Goal: Information Seeking & Learning: Learn about a topic

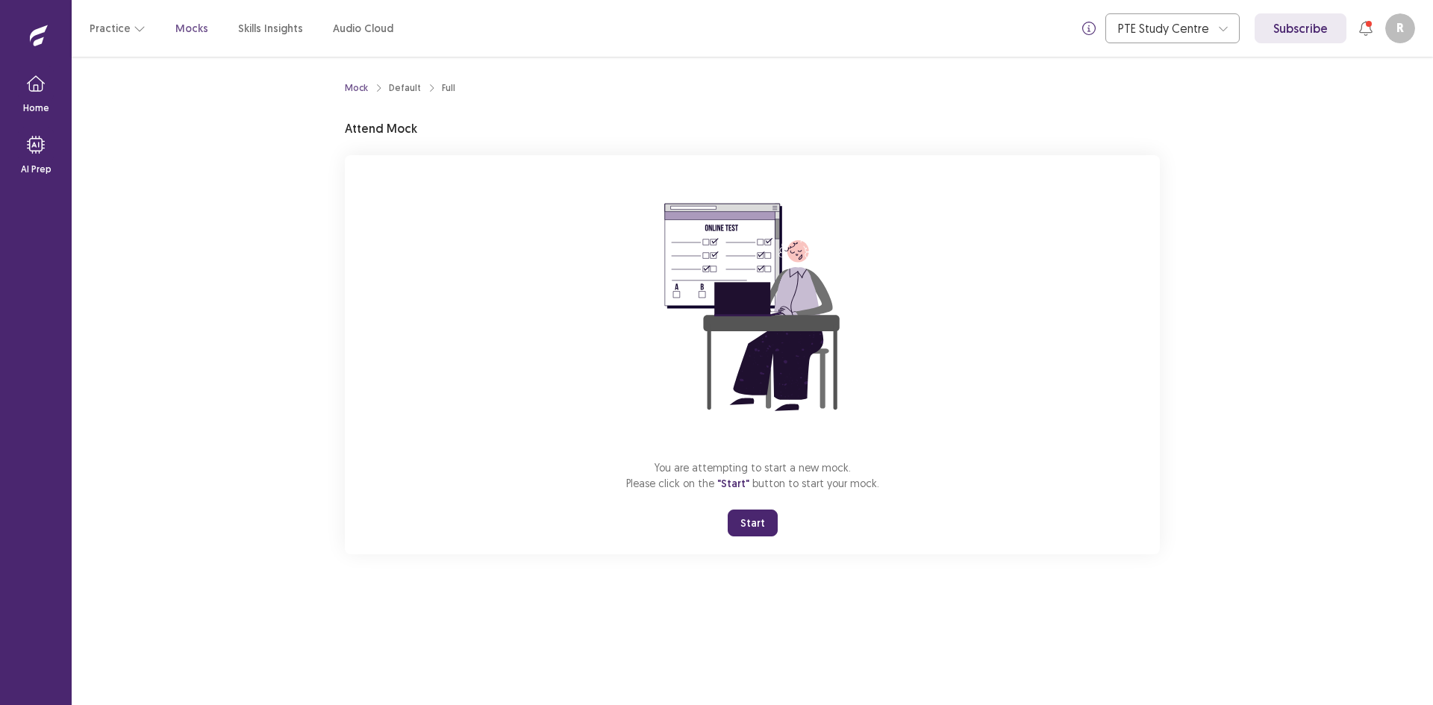
click at [742, 519] on button "Start" at bounding box center [753, 523] width 50 height 27
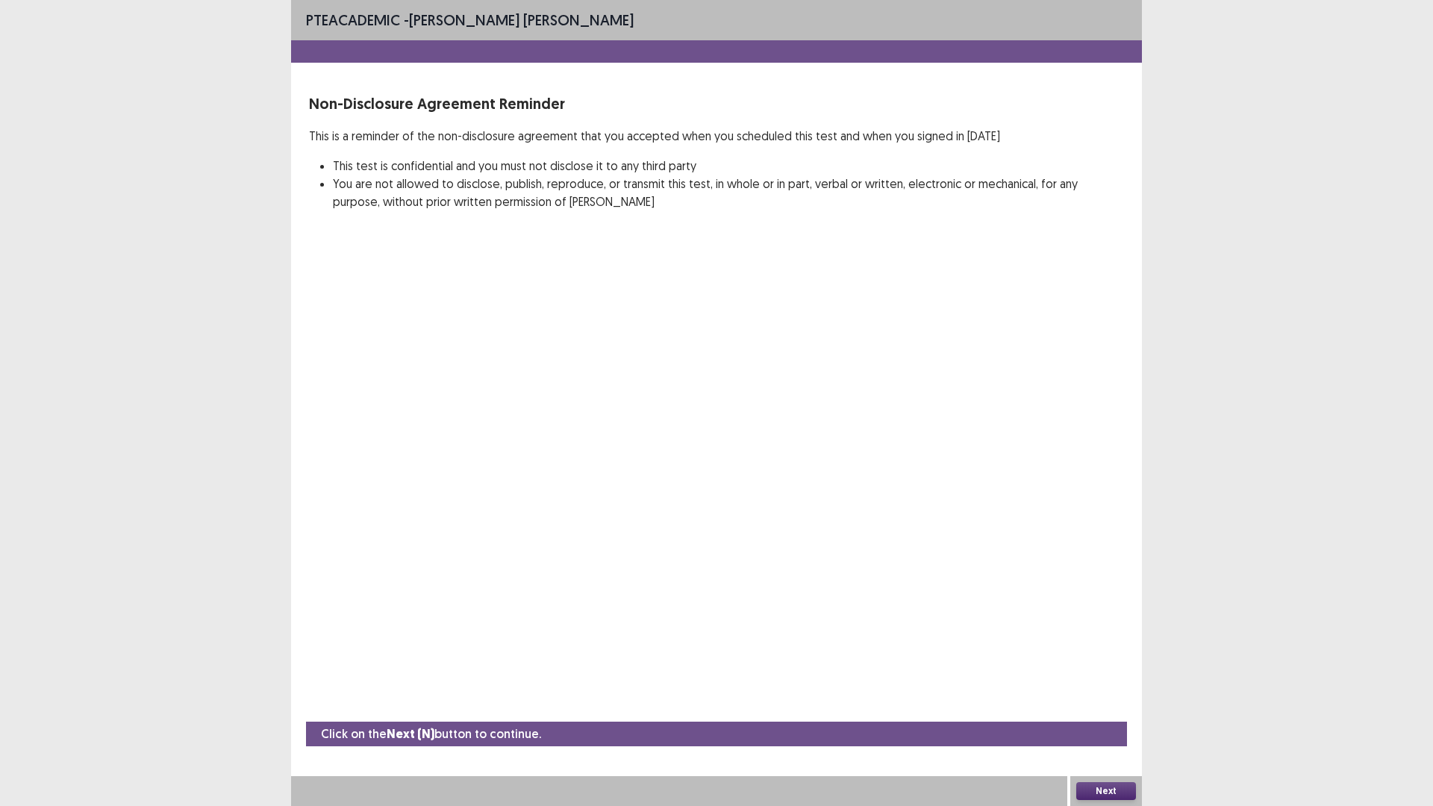
click at [1112, 704] on button "Next" at bounding box center [1106, 791] width 60 height 18
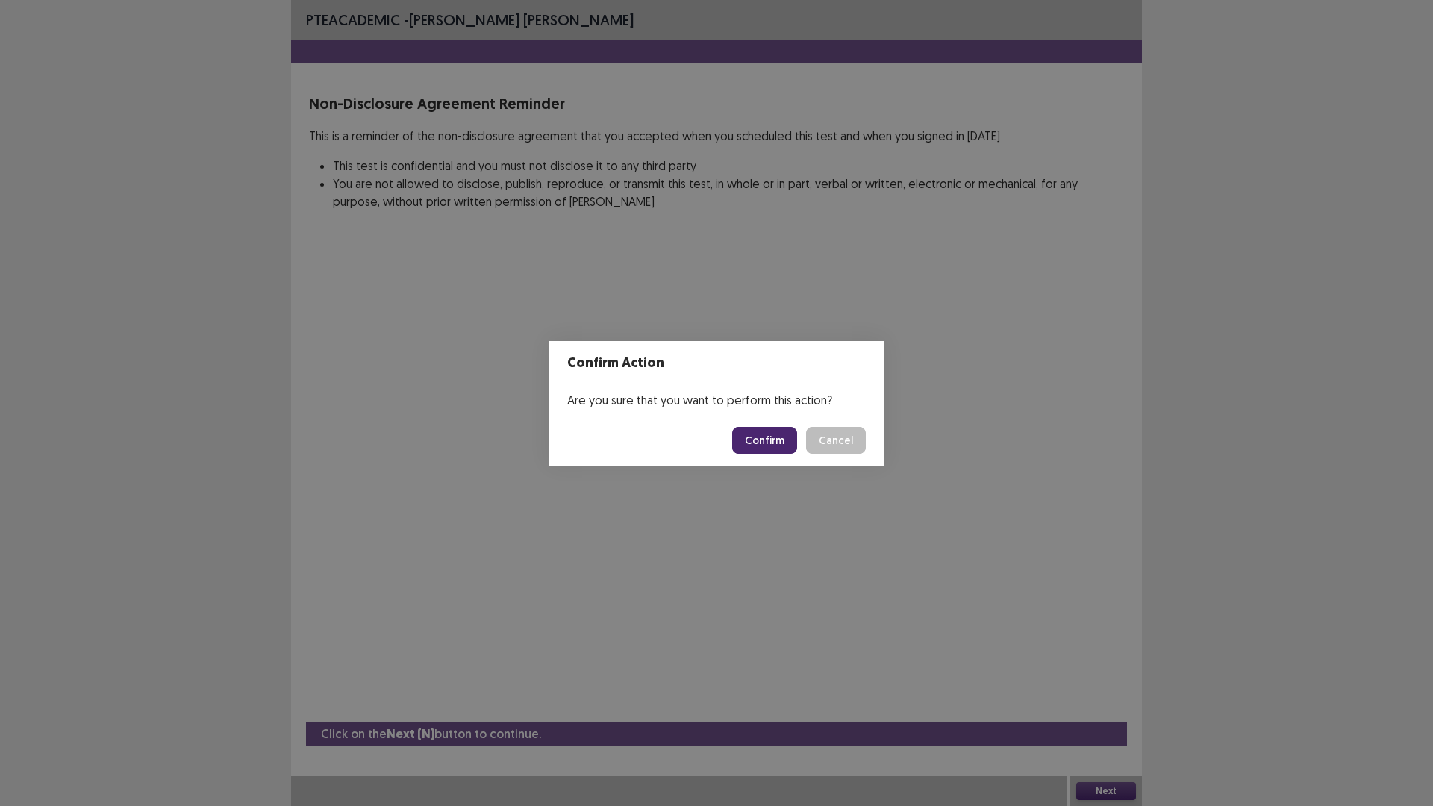
click at [757, 447] on button "Confirm" at bounding box center [764, 440] width 65 height 27
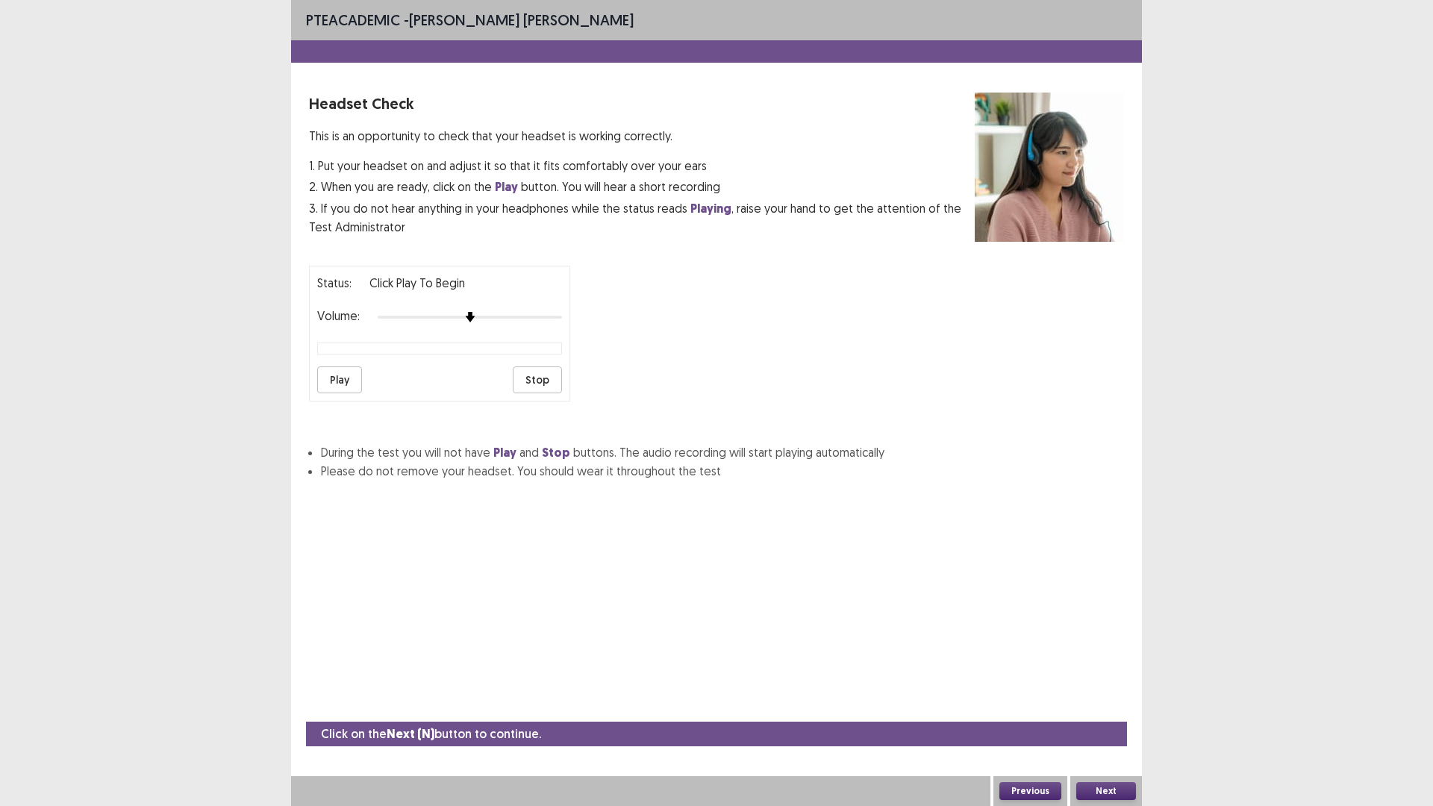
click at [334, 383] on button "Play" at bounding box center [339, 379] width 45 height 27
click at [336, 378] on button "Play" at bounding box center [339, 379] width 45 height 27
click at [534, 379] on button "Stop" at bounding box center [537, 379] width 49 height 27
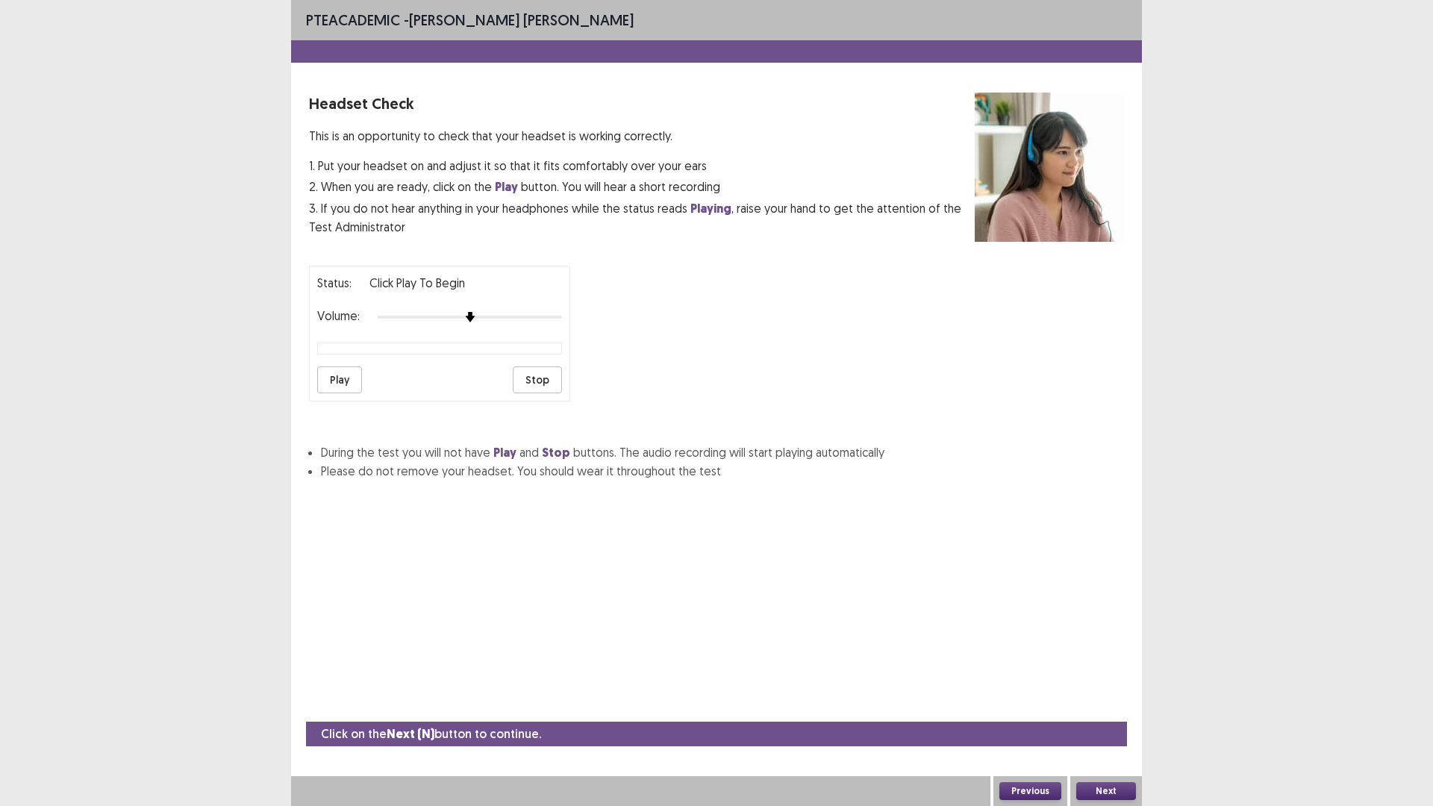
click at [330, 380] on button "Play" at bounding box center [339, 379] width 45 height 27
click at [546, 387] on button "Stop" at bounding box center [537, 379] width 49 height 27
click at [337, 373] on button "Play" at bounding box center [339, 379] width 45 height 27
click at [334, 384] on button "Play" at bounding box center [339, 379] width 45 height 27
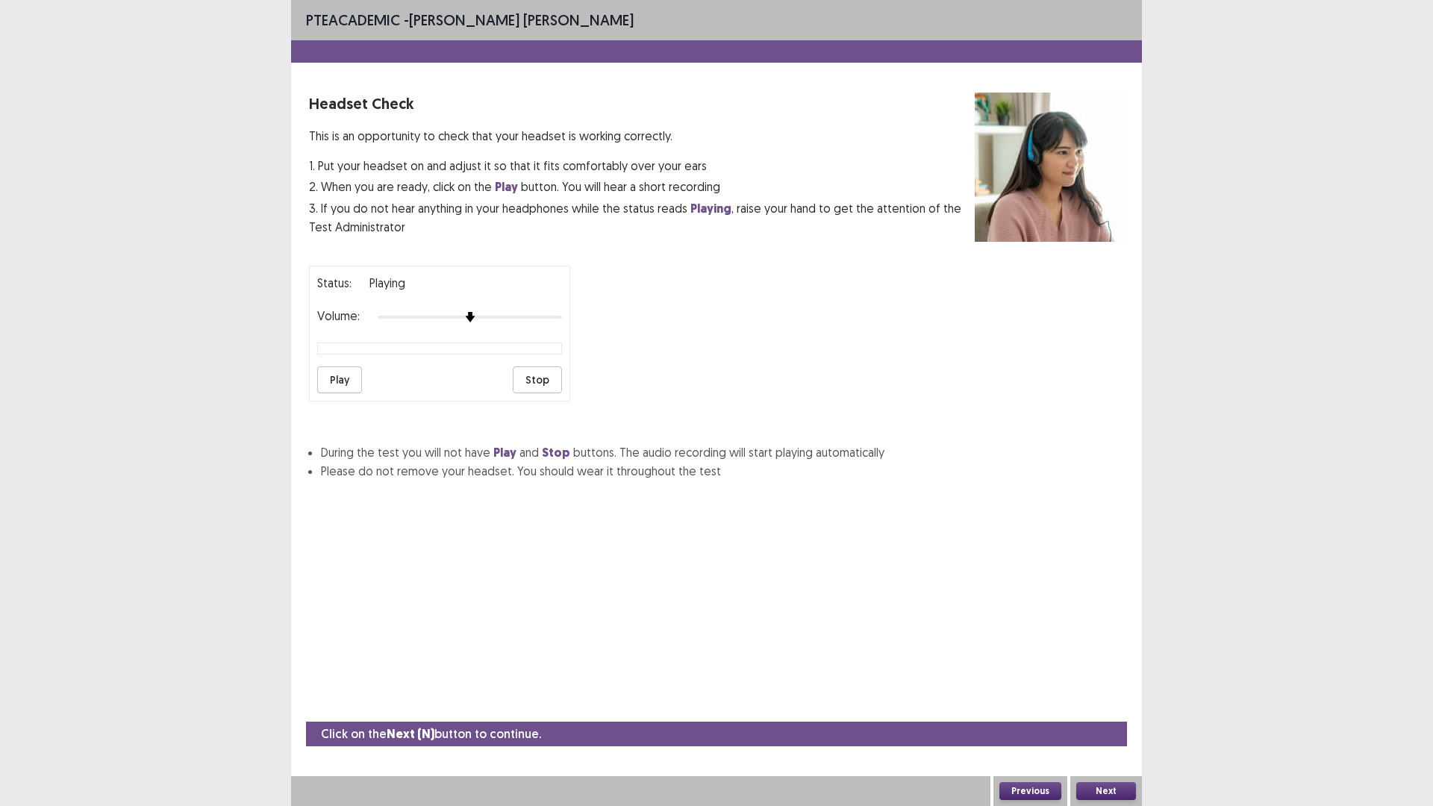
click at [534, 376] on button "Stop" at bounding box center [537, 379] width 49 height 27
click at [327, 385] on button "Play" at bounding box center [339, 379] width 45 height 27
click at [540, 319] on img at bounding box center [543, 317] width 12 height 12
click at [530, 376] on button "Stop" at bounding box center [537, 379] width 49 height 27
click at [346, 378] on button "Play" at bounding box center [339, 379] width 45 height 27
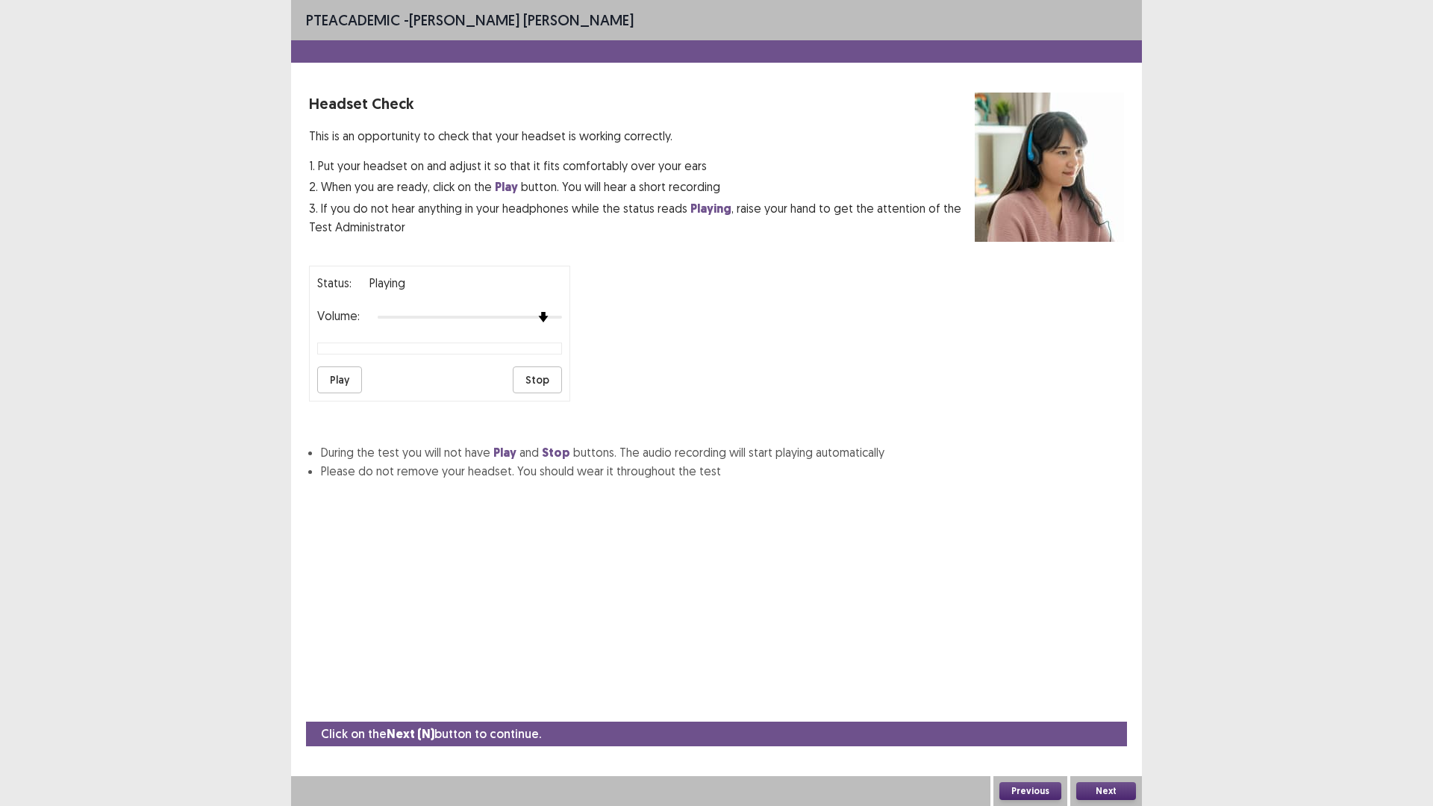
click at [344, 374] on button "Play" at bounding box center [339, 379] width 45 height 27
click at [343, 375] on button "Play" at bounding box center [339, 379] width 45 height 27
click at [342, 375] on button "Play" at bounding box center [339, 379] width 45 height 27
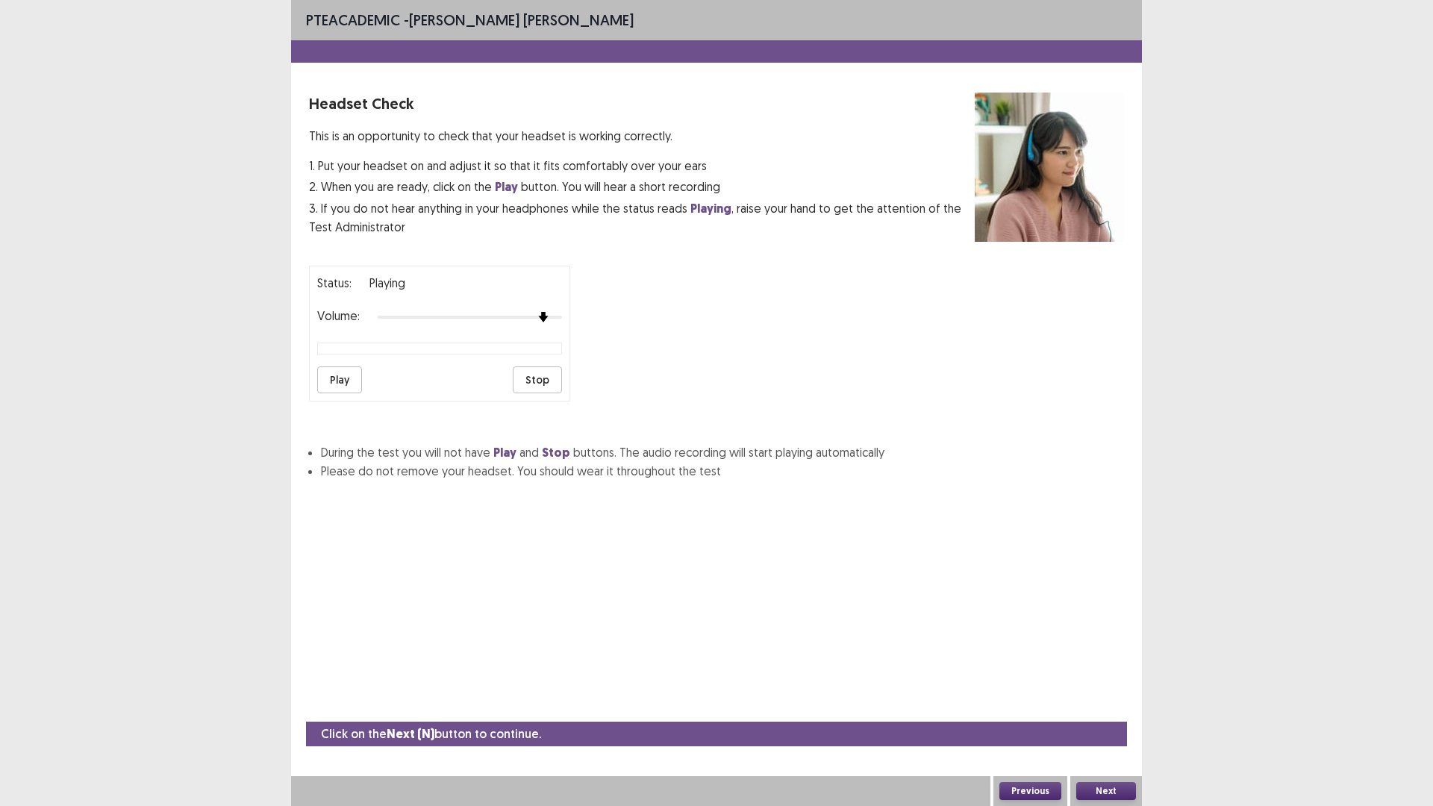
click at [331, 382] on button "Play" at bounding box center [339, 379] width 45 height 27
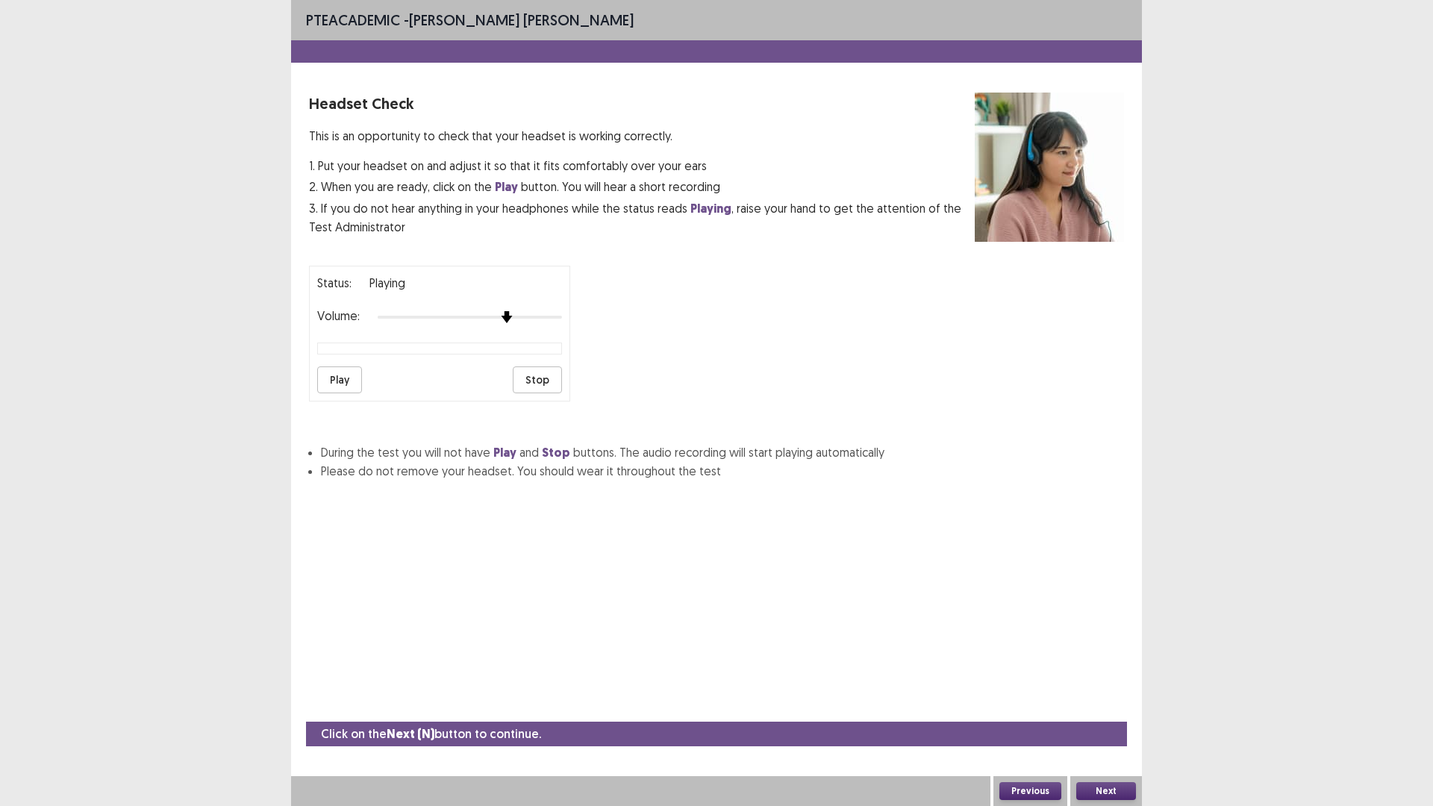
click at [504, 316] on div at bounding box center [470, 317] width 184 height 12
click at [319, 375] on div "Status: playing Volume: Play Stop" at bounding box center [439, 334] width 261 height 136
click at [335, 373] on button "Play" at bounding box center [339, 379] width 45 height 27
click at [337, 373] on button "Play" at bounding box center [339, 379] width 45 height 27
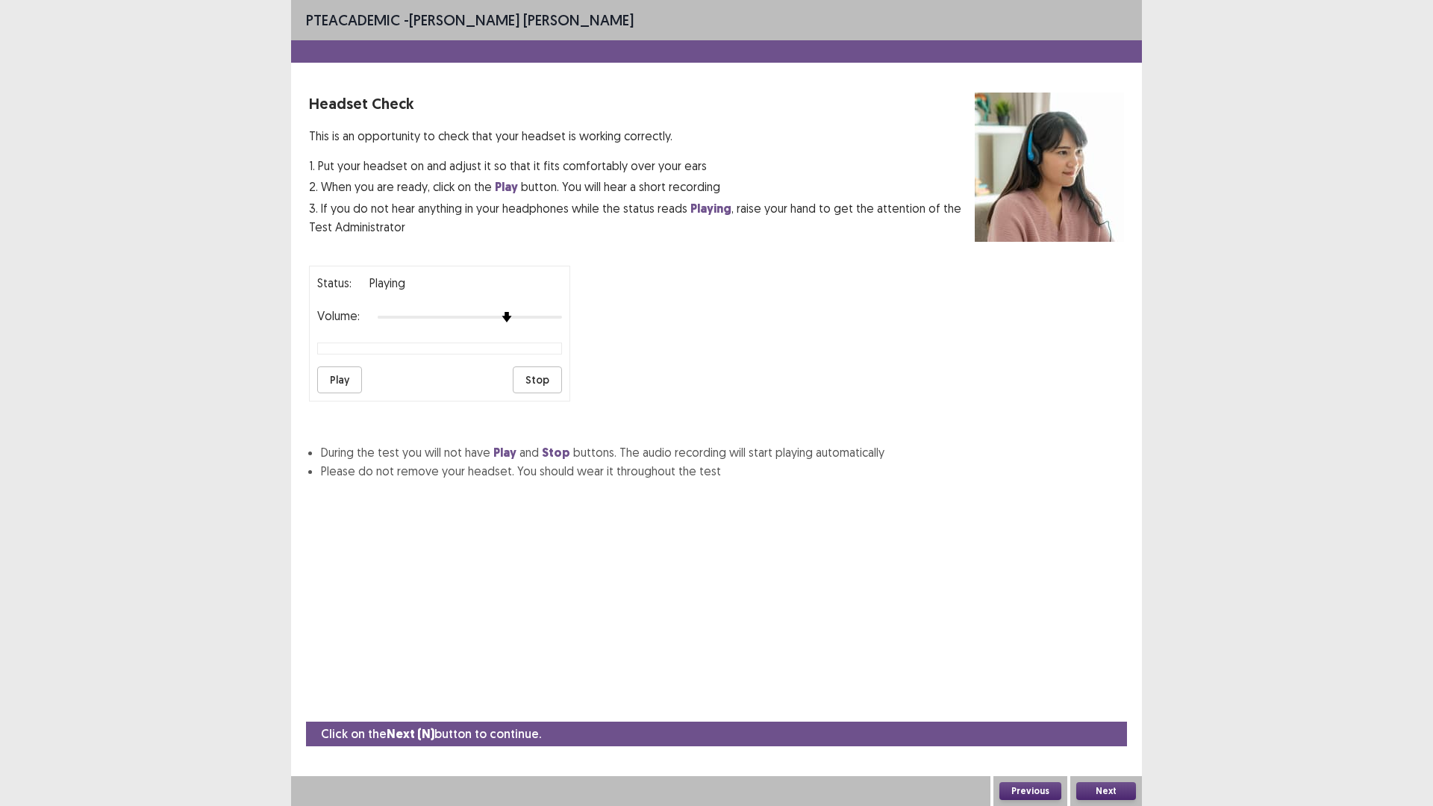
click at [337, 373] on button "Play" at bounding box center [339, 379] width 45 height 27
click at [329, 382] on button "Play" at bounding box center [339, 379] width 45 height 27
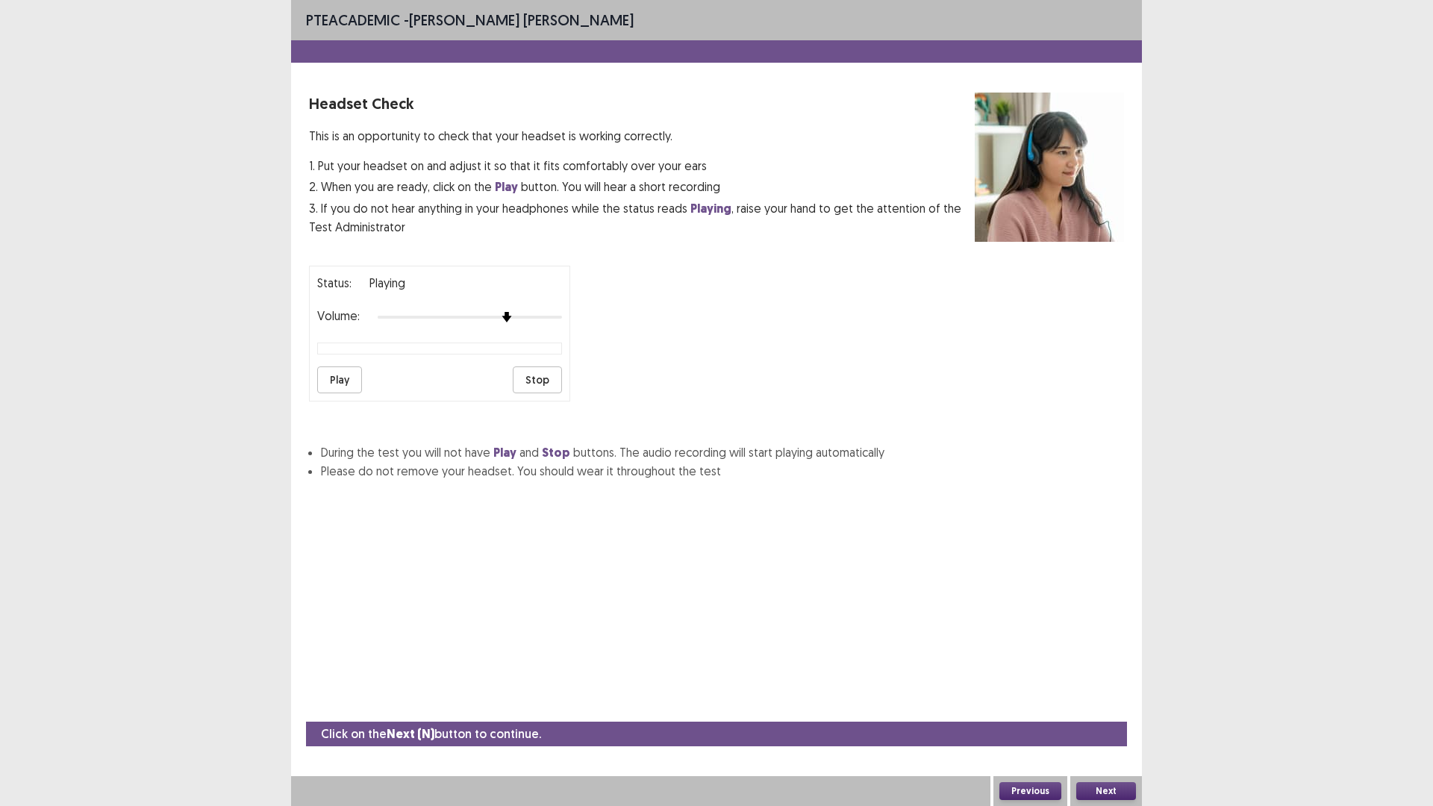
click at [538, 381] on button "Stop" at bounding box center [537, 379] width 49 height 27
click at [334, 379] on button "Play" at bounding box center [339, 379] width 45 height 27
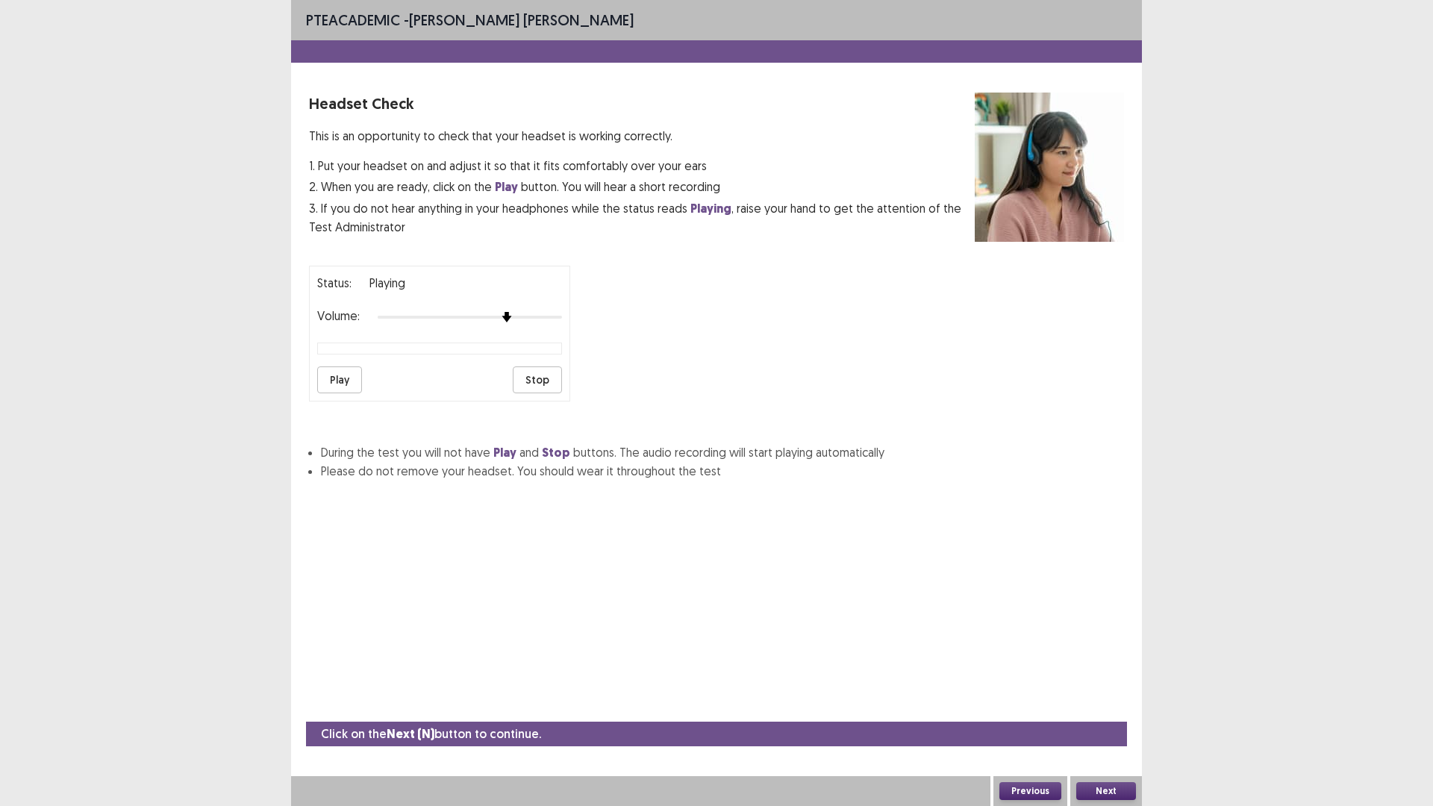
click at [539, 382] on button "Stop" at bounding box center [537, 379] width 49 height 27
click at [346, 382] on button "Play" at bounding box center [339, 379] width 45 height 27
click at [1096, 704] on button "Next" at bounding box center [1106, 791] width 60 height 18
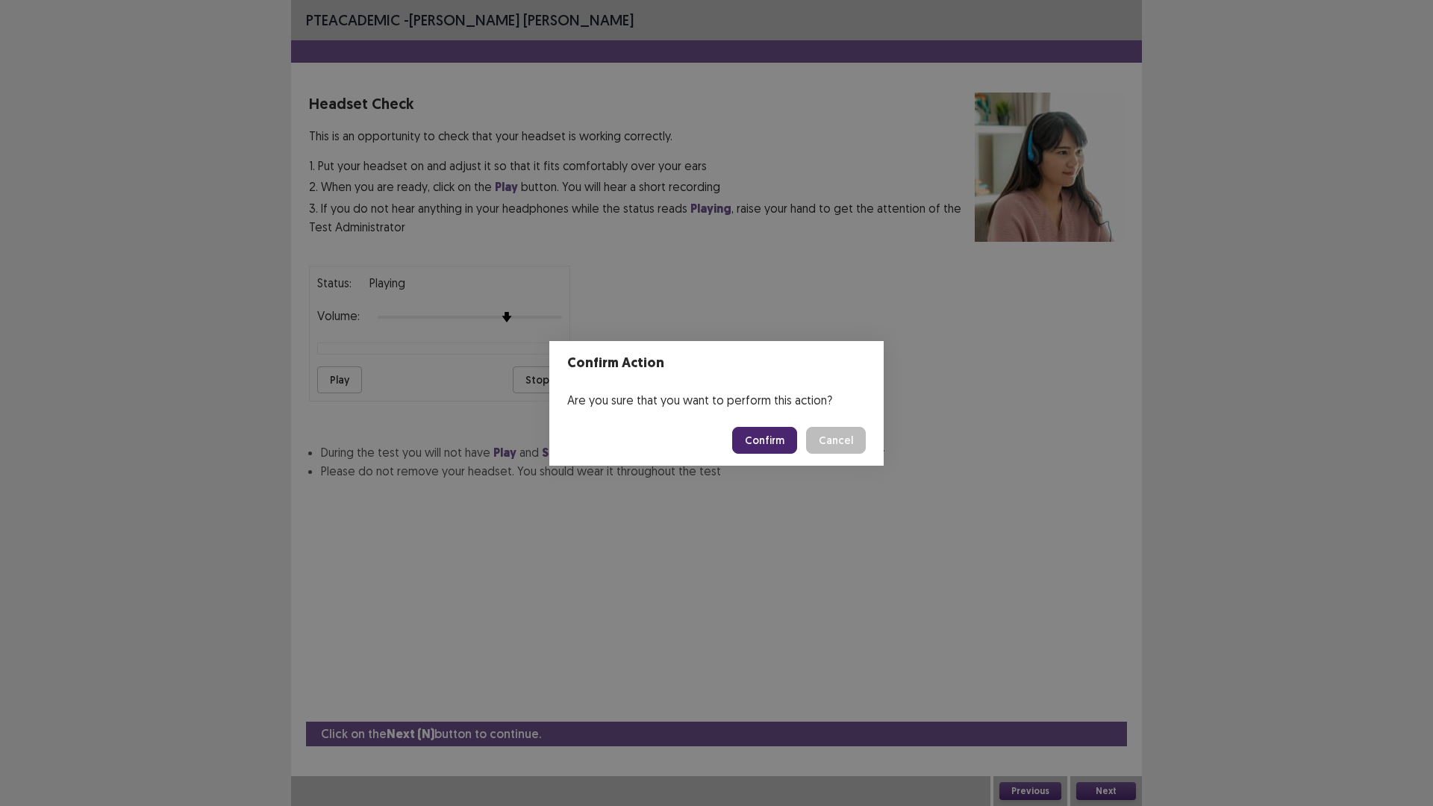
click at [775, 441] on button "Confirm" at bounding box center [764, 440] width 65 height 27
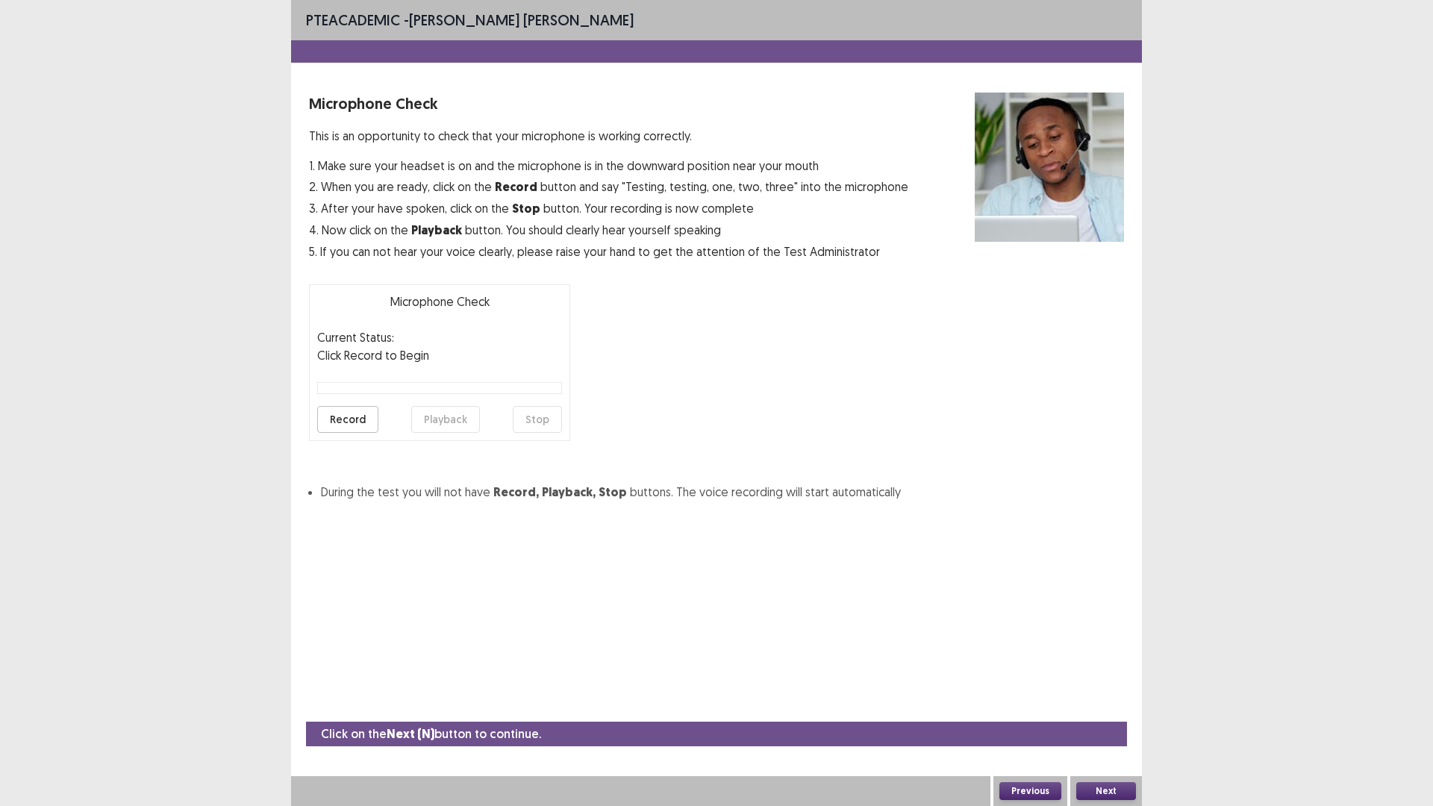
click at [348, 422] on button "Record" at bounding box center [347, 419] width 61 height 27
click at [537, 423] on button "Stop" at bounding box center [537, 419] width 49 height 27
click at [437, 422] on button "Playback" at bounding box center [445, 419] width 69 height 27
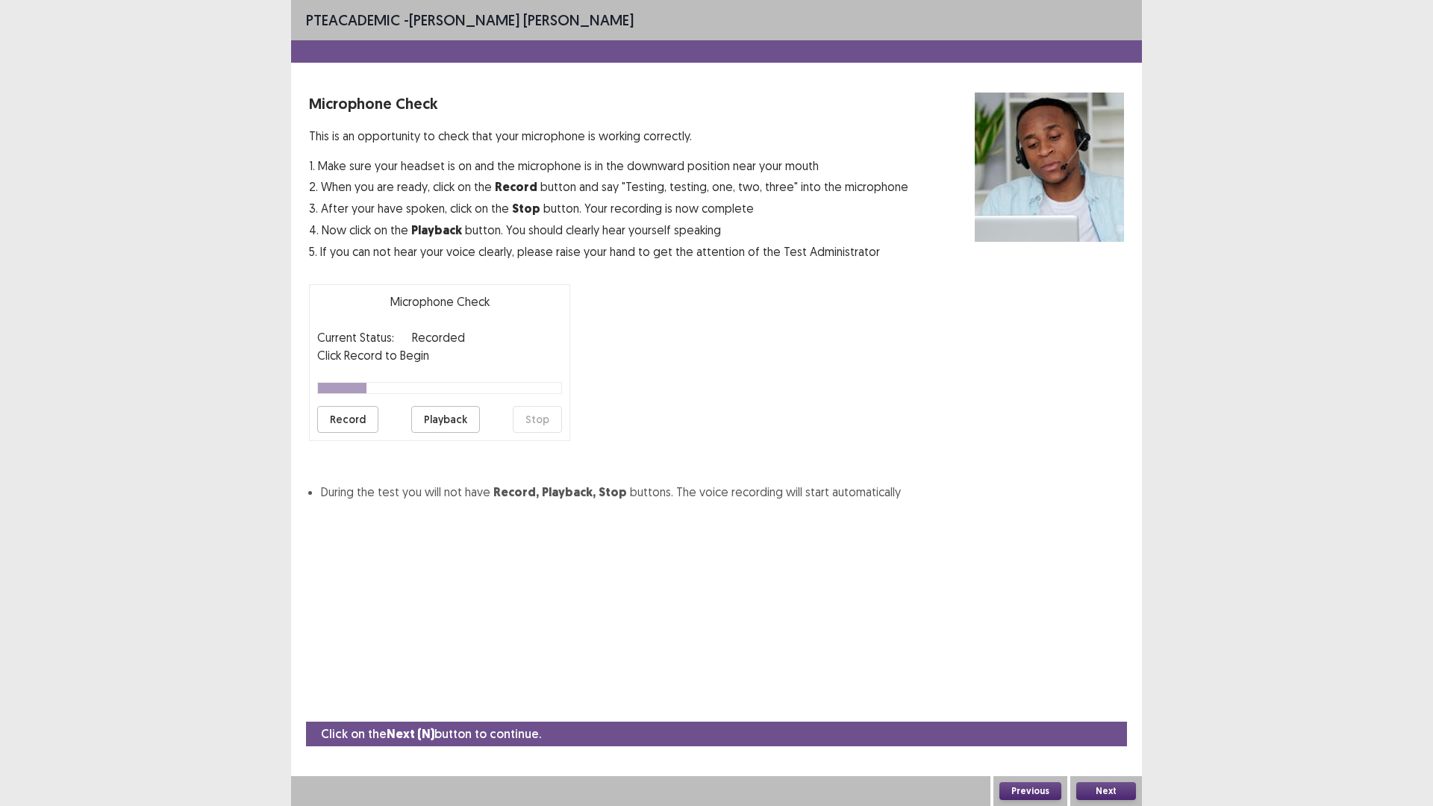
click at [1047, 704] on button "Previous" at bounding box center [1030, 791] width 62 height 18
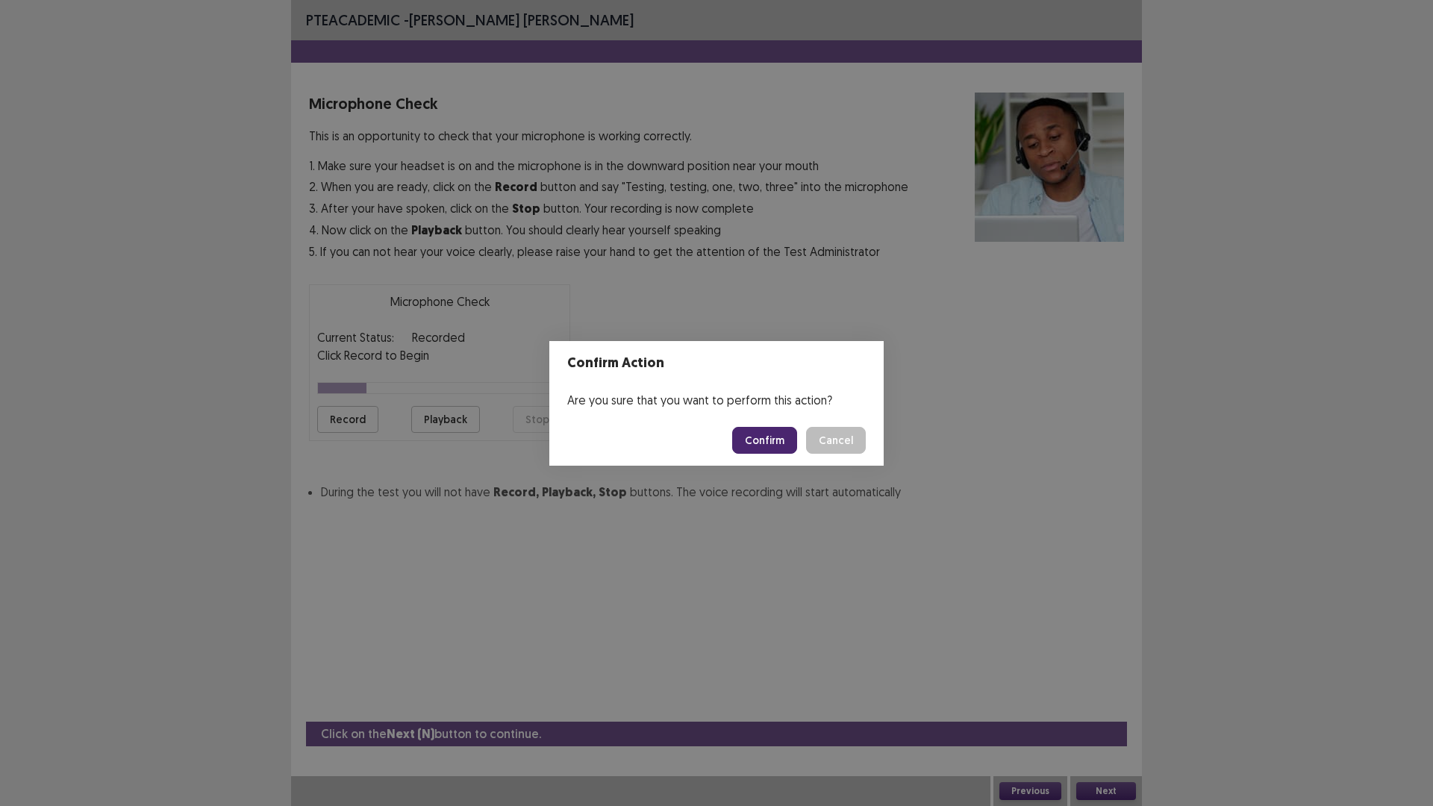
click at [774, 437] on button "Confirm" at bounding box center [764, 440] width 65 height 27
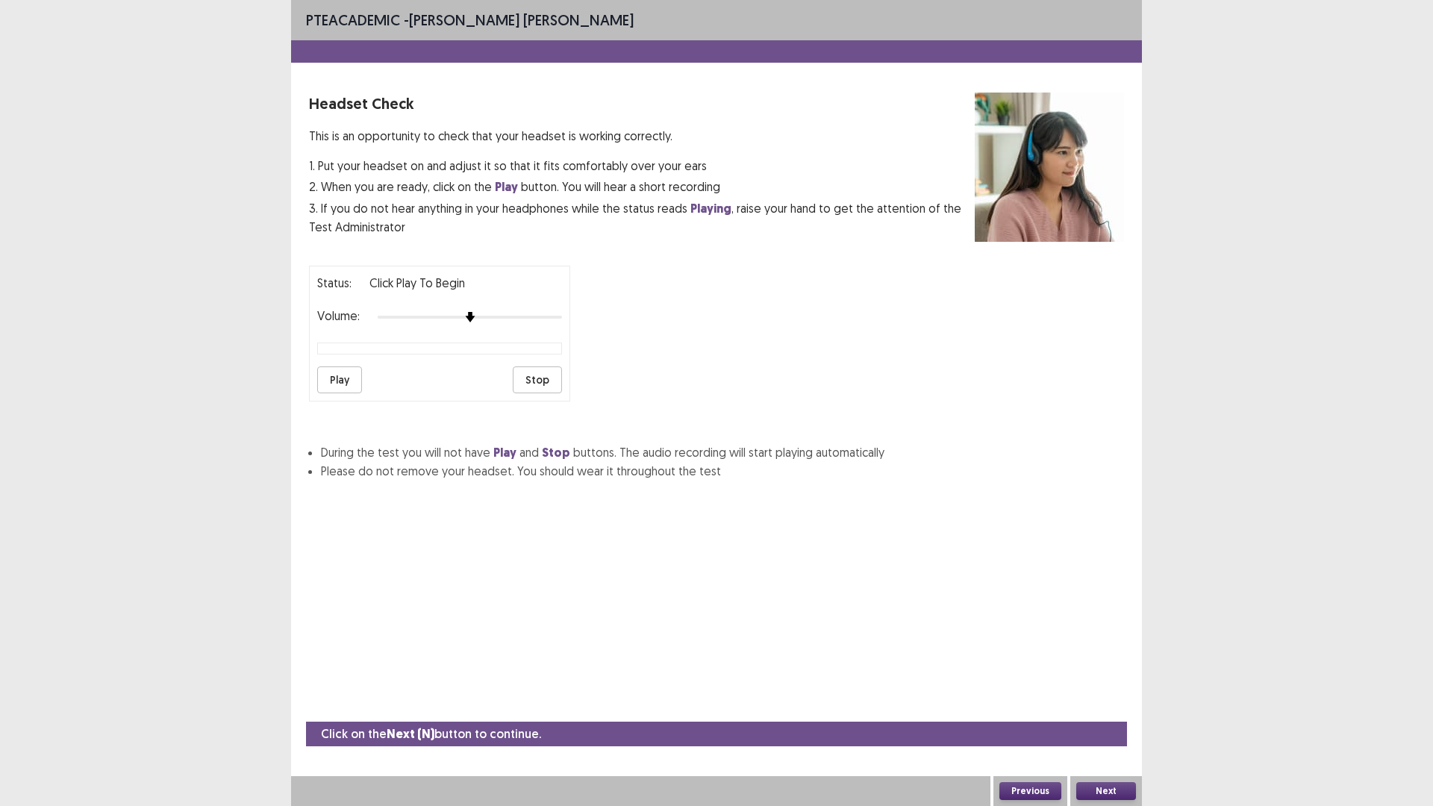
click at [340, 386] on button "Play" at bounding box center [339, 379] width 45 height 27
click at [340, 384] on button "Play" at bounding box center [339, 379] width 45 height 27
click at [524, 379] on button "Stop" at bounding box center [537, 379] width 49 height 27
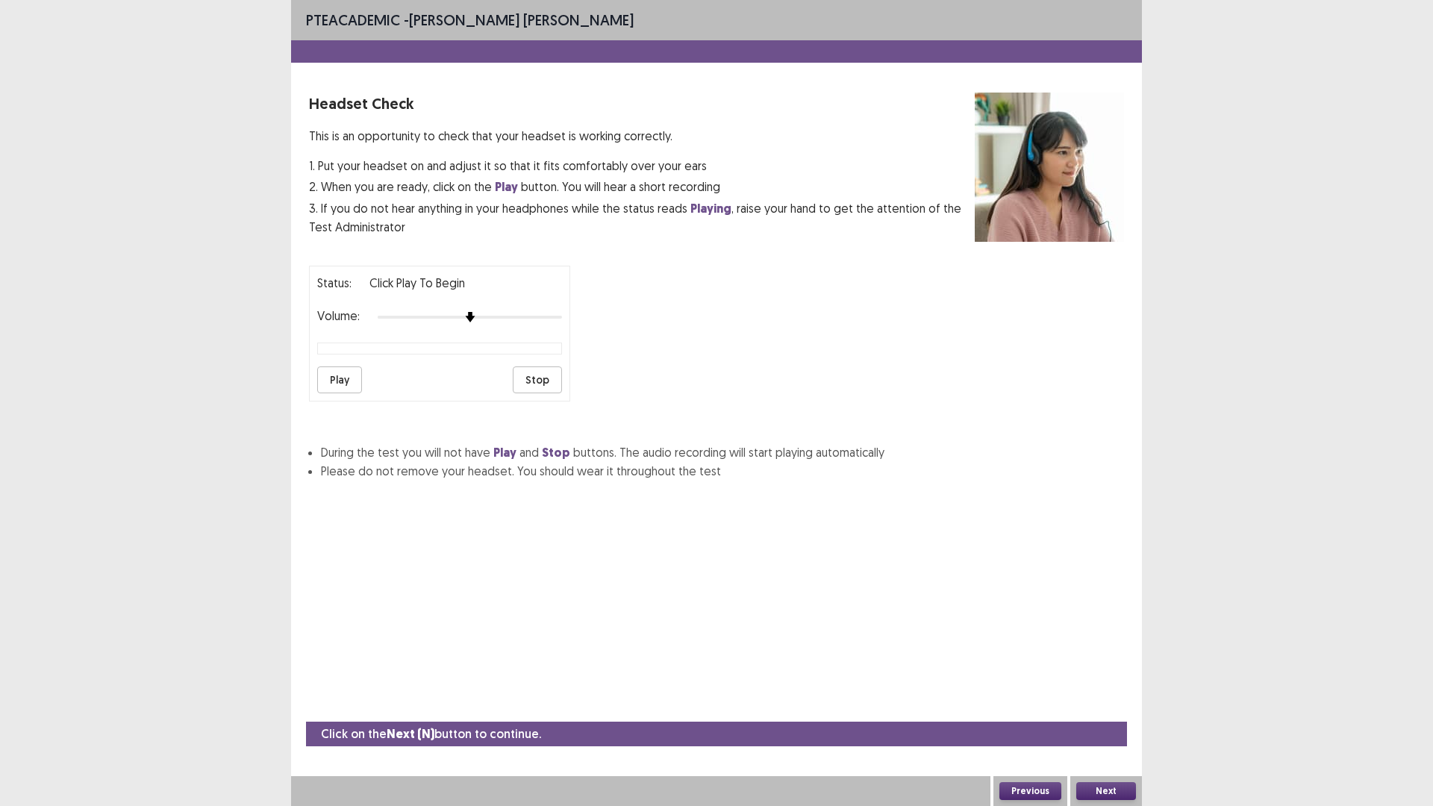
click at [336, 384] on button "Play" at bounding box center [339, 379] width 45 height 27
click at [1094, 704] on button "Next" at bounding box center [1106, 791] width 60 height 18
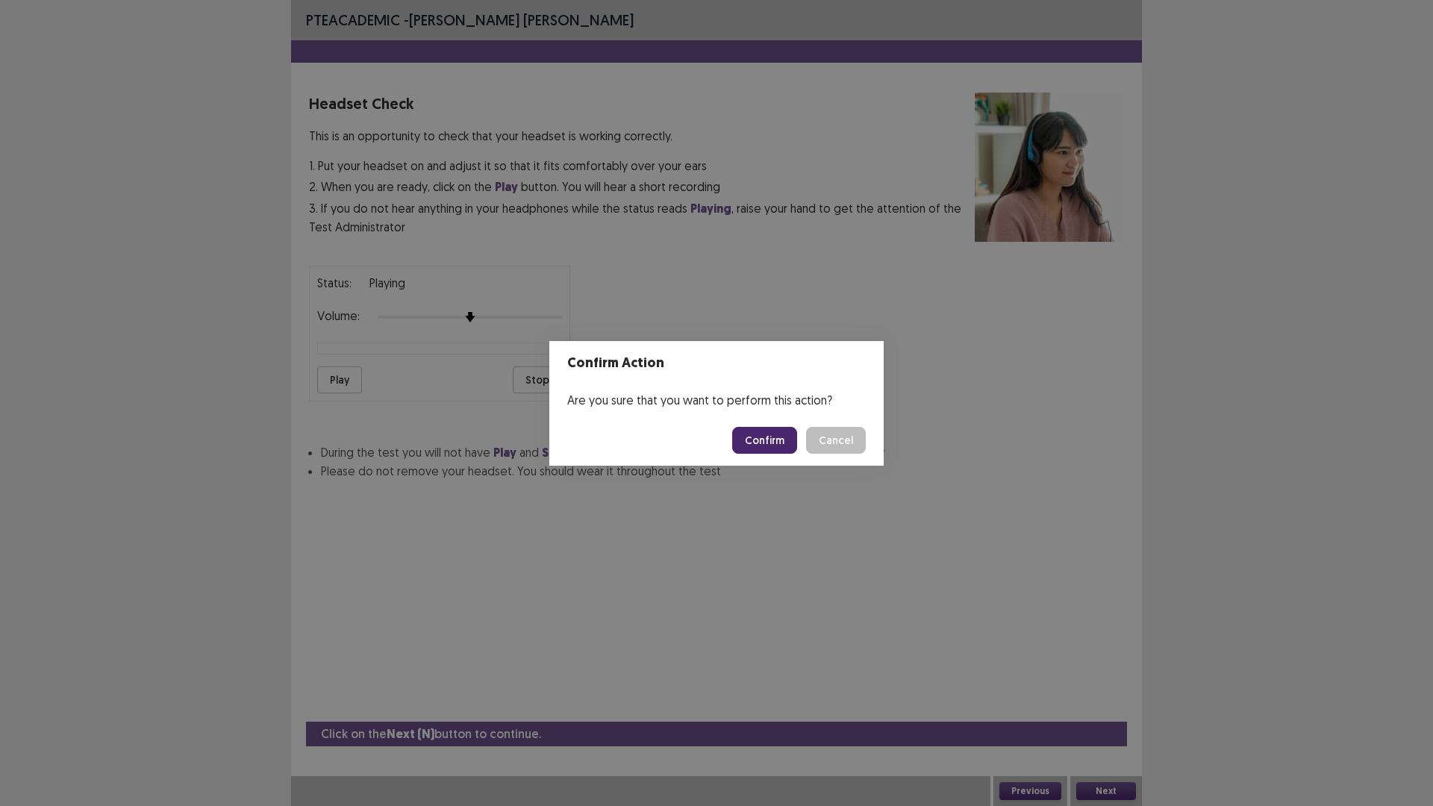
click at [754, 436] on button "Confirm" at bounding box center [764, 440] width 65 height 27
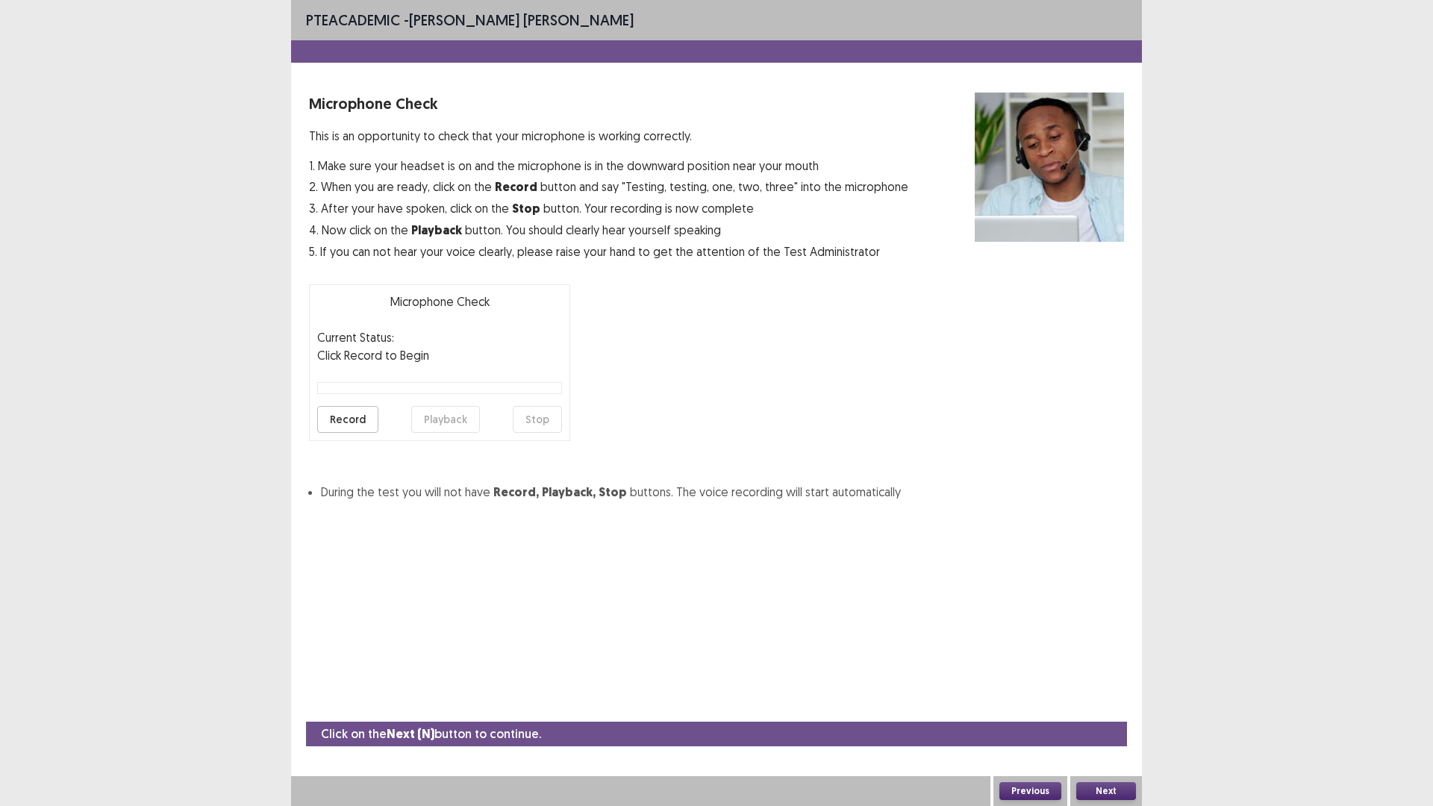
click at [1031, 704] on button "Previous" at bounding box center [1030, 791] width 62 height 18
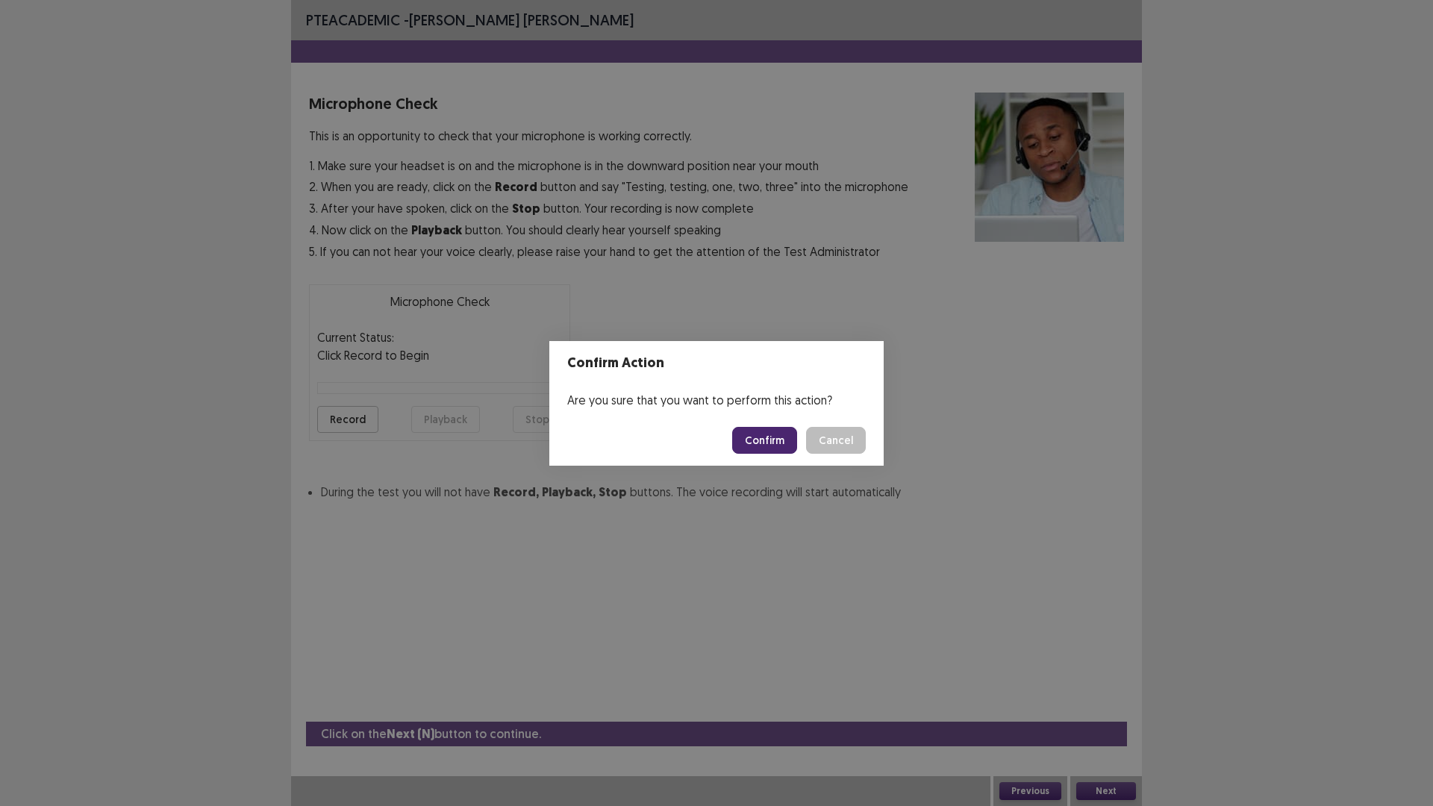
click at [744, 435] on button "Confirm" at bounding box center [764, 440] width 65 height 27
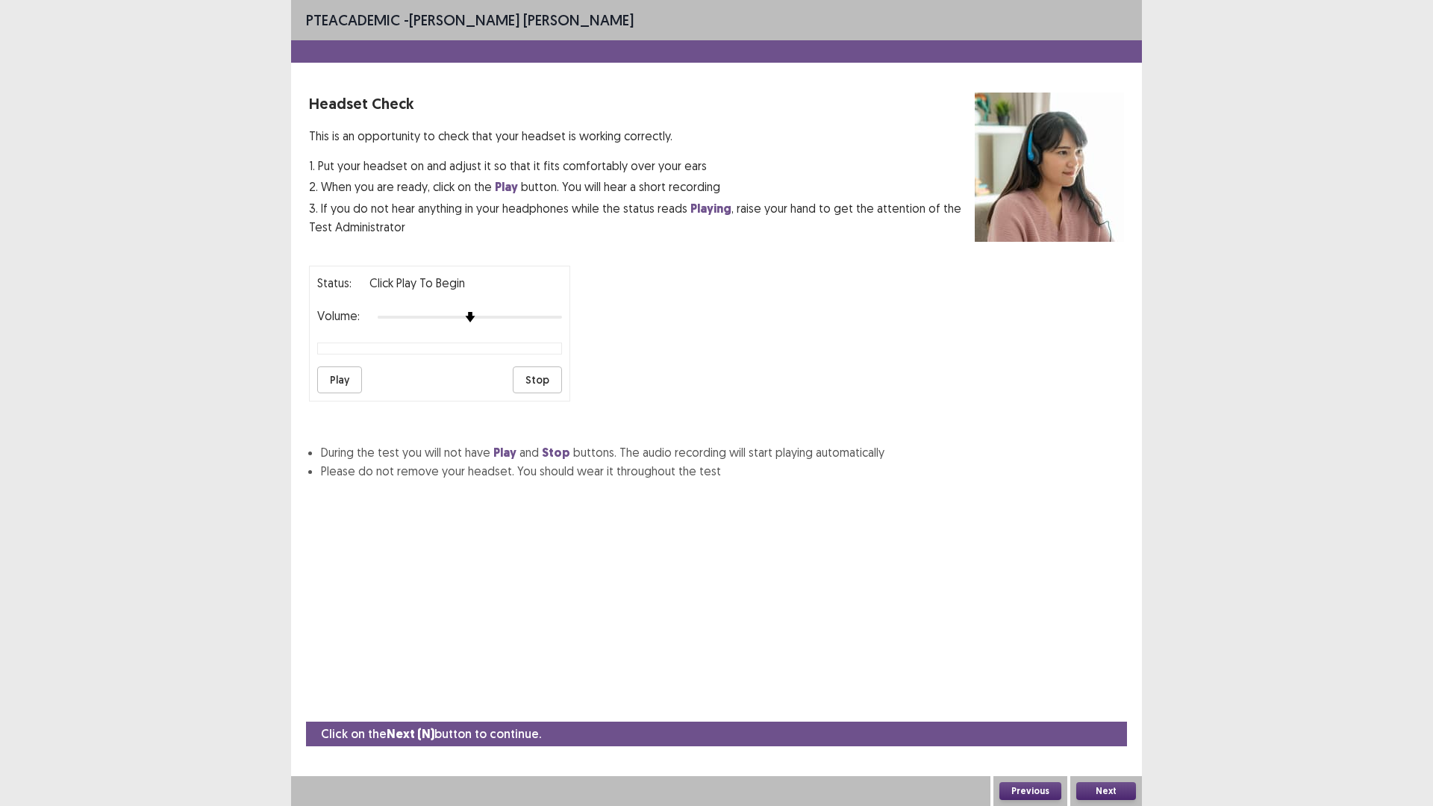
click at [326, 381] on button "Play" at bounding box center [339, 379] width 45 height 27
click at [531, 376] on button "Stop" at bounding box center [537, 379] width 49 height 27
click at [1098, 704] on button "Next" at bounding box center [1106, 791] width 60 height 18
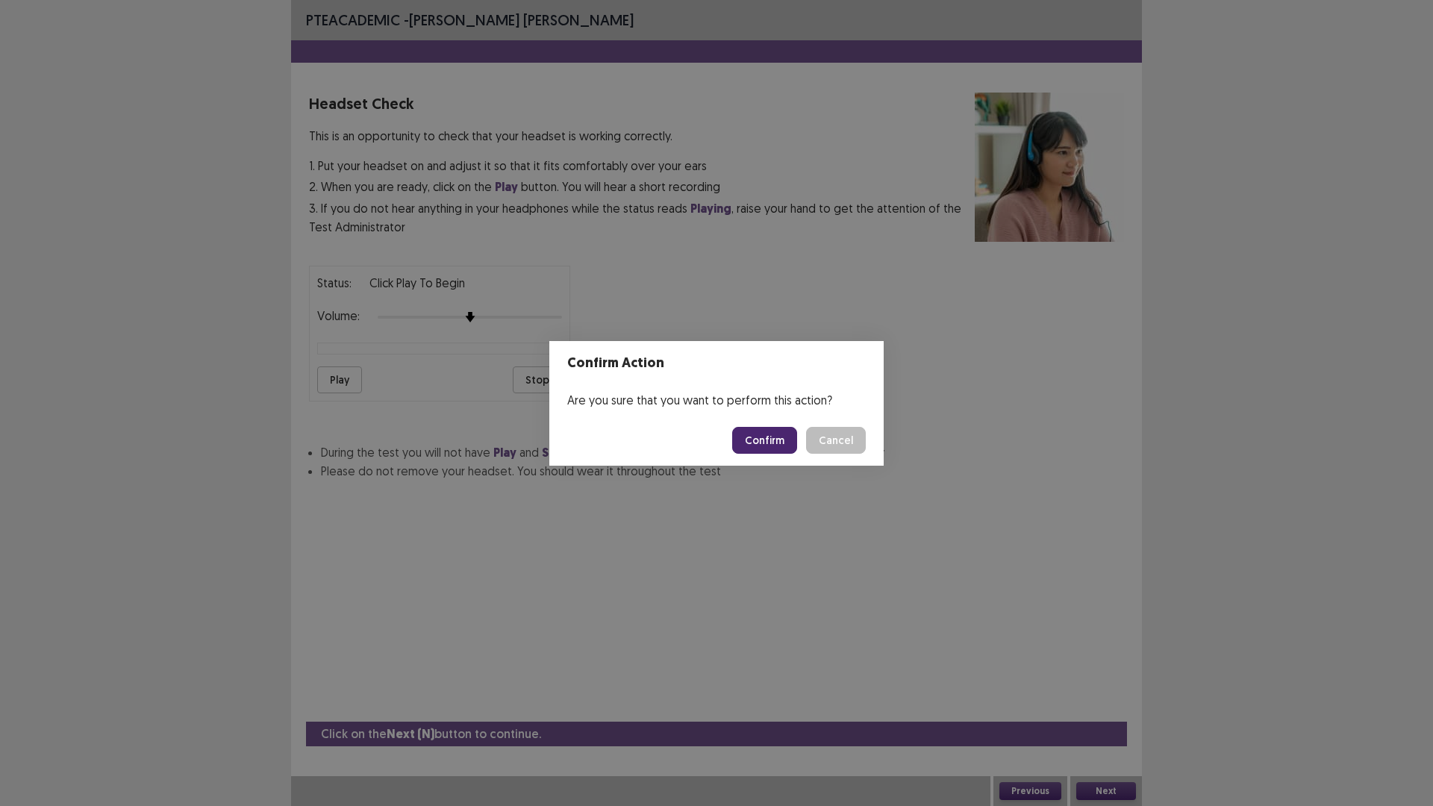
click at [757, 433] on button "Confirm" at bounding box center [764, 440] width 65 height 27
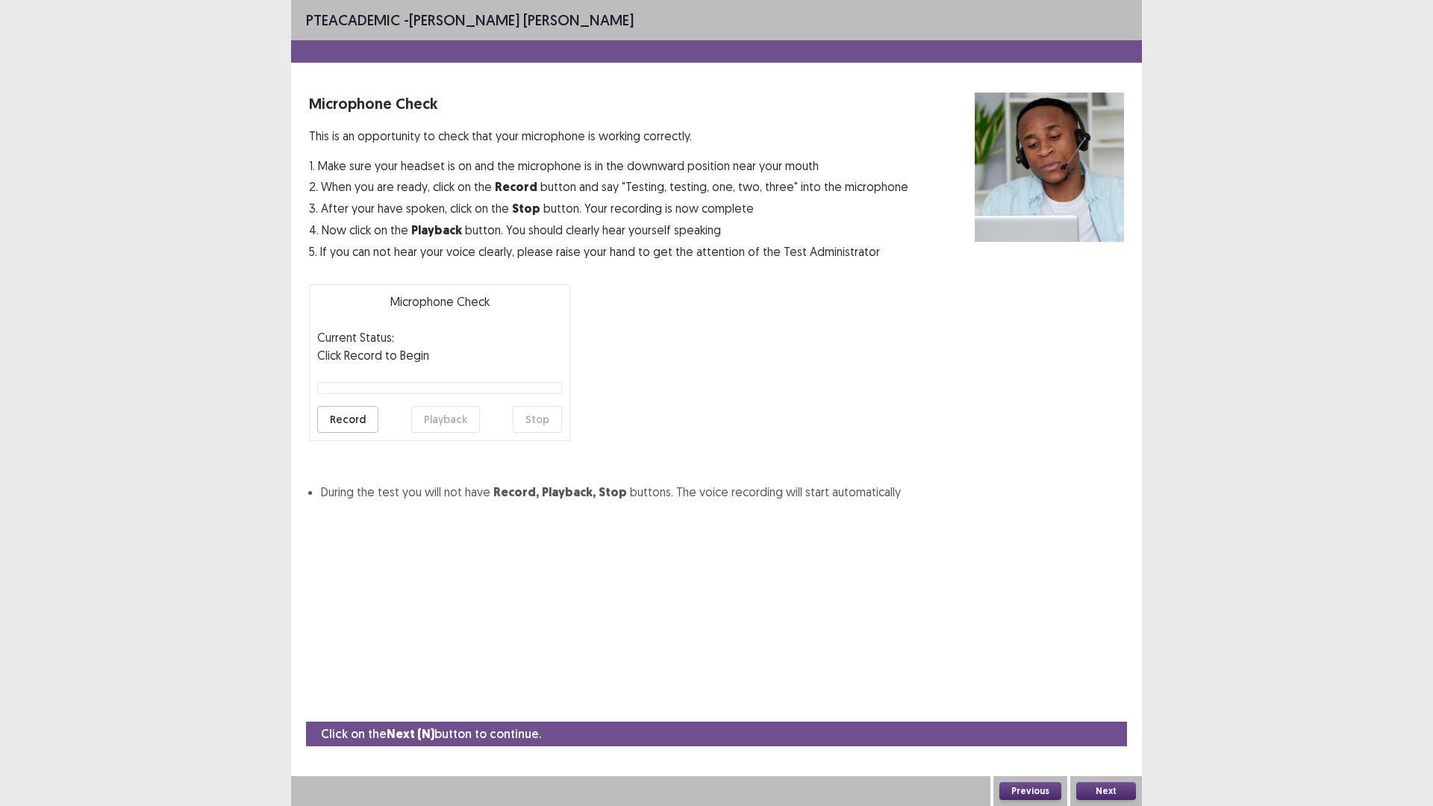
click at [368, 414] on button "Record" at bounding box center [347, 419] width 61 height 27
click at [534, 420] on button "Stop" at bounding box center [537, 419] width 49 height 27
click at [443, 416] on button "Playback" at bounding box center [445, 419] width 69 height 27
click at [1118, 704] on button "Next" at bounding box center [1106, 791] width 60 height 18
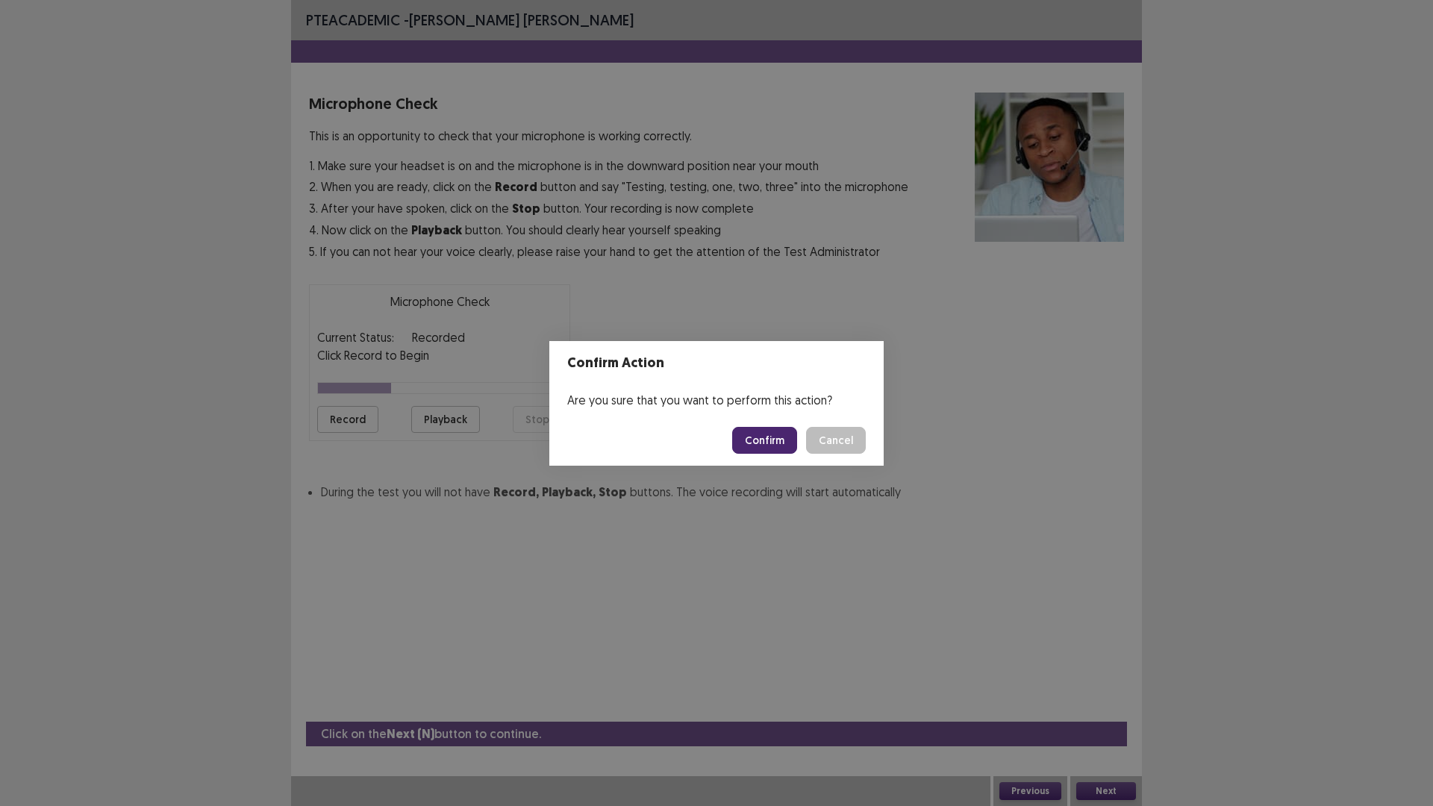
click at [772, 431] on button "Confirm" at bounding box center [764, 440] width 65 height 27
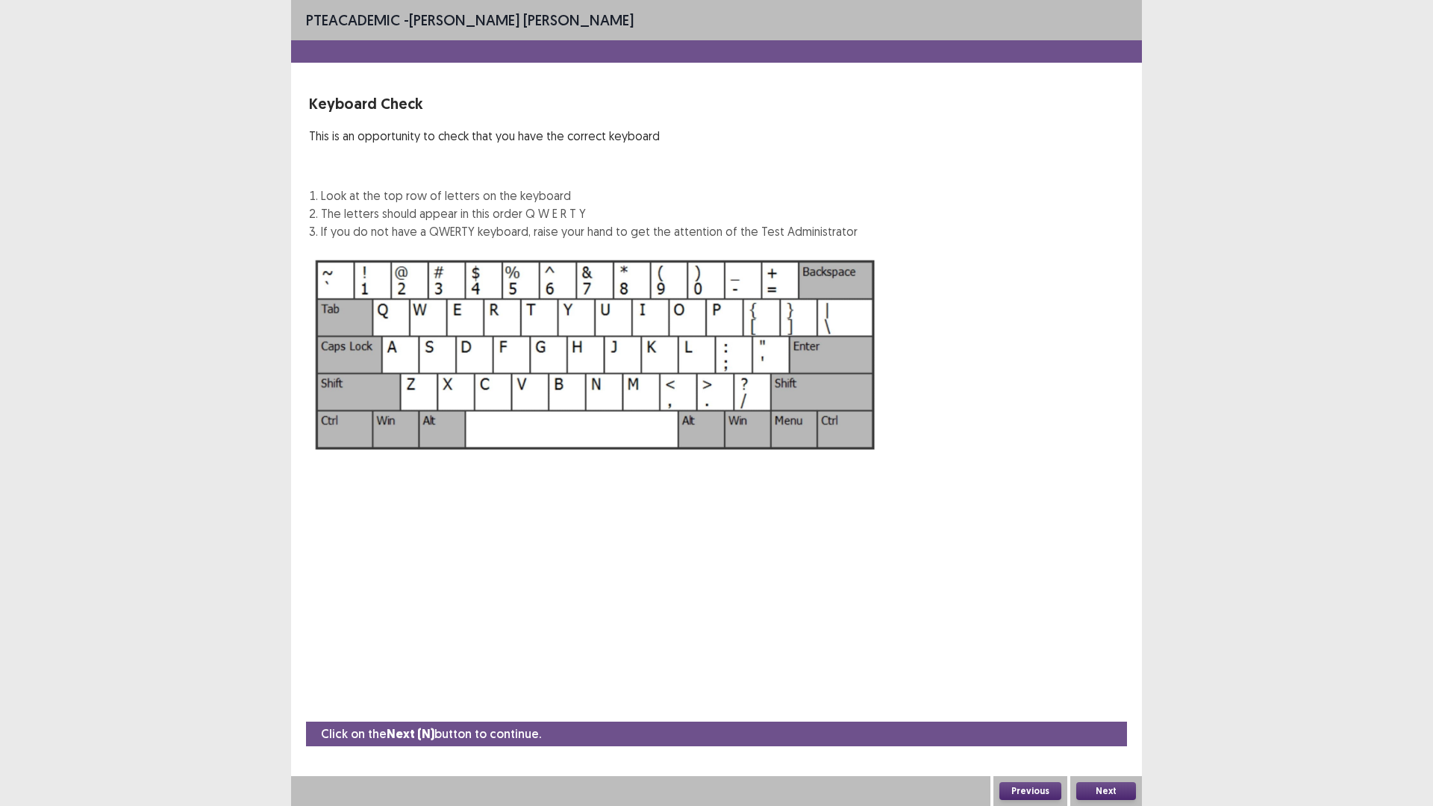
drag, startPoint x: 1090, startPoint y: 778, endPoint x: 1081, endPoint y: 793, distance: 16.8
click at [1081, 704] on div "Next" at bounding box center [1106, 791] width 72 height 30
click at [1084, 704] on button "Next" at bounding box center [1106, 791] width 60 height 18
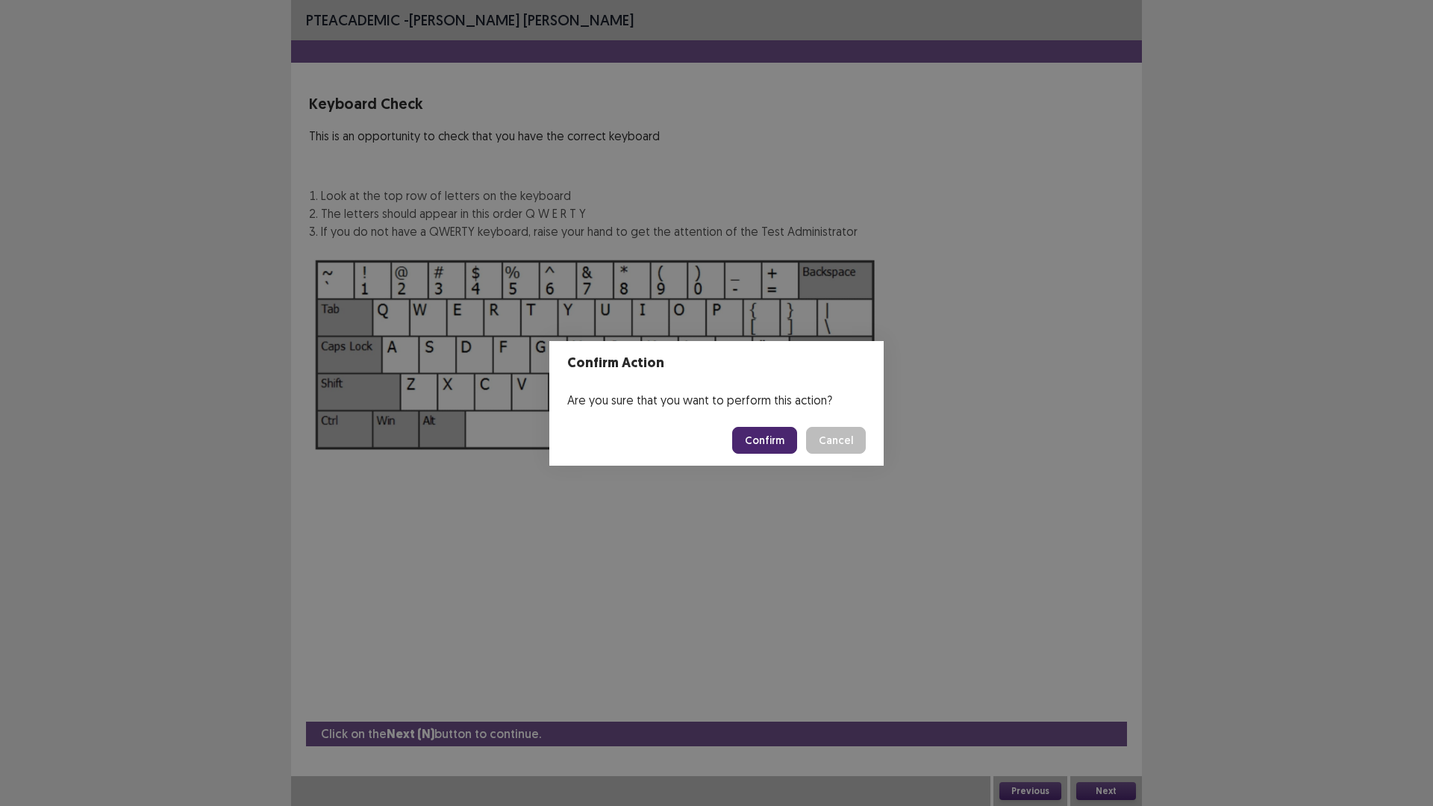
click at [769, 441] on button "Confirm" at bounding box center [764, 440] width 65 height 27
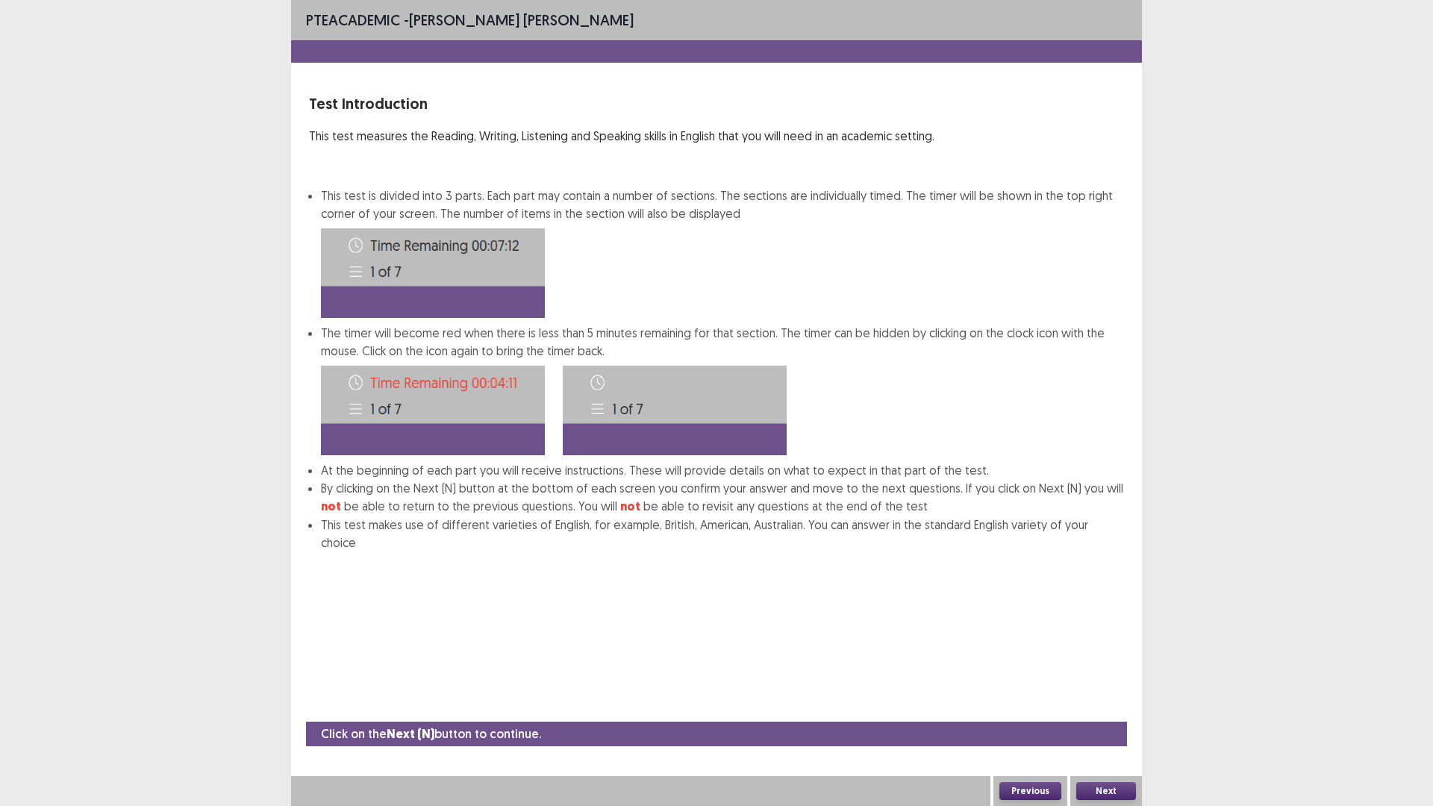
click at [1113, 704] on button "Next" at bounding box center [1106, 791] width 60 height 18
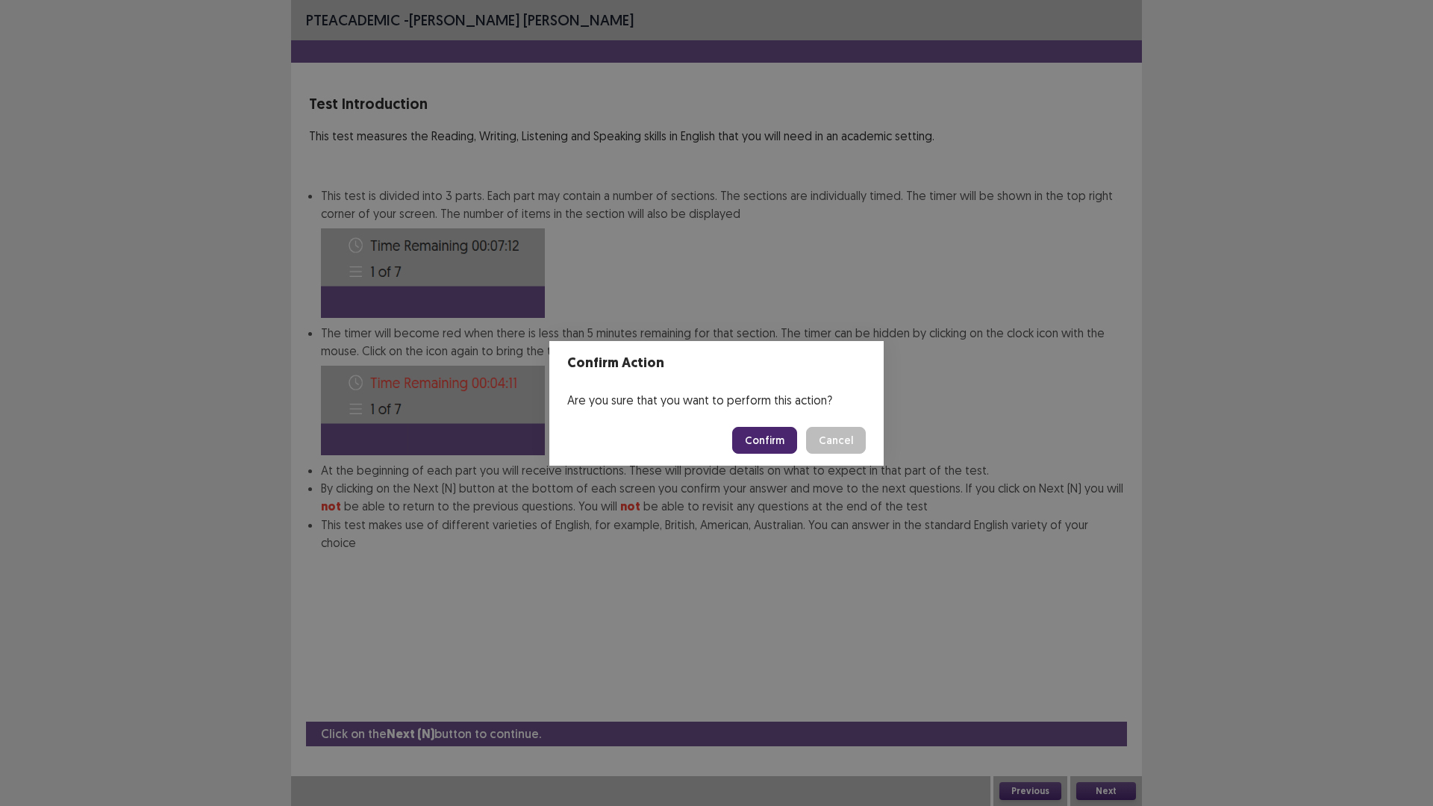
click at [761, 436] on button "Confirm" at bounding box center [764, 440] width 65 height 27
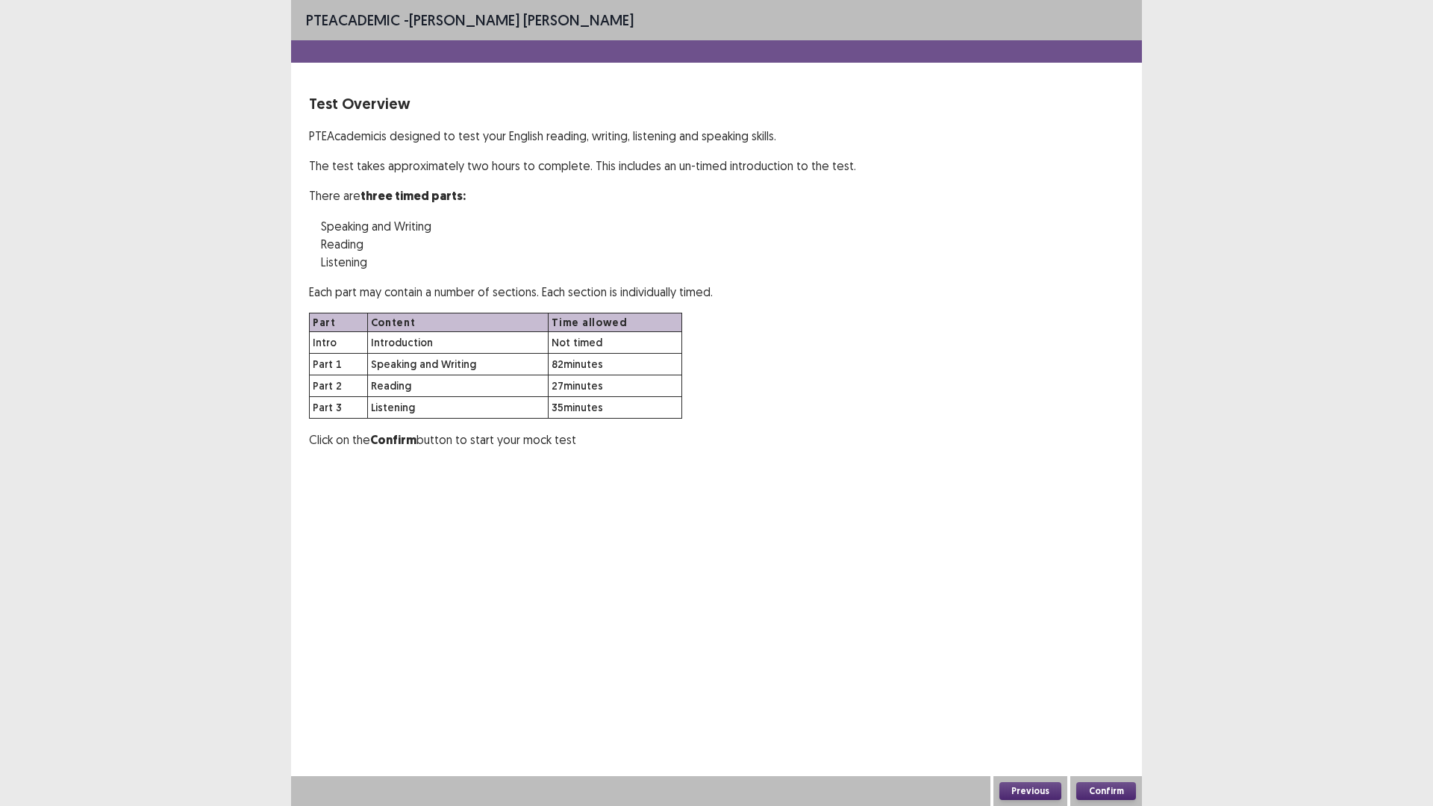
click at [1080, 704] on button "Confirm" at bounding box center [1106, 791] width 60 height 18
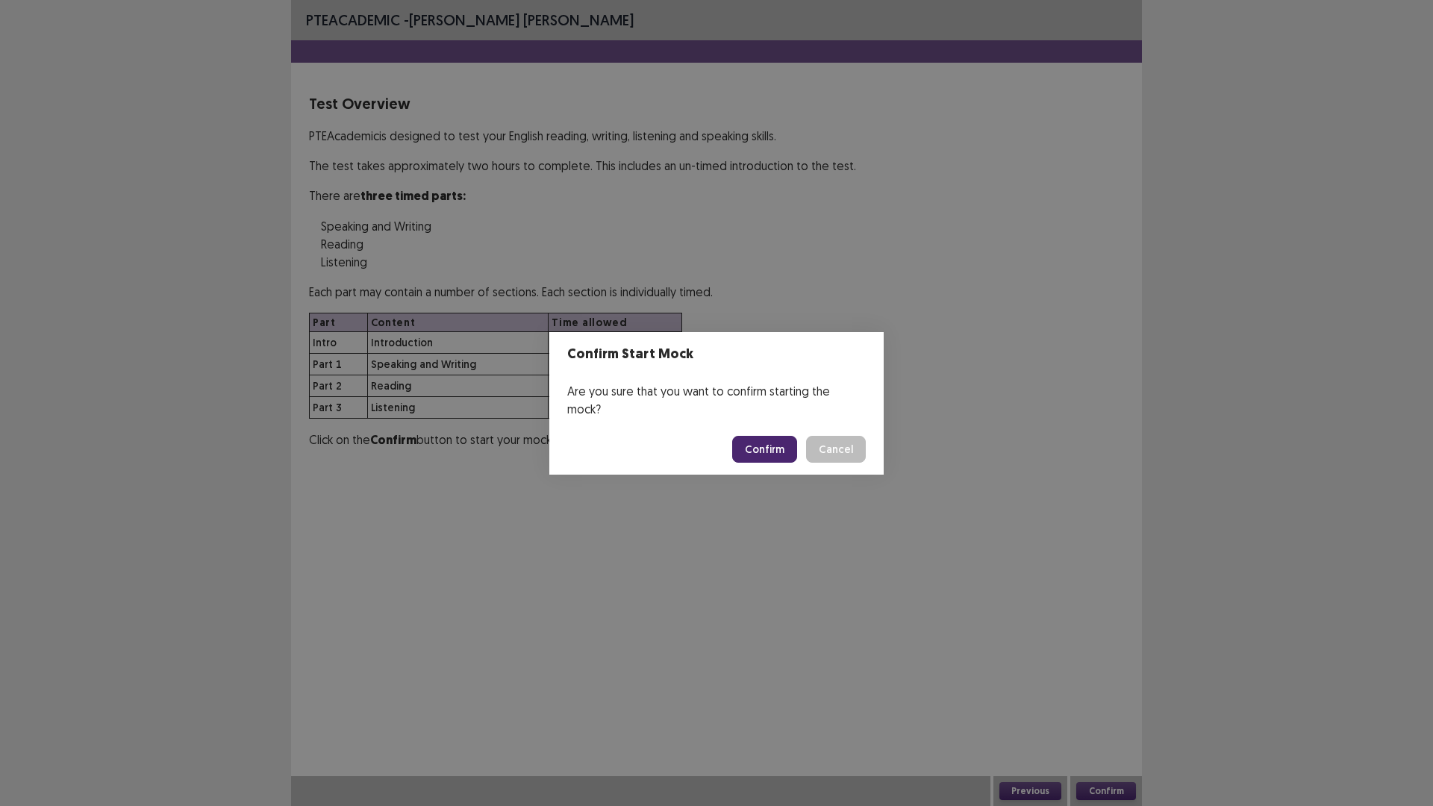
click at [766, 436] on button "Confirm" at bounding box center [764, 449] width 65 height 27
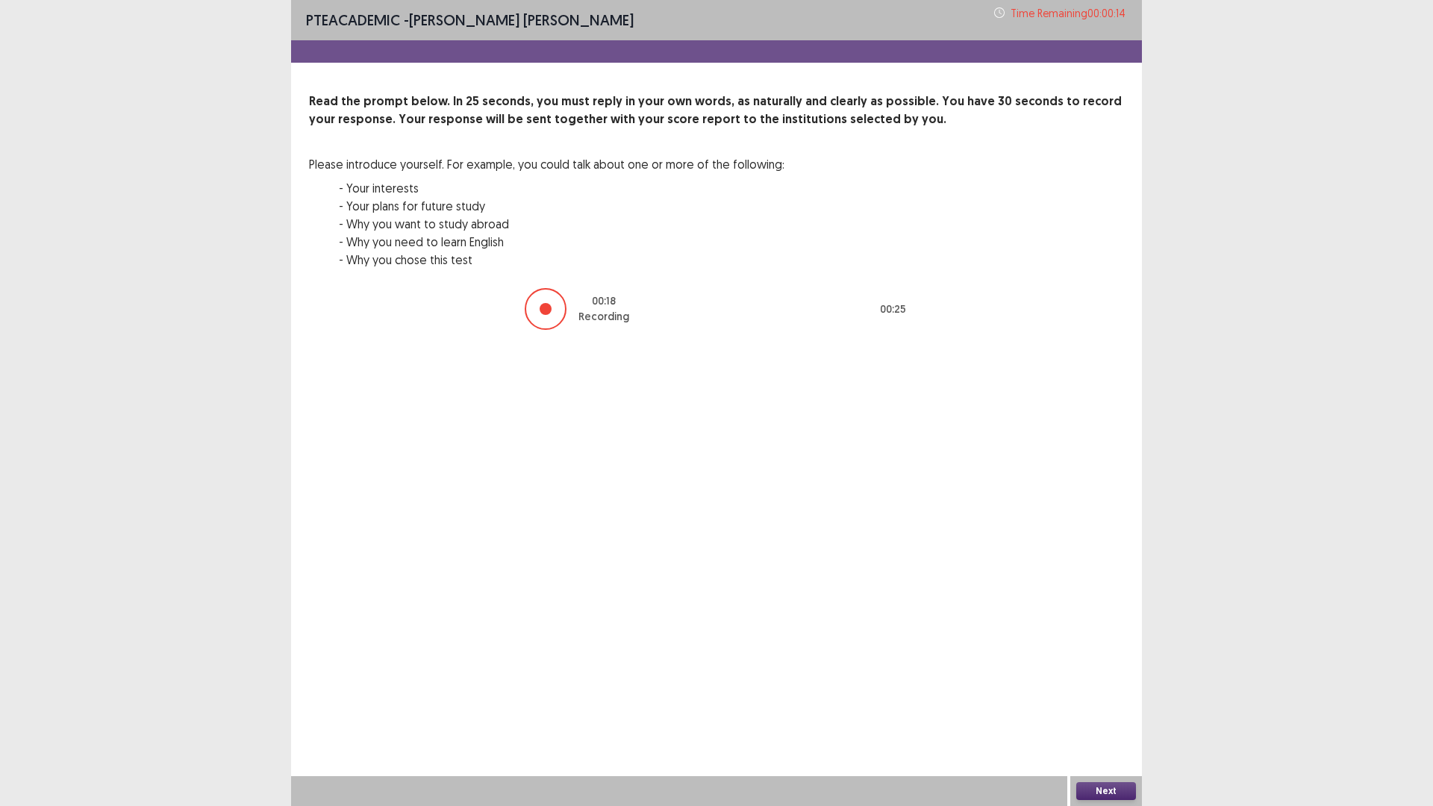
click at [1107, 704] on button "Next" at bounding box center [1106, 791] width 60 height 18
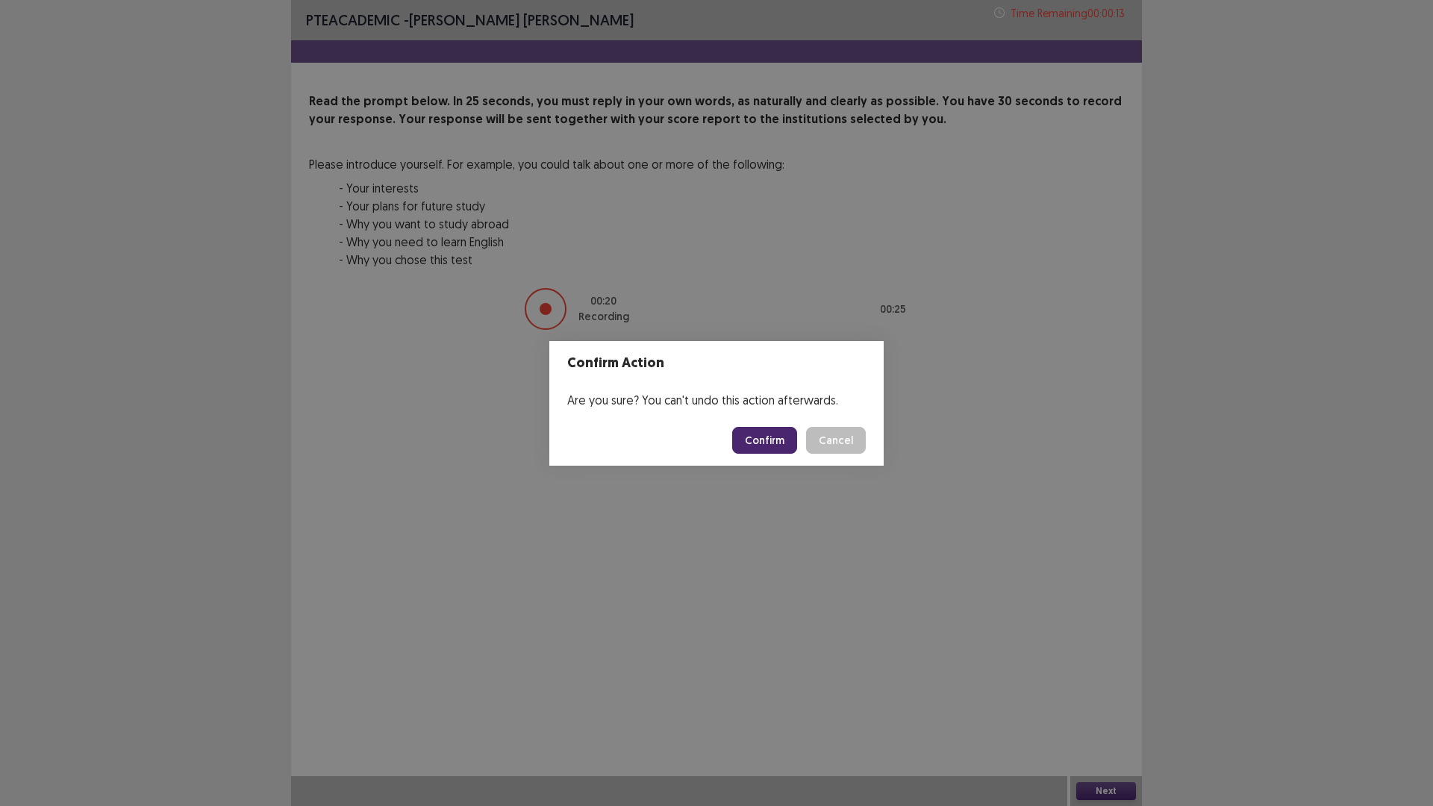
click at [761, 460] on footer "Confirm Cancel" at bounding box center [716, 440] width 334 height 51
drag, startPoint x: 758, startPoint y: 455, endPoint x: 758, endPoint y: 447, distance: 8.2
click at [758, 454] on footer "Confirm Cancel" at bounding box center [716, 440] width 334 height 51
click at [758, 447] on button "Confirm" at bounding box center [764, 440] width 65 height 27
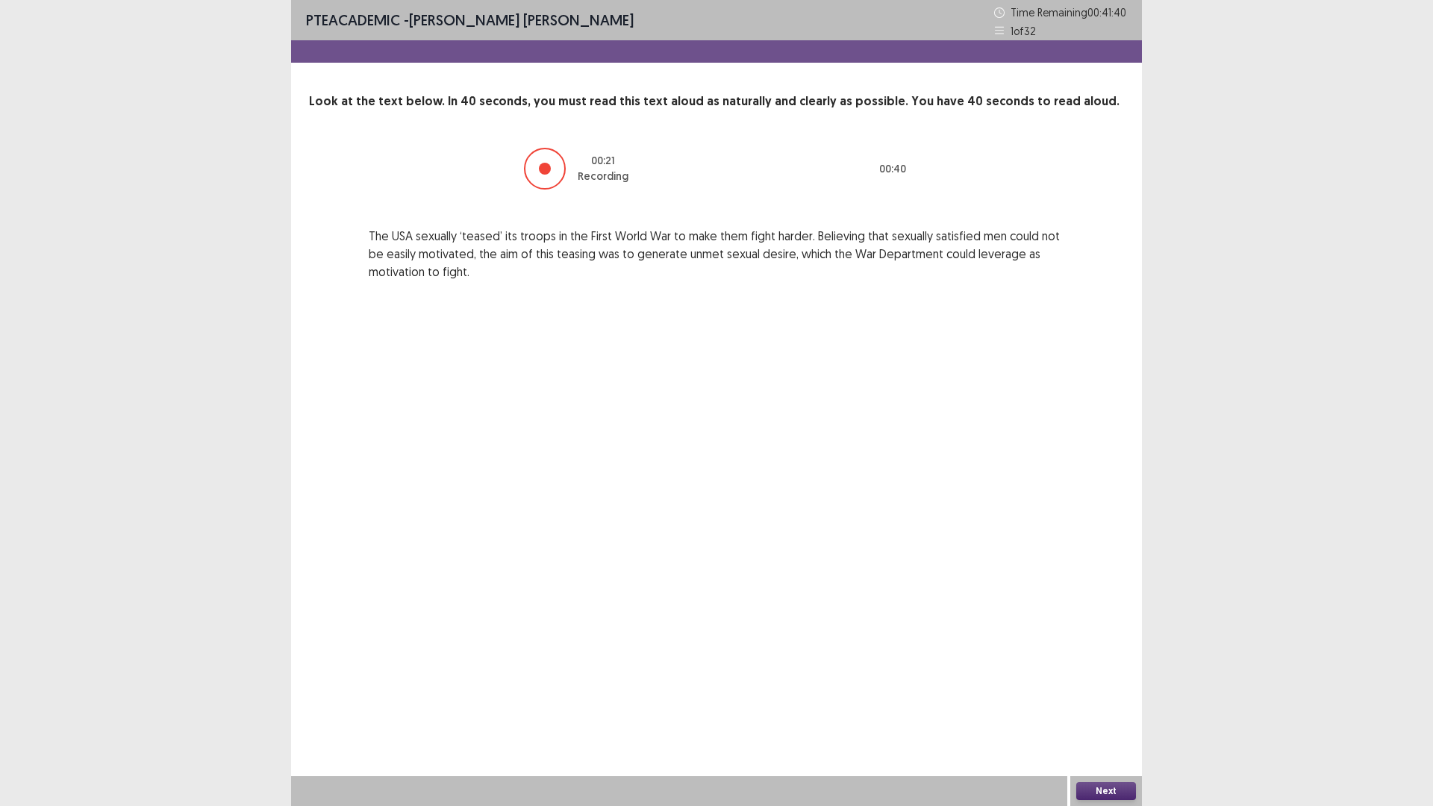
click at [1104, 704] on button "Next" at bounding box center [1106, 791] width 60 height 18
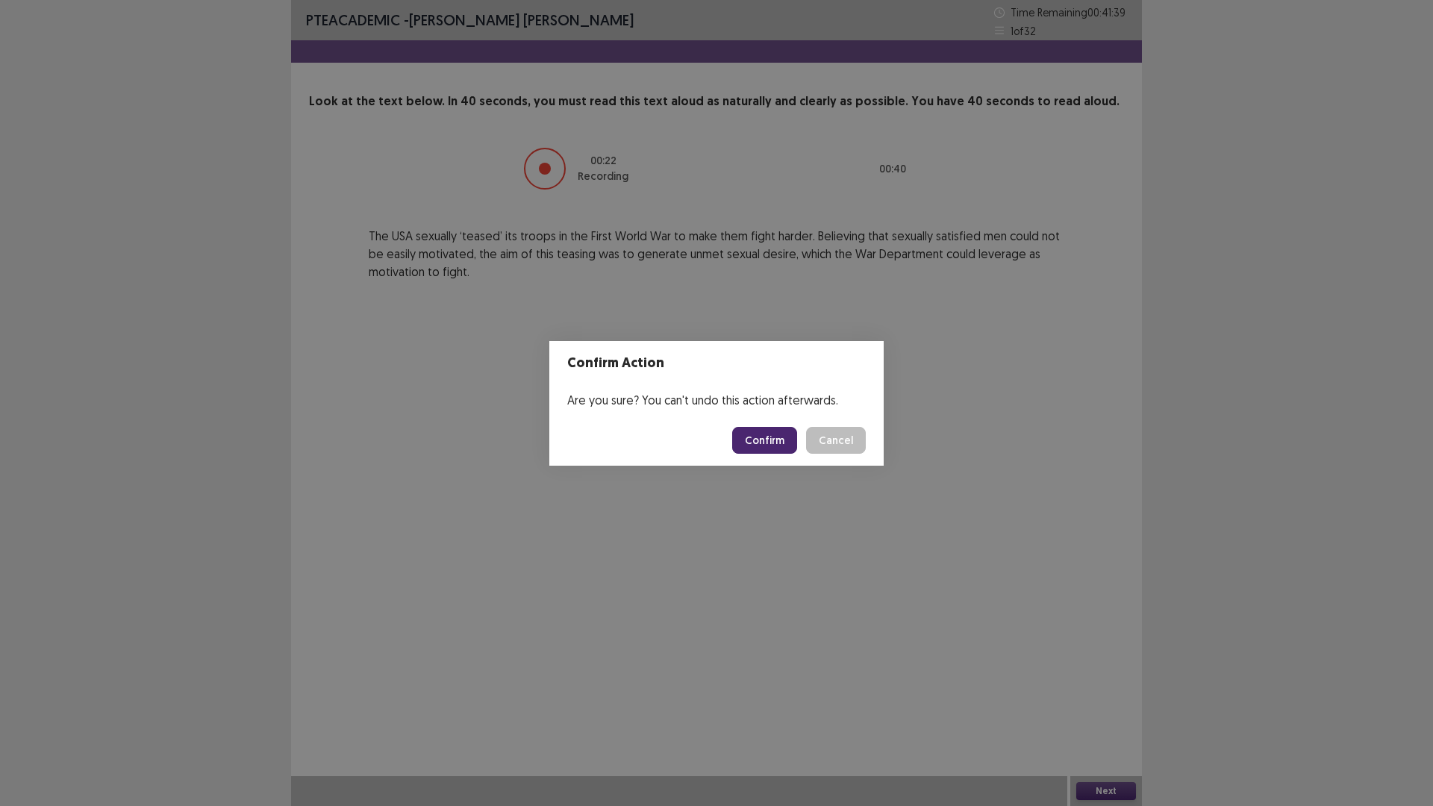
click at [775, 433] on button "Confirm" at bounding box center [764, 440] width 65 height 27
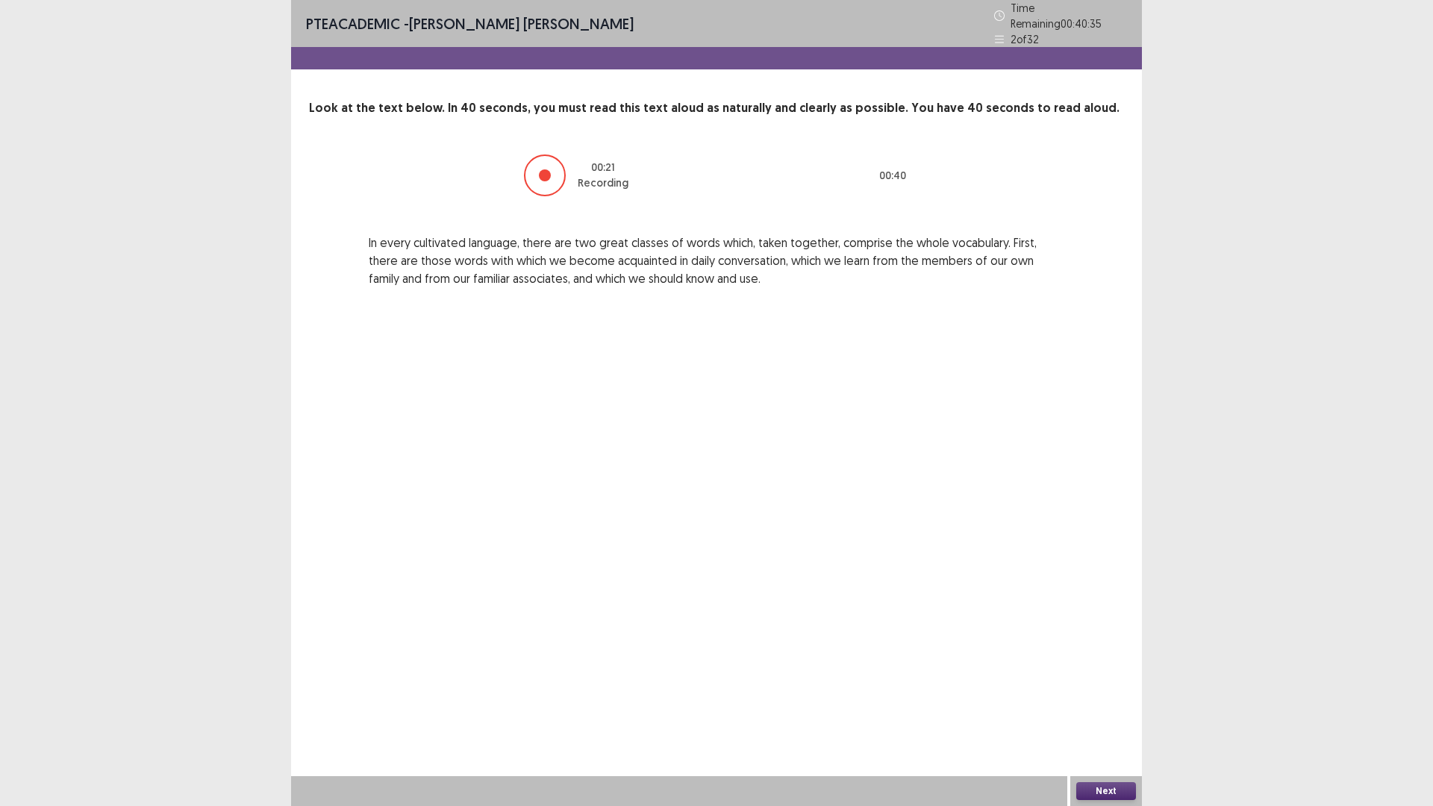
click at [1120, 704] on button "Next" at bounding box center [1106, 791] width 60 height 18
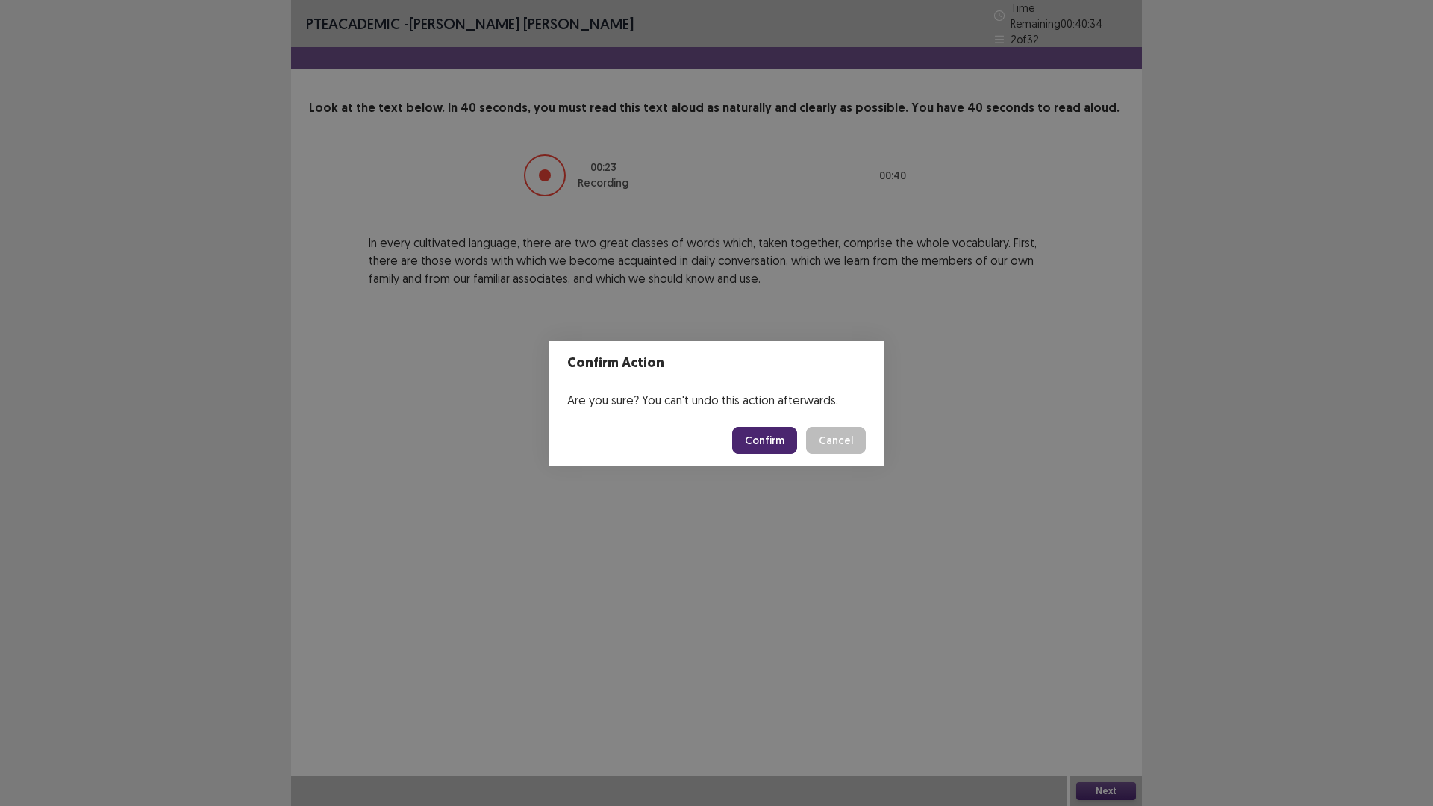
click at [777, 437] on button "Confirm" at bounding box center [764, 440] width 65 height 27
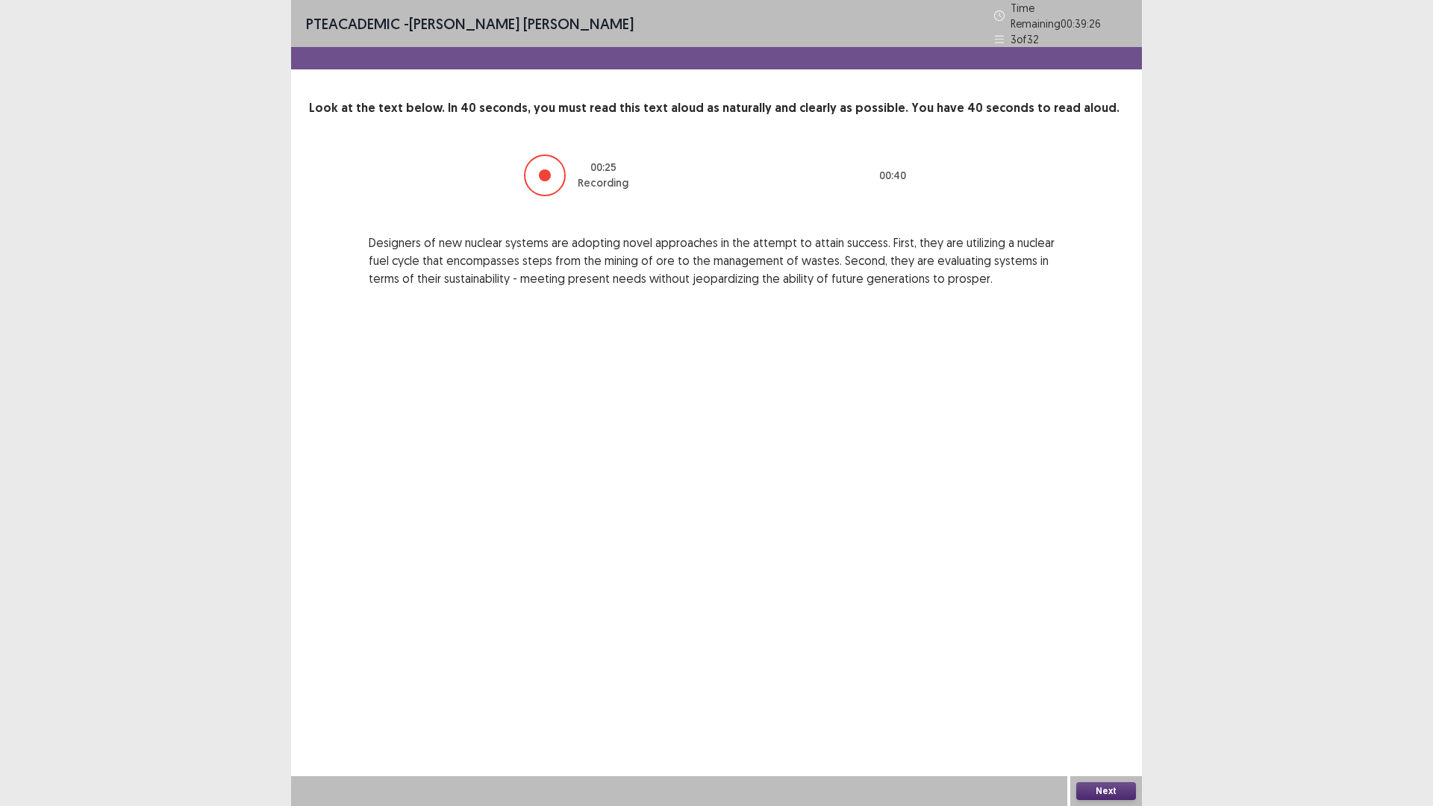
click at [1114, 704] on button "Next" at bounding box center [1106, 791] width 60 height 18
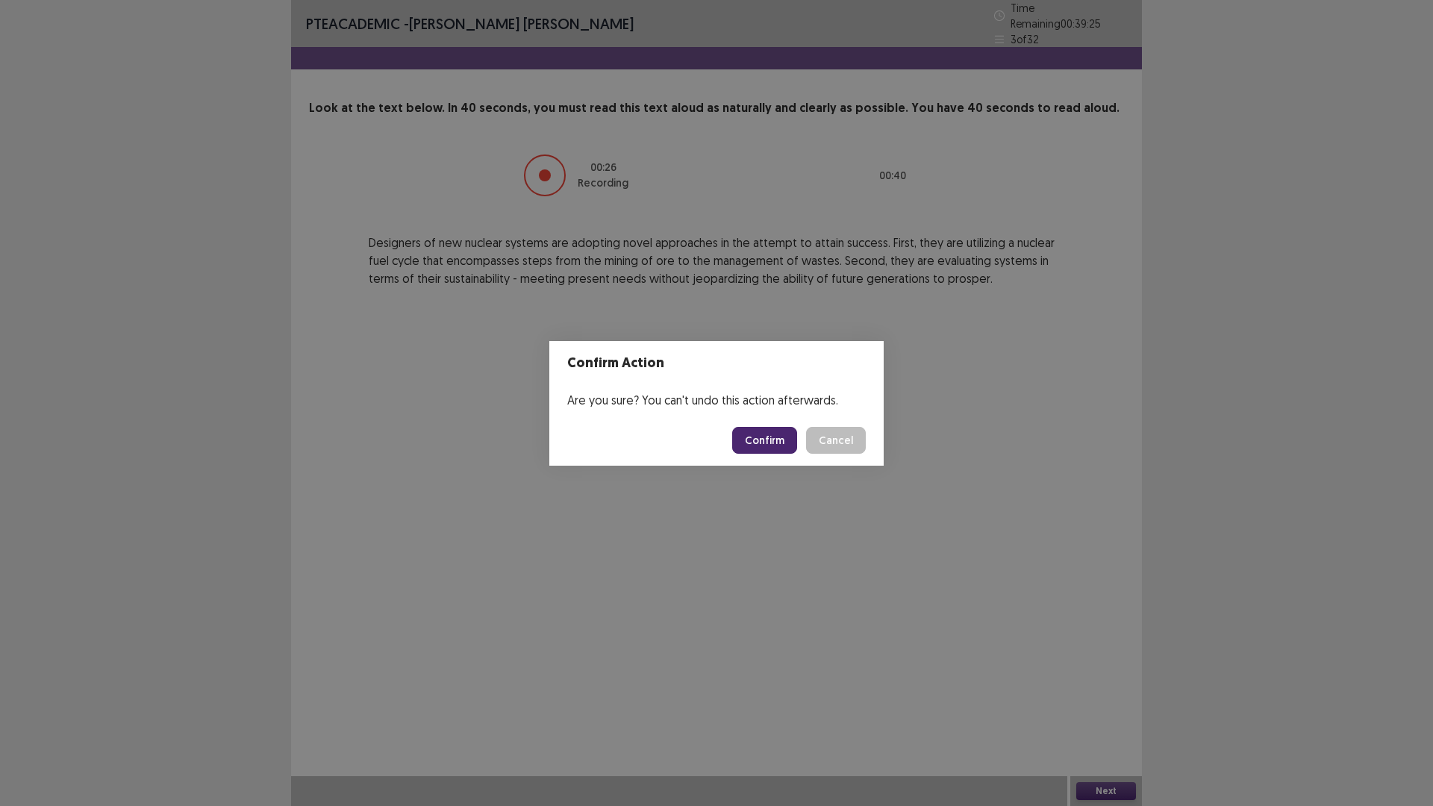
click at [769, 440] on button "Confirm" at bounding box center [764, 440] width 65 height 27
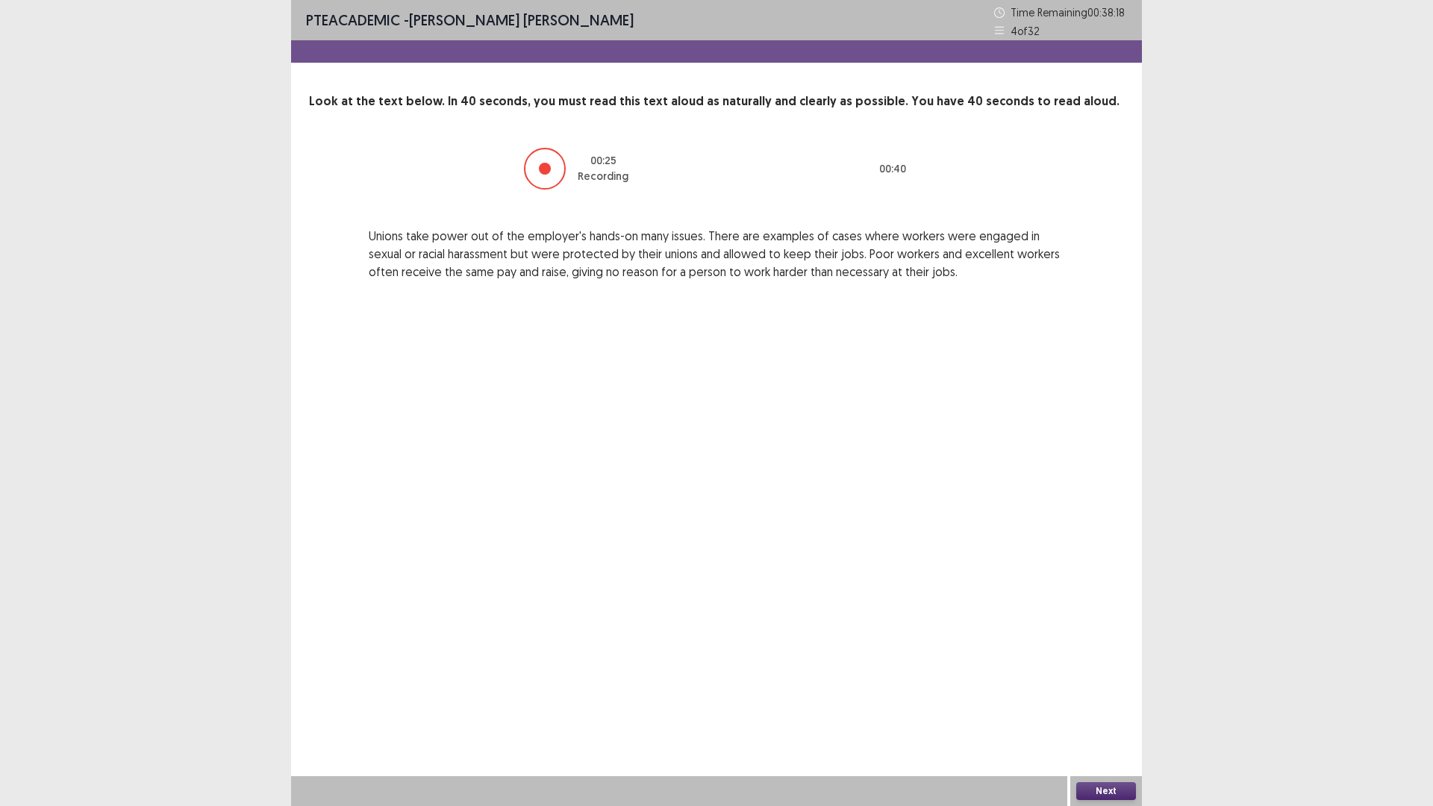
click at [1116, 704] on button "Next" at bounding box center [1106, 791] width 60 height 18
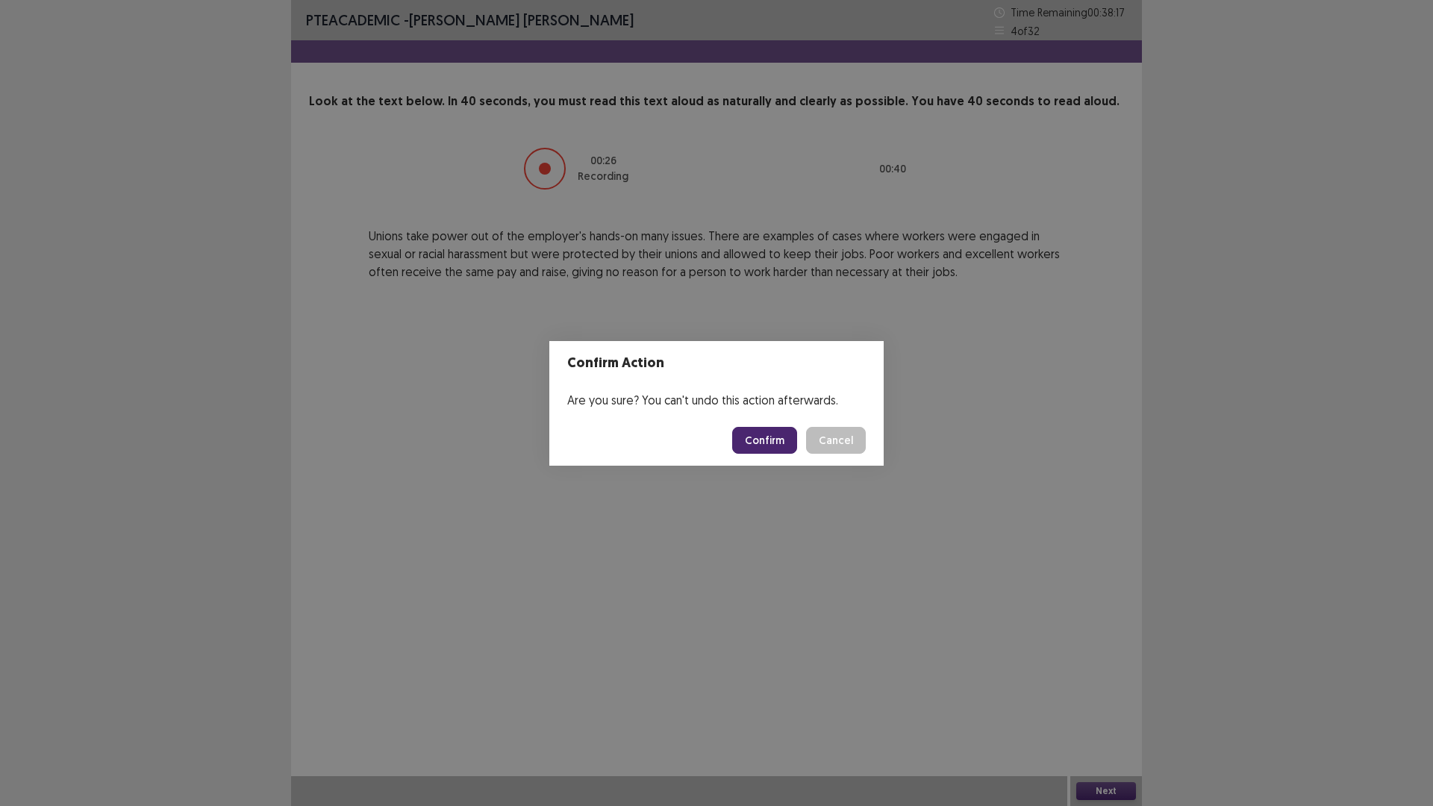
click at [760, 437] on button "Confirm" at bounding box center [764, 440] width 65 height 27
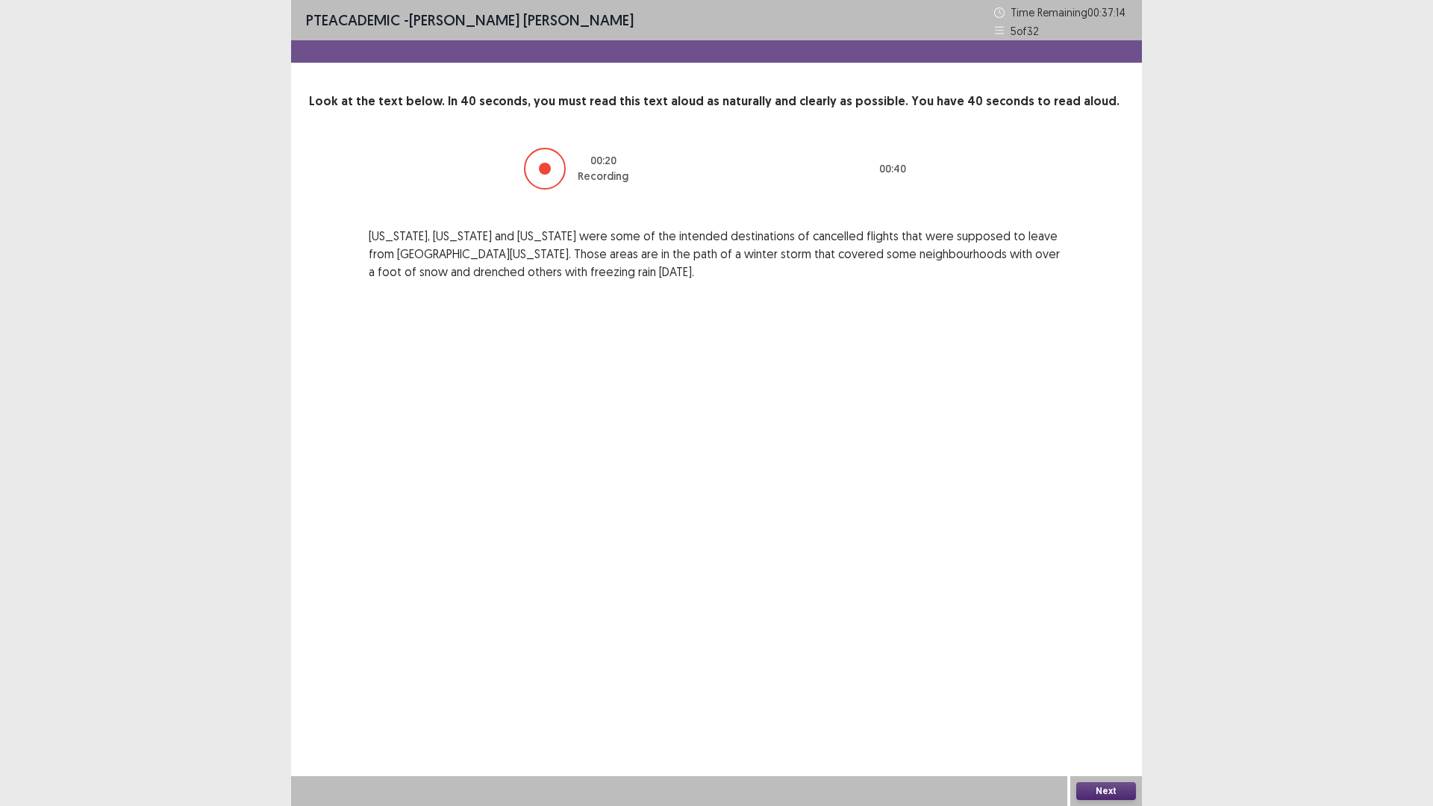
click at [1098, 704] on button "Next" at bounding box center [1106, 791] width 60 height 18
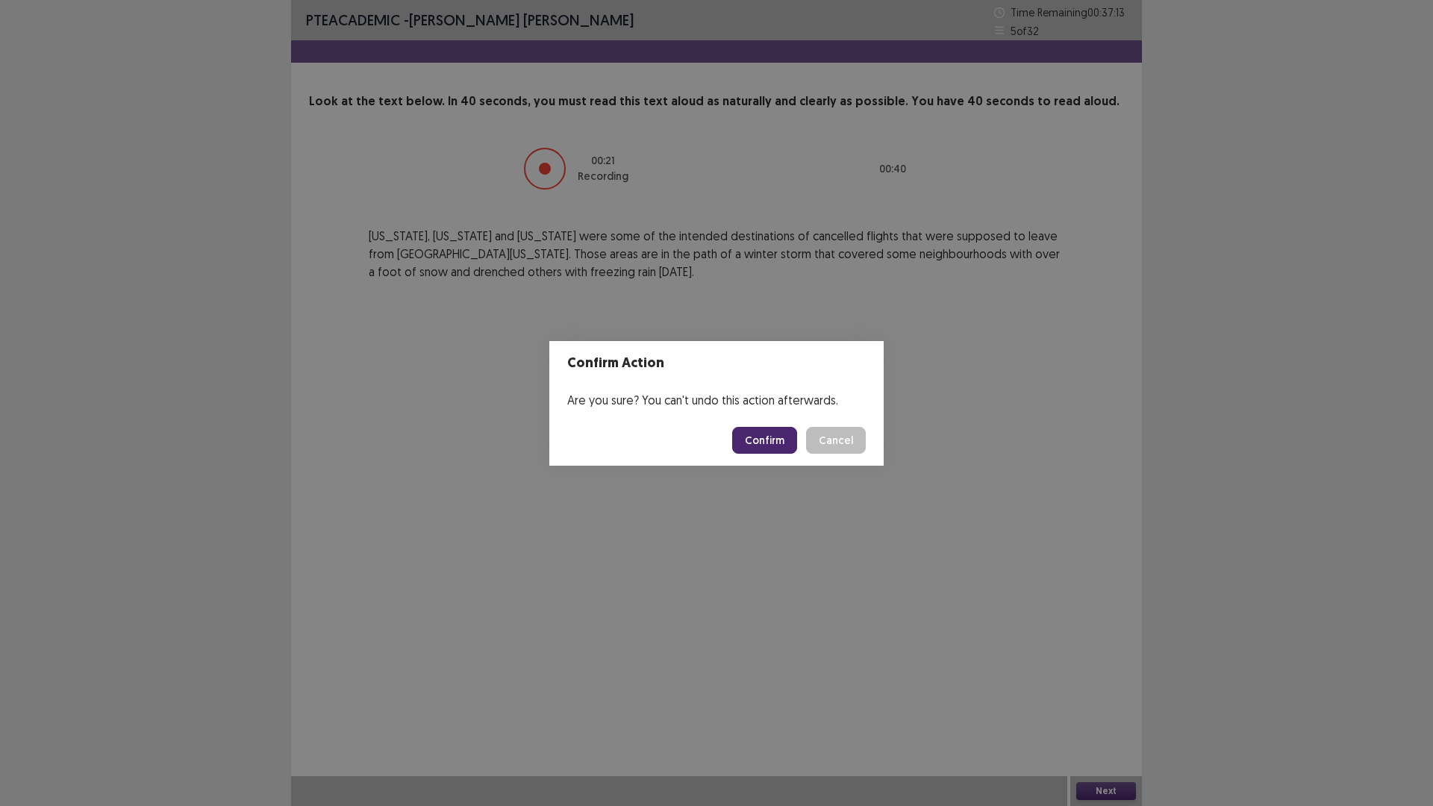
click at [775, 431] on button "Confirm" at bounding box center [764, 440] width 65 height 27
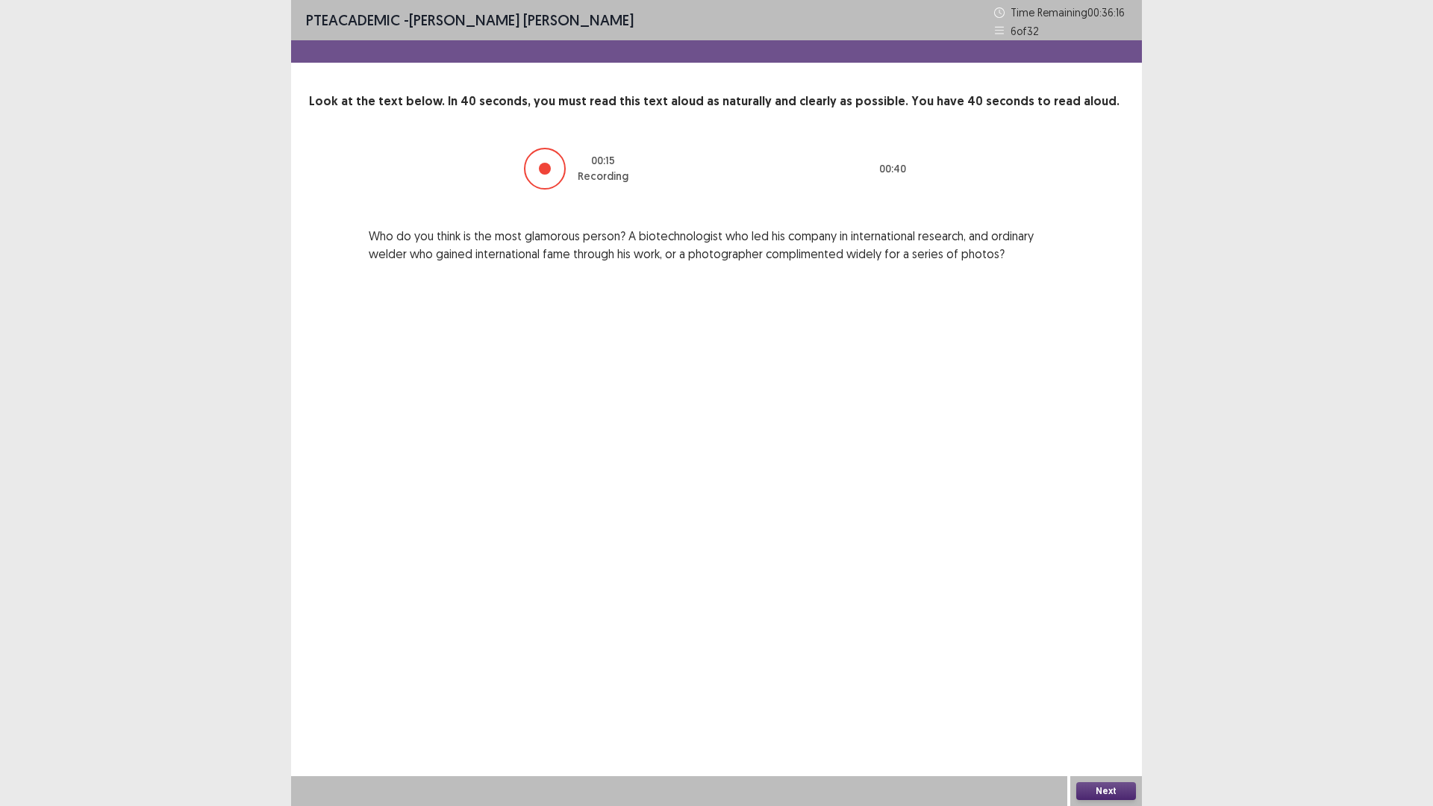
click at [1084, 704] on button "Next" at bounding box center [1106, 791] width 60 height 18
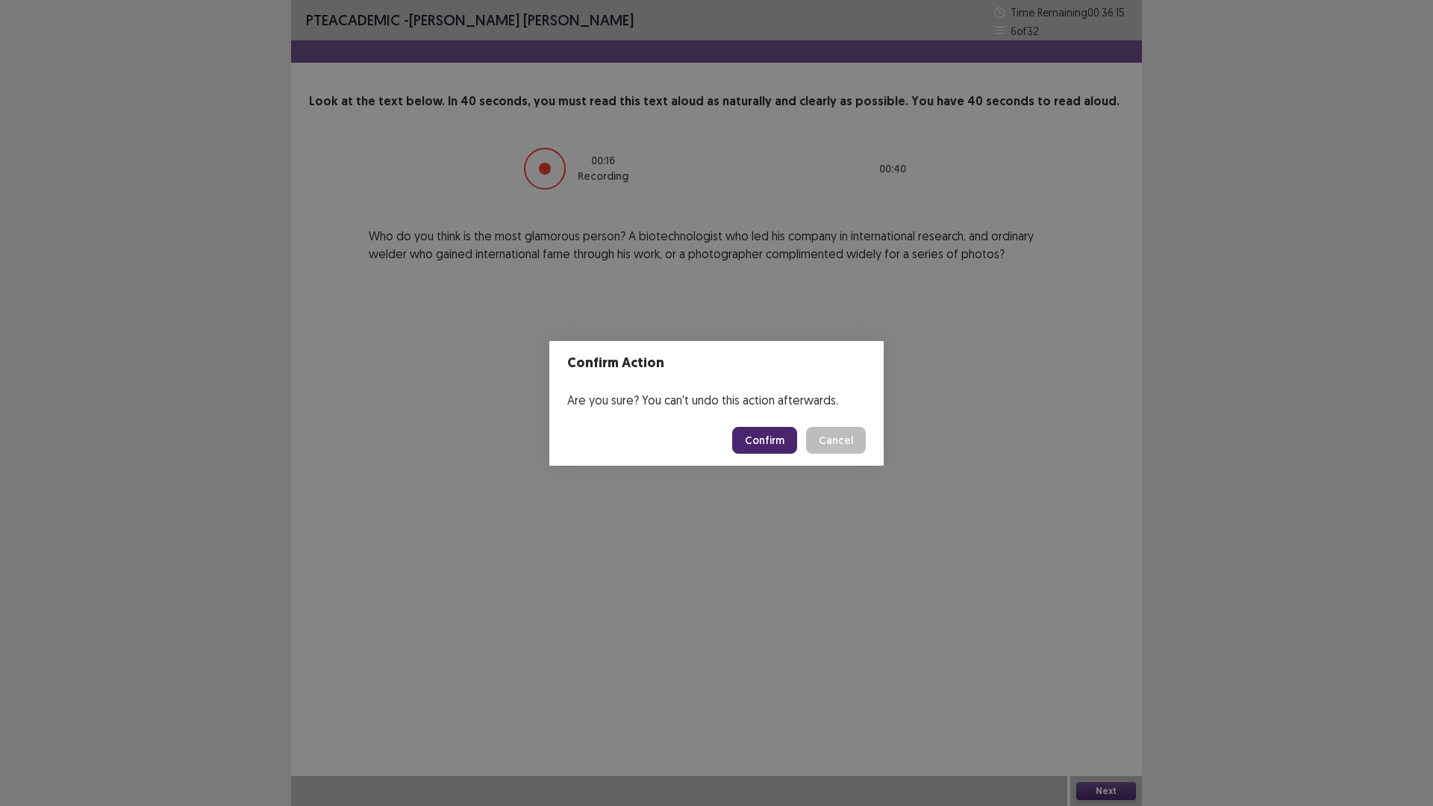
click at [772, 442] on button "Confirm" at bounding box center [764, 440] width 65 height 27
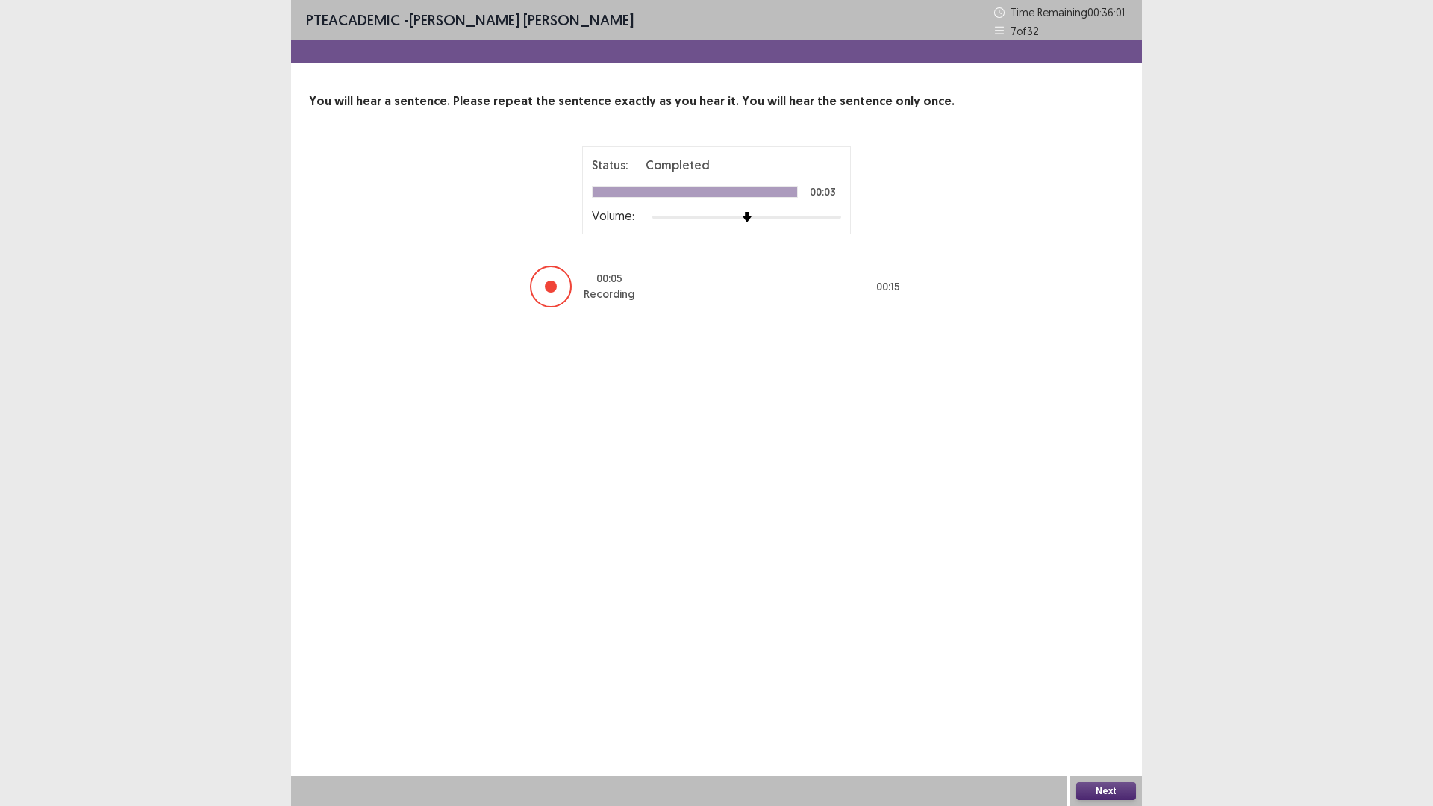
click at [1101, 704] on button "Next" at bounding box center [1106, 791] width 60 height 18
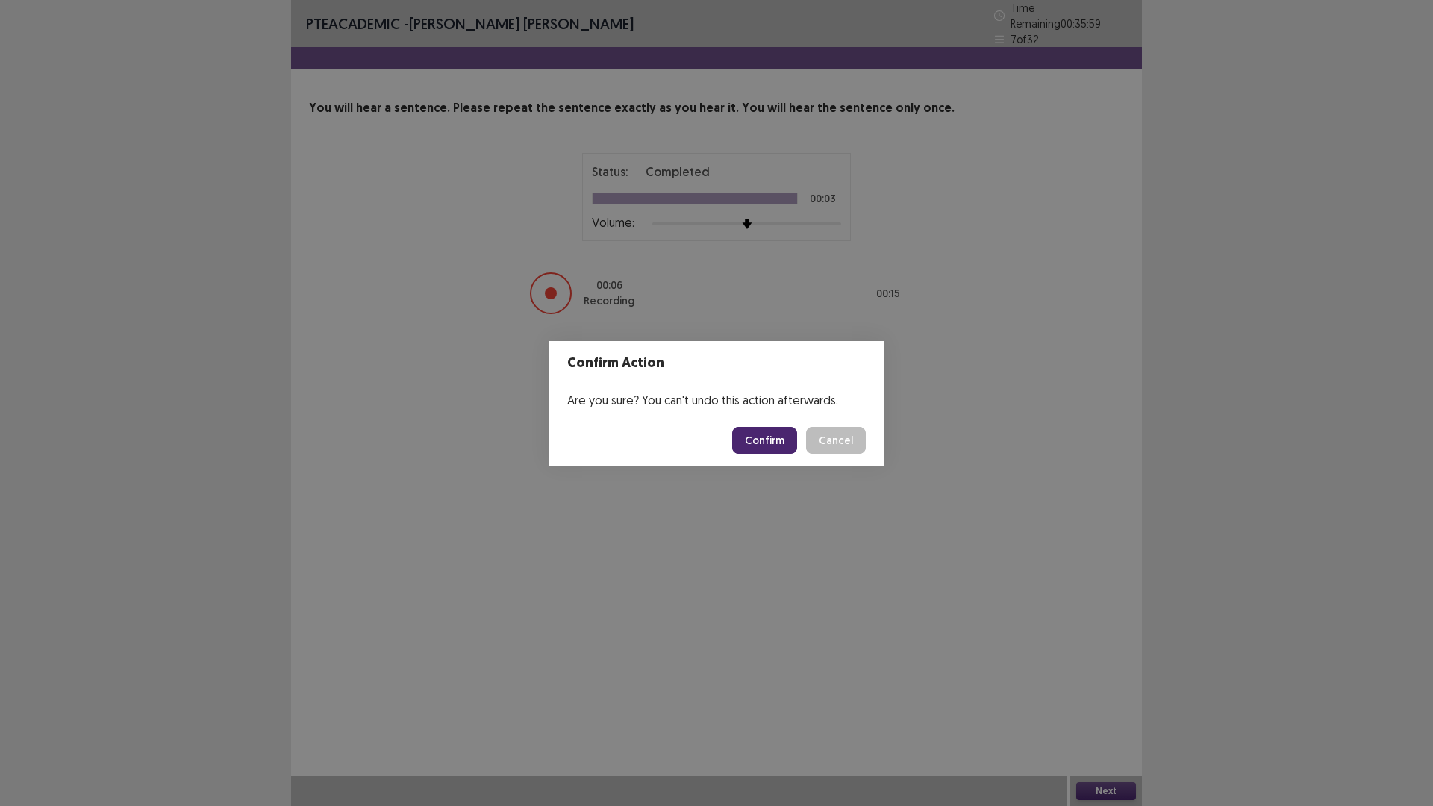
click at [759, 443] on button "Confirm" at bounding box center [764, 440] width 65 height 27
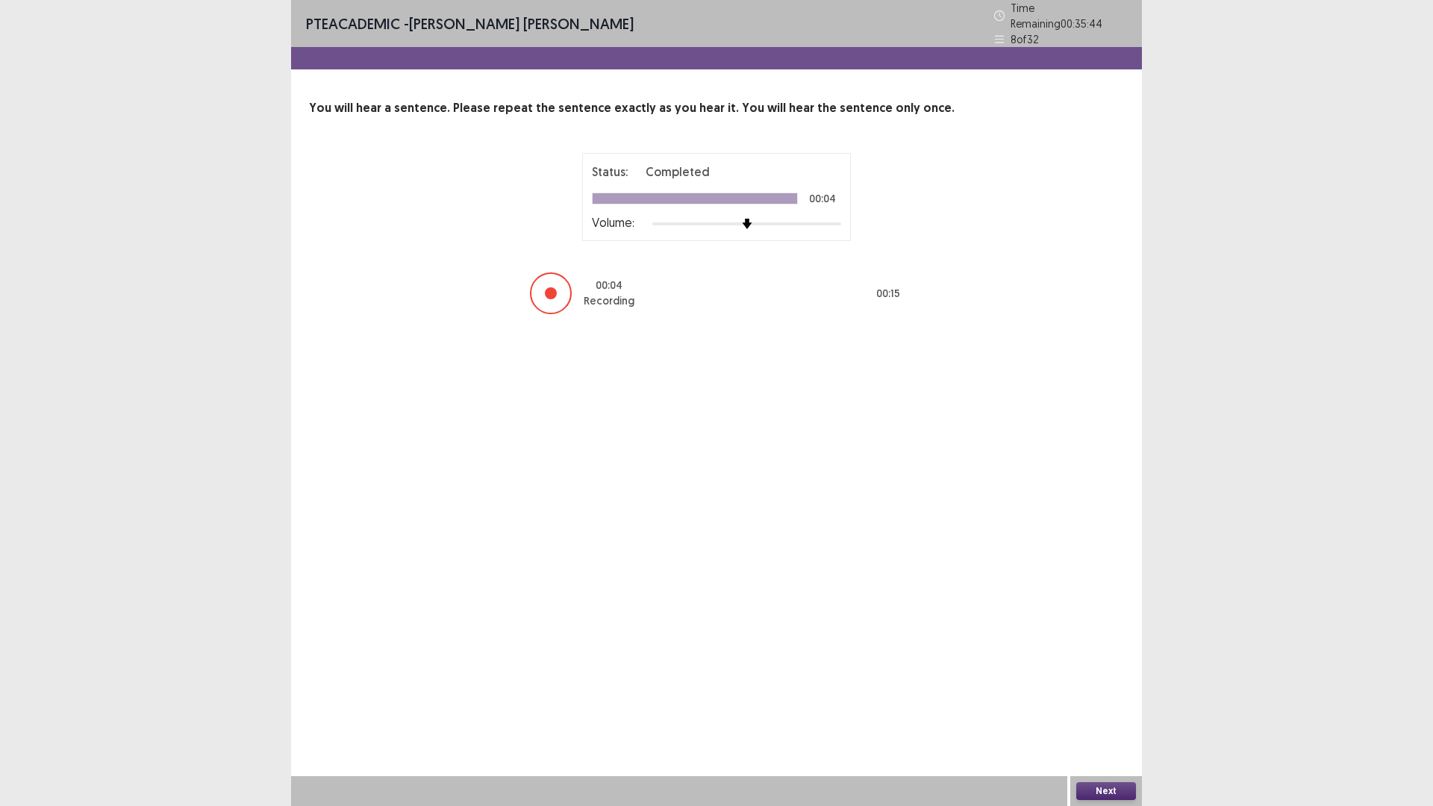
click at [1108, 704] on button "Next" at bounding box center [1106, 791] width 60 height 18
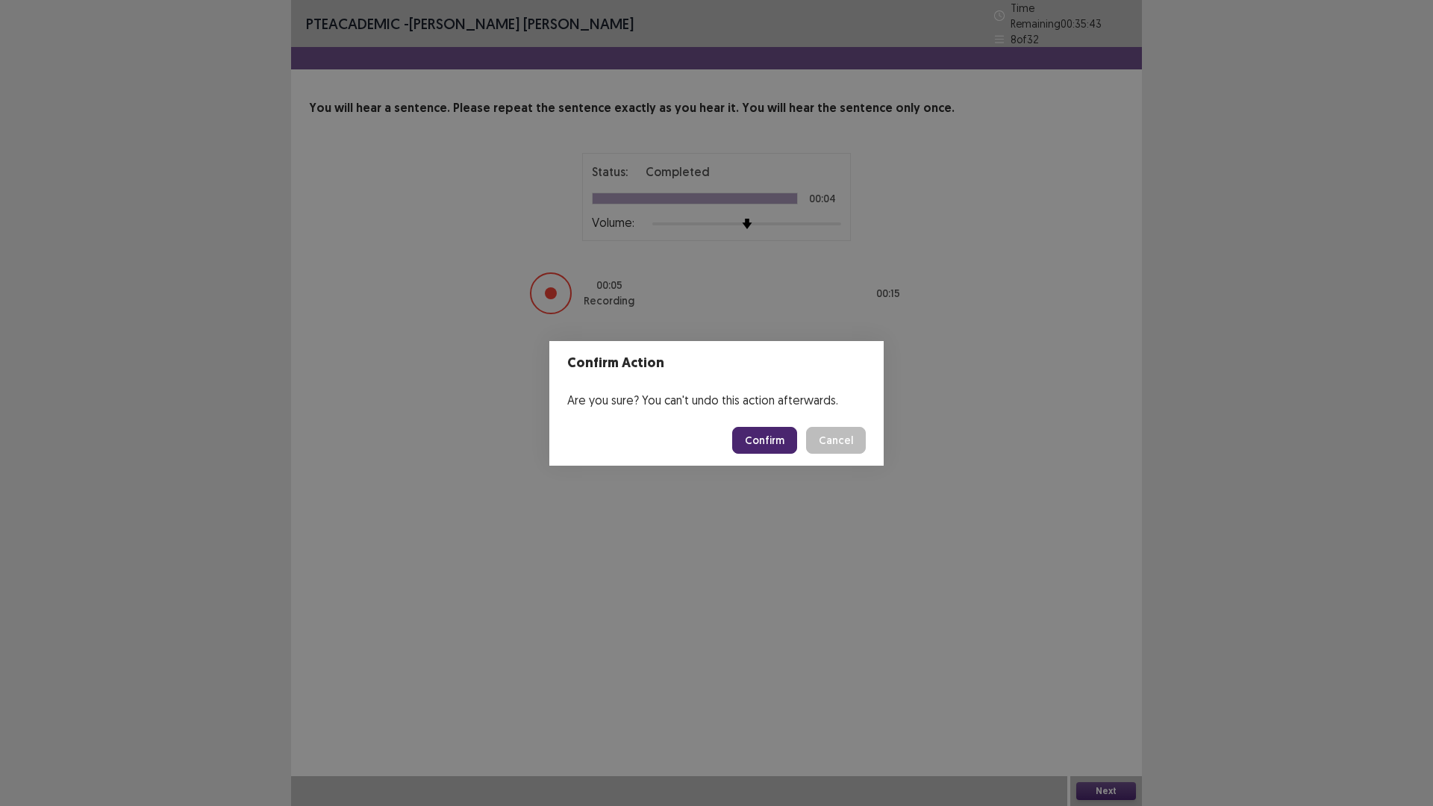
click at [771, 439] on button "Confirm" at bounding box center [764, 440] width 65 height 27
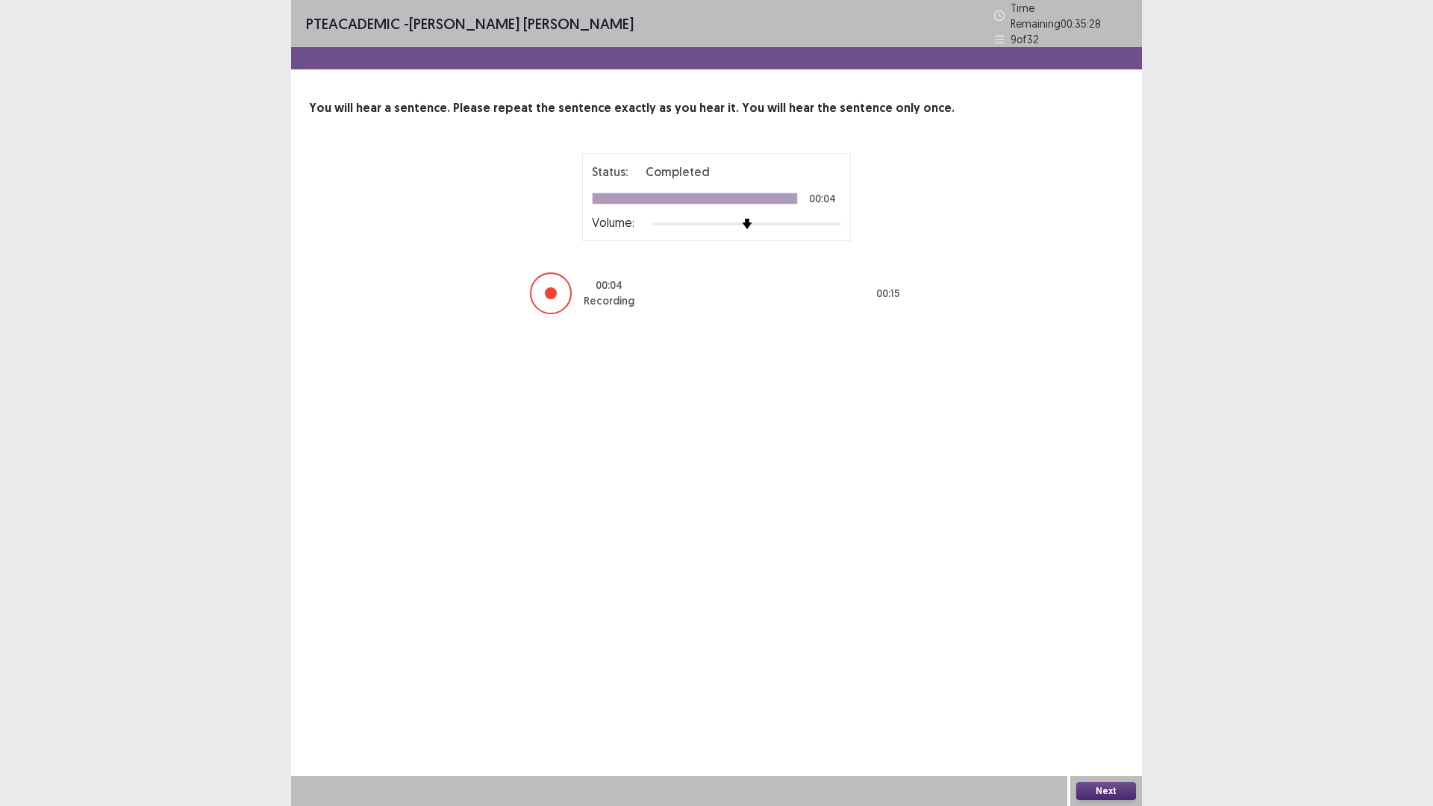
click at [1108, 704] on button "Next" at bounding box center [1106, 791] width 60 height 18
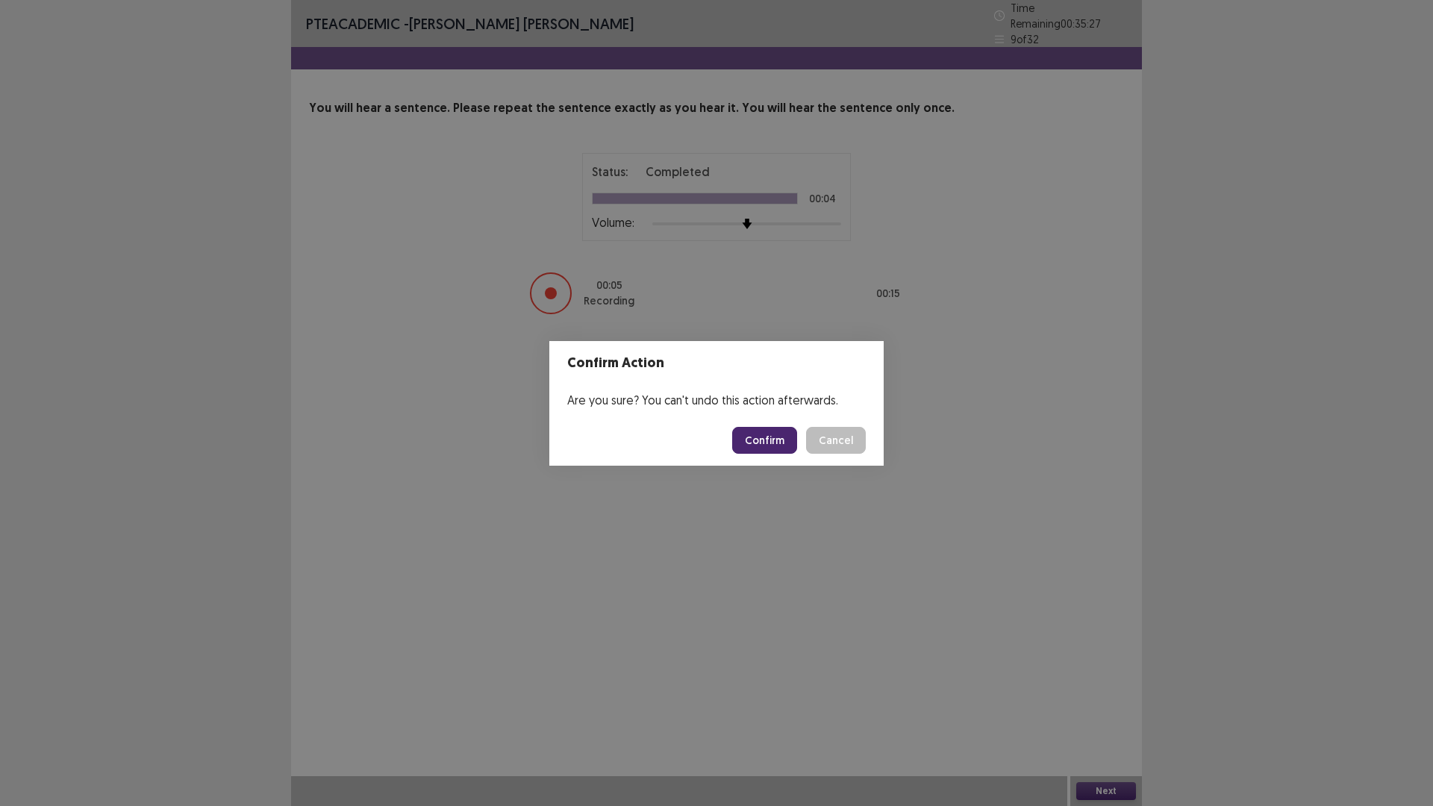
click at [766, 445] on button "Confirm" at bounding box center [764, 440] width 65 height 27
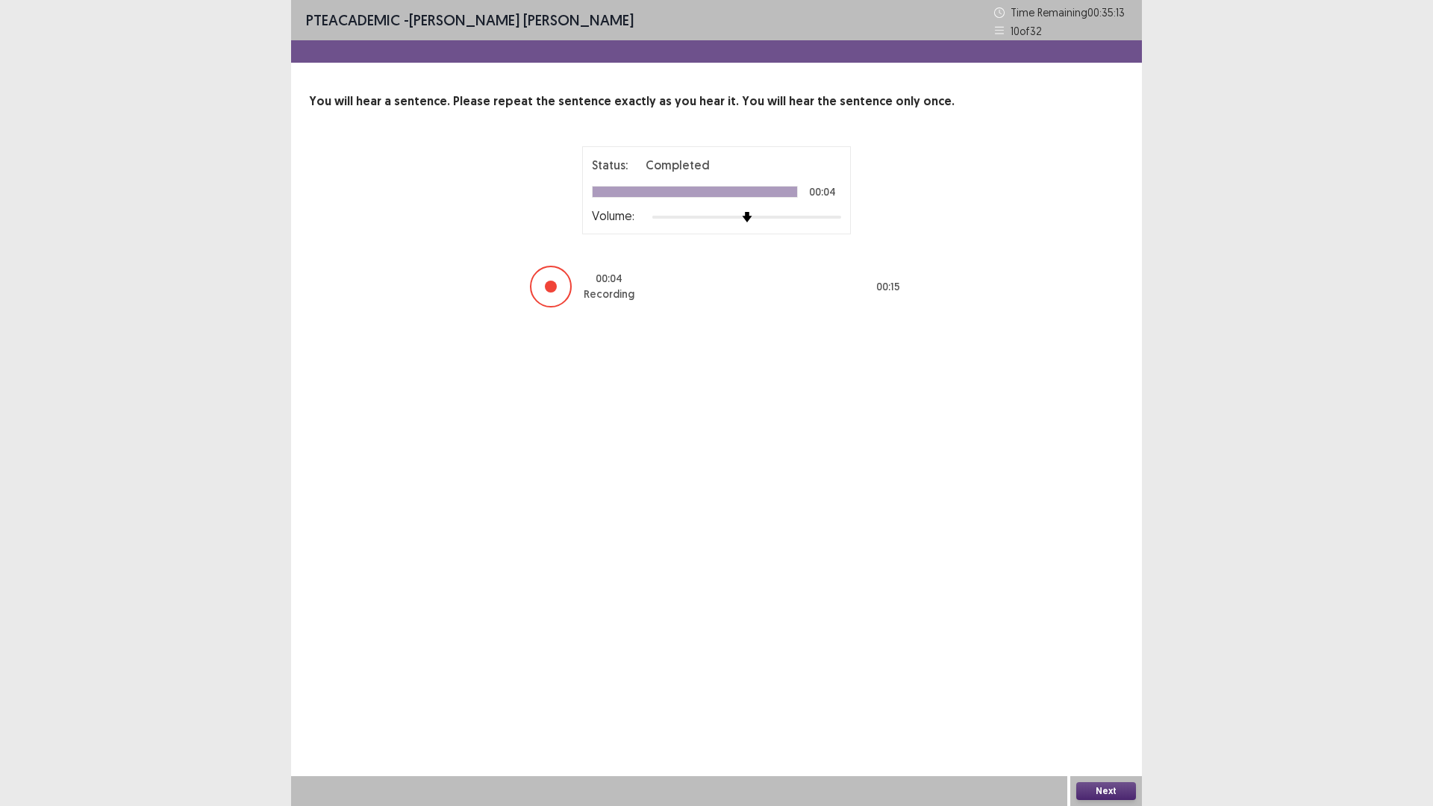
click at [1100, 704] on button "Next" at bounding box center [1106, 791] width 60 height 18
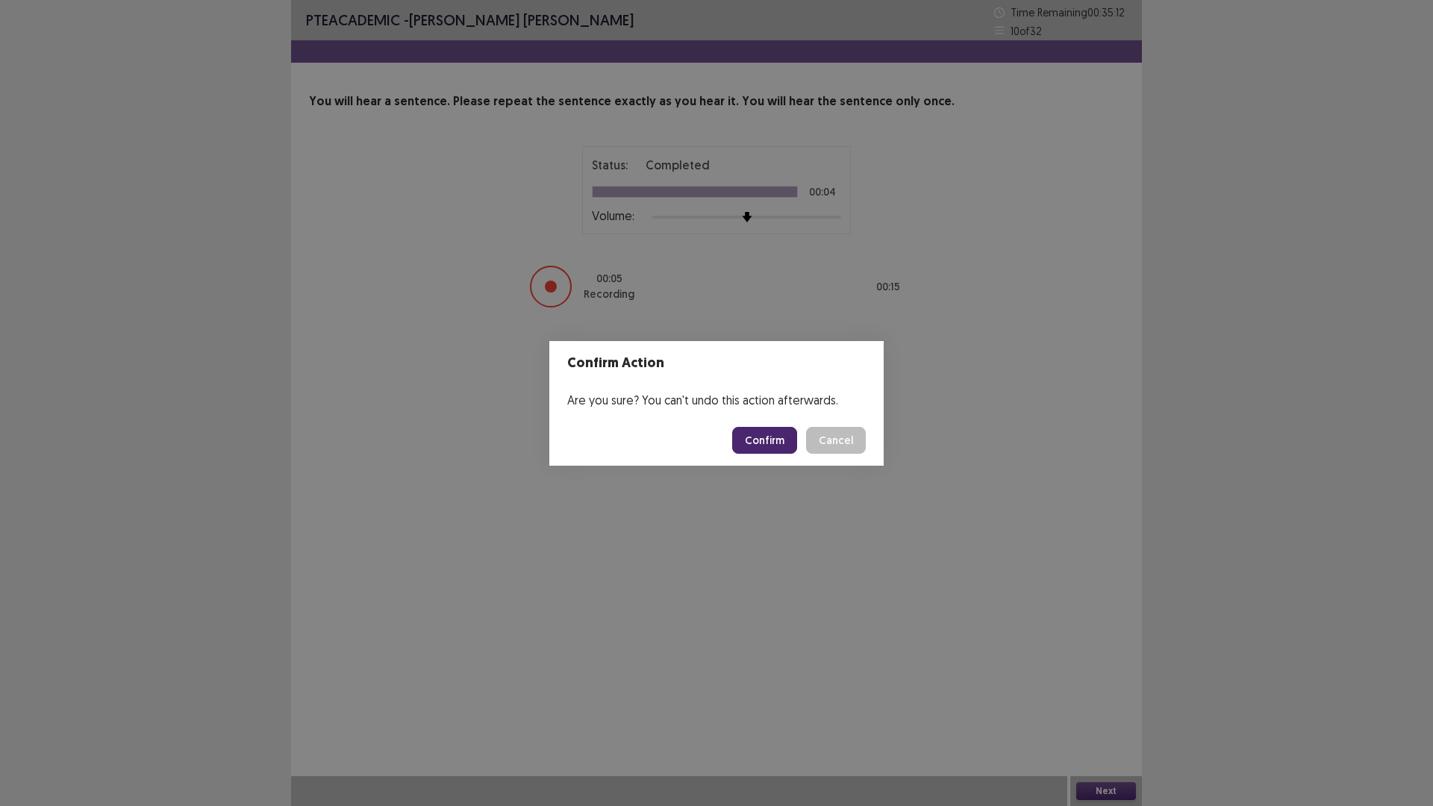
click at [768, 440] on button "Confirm" at bounding box center [764, 440] width 65 height 27
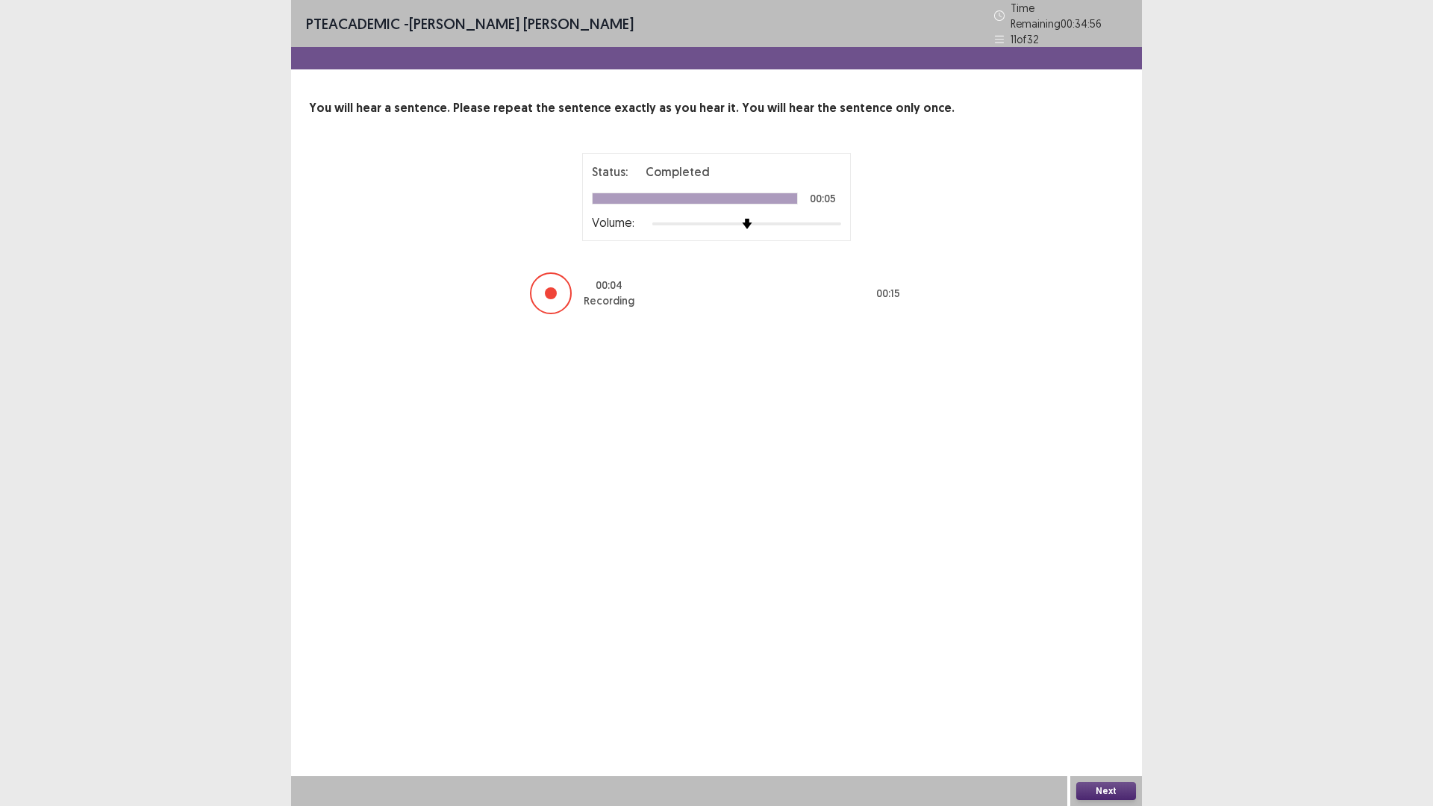
click at [1118, 704] on button "Next" at bounding box center [1106, 791] width 60 height 18
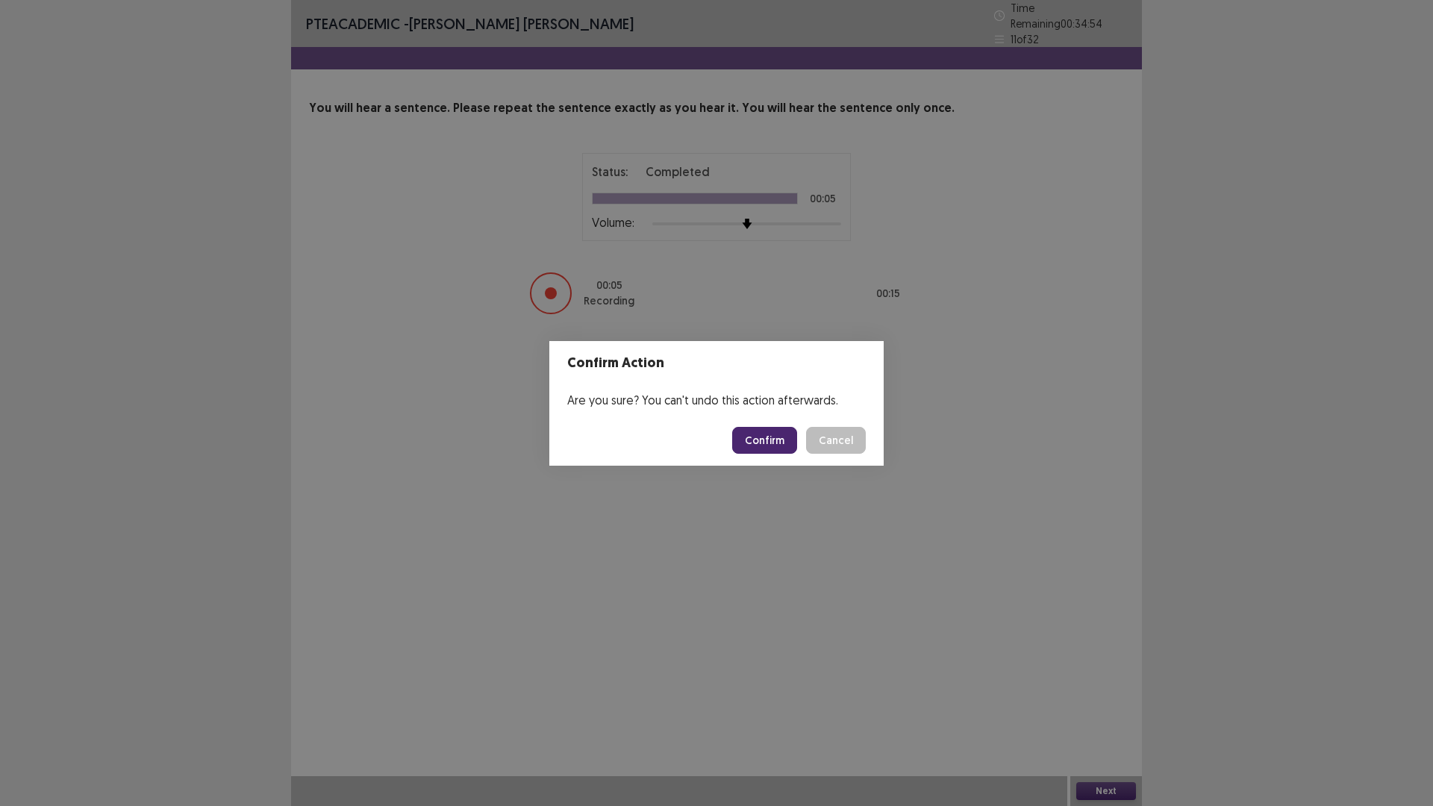
click at [767, 437] on button "Confirm" at bounding box center [764, 440] width 65 height 27
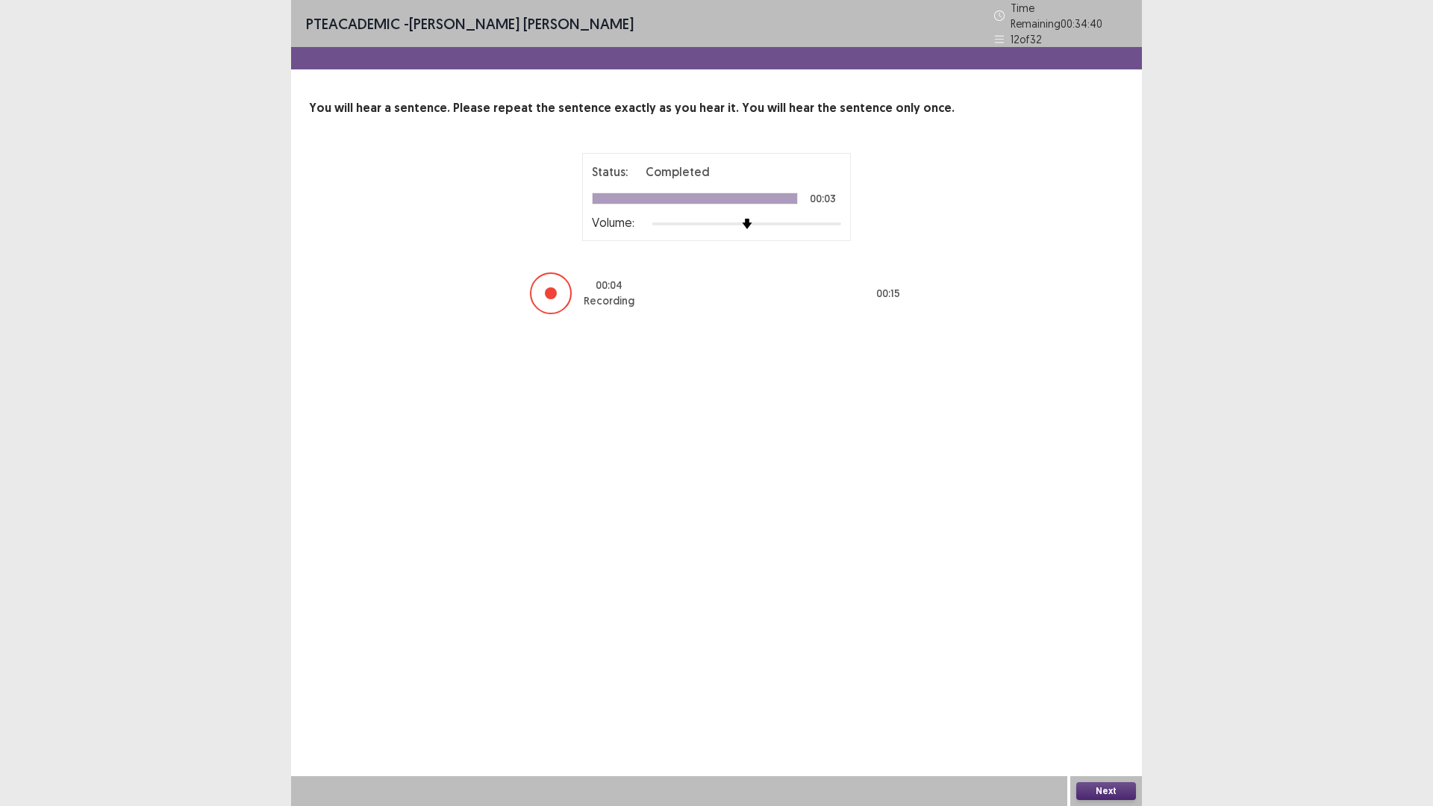
click at [1093, 704] on button "Next" at bounding box center [1106, 791] width 60 height 18
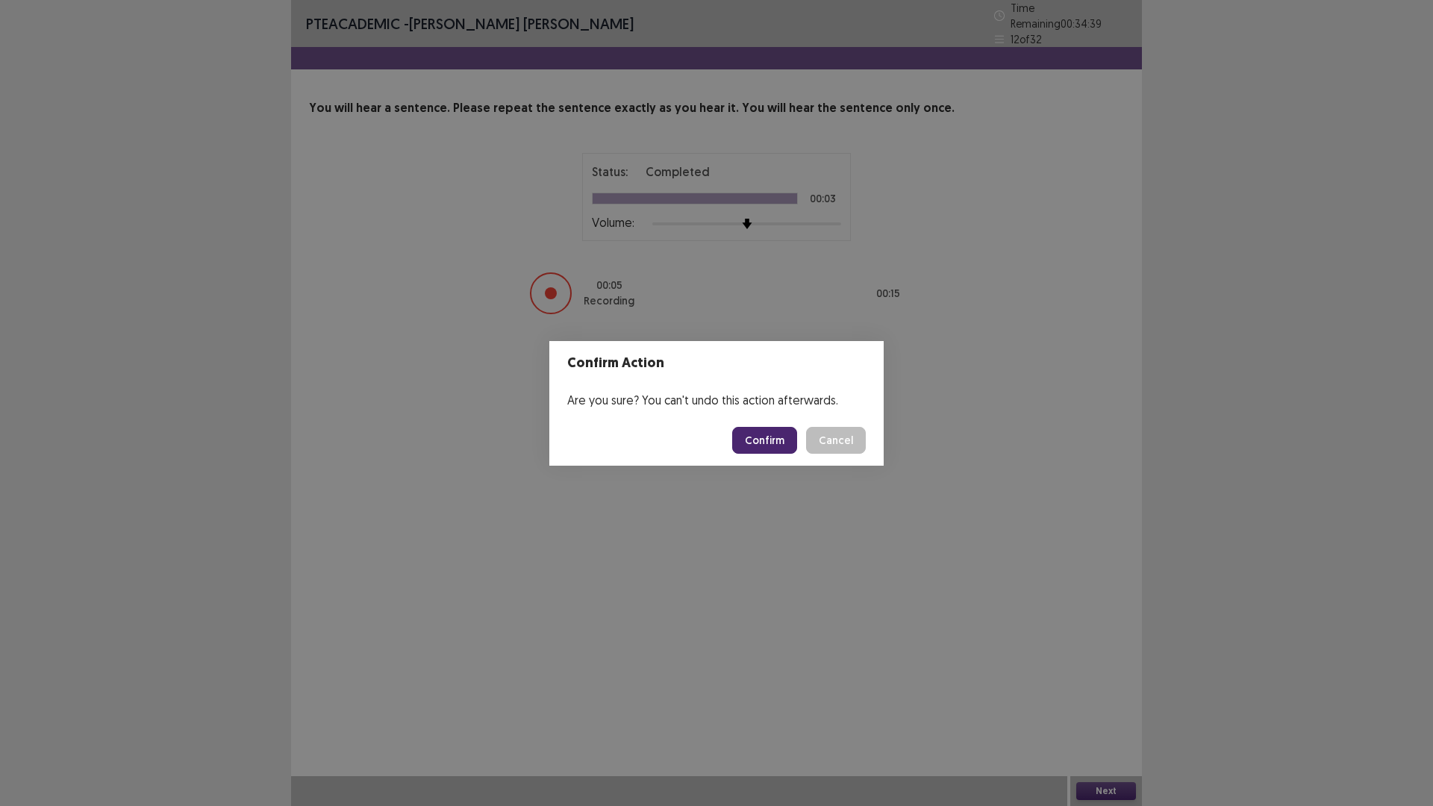
click at [752, 437] on button "Confirm" at bounding box center [764, 440] width 65 height 27
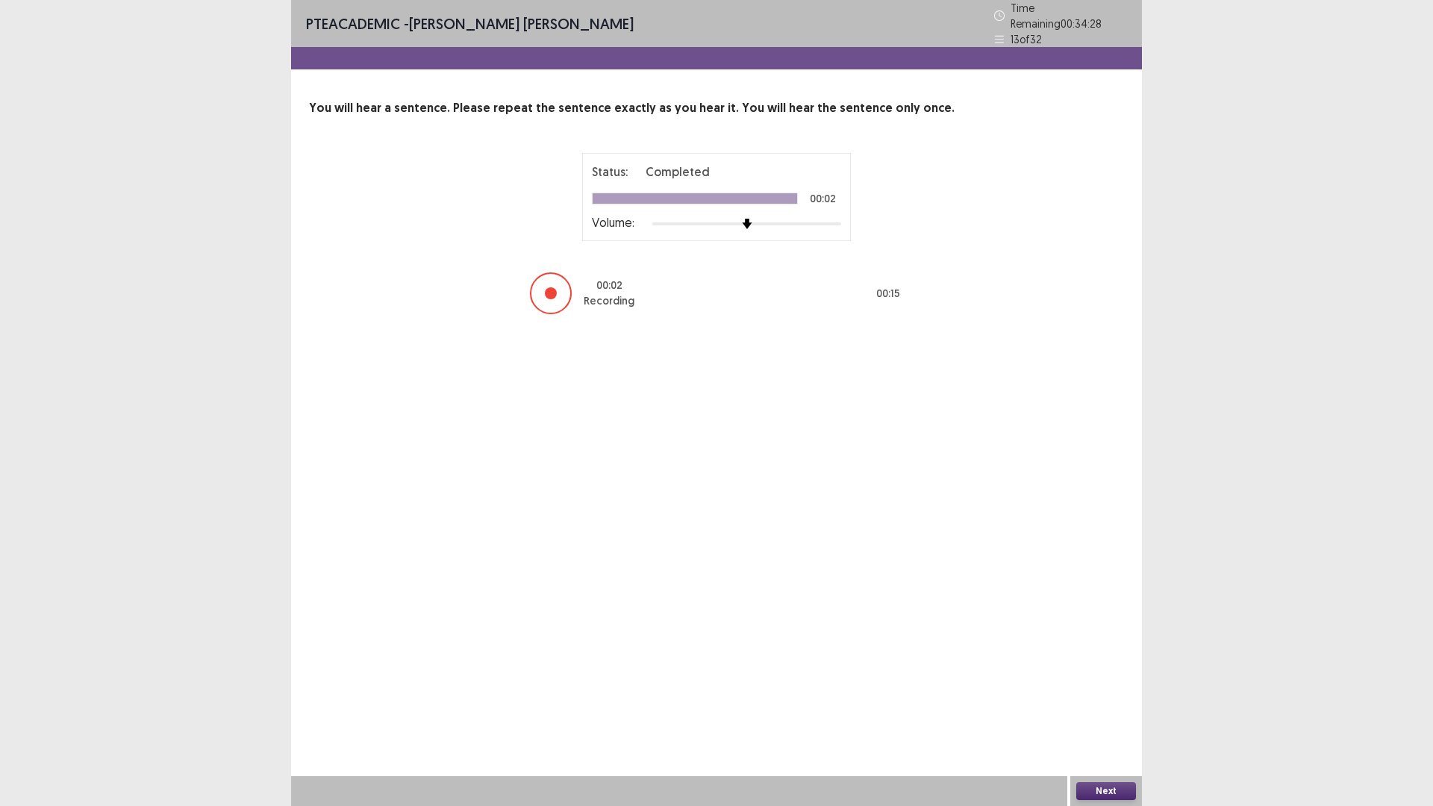
click at [1103, 704] on button "Next" at bounding box center [1106, 791] width 60 height 18
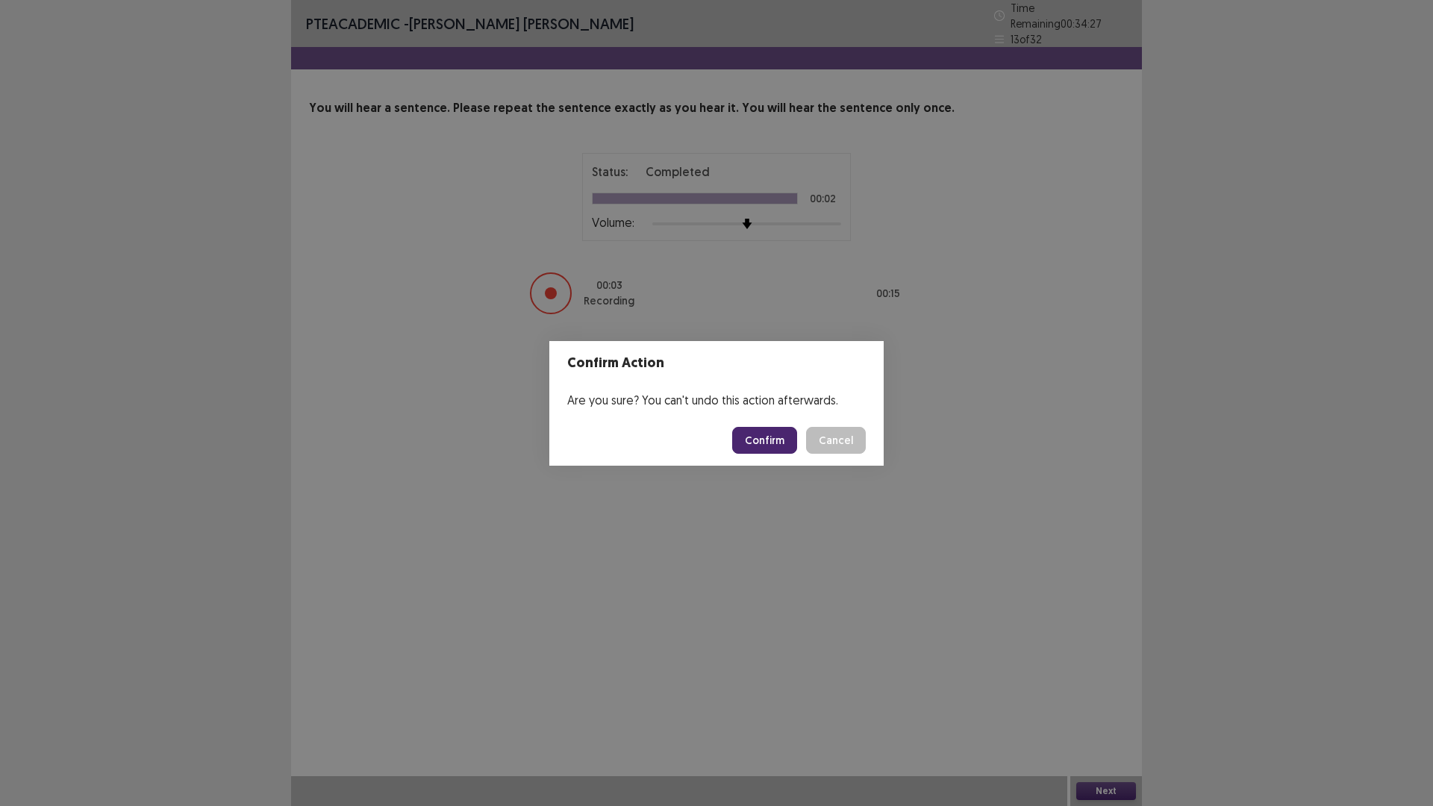
click at [769, 436] on button "Confirm" at bounding box center [764, 440] width 65 height 27
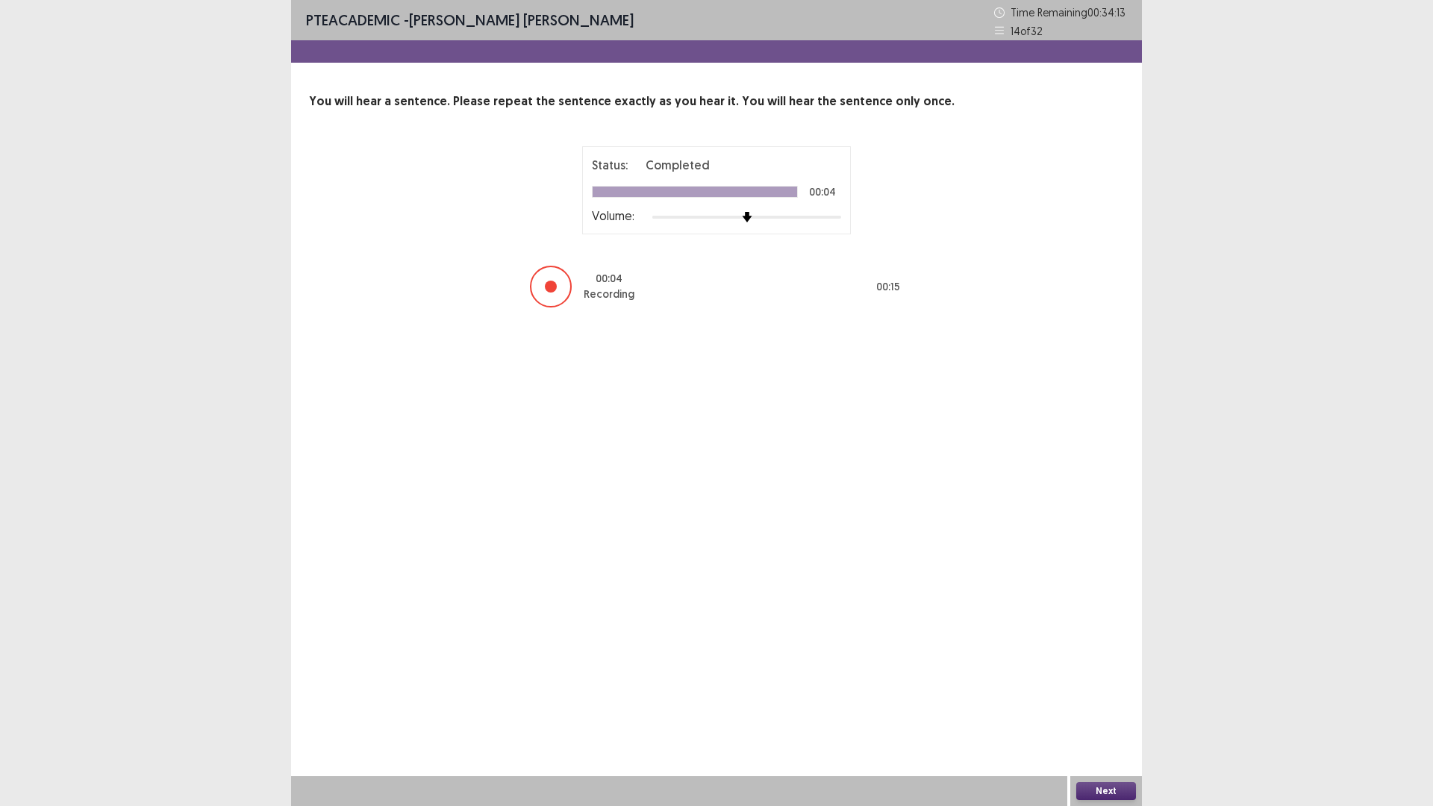
click at [1116, 704] on button "Next" at bounding box center [1106, 791] width 60 height 18
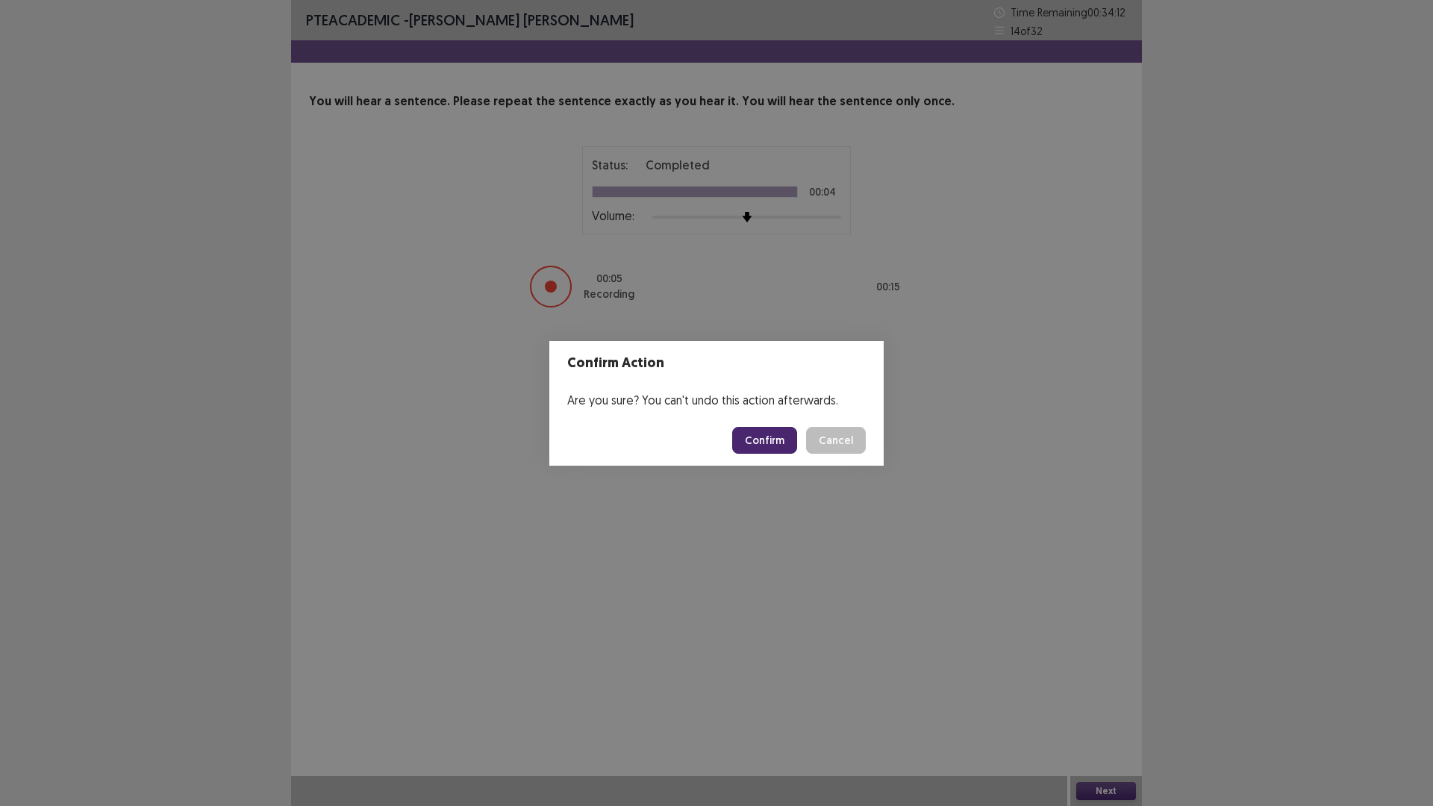
click at [780, 444] on button "Confirm" at bounding box center [764, 440] width 65 height 27
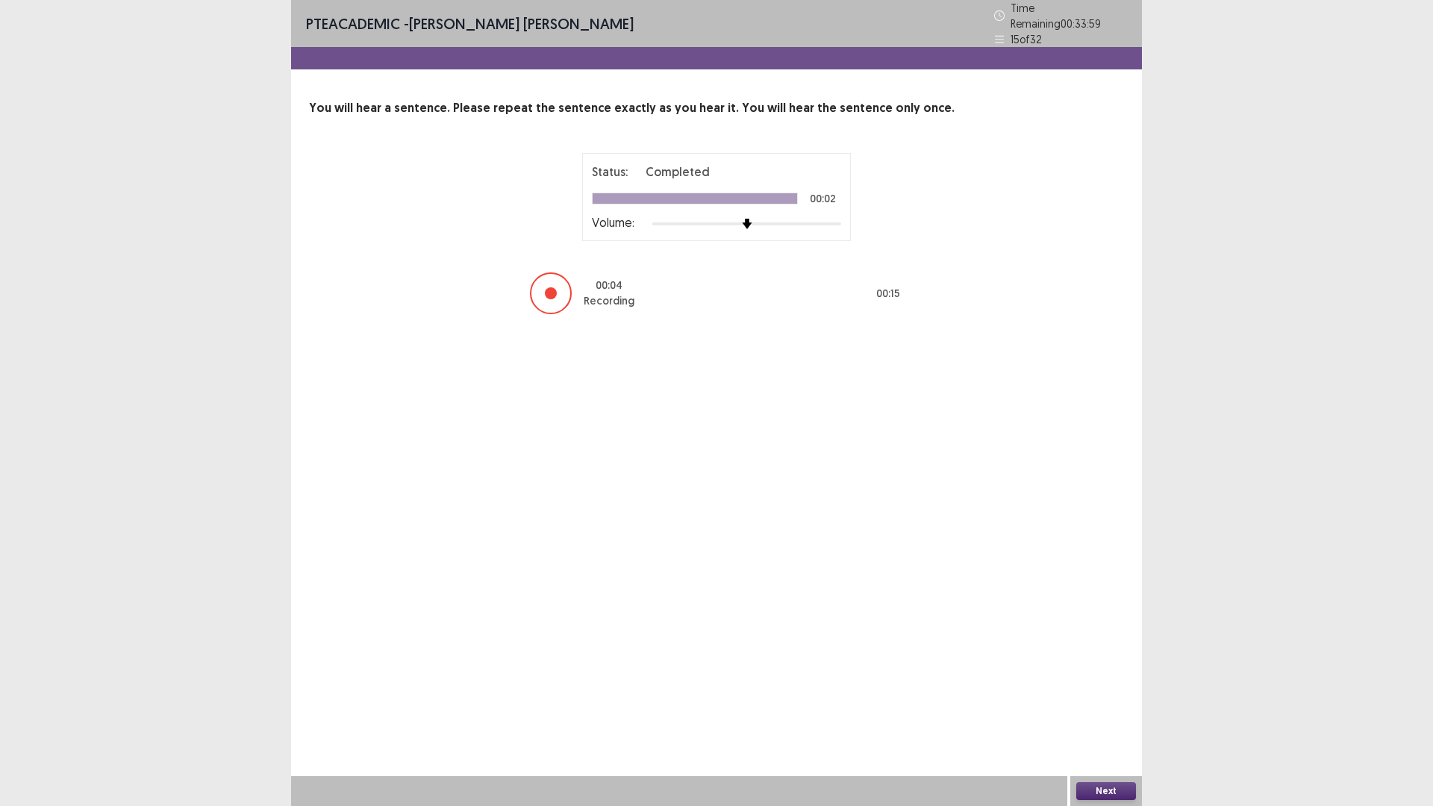
click at [1105, 704] on button "Next" at bounding box center [1106, 791] width 60 height 18
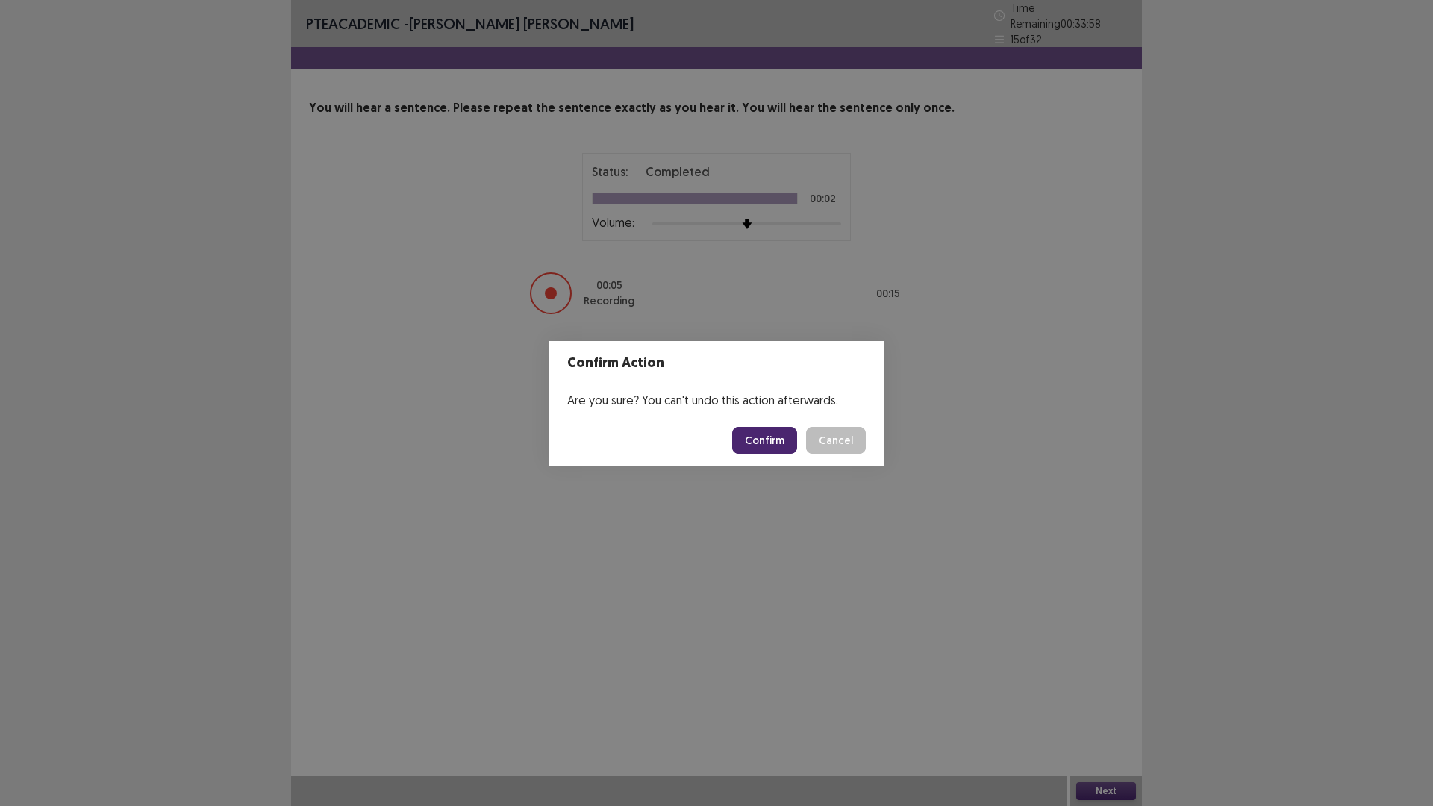
click at [761, 437] on button "Confirm" at bounding box center [764, 440] width 65 height 27
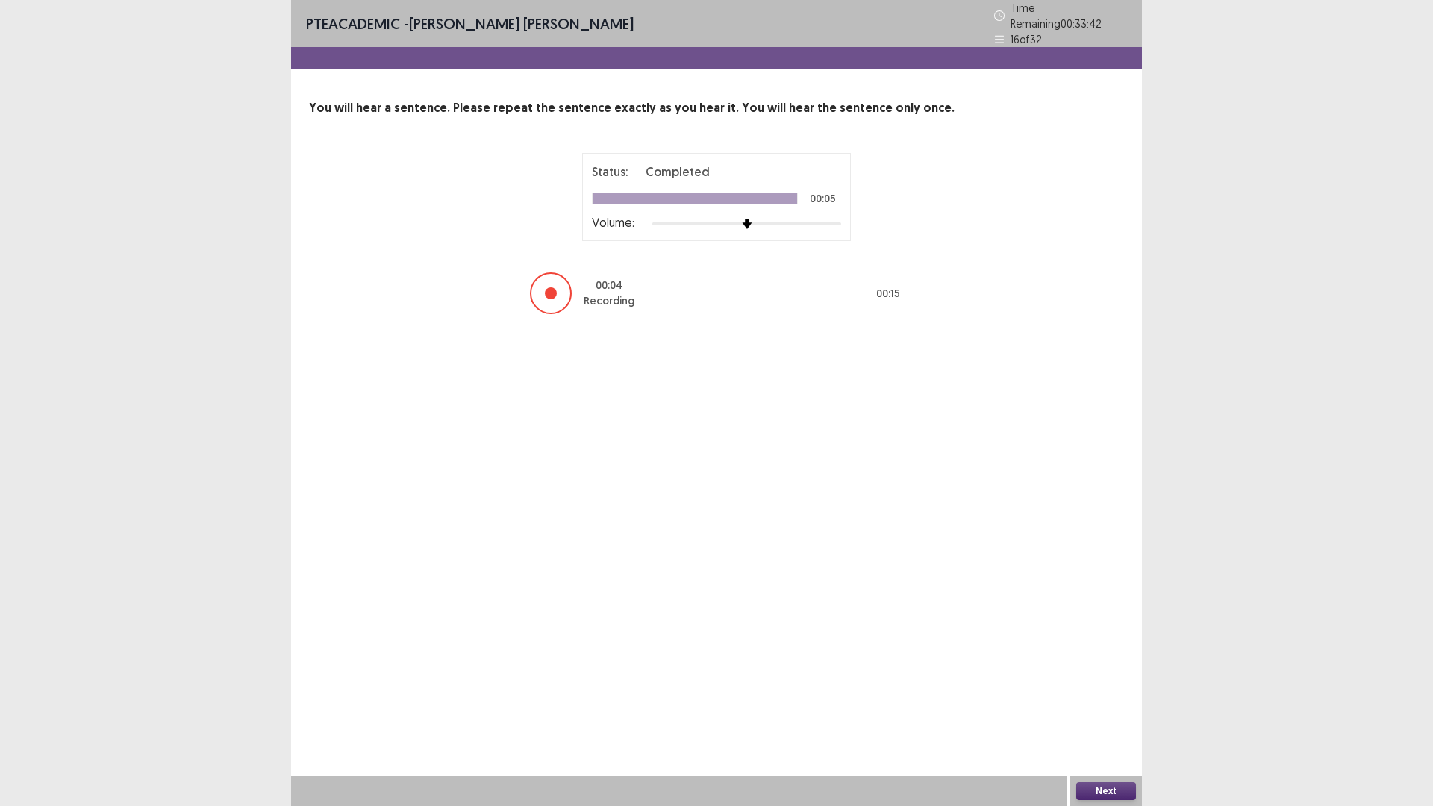
click at [1113, 704] on button "Next" at bounding box center [1106, 791] width 60 height 18
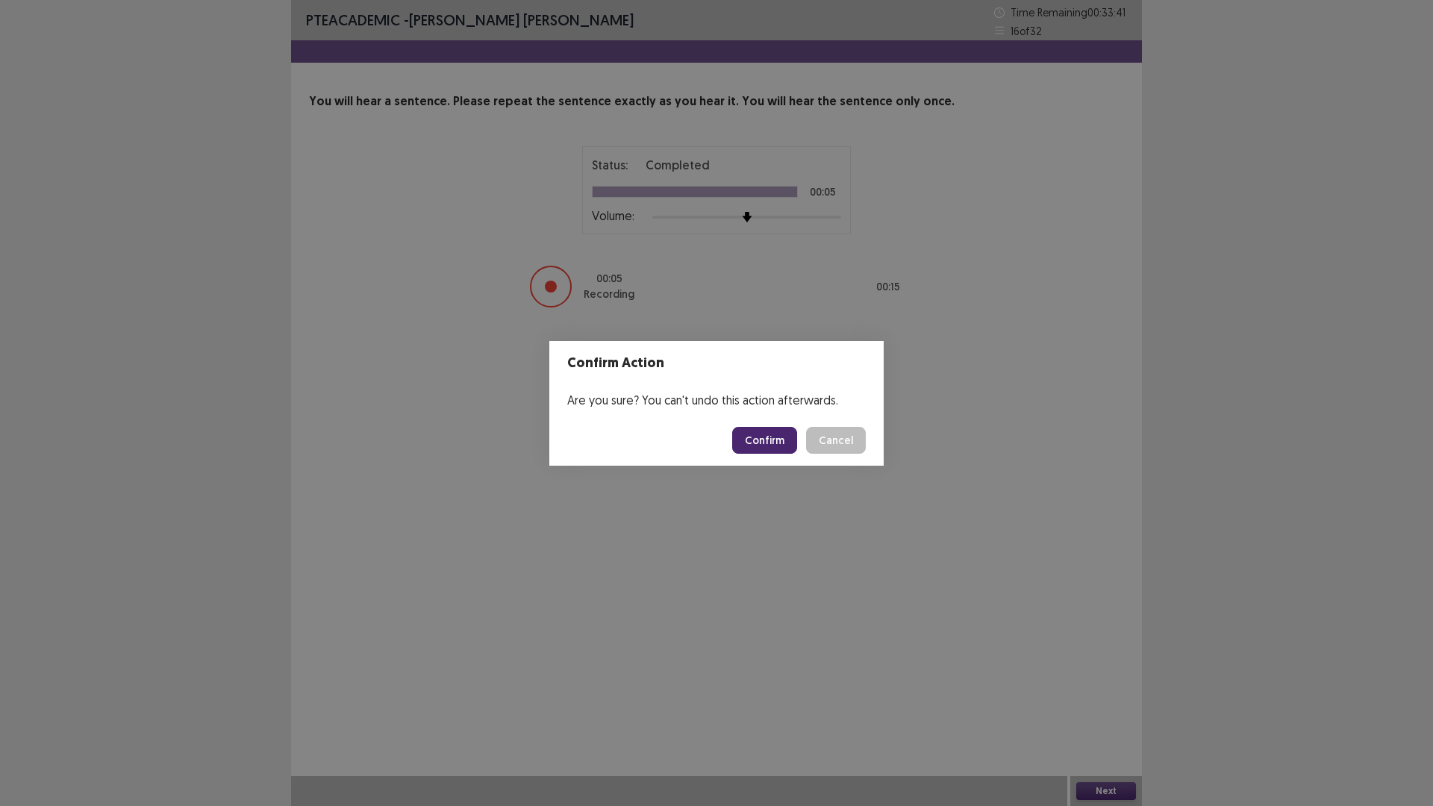
click at [761, 441] on button "Confirm" at bounding box center [764, 440] width 65 height 27
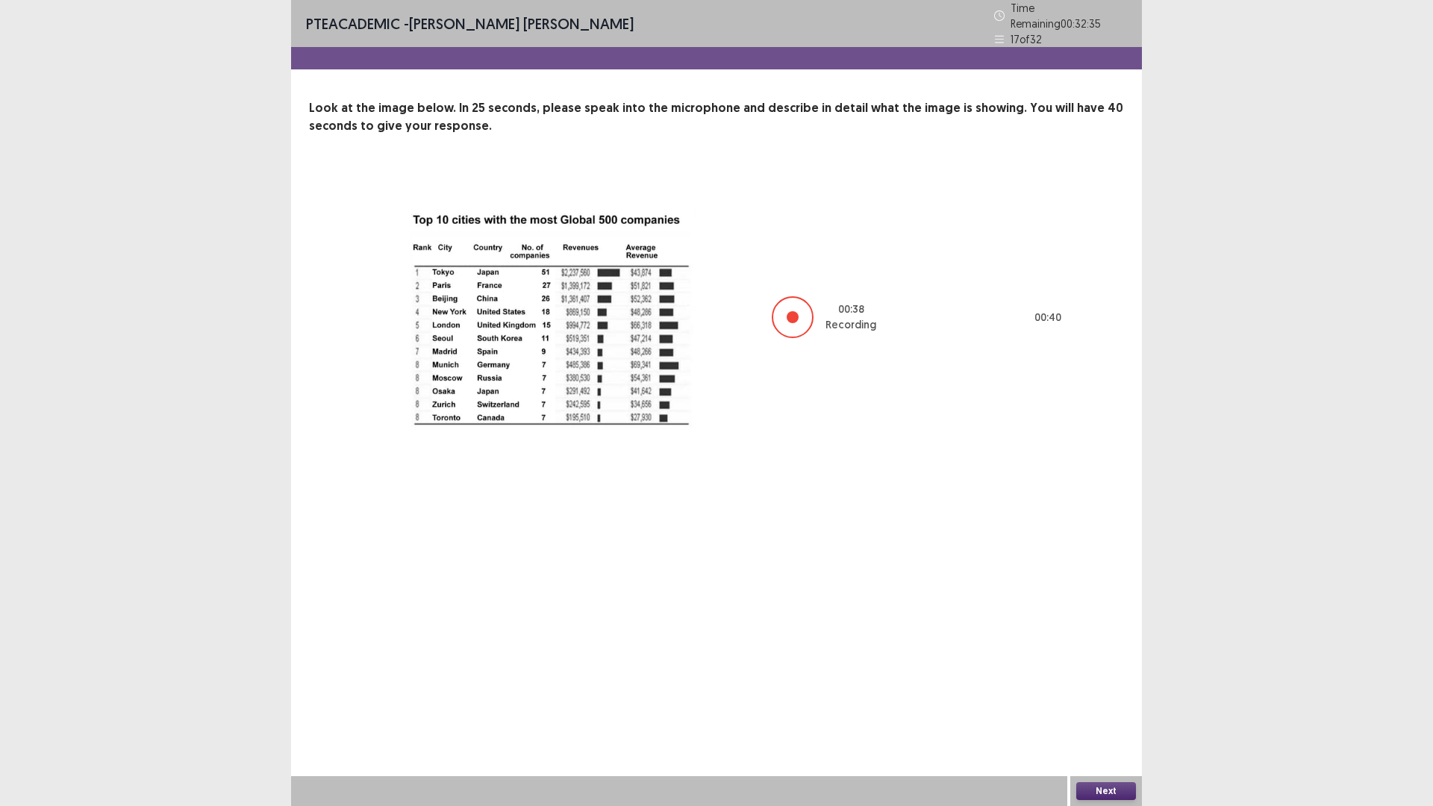
click at [1109, 704] on button "Next" at bounding box center [1106, 791] width 60 height 18
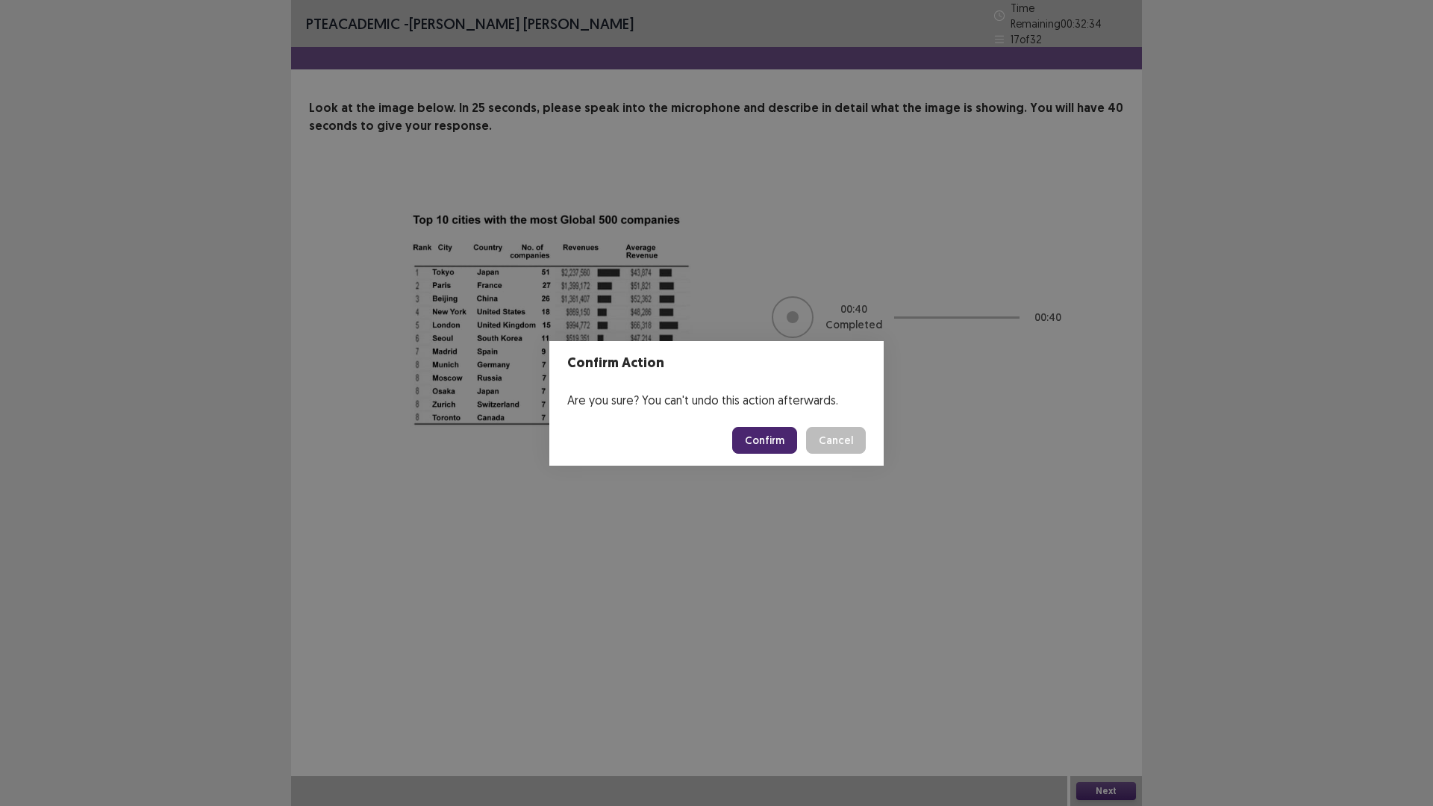
click at [756, 435] on button "Confirm" at bounding box center [764, 440] width 65 height 27
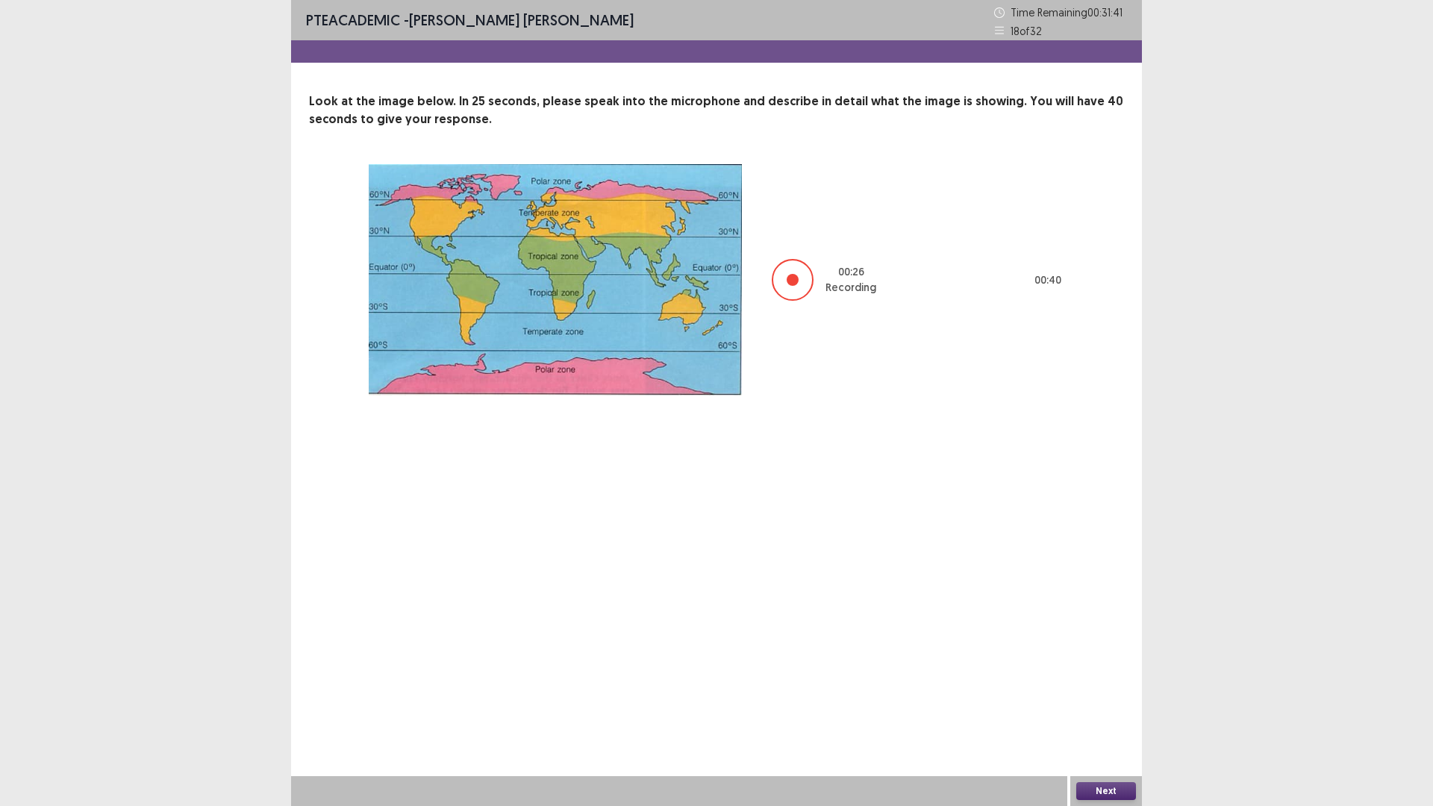
click at [1087, 704] on button "Next" at bounding box center [1106, 791] width 60 height 18
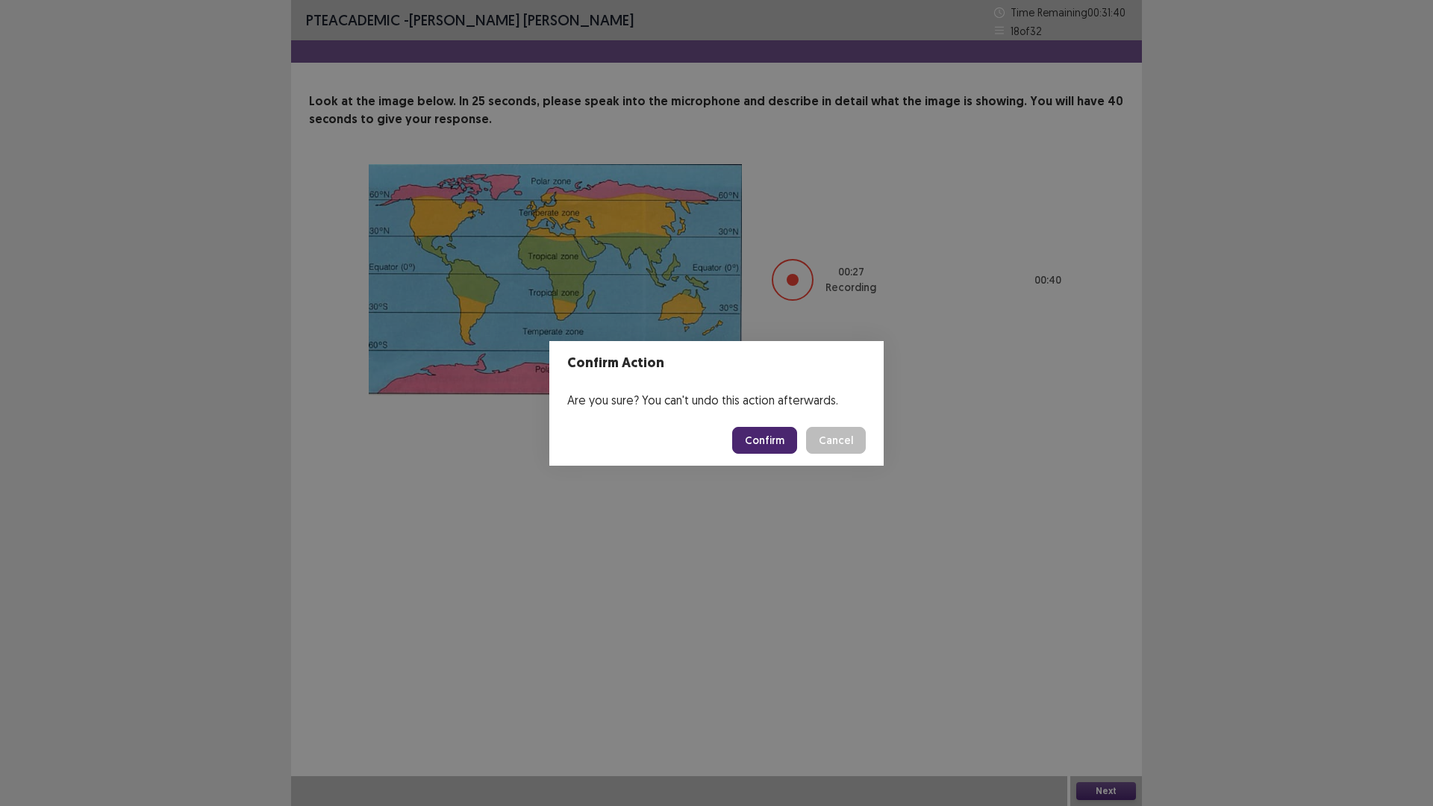
click at [769, 440] on button "Confirm" at bounding box center [764, 440] width 65 height 27
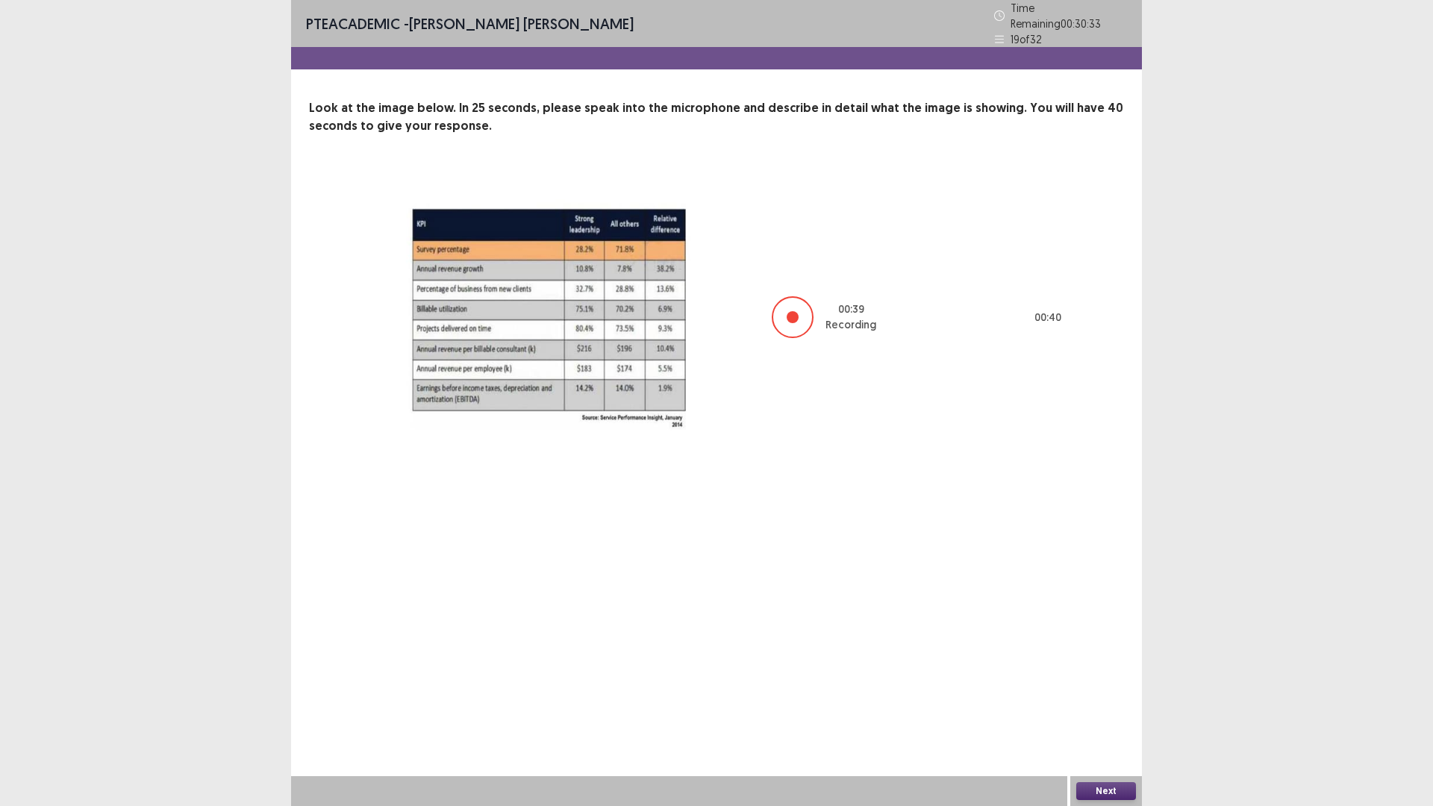
click at [1124, 704] on button "Next" at bounding box center [1106, 791] width 60 height 18
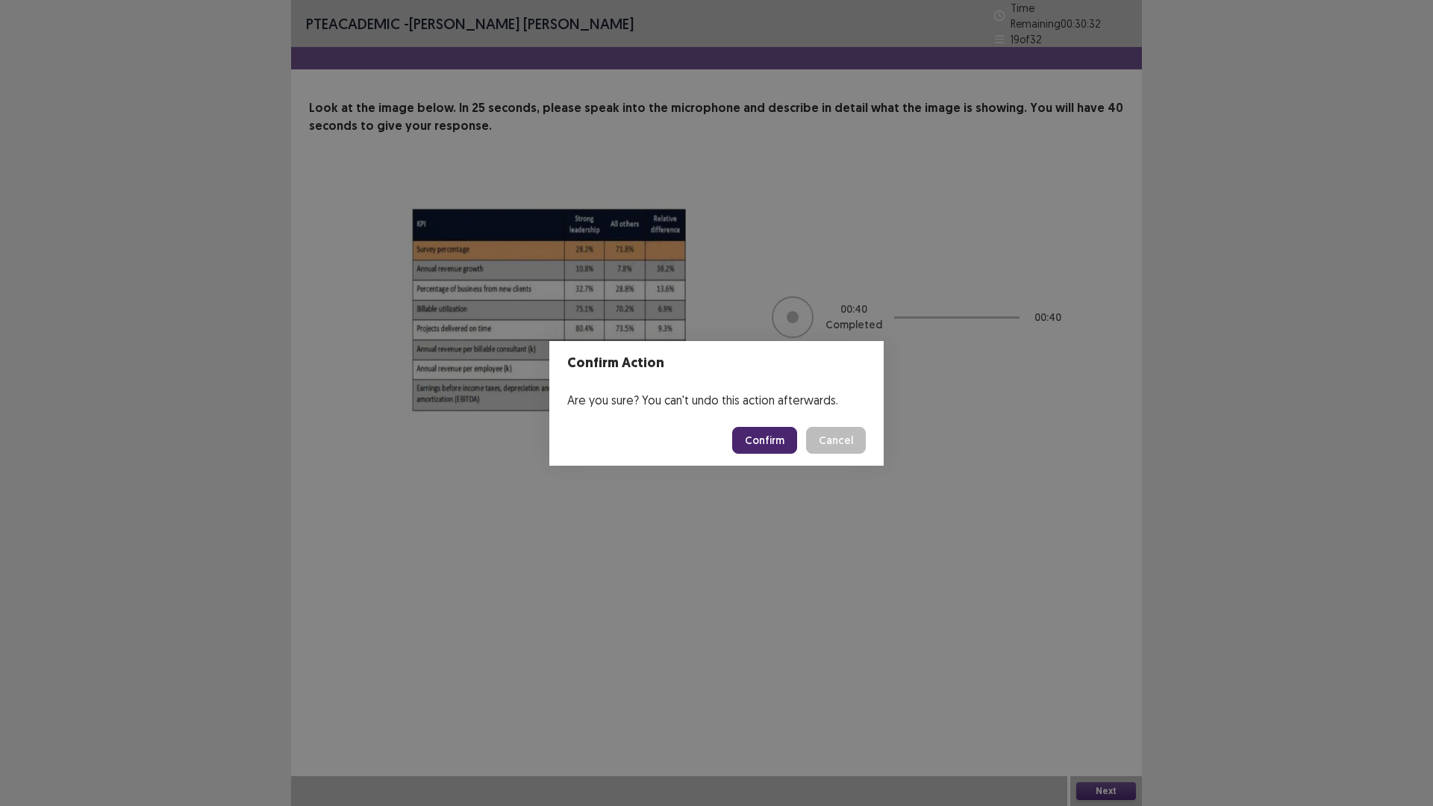
click at [768, 437] on button "Confirm" at bounding box center [764, 440] width 65 height 27
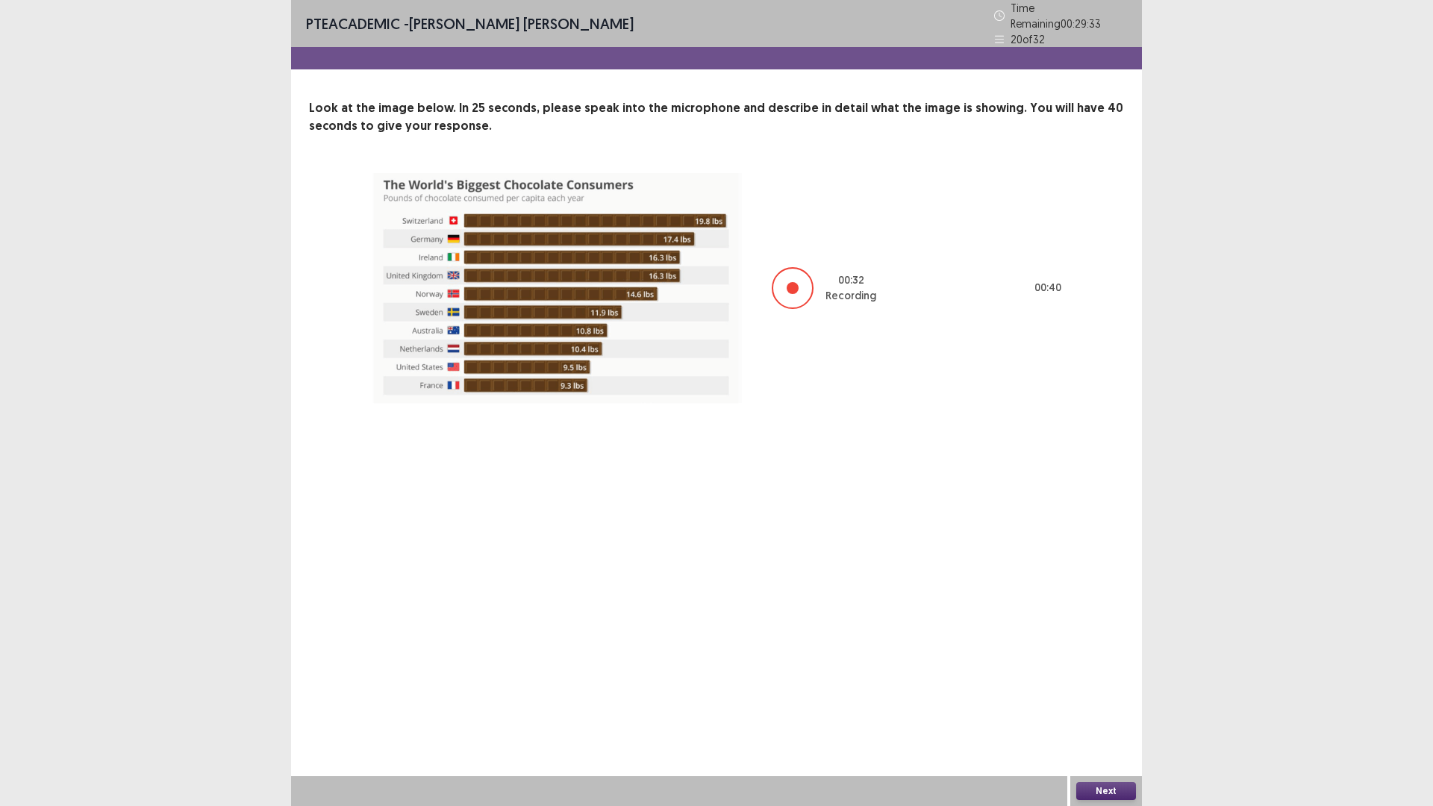
click at [1095, 704] on button "Next" at bounding box center [1106, 791] width 60 height 18
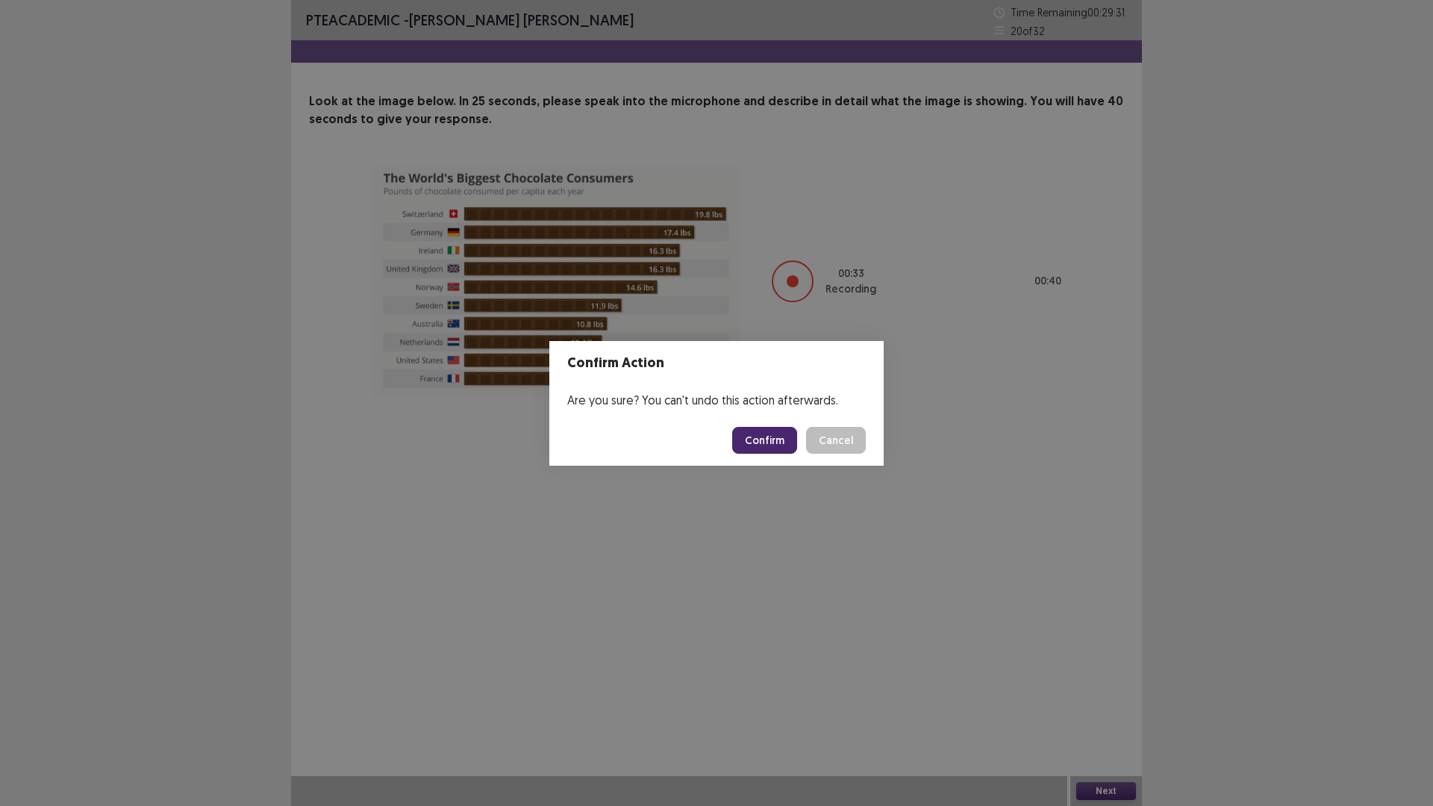
click at [778, 442] on button "Confirm" at bounding box center [764, 440] width 65 height 27
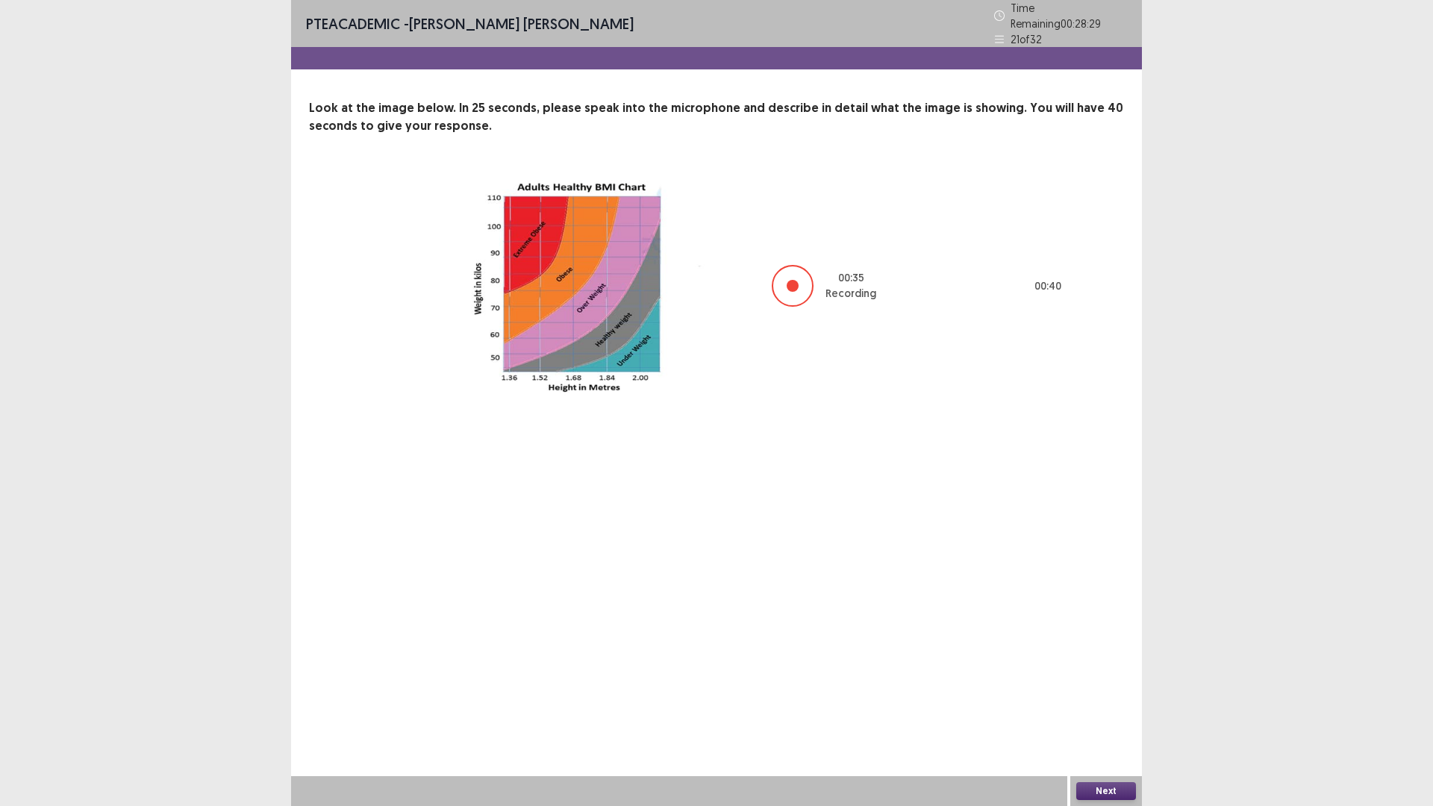
click at [1107, 704] on button "Next" at bounding box center [1106, 791] width 60 height 18
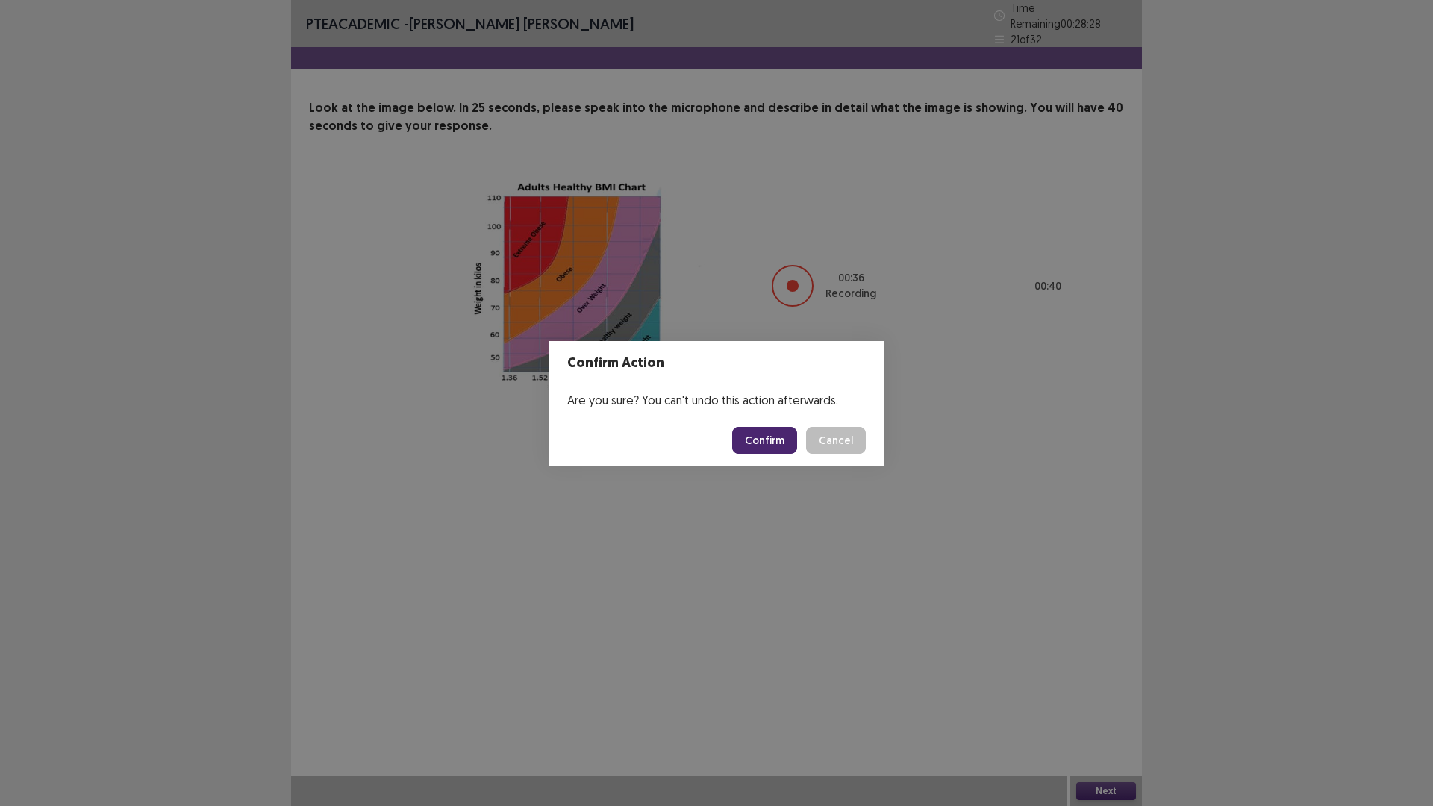
click at [771, 434] on button "Confirm" at bounding box center [764, 440] width 65 height 27
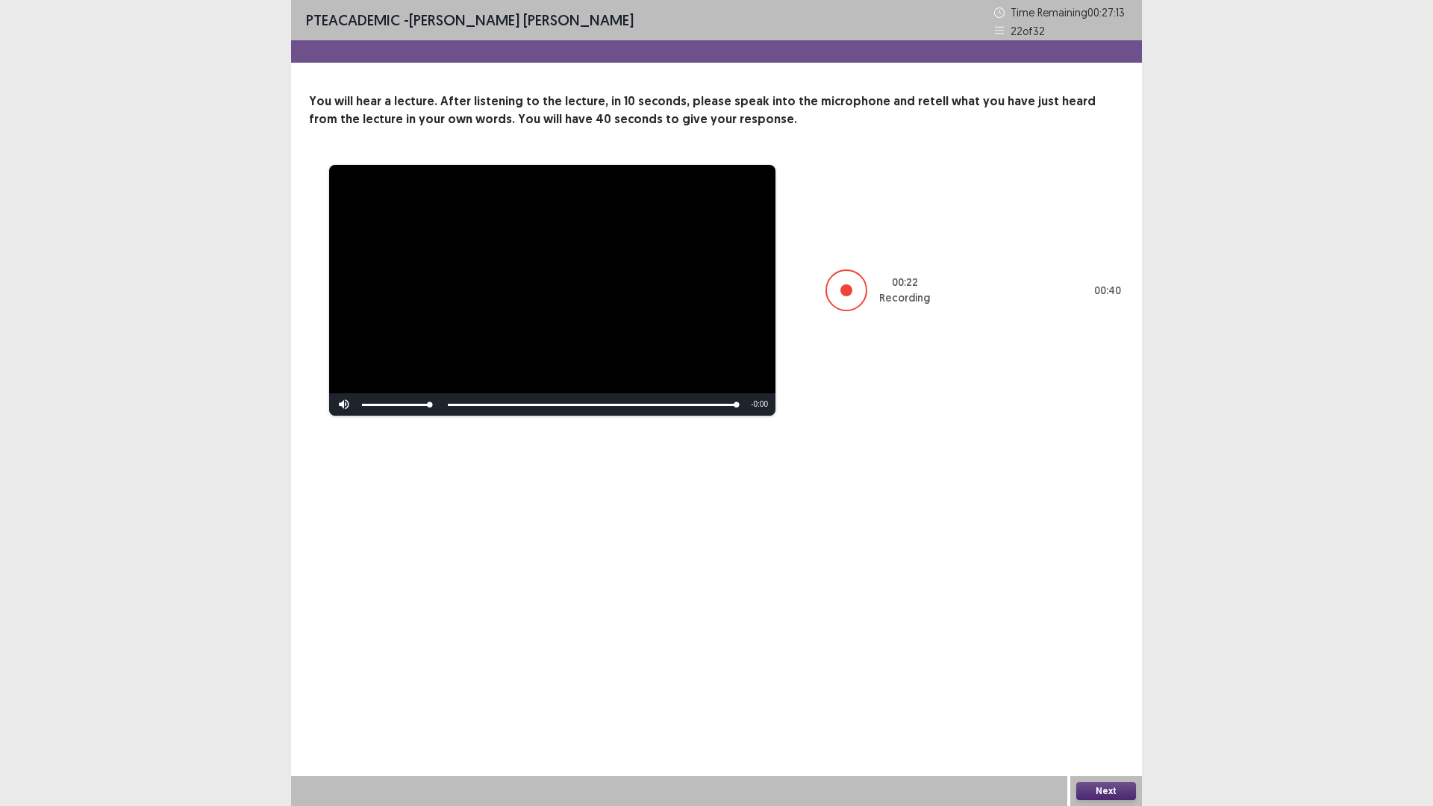
click at [1118, 704] on button "Next" at bounding box center [1106, 791] width 60 height 18
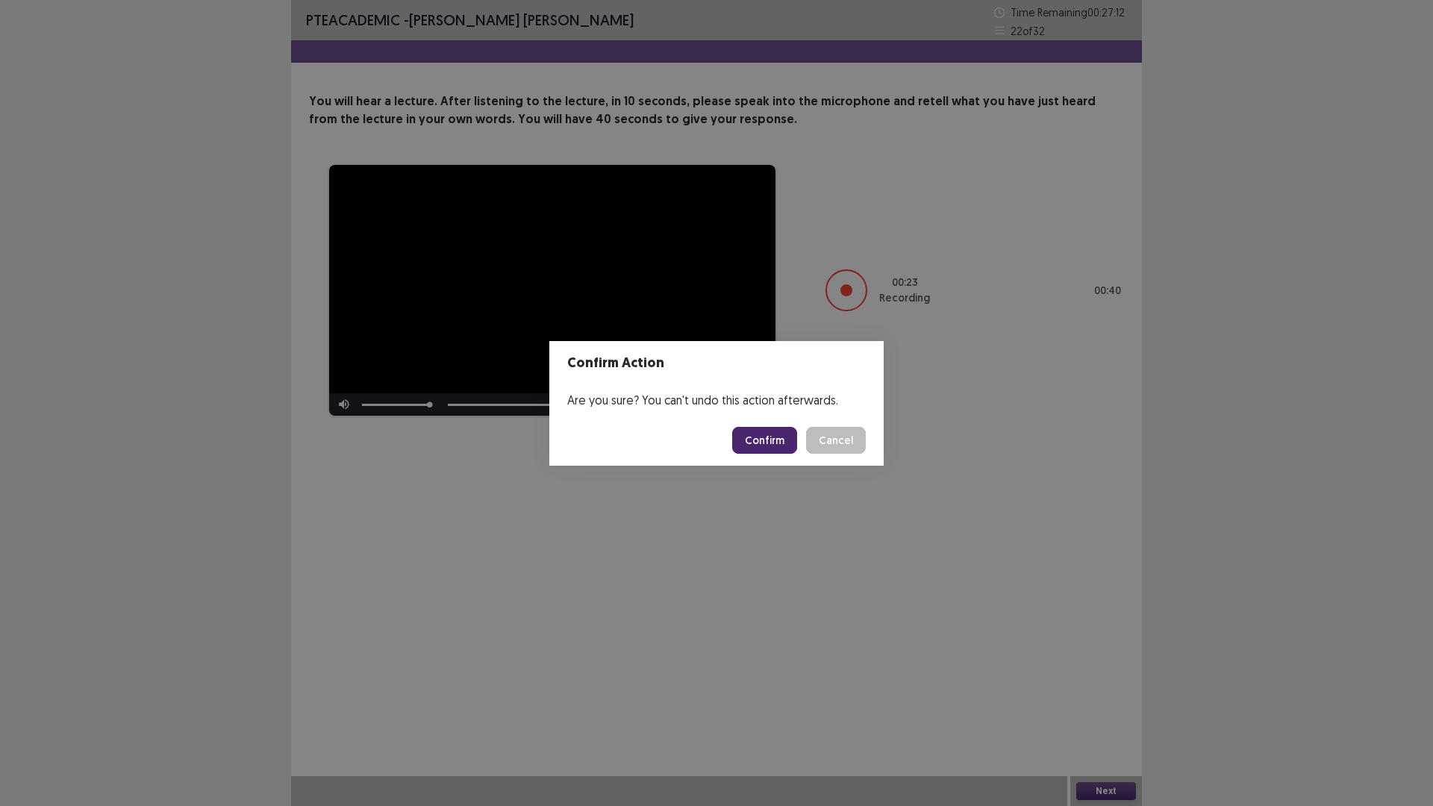
click at [753, 437] on button "Confirm" at bounding box center [764, 440] width 65 height 27
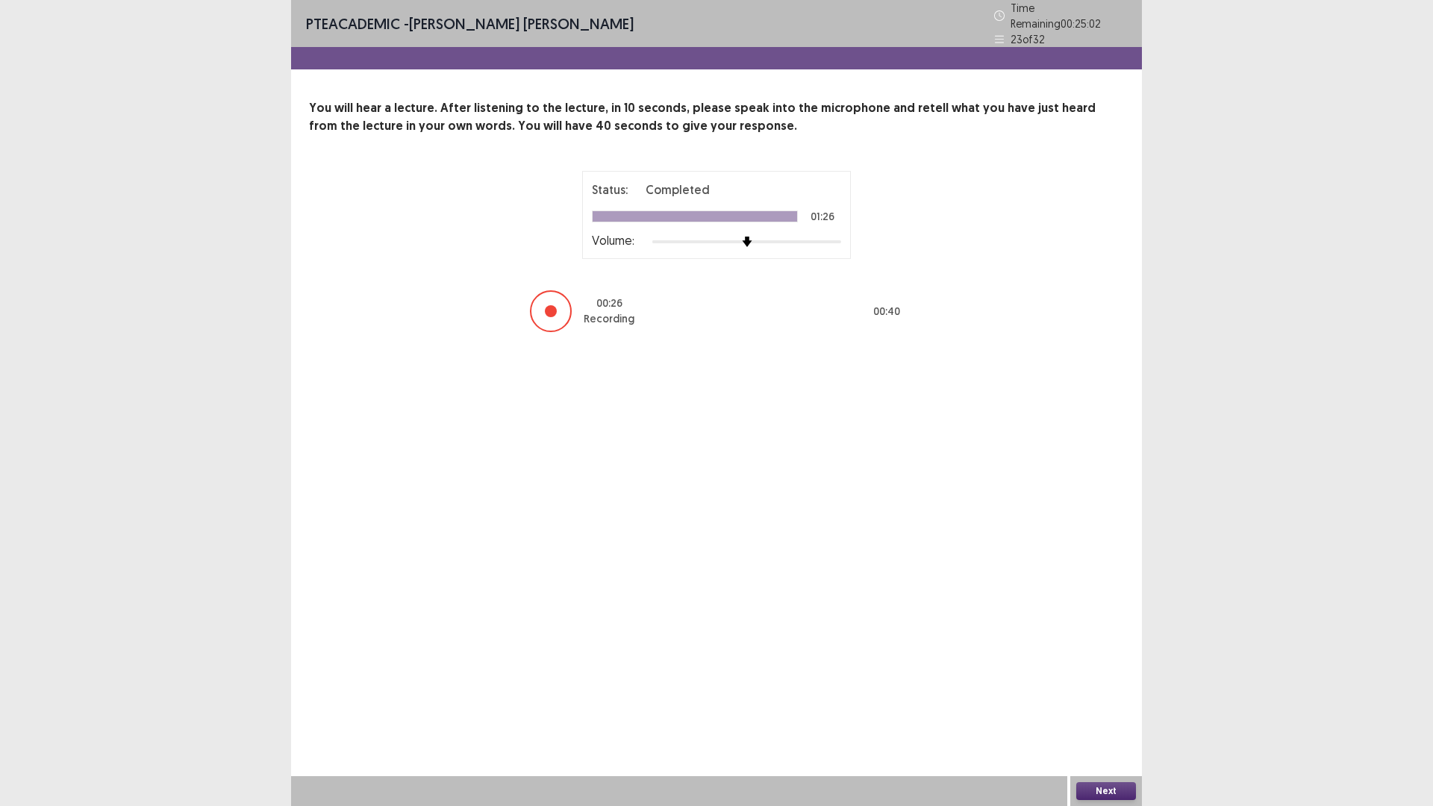
click at [1120, 704] on button "Next" at bounding box center [1106, 791] width 60 height 18
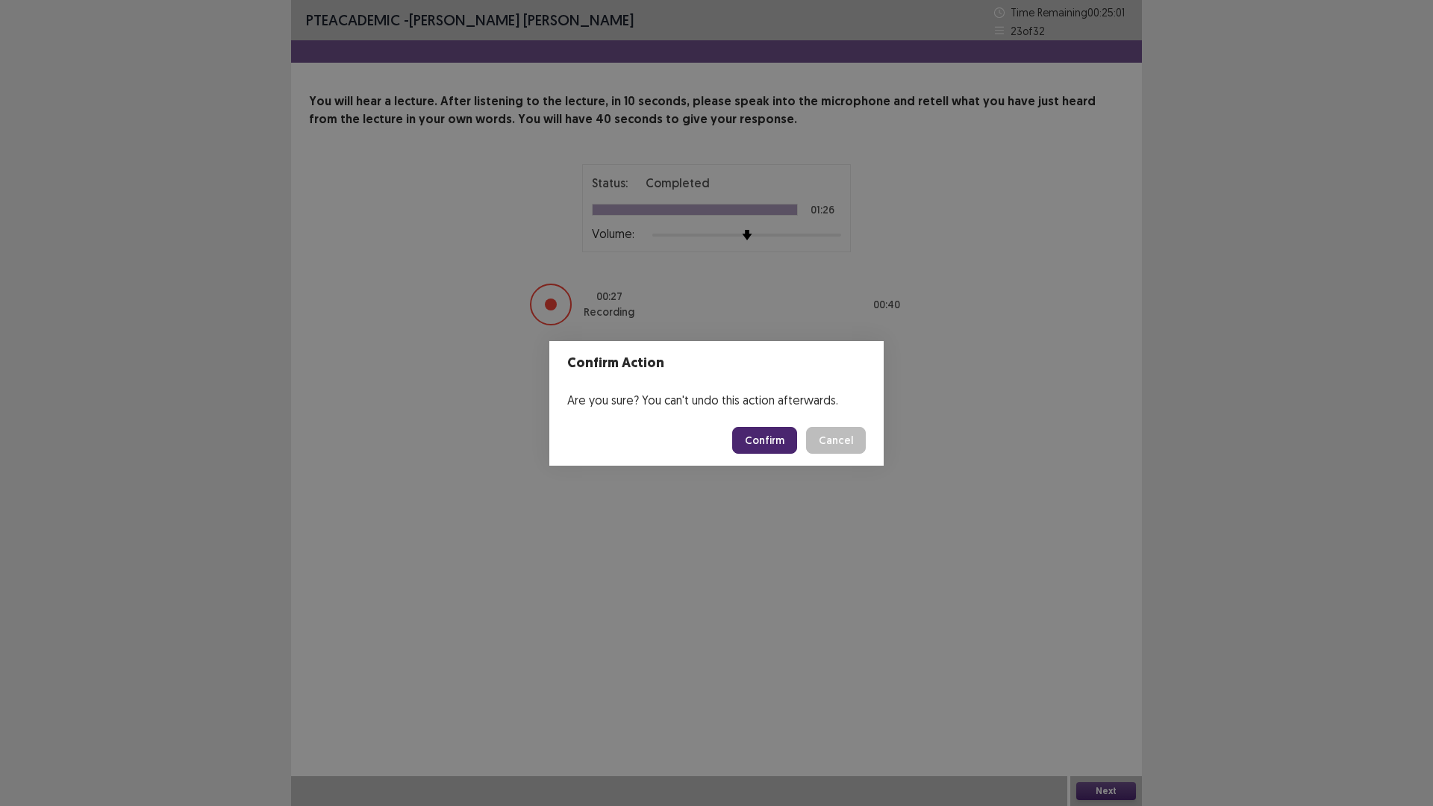
click at [773, 443] on button "Confirm" at bounding box center [764, 440] width 65 height 27
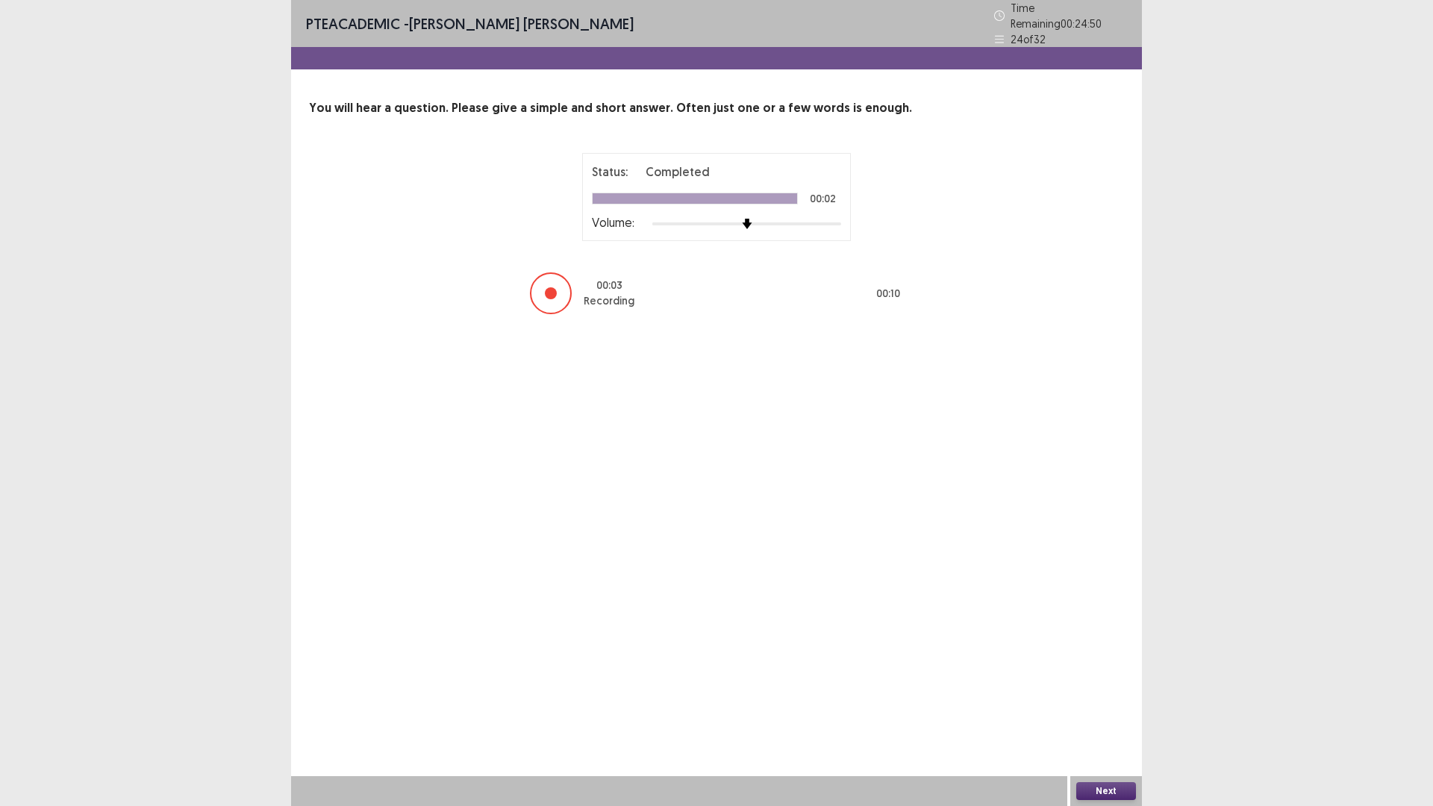
click at [1096, 704] on button "Next" at bounding box center [1106, 791] width 60 height 18
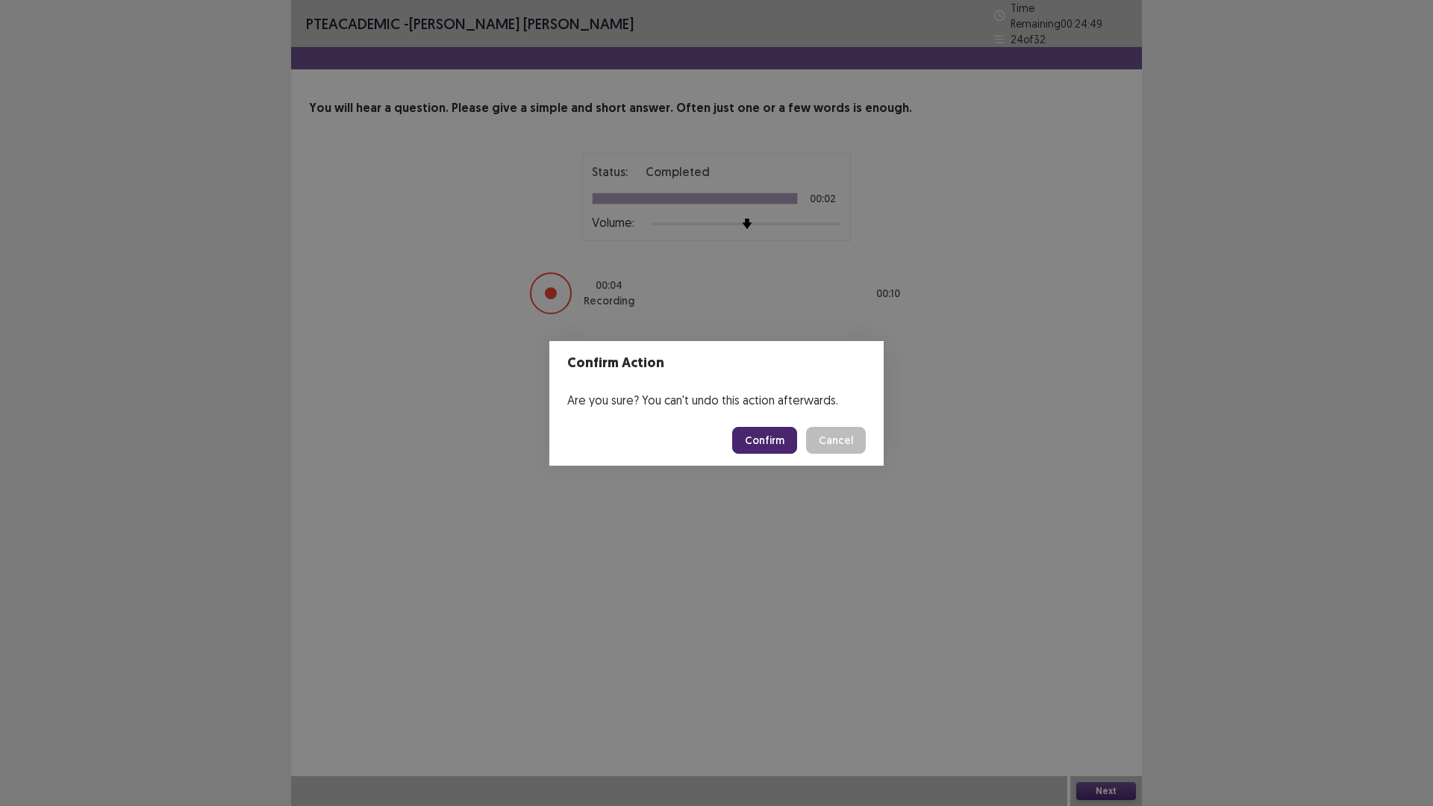
click at [770, 440] on button "Confirm" at bounding box center [764, 440] width 65 height 27
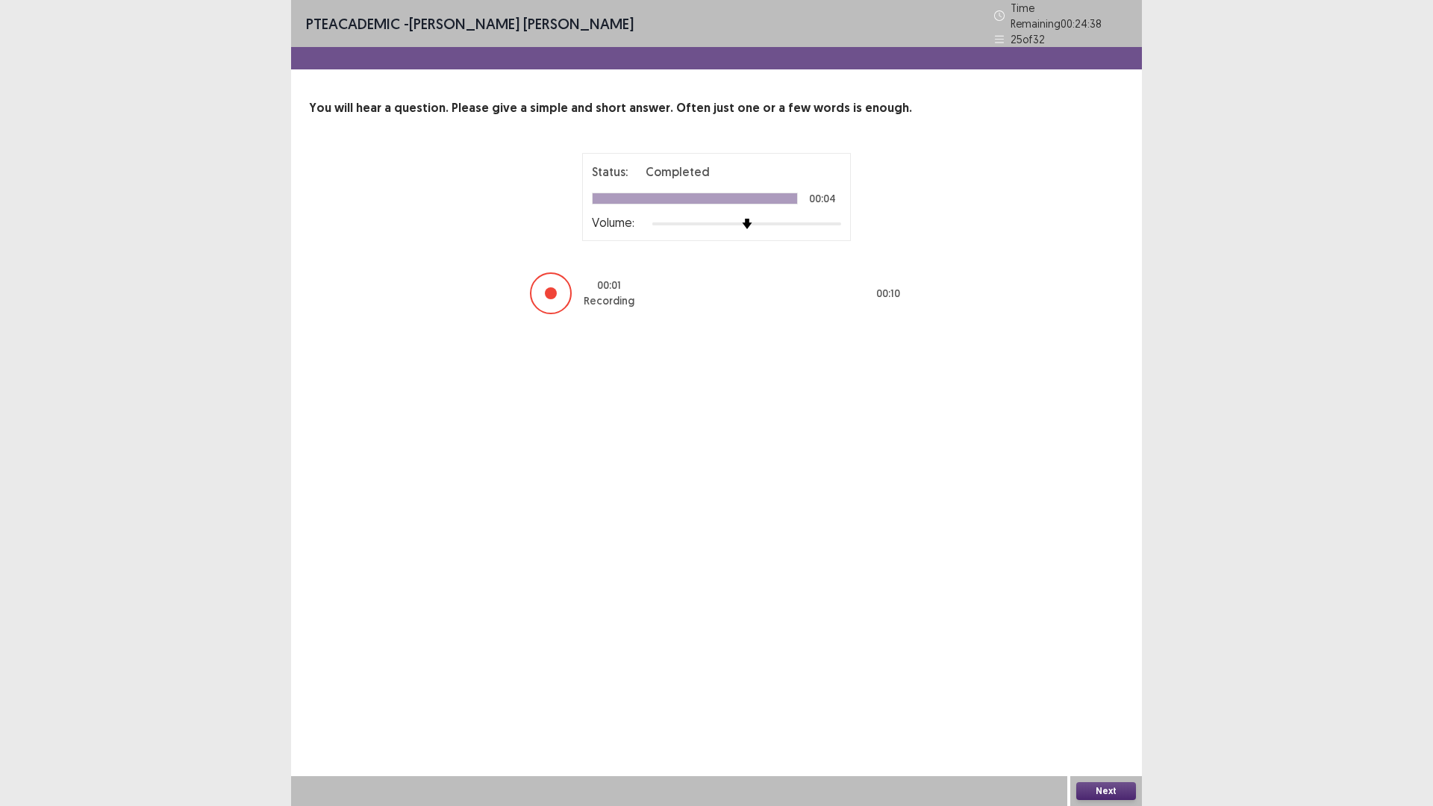
click at [1095, 704] on button "Next" at bounding box center [1106, 791] width 60 height 18
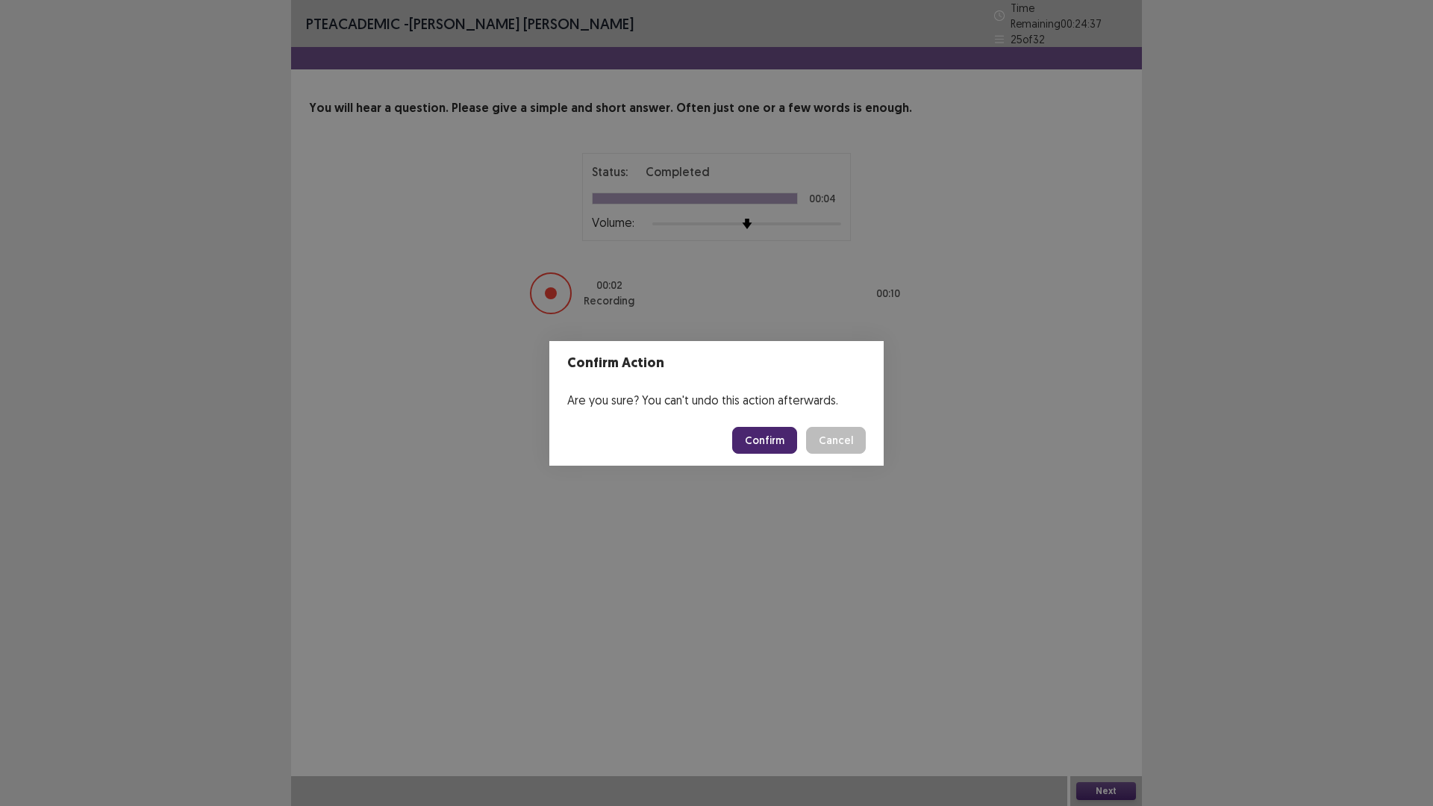
click at [777, 437] on button "Confirm" at bounding box center [764, 440] width 65 height 27
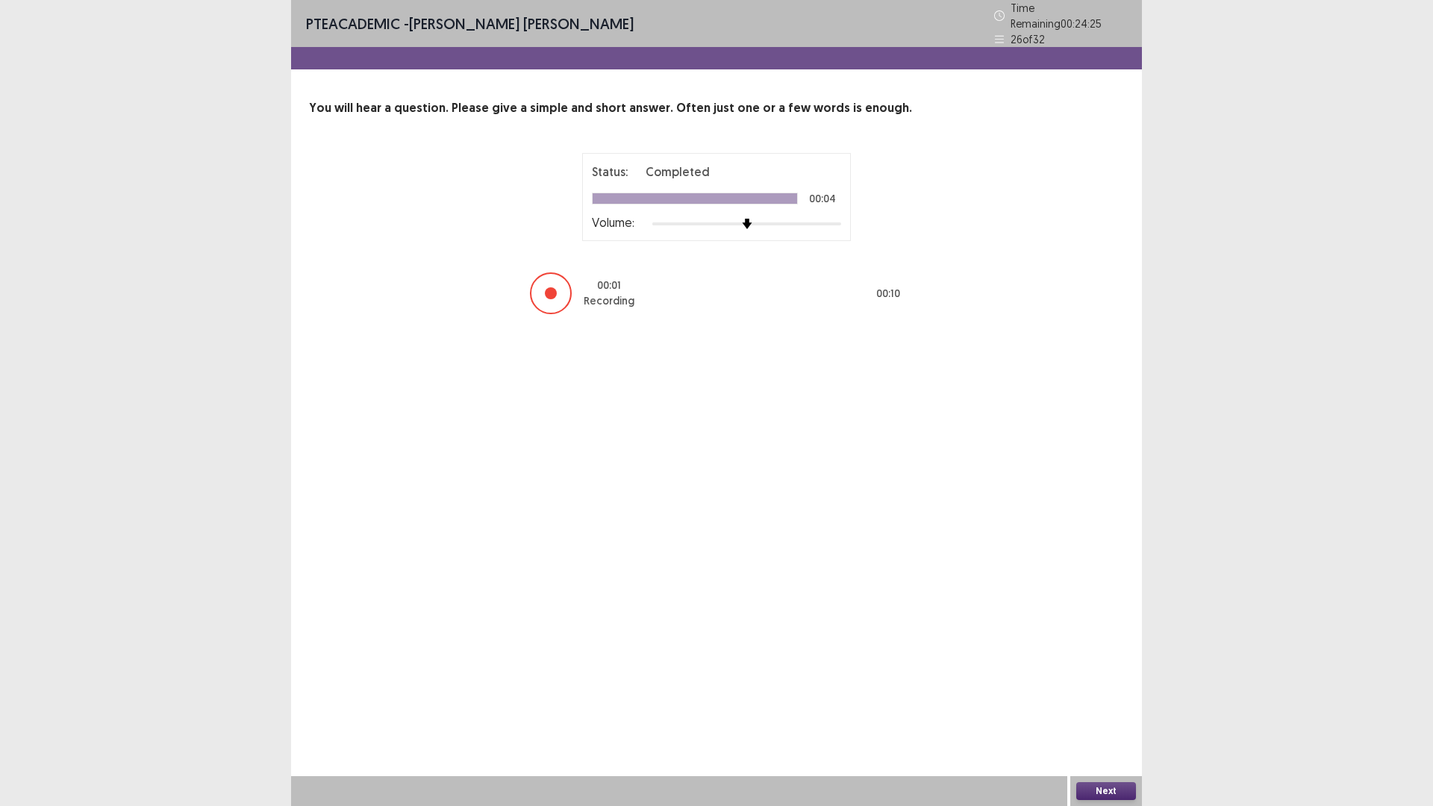
click at [1107, 704] on button "Next" at bounding box center [1106, 791] width 60 height 18
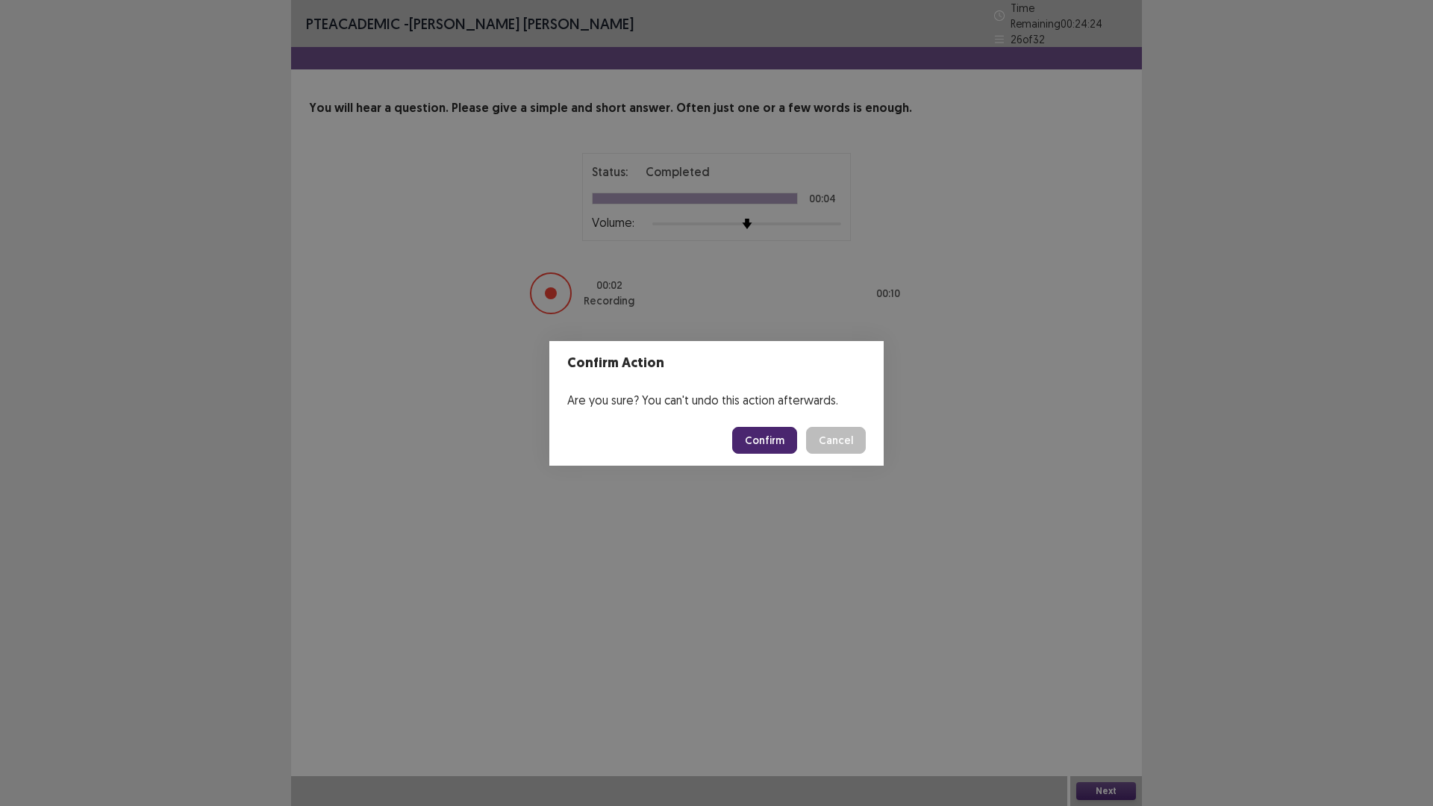
click at [762, 443] on button "Confirm" at bounding box center [764, 440] width 65 height 27
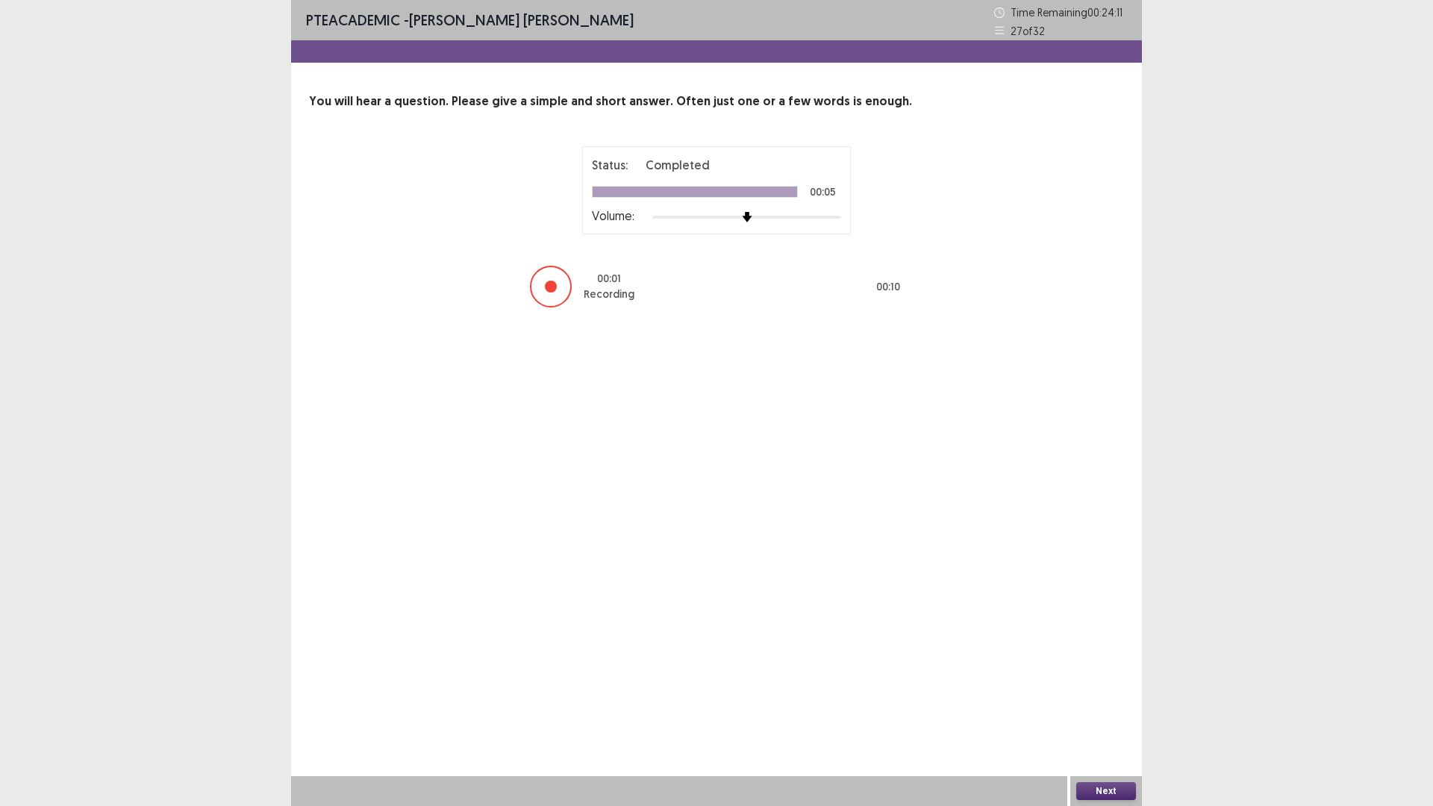
click at [1106, 704] on button "Next" at bounding box center [1106, 791] width 60 height 18
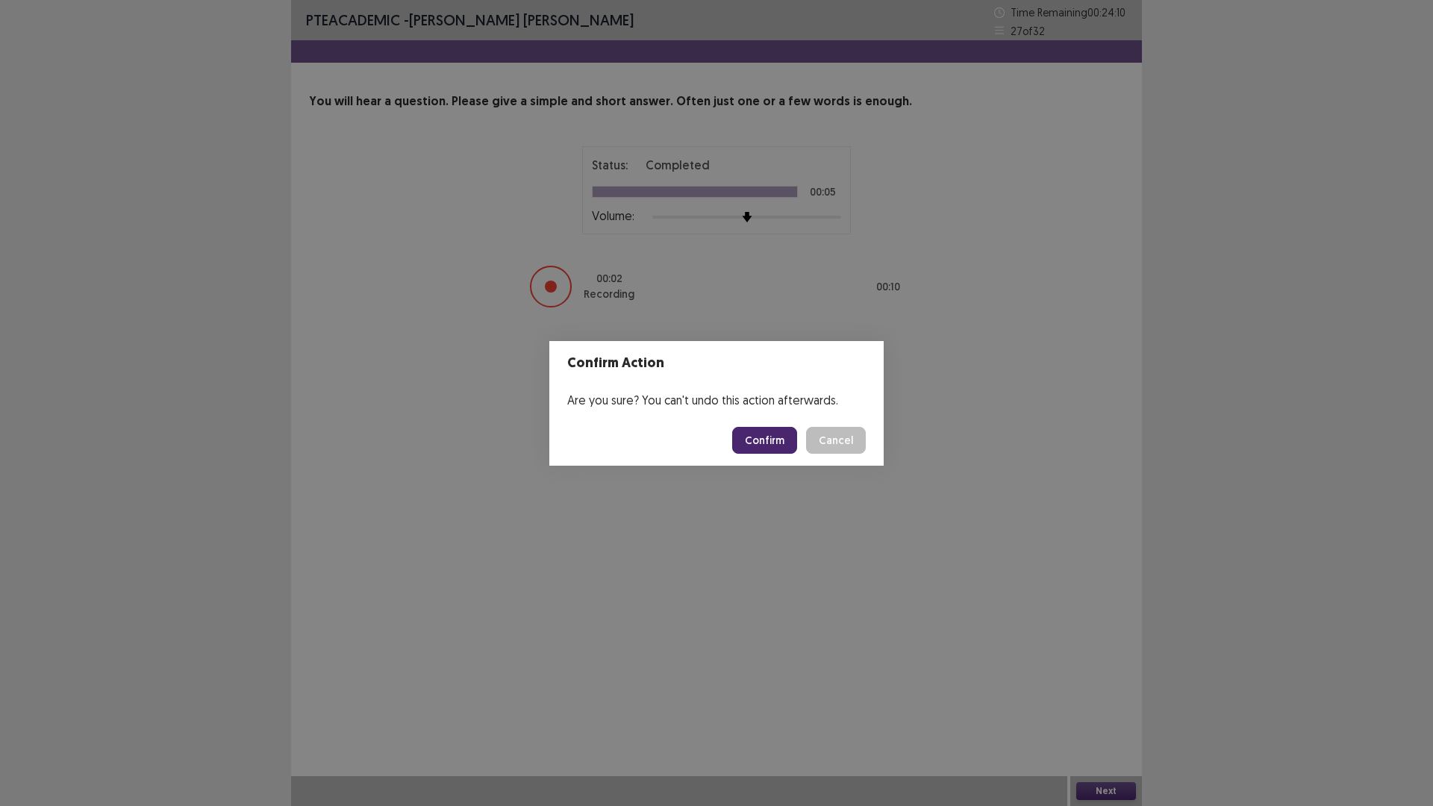
click at [784, 442] on button "Confirm" at bounding box center [764, 440] width 65 height 27
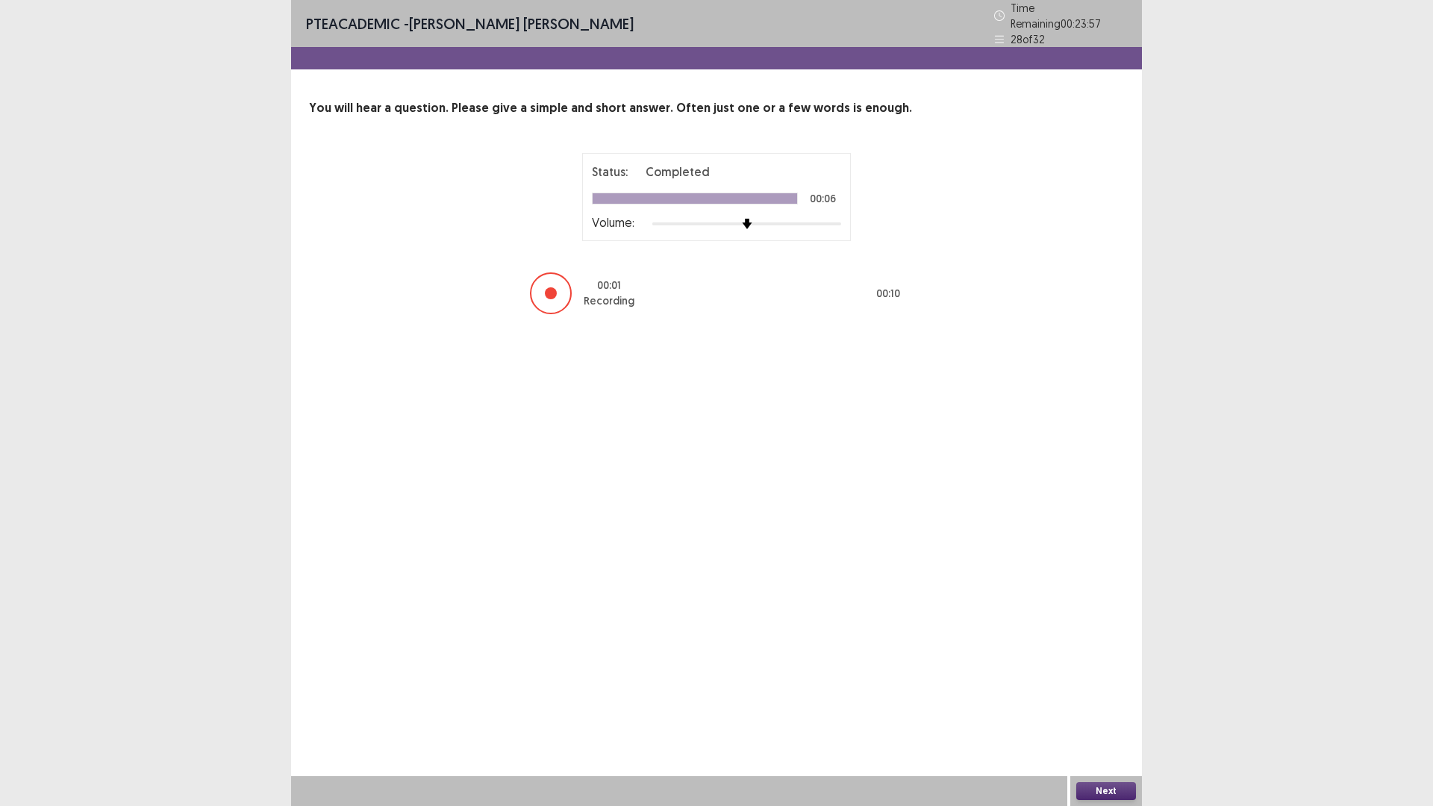
click at [1088, 704] on button "Next" at bounding box center [1106, 791] width 60 height 18
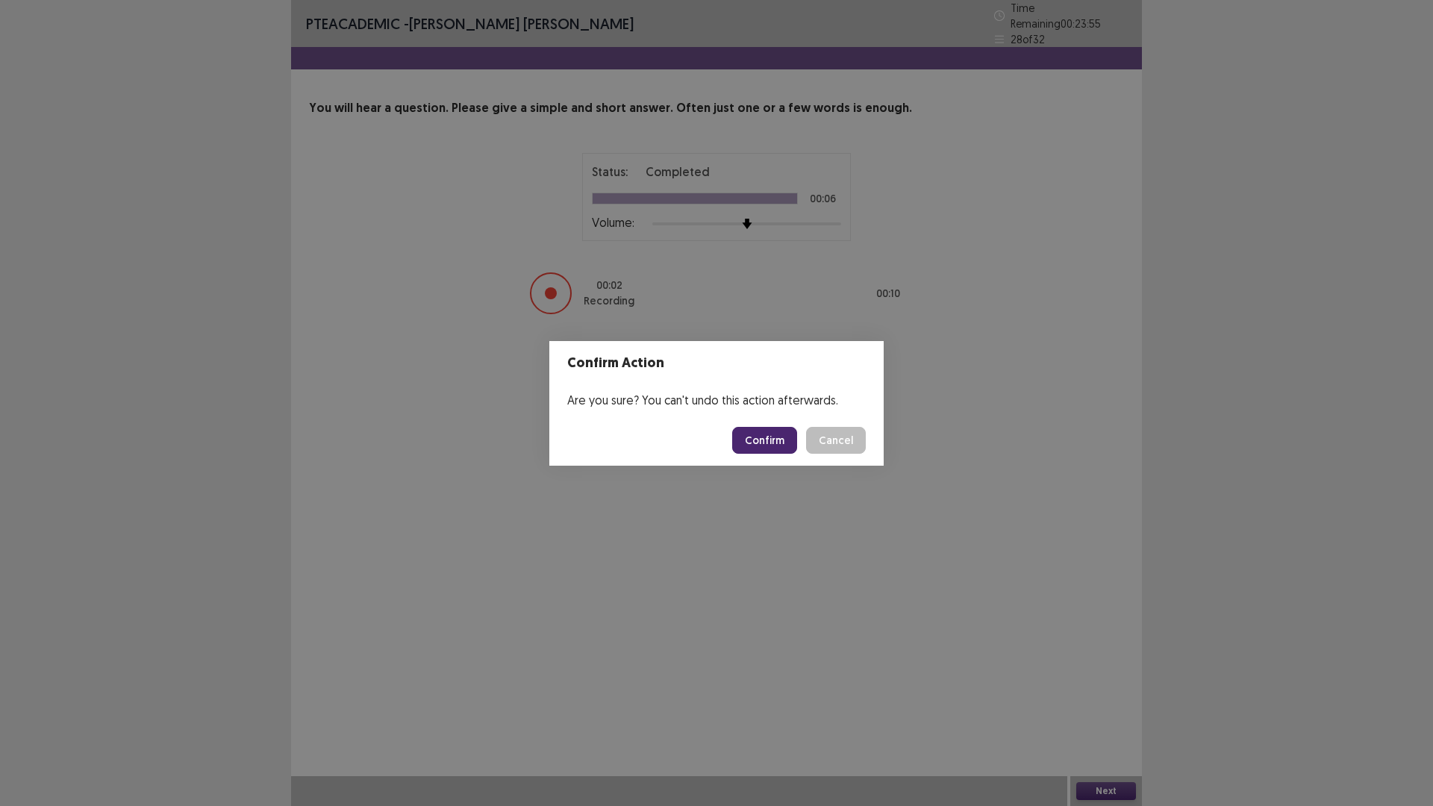
click at [747, 439] on button "Confirm" at bounding box center [764, 440] width 65 height 27
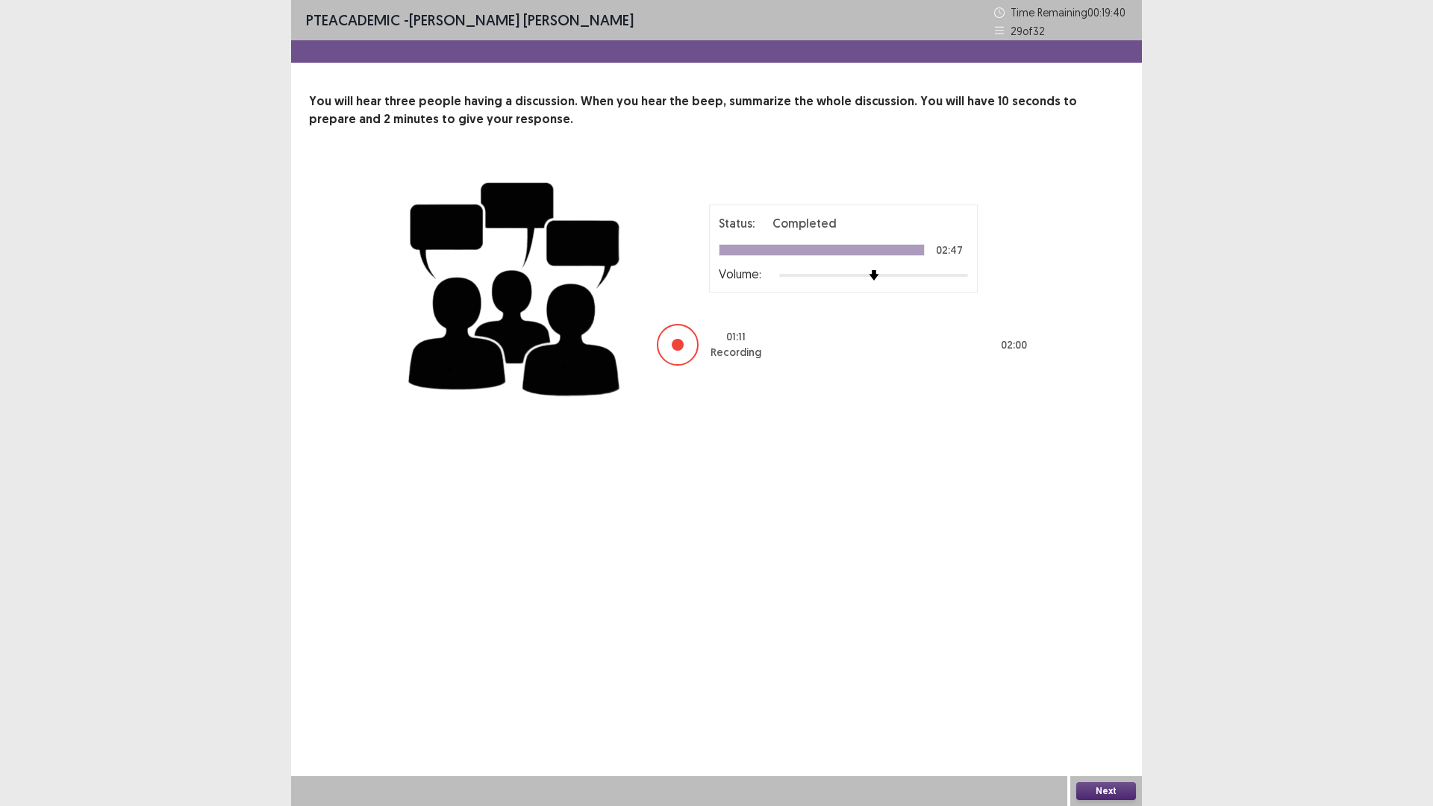
click at [1113, 704] on button "Next" at bounding box center [1106, 791] width 60 height 18
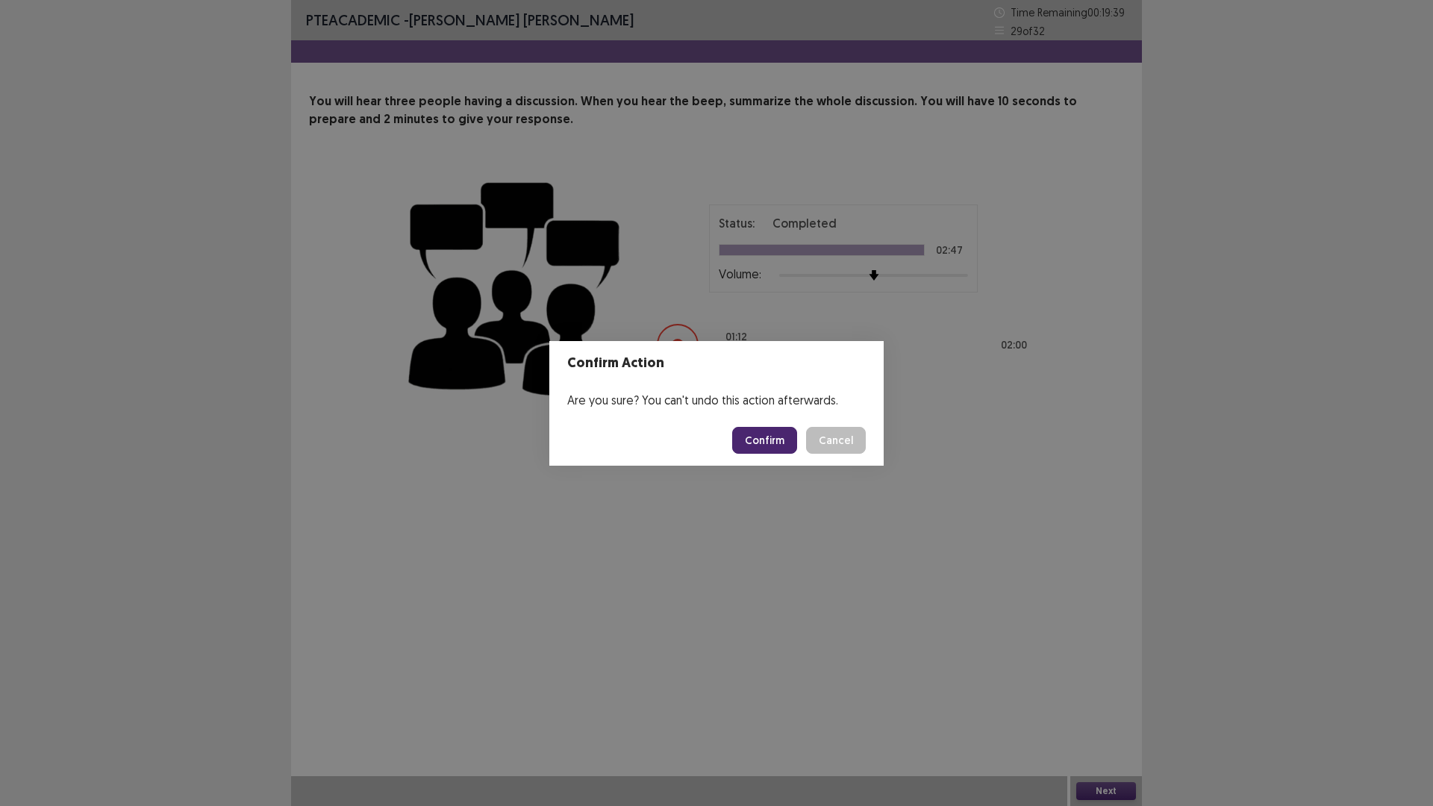
click at [762, 434] on button "Confirm" at bounding box center [764, 440] width 65 height 27
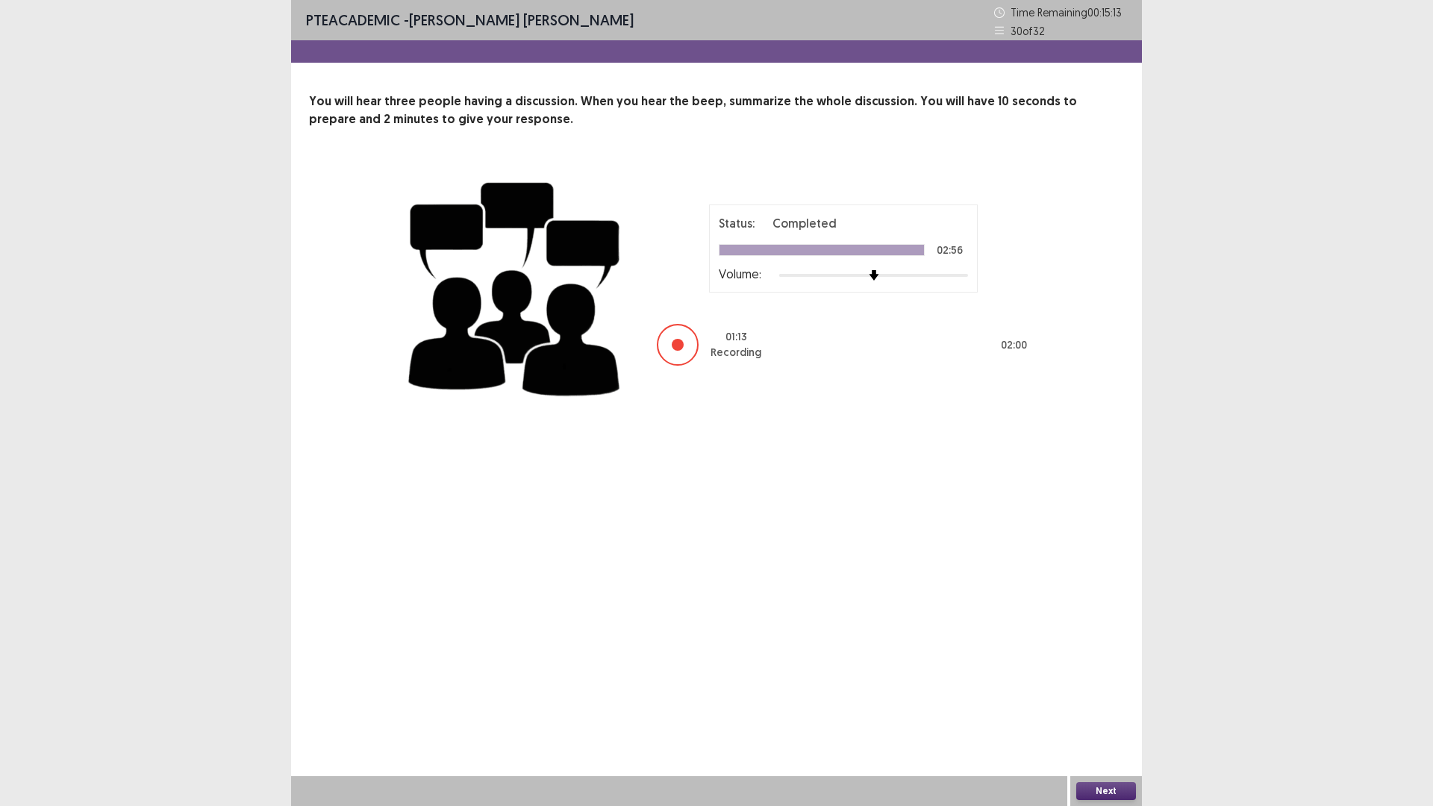
click at [1093, 704] on button "Next" at bounding box center [1106, 791] width 60 height 18
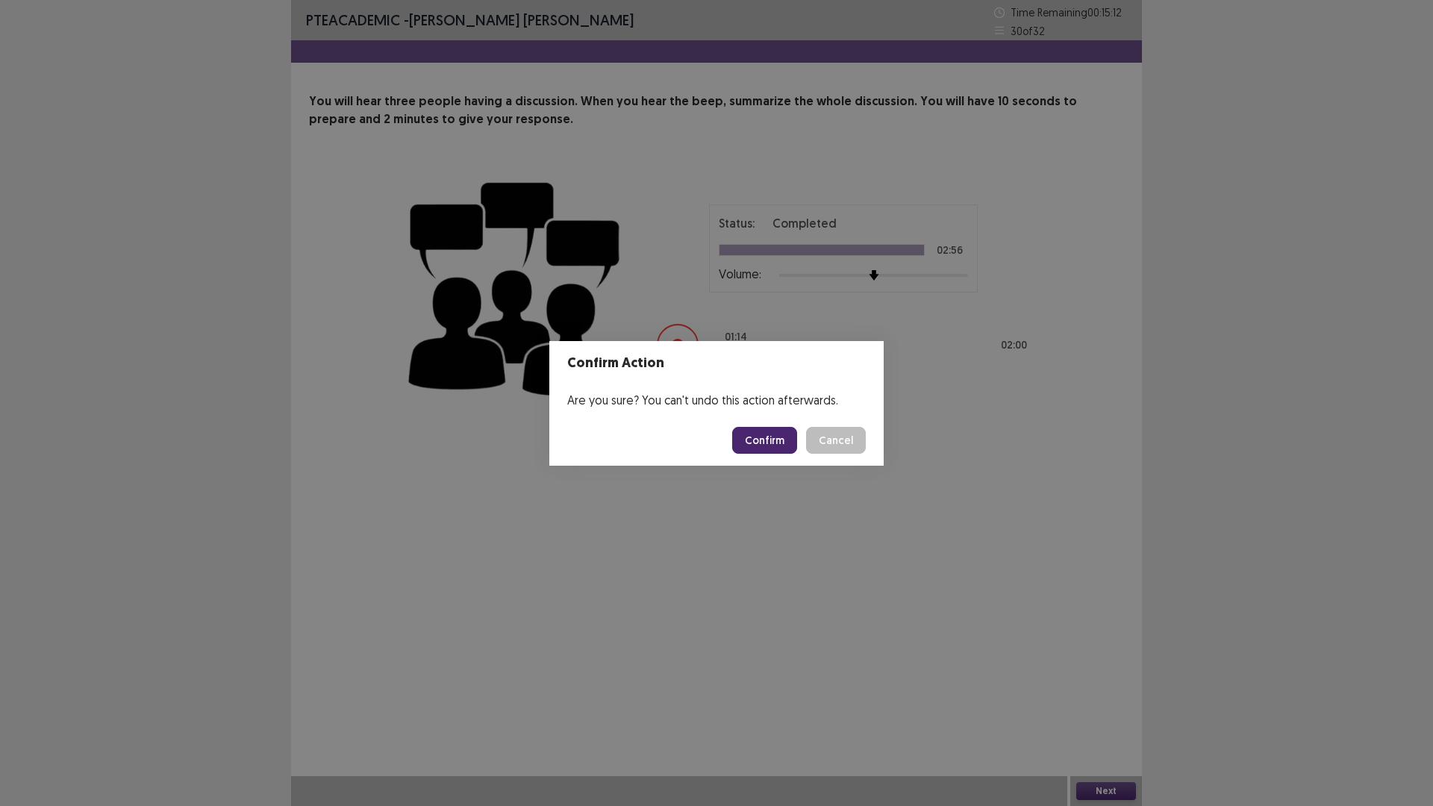
click at [747, 446] on button "Confirm" at bounding box center [764, 440] width 65 height 27
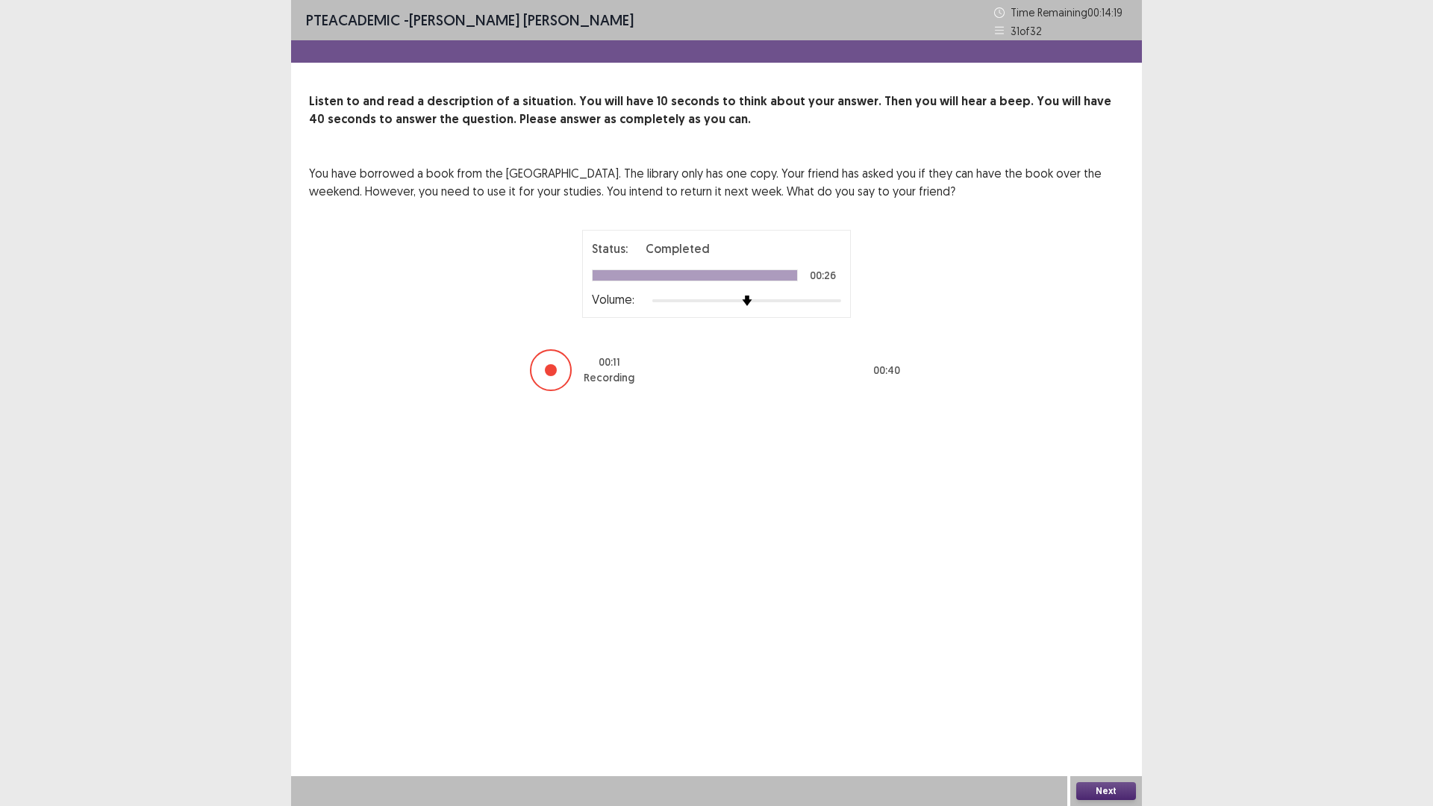
click at [1086, 704] on button "Next" at bounding box center [1106, 791] width 60 height 18
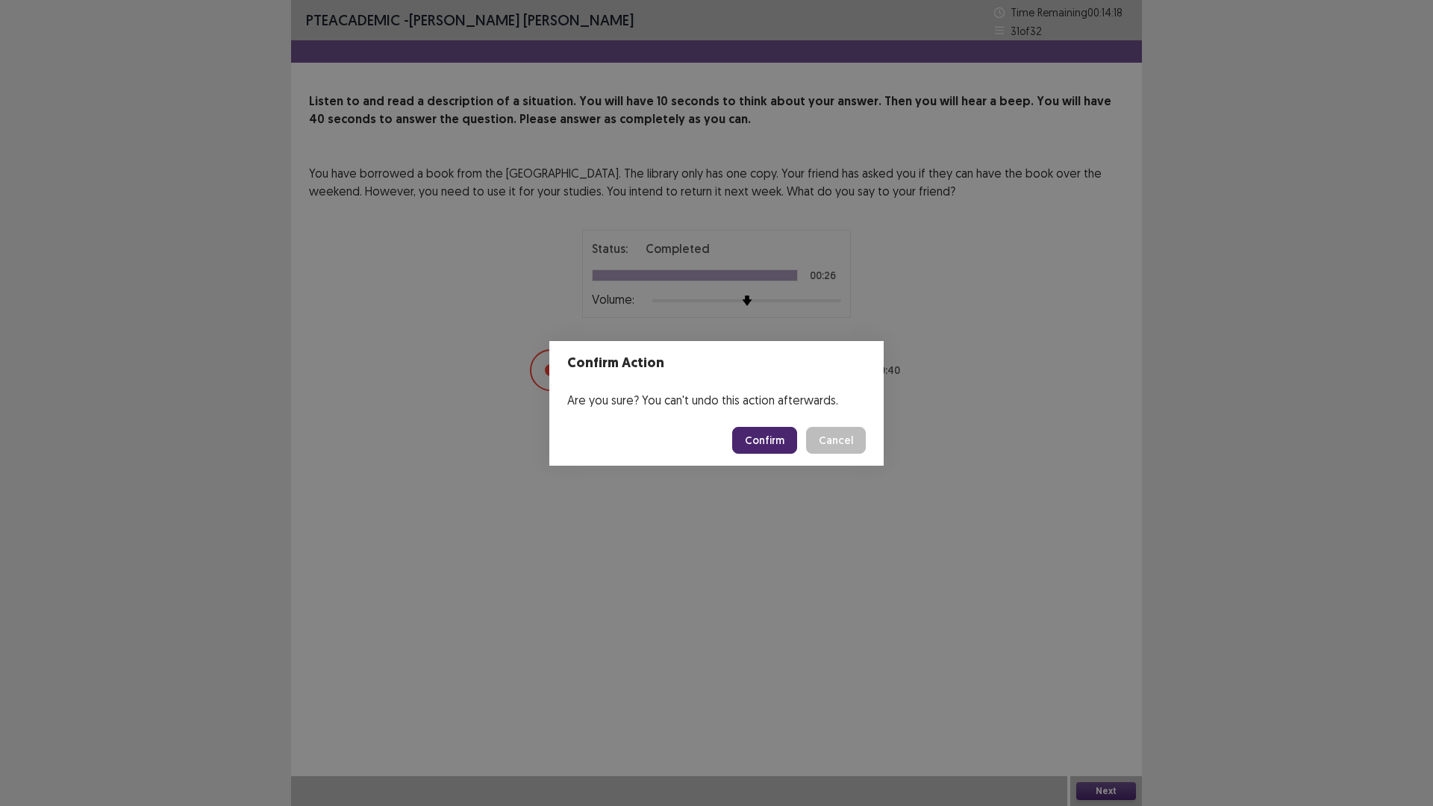
click at [778, 435] on button "Confirm" at bounding box center [764, 440] width 65 height 27
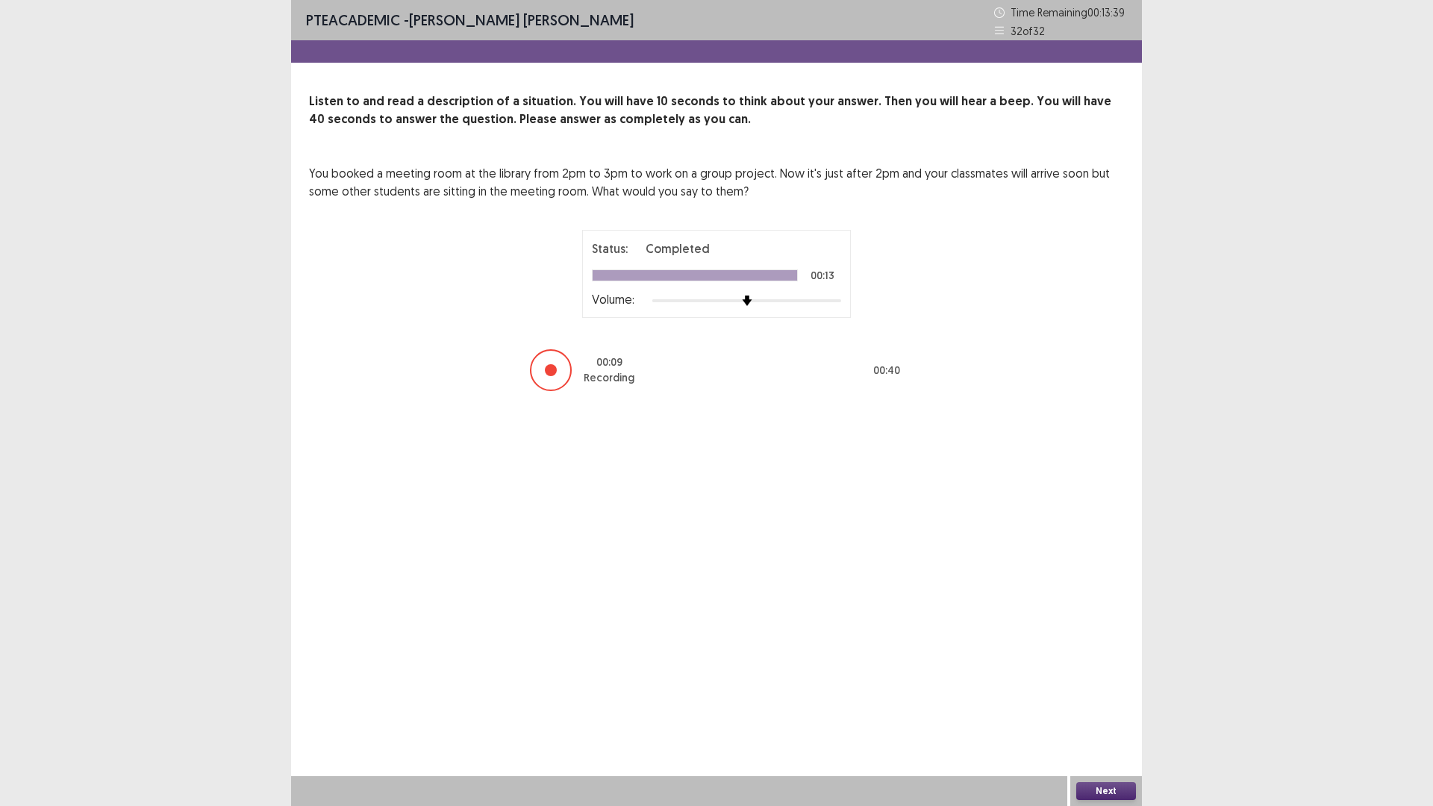
click at [1090, 704] on button "Next" at bounding box center [1106, 791] width 60 height 18
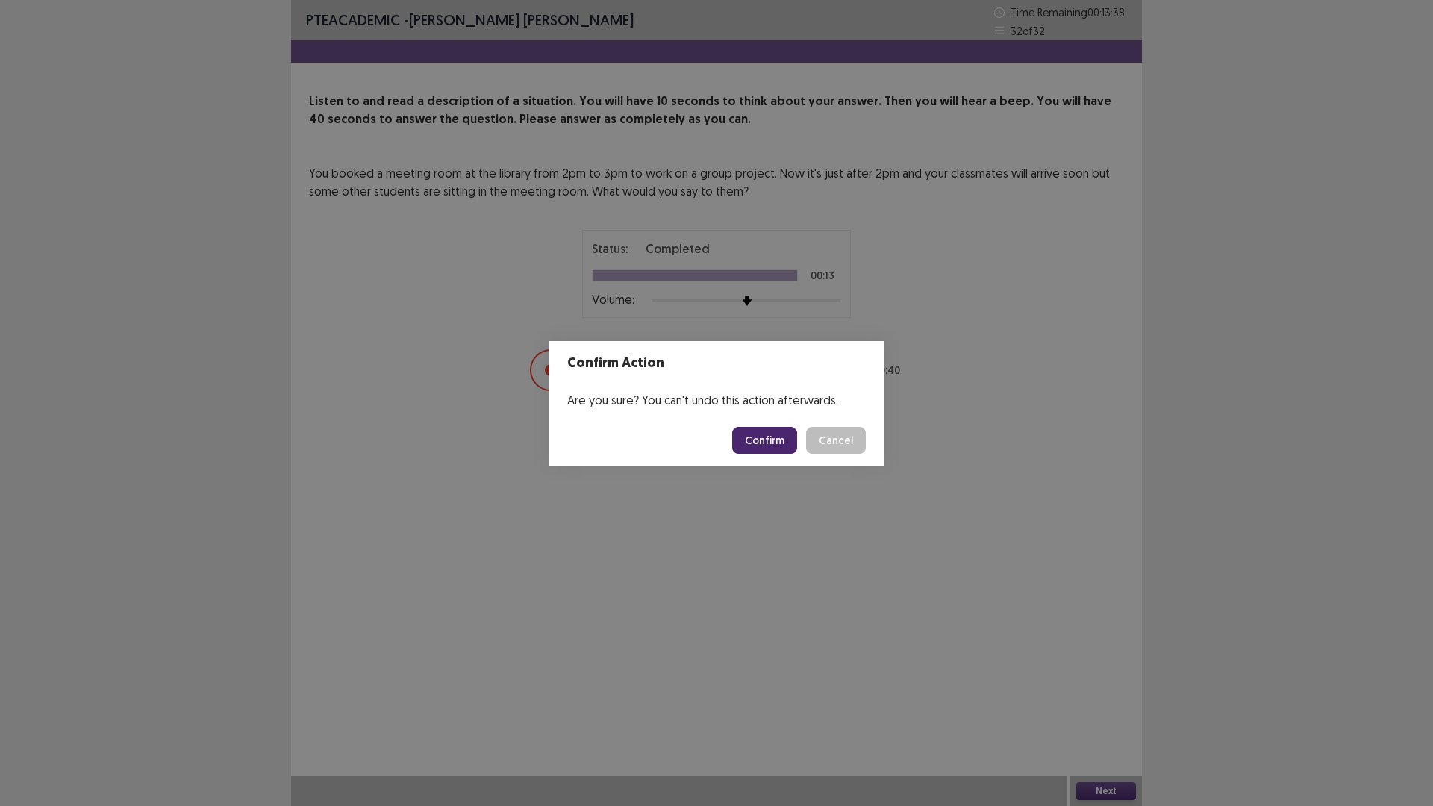
click at [757, 437] on button "Confirm" at bounding box center [764, 440] width 65 height 27
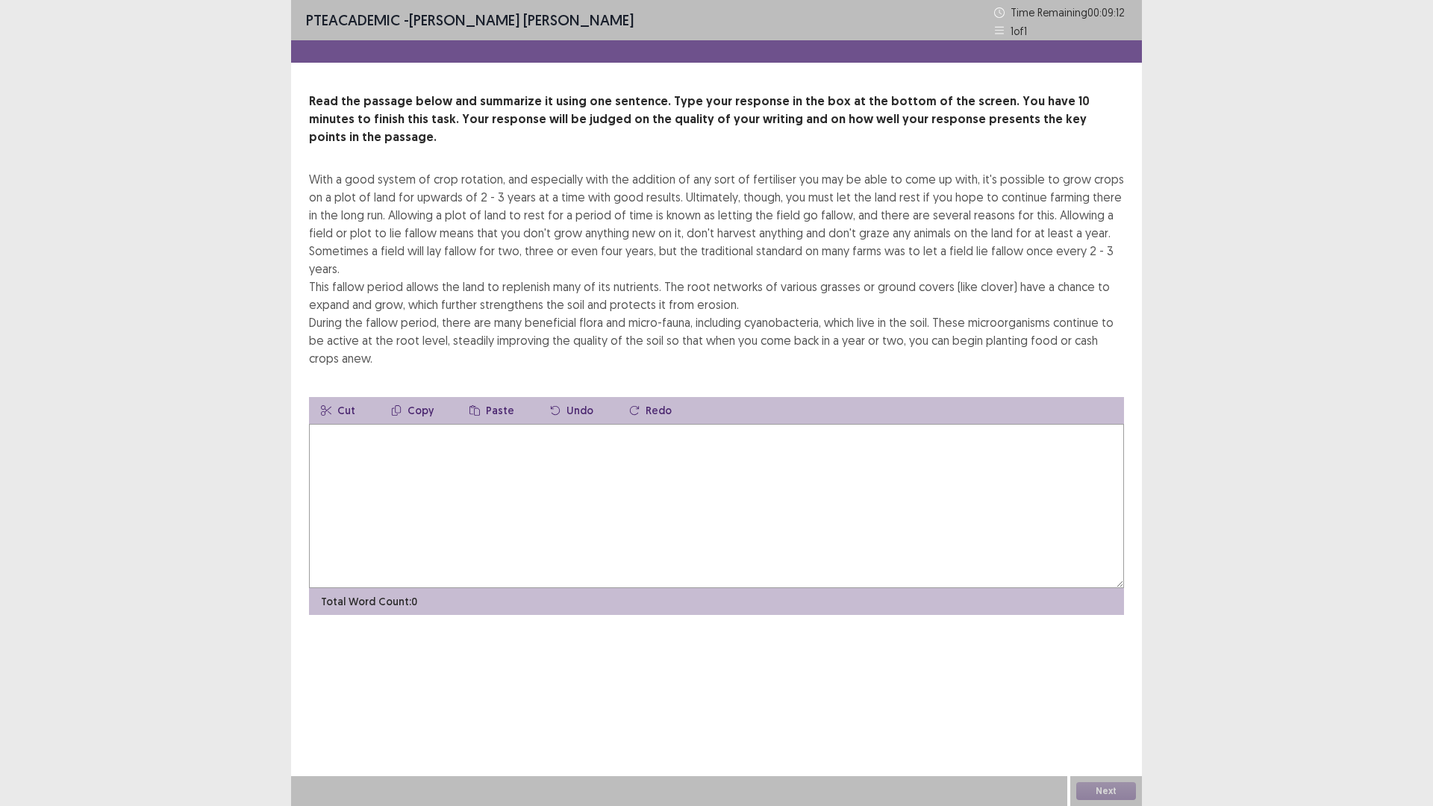
drag, startPoint x: 867, startPoint y: 401, endPoint x: 858, endPoint y: 431, distance: 31.9
click at [860, 428] on div "Cut Copy Paste Undo Redo Total Word Count: 0" at bounding box center [716, 506] width 815 height 218
click at [853, 451] on textarea at bounding box center [716, 506] width 815 height 164
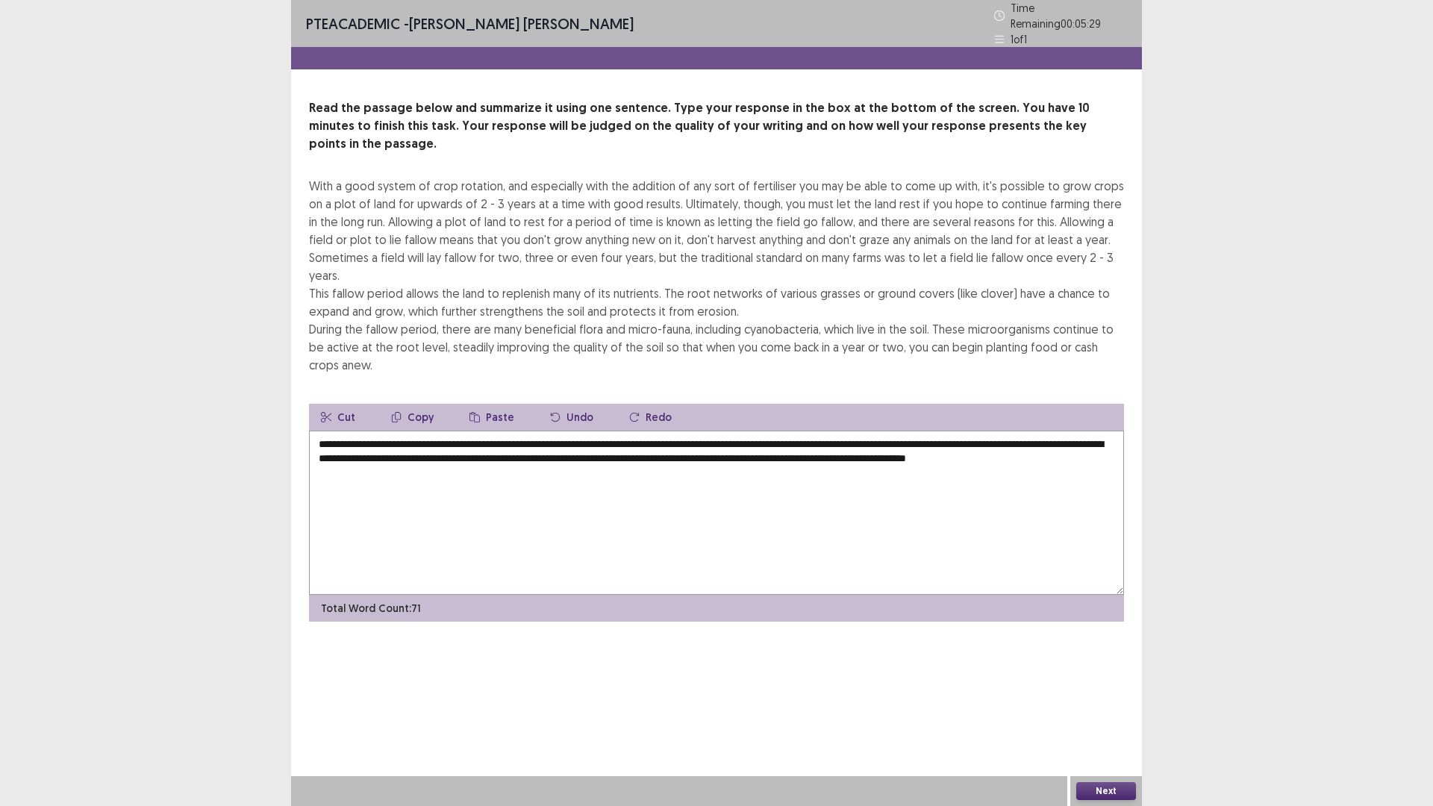
click at [375, 436] on textarea "**********" at bounding box center [716, 513] width 815 height 164
click at [438, 460] on textarea "**********" at bounding box center [716, 513] width 815 height 164
drag, startPoint x: 840, startPoint y: 435, endPoint x: 972, endPoint y: 435, distance: 132.1
click at [972, 435] on textarea "**********" at bounding box center [716, 513] width 815 height 164
type textarea "**********"
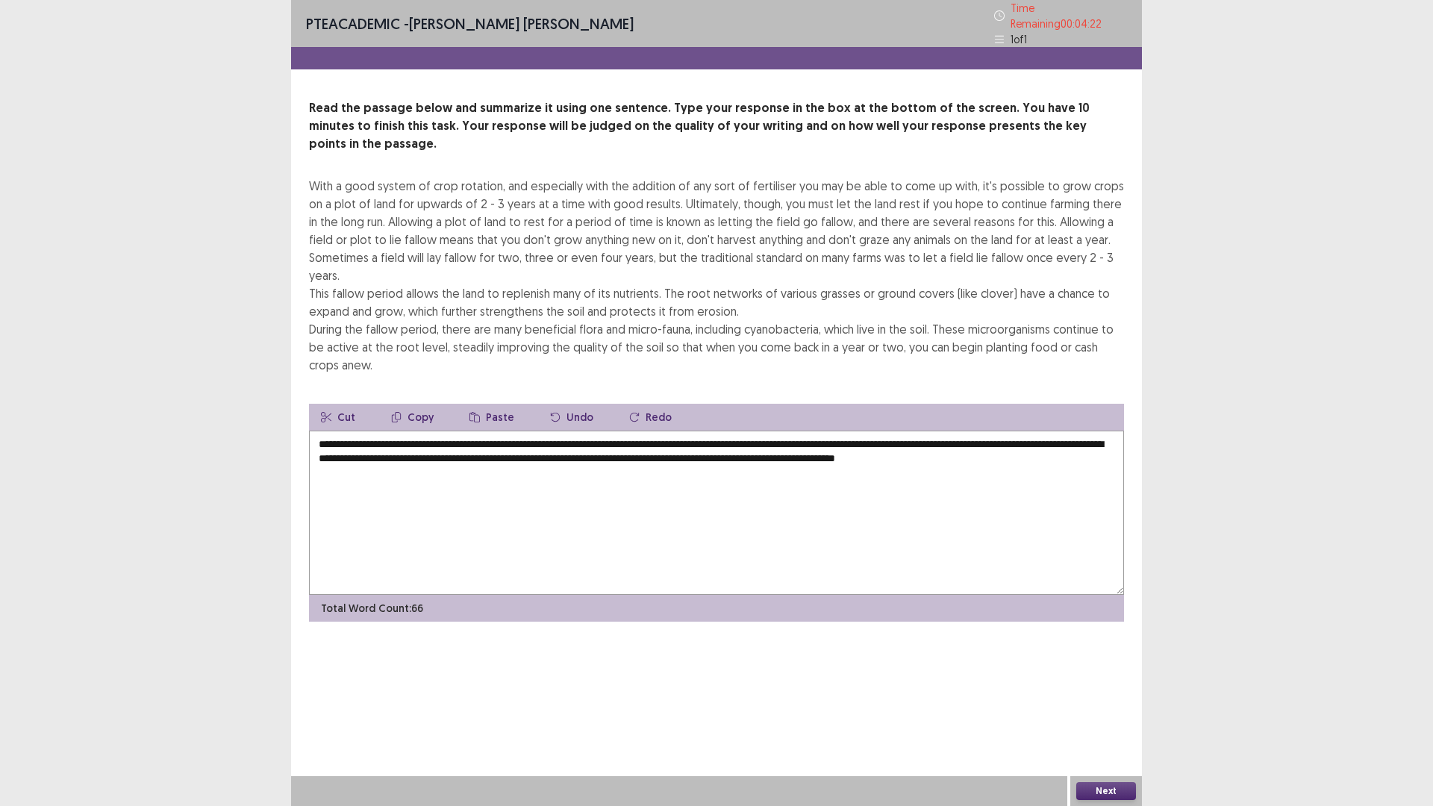
click at [1105, 704] on button "Next" at bounding box center [1106, 791] width 60 height 18
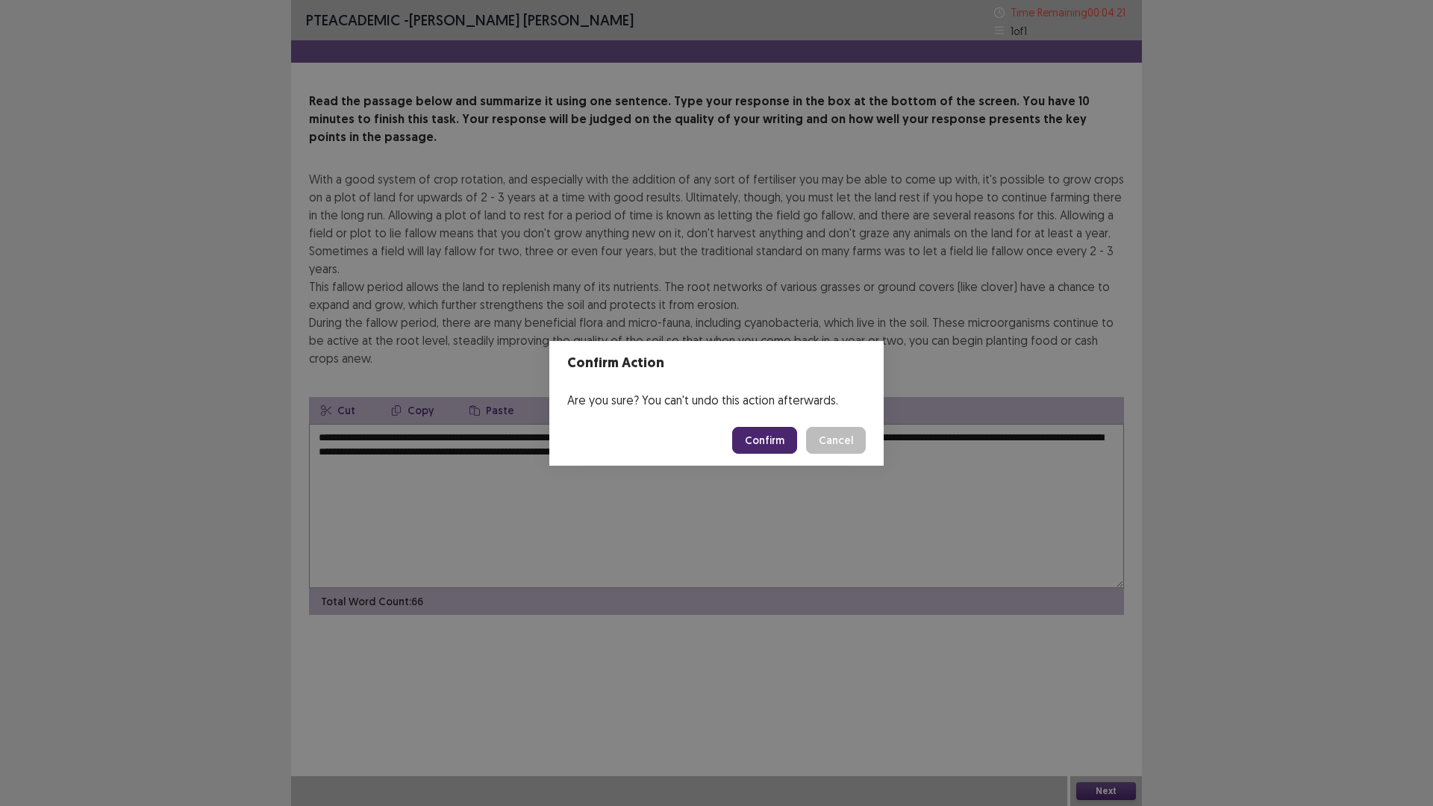
click at [768, 450] on button "Confirm" at bounding box center [764, 440] width 65 height 27
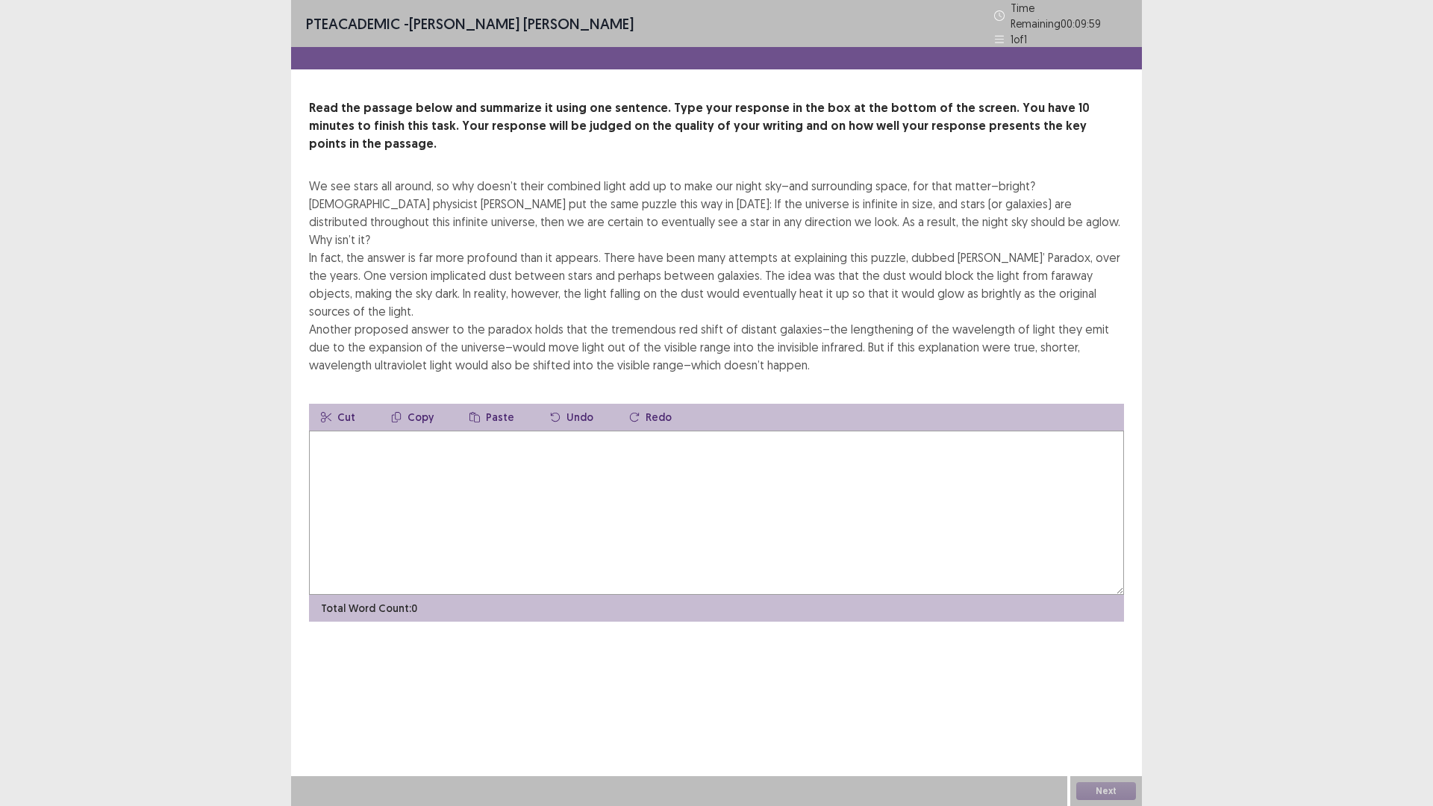
click at [797, 431] on textarea at bounding box center [716, 513] width 815 height 164
type textarea "*"
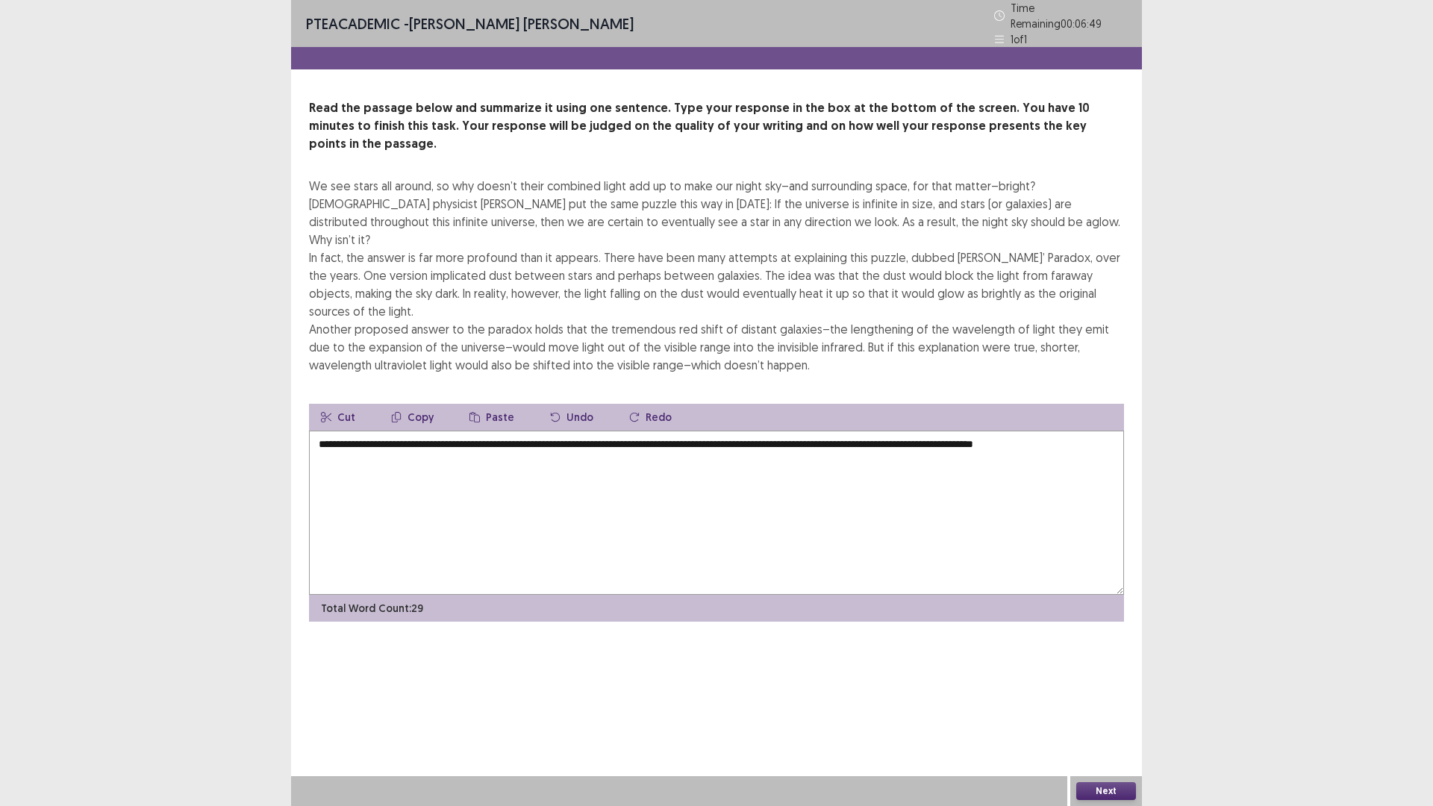
click at [693, 431] on textarea "**********" at bounding box center [716, 513] width 815 height 164
click at [504, 437] on textarea "**********" at bounding box center [716, 513] width 815 height 164
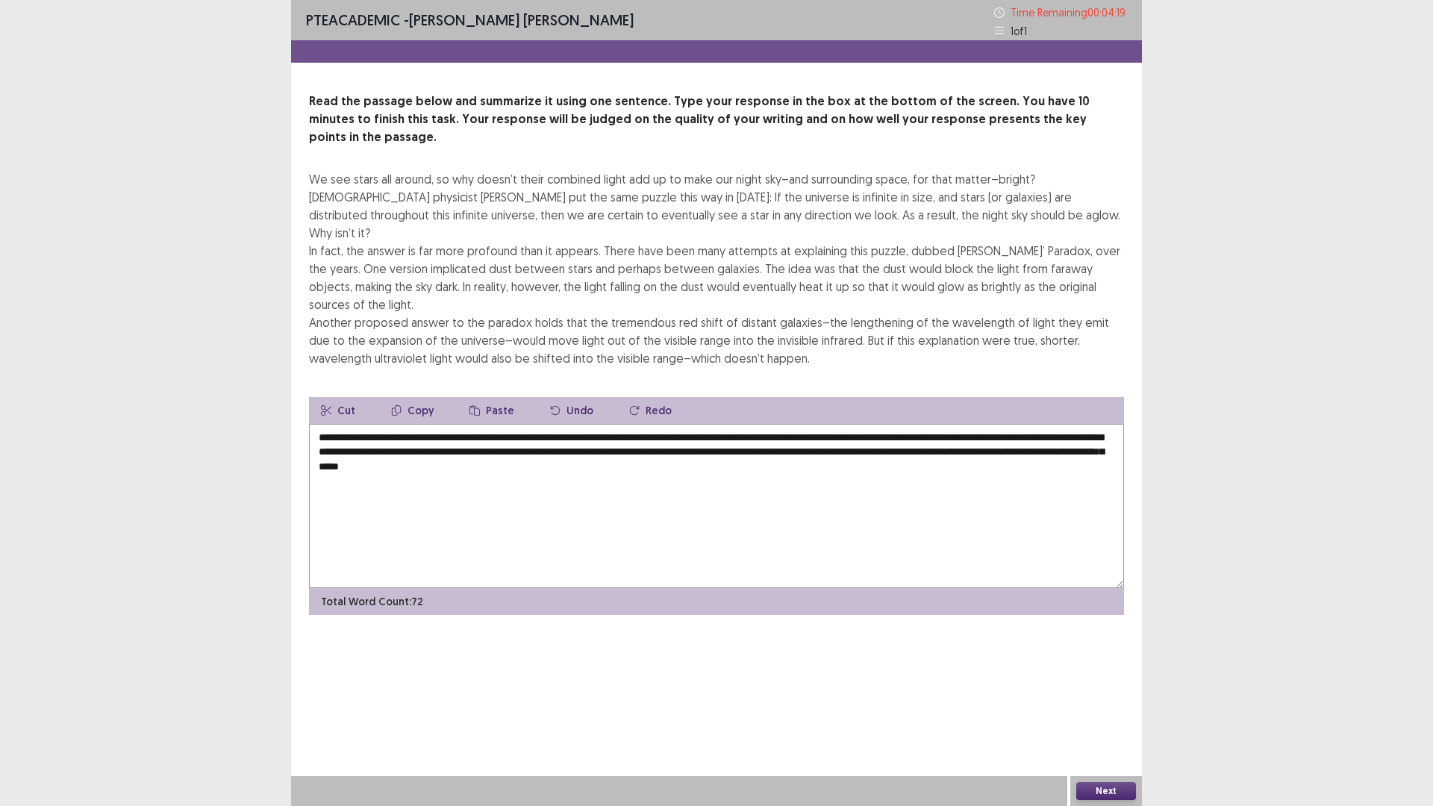
click at [714, 424] on textarea "**********" at bounding box center [716, 506] width 815 height 164
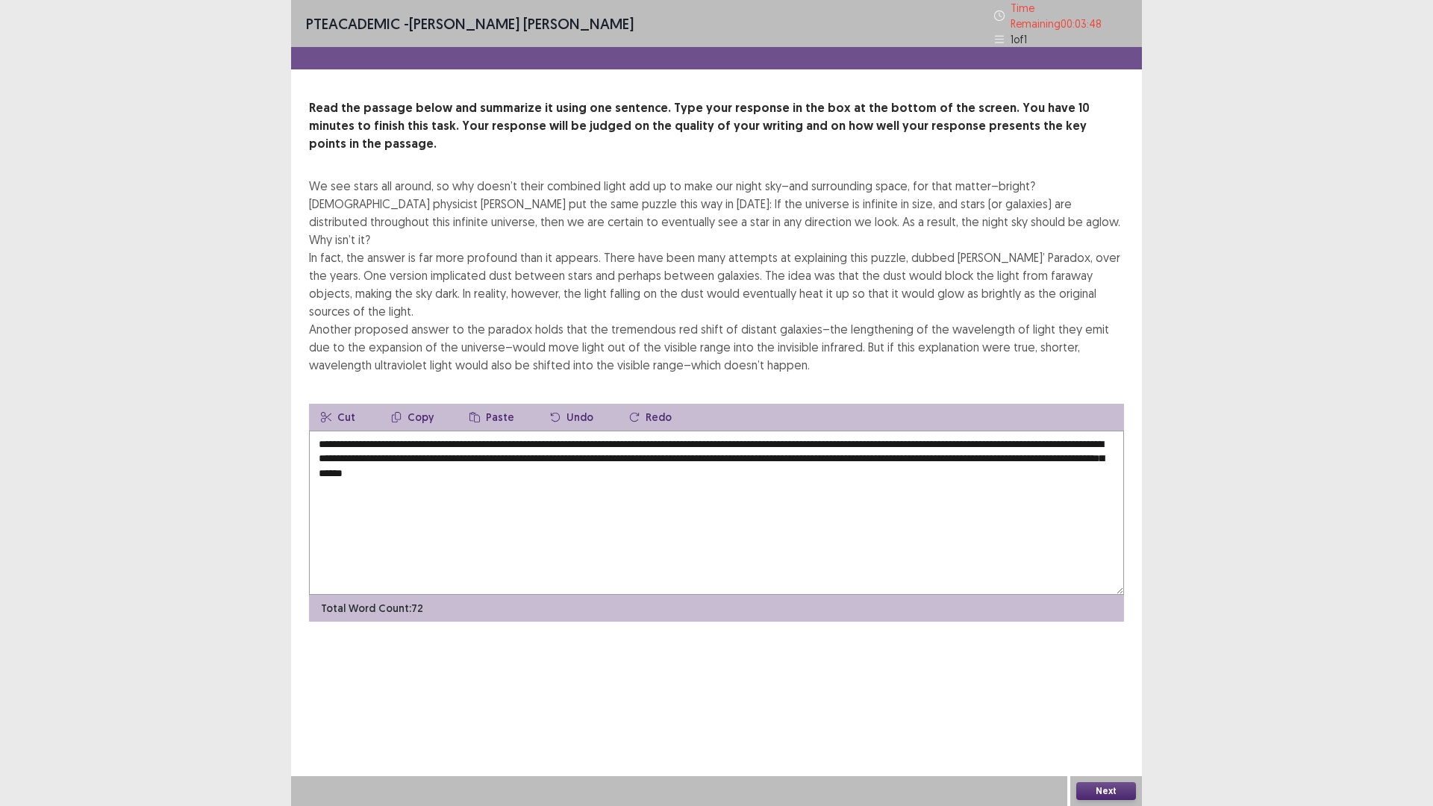
drag, startPoint x: 626, startPoint y: 415, endPoint x: 540, endPoint y: 413, distance: 86.6
click at [540, 431] on textarea "**********" at bounding box center [716, 513] width 815 height 164
type textarea "**********"
click at [1115, 704] on button "Next" at bounding box center [1106, 791] width 60 height 18
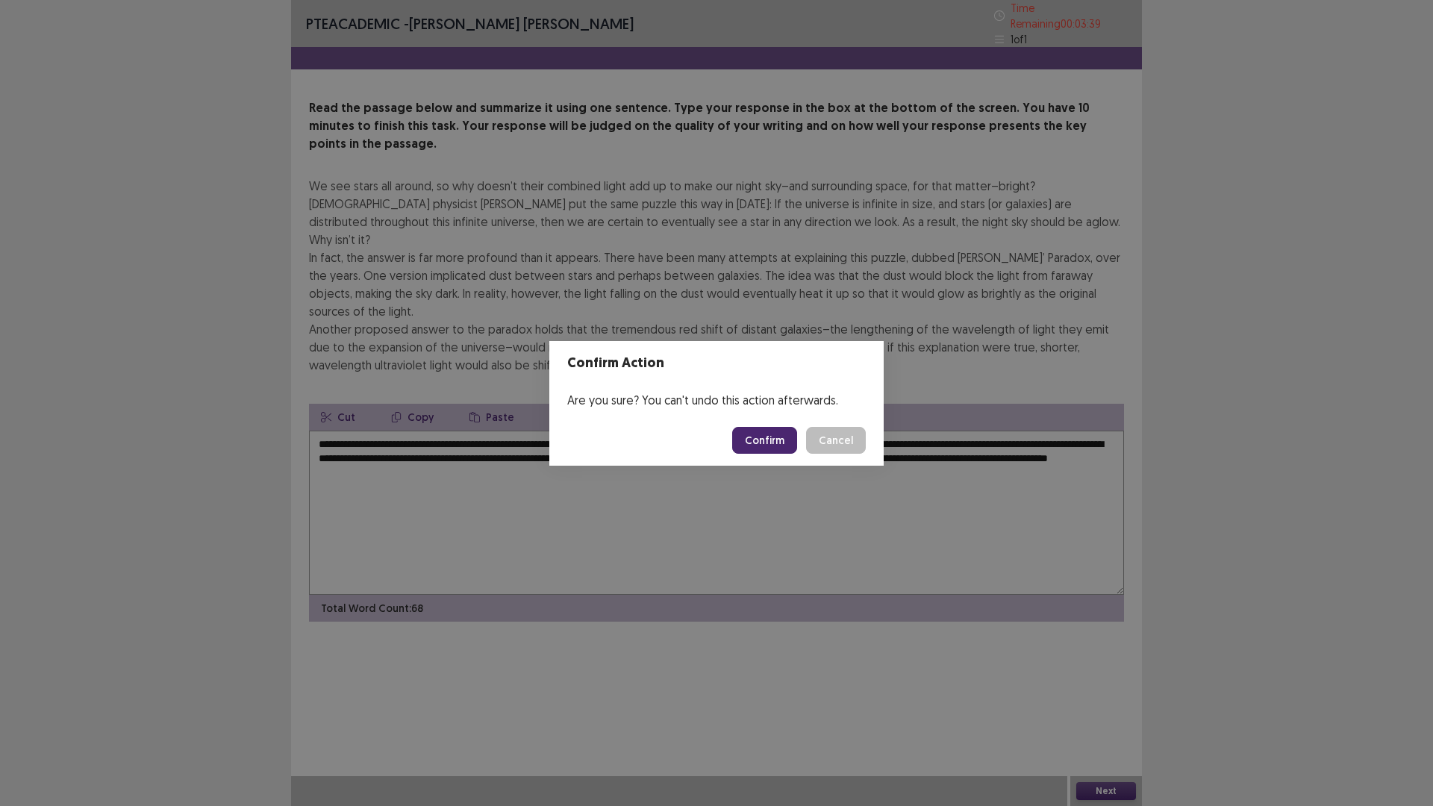
click at [746, 434] on button "Confirm" at bounding box center [764, 440] width 65 height 27
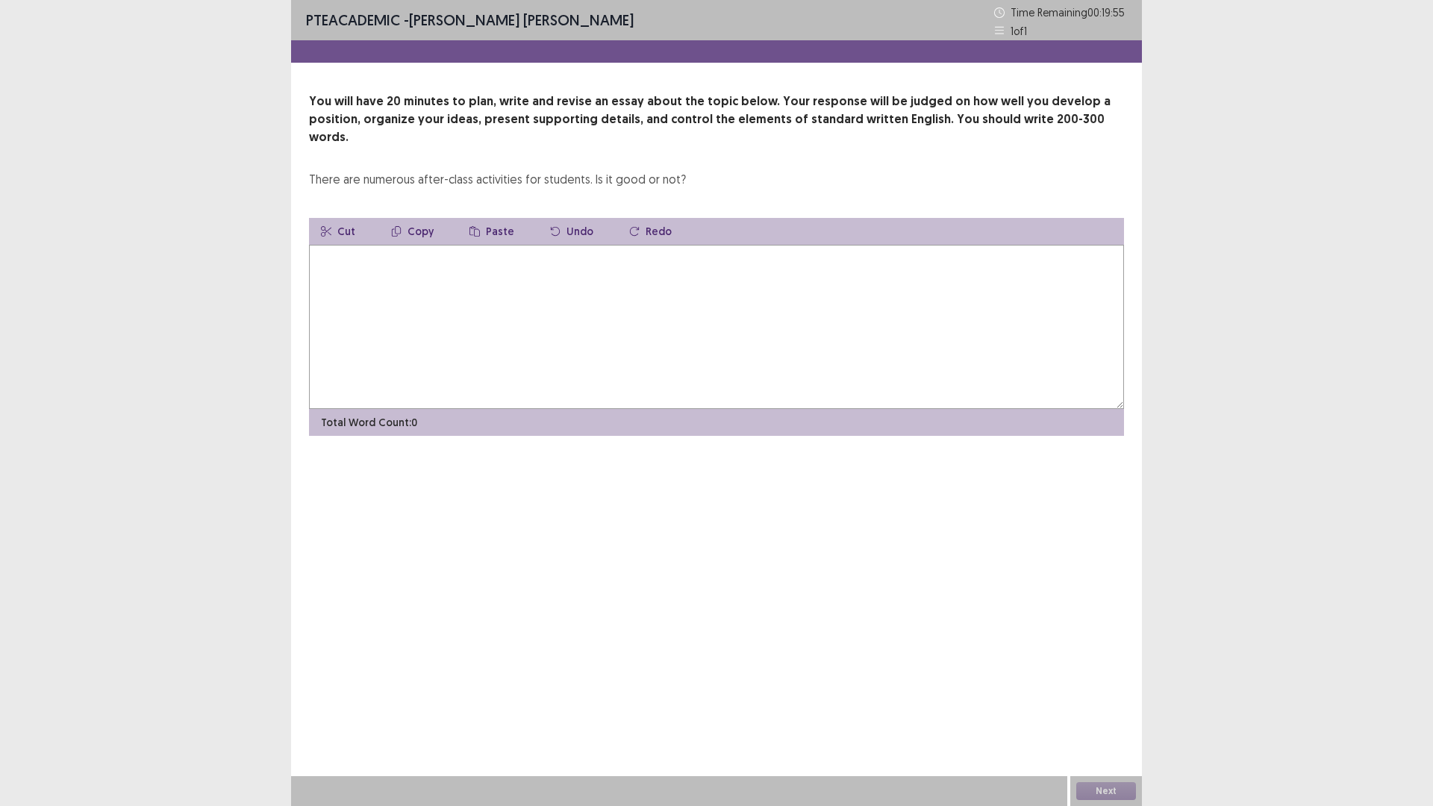
click at [613, 277] on textarea at bounding box center [716, 327] width 815 height 164
click at [657, 257] on textarea at bounding box center [716, 327] width 815 height 164
drag, startPoint x: 0, startPoint y: 0, endPoint x: 150, endPoint y: 0, distance: 150.0
drag, startPoint x: 150, startPoint y: 0, endPoint x: 633, endPoint y: 304, distance: 570.4
click at [633, 304] on textarea at bounding box center [716, 327] width 815 height 164
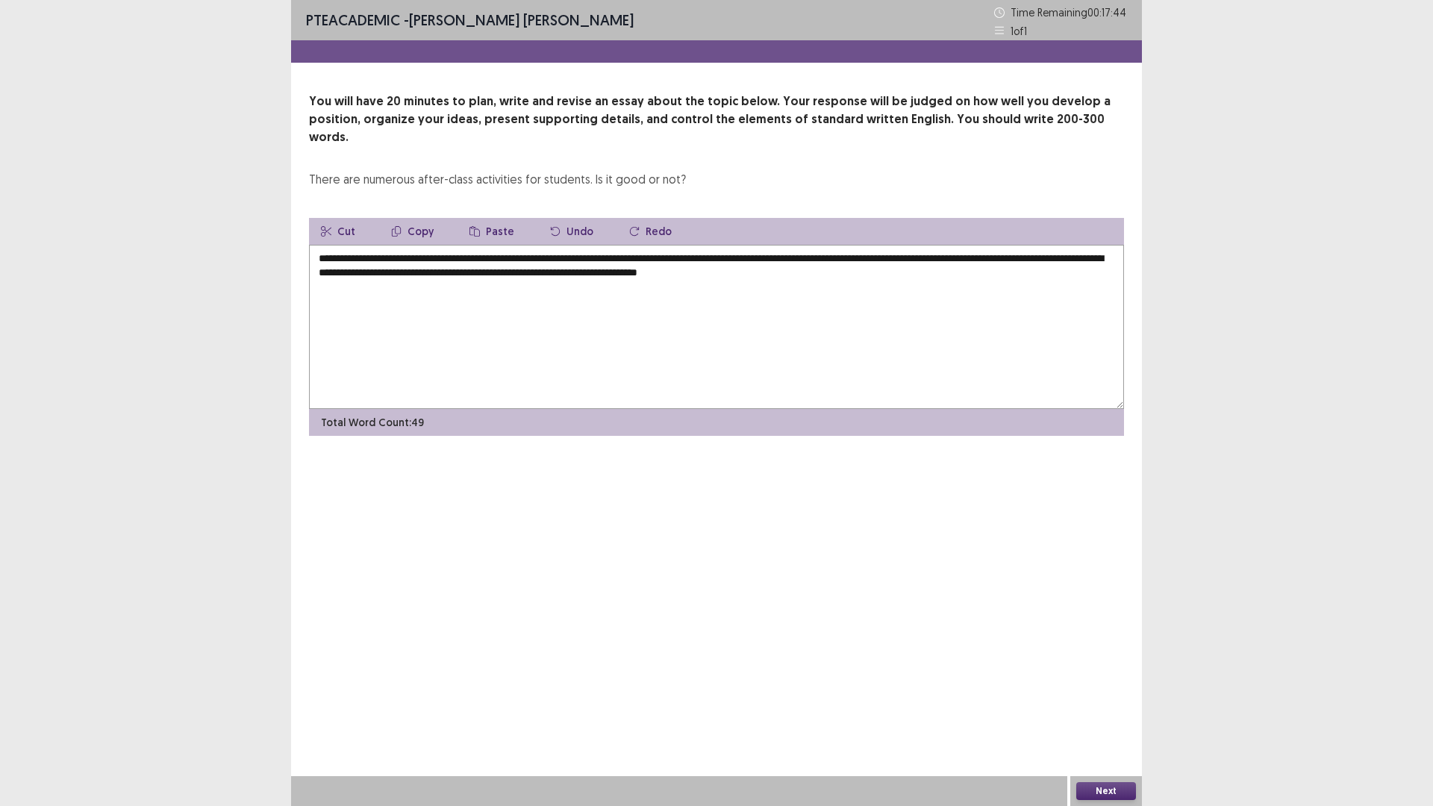
drag, startPoint x: 1014, startPoint y: 219, endPoint x: 1045, endPoint y: 216, distance: 30.7
drag, startPoint x: 1045, startPoint y: 216, endPoint x: 705, endPoint y: 251, distance: 341.4
click at [705, 251] on textarea "**********" at bounding box center [716, 327] width 815 height 164
click at [688, 253] on textarea "**********" at bounding box center [716, 327] width 815 height 164
click at [963, 263] on textarea "**********" at bounding box center [716, 327] width 815 height 164
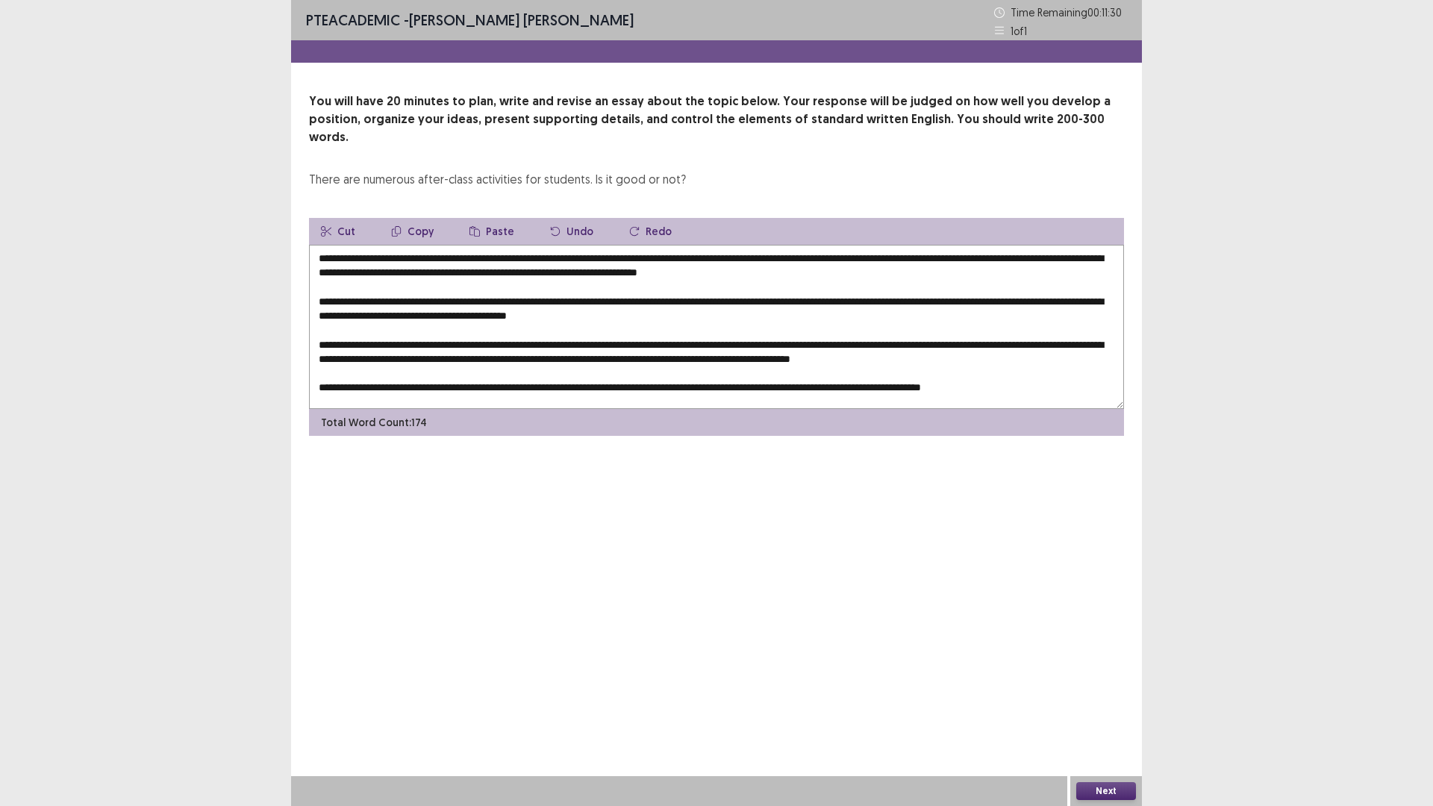
click at [1004, 372] on textarea at bounding box center [716, 327] width 815 height 164
drag, startPoint x: 425, startPoint y: 242, endPoint x: 452, endPoint y: 243, distance: 27.7
click at [452, 245] on textarea at bounding box center [716, 327] width 815 height 164
drag, startPoint x: 422, startPoint y: 241, endPoint x: 613, endPoint y: 243, distance: 191.0
click at [613, 245] on textarea at bounding box center [716, 327] width 815 height 164
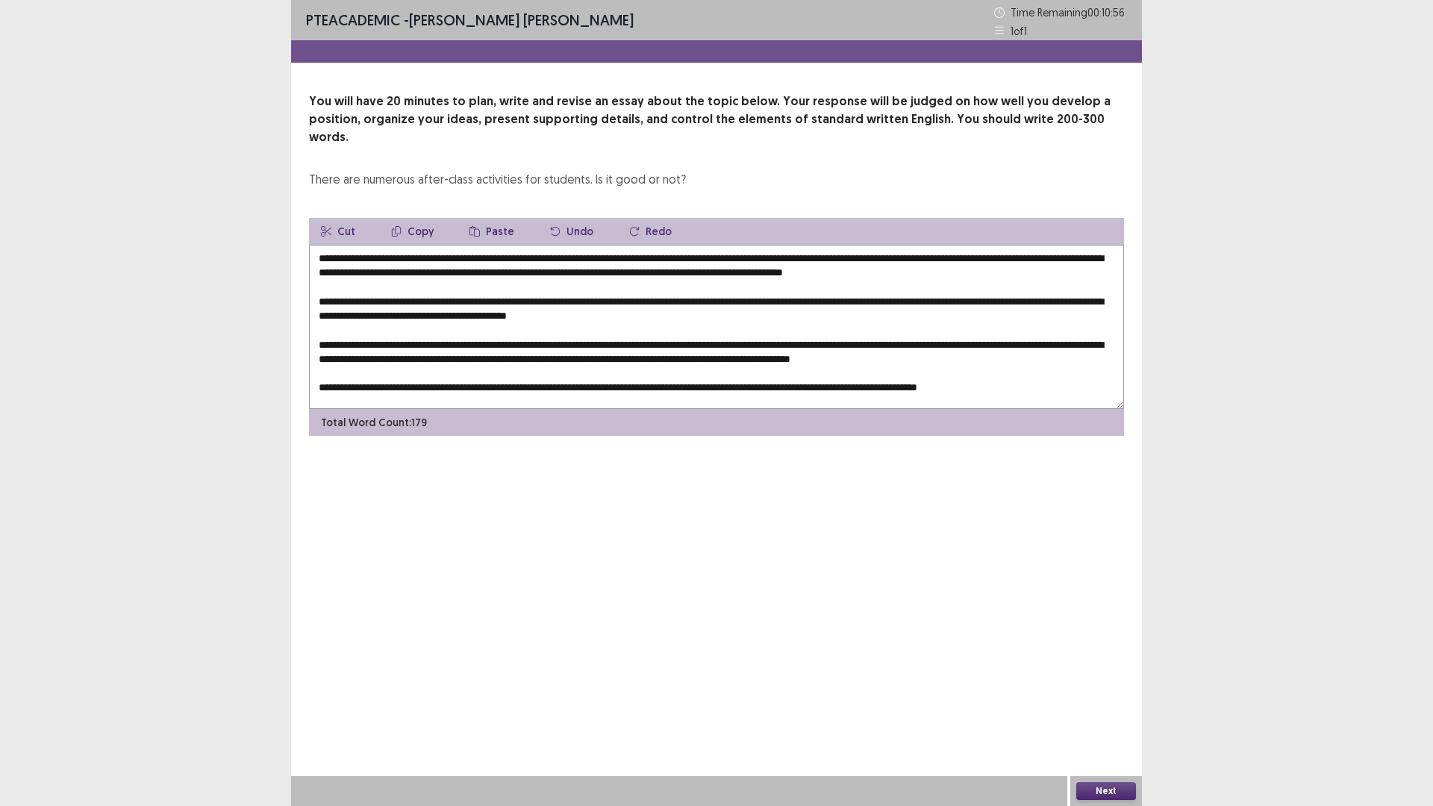
click at [409, 218] on button "Copy" at bounding box center [412, 231] width 66 height 27
drag, startPoint x: 548, startPoint y: 281, endPoint x: 576, endPoint y: 282, distance: 27.6
click at [576, 282] on textarea at bounding box center [716, 327] width 815 height 164
click at [477, 218] on button "Paste" at bounding box center [491, 231] width 69 height 27
drag, startPoint x: 751, startPoint y: 300, endPoint x: 610, endPoint y: 284, distance: 141.3
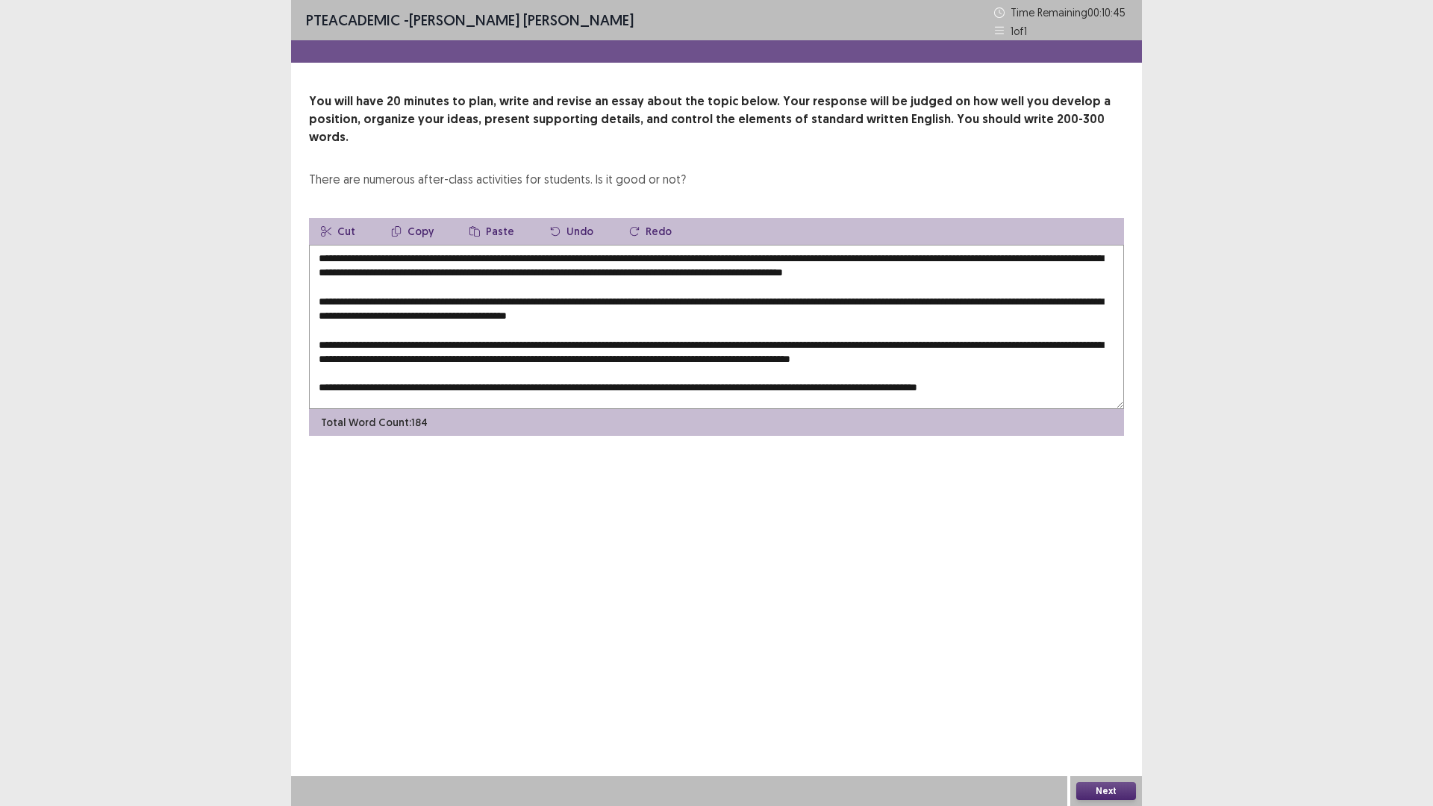
click at [779, 302] on textarea at bounding box center [716, 327] width 815 height 164
click at [476, 226] on icon "button" at bounding box center [474, 231] width 10 height 10
drag, startPoint x: 988, startPoint y: 341, endPoint x: 1015, endPoint y: 343, distance: 27.0
click at [1015, 343] on textarea at bounding box center [716, 327] width 815 height 164
click at [496, 218] on button "Paste" at bounding box center [491, 231] width 69 height 27
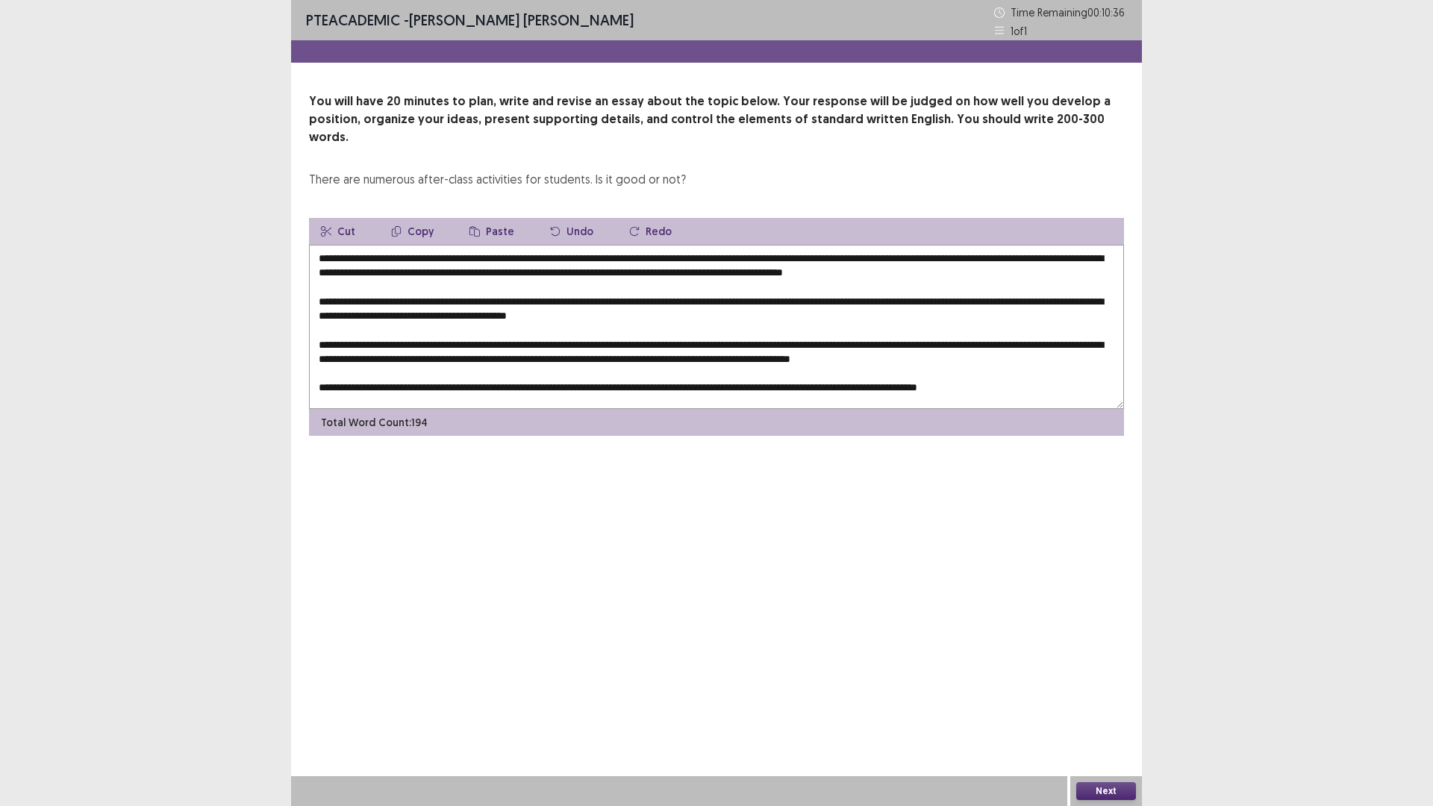
scroll to position [7, 0]
drag, startPoint x: 685, startPoint y: 378, endPoint x: 712, endPoint y: 378, distance: 26.9
click at [712, 378] on textarea at bounding box center [716, 327] width 815 height 164
click at [491, 218] on button "Paste" at bounding box center [491, 231] width 69 height 27
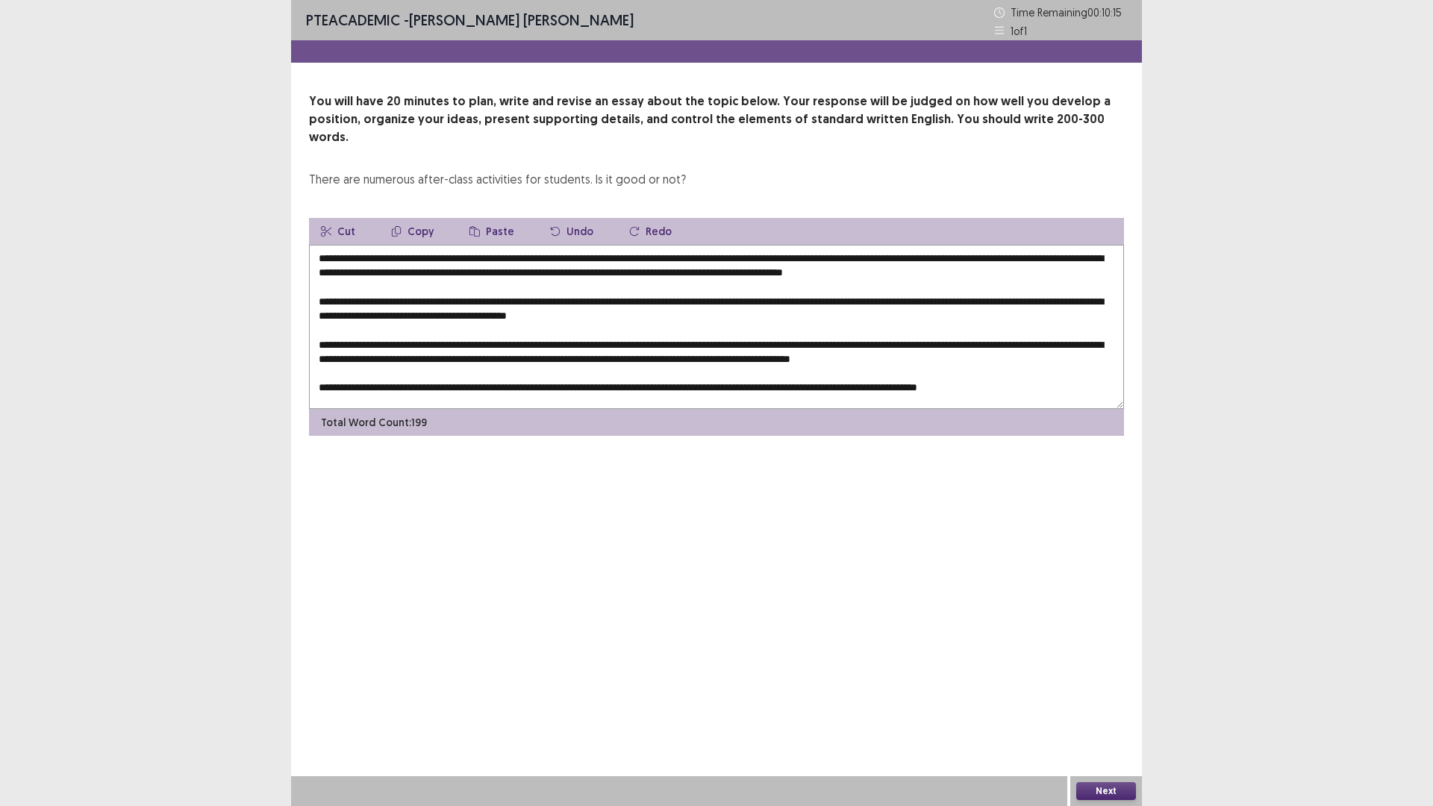
click at [790, 254] on textarea at bounding box center [716, 327] width 815 height 164
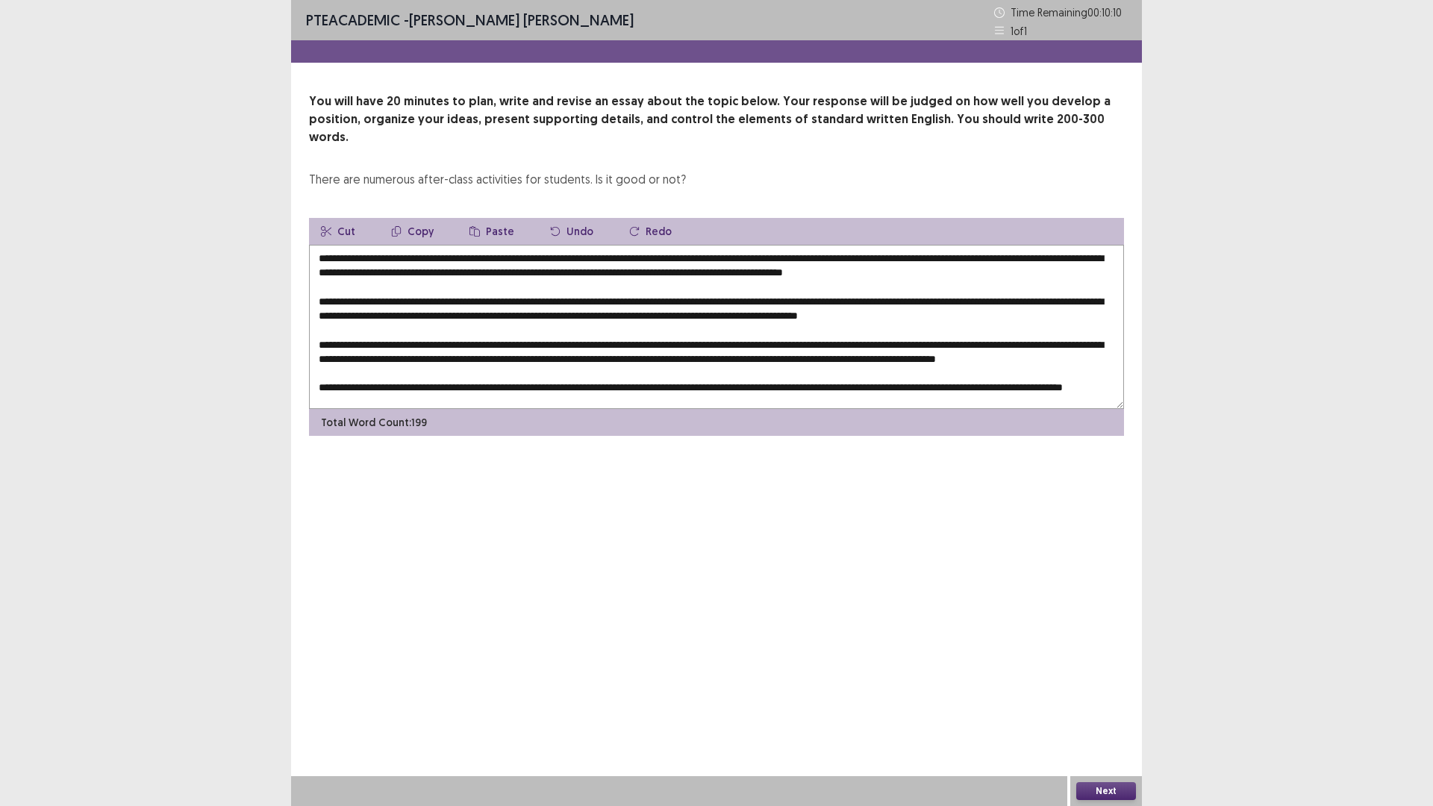
drag, startPoint x: 819, startPoint y: 254, endPoint x: 799, endPoint y: 254, distance: 19.4
click at [799, 254] on textarea at bounding box center [716, 327] width 815 height 164
click at [798, 254] on textarea at bounding box center [716, 327] width 815 height 164
drag, startPoint x: 796, startPoint y: 254, endPoint x: 804, endPoint y: 255, distance: 9.0
click at [804, 255] on textarea at bounding box center [716, 327] width 815 height 164
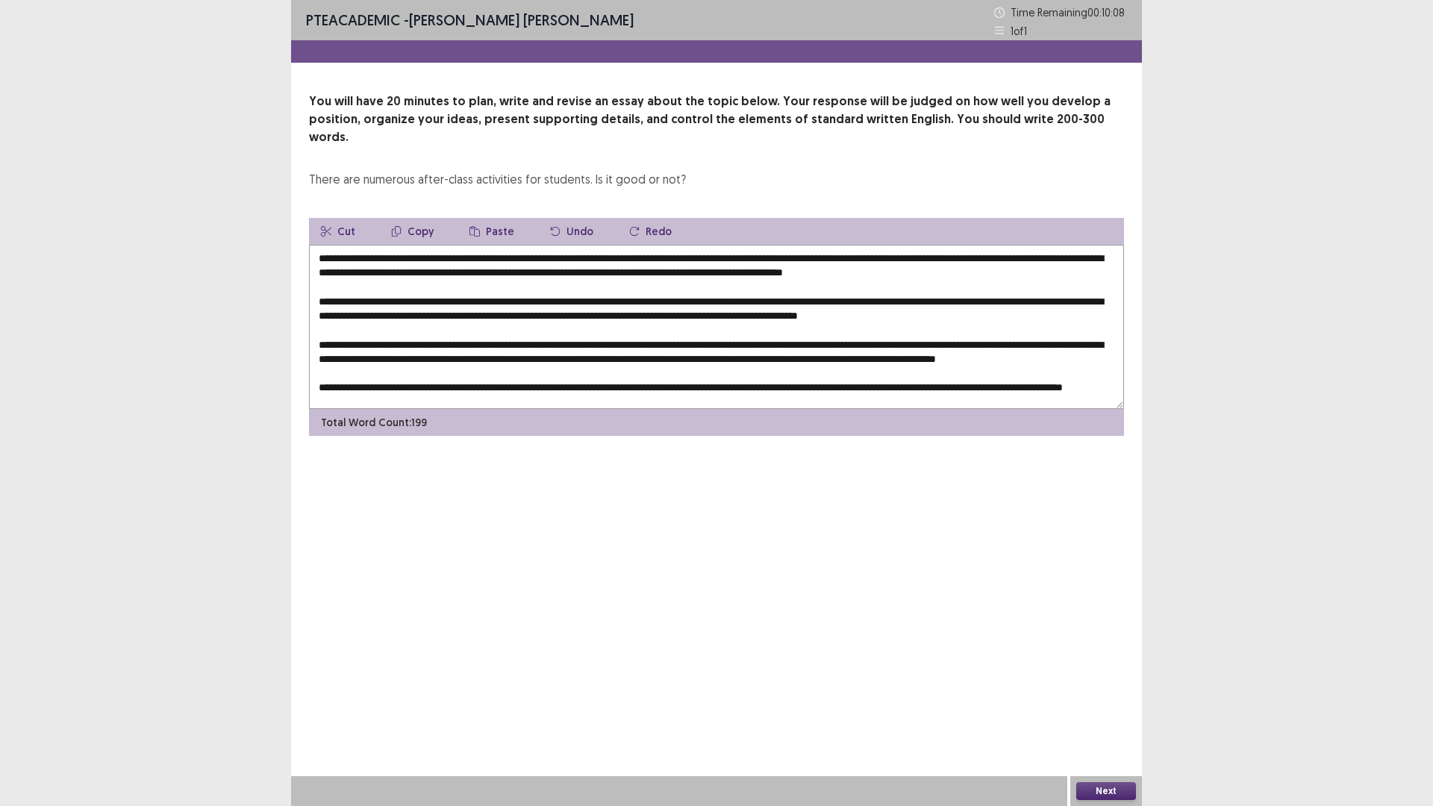
click at [804, 255] on textarea at bounding box center [716, 327] width 815 height 164
drag, startPoint x: 799, startPoint y: 257, endPoint x: 821, endPoint y: 257, distance: 21.6
click at [821, 257] on textarea at bounding box center [716, 327] width 815 height 164
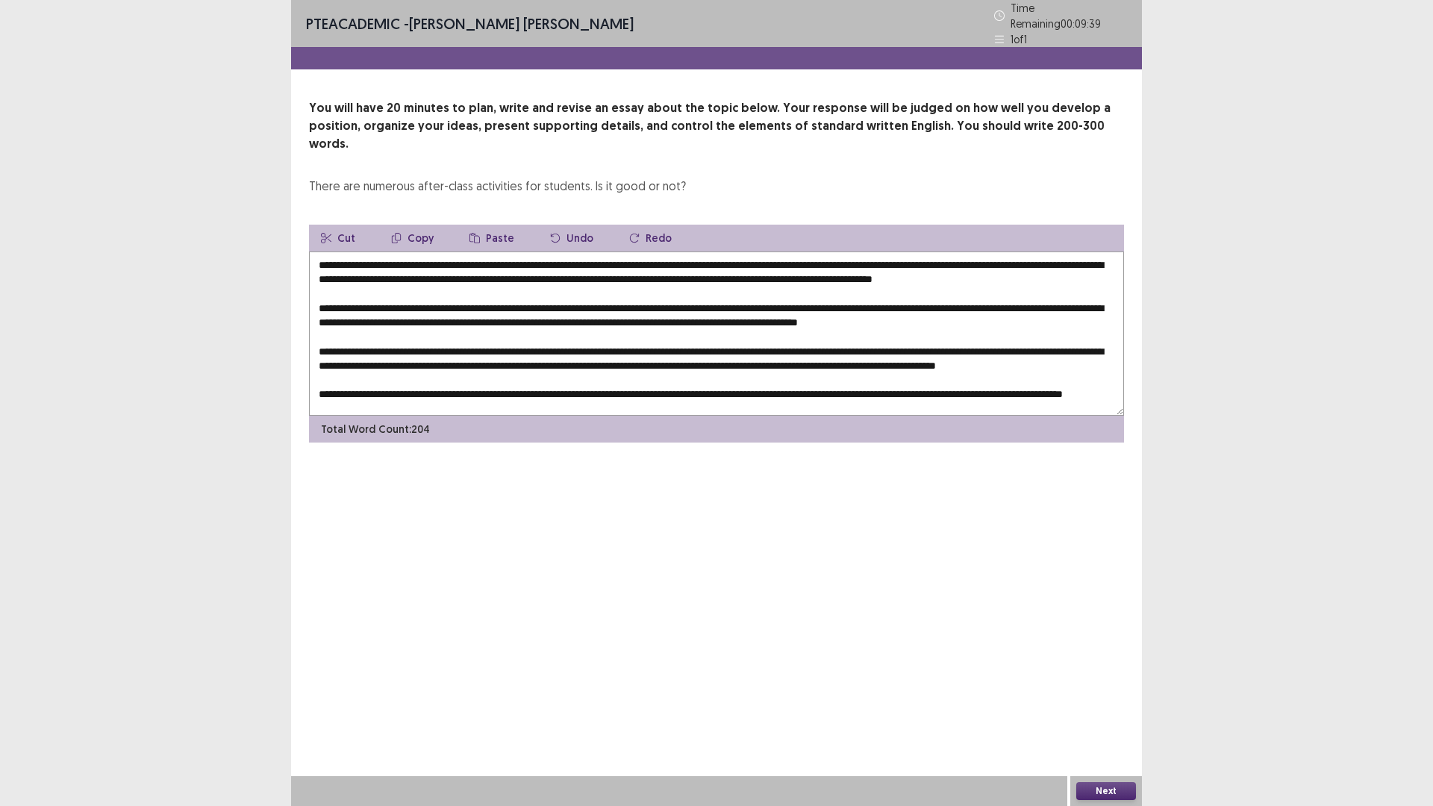
drag, startPoint x: 959, startPoint y: 256, endPoint x: 985, endPoint y: 256, distance: 26.1
click at [985, 256] on textarea at bounding box center [716, 333] width 815 height 164
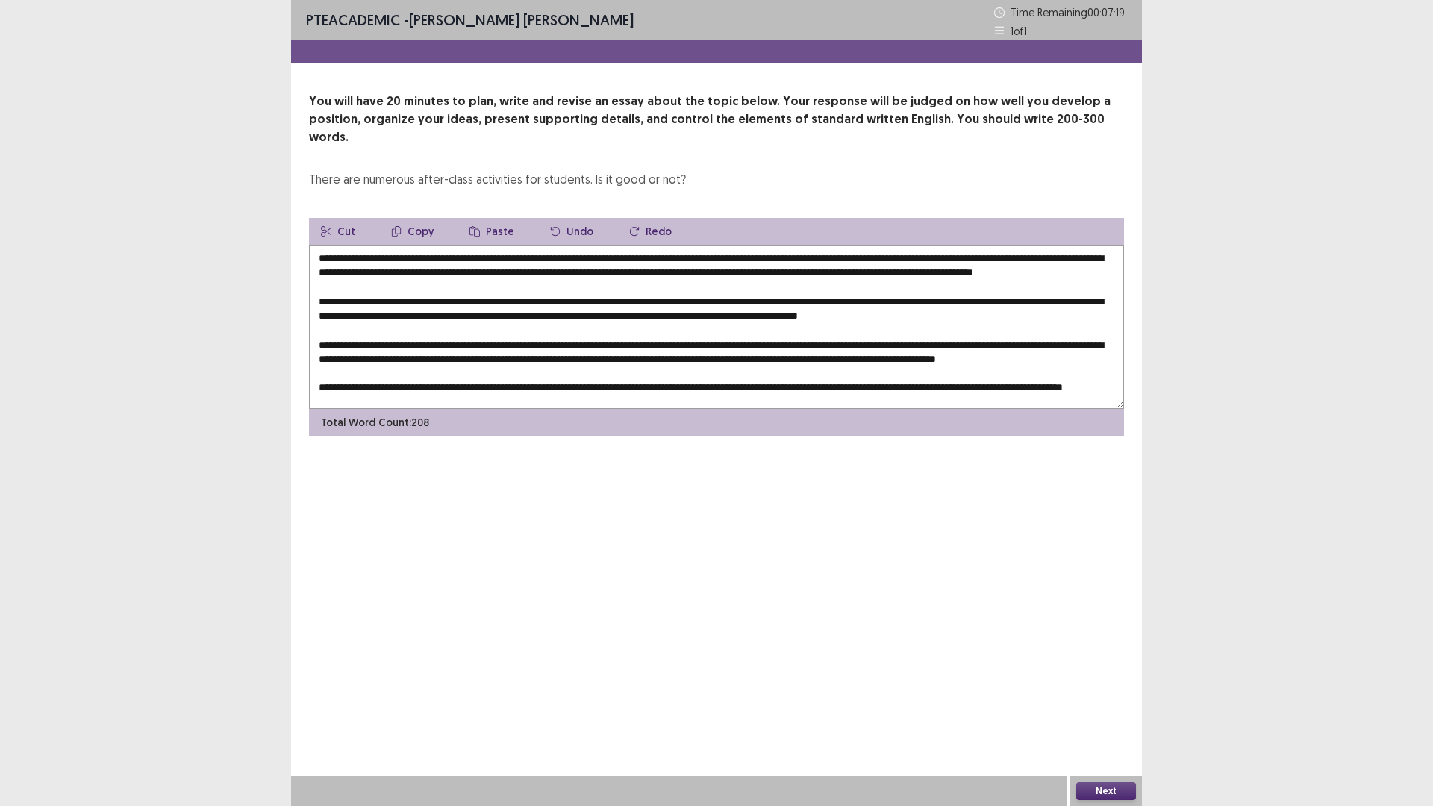
drag, startPoint x: 878, startPoint y: 256, endPoint x: 916, endPoint y: 260, distance: 38.3
click at [916, 260] on textarea at bounding box center [716, 327] width 815 height 164
click at [875, 258] on textarea at bounding box center [716, 327] width 815 height 164
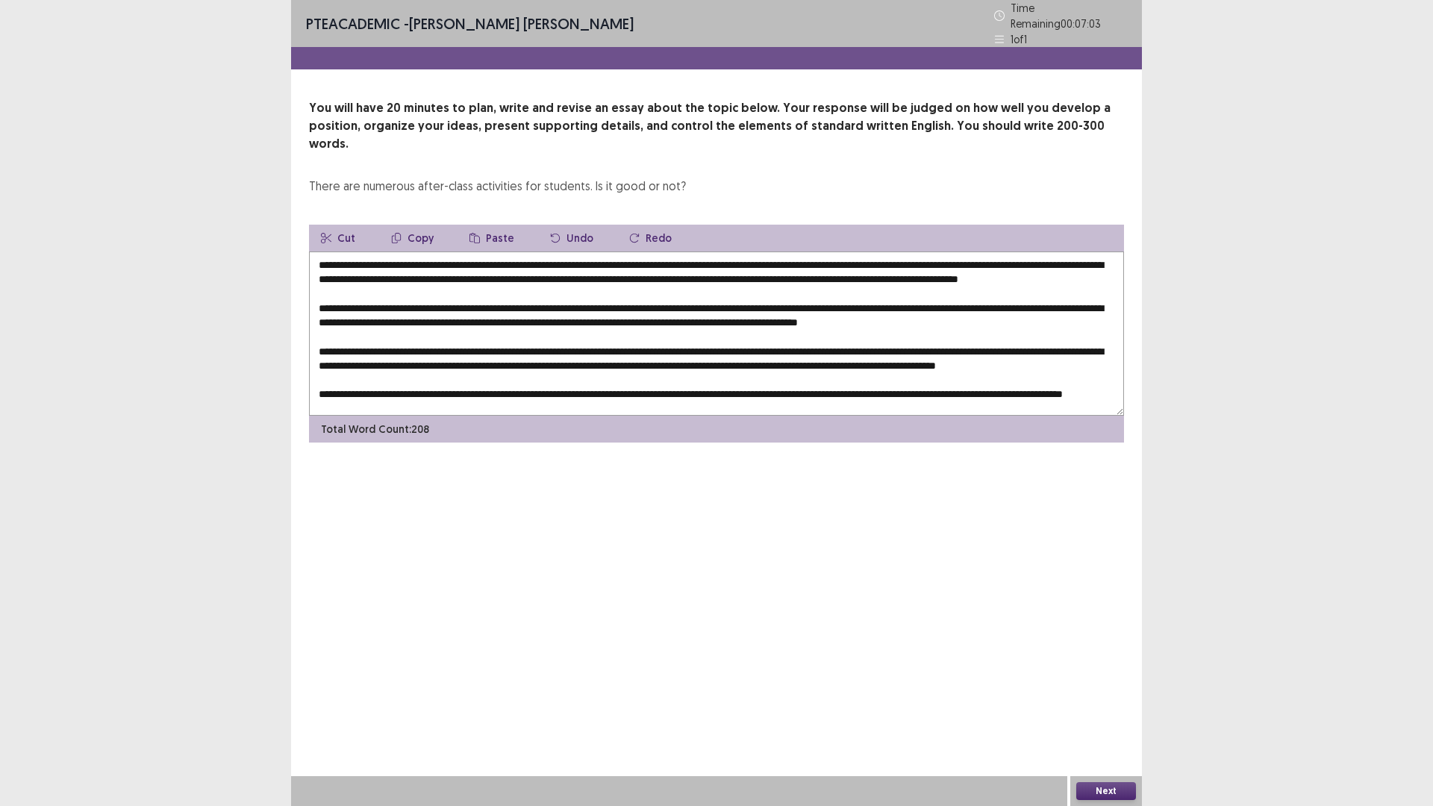
click at [799, 256] on textarea at bounding box center [716, 333] width 815 height 164
drag, startPoint x: 797, startPoint y: 255, endPoint x: 895, endPoint y: 254, distance: 97.8
click at [895, 254] on textarea at bounding box center [716, 333] width 815 height 164
click at [416, 225] on button "Copy" at bounding box center [412, 238] width 66 height 27
drag, startPoint x: 1081, startPoint y: 299, endPoint x: 1001, endPoint y: 254, distance: 91.9
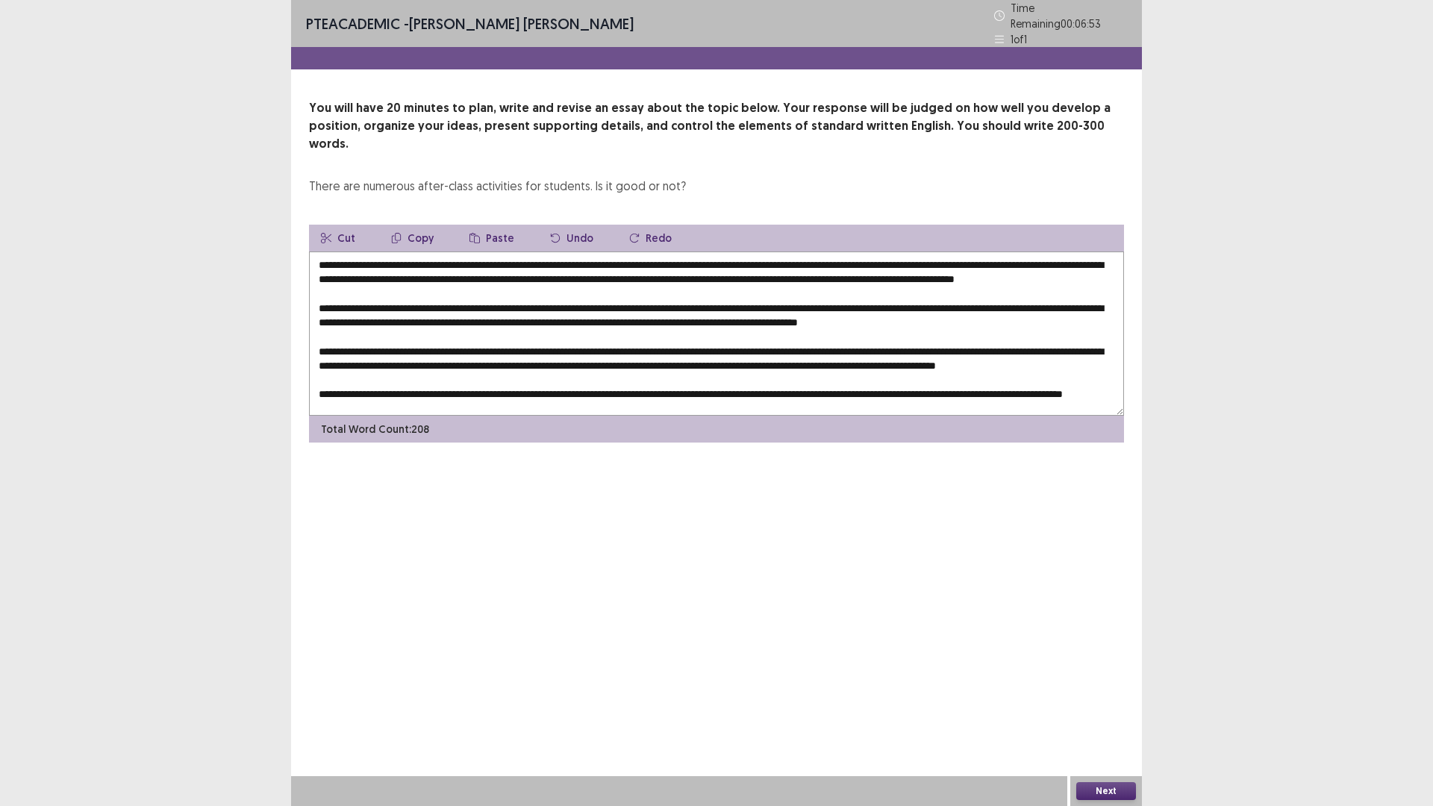
click at [1104, 299] on textarea at bounding box center [716, 333] width 815 height 164
click at [490, 225] on button "Paste" at bounding box center [491, 238] width 69 height 27
drag, startPoint x: 558, startPoint y: 311, endPoint x: 631, endPoint y: 313, distance: 72.4
click at [631, 313] on textarea at bounding box center [716, 333] width 815 height 164
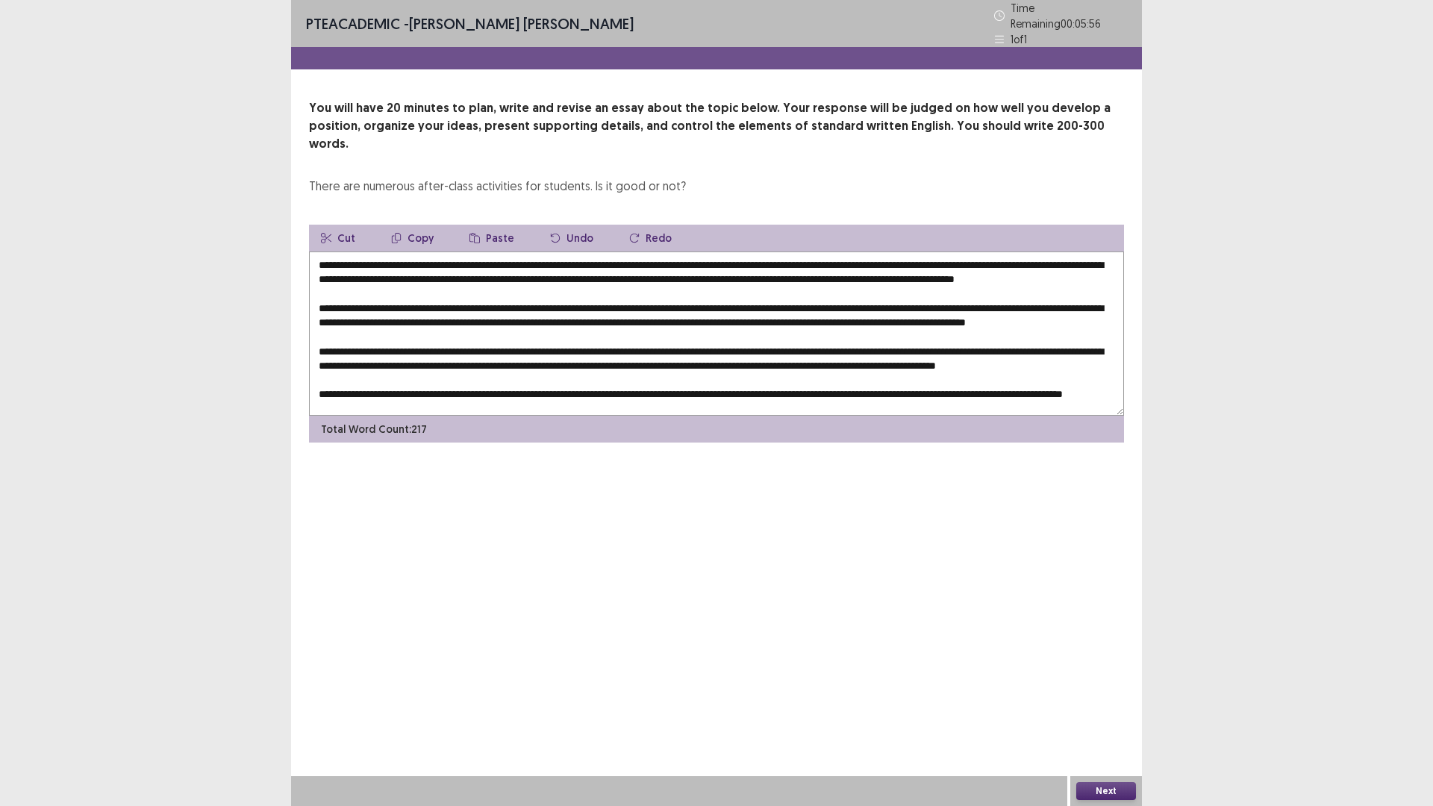
click at [883, 251] on textarea at bounding box center [716, 333] width 815 height 164
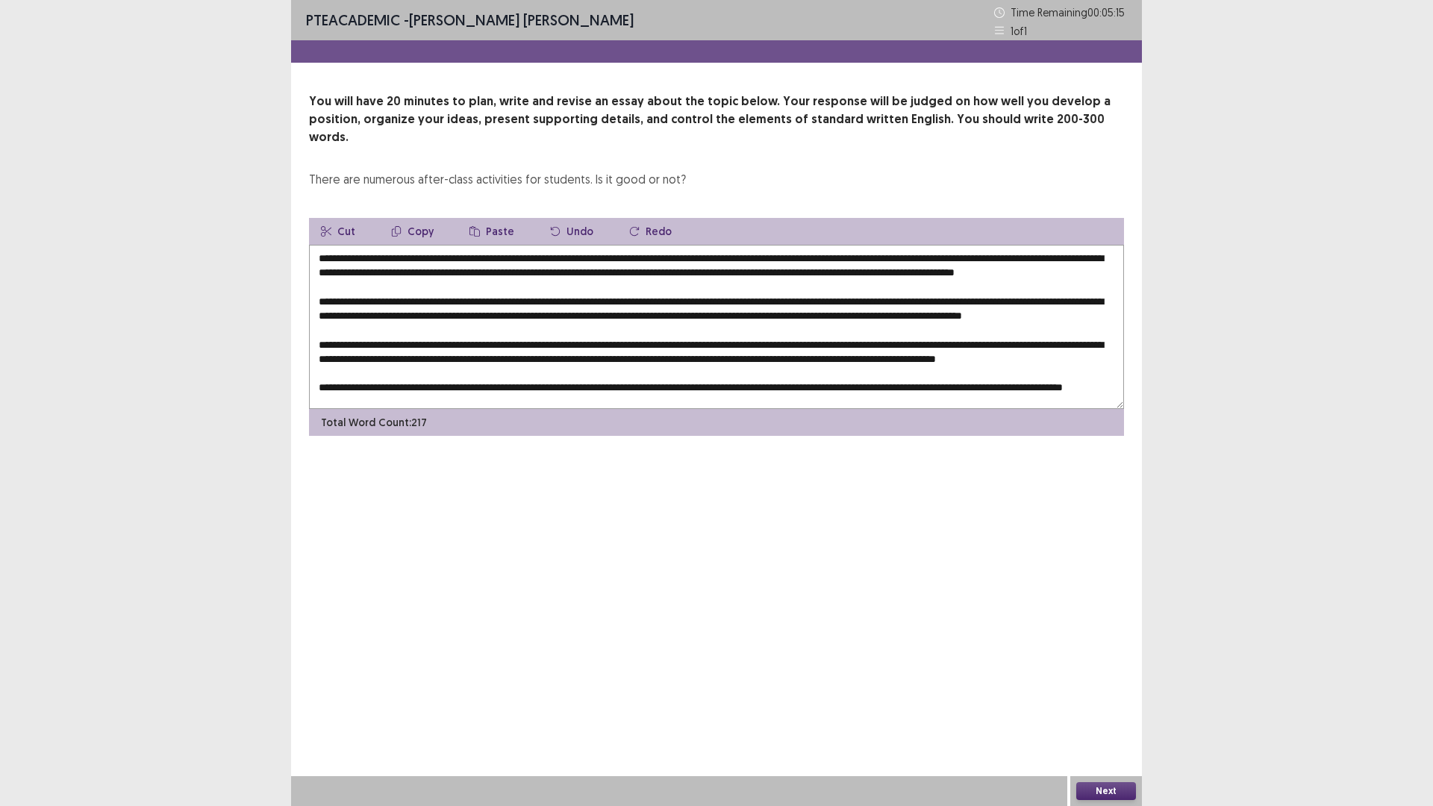
click at [813, 313] on textarea at bounding box center [716, 327] width 815 height 164
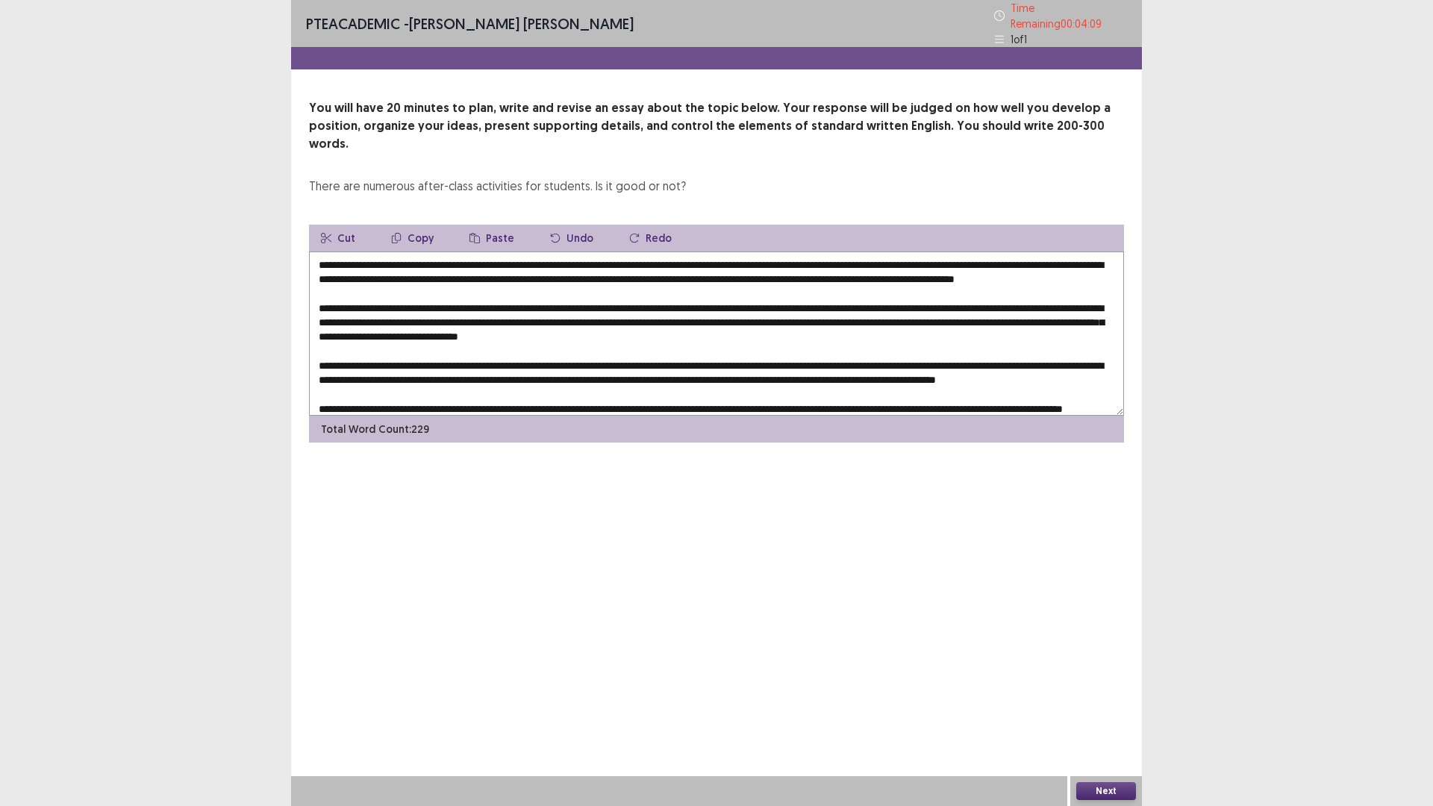
scroll to position [51, 0]
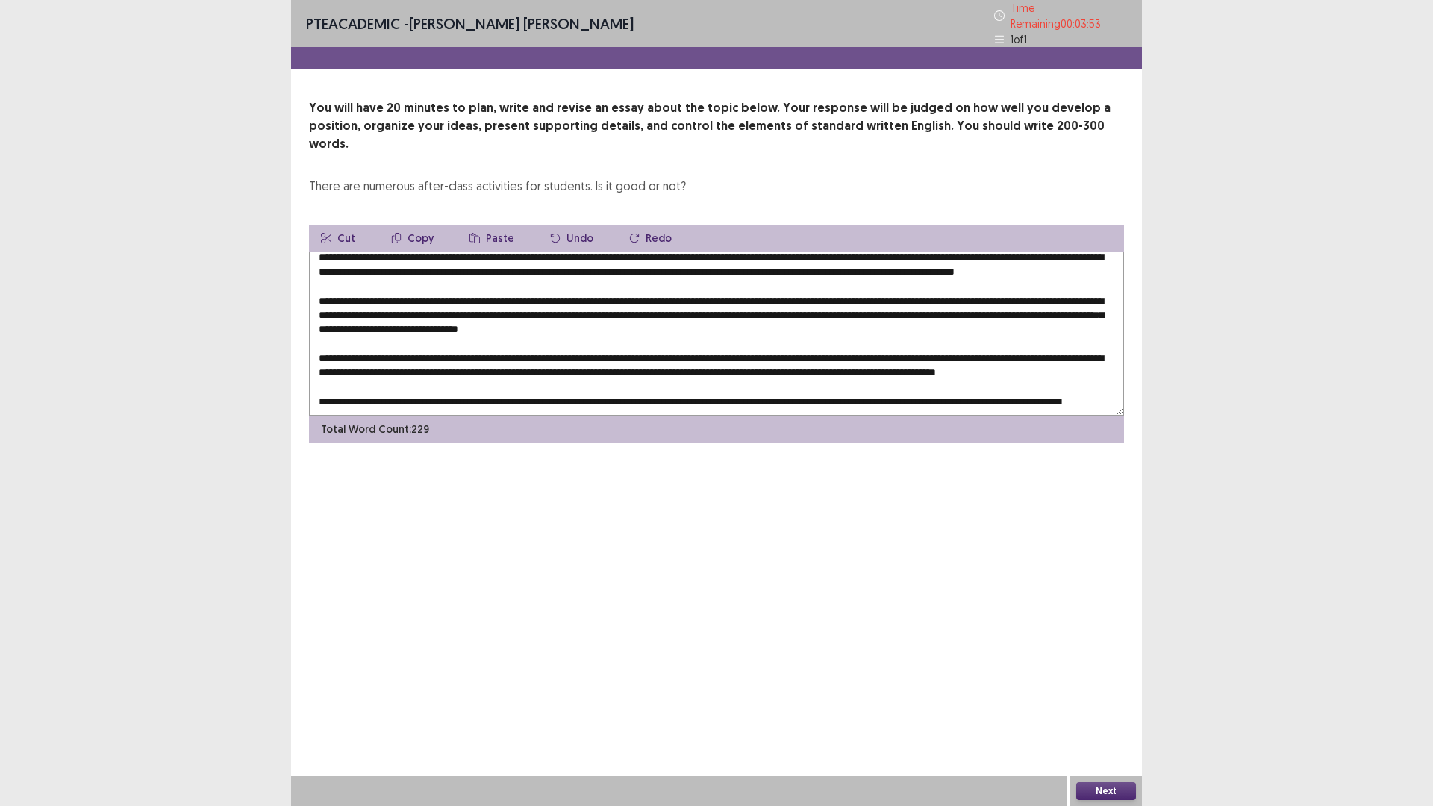
drag, startPoint x: 790, startPoint y: 319, endPoint x: 831, endPoint y: 325, distance: 42.1
click at [831, 325] on textarea at bounding box center [716, 333] width 815 height 164
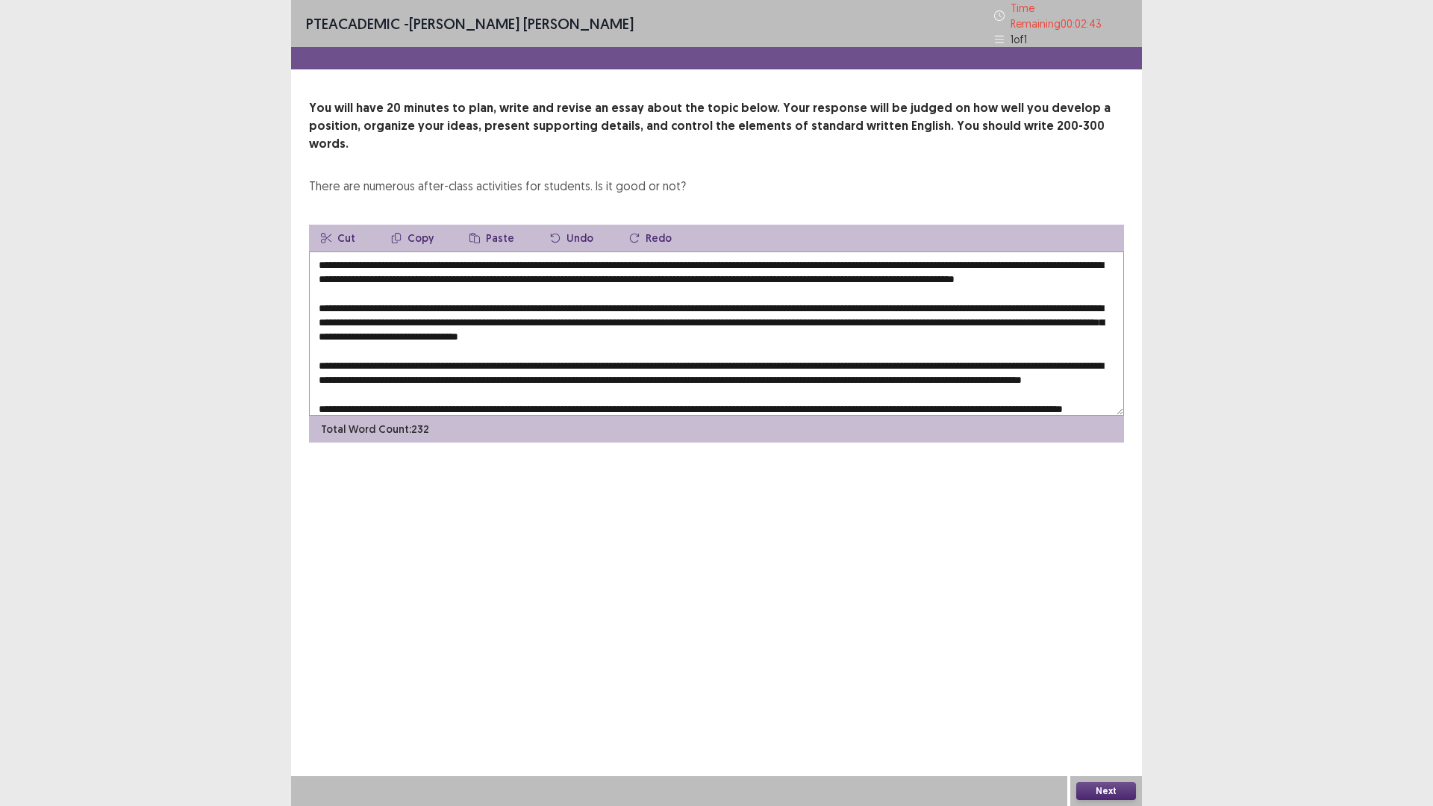
click at [455, 299] on textarea at bounding box center [716, 333] width 815 height 164
click at [623, 313] on textarea at bounding box center [716, 333] width 815 height 164
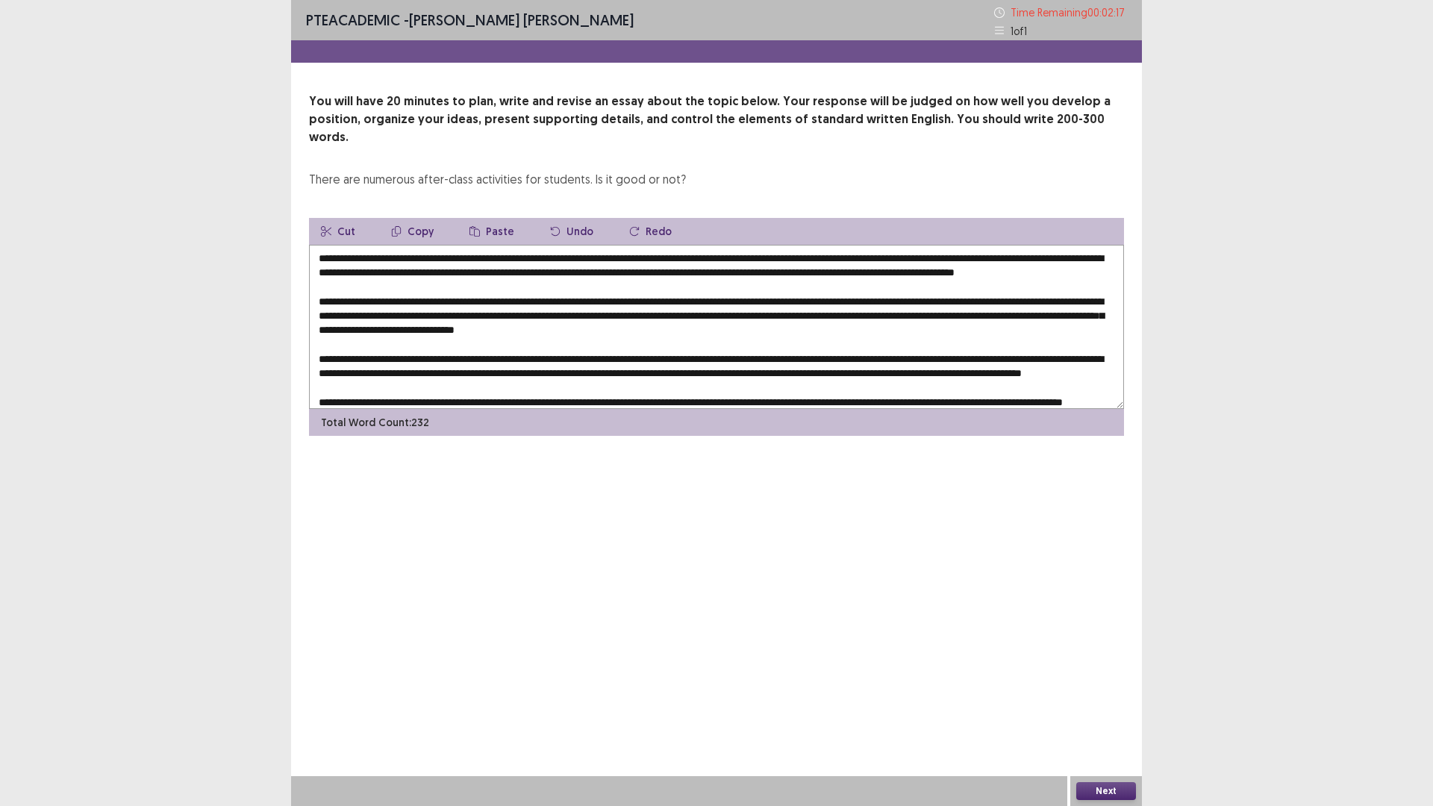
click at [645, 312] on textarea at bounding box center [716, 327] width 815 height 164
click at [757, 310] on textarea at bounding box center [716, 327] width 815 height 164
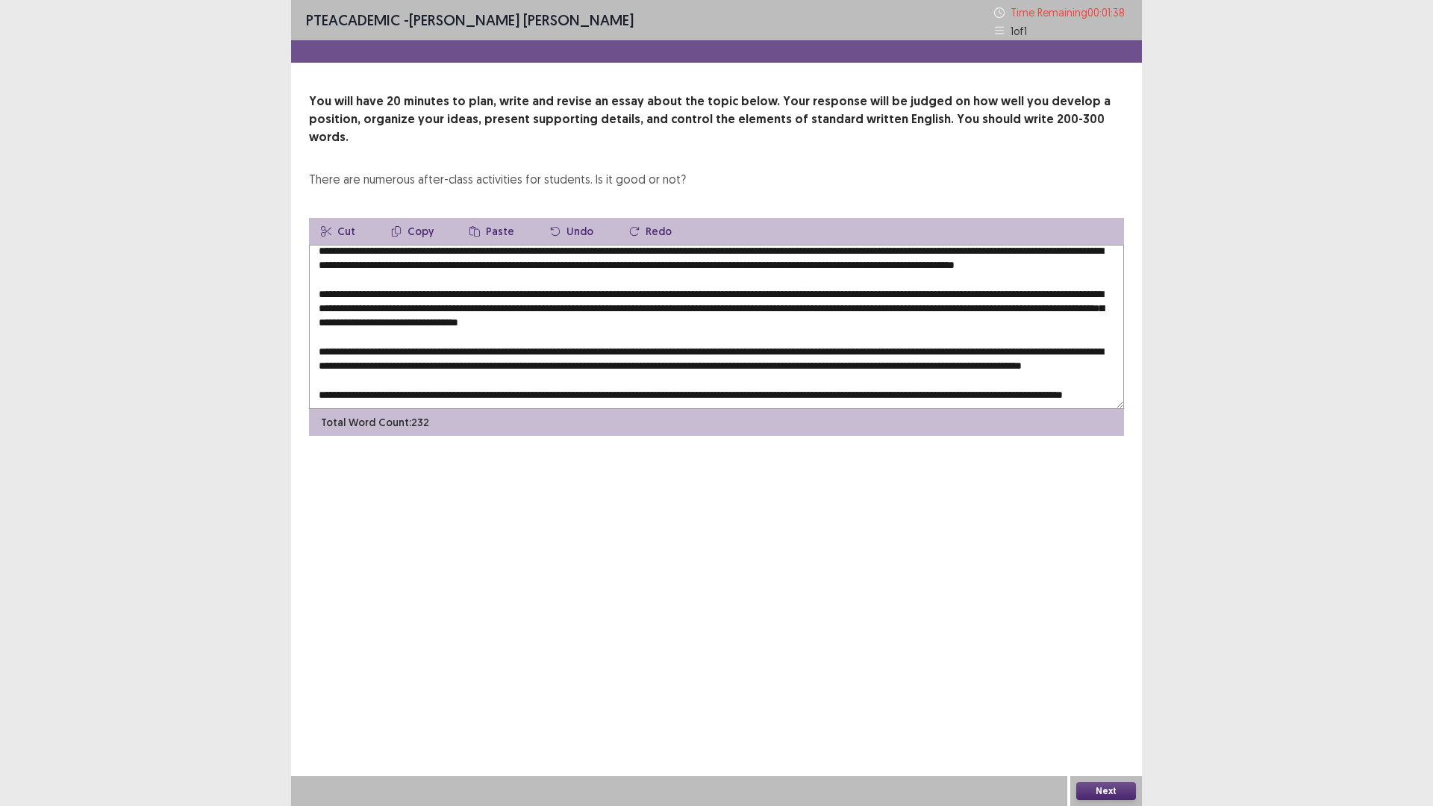
click at [337, 321] on textarea at bounding box center [716, 327] width 815 height 164
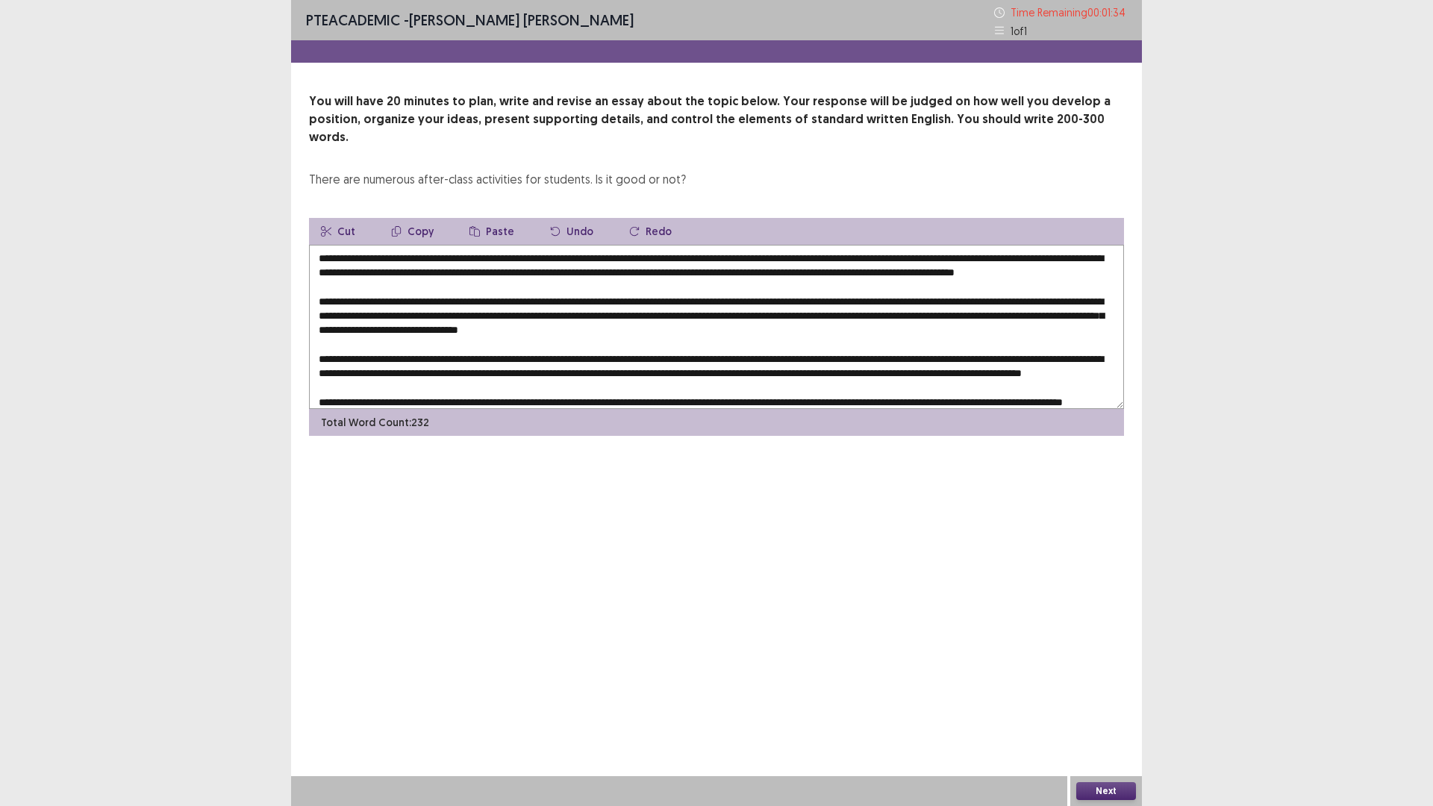
drag, startPoint x: 939, startPoint y: 257, endPoint x: 1107, endPoint y: 260, distance: 167.9
click at [1109, 260] on textarea at bounding box center [716, 327] width 815 height 164
drag, startPoint x: 412, startPoint y: 204, endPoint x: 412, endPoint y: 214, distance: 10.4
click at [414, 218] on button "Copy" at bounding box center [412, 231] width 66 height 27
click at [412, 218] on button "Copy" at bounding box center [412, 231] width 66 height 27
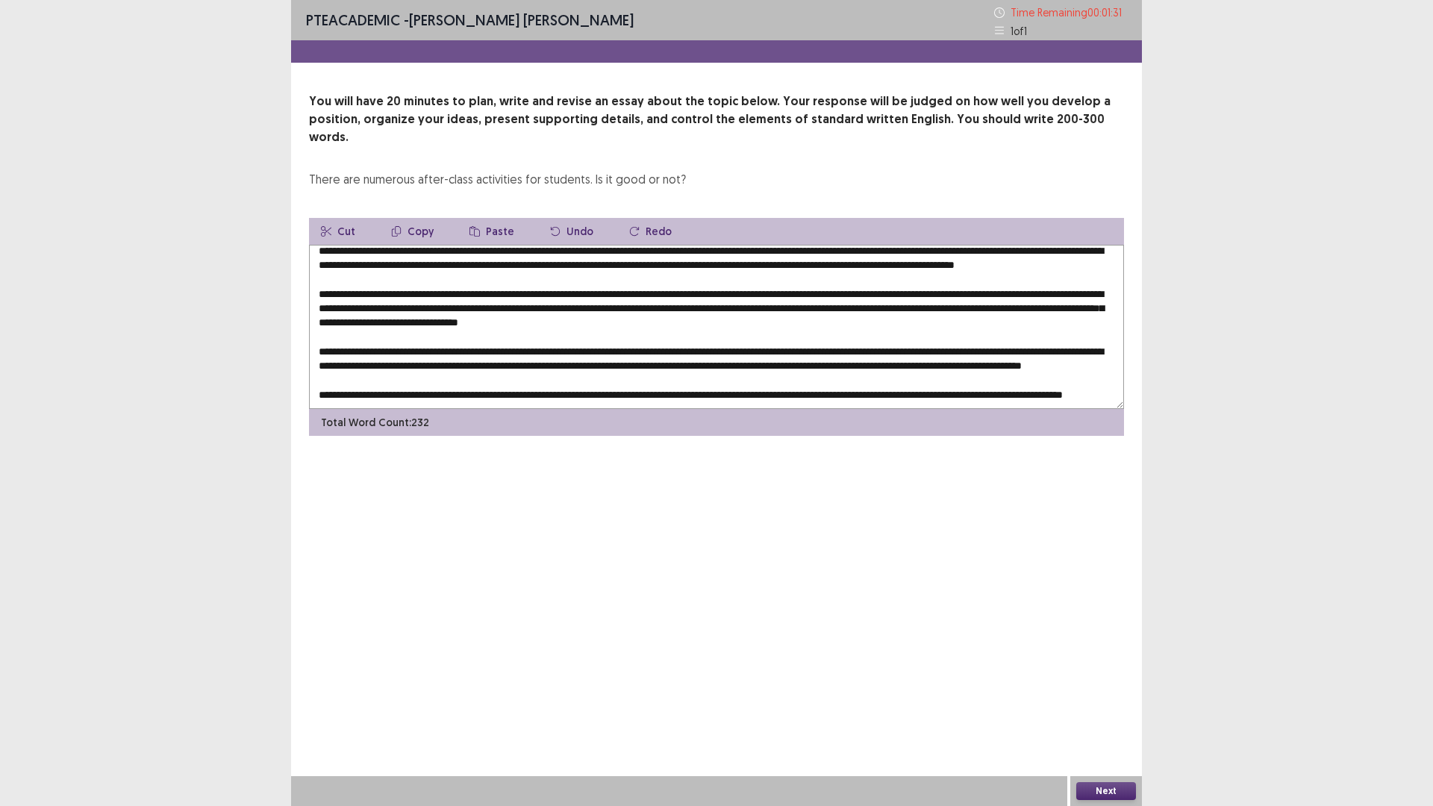
scroll to position [51, 0]
drag, startPoint x: 343, startPoint y: 320, endPoint x: 317, endPoint y: 318, distance: 25.5
click at [317, 318] on textarea at bounding box center [716, 327] width 815 height 164
click at [472, 226] on icon "button" at bounding box center [474, 231] width 10 height 10
click at [1091, 304] on textarea at bounding box center [716, 327] width 815 height 164
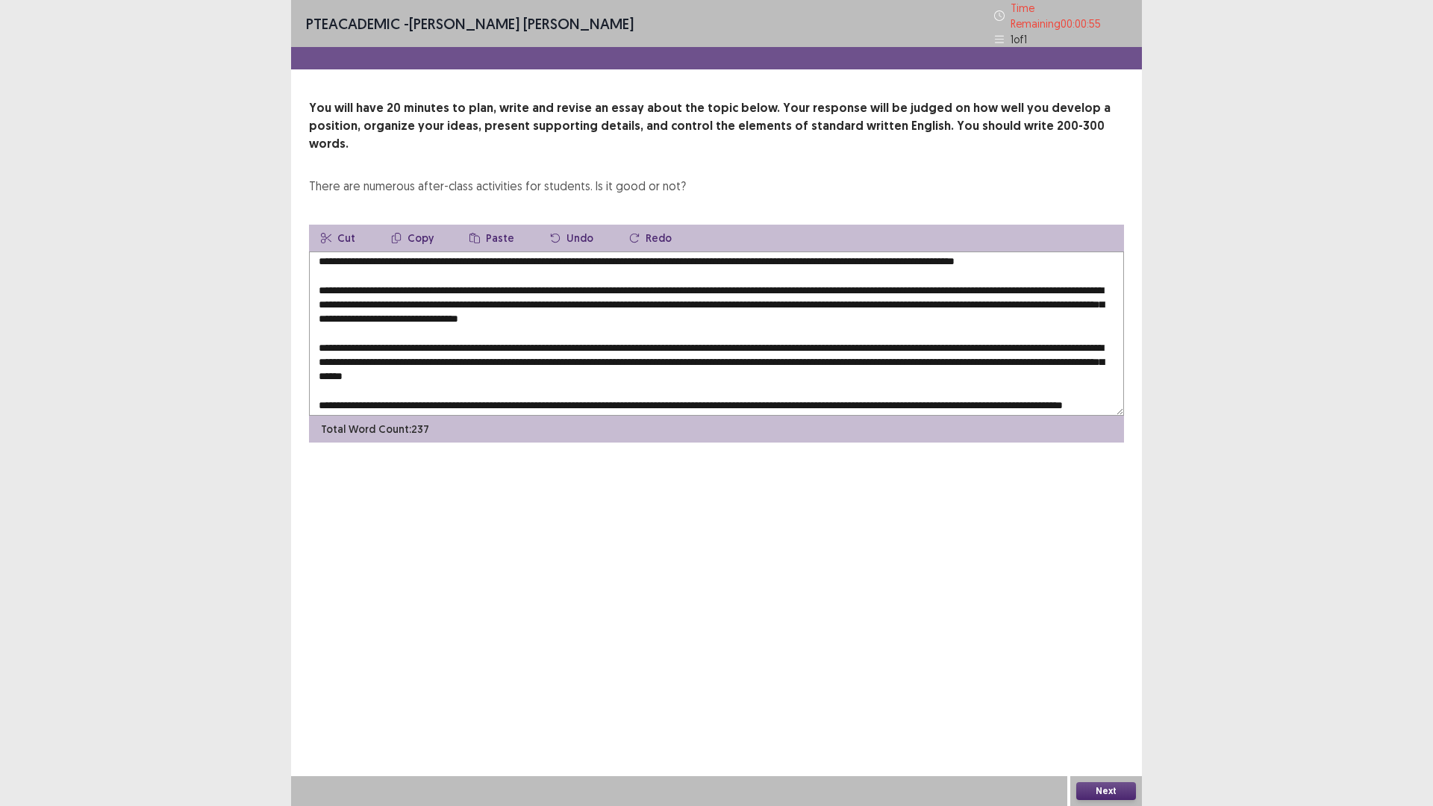
scroll to position [0, 0]
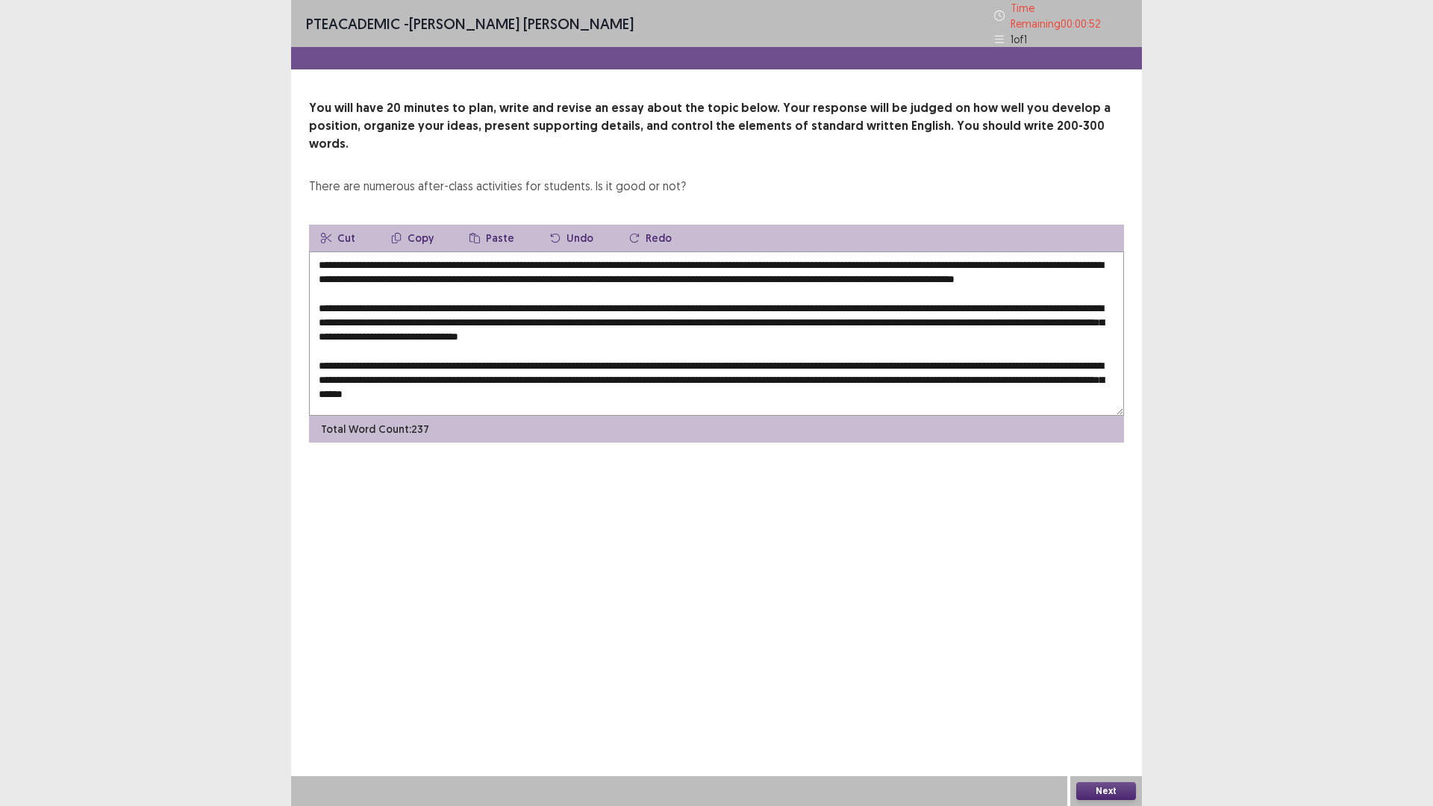
type textarea "**********"
click at [1103, 704] on button "Next" at bounding box center [1106, 791] width 60 height 18
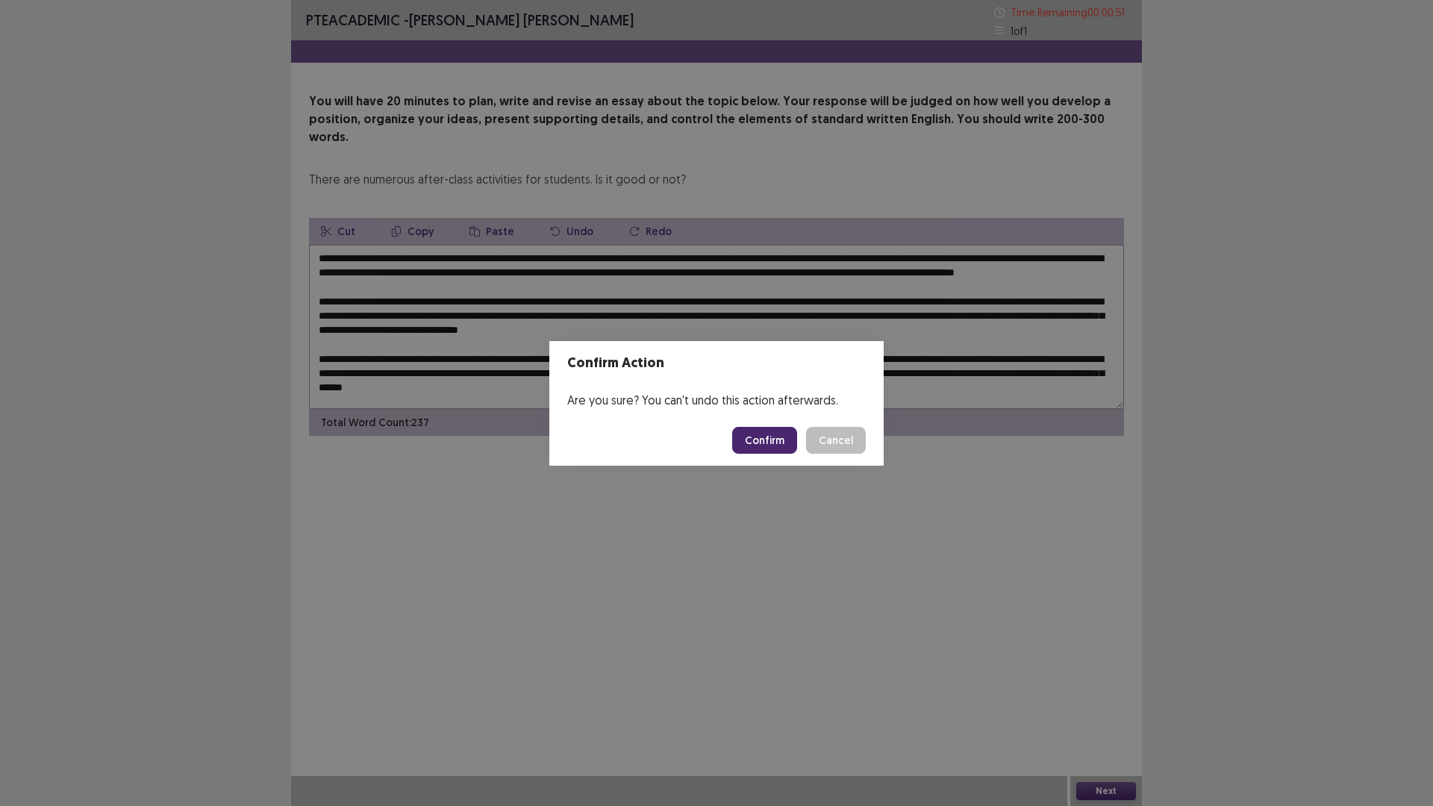
click at [772, 437] on button "Confirm" at bounding box center [764, 440] width 65 height 27
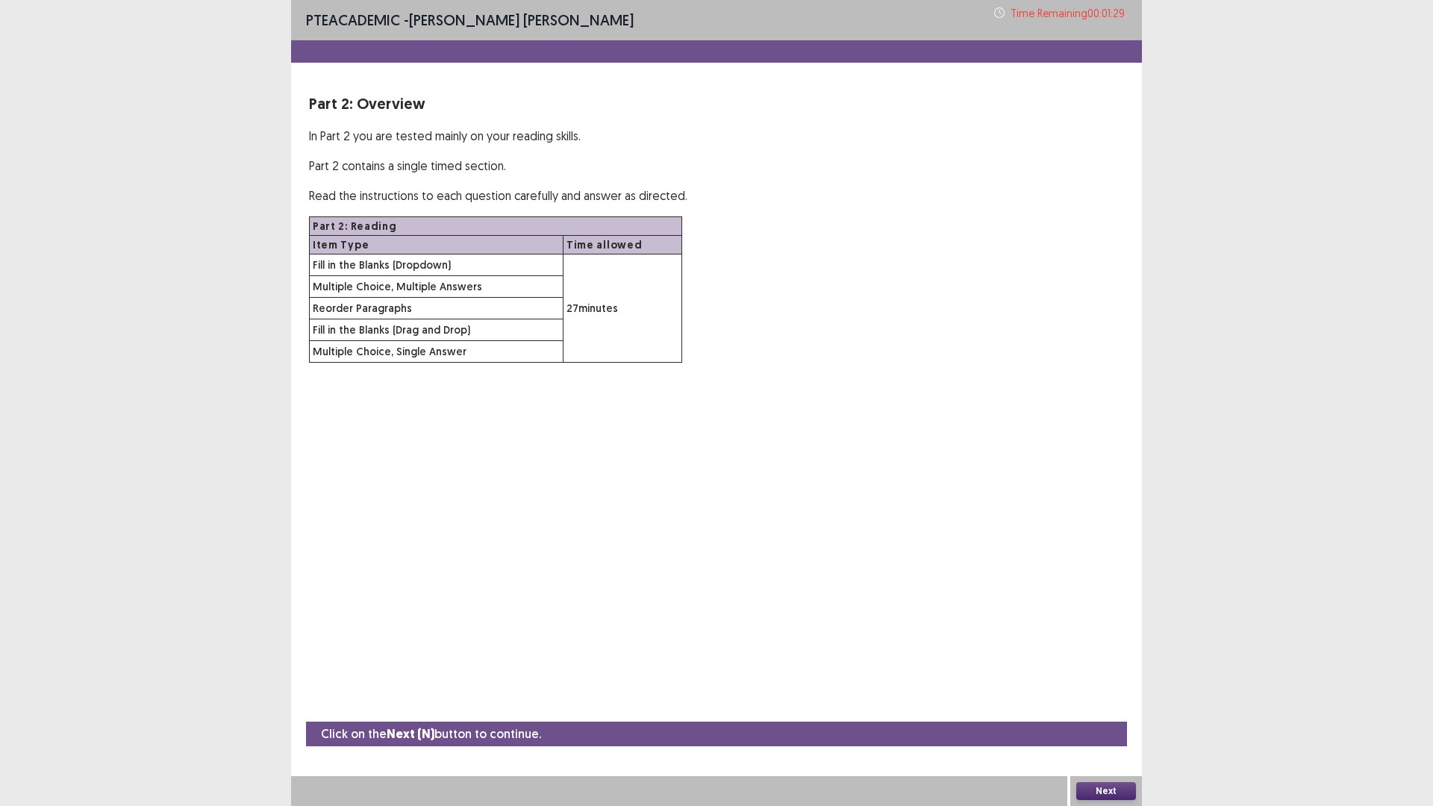
click at [1110, 704] on button "Next" at bounding box center [1106, 791] width 60 height 18
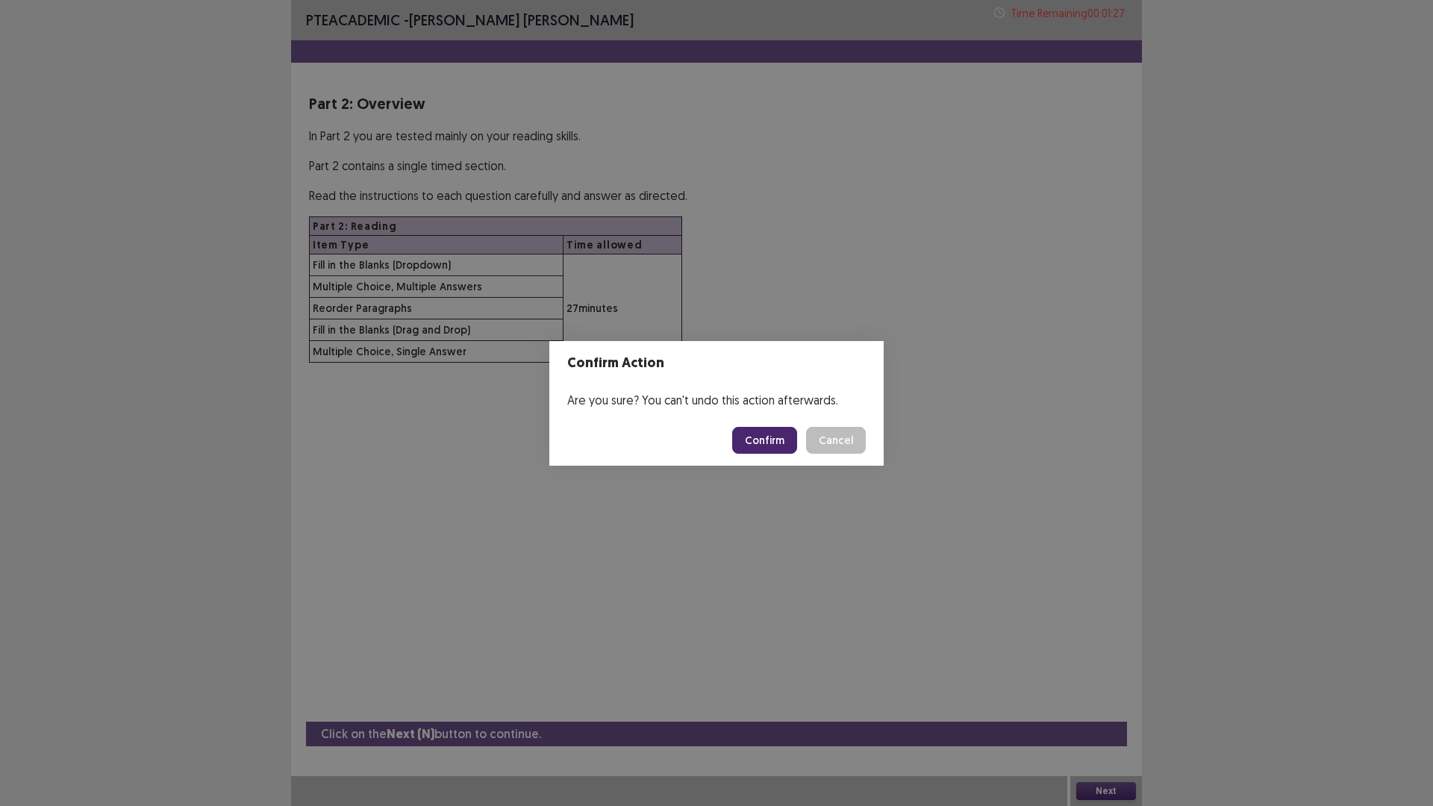
click at [761, 435] on button "Confirm" at bounding box center [764, 440] width 65 height 27
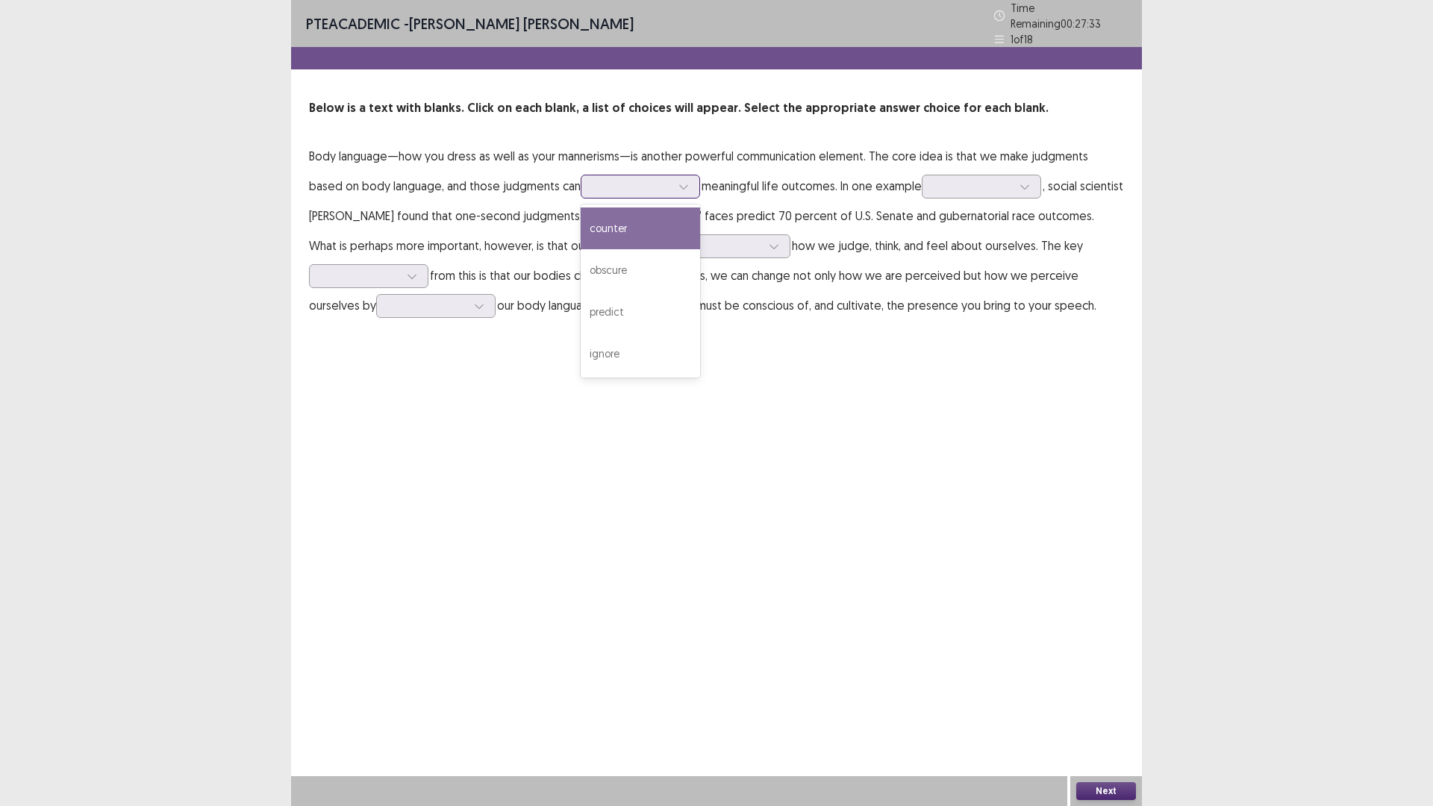
click at [593, 181] on div at bounding box center [632, 186] width 78 height 14
click at [581, 224] on div "counter" at bounding box center [640, 228] width 119 height 42
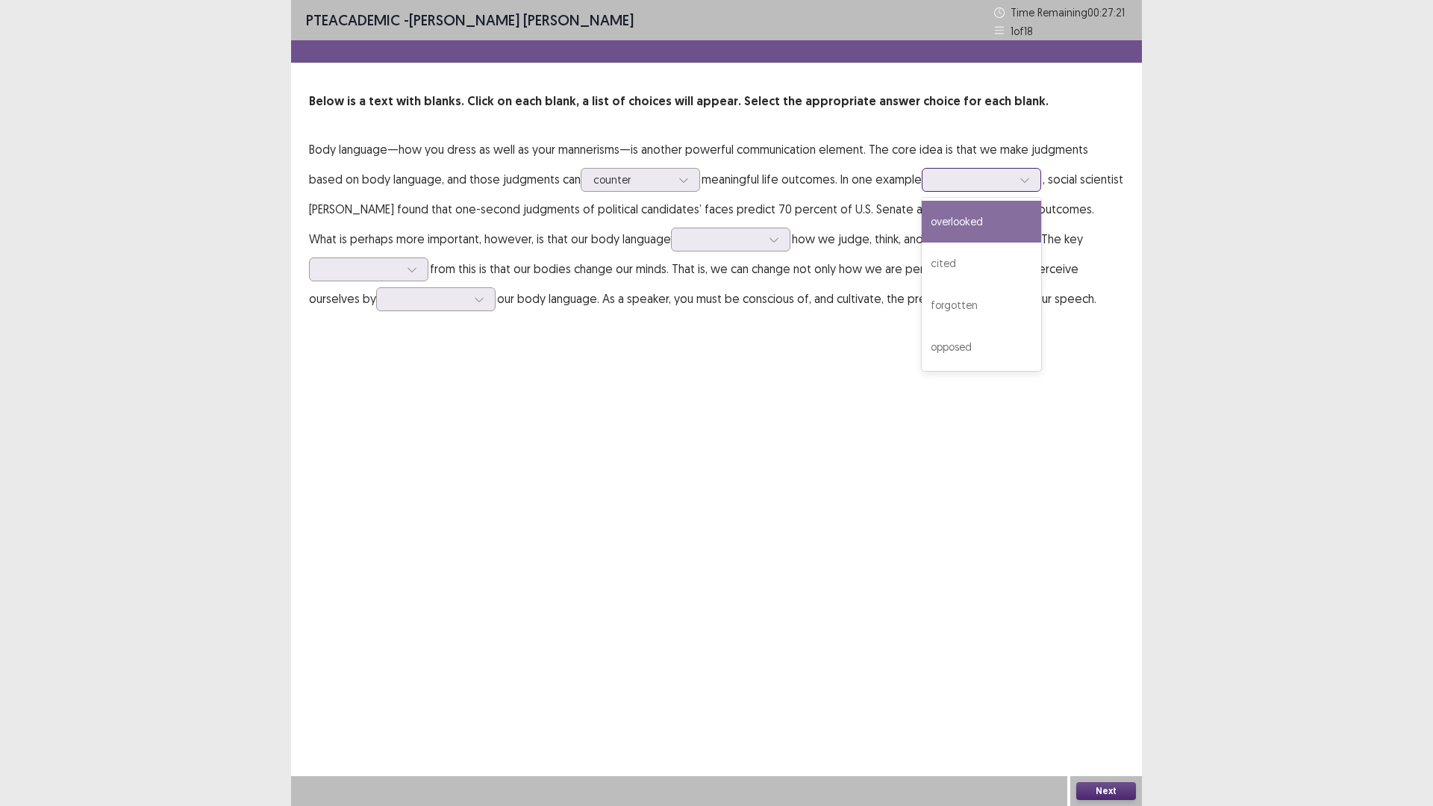
click at [940, 186] on div at bounding box center [973, 179] width 78 height 14
click at [934, 261] on div "cited" at bounding box center [981, 264] width 119 height 42
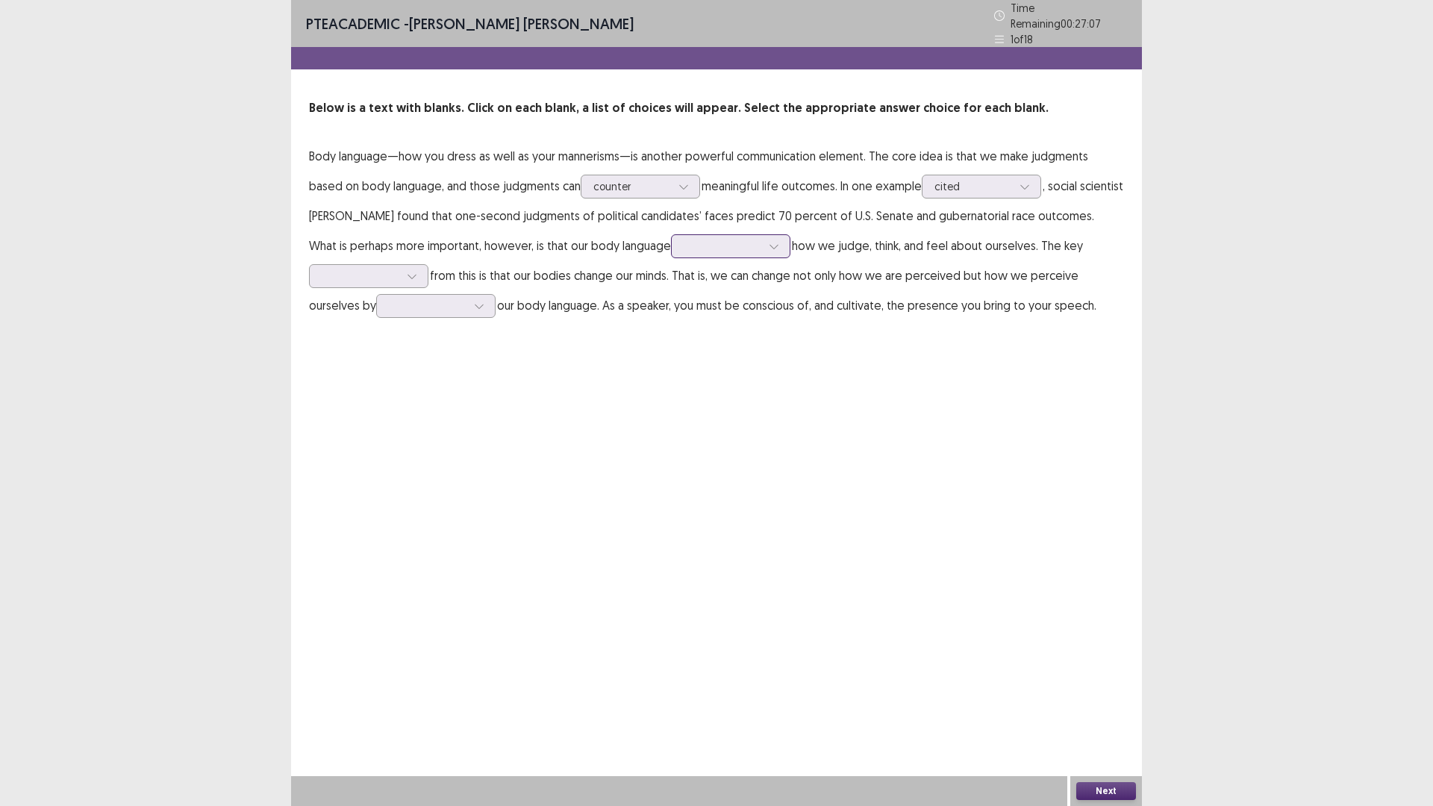
click at [684, 245] on div at bounding box center [723, 246] width 78 height 14
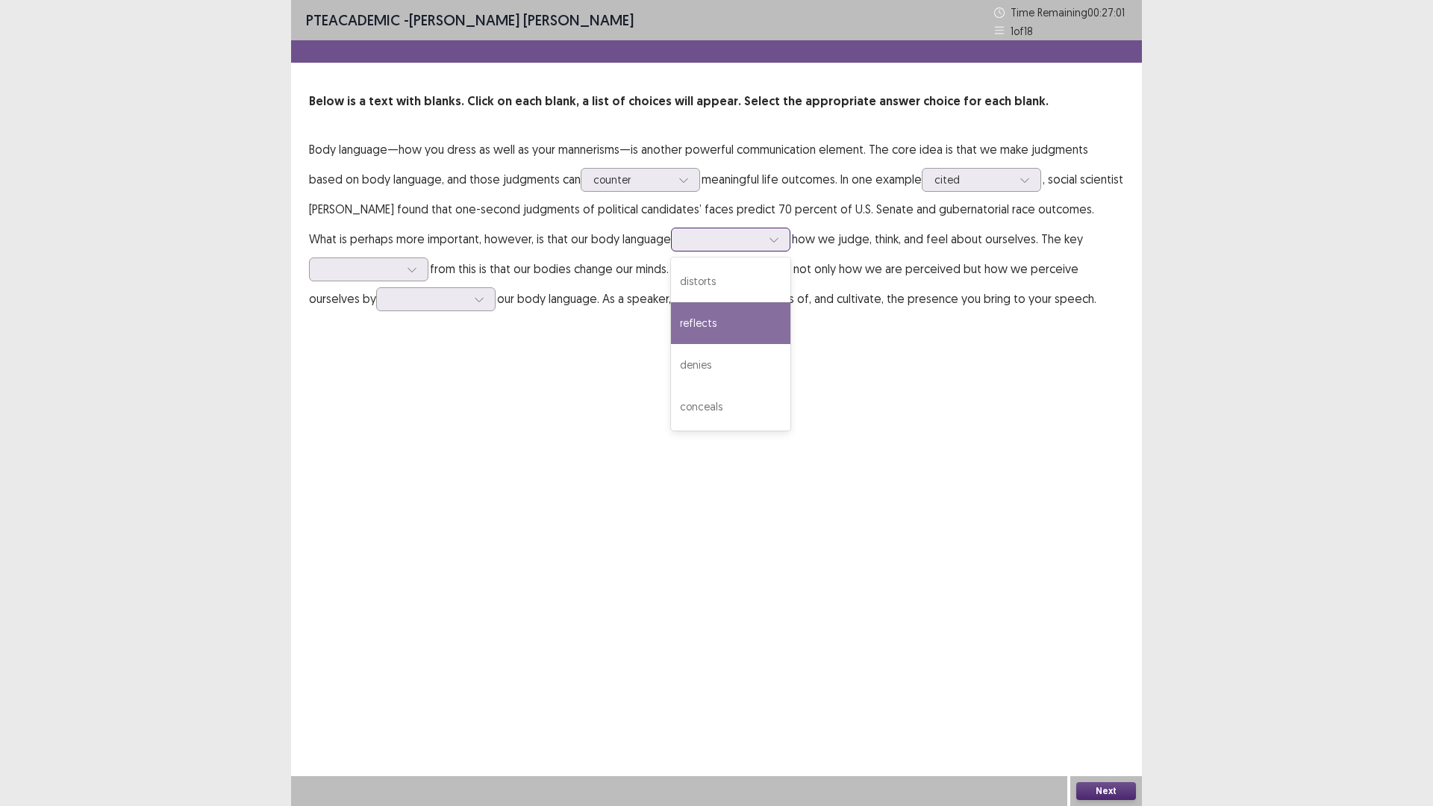
click at [679, 320] on div "reflects" at bounding box center [730, 323] width 119 height 42
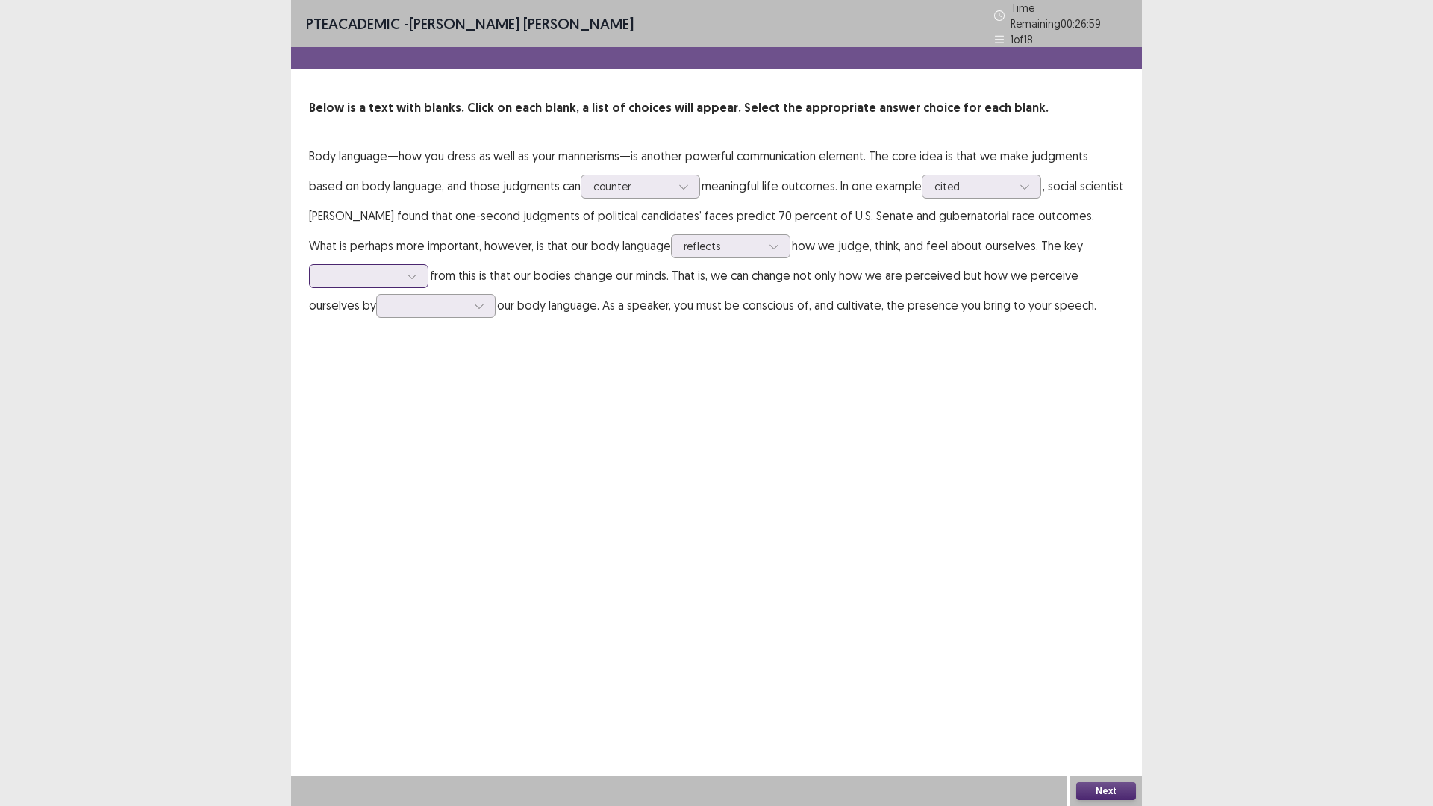
click at [340, 281] on div at bounding box center [368, 276] width 119 height 24
click at [387, 307] on div "disadvantage" at bounding box center [368, 318] width 119 height 42
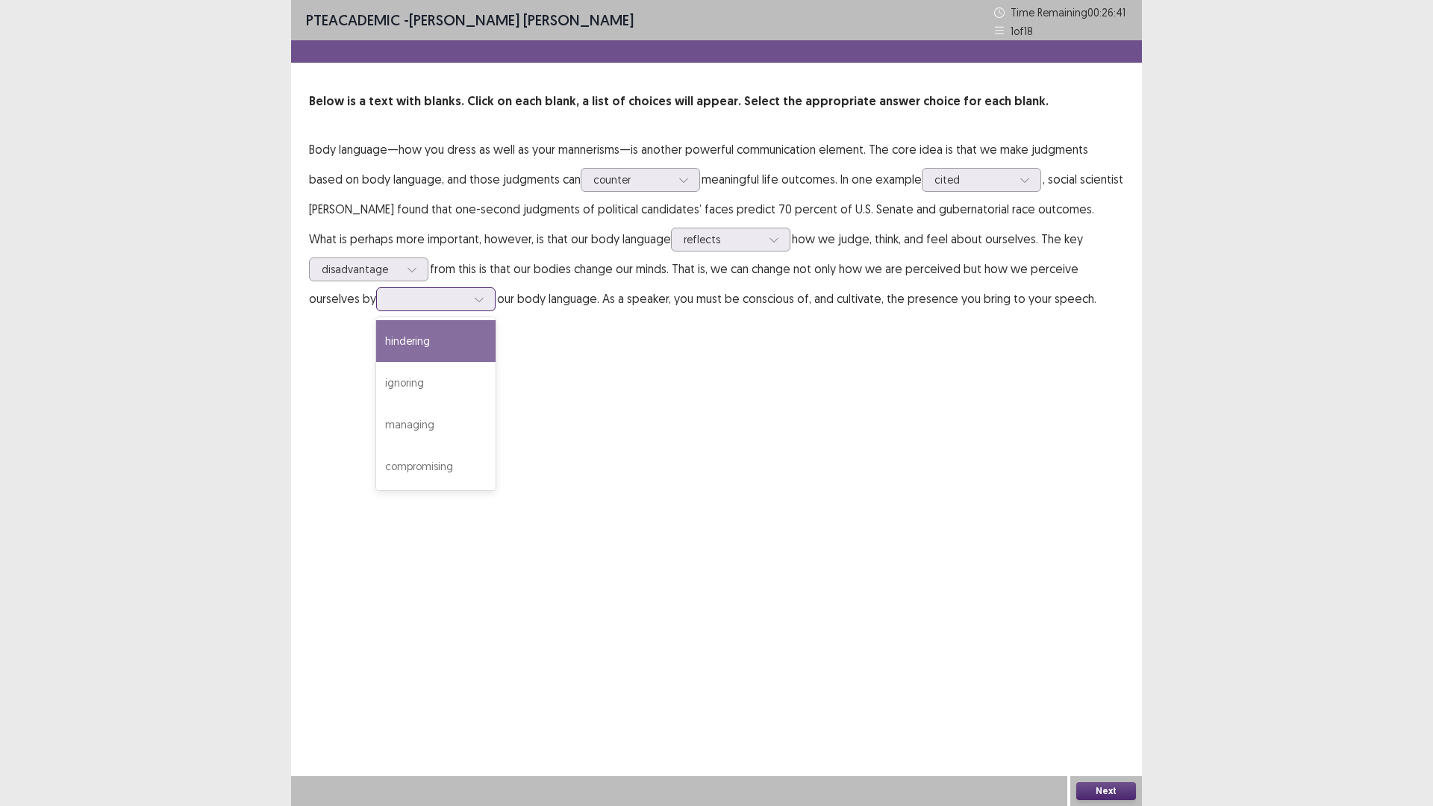
click at [457, 306] on div at bounding box center [428, 299] width 78 height 14
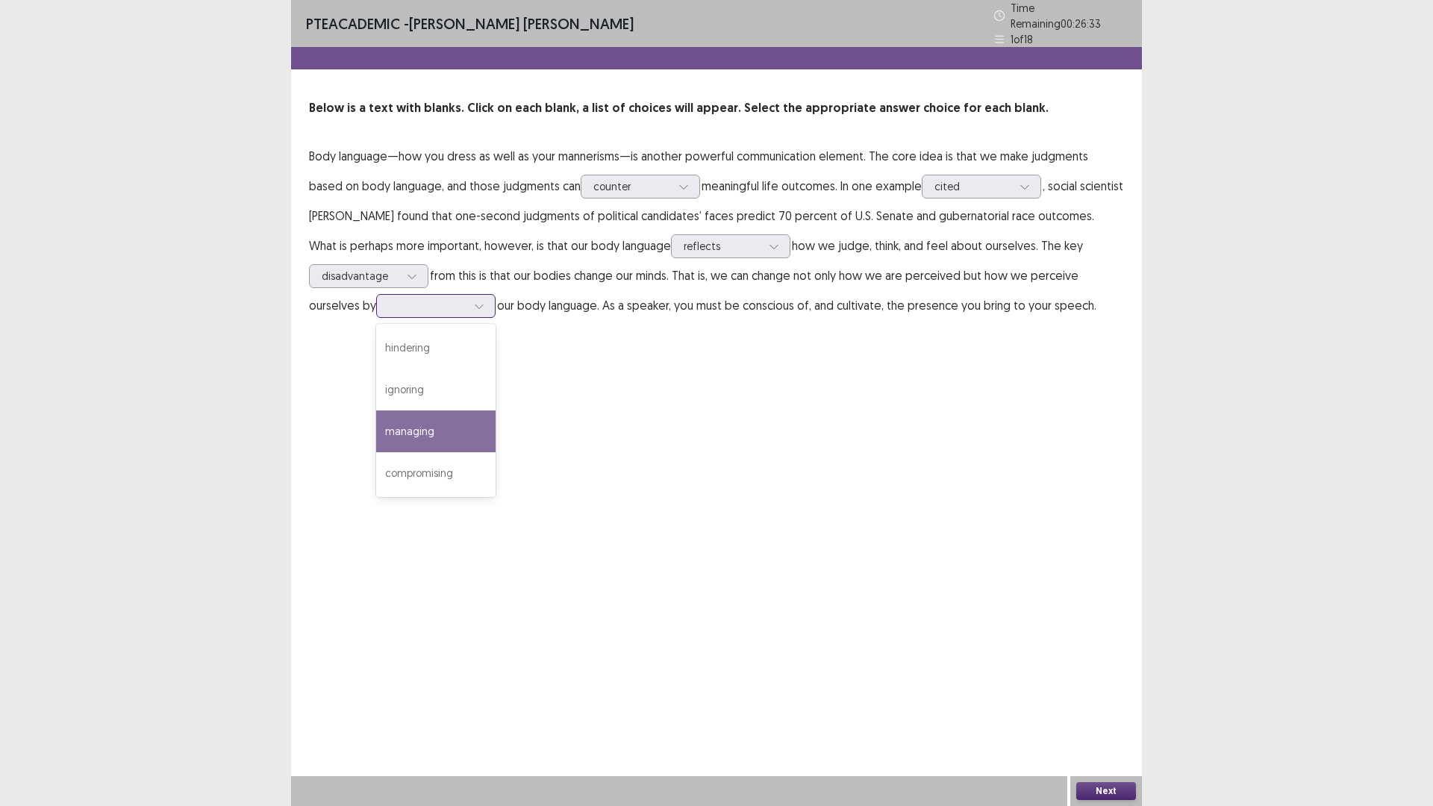
click at [425, 431] on div "managing" at bounding box center [435, 431] width 119 height 42
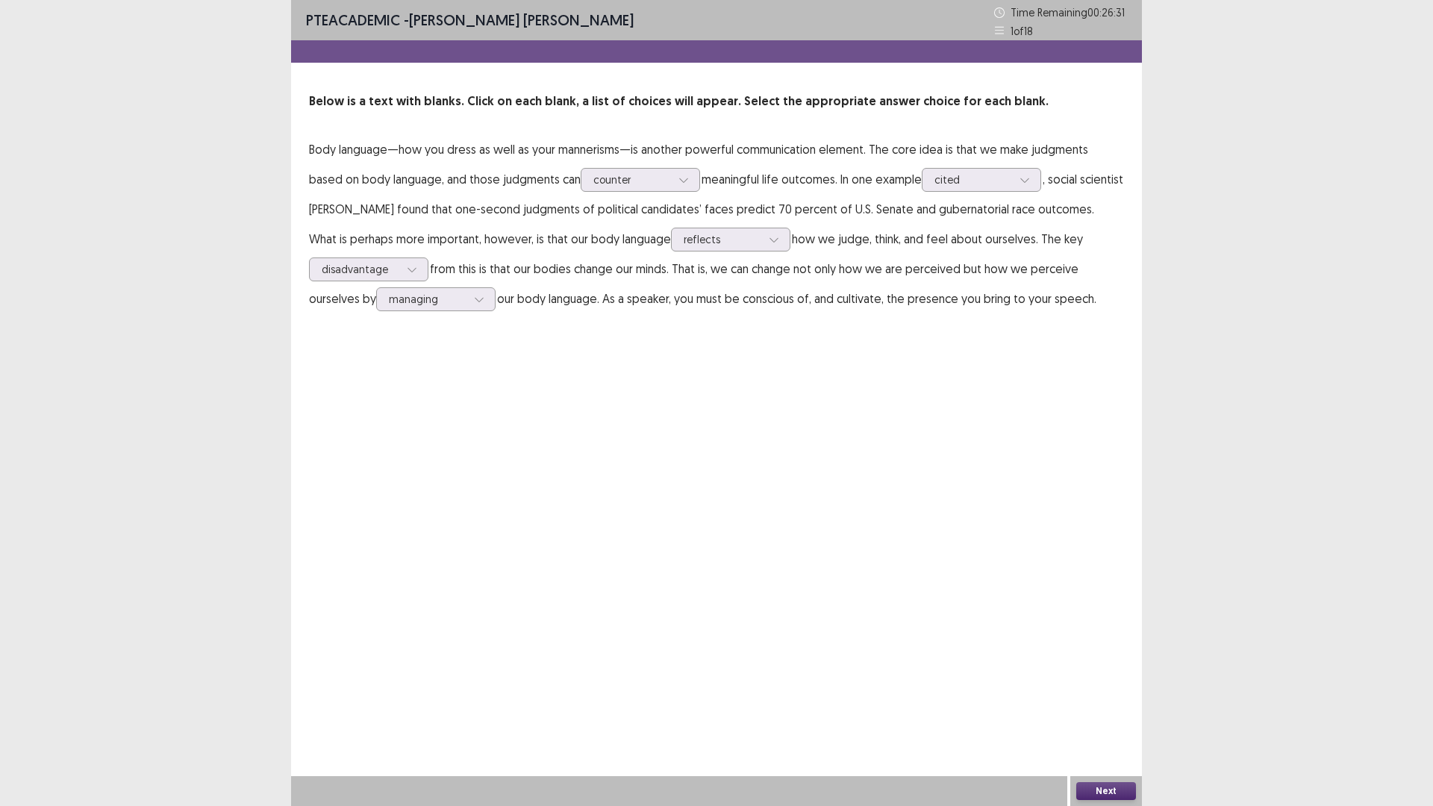
click at [1090, 704] on button "Next" at bounding box center [1106, 791] width 60 height 18
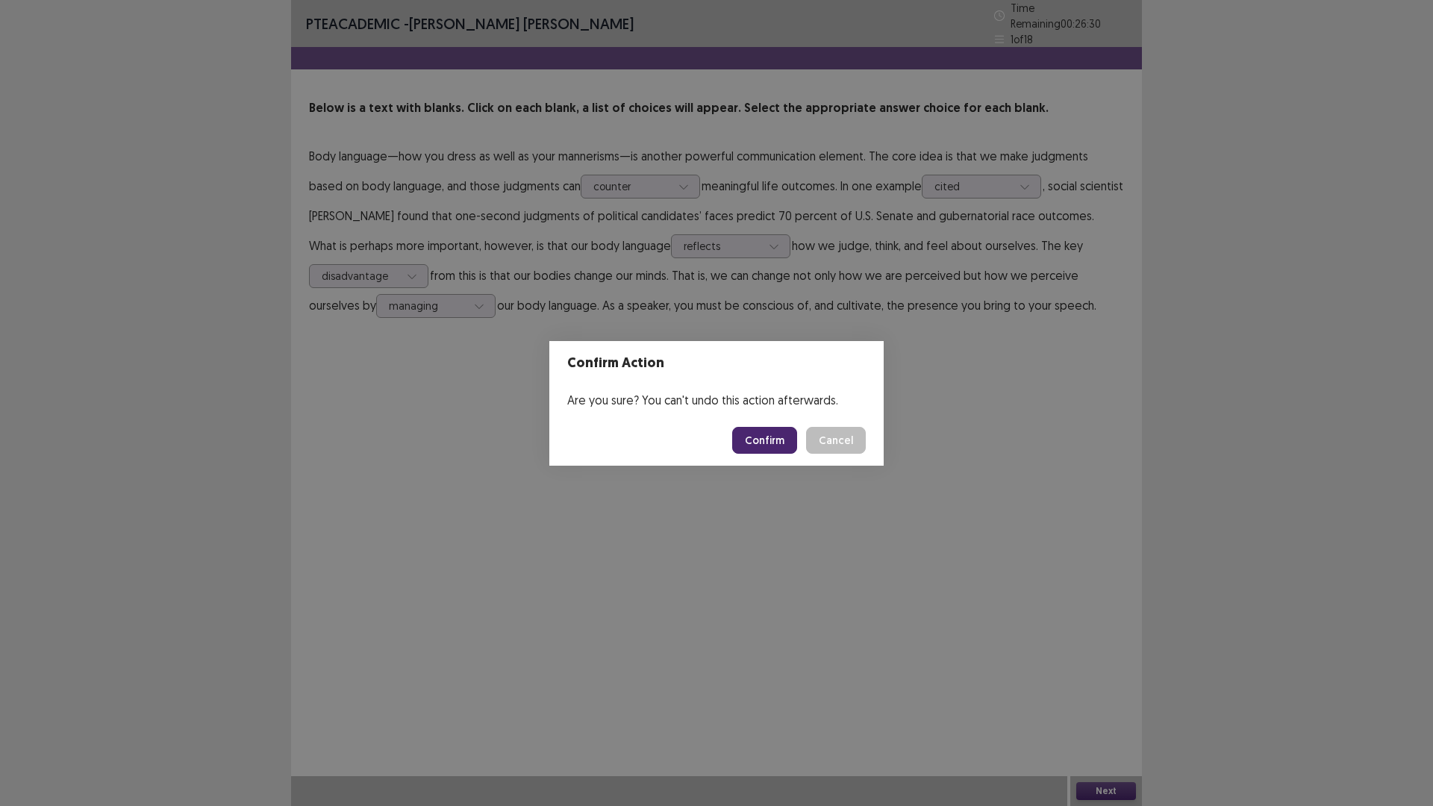
click at [777, 443] on button "Confirm" at bounding box center [764, 440] width 65 height 27
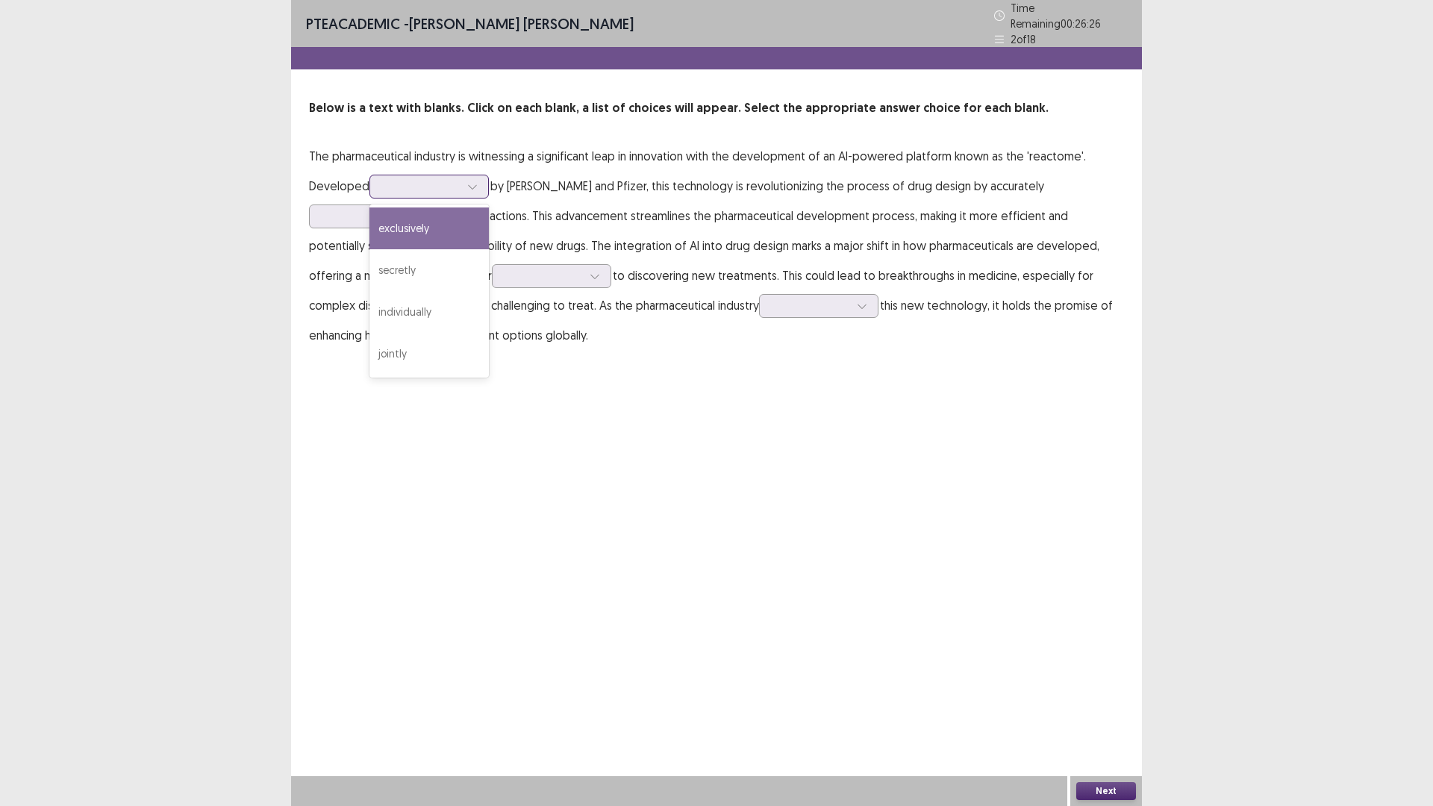
click at [409, 178] on div at bounding box center [421, 186] width 81 height 17
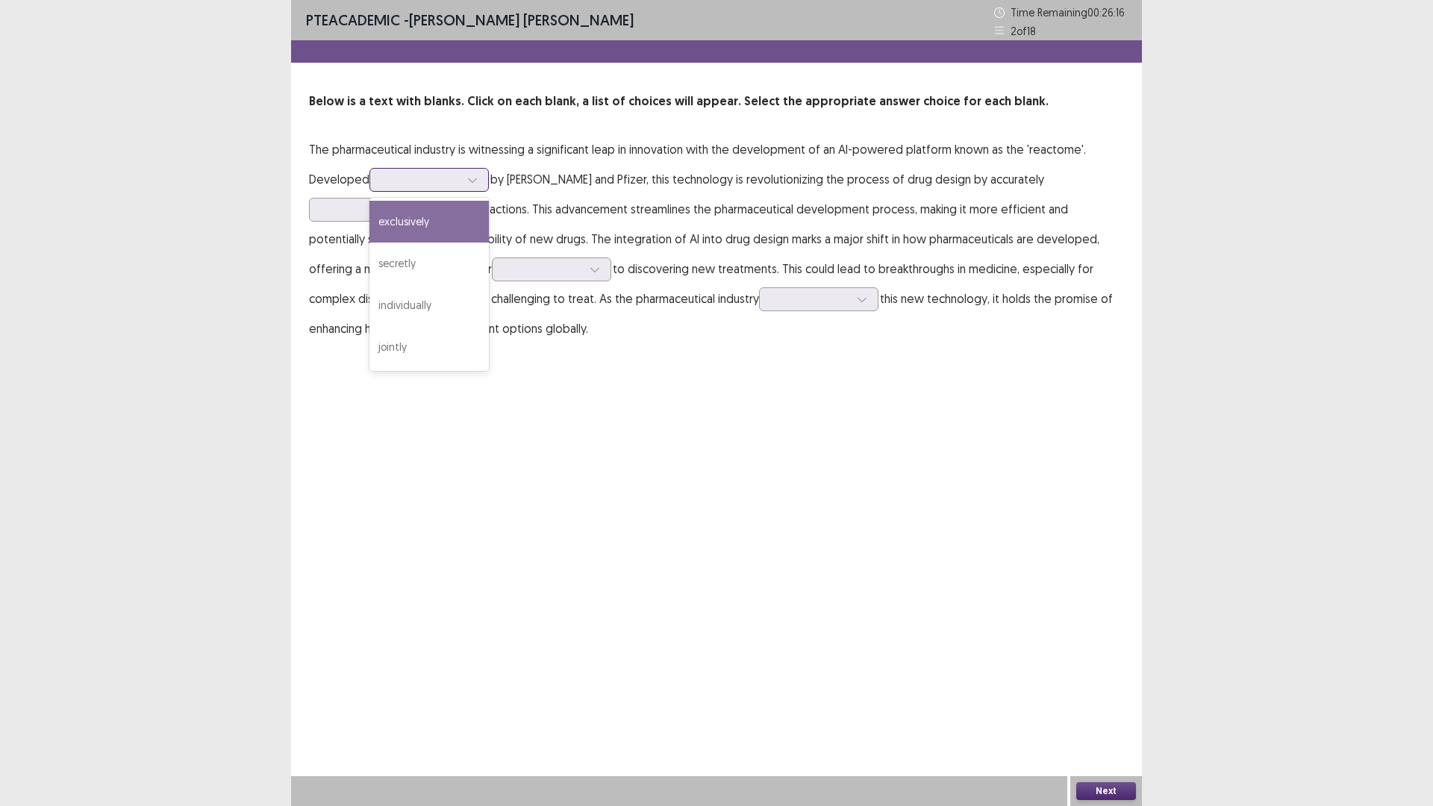
click at [427, 222] on div "exclusively" at bounding box center [428, 222] width 119 height 42
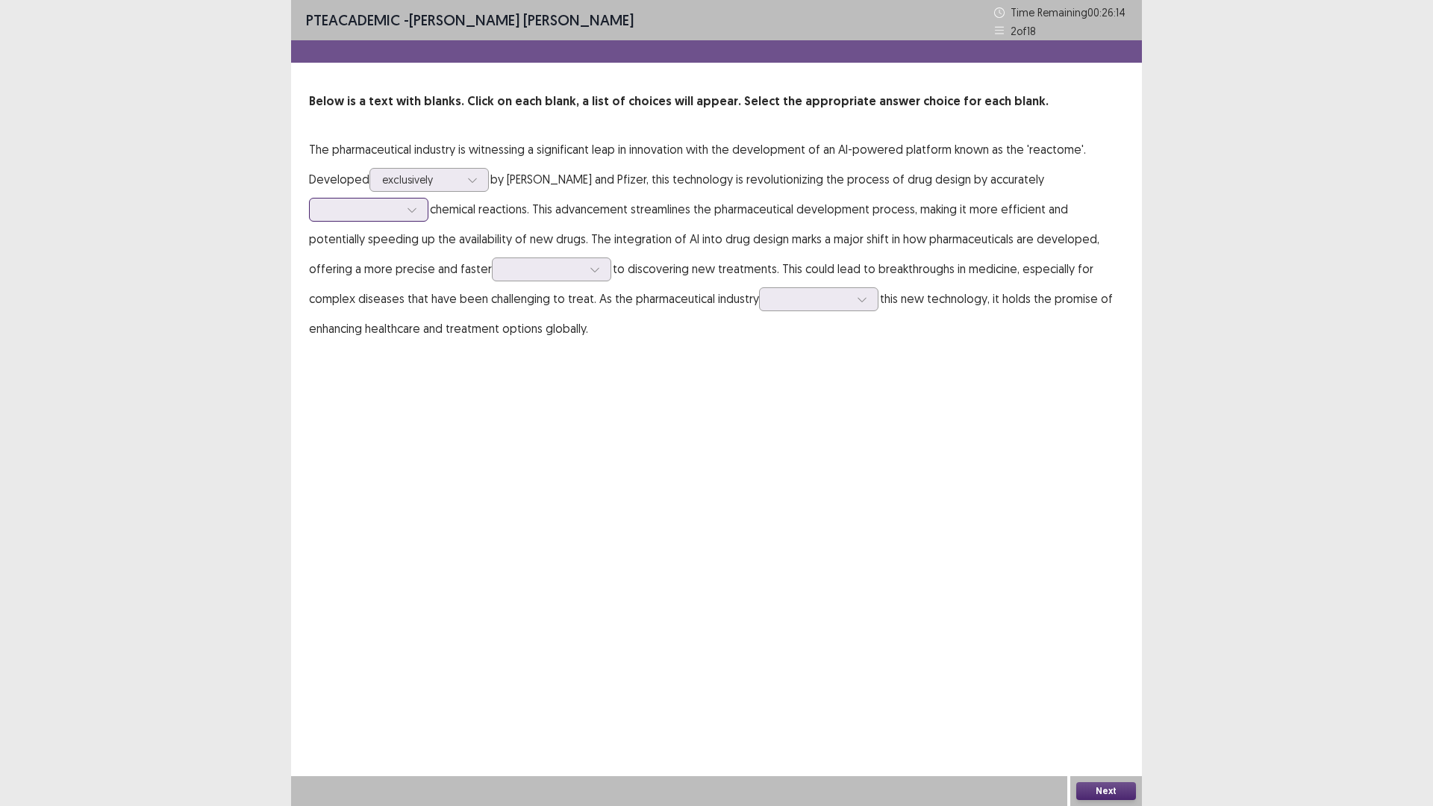
click at [372, 208] on div at bounding box center [361, 209] width 78 height 14
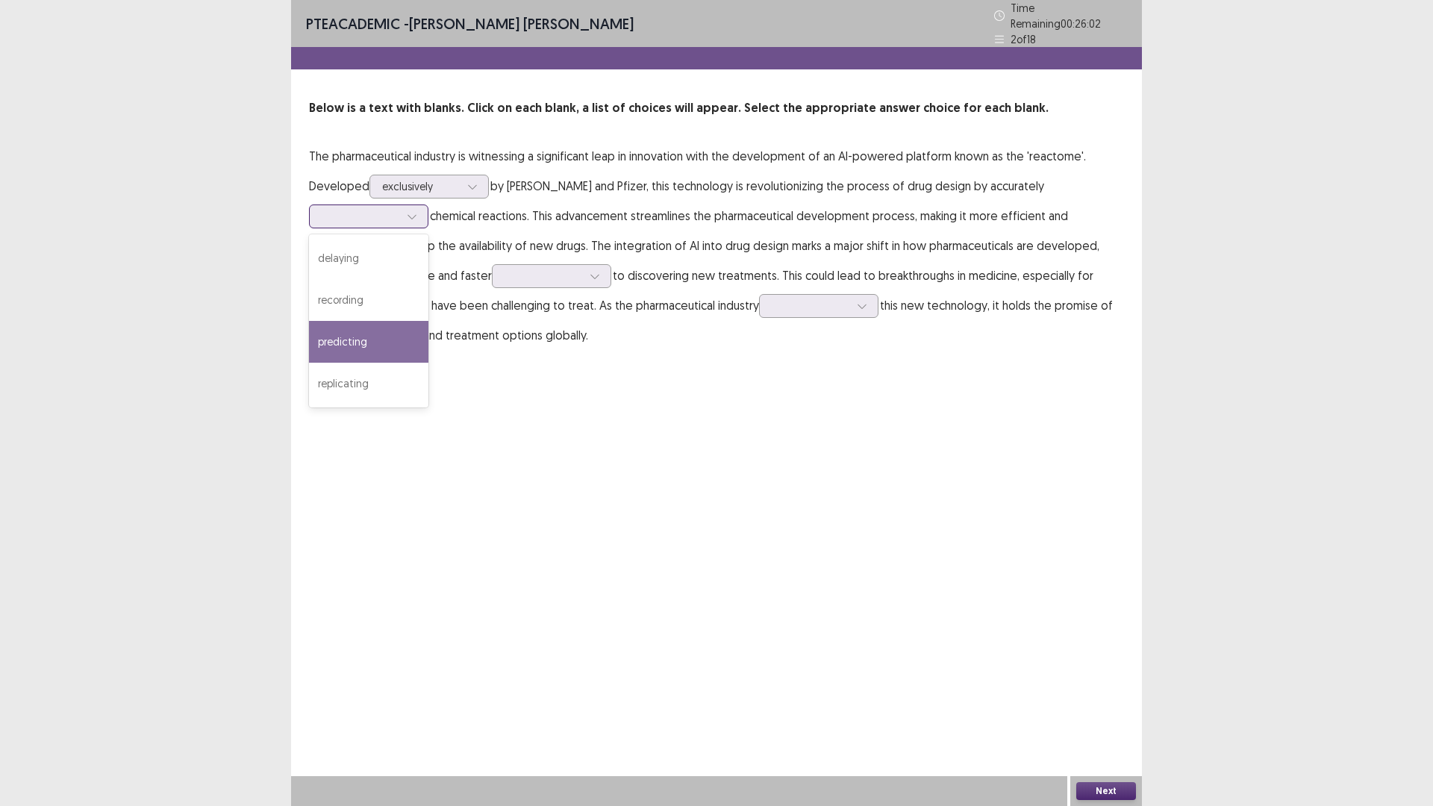
click at [363, 342] on div "predicting" at bounding box center [368, 342] width 119 height 42
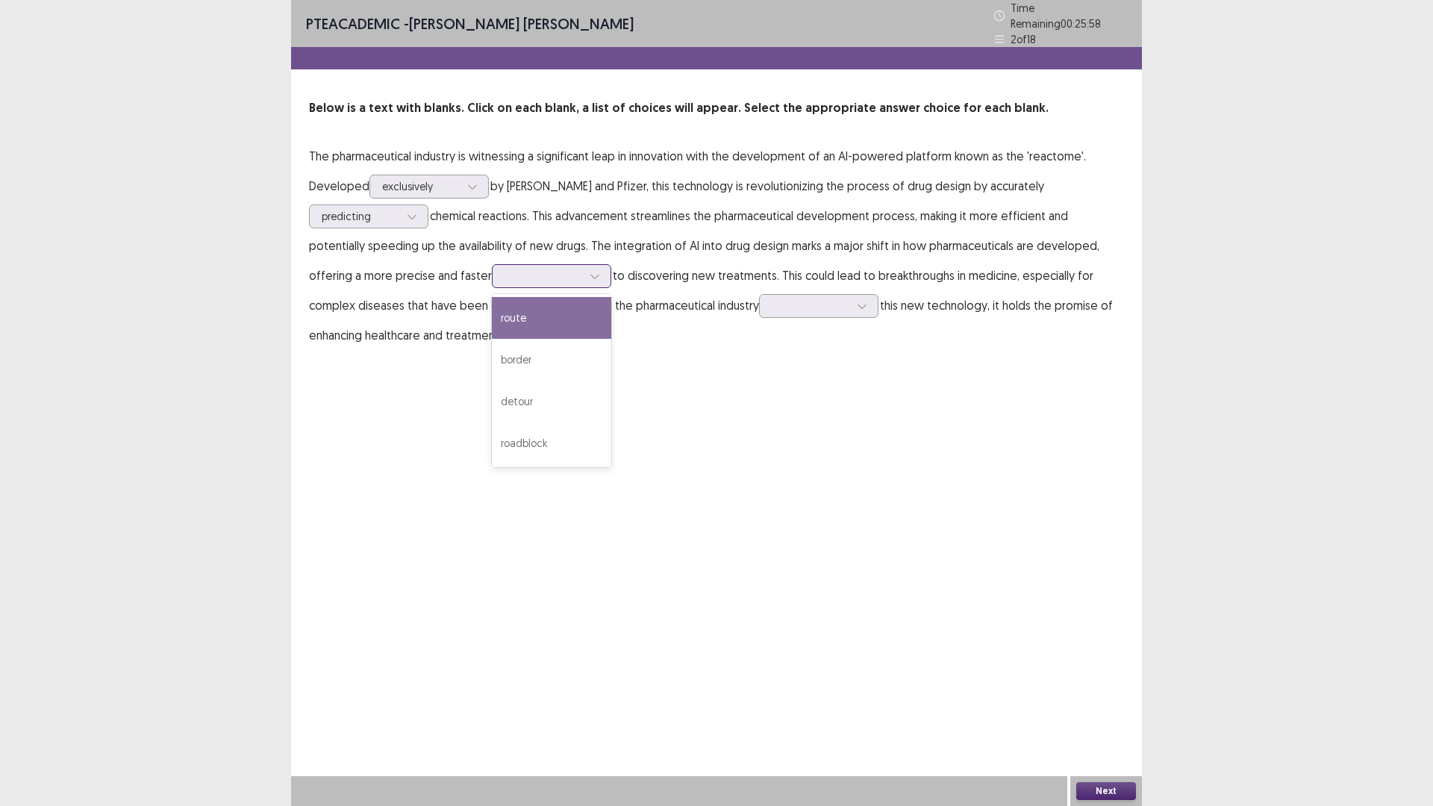
click at [504, 269] on div at bounding box center [543, 276] width 78 height 14
click at [492, 316] on div "route" at bounding box center [551, 318] width 119 height 42
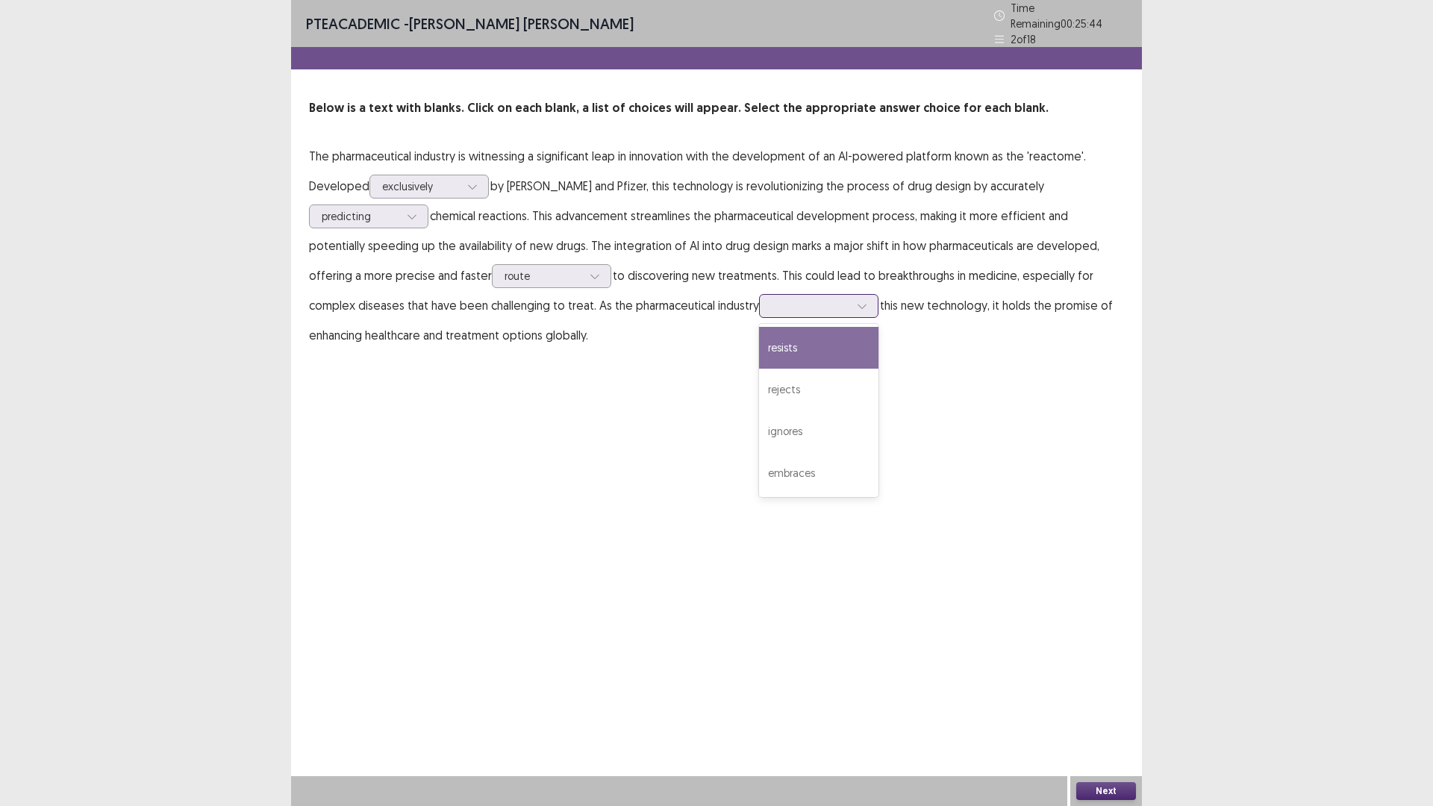
click at [772, 299] on div at bounding box center [811, 306] width 78 height 14
click at [759, 464] on div "embraces" at bounding box center [818, 473] width 119 height 42
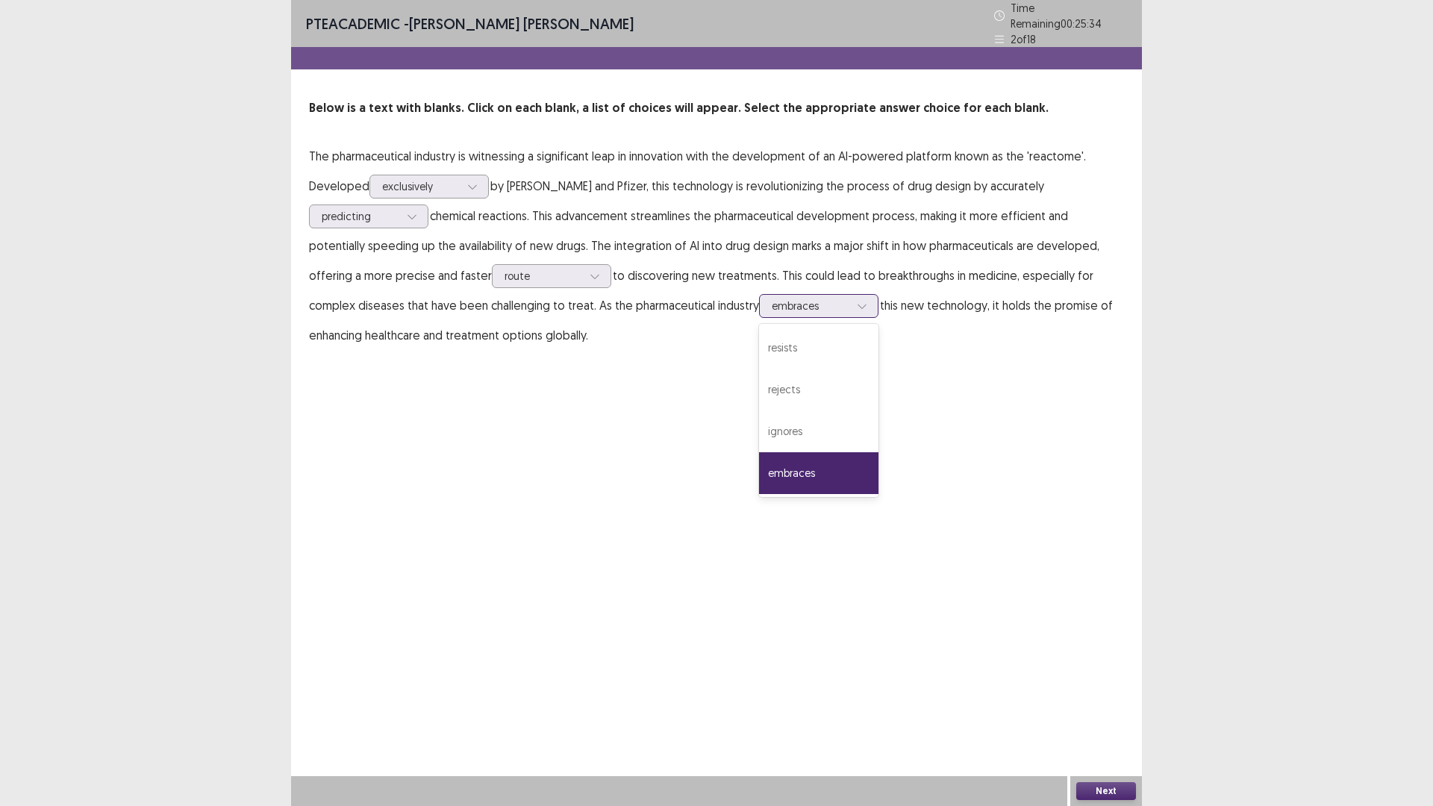
click at [772, 299] on div at bounding box center [811, 306] width 78 height 14
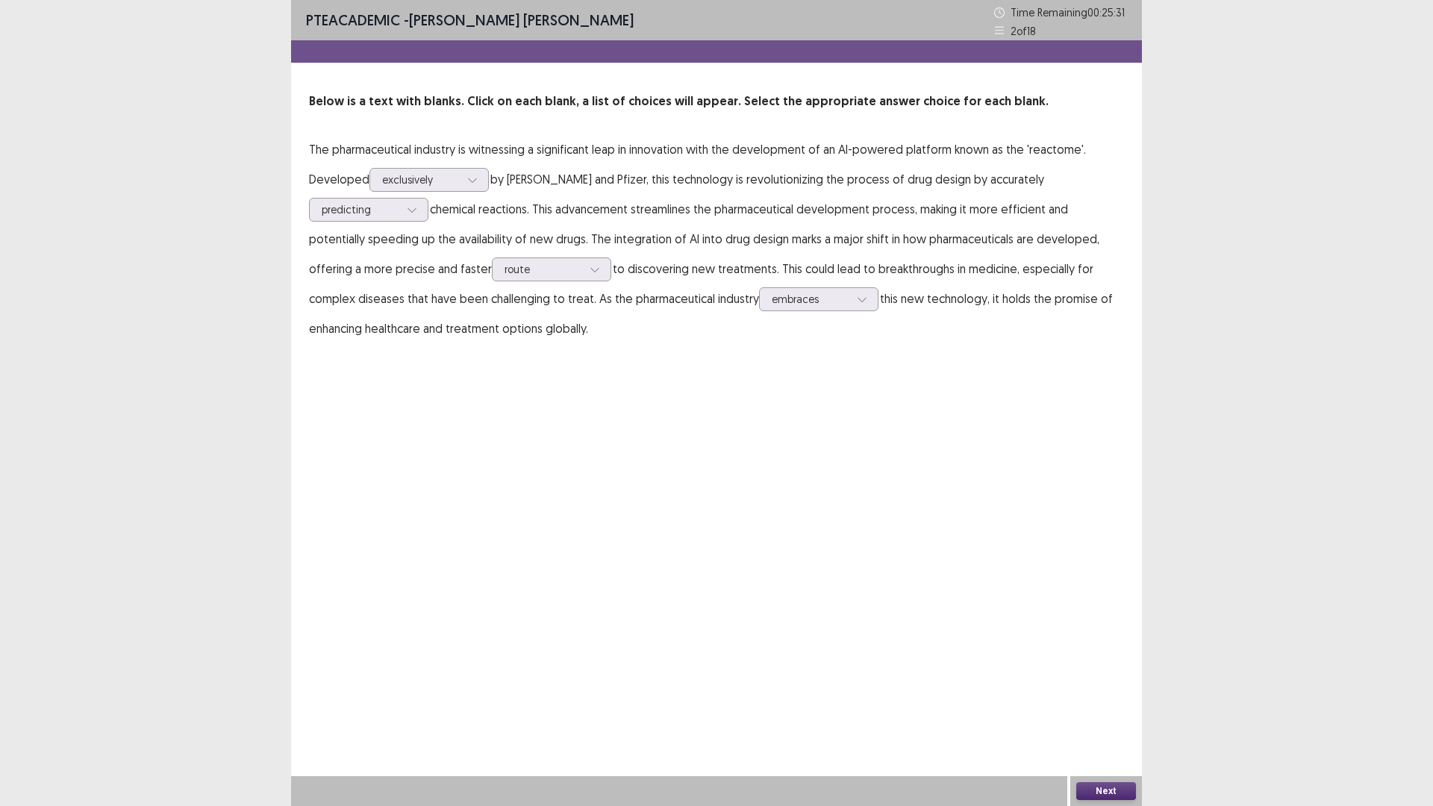
click at [1113, 704] on button "Next" at bounding box center [1106, 791] width 60 height 18
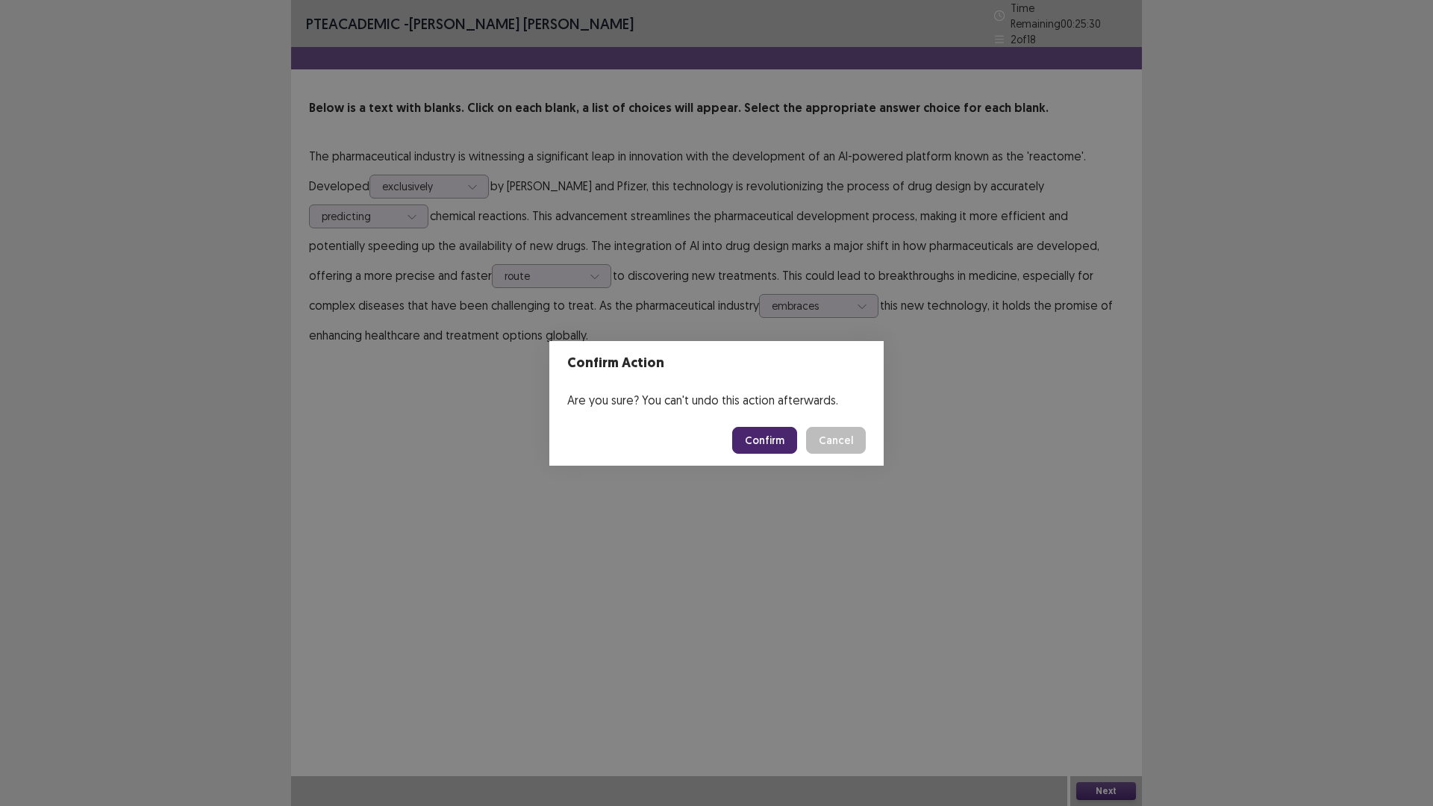
click at [790, 440] on button "Confirm" at bounding box center [764, 440] width 65 height 27
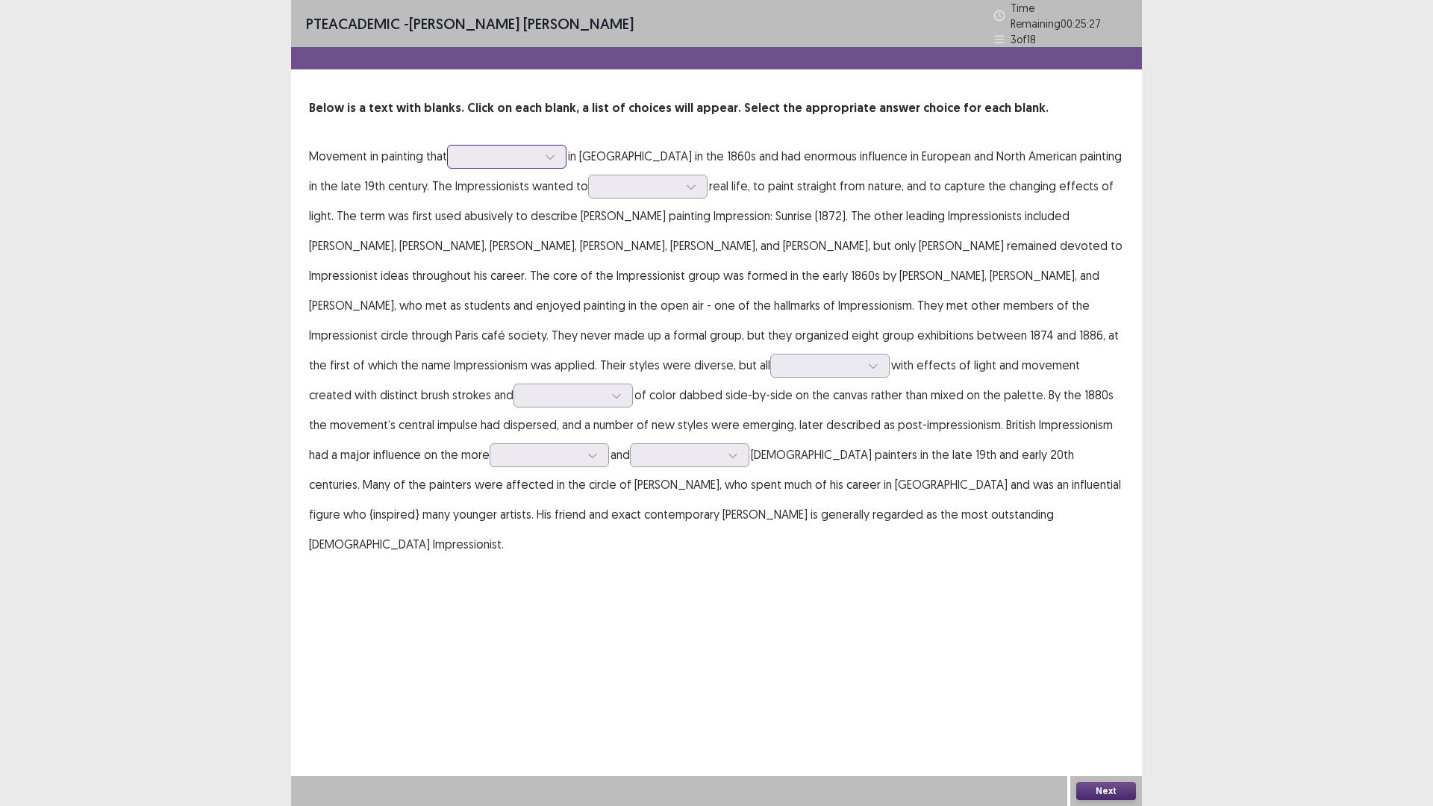
click at [512, 149] on div at bounding box center [499, 156] width 78 height 14
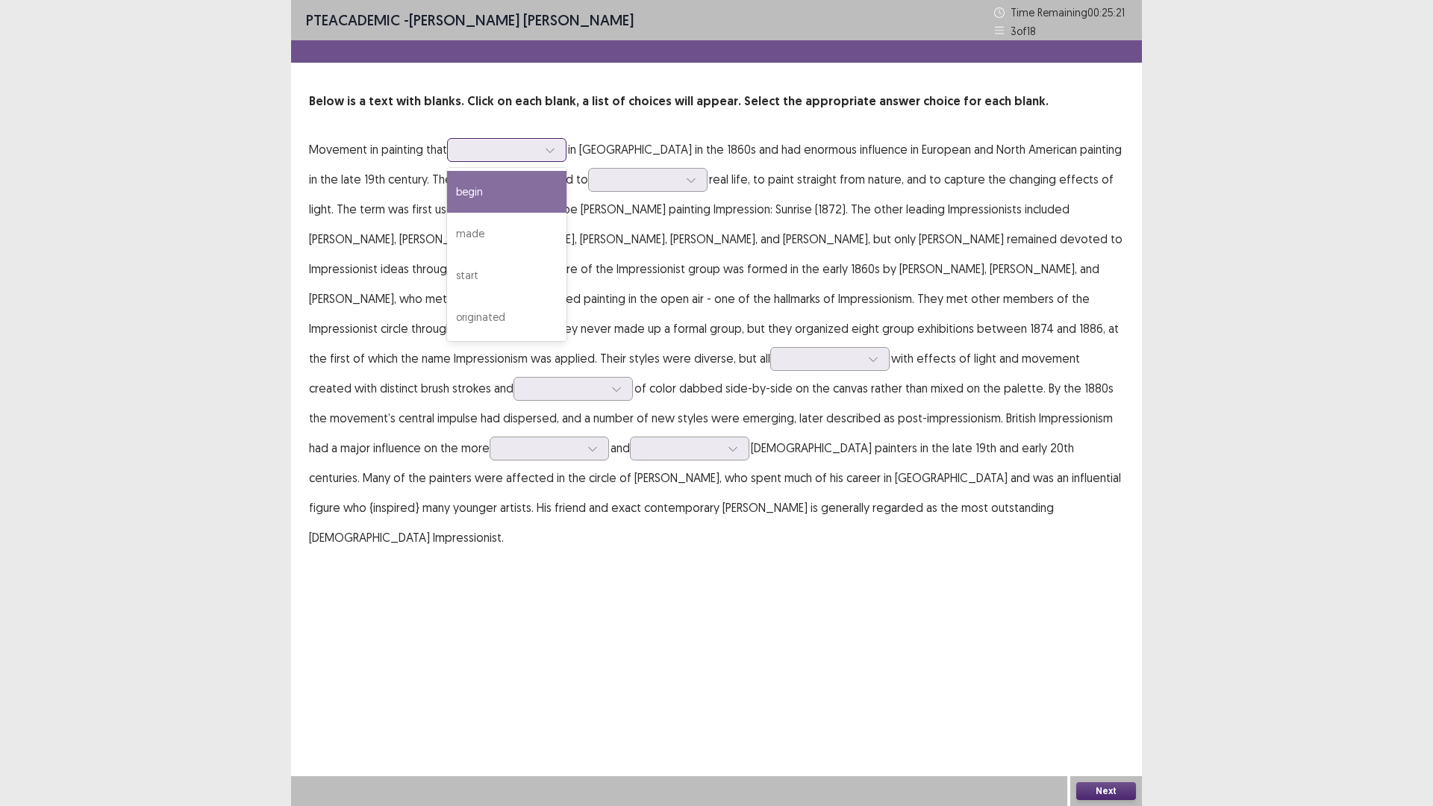
click at [495, 199] on div "begin" at bounding box center [506, 192] width 119 height 42
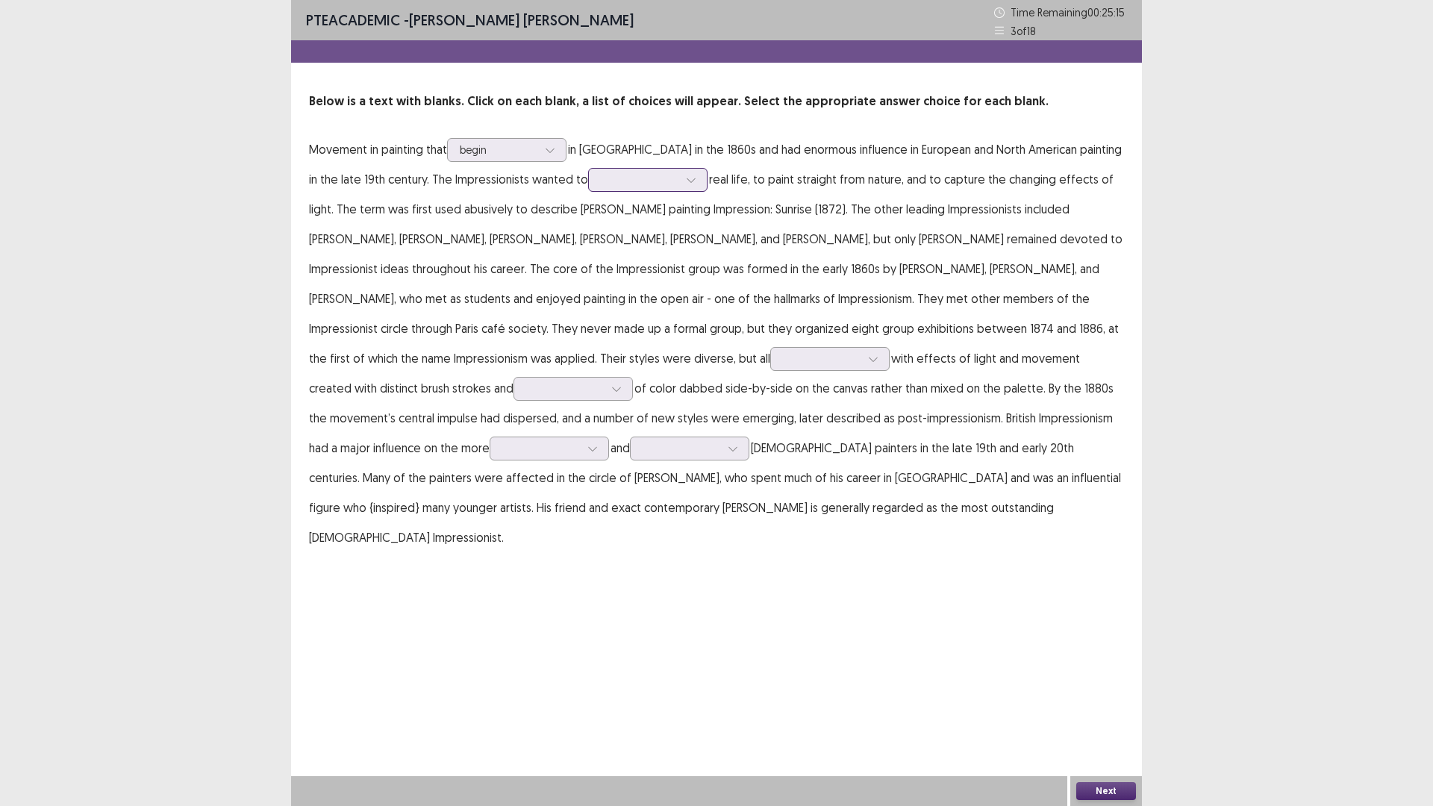
click at [588, 190] on div at bounding box center [647, 180] width 119 height 24
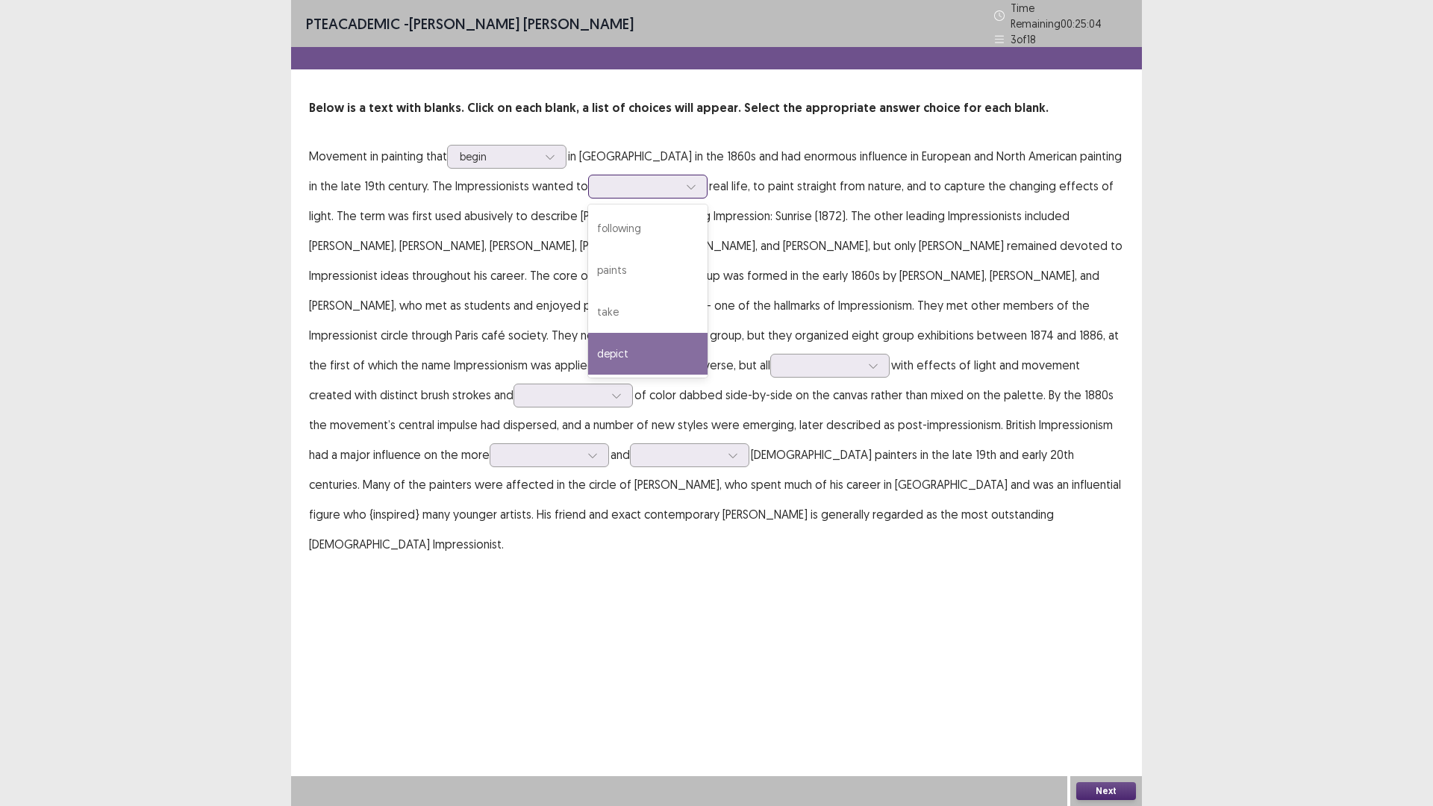
click at [591, 343] on div "depict" at bounding box center [647, 354] width 119 height 42
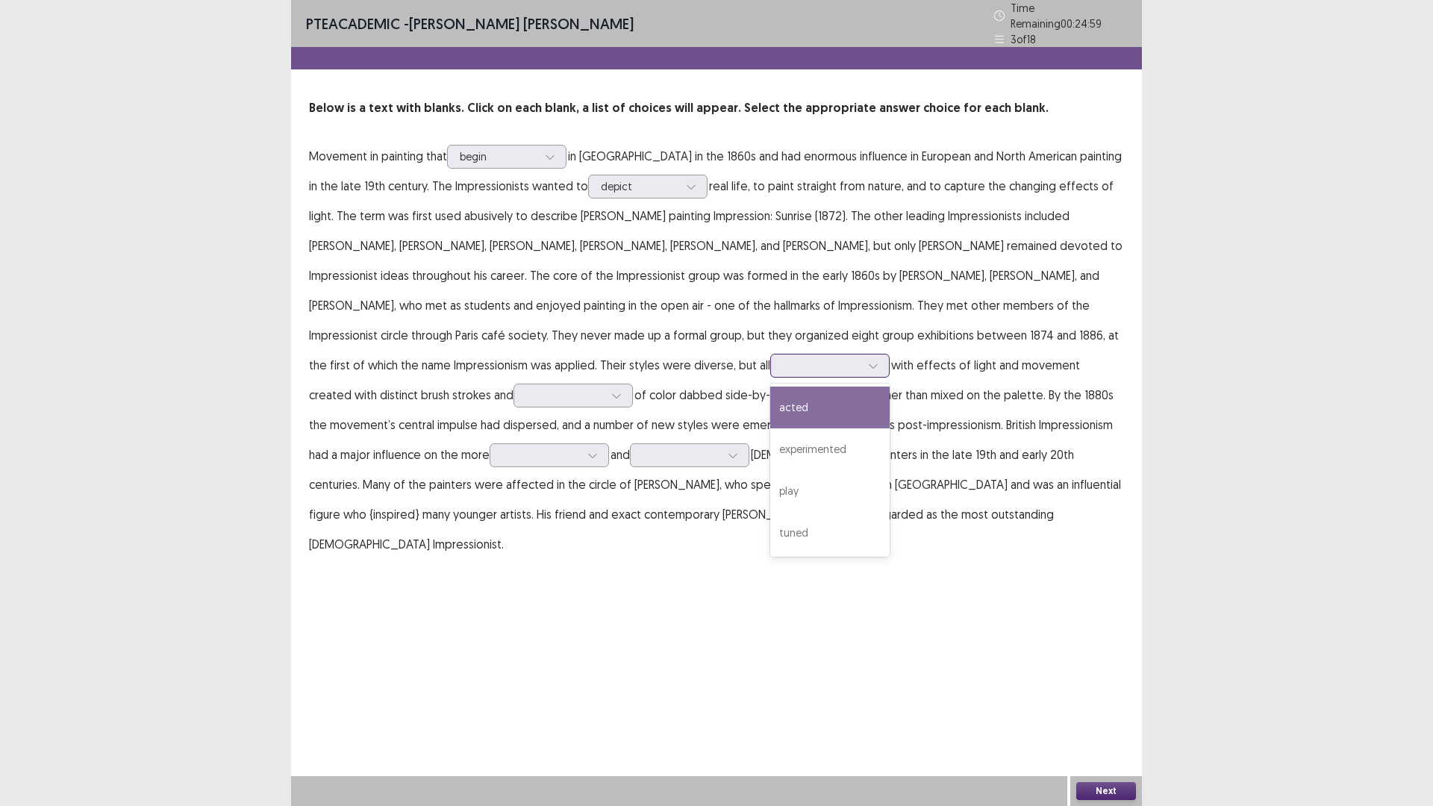
click at [783, 365] on div at bounding box center [822, 365] width 78 height 14
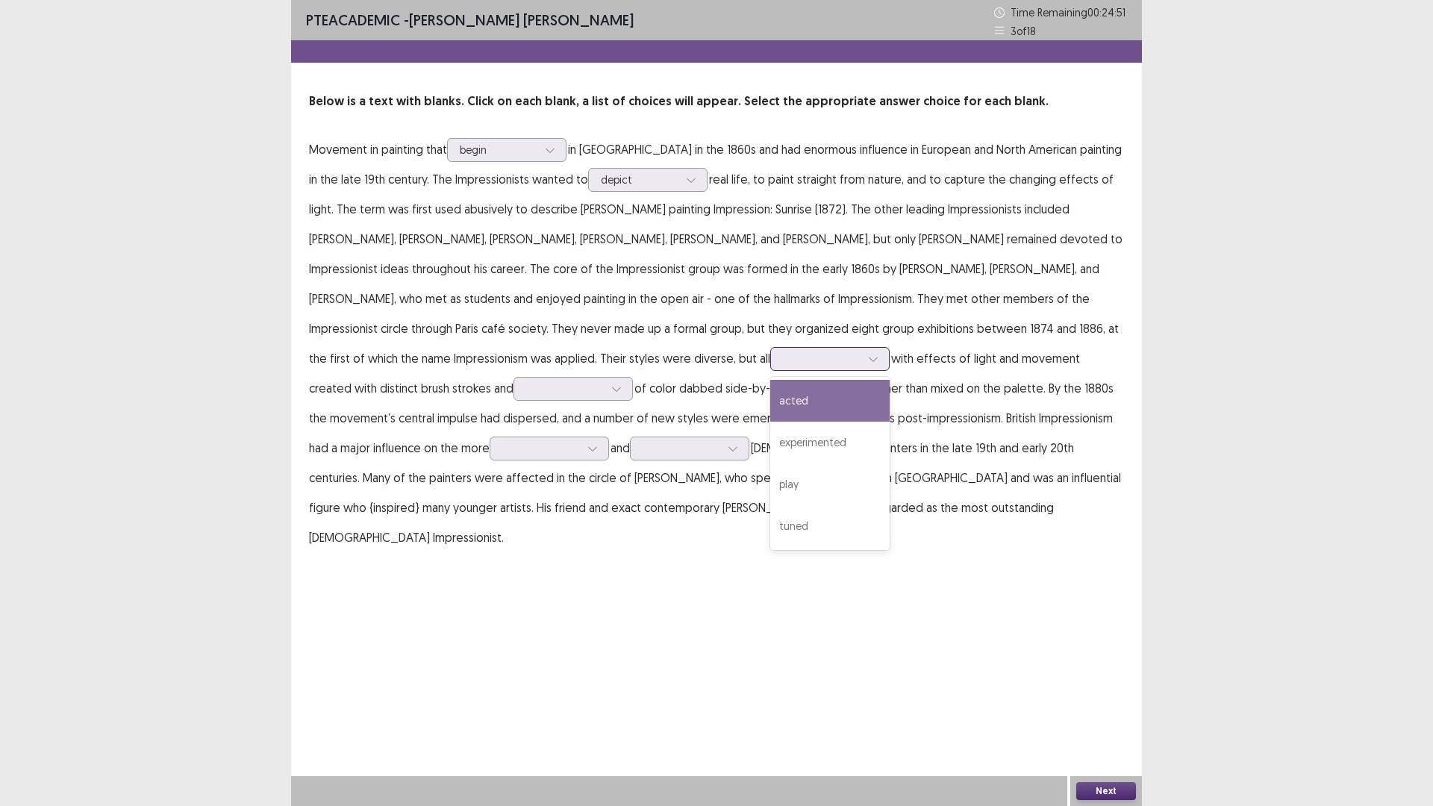
click at [770, 405] on div "acted" at bounding box center [829, 401] width 119 height 42
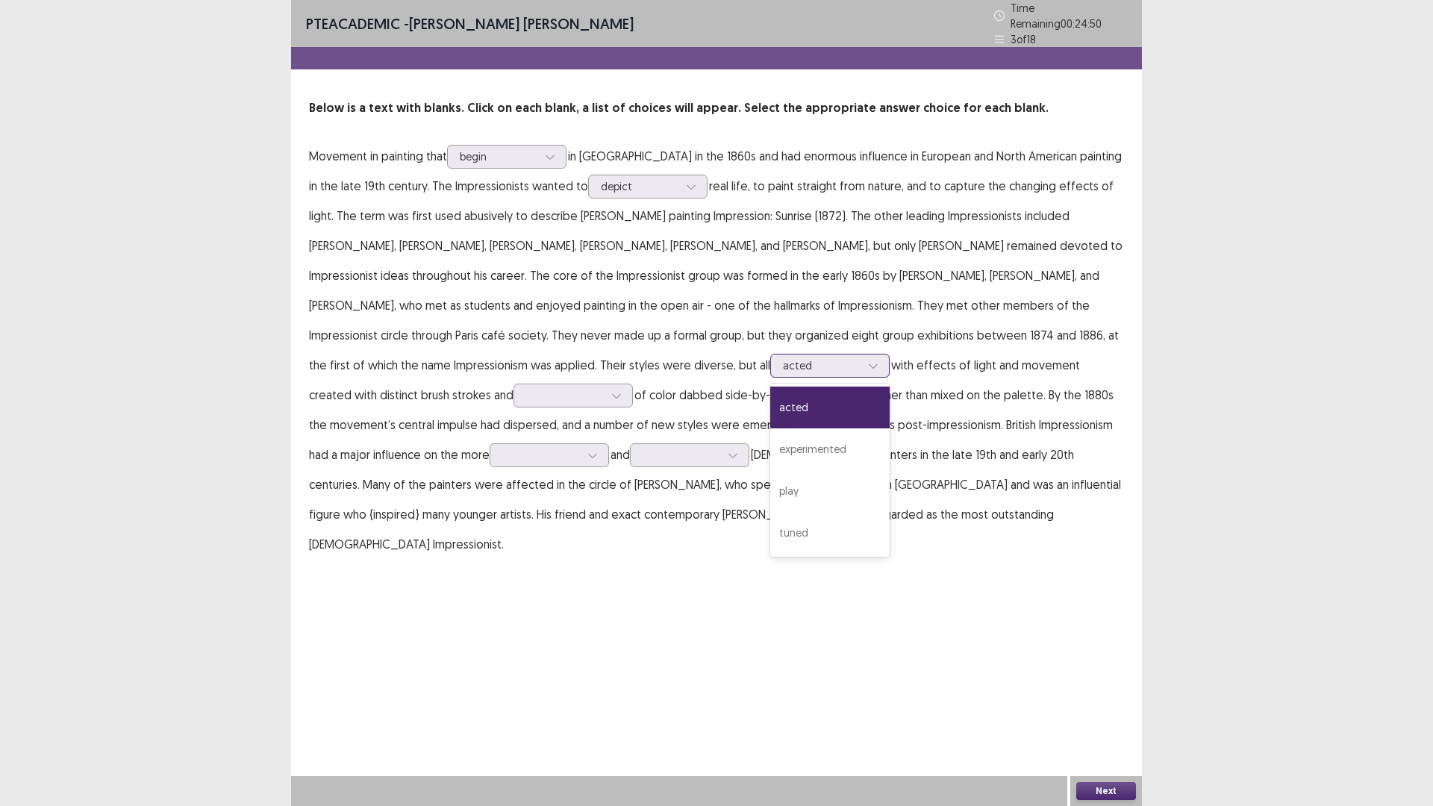
click at [783, 366] on div at bounding box center [822, 365] width 78 height 14
click at [770, 486] on div "play" at bounding box center [829, 491] width 119 height 42
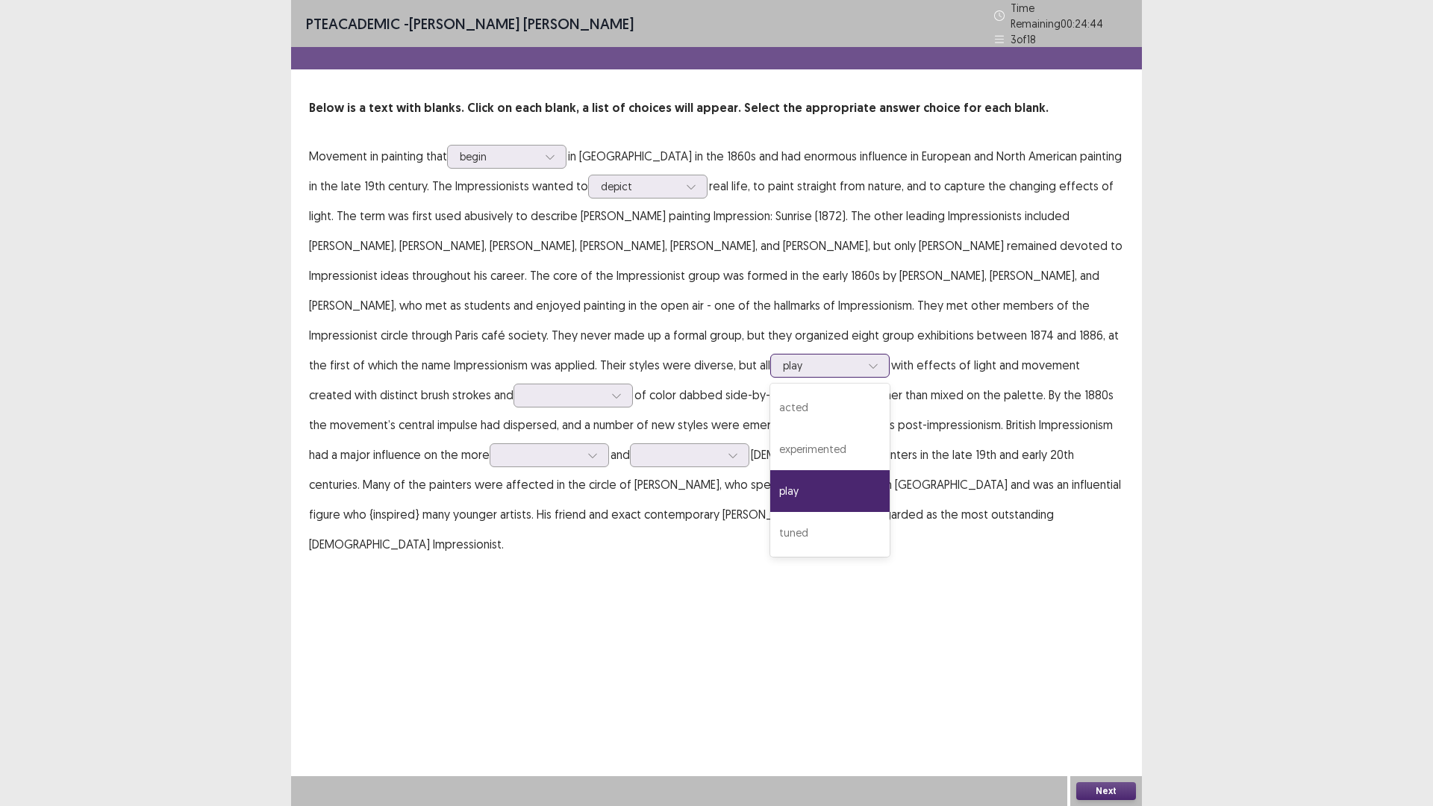
click at [783, 358] on div at bounding box center [822, 365] width 78 height 14
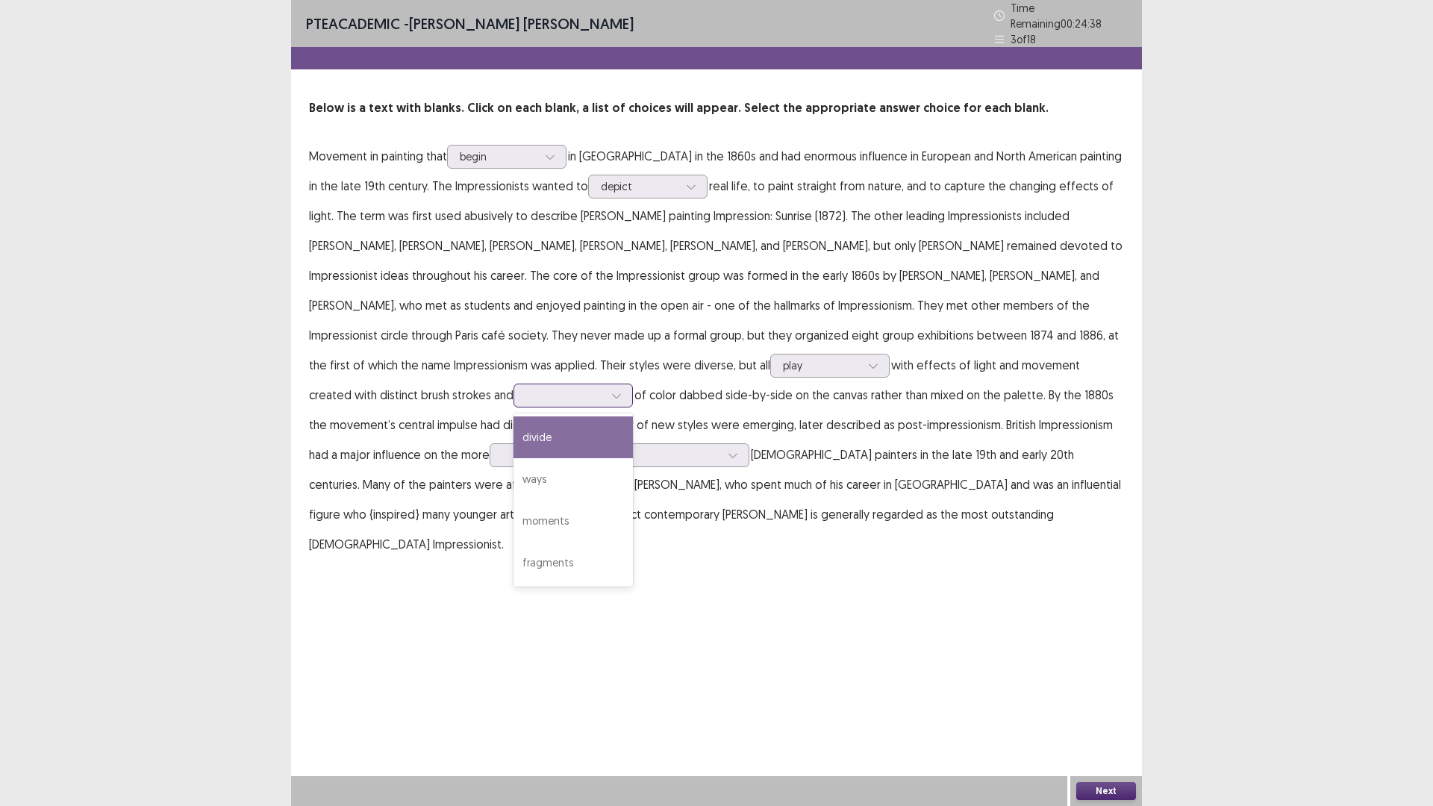
click at [604, 388] on div at bounding box center [565, 395] width 78 height 14
click at [633, 458] on div "ways" at bounding box center [572, 479] width 119 height 42
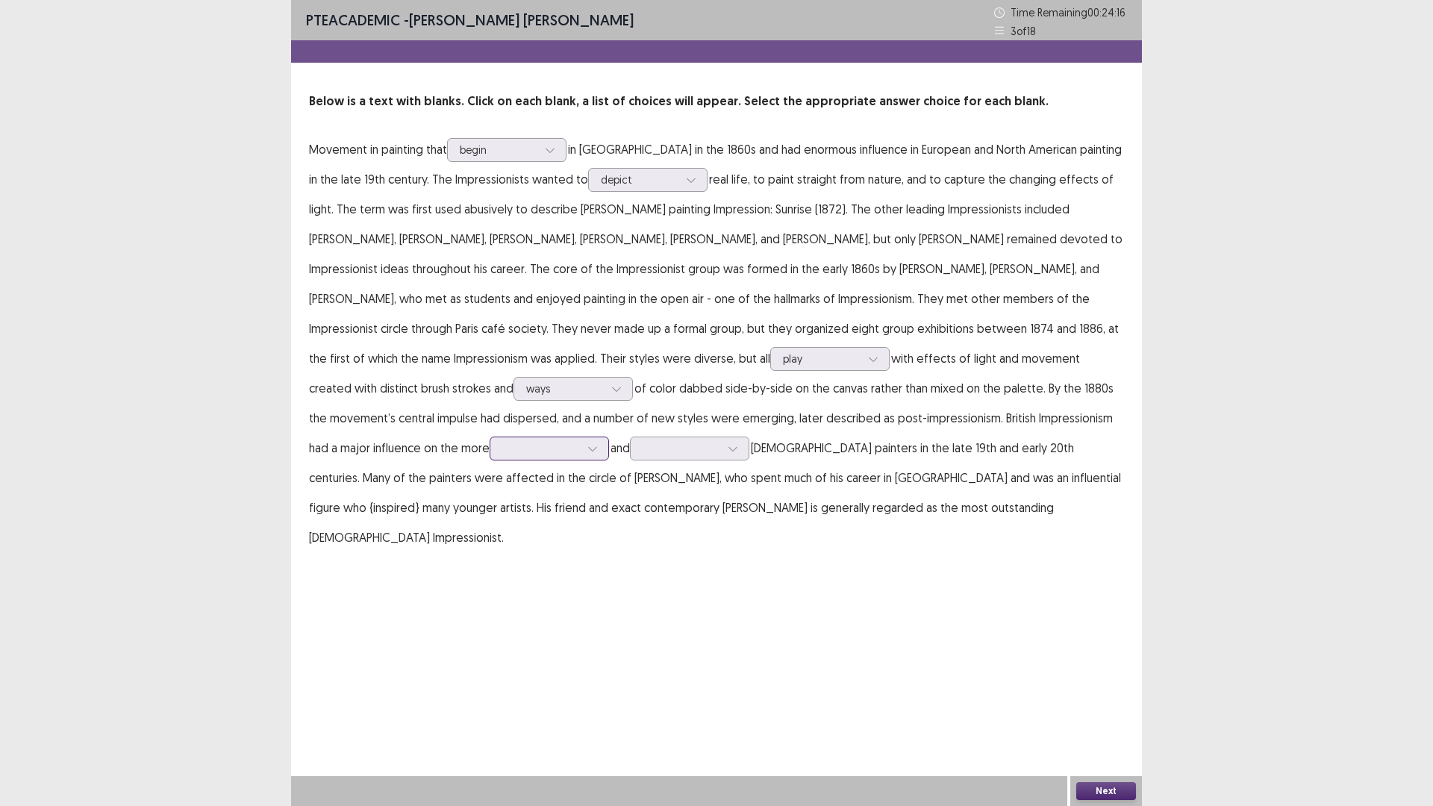
click at [580, 441] on div at bounding box center [541, 448] width 78 height 14
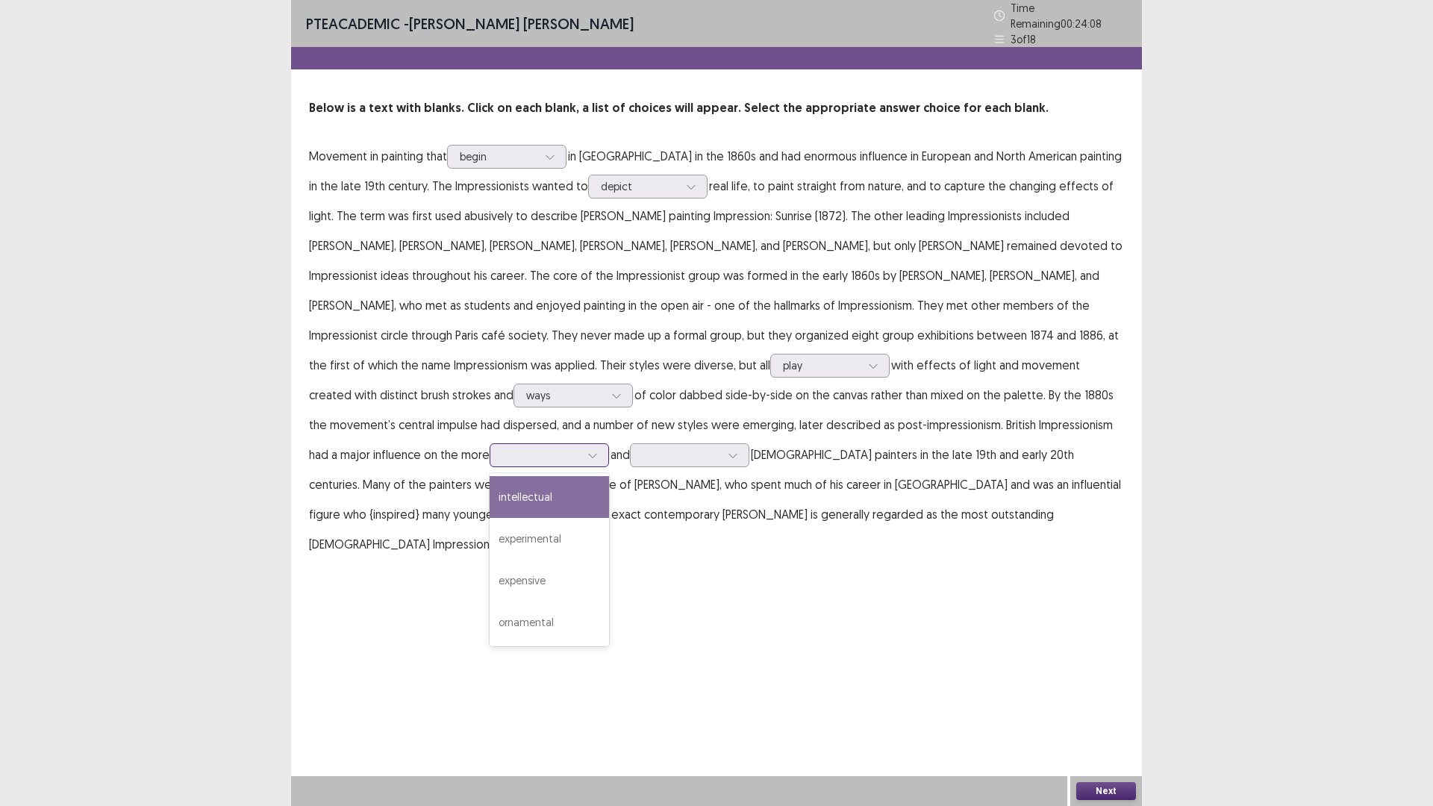
click at [609, 476] on div "intellectual" at bounding box center [549, 497] width 119 height 42
click at [643, 451] on div at bounding box center [682, 455] width 78 height 14
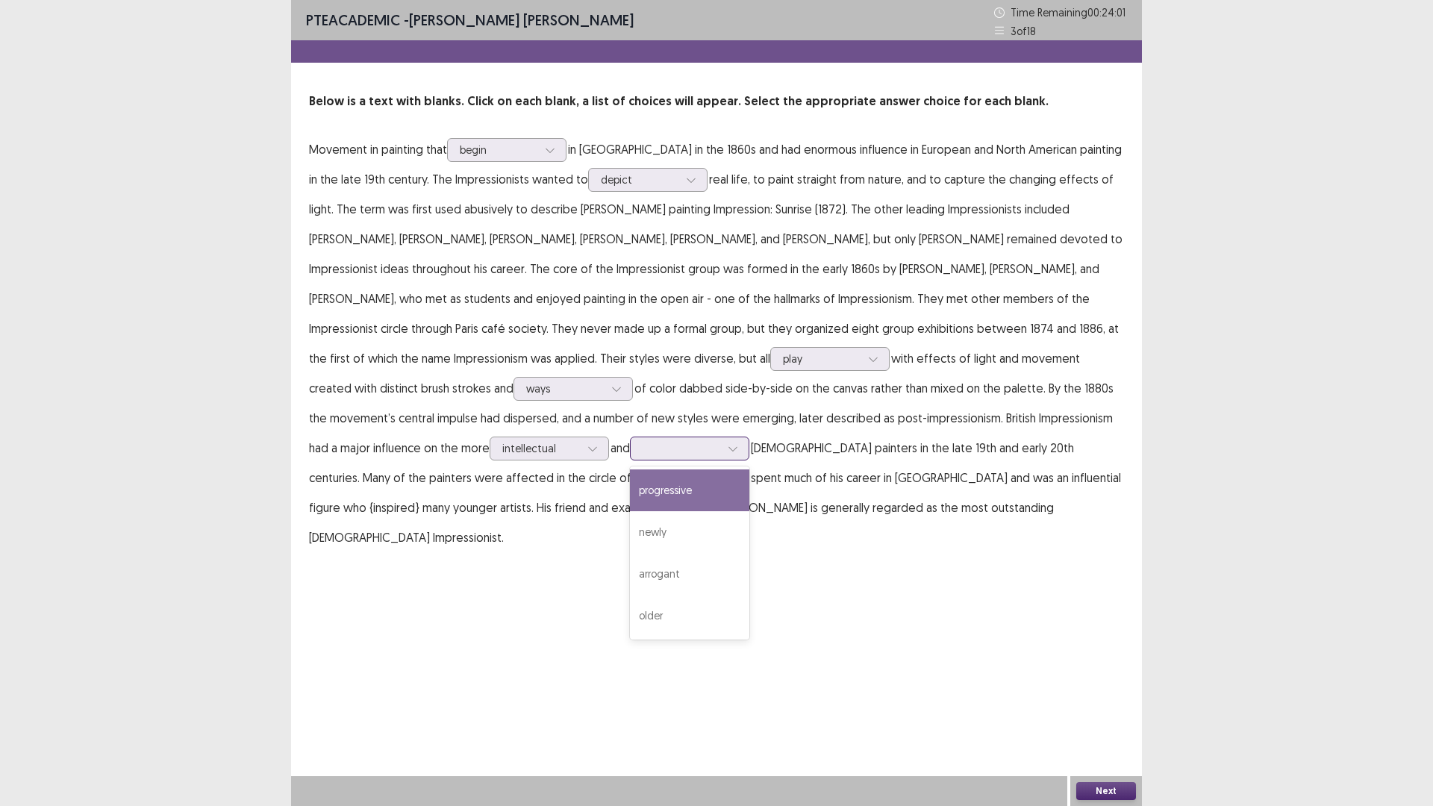
click at [630, 489] on div "progressive" at bounding box center [689, 490] width 119 height 42
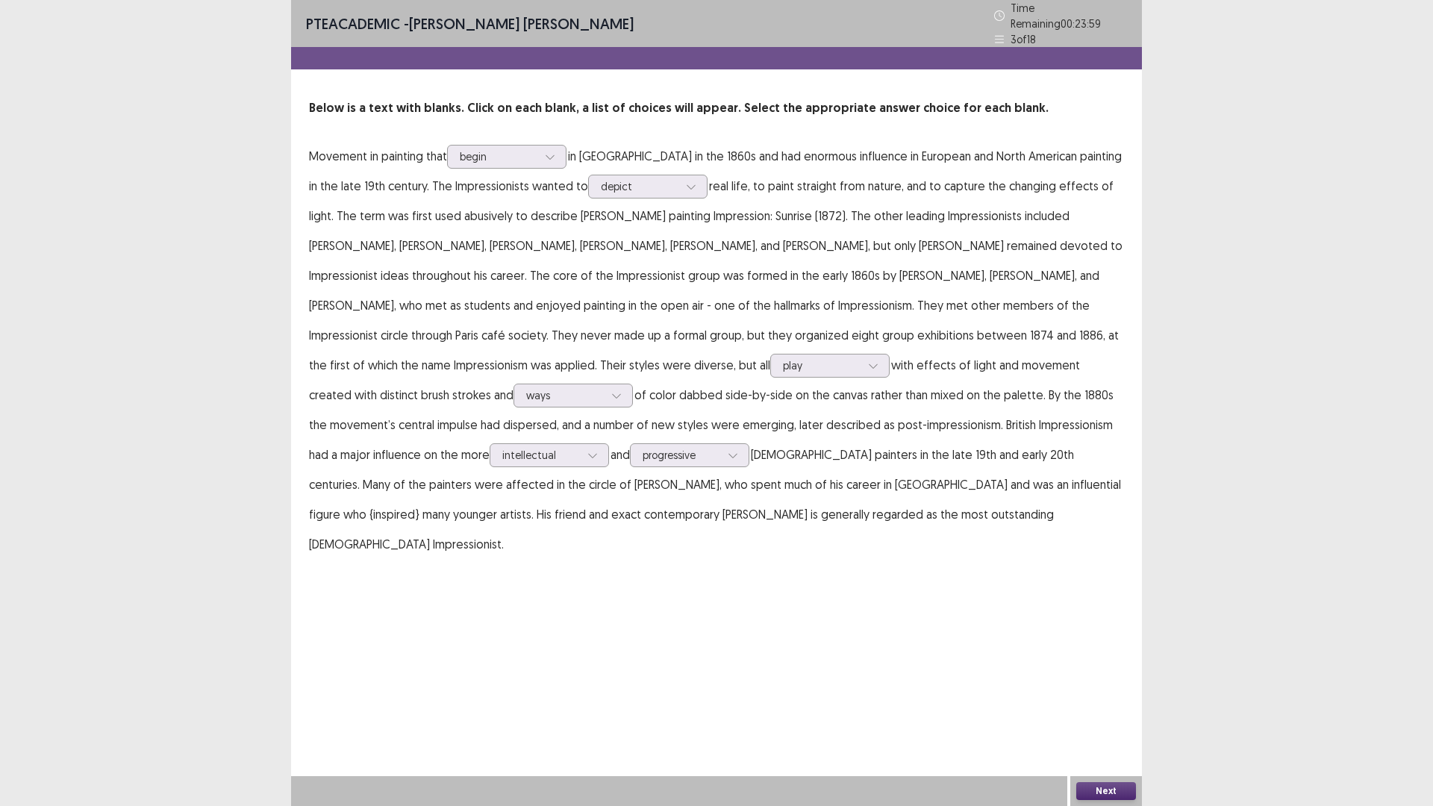
click at [1093, 704] on button "Next" at bounding box center [1106, 791] width 60 height 18
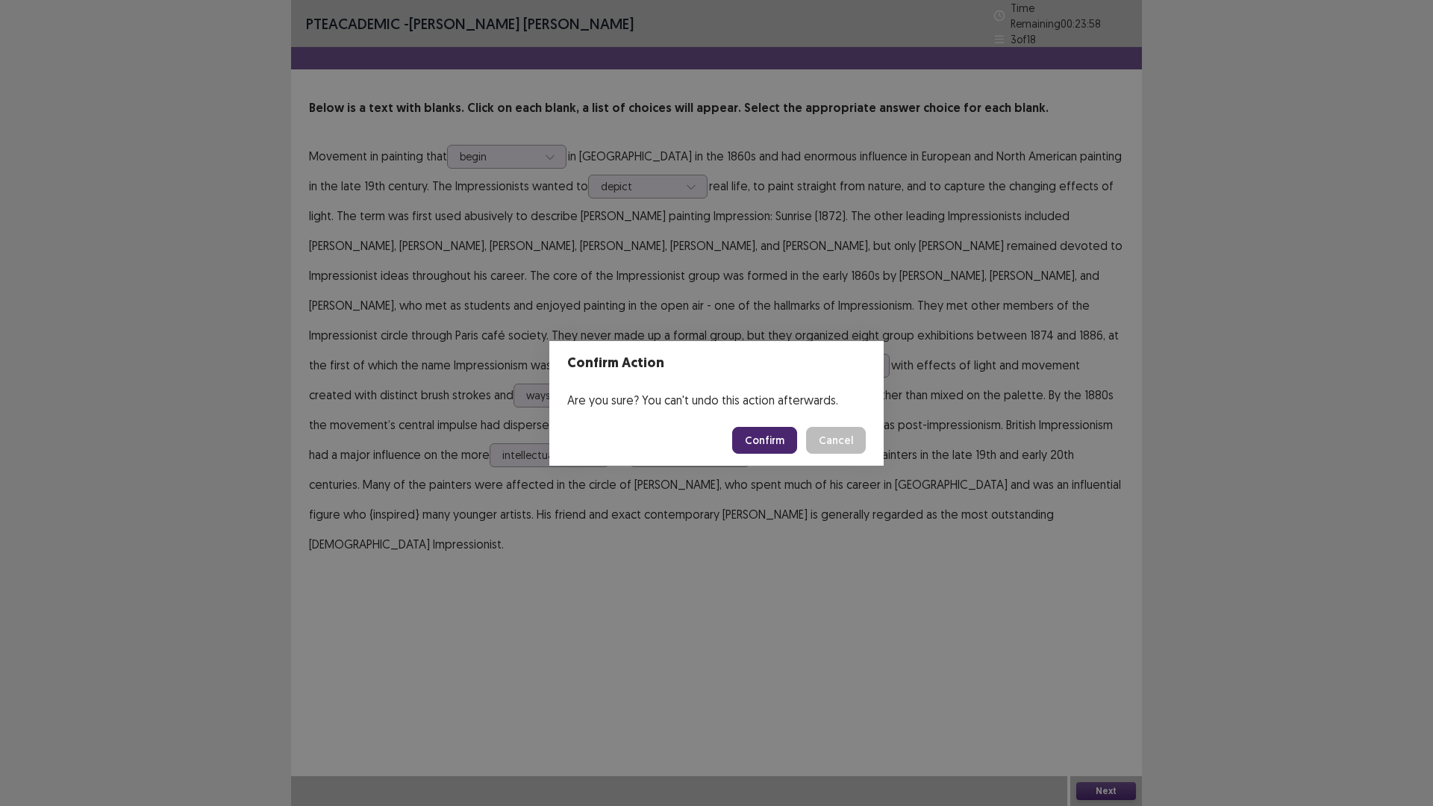
click at [763, 432] on button "Confirm" at bounding box center [764, 440] width 65 height 27
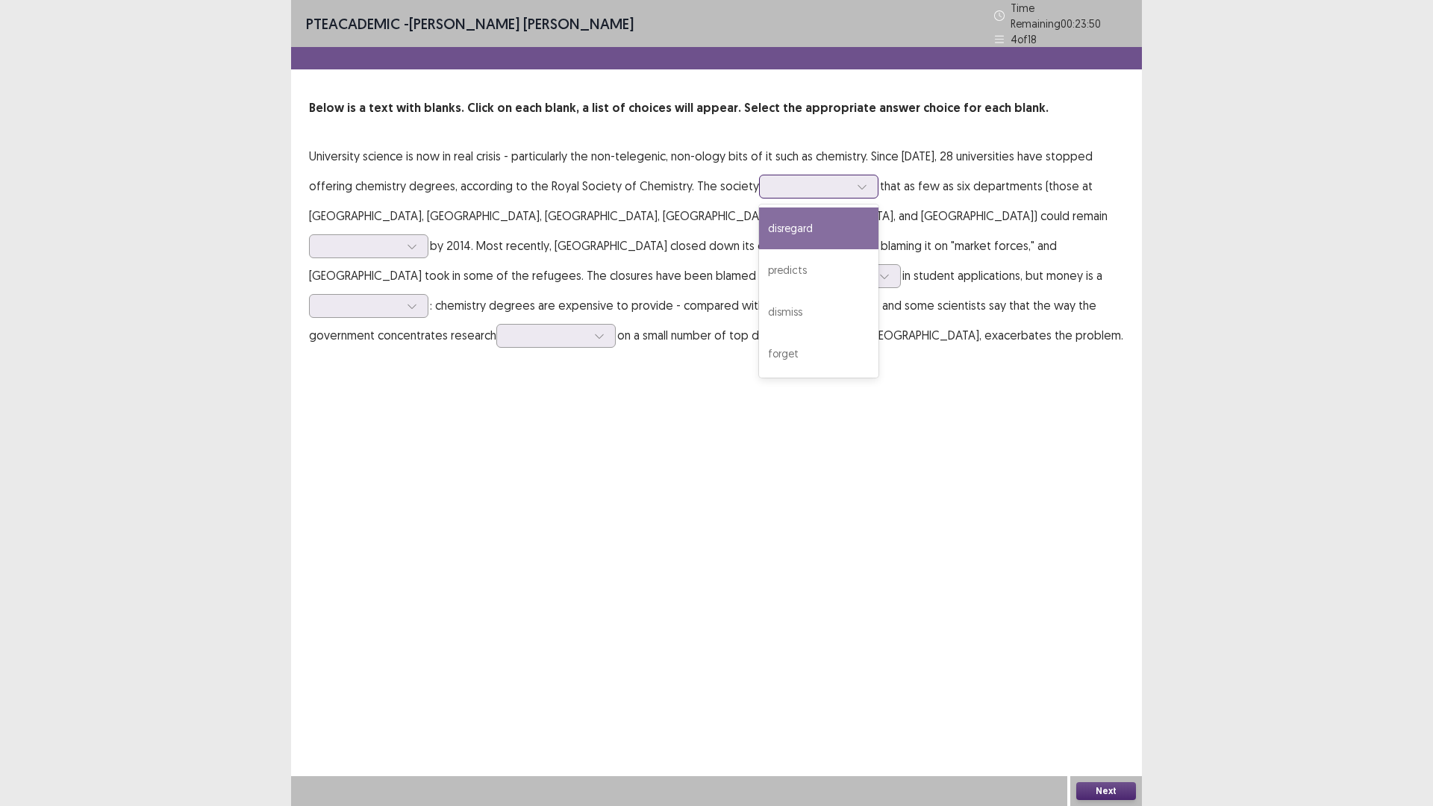
click at [851, 176] on div at bounding box center [862, 186] width 22 height 22
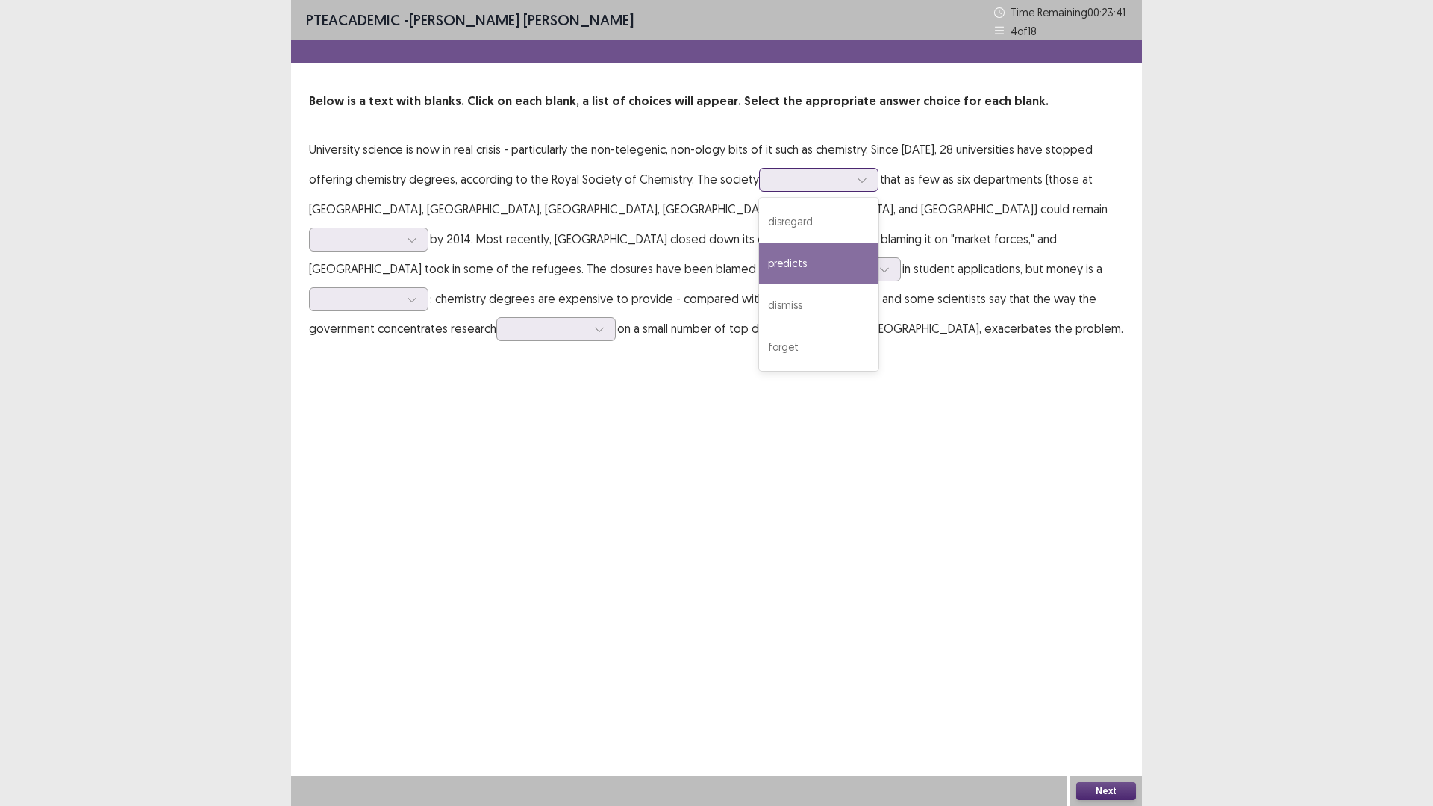
click at [761, 249] on div "predicts" at bounding box center [818, 264] width 119 height 42
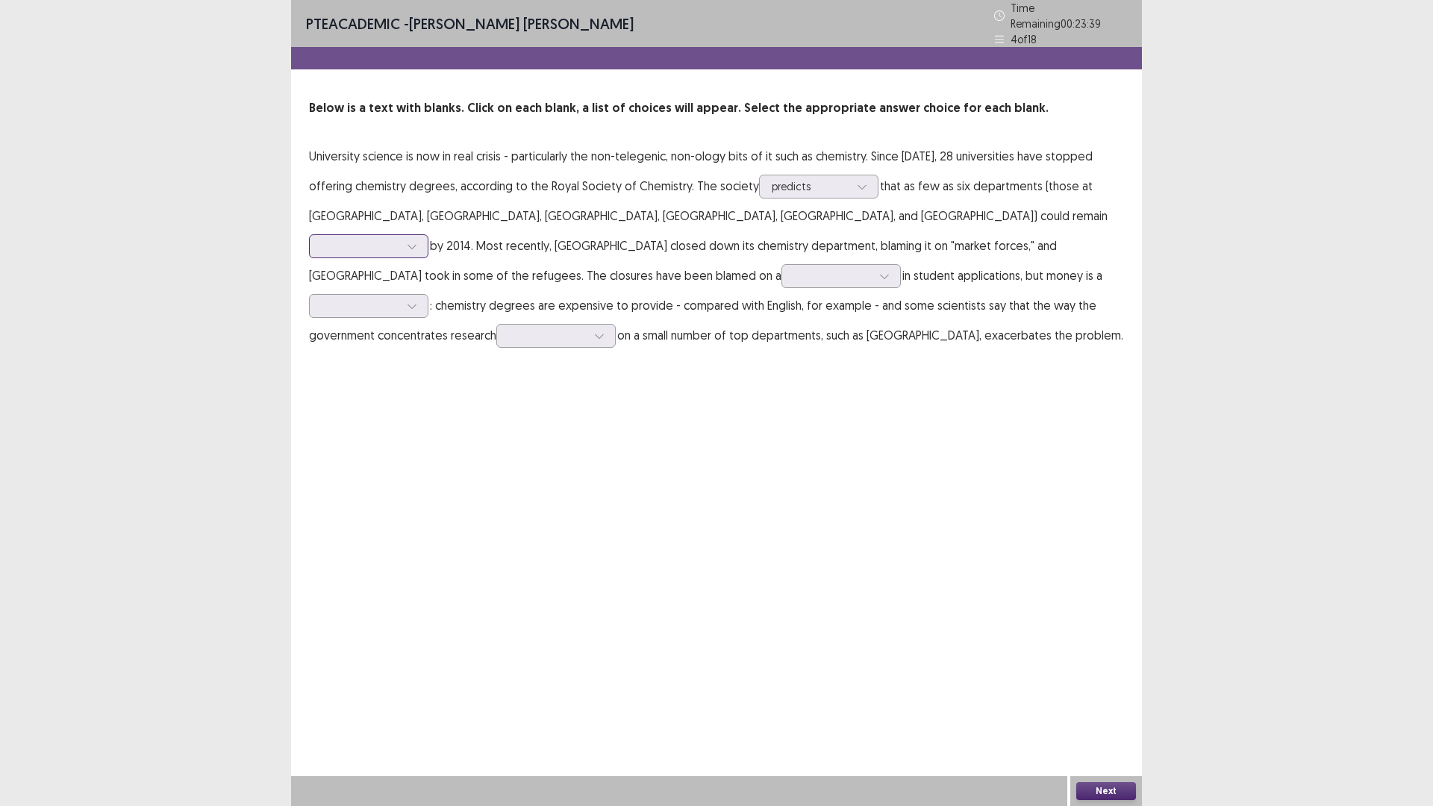
click at [399, 239] on div at bounding box center [361, 246] width 78 height 14
click at [428, 309] on div "open" at bounding box center [368, 330] width 119 height 42
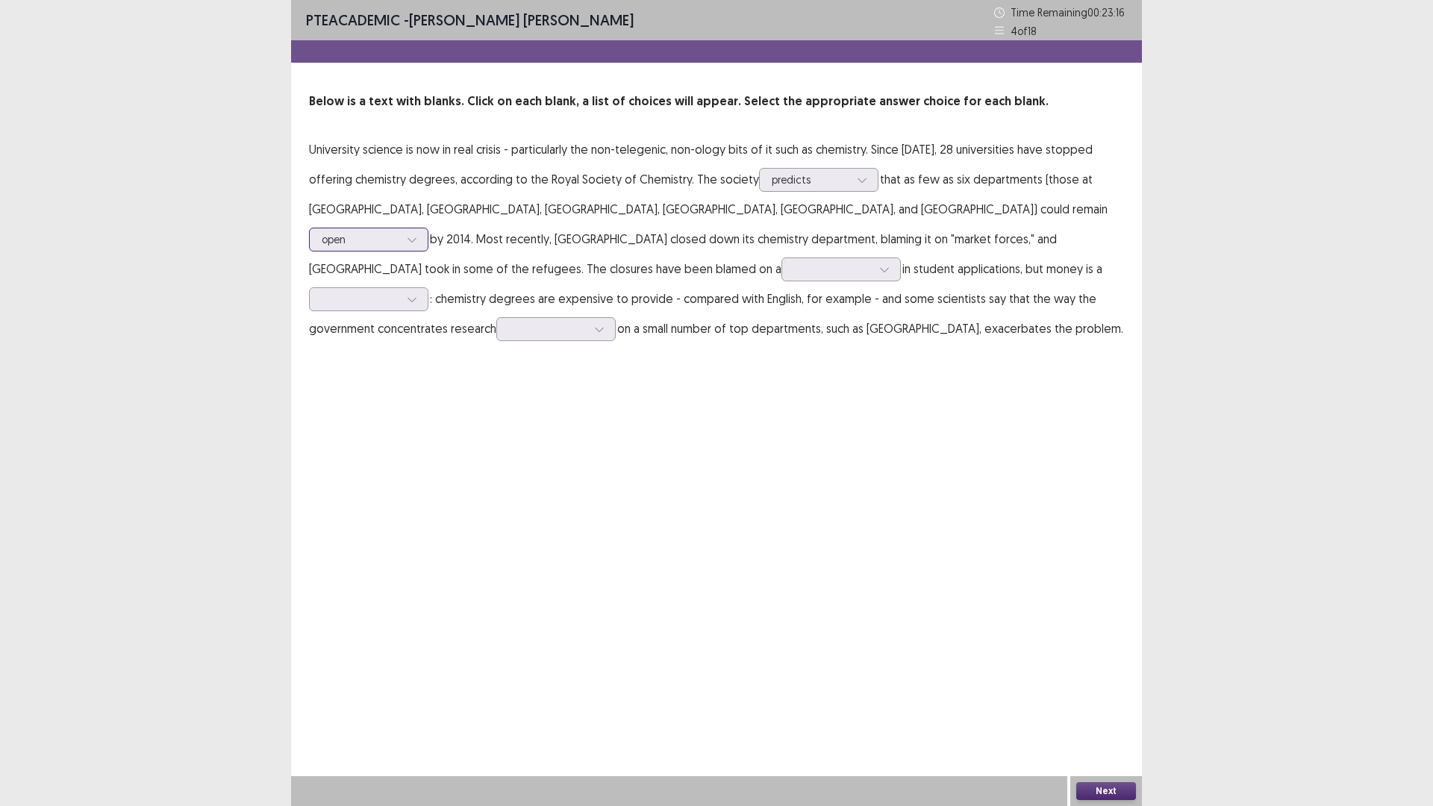
click at [399, 232] on div at bounding box center [361, 239] width 78 height 14
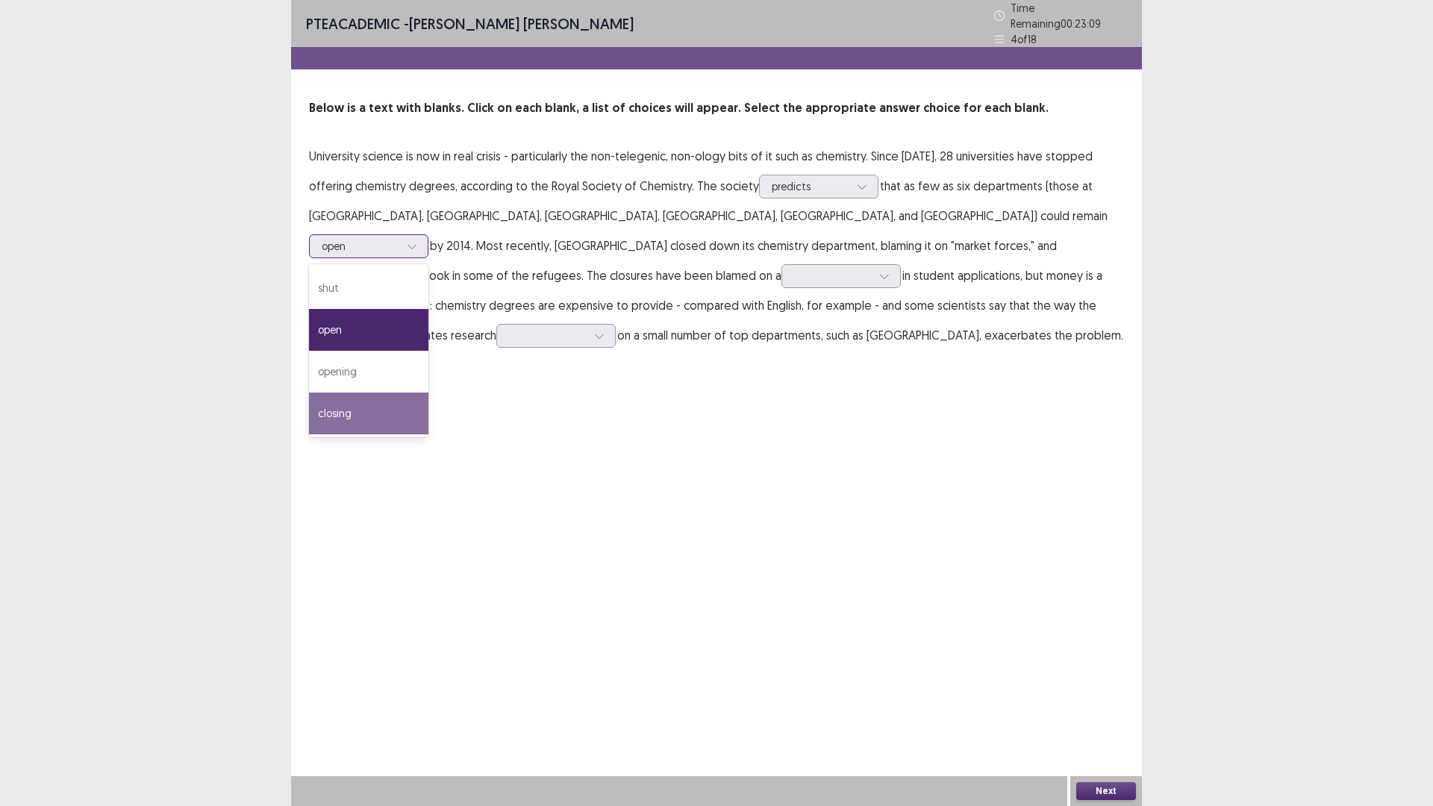
click at [428, 393] on div "closing" at bounding box center [368, 414] width 119 height 42
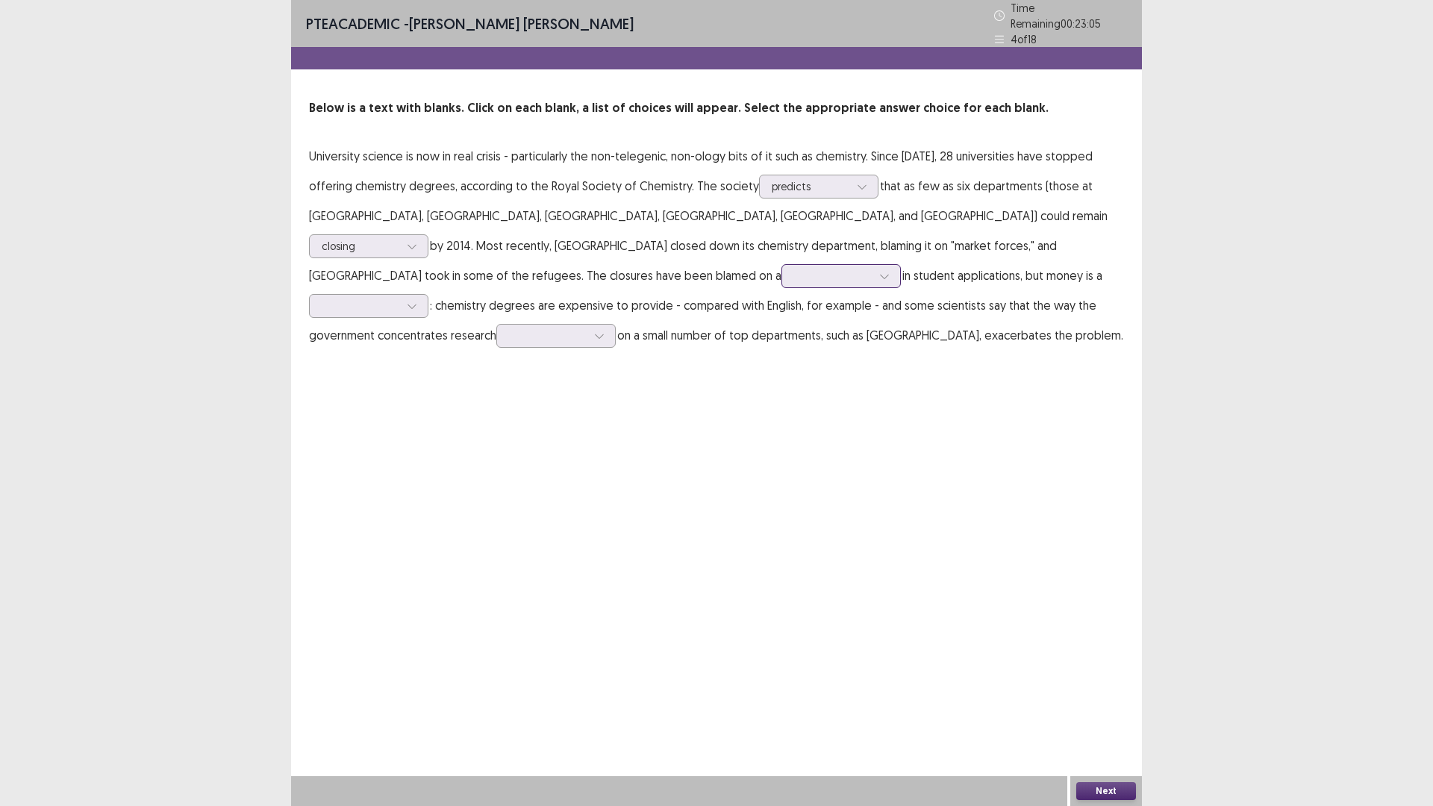
click at [872, 269] on div at bounding box center [833, 276] width 78 height 14
click at [901, 297] on div "escaping" at bounding box center [840, 318] width 119 height 42
click at [399, 299] on div at bounding box center [361, 306] width 78 height 14
click at [428, 327] on div "paper" at bounding box center [368, 348] width 119 height 42
click at [616, 324] on div at bounding box center [555, 336] width 119 height 24
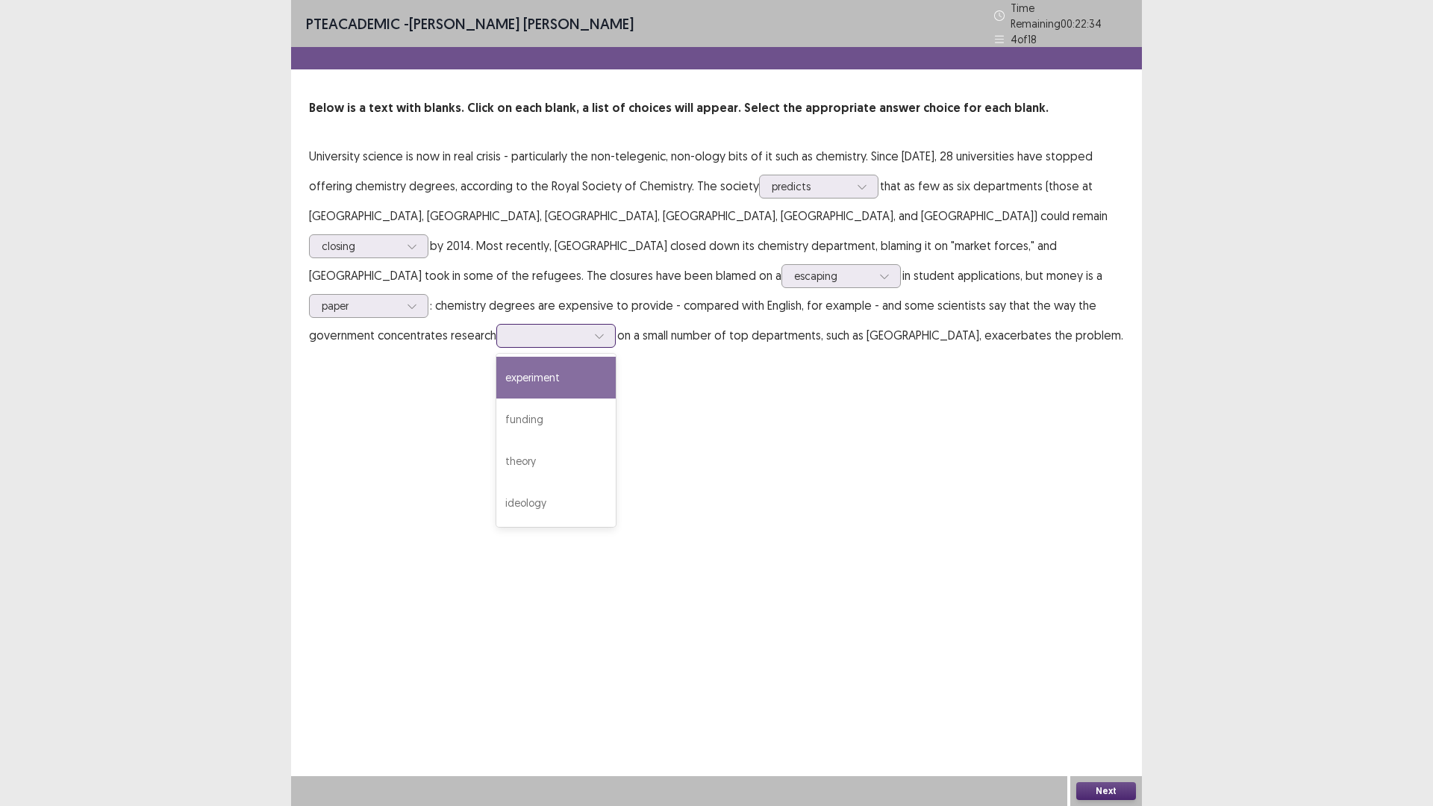
click at [616, 357] on div "experiment" at bounding box center [555, 378] width 119 height 42
click at [417, 241] on icon at bounding box center [412, 246] width 10 height 10
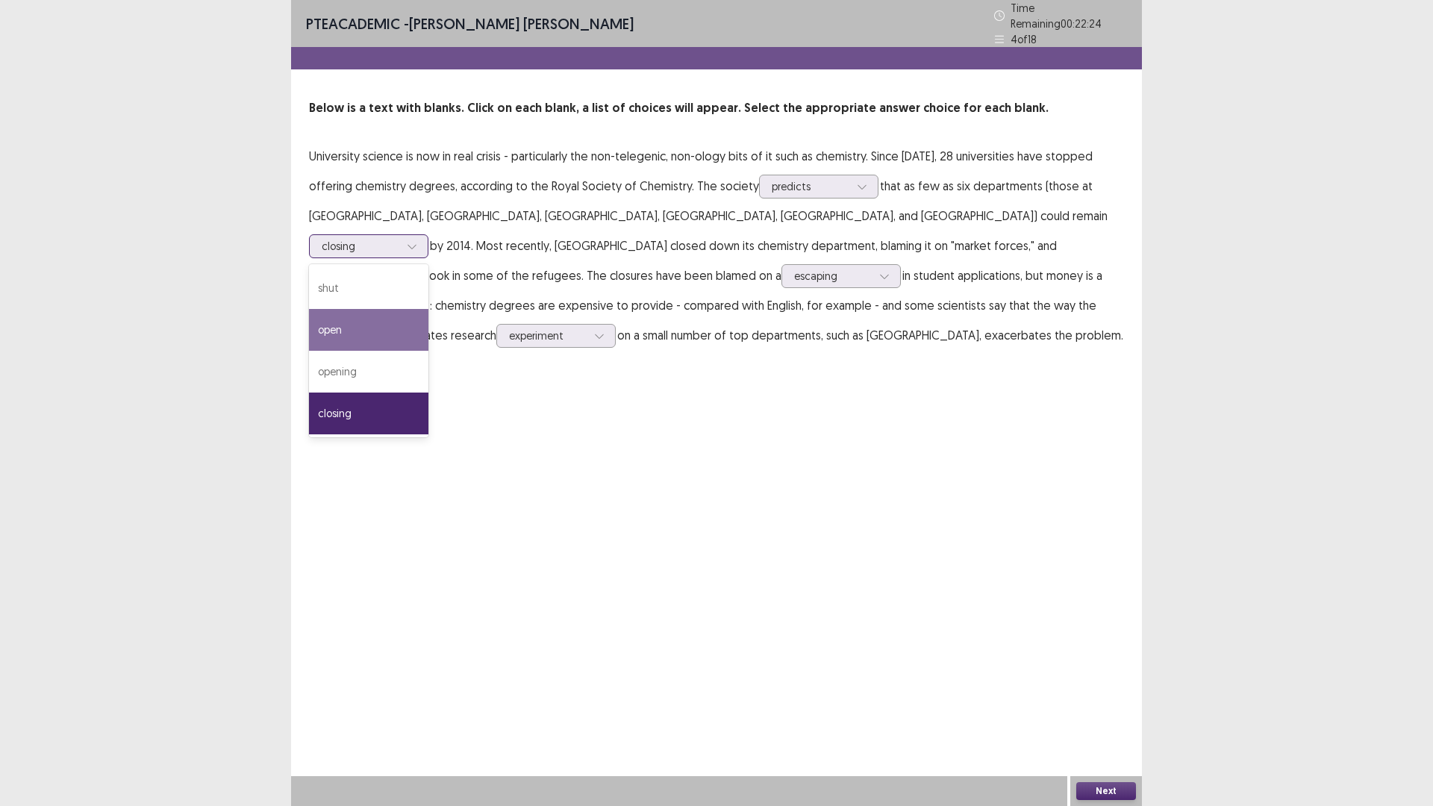
click at [428, 309] on div "open" at bounding box center [368, 330] width 119 height 42
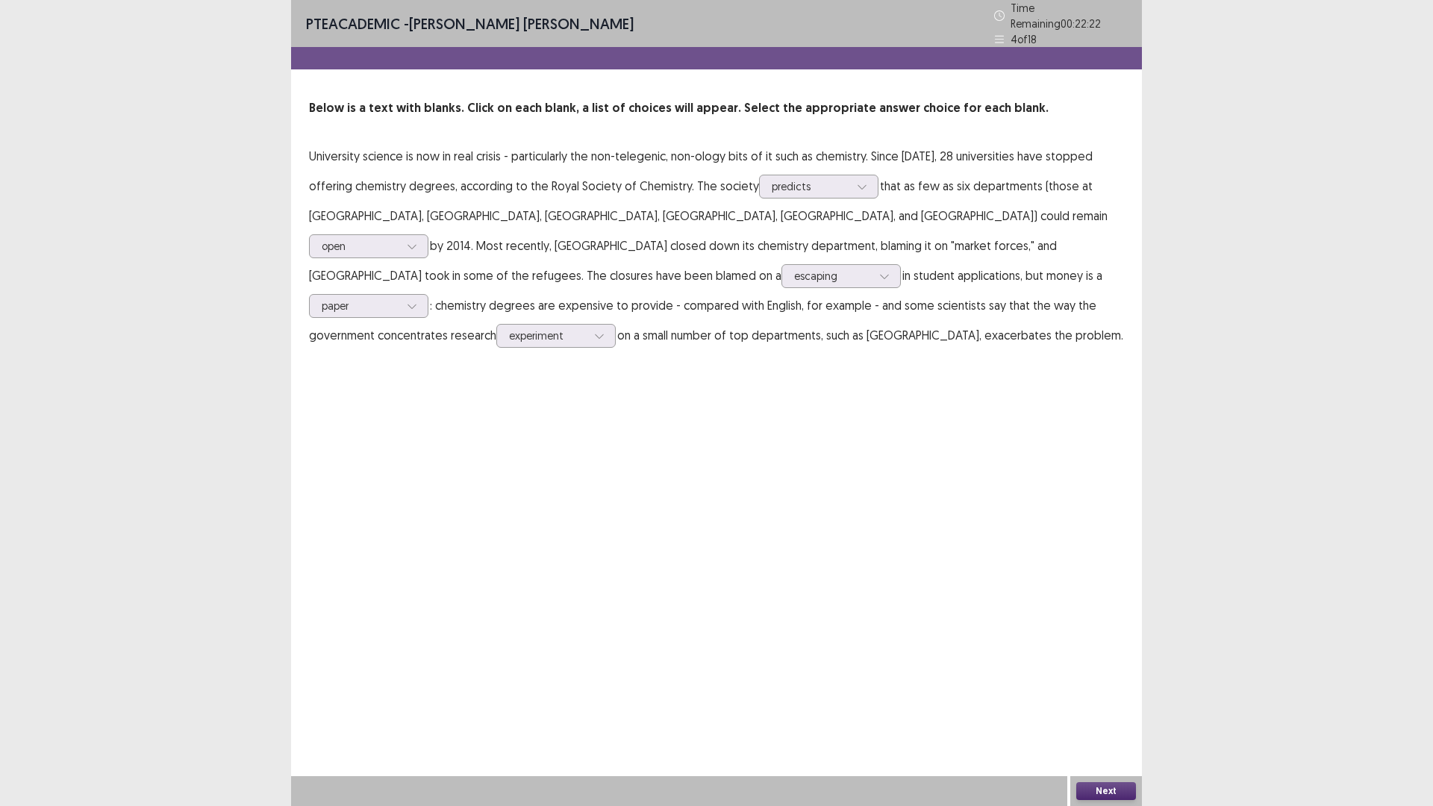
click at [1098, 704] on button "Next" at bounding box center [1106, 791] width 60 height 18
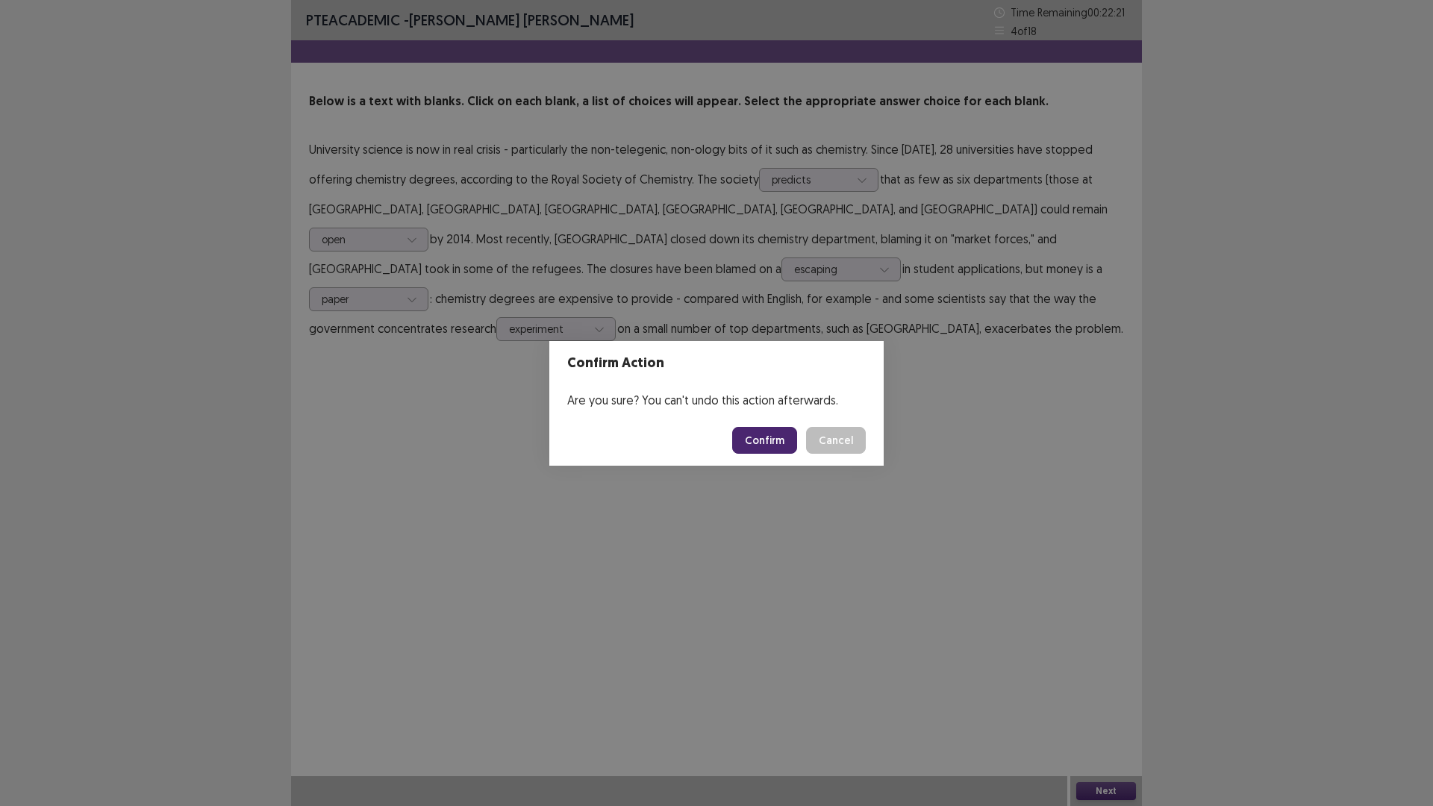
click at [771, 427] on button "Confirm" at bounding box center [764, 440] width 65 height 27
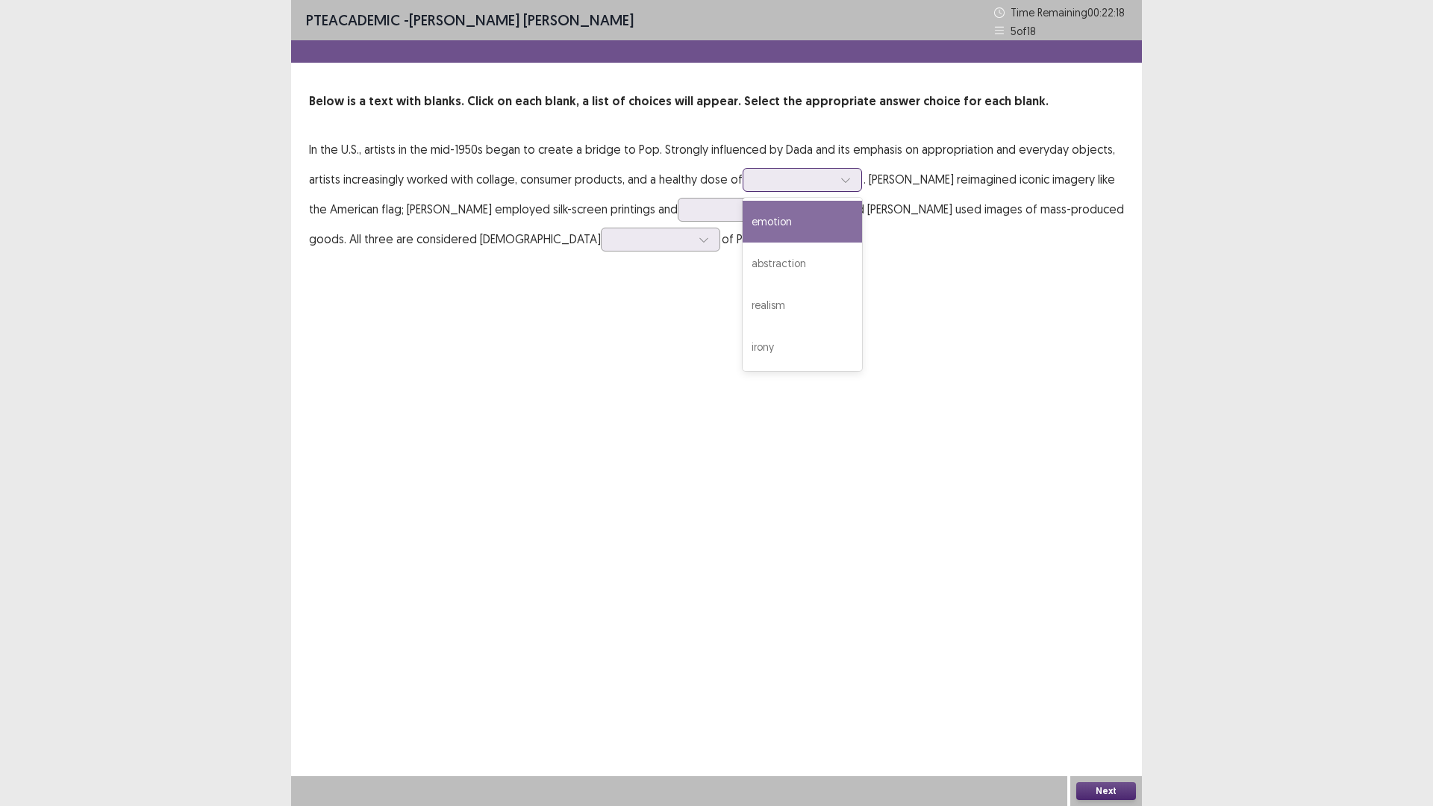
click at [788, 185] on div at bounding box center [794, 179] width 78 height 14
click at [793, 222] on div "emotion" at bounding box center [802, 222] width 119 height 42
click at [716, 212] on div at bounding box center [729, 209] width 78 height 14
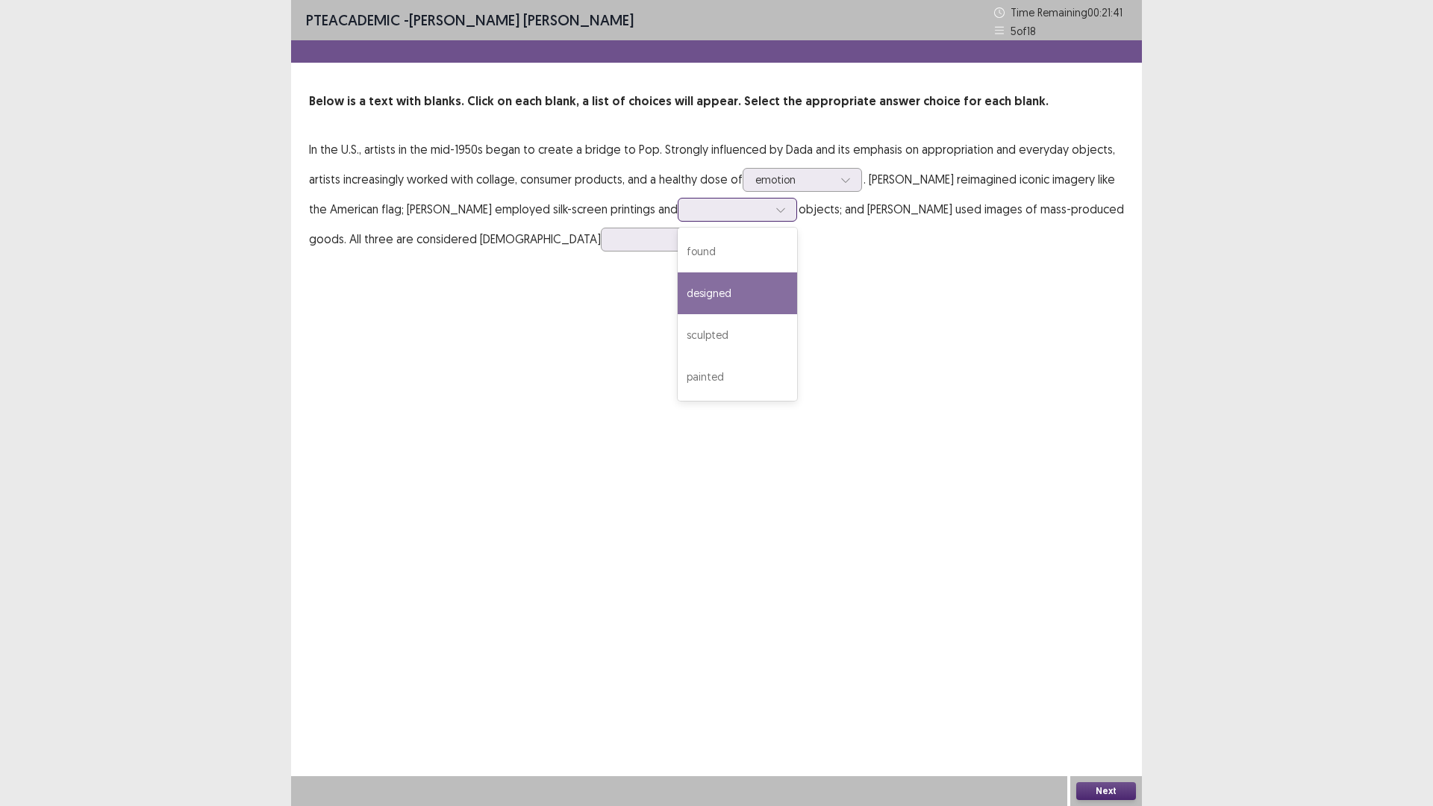
click at [734, 290] on div "designed" at bounding box center [737, 293] width 119 height 42
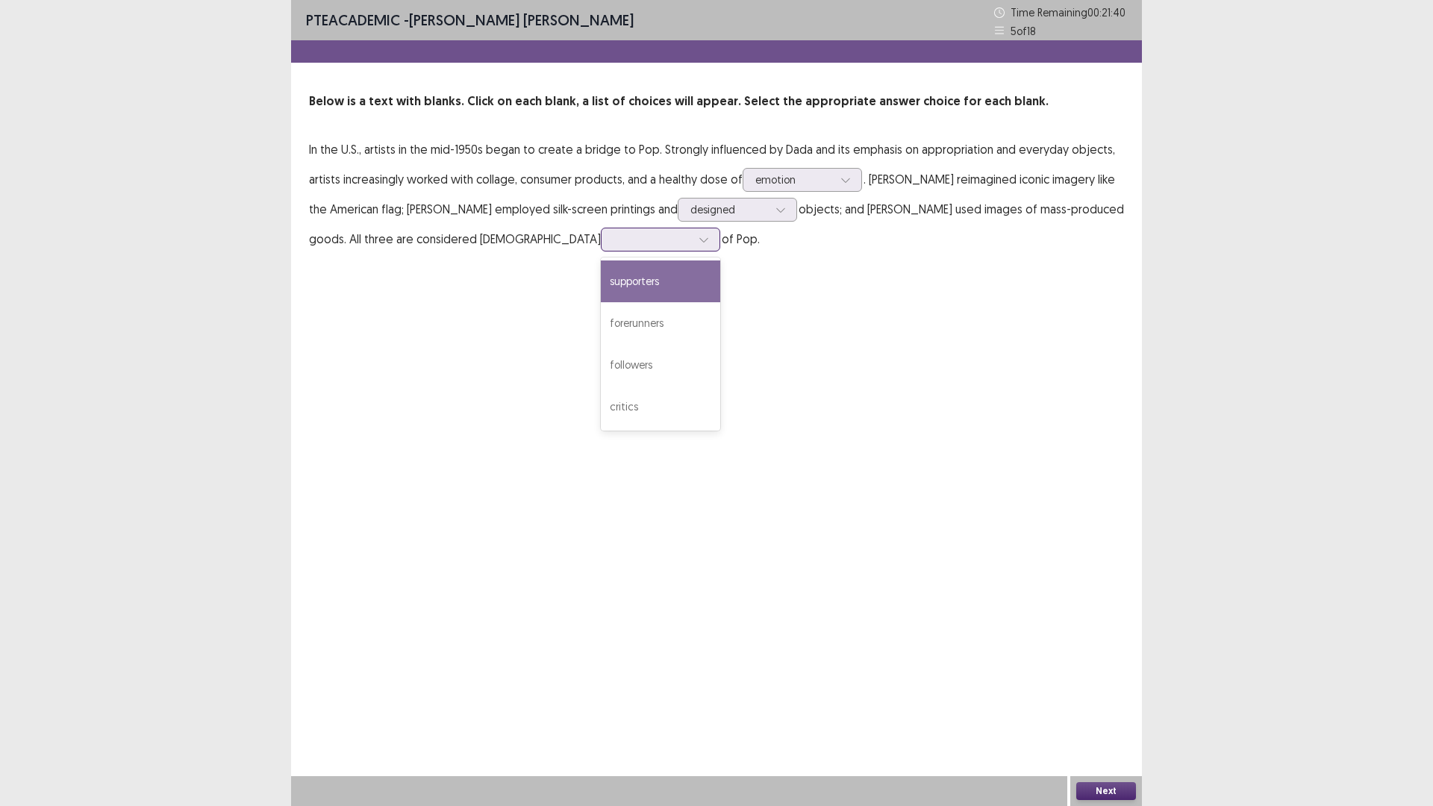
click at [601, 243] on div at bounding box center [660, 240] width 119 height 24
click at [601, 282] on div "supporters" at bounding box center [660, 281] width 119 height 42
click at [1111, 704] on button "Next" at bounding box center [1106, 791] width 60 height 18
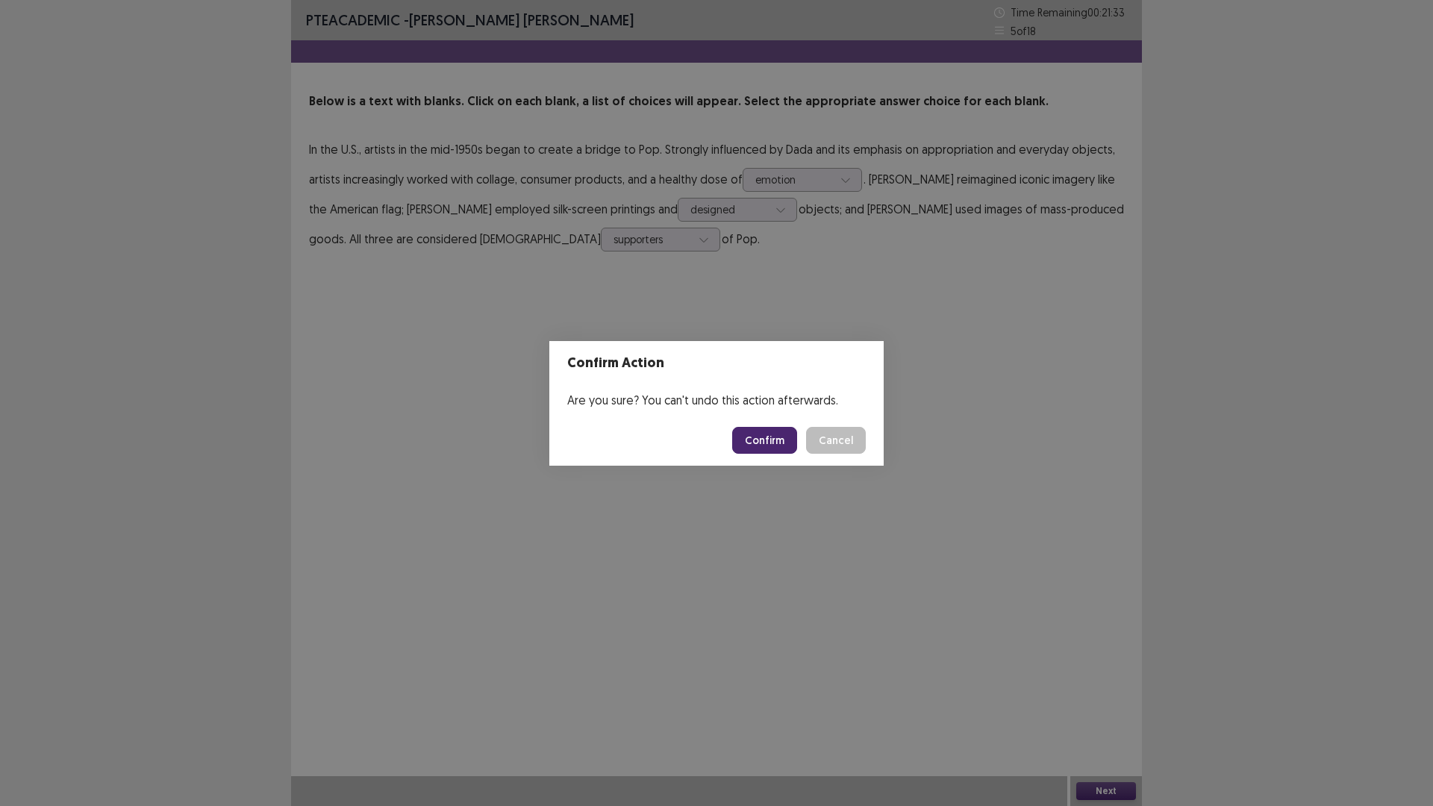
click at [756, 442] on button "Confirm" at bounding box center [764, 440] width 65 height 27
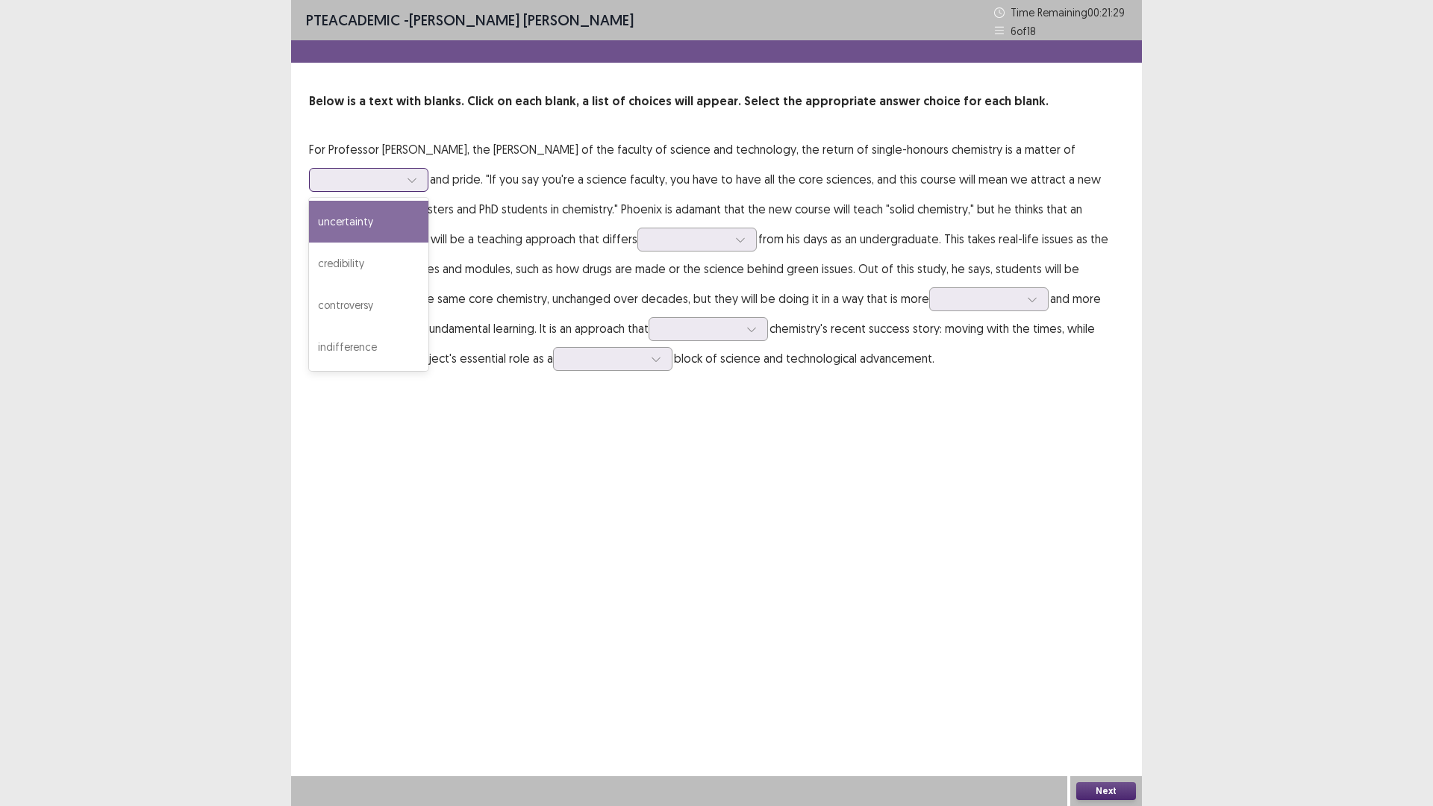
click at [399, 172] on div at bounding box center [361, 179] width 78 height 14
click at [428, 243] on div "credibility" at bounding box center [368, 264] width 119 height 42
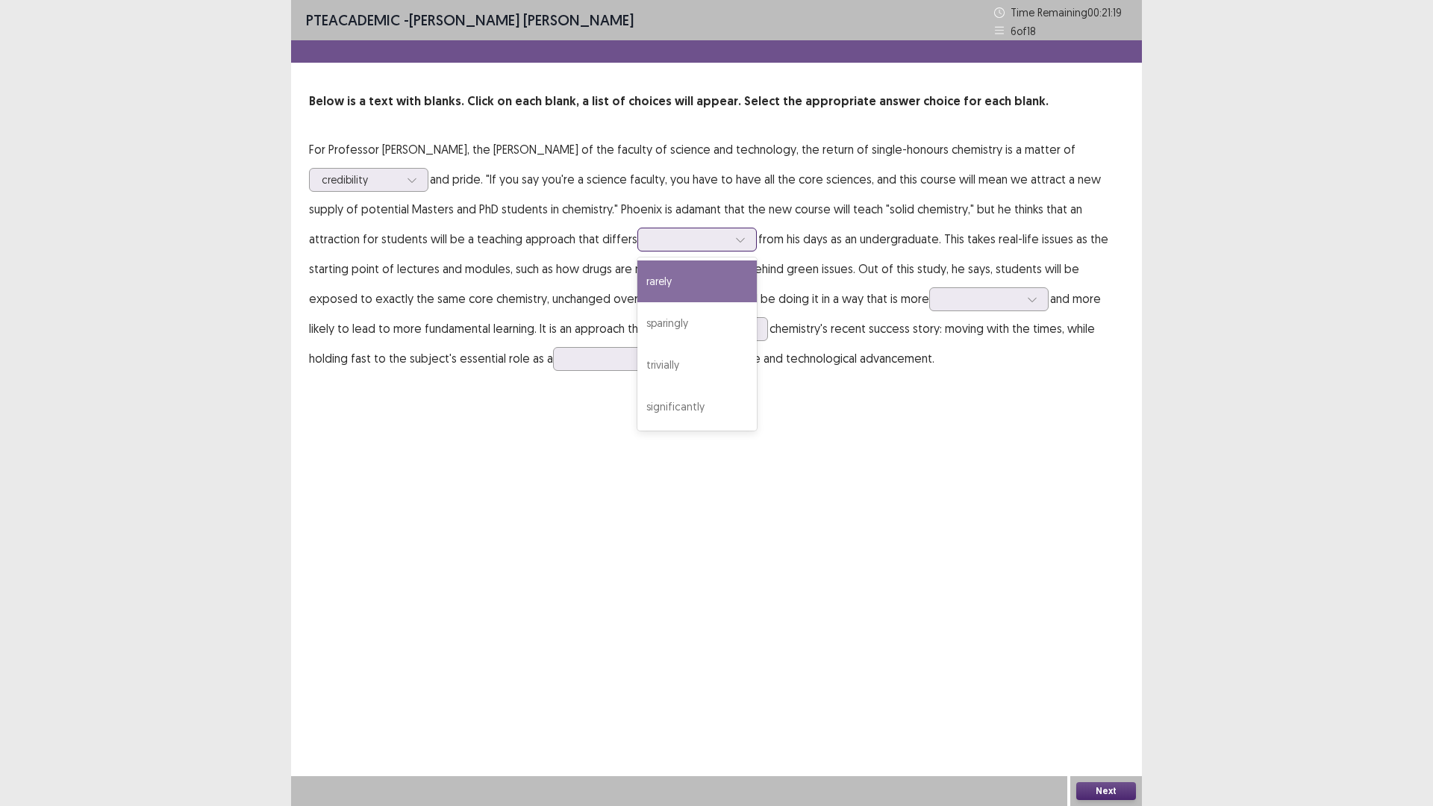
click at [650, 237] on div at bounding box center [689, 239] width 78 height 14
click at [637, 310] on div "sparingly" at bounding box center [696, 323] width 119 height 42
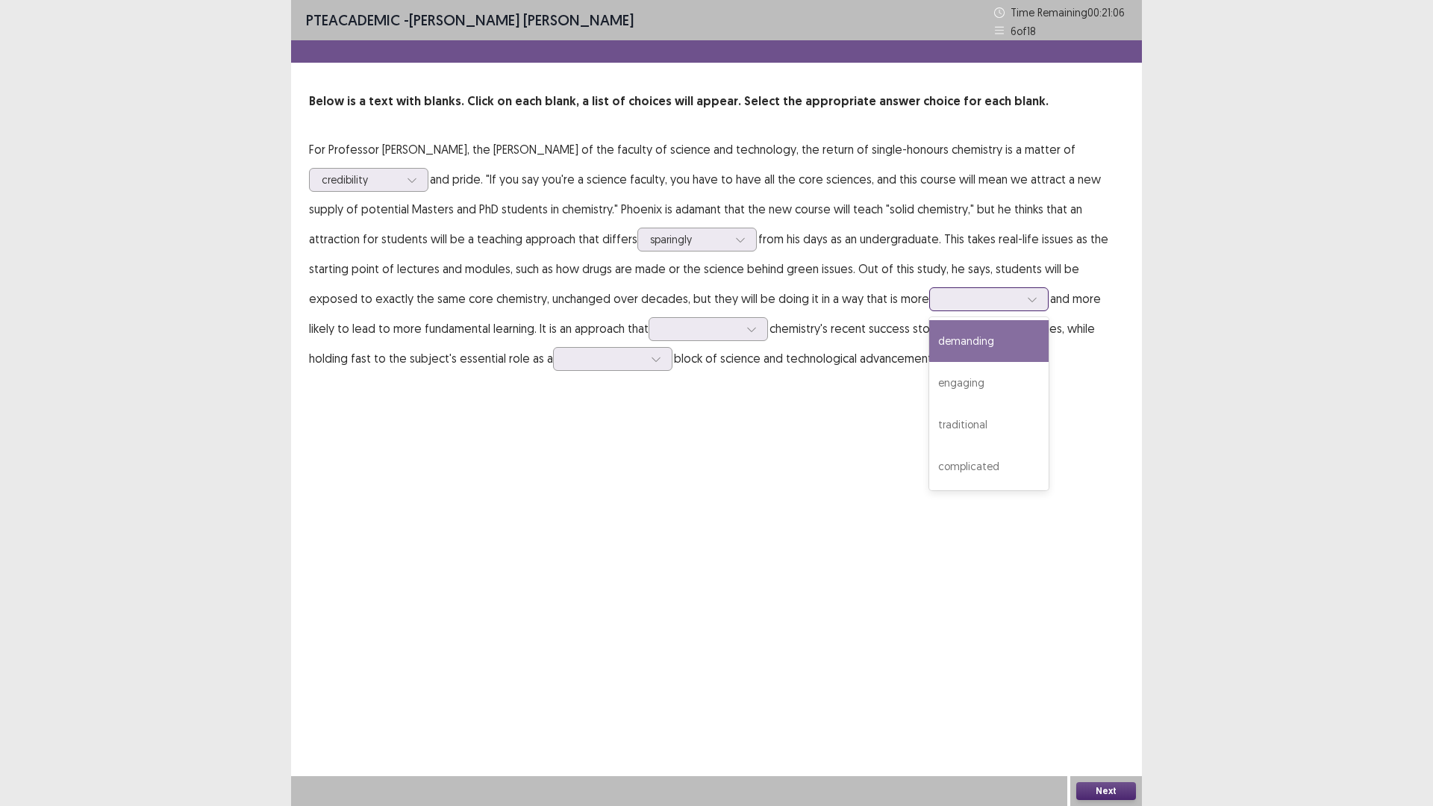
click at [942, 303] on div at bounding box center [981, 299] width 78 height 14
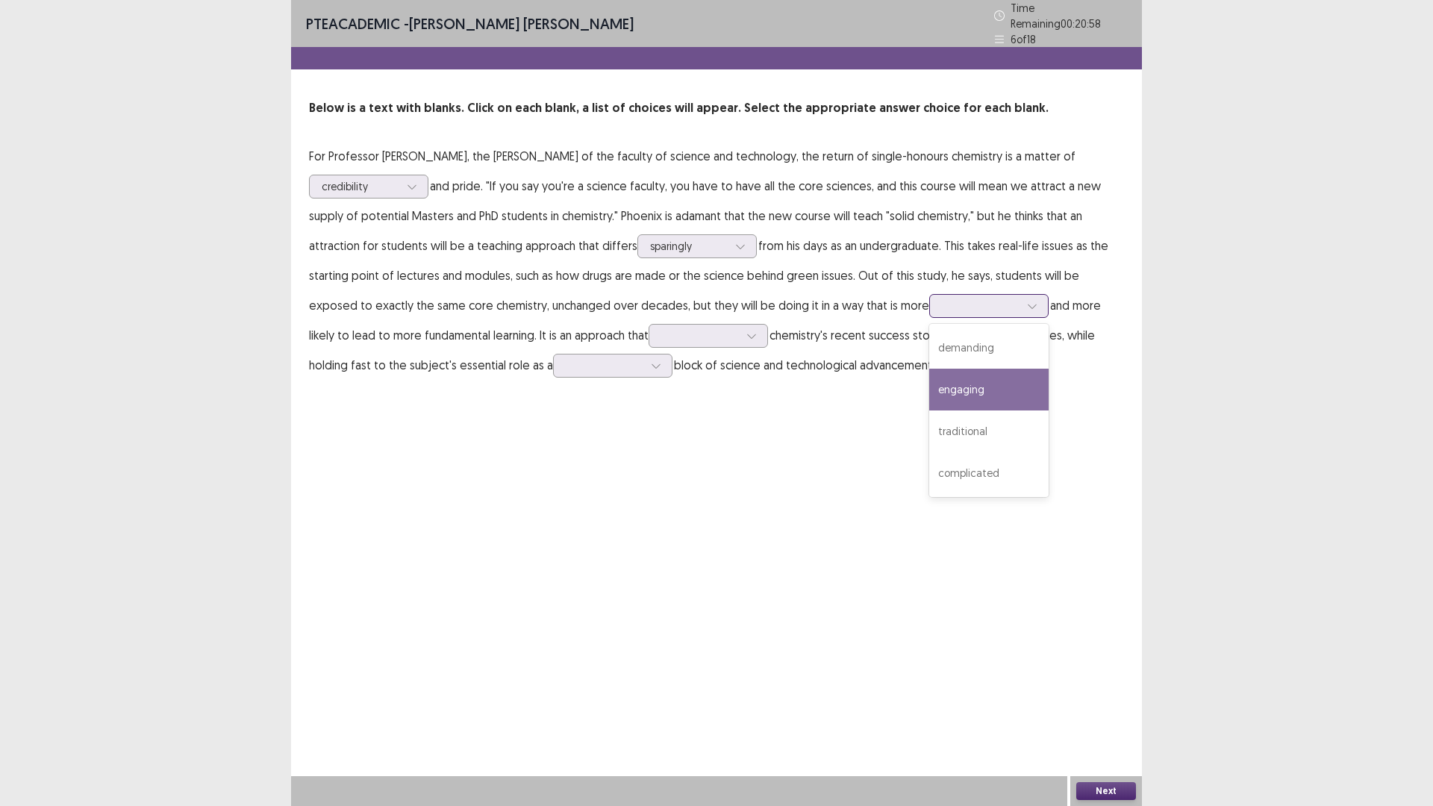
click at [929, 384] on div "engaging" at bounding box center [988, 390] width 119 height 42
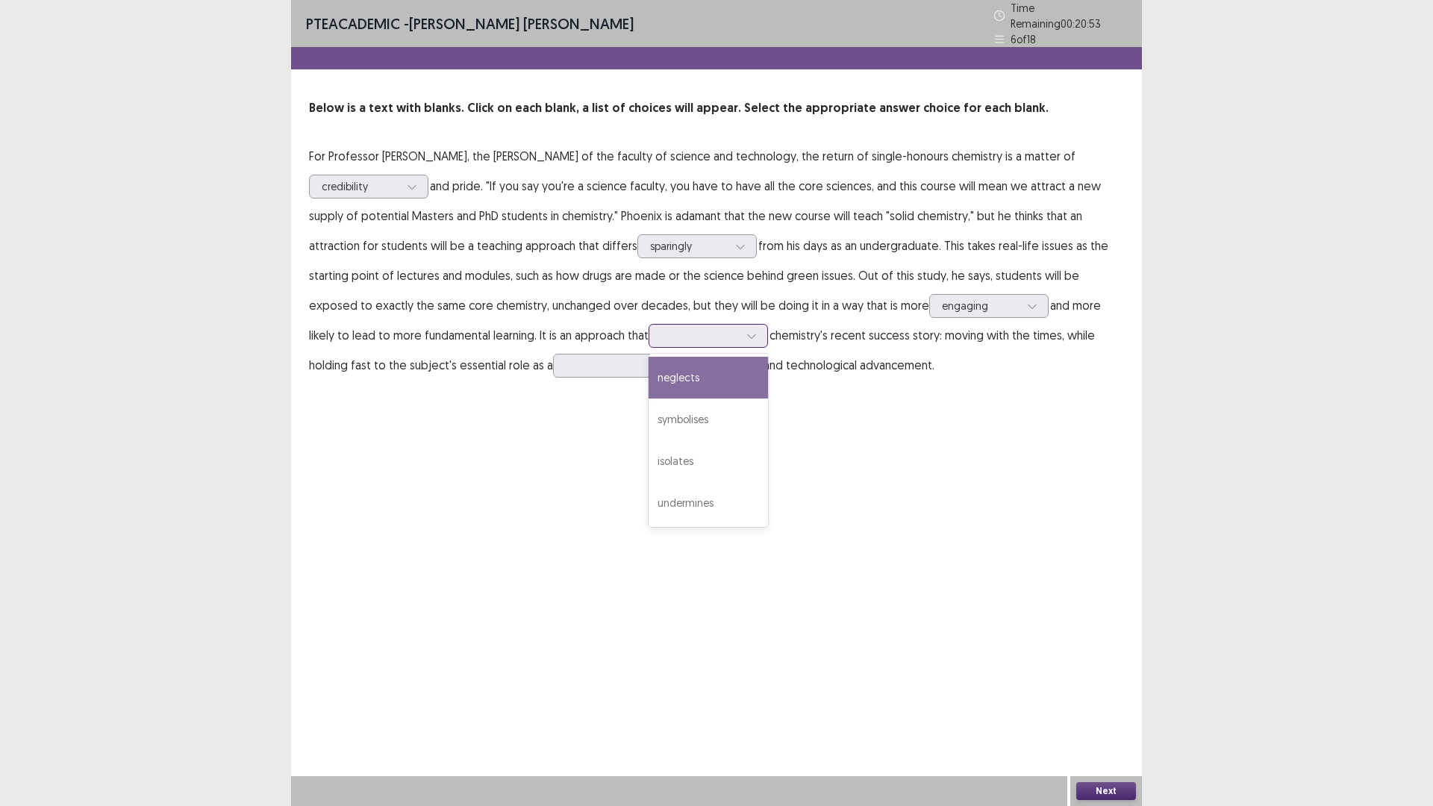
click at [661, 328] on div at bounding box center [700, 335] width 78 height 14
click at [648, 408] on div "symbolises" at bounding box center [707, 419] width 119 height 42
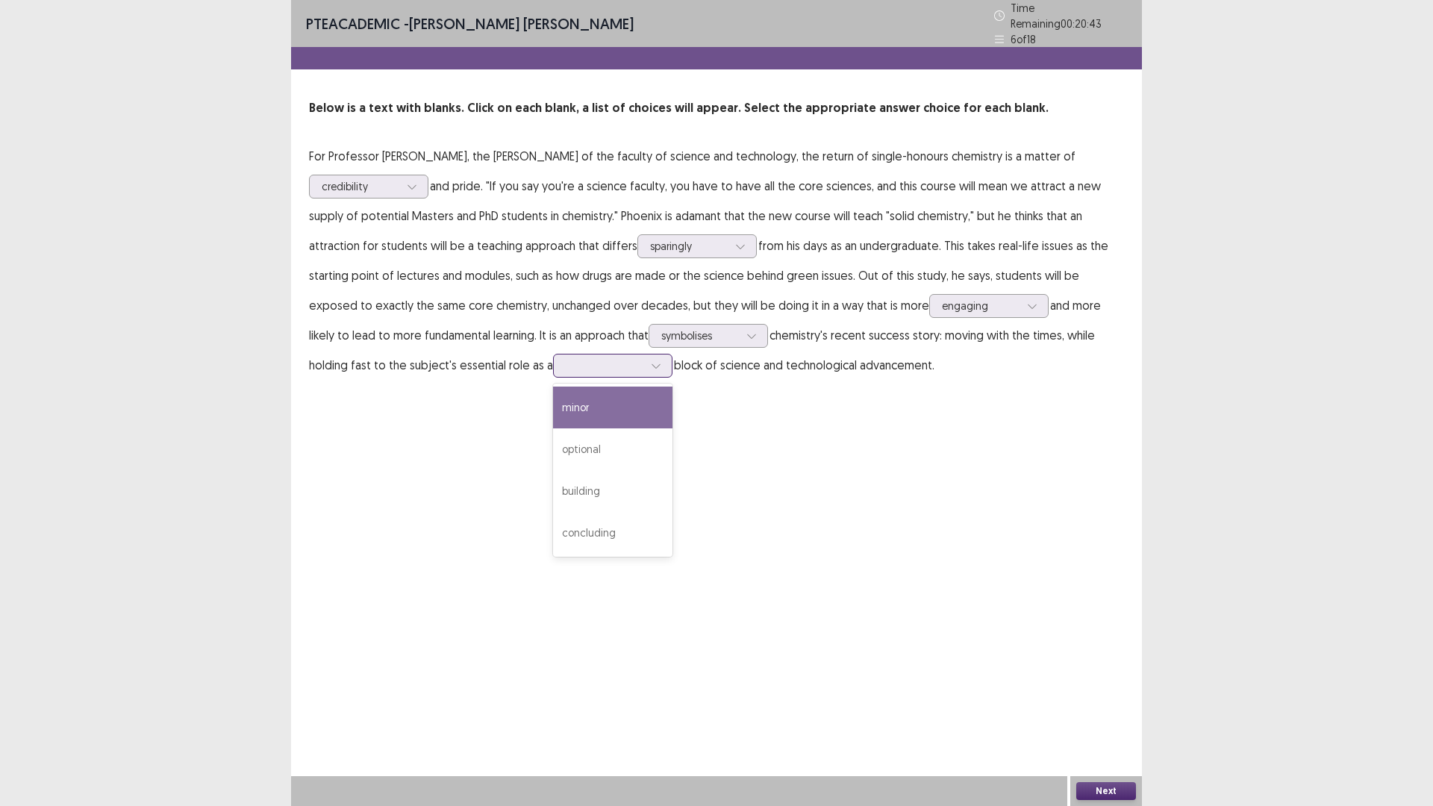
click at [566, 358] on div at bounding box center [605, 365] width 78 height 14
click at [553, 494] on div "building" at bounding box center [612, 491] width 119 height 42
click at [1107, 704] on button "Next" at bounding box center [1106, 791] width 60 height 18
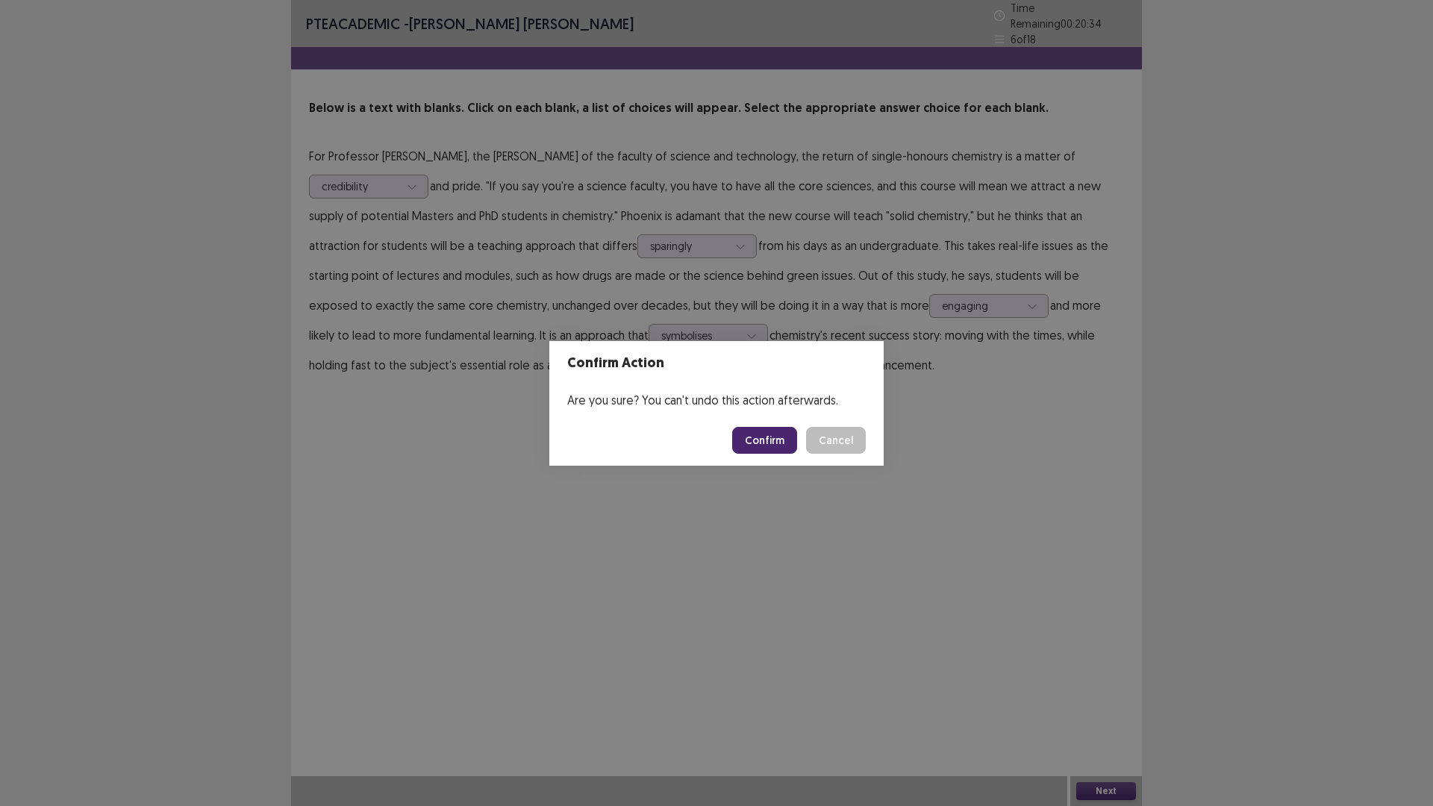
click at [764, 446] on button "Confirm" at bounding box center [764, 440] width 65 height 27
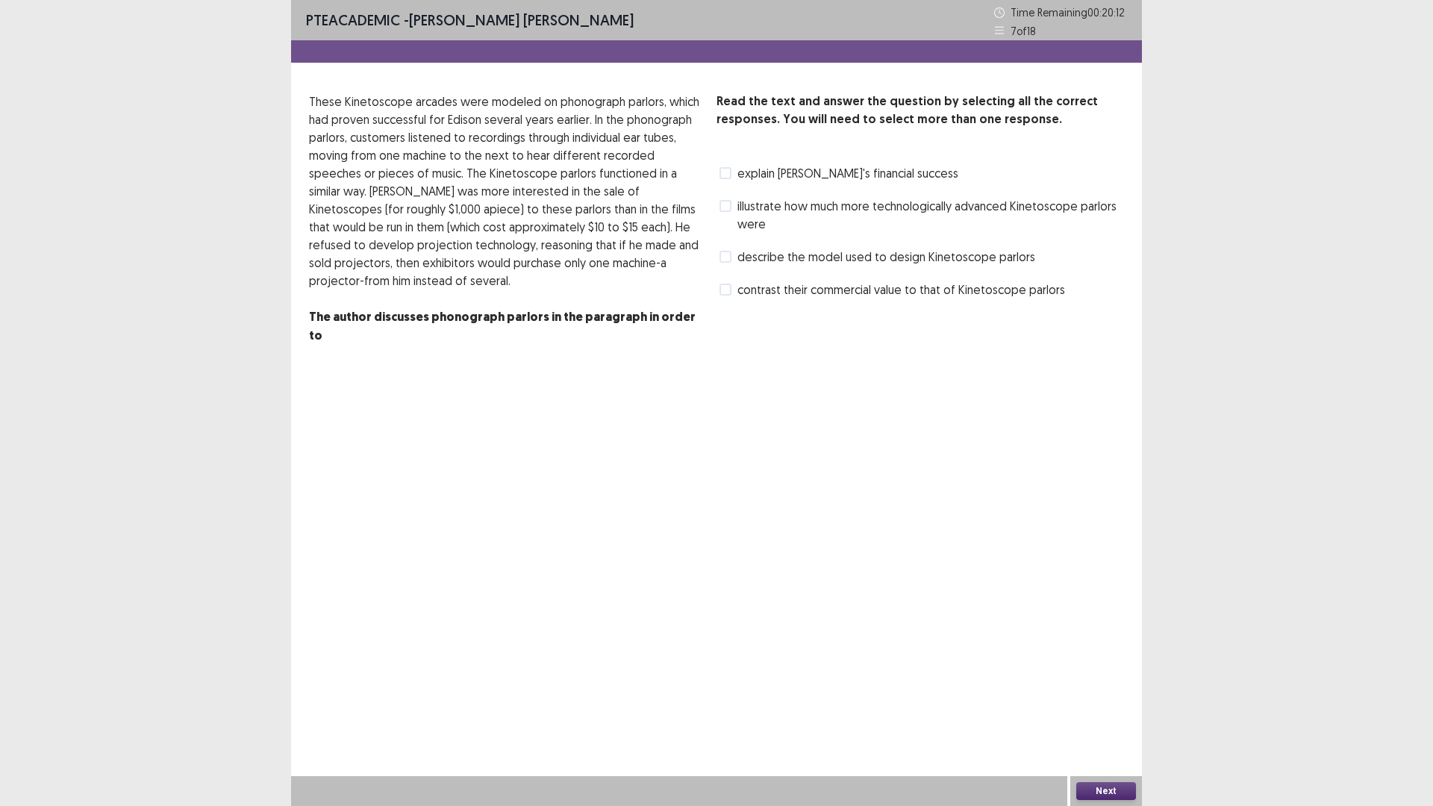
click at [751, 260] on span "describe the model used to design Kinetoscope parlors" at bounding box center [886, 257] width 298 height 18
click at [876, 211] on span "illustrate how much more technologically advanced Kinetoscope parlors were" at bounding box center [930, 215] width 387 height 36
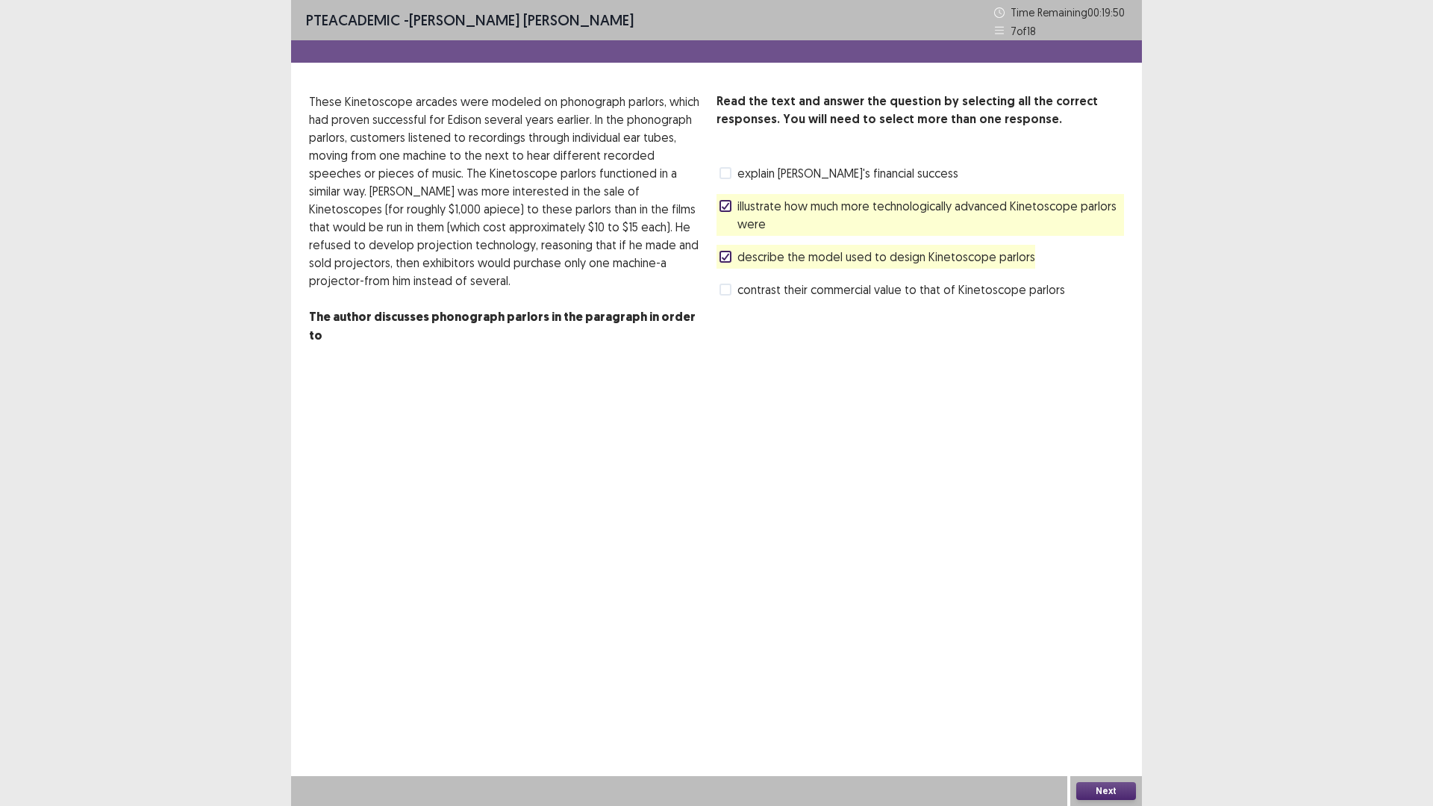
click at [1102, 704] on button "Next" at bounding box center [1106, 791] width 60 height 18
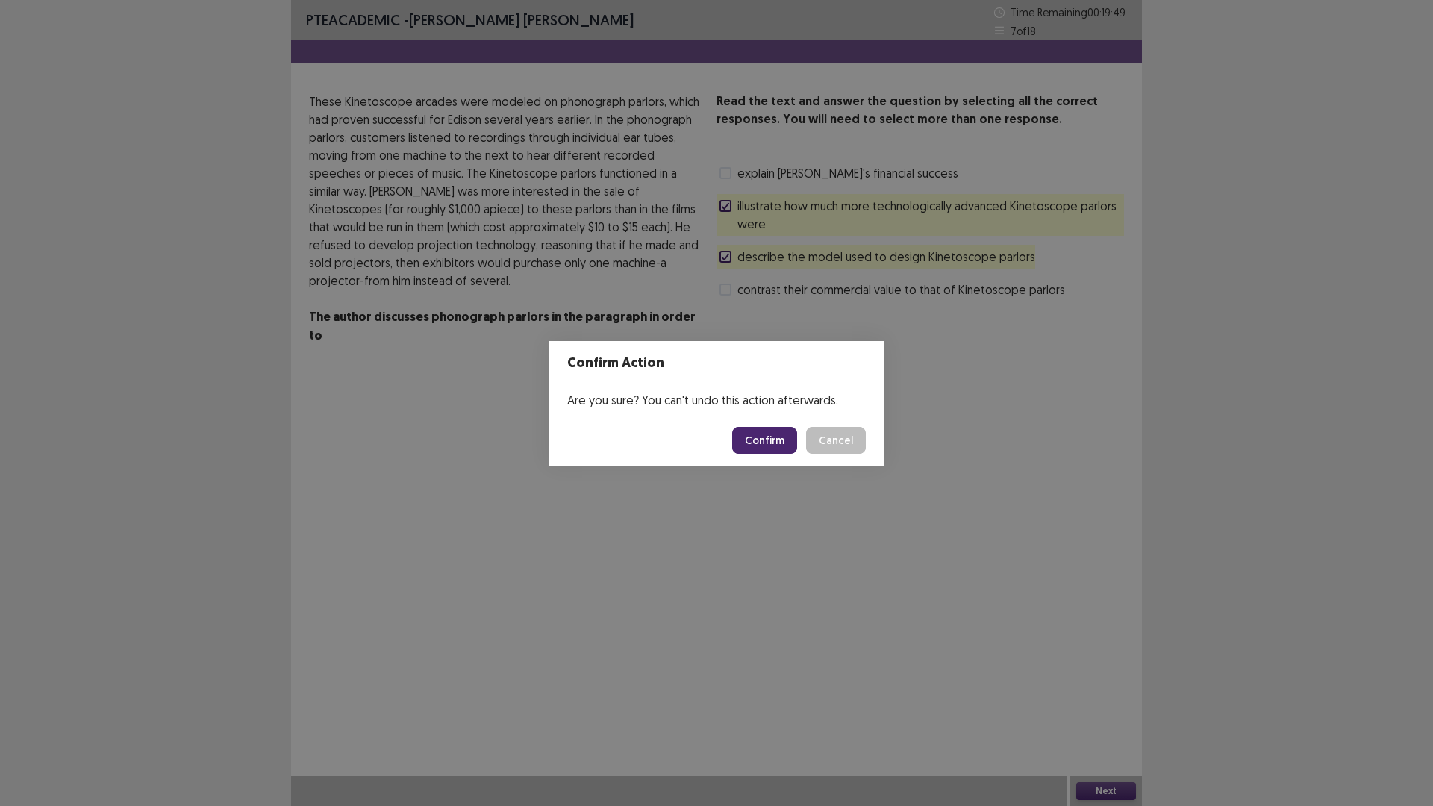
click at [787, 443] on button "Confirm" at bounding box center [764, 440] width 65 height 27
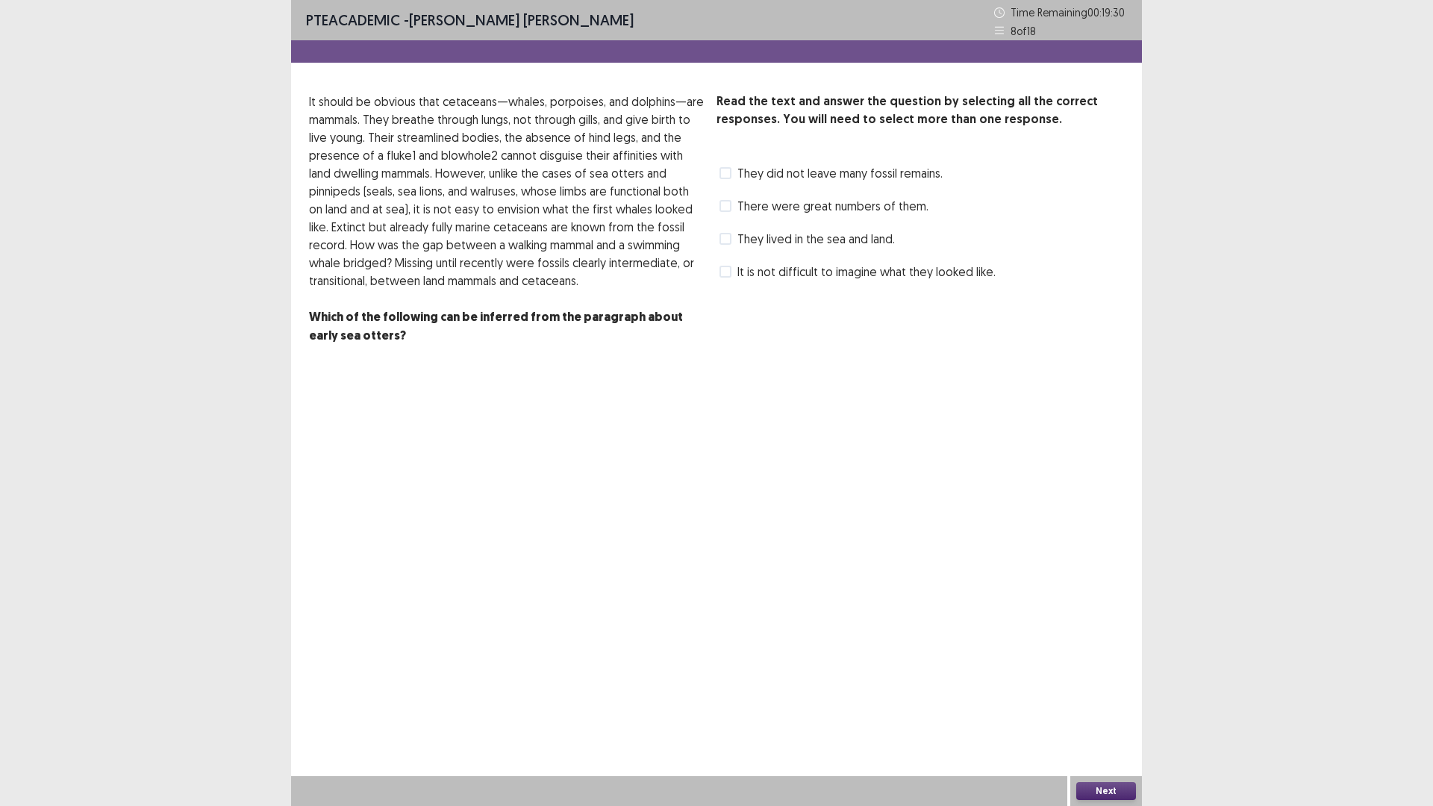
click at [845, 238] on span "They lived in the sea and land." at bounding box center [815, 239] width 157 height 18
click at [790, 212] on span "There were great numbers of them." at bounding box center [832, 206] width 191 height 18
drag, startPoint x: 790, startPoint y: 216, endPoint x: 791, endPoint y: 179, distance: 36.6
click at [790, 211] on div "There were great numbers of them." at bounding box center [822, 206] width 212 height 24
click at [791, 178] on span "They did not leave many fossil remains." at bounding box center [839, 173] width 205 height 18
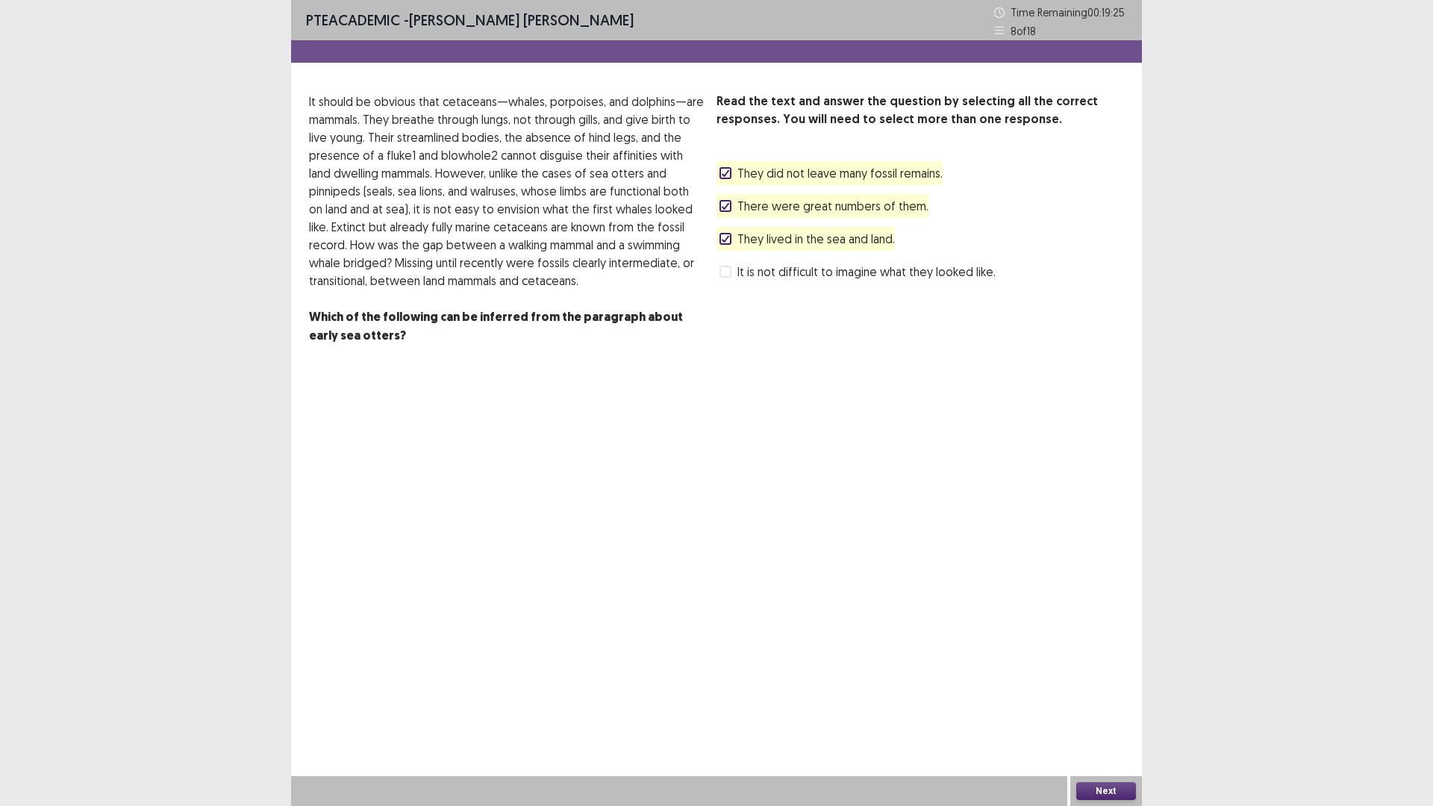
click at [748, 204] on span "There were great numbers of them." at bounding box center [832, 206] width 191 height 18
click at [1095, 704] on button "Next" at bounding box center [1106, 791] width 60 height 18
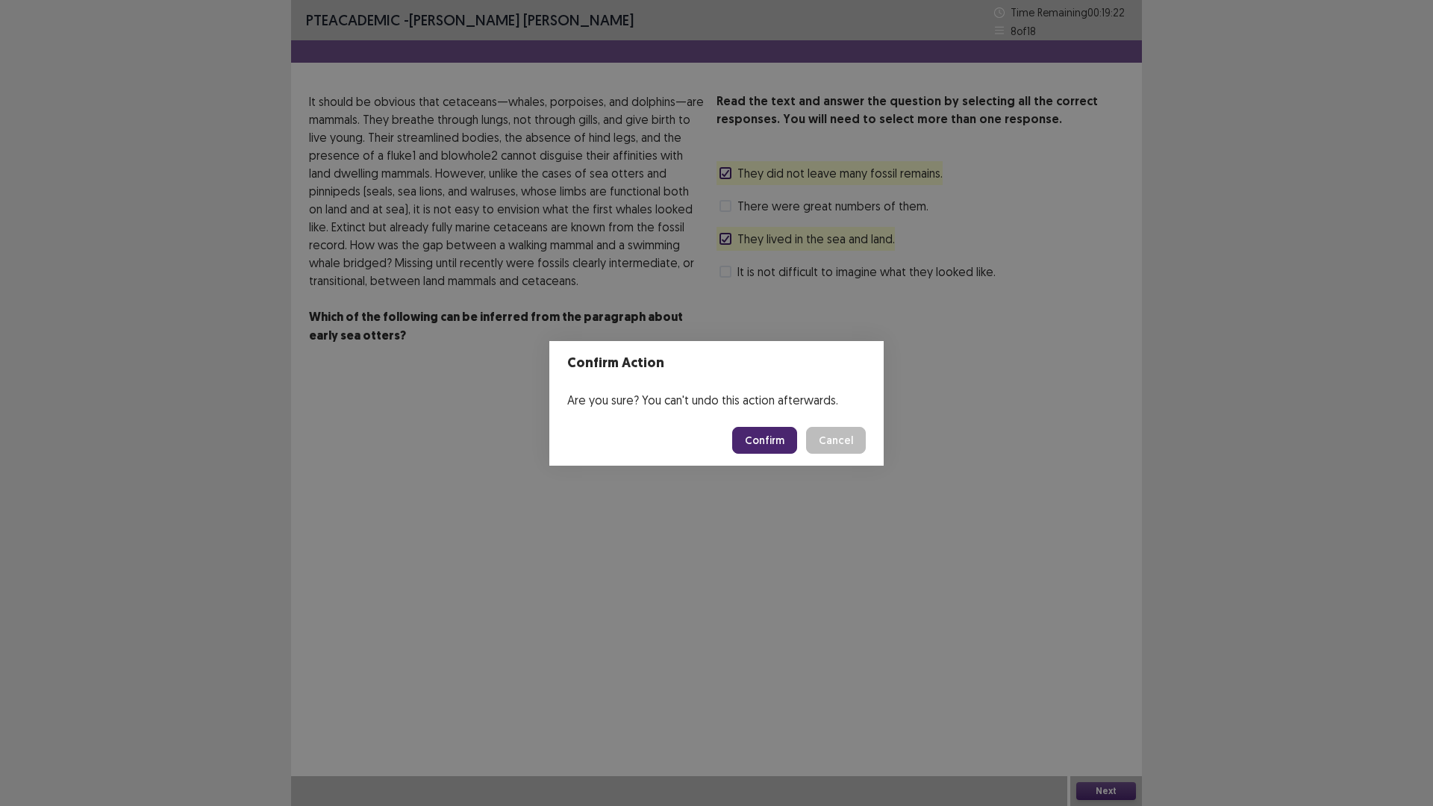
click at [768, 440] on button "Confirm" at bounding box center [764, 440] width 65 height 27
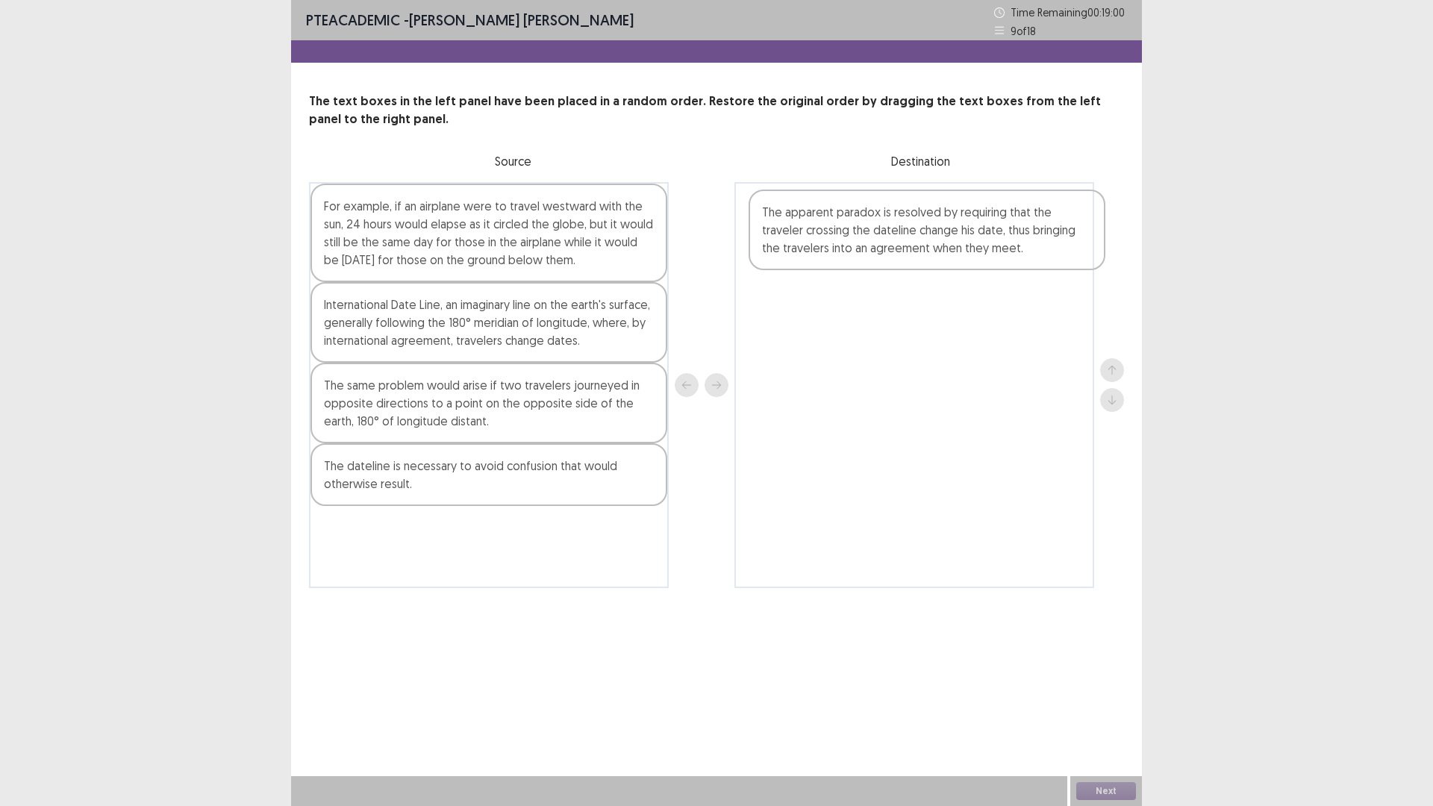
drag, startPoint x: 401, startPoint y: 424, endPoint x: 851, endPoint y: 243, distance: 484.9
click at [851, 243] on div "For example, if an airplane were to travel westward with the sun, 24 hours woul…" at bounding box center [716, 385] width 815 height 406
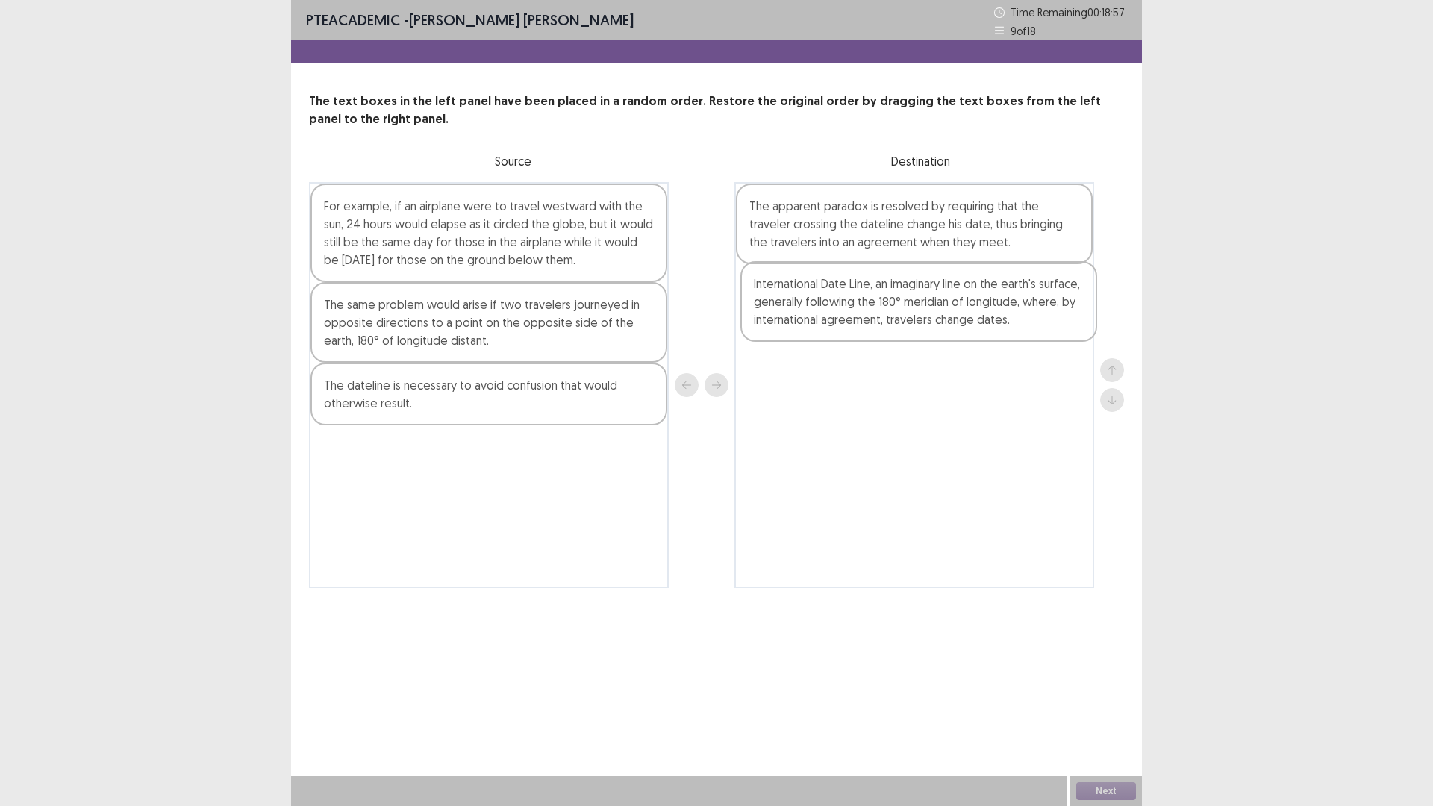
drag, startPoint x: 413, startPoint y: 321, endPoint x: 865, endPoint y: 301, distance: 452.6
click at [865, 301] on div "For example, if an airplane were to travel westward with the sun, 24 hours woul…" at bounding box center [716, 385] width 815 height 406
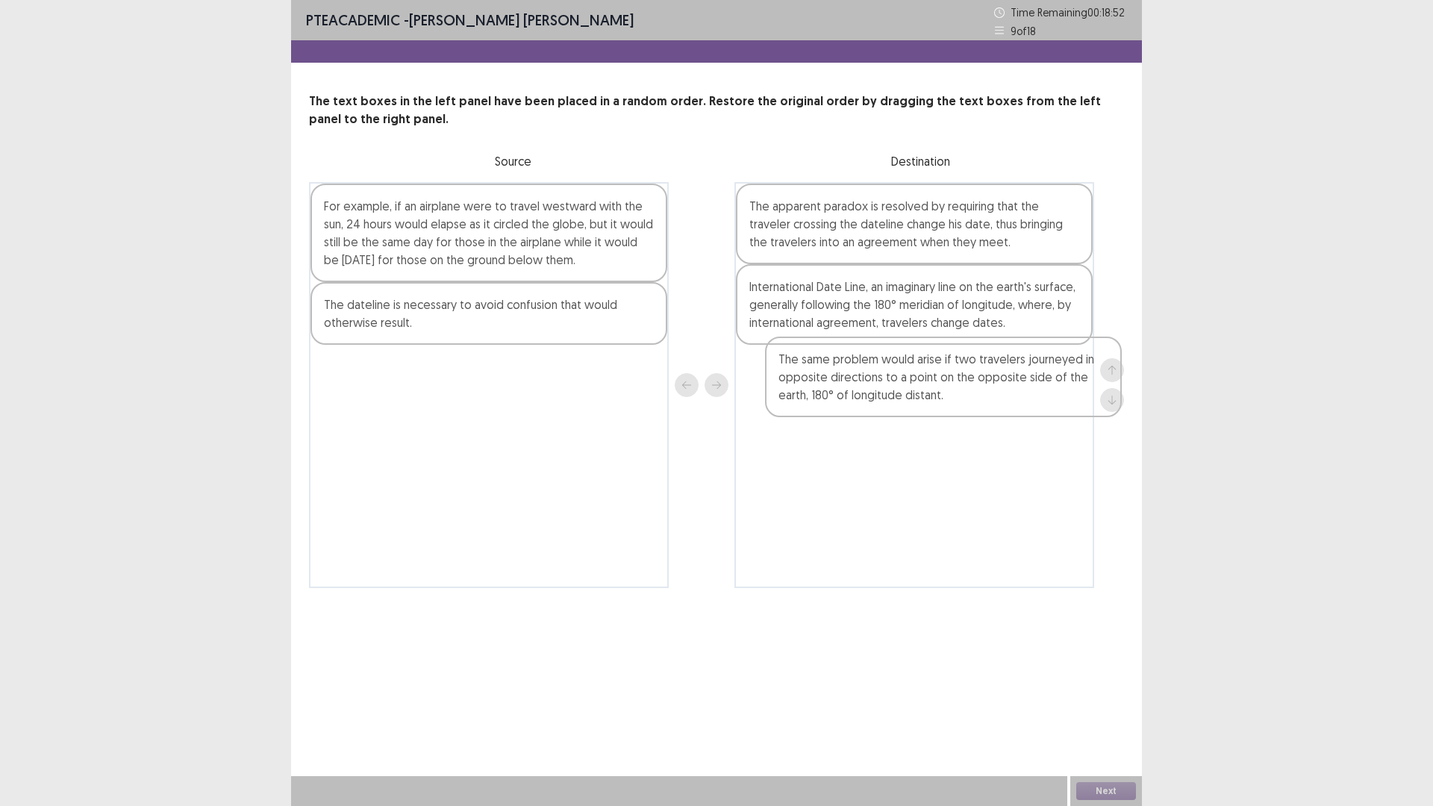
drag, startPoint x: 390, startPoint y: 332, endPoint x: 853, endPoint y: 387, distance: 466.0
click at [853, 387] on div "For example, if an airplane were to travel westward with the sun, 24 hours woul…" at bounding box center [716, 385] width 815 height 406
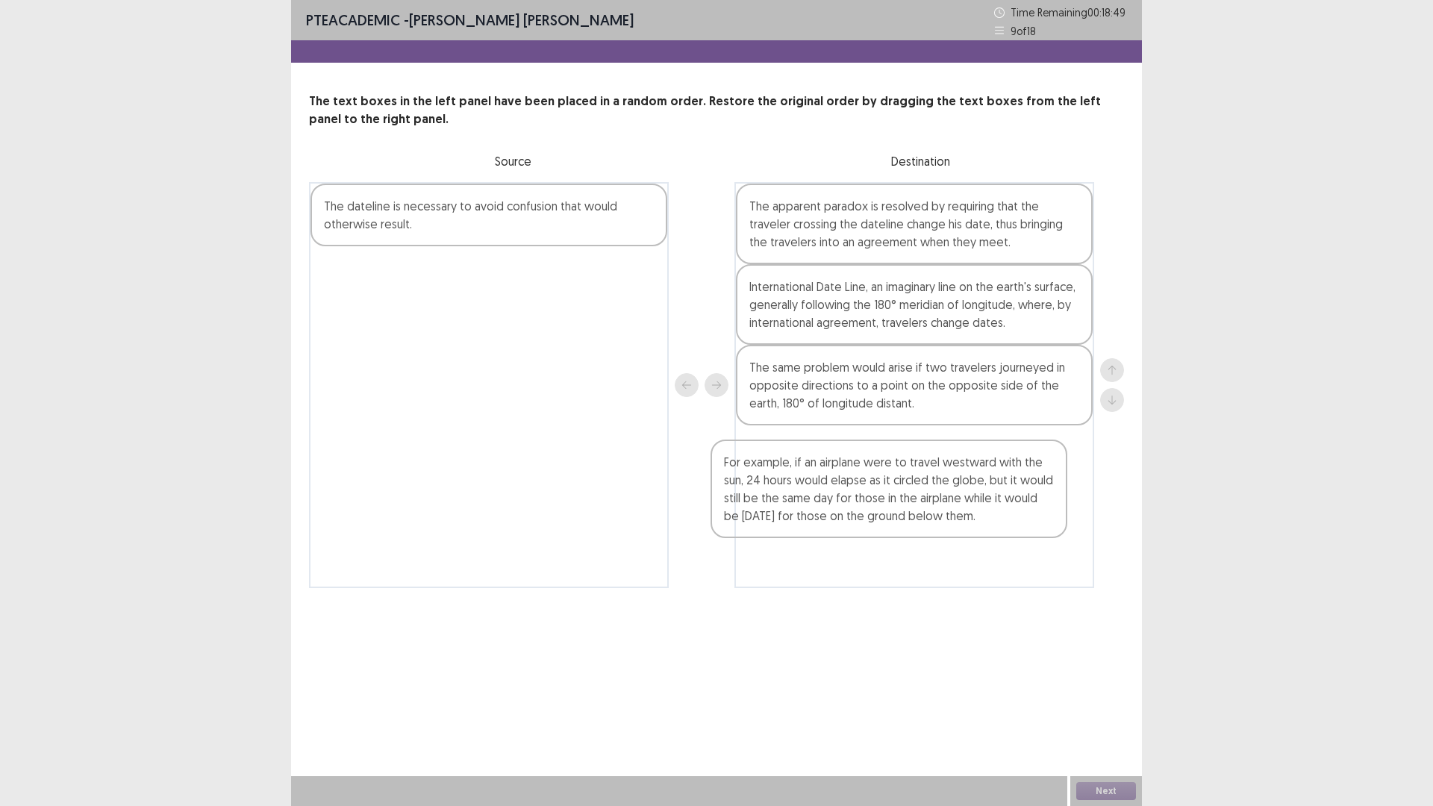
drag, startPoint x: 450, startPoint y: 219, endPoint x: 852, endPoint y: 484, distance: 481.2
click at [852, 484] on div "For example, if an airplane were to travel westward with the sun, 24 hours woul…" at bounding box center [716, 385] width 815 height 406
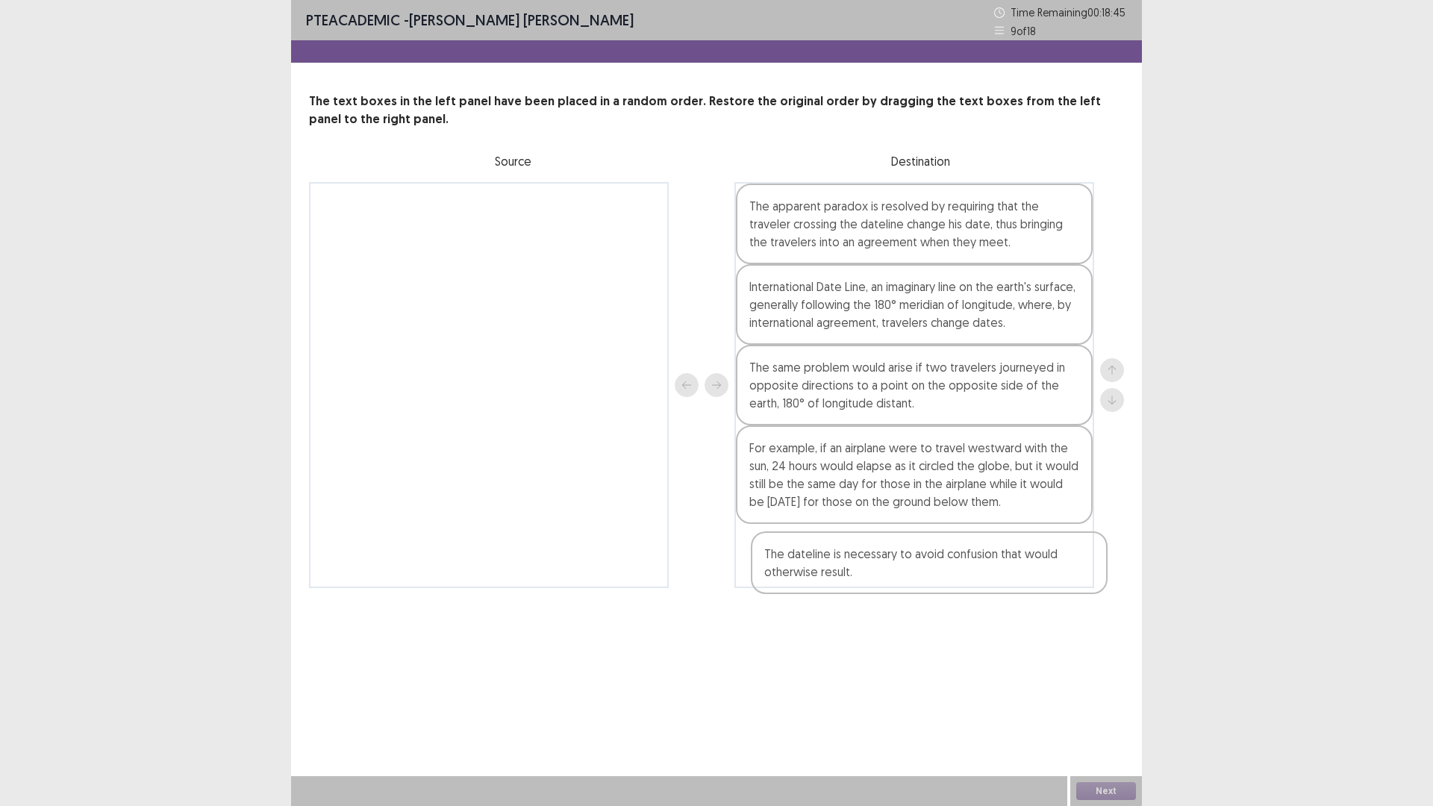
drag, startPoint x: 346, startPoint y: 213, endPoint x: 789, endPoint y: 572, distance: 570.4
click at [789, 572] on div "The dateline is necessary to avoid confusion that would otherwise result. The a…" at bounding box center [716, 385] width 815 height 406
click at [1106, 704] on button "Next" at bounding box center [1106, 791] width 60 height 18
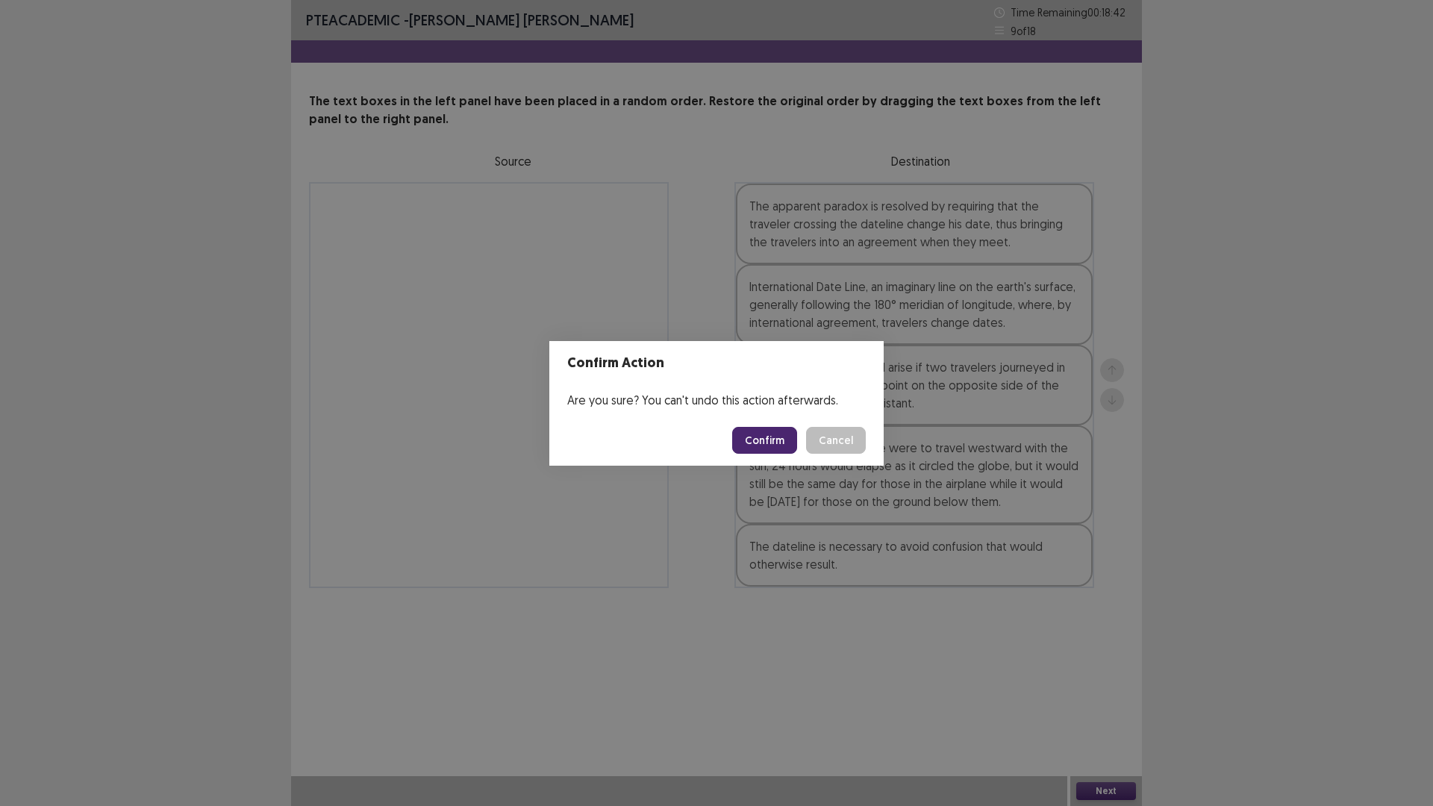
click at [768, 433] on button "Confirm" at bounding box center [764, 440] width 65 height 27
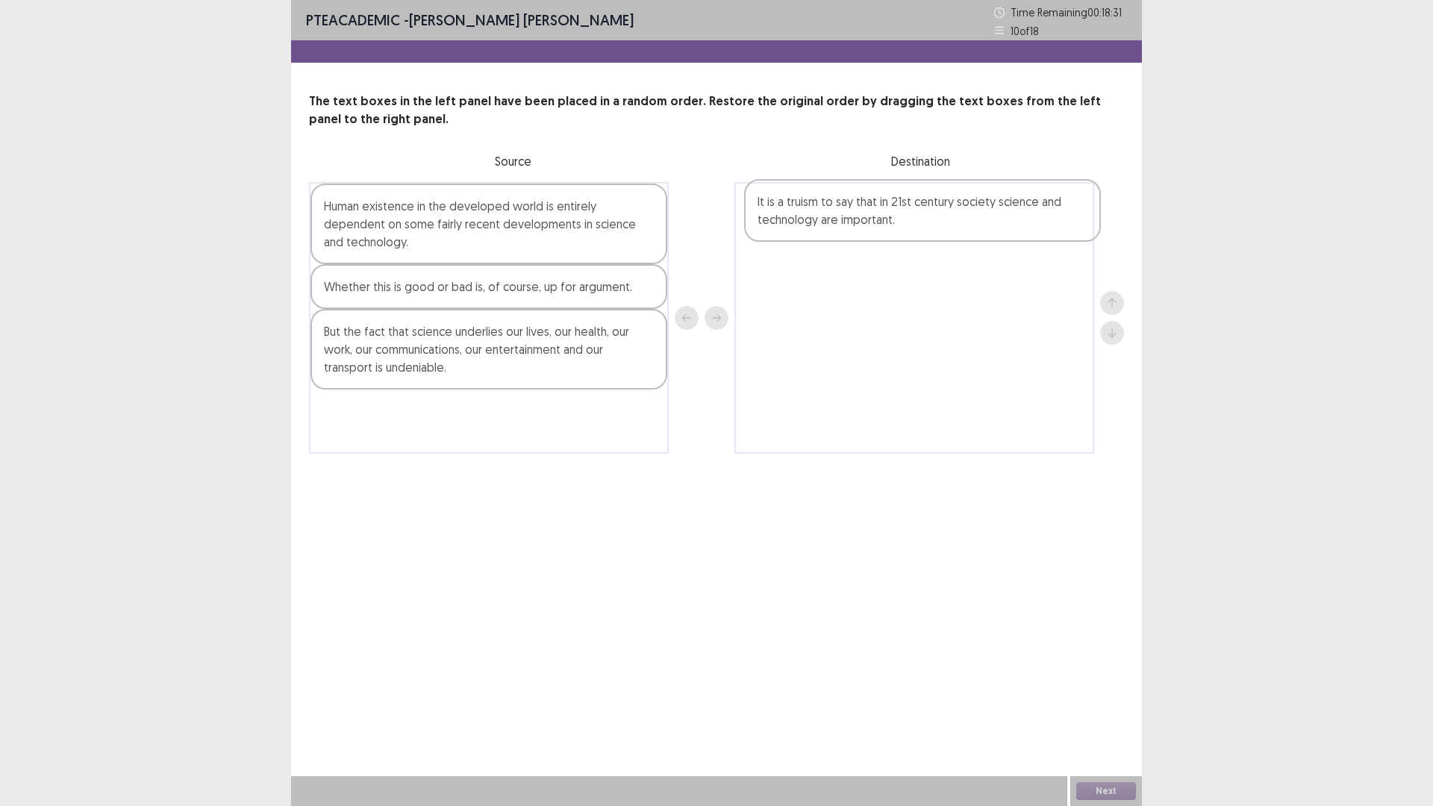
drag, startPoint x: 392, startPoint y: 437, endPoint x: 825, endPoint y: 227, distance: 481.9
click at [825, 227] on div "Human existence in the developed world is entirely dependent on some fairly rec…" at bounding box center [716, 318] width 815 height 272
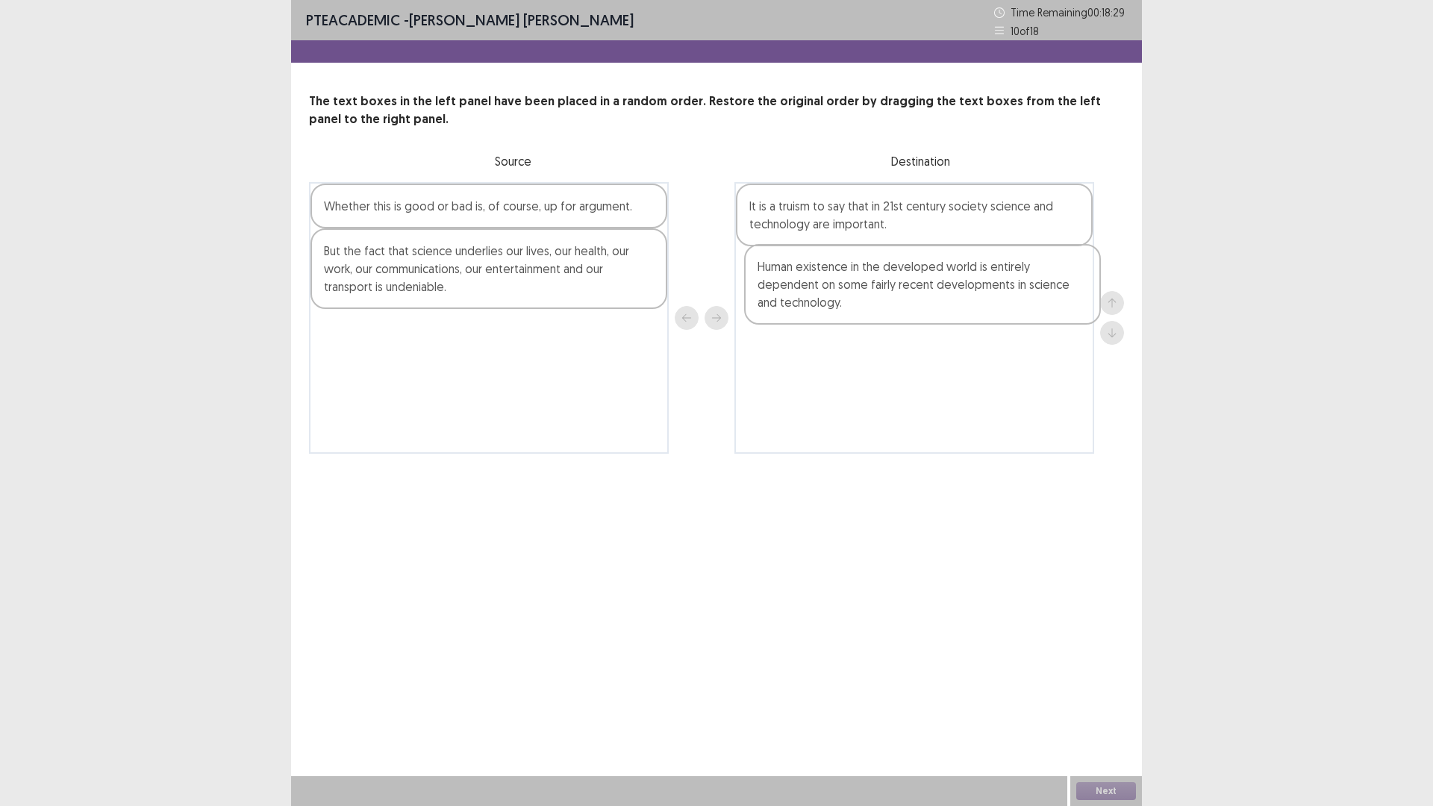
drag, startPoint x: 458, startPoint y: 217, endPoint x: 896, endPoint y: 284, distance: 443.1
click at [896, 284] on div "Human existence in the developed world is entirely dependent on some fairly rec…" at bounding box center [716, 318] width 815 height 272
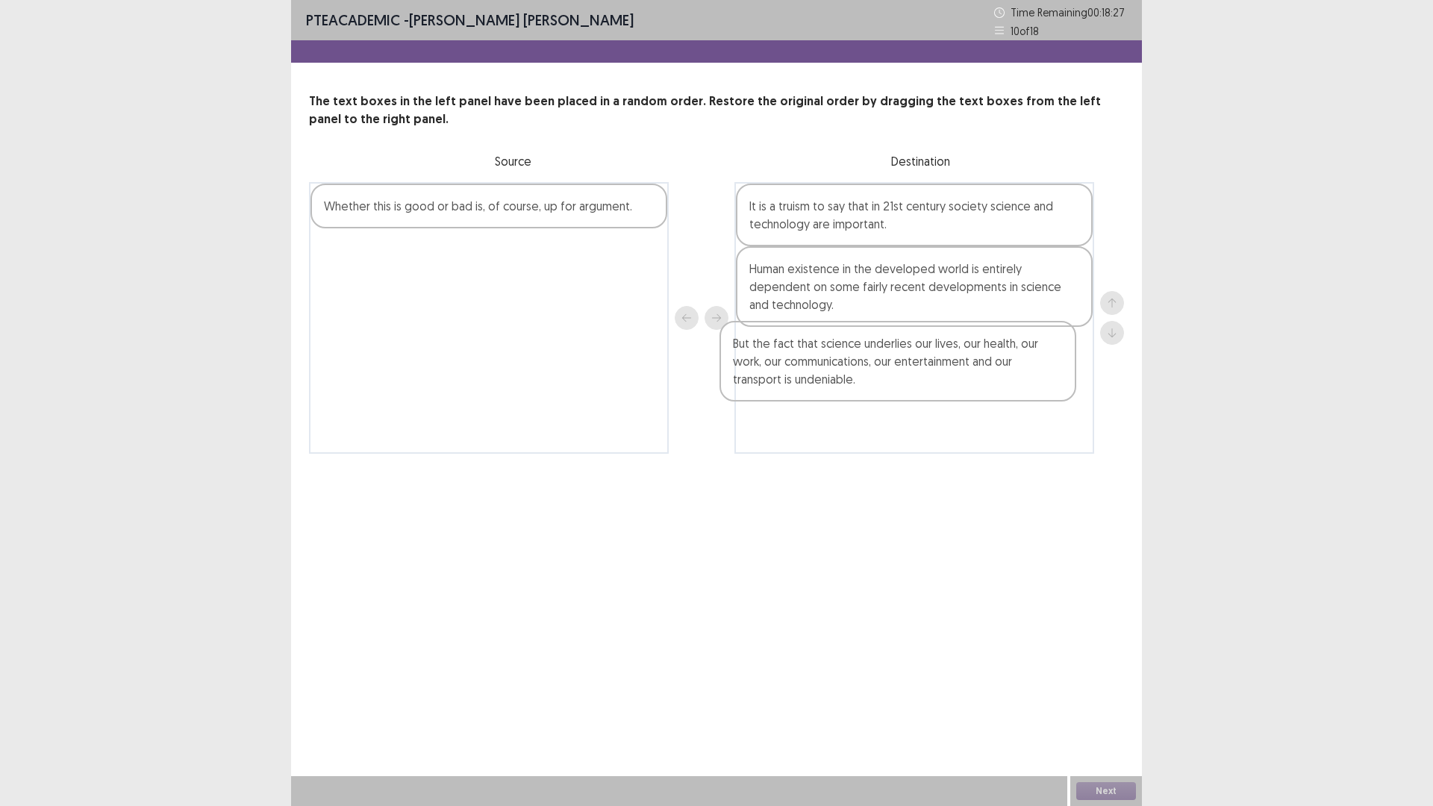
drag, startPoint x: 407, startPoint y: 269, endPoint x: 819, endPoint y: 369, distance: 424.6
click at [819, 369] on div "Whether this is good or bad is, of course, up for argument. But the fact that s…" at bounding box center [716, 318] width 815 height 272
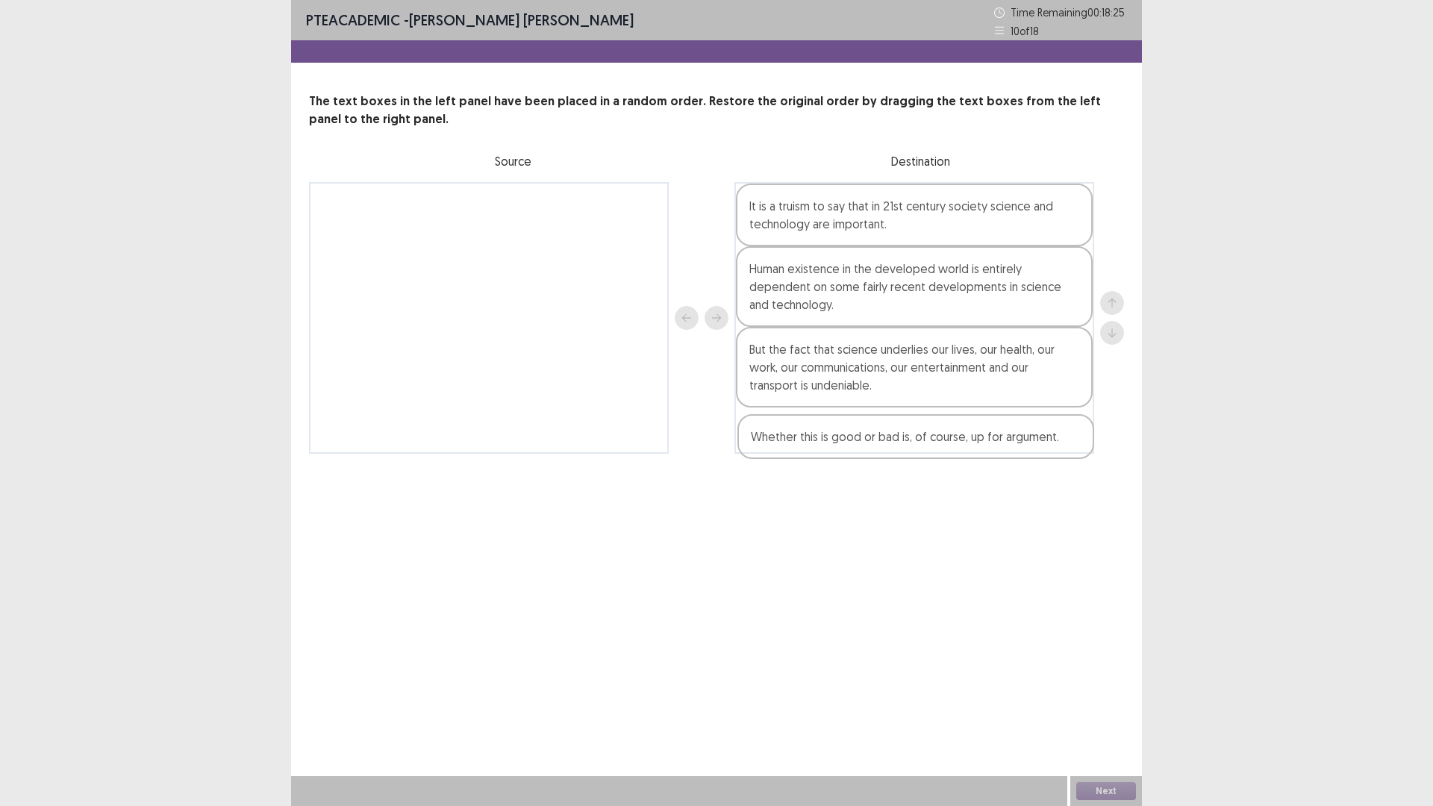
drag, startPoint x: 528, startPoint y: 199, endPoint x: 955, endPoint y: 437, distance: 488.4
click at [955, 437] on div "Whether this is good or bad is, of course, up for argument. It is a truism to s…" at bounding box center [716, 318] width 815 height 272
click at [1116, 704] on button "Next" at bounding box center [1106, 791] width 60 height 18
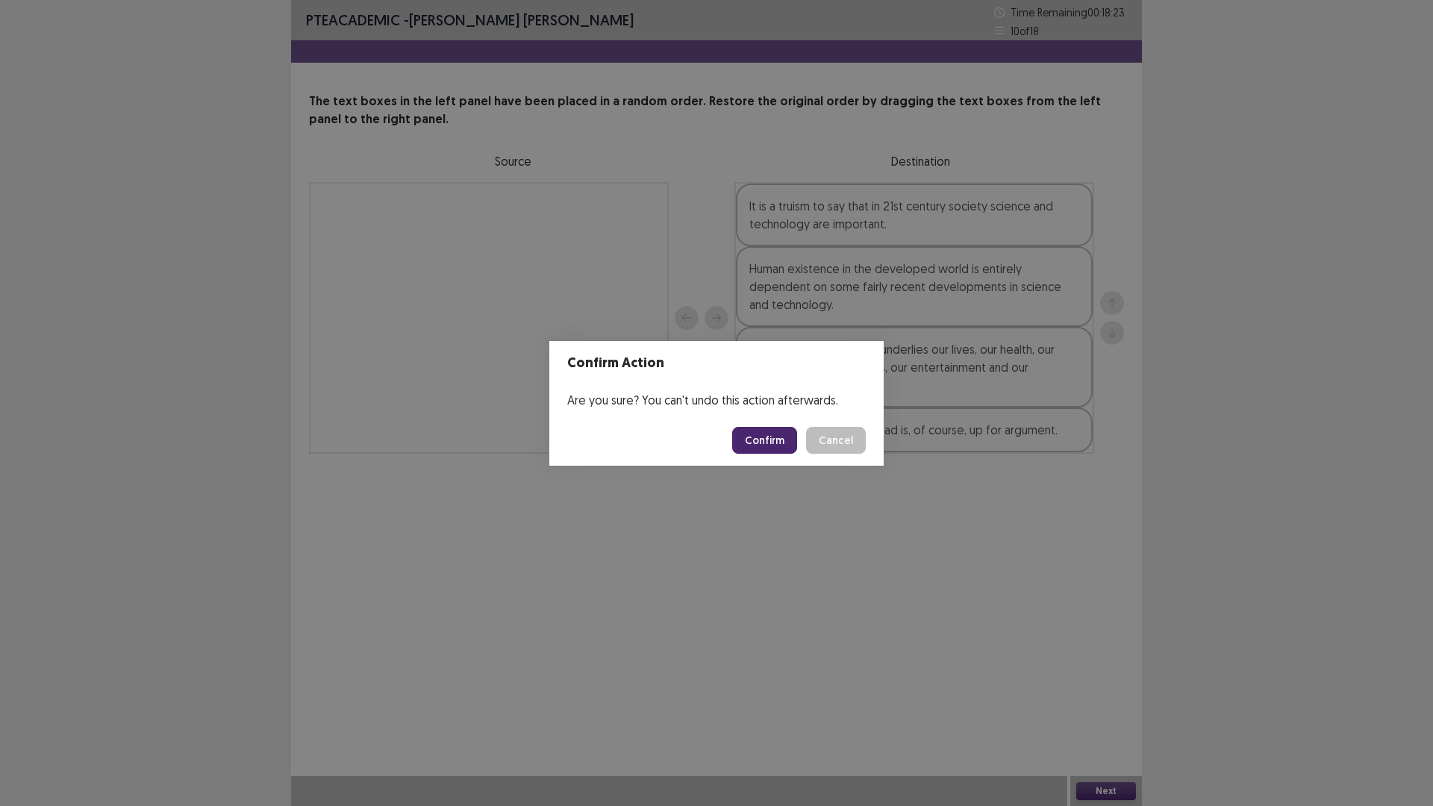
click at [775, 439] on button "Confirm" at bounding box center [764, 440] width 65 height 27
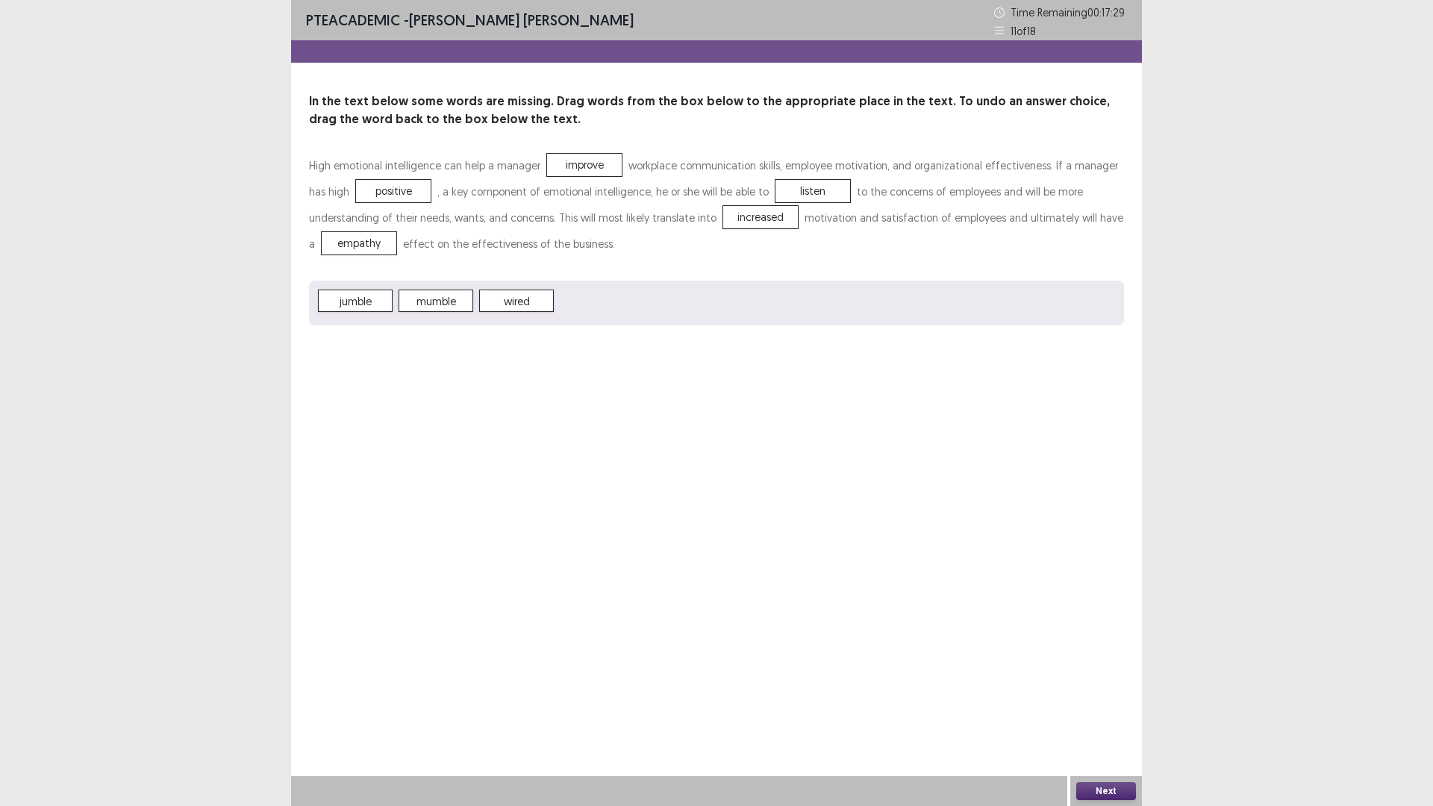
click at [1105, 704] on button "Next" at bounding box center [1106, 791] width 60 height 18
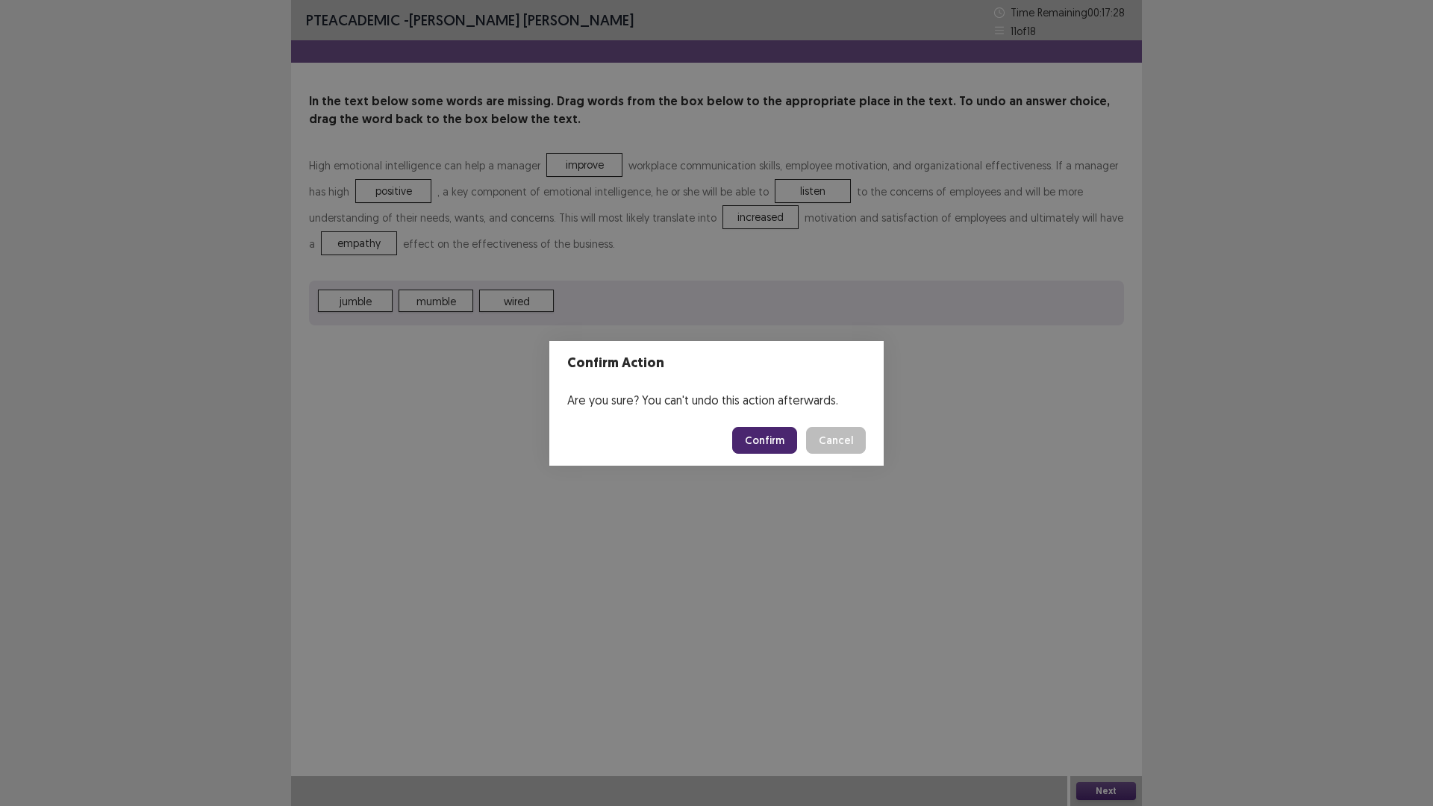
click at [757, 443] on button "Confirm" at bounding box center [764, 440] width 65 height 27
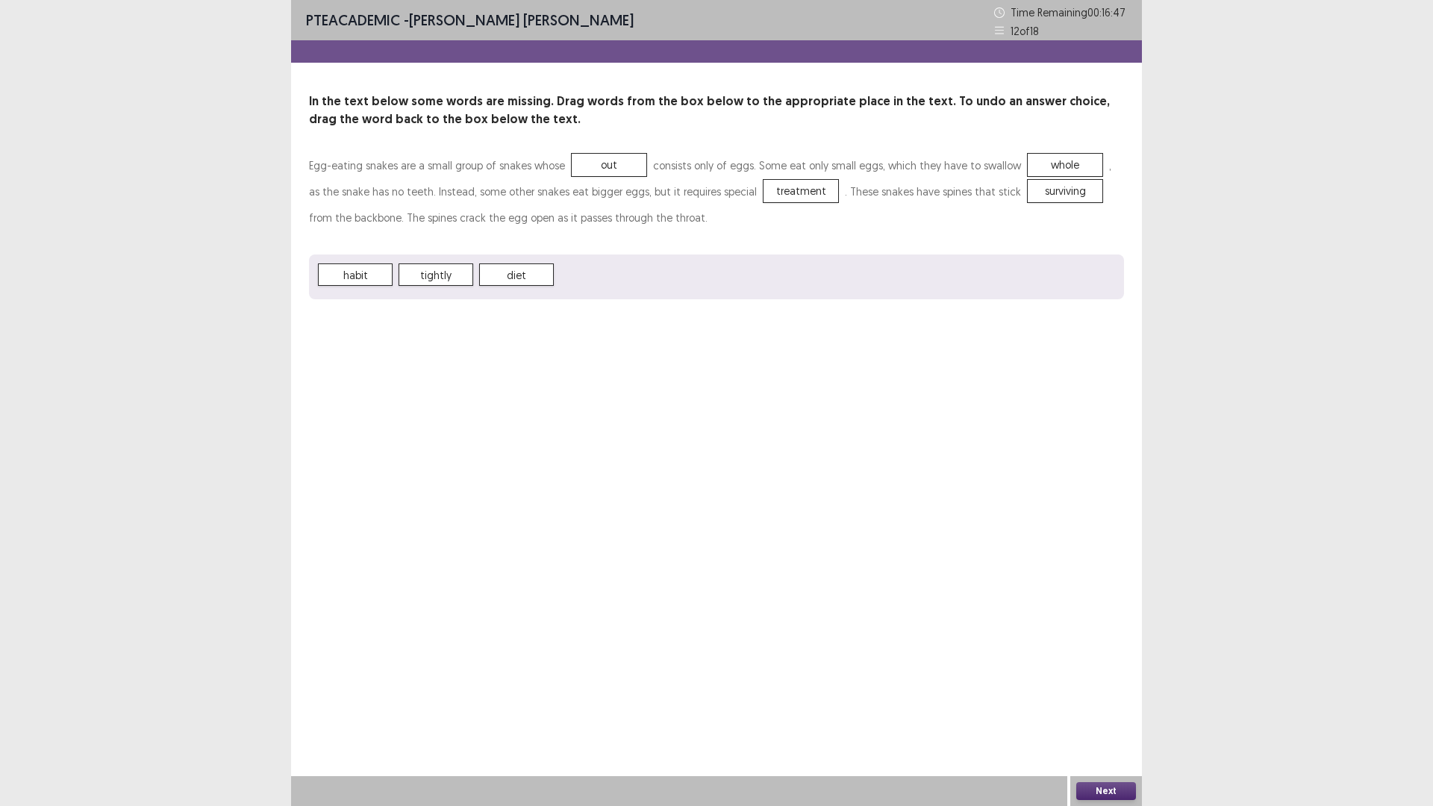
click at [1091, 704] on button "Next" at bounding box center [1106, 791] width 60 height 18
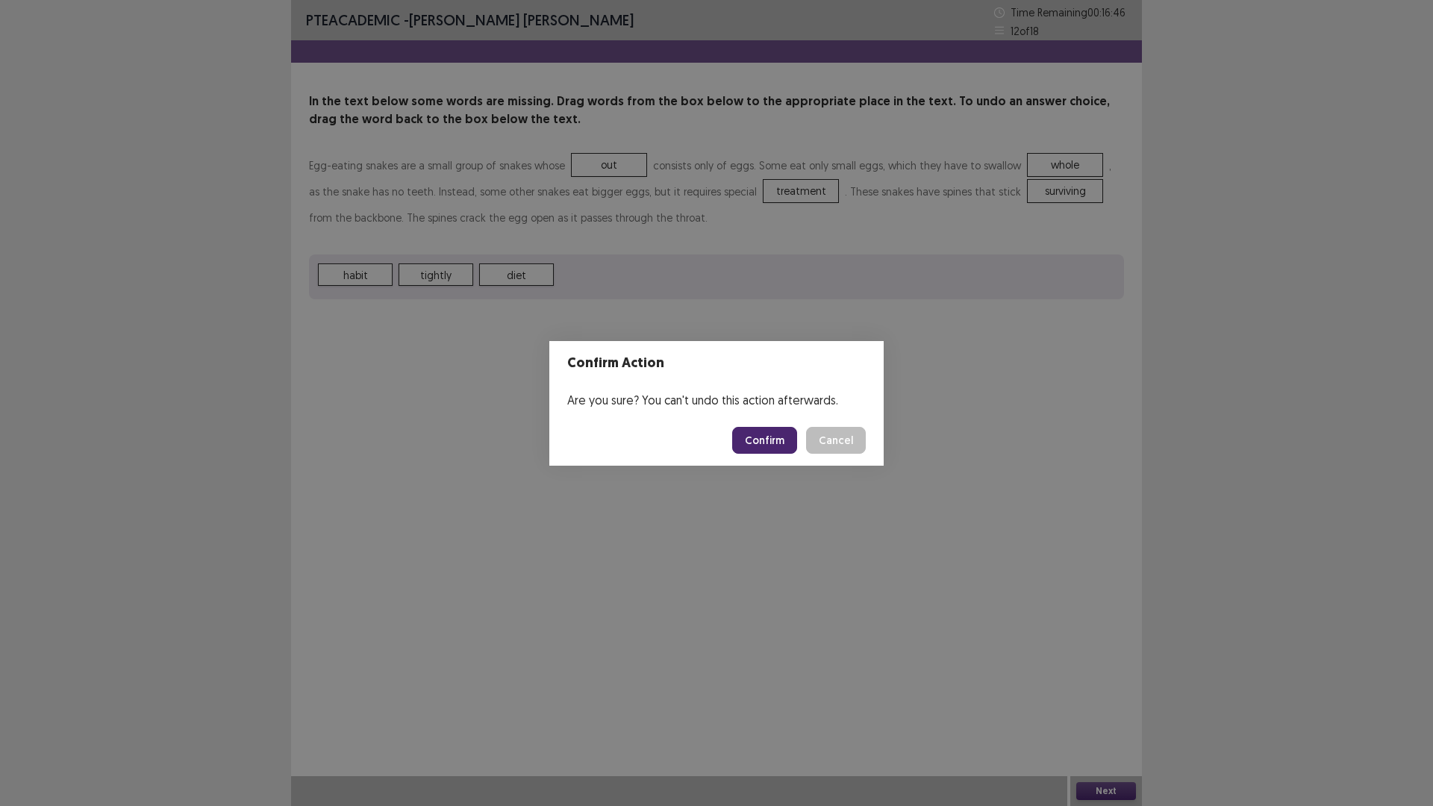
click at [751, 443] on button "Confirm" at bounding box center [764, 440] width 65 height 27
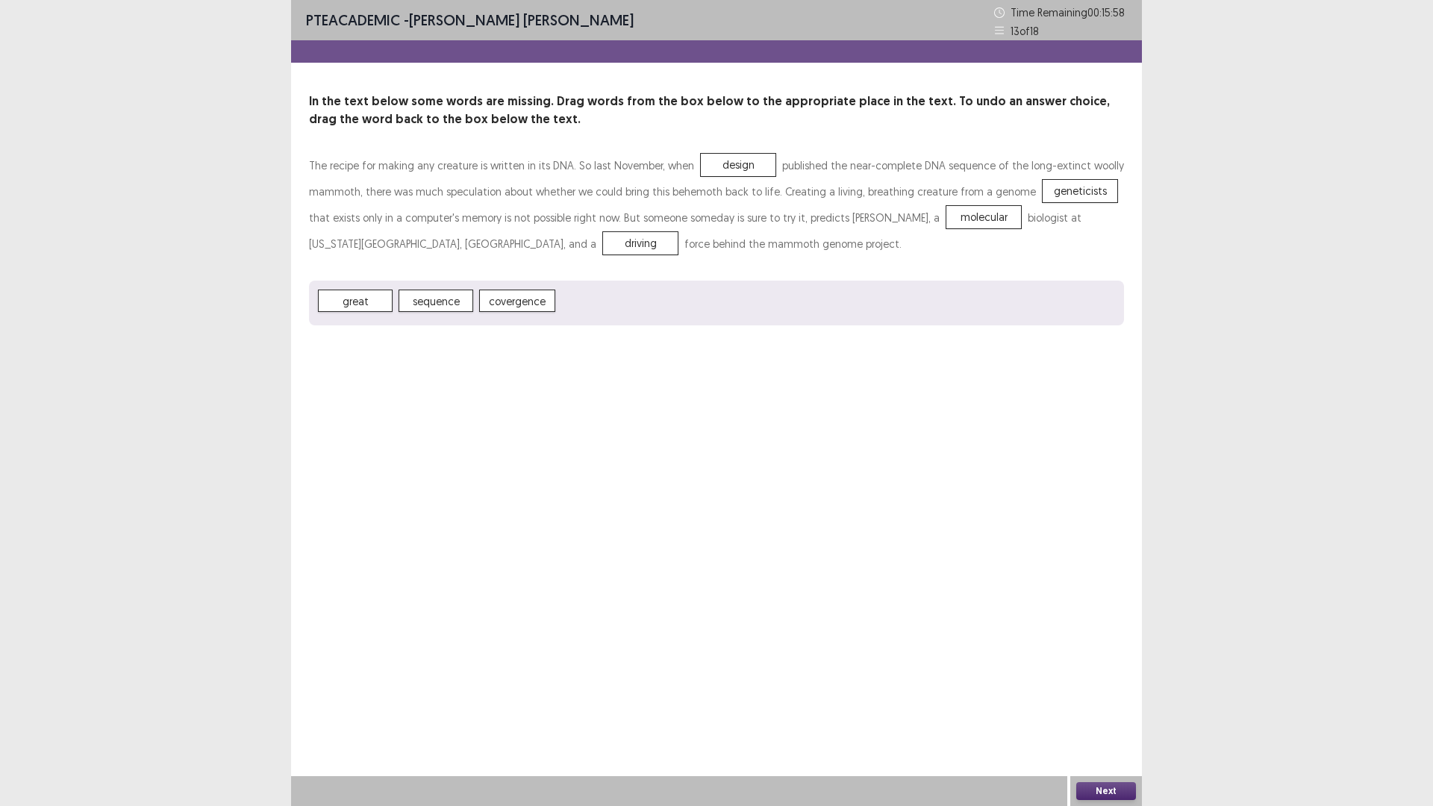
click at [1107, 704] on button "Next" at bounding box center [1106, 791] width 60 height 18
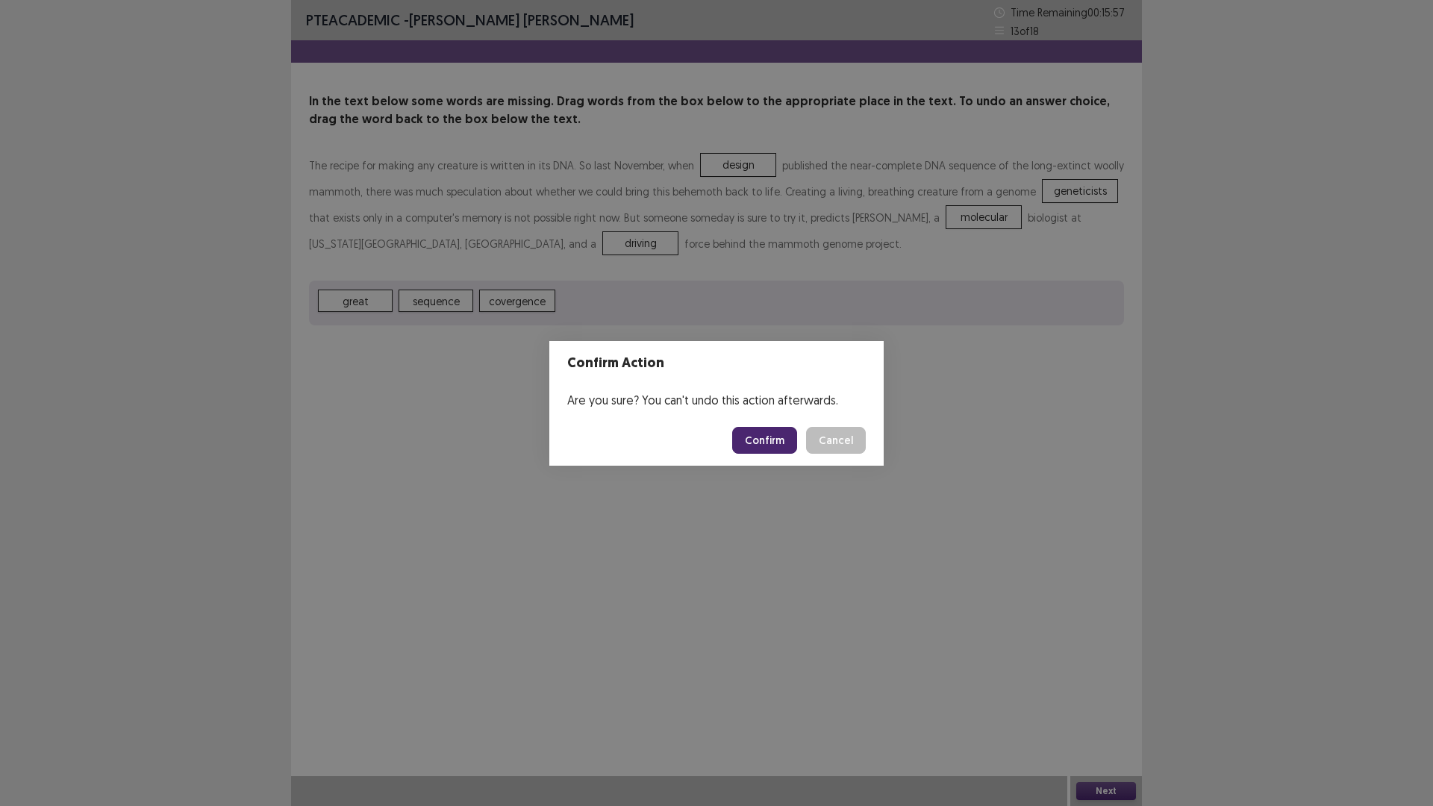
click at [752, 435] on button "Confirm" at bounding box center [764, 440] width 65 height 27
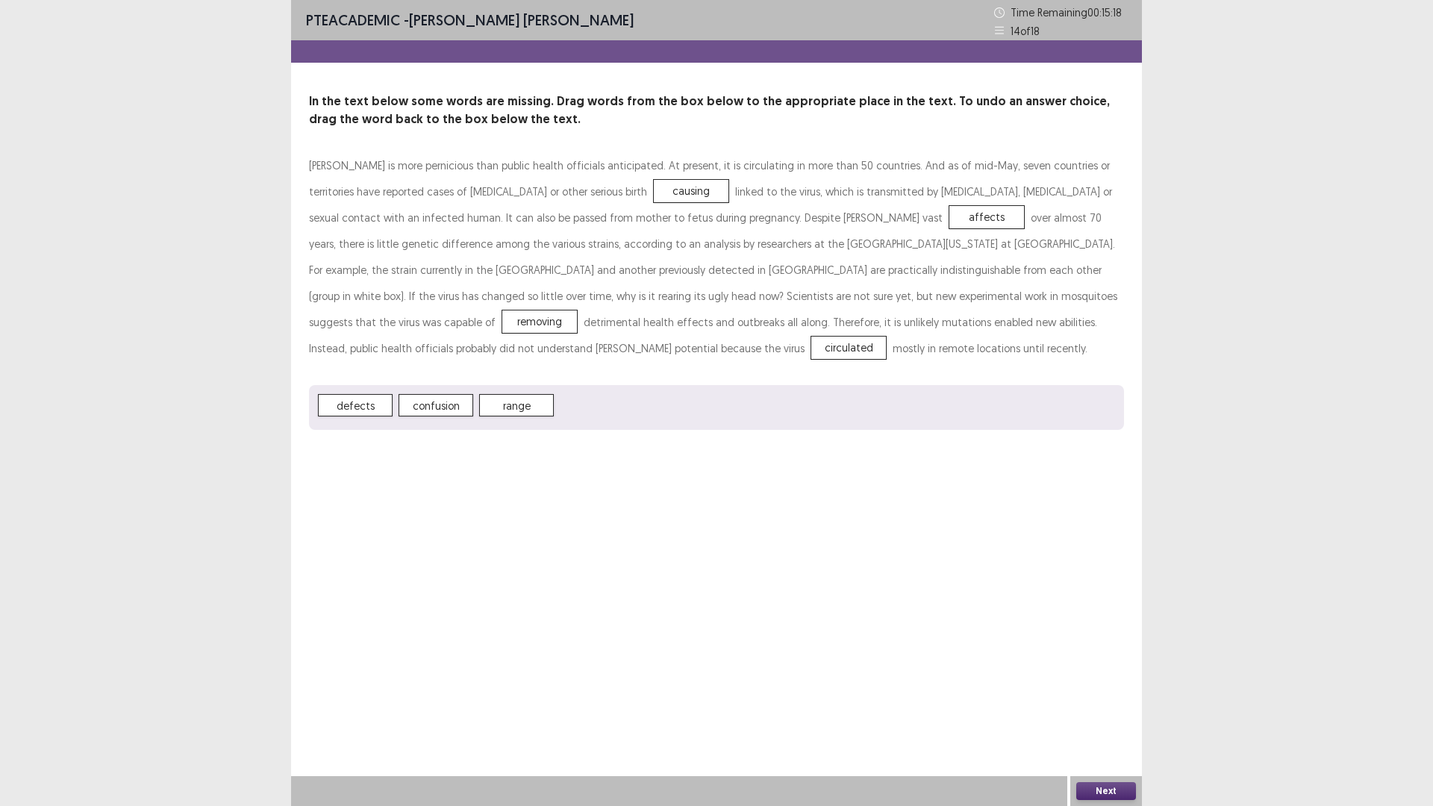
click at [1096, 704] on button "Next" at bounding box center [1106, 791] width 60 height 18
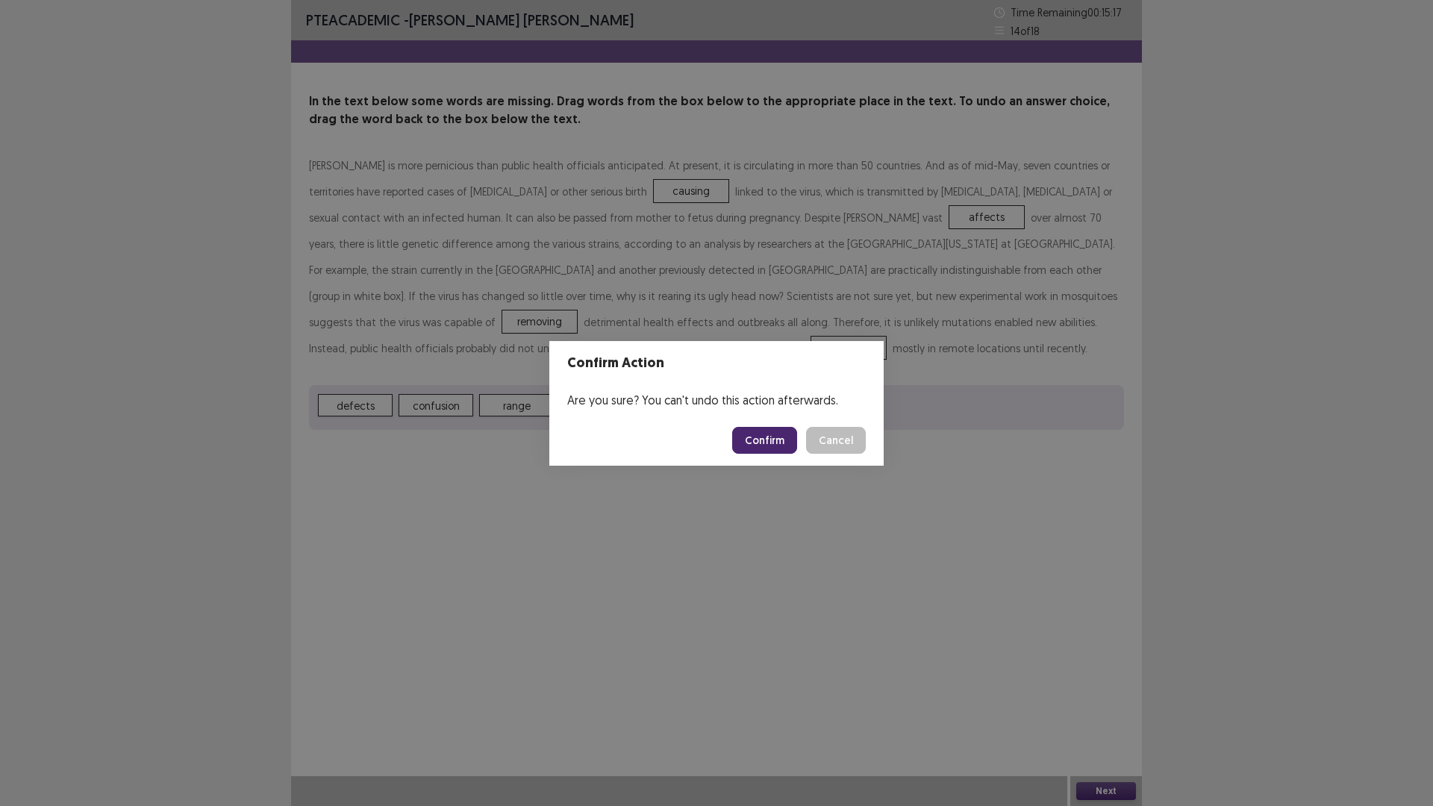
click at [769, 436] on button "Confirm" at bounding box center [764, 440] width 65 height 27
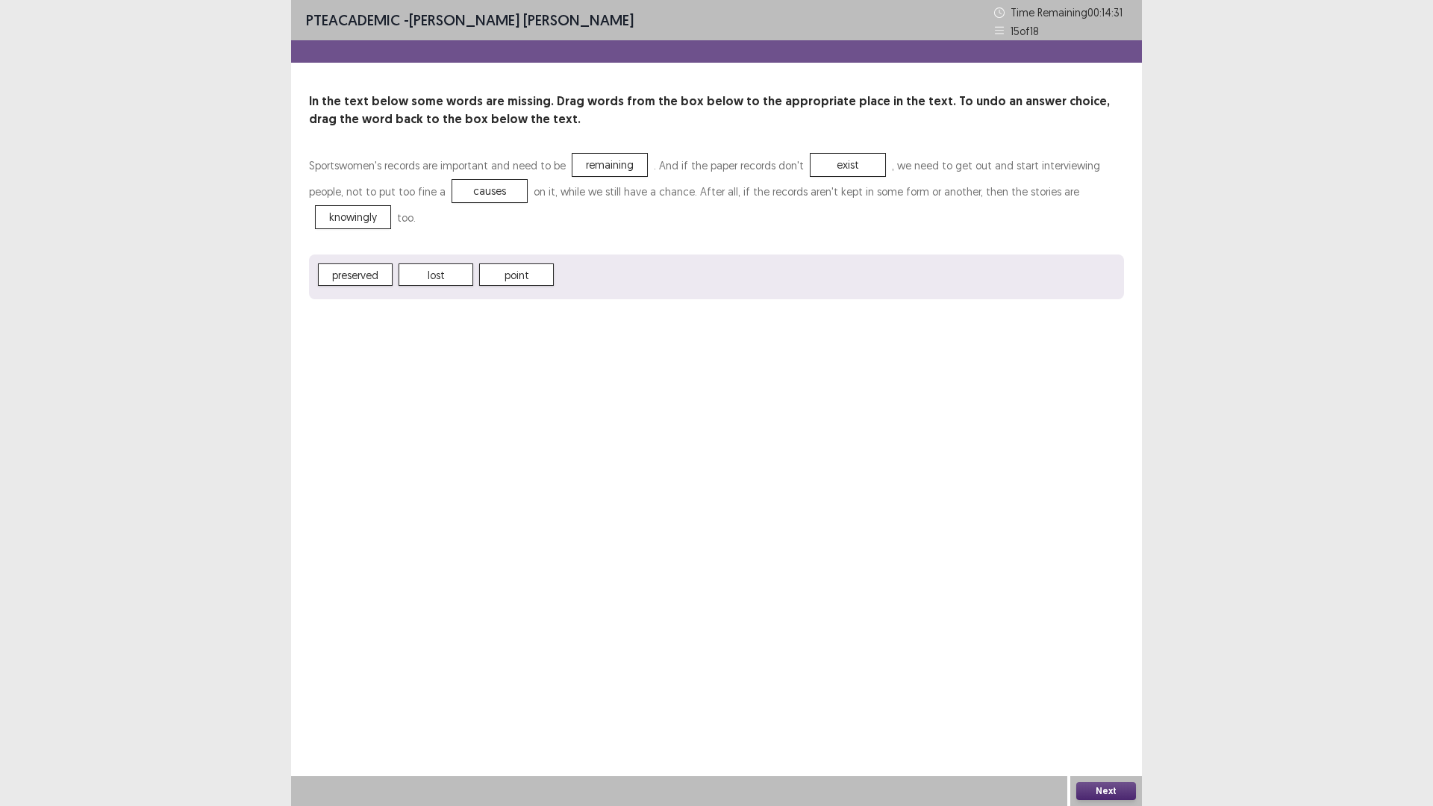
click at [1087, 704] on button "Next" at bounding box center [1106, 791] width 60 height 18
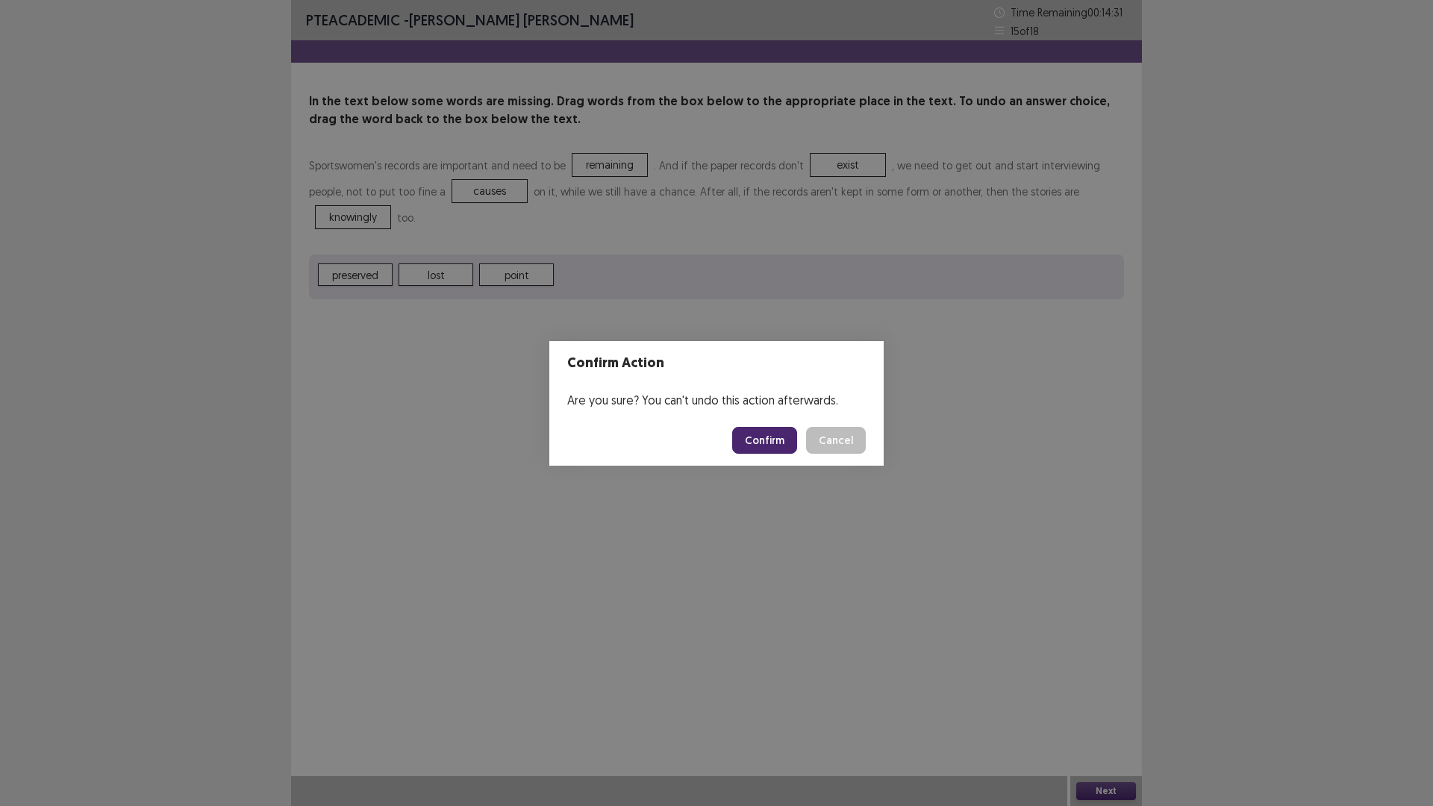
click at [760, 434] on button "Confirm" at bounding box center [764, 440] width 65 height 27
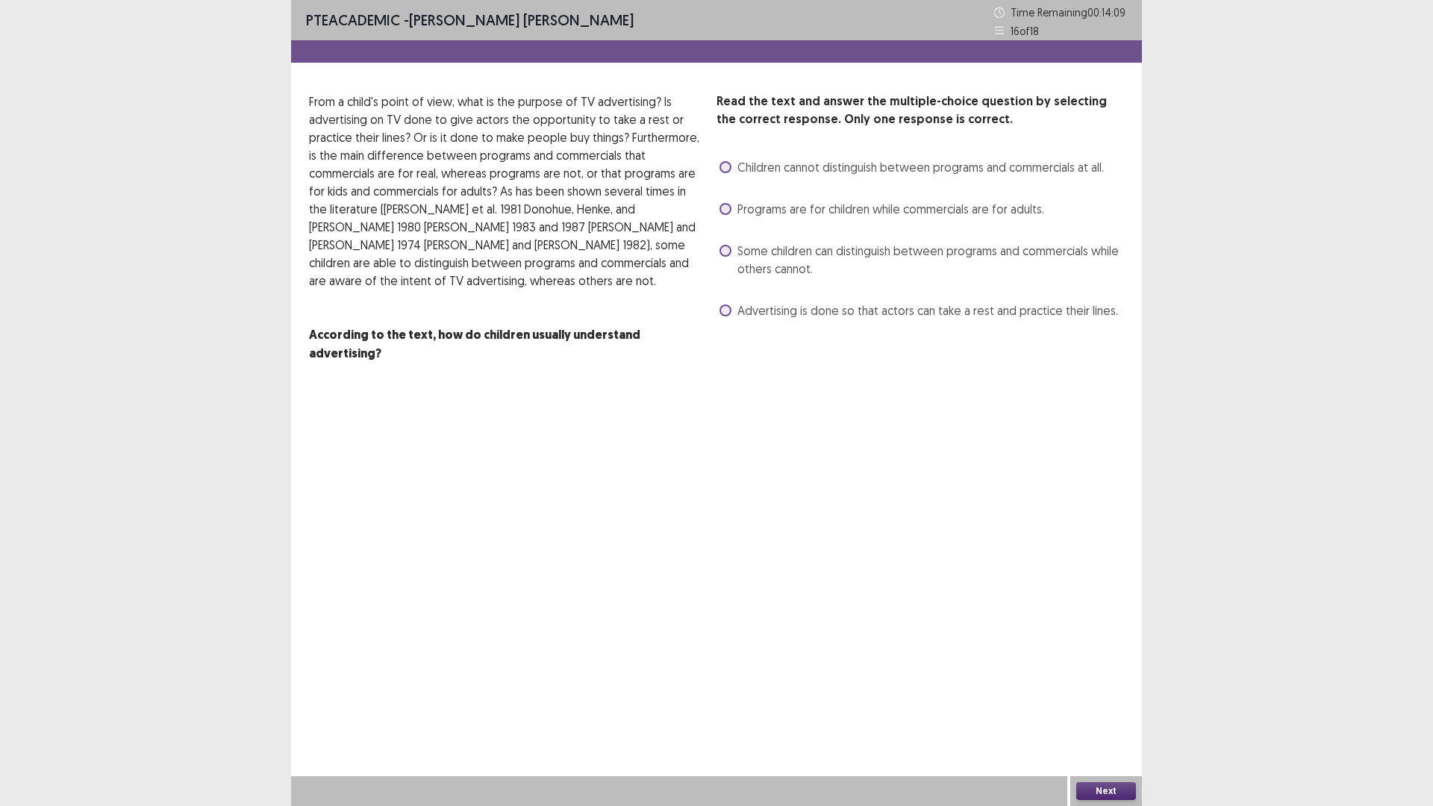
click at [934, 253] on span "Some children can distinguish between programs and commercials while others can…" at bounding box center [930, 260] width 387 height 36
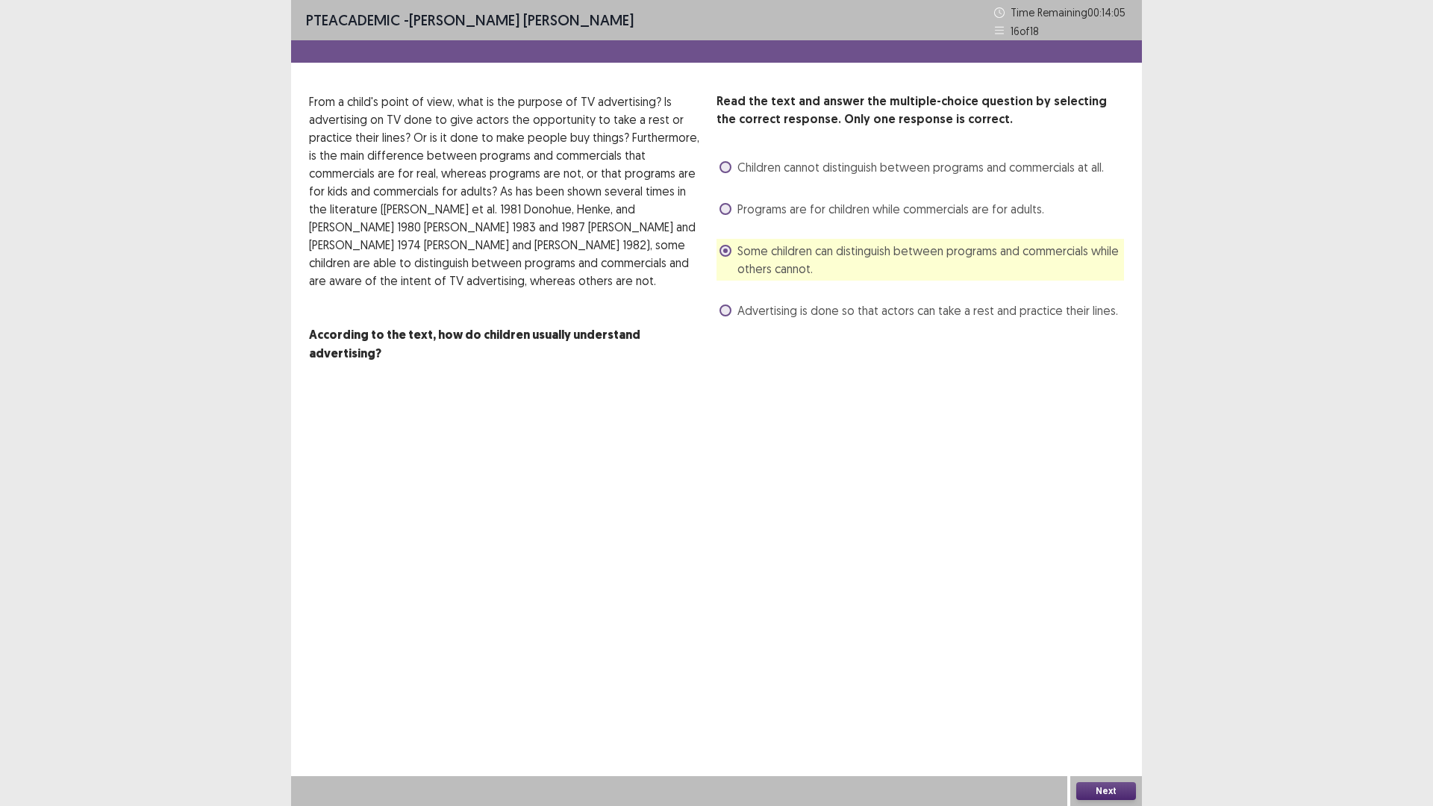
click at [862, 313] on span "Advertising is done so that actors can take a rest and practice their lines." at bounding box center [927, 310] width 381 height 18
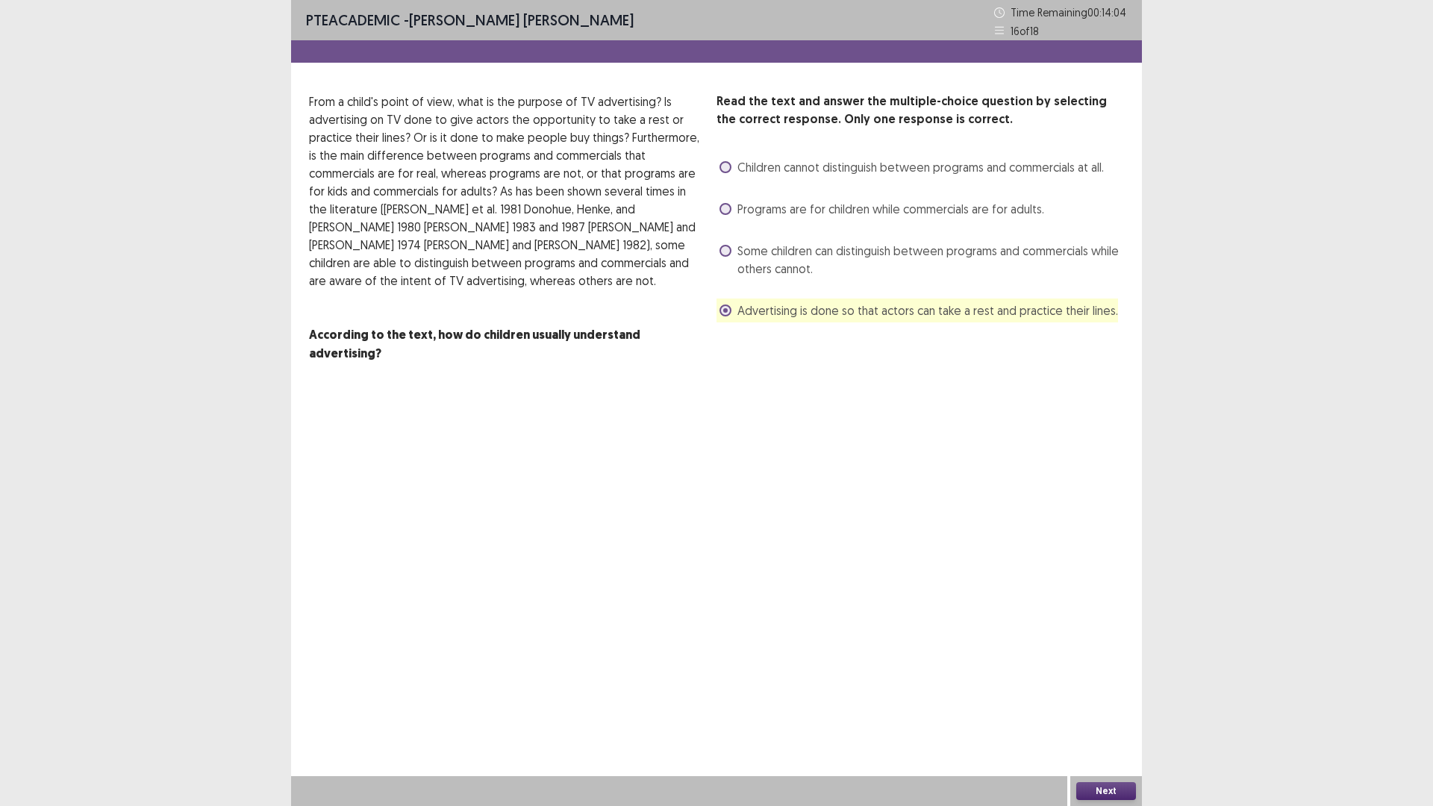
click at [851, 254] on span "Some children can distinguish between programs and commercials while others can…" at bounding box center [930, 260] width 387 height 36
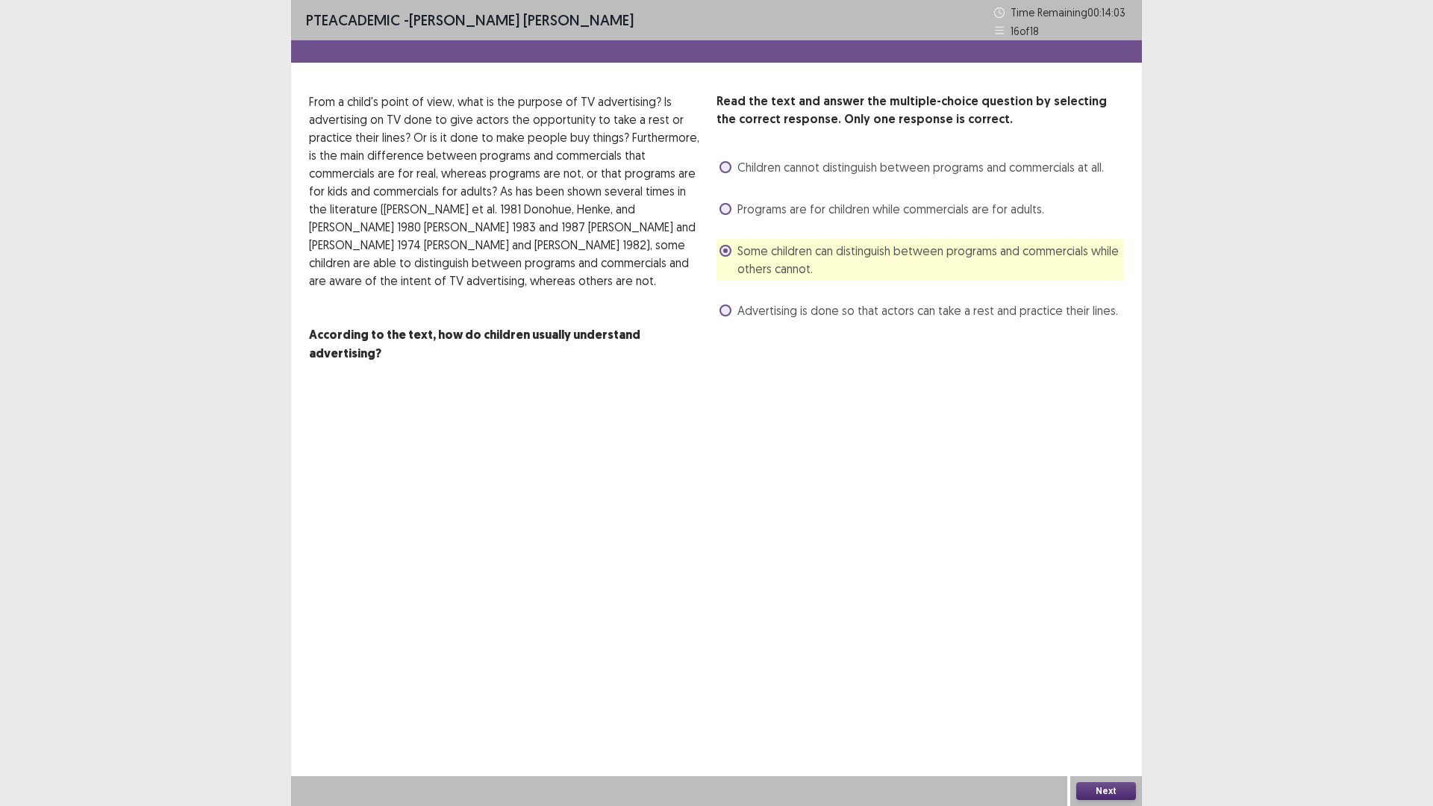
click at [1119, 704] on button "Next" at bounding box center [1106, 791] width 60 height 18
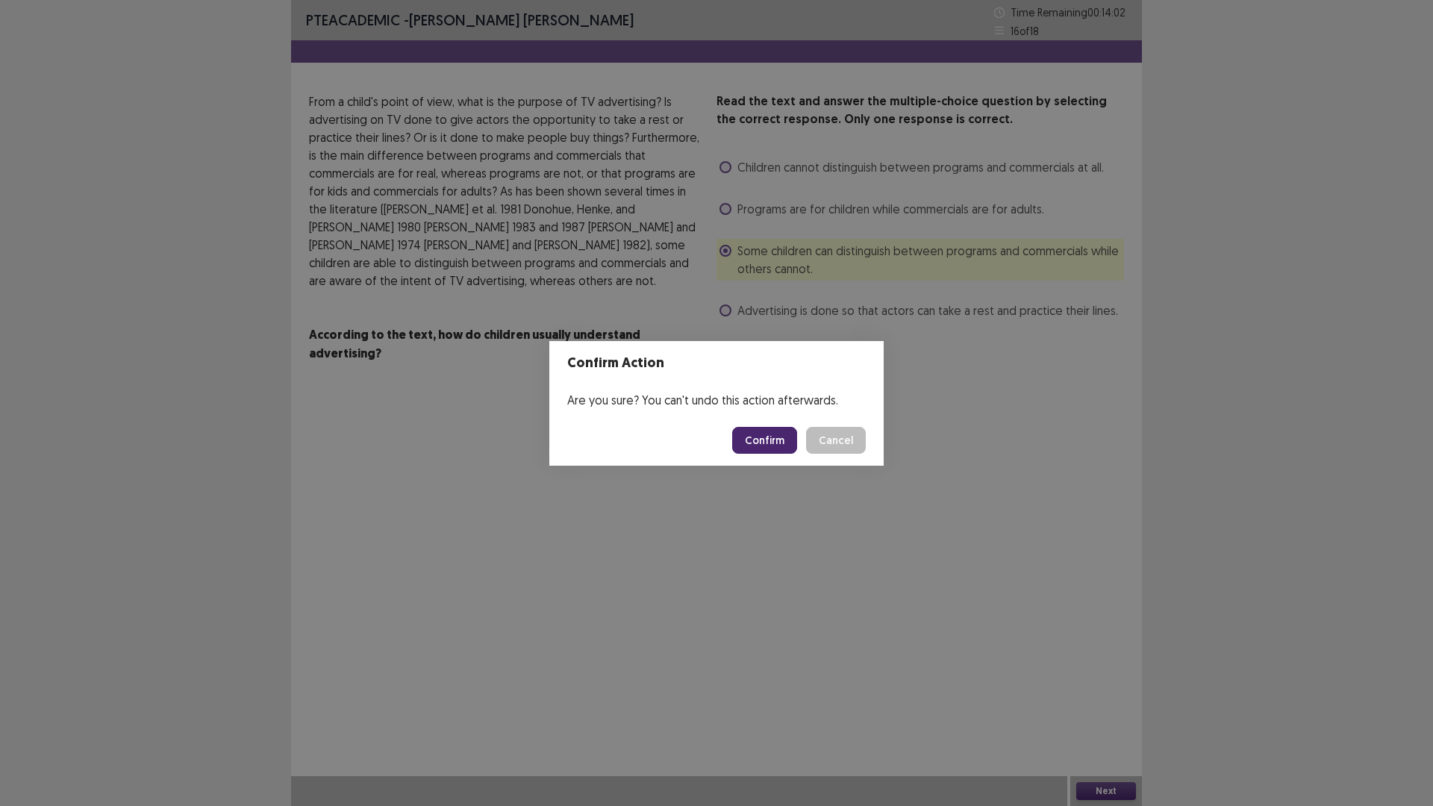
click at [789, 440] on button "Confirm" at bounding box center [764, 440] width 65 height 27
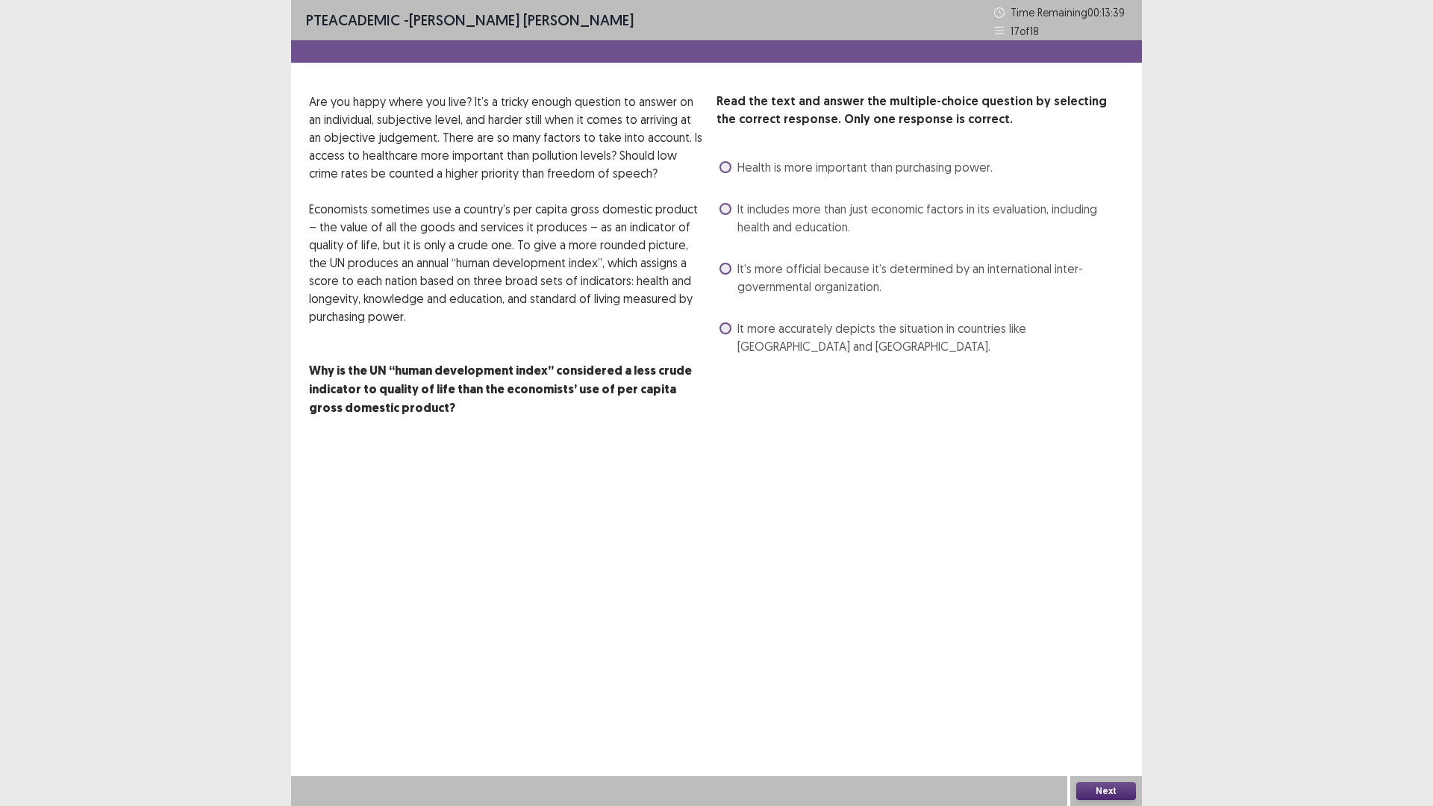
click at [747, 159] on span "Health is more important than purchasing power." at bounding box center [864, 167] width 255 height 18
click at [1115, 704] on button "Next" at bounding box center [1106, 791] width 60 height 18
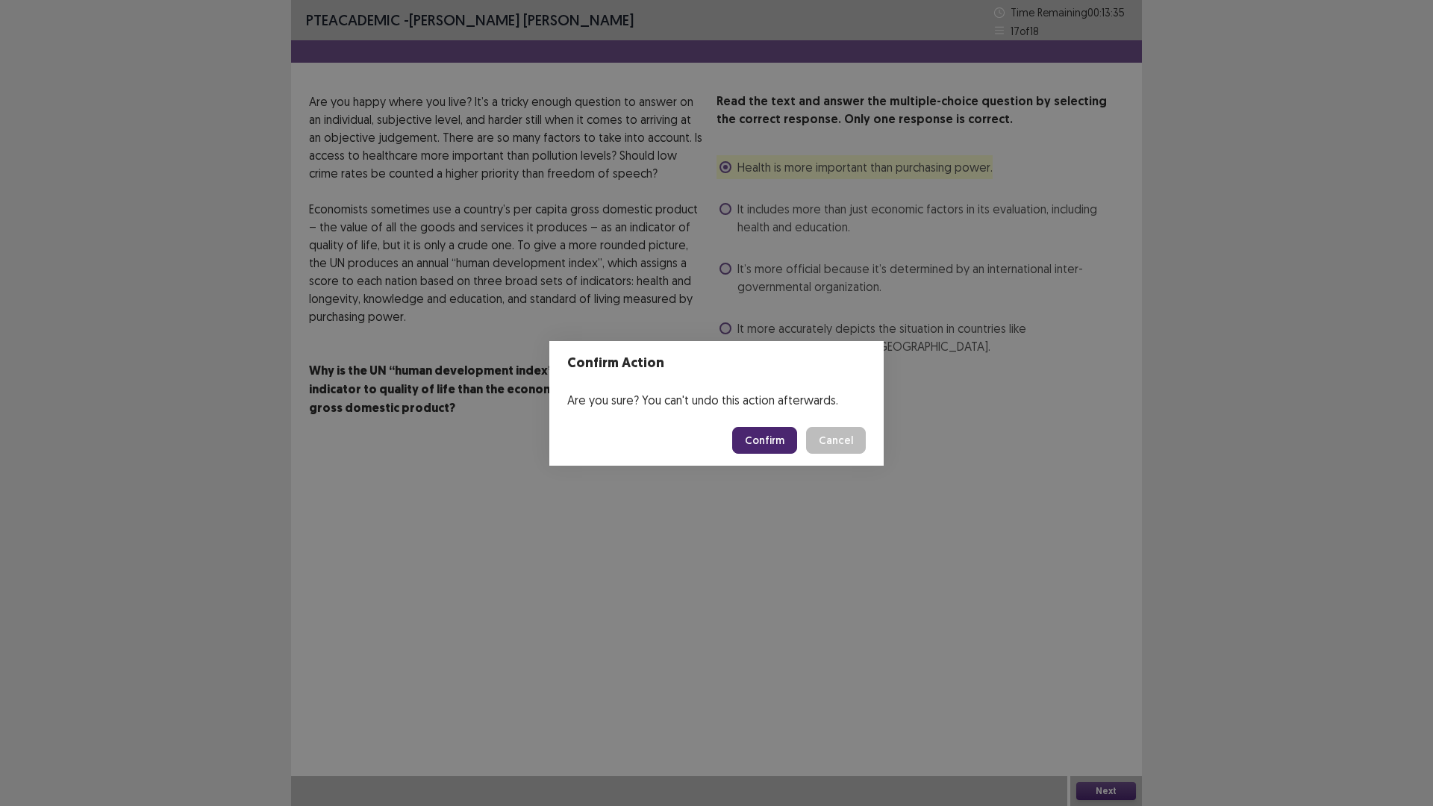
click at [781, 435] on button "Confirm" at bounding box center [764, 440] width 65 height 27
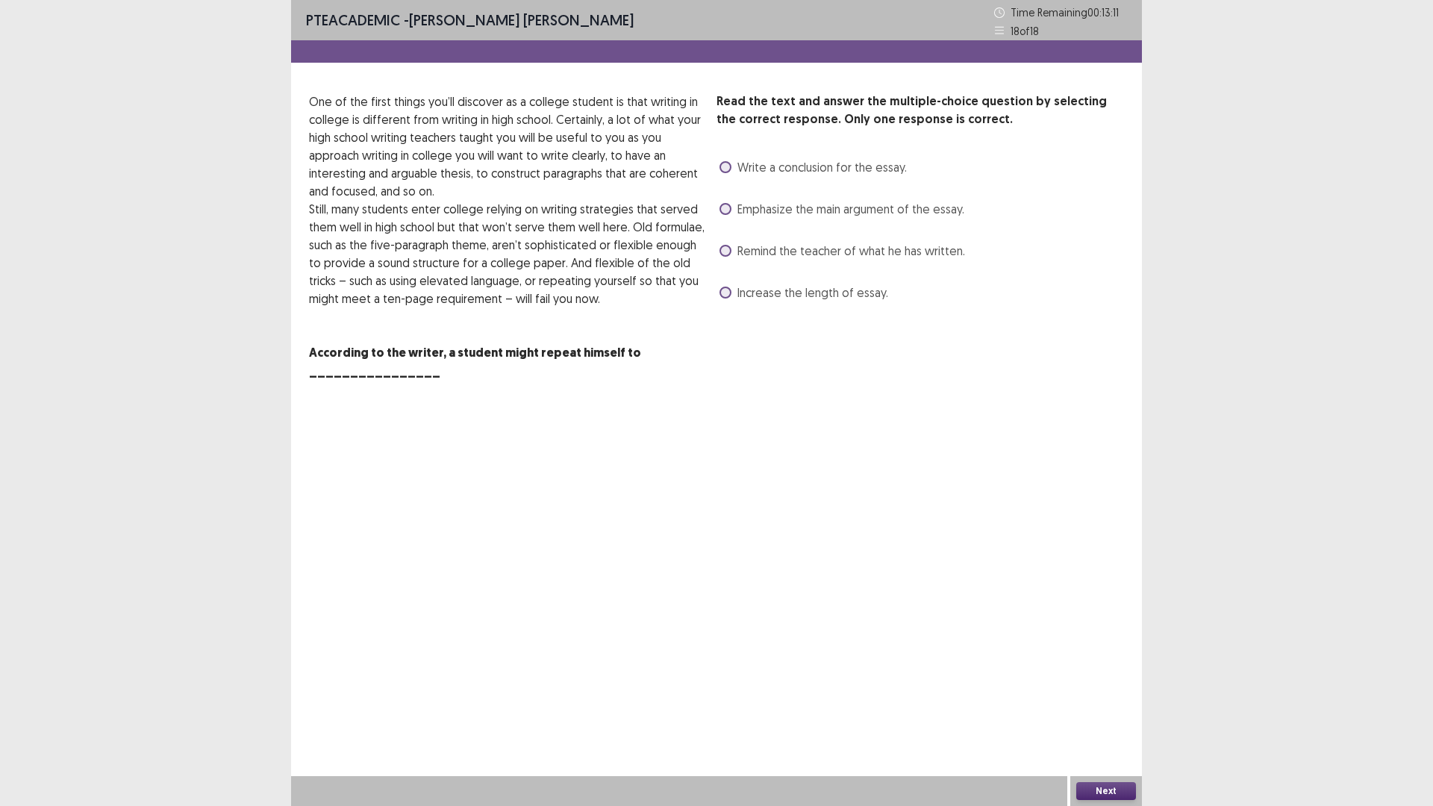
click at [730, 214] on label "Emphasize the main argument of the essay." at bounding box center [841, 209] width 245 height 18
click at [1099, 704] on button "Next" at bounding box center [1106, 791] width 60 height 18
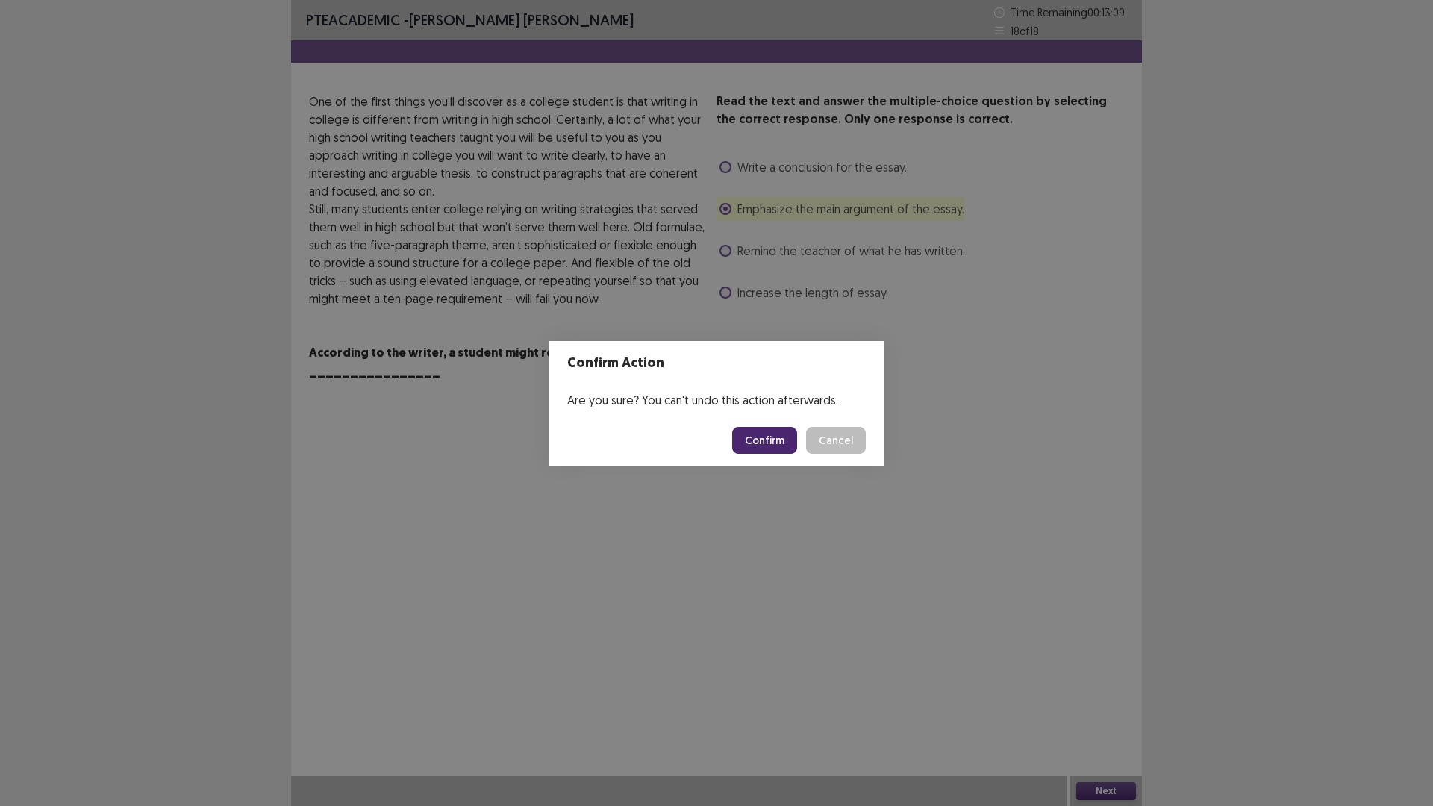
click at [774, 443] on button "Confirm" at bounding box center [764, 440] width 65 height 27
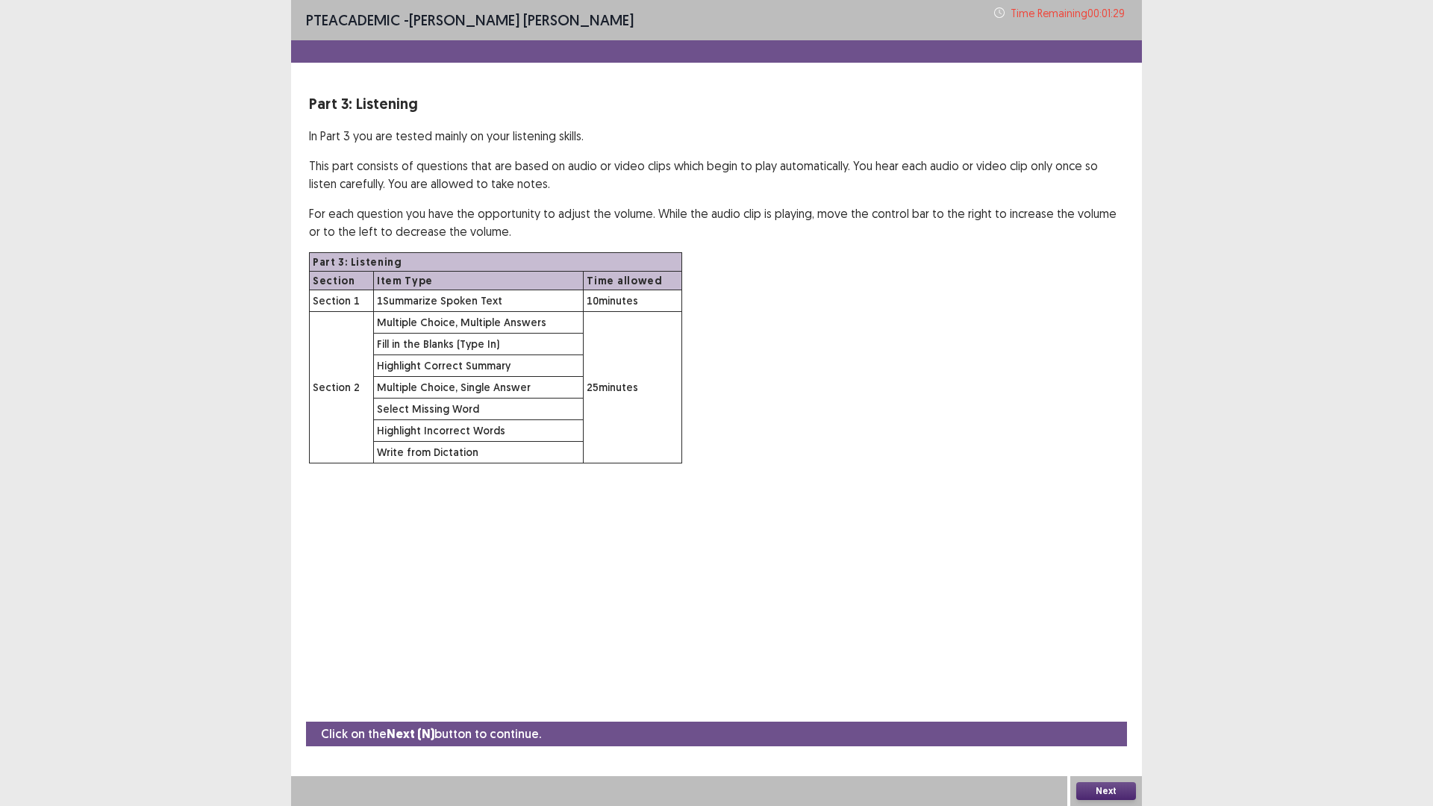
click at [1101, 704] on button "Next" at bounding box center [1106, 791] width 60 height 18
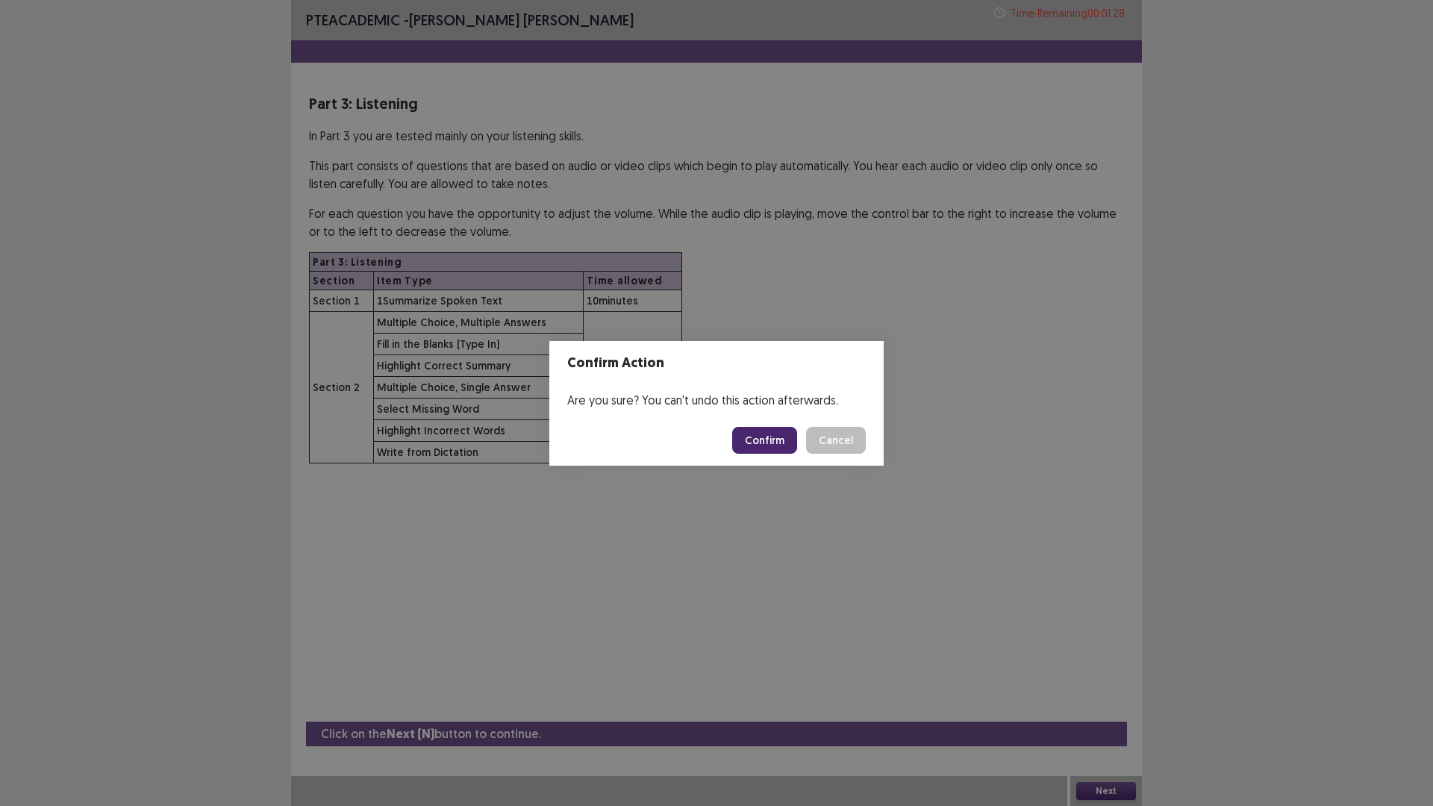
click at [757, 432] on button "Confirm" at bounding box center [764, 440] width 65 height 27
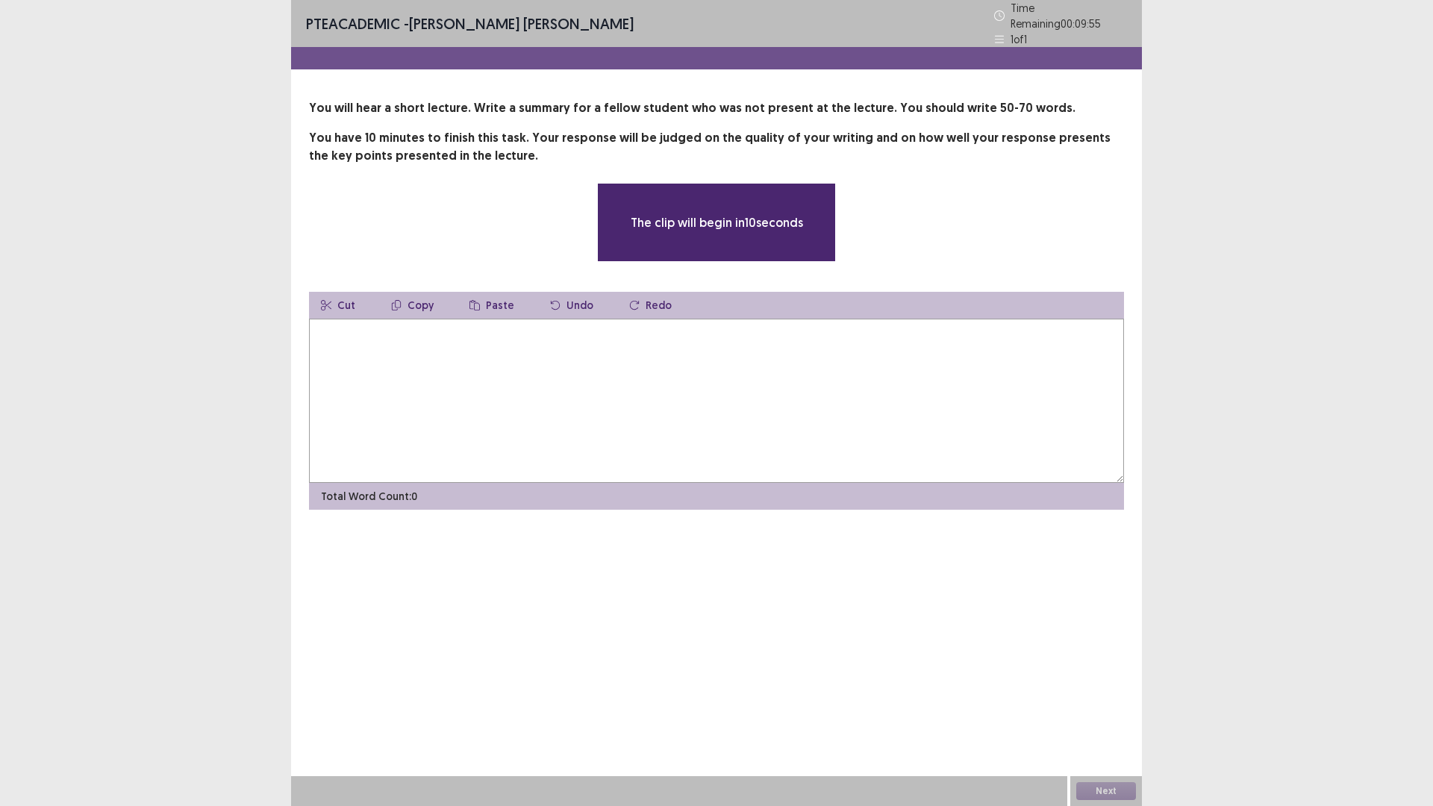
click at [400, 332] on textarea at bounding box center [716, 401] width 815 height 164
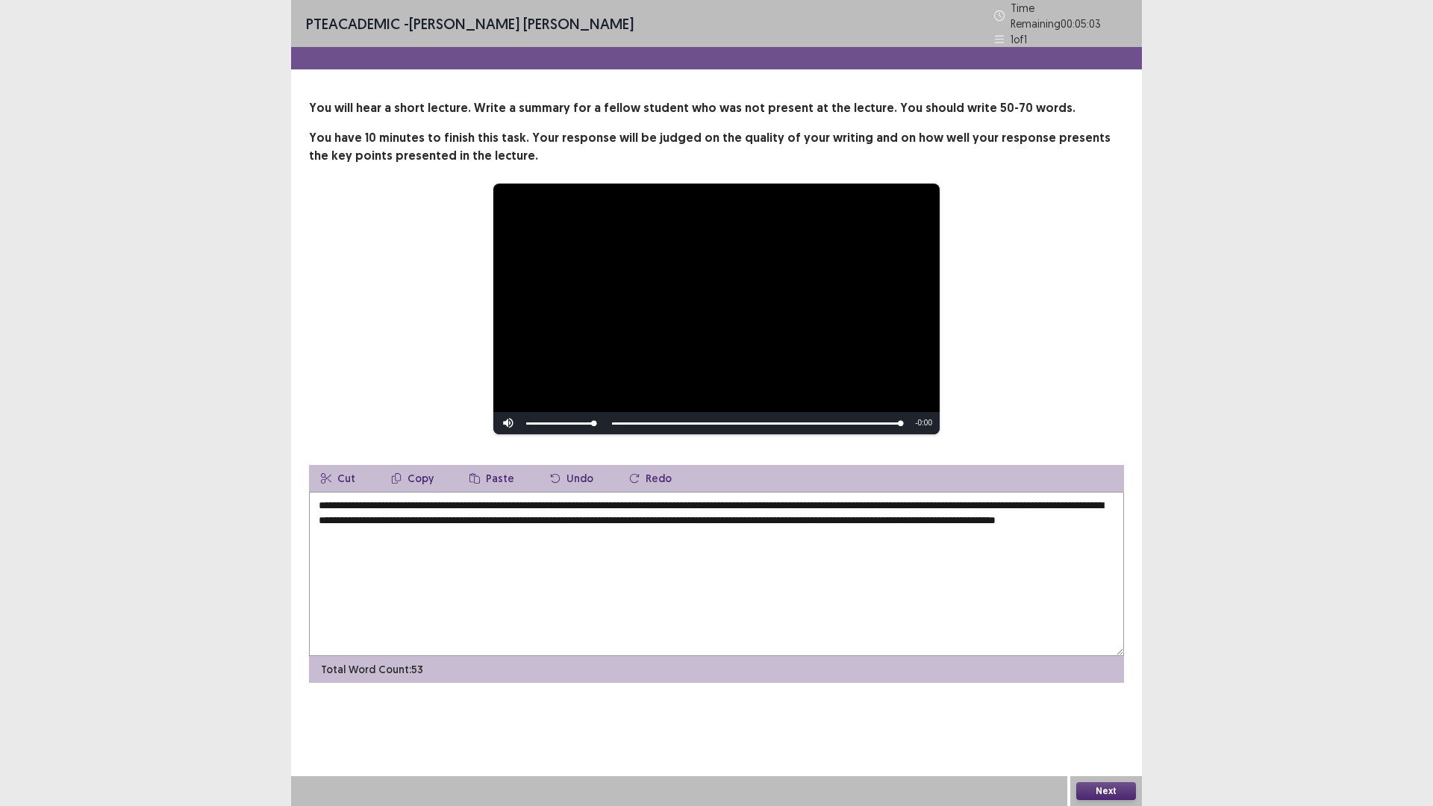
click at [570, 516] on textarea "**********" at bounding box center [716, 574] width 815 height 164
drag, startPoint x: 674, startPoint y: 514, endPoint x: 627, endPoint y: 518, distance: 47.2
click at [627, 518] on textarea "**********" at bounding box center [716, 574] width 815 height 164
click at [714, 516] on textarea "**********" at bounding box center [716, 574] width 815 height 164
drag, startPoint x: 814, startPoint y: 516, endPoint x: 769, endPoint y: 513, distance: 45.6
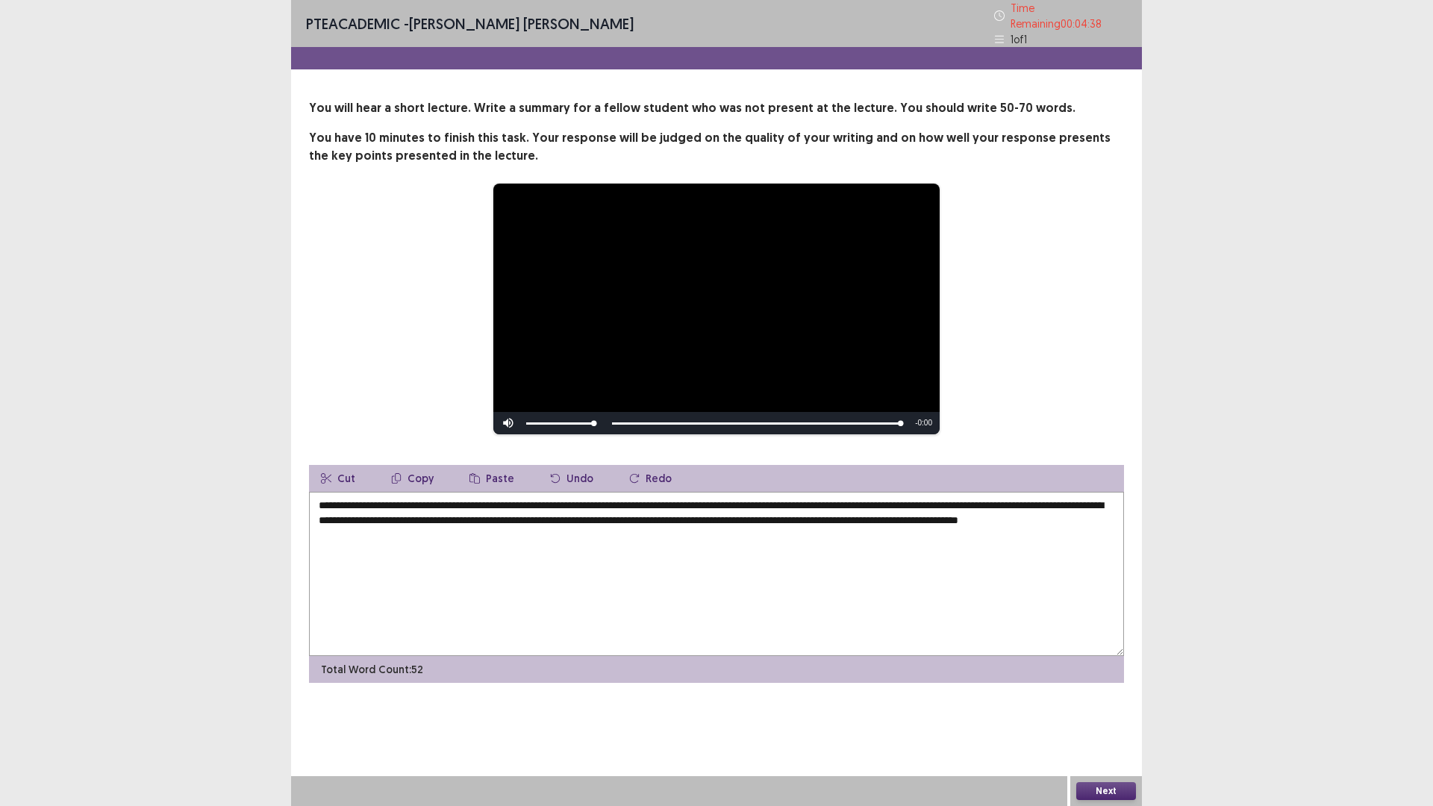
click at [769, 513] on textarea "**********" at bounding box center [716, 574] width 815 height 164
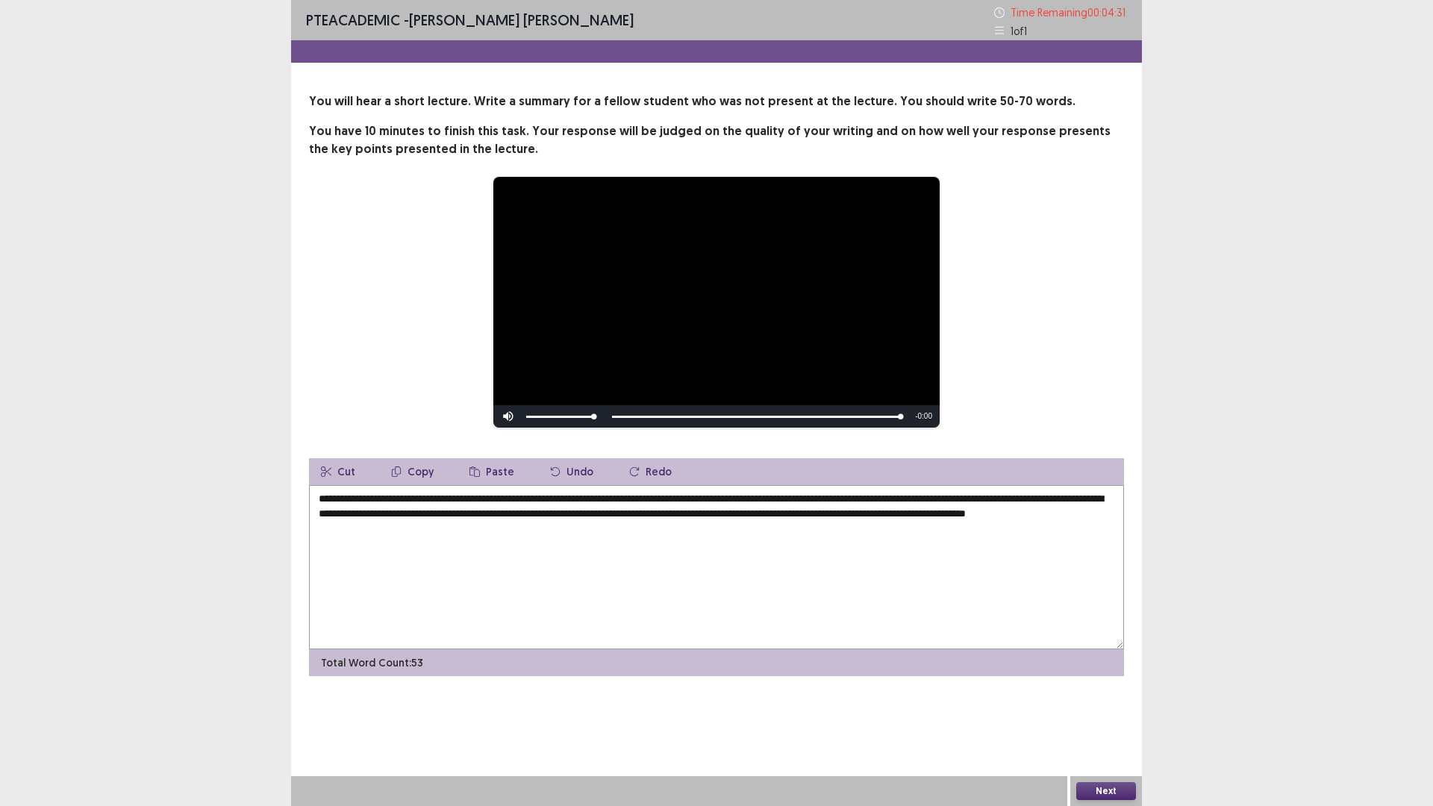
drag, startPoint x: 850, startPoint y: 517, endPoint x: 834, endPoint y: 517, distance: 15.7
click at [834, 517] on textarea "**********" at bounding box center [716, 567] width 815 height 164
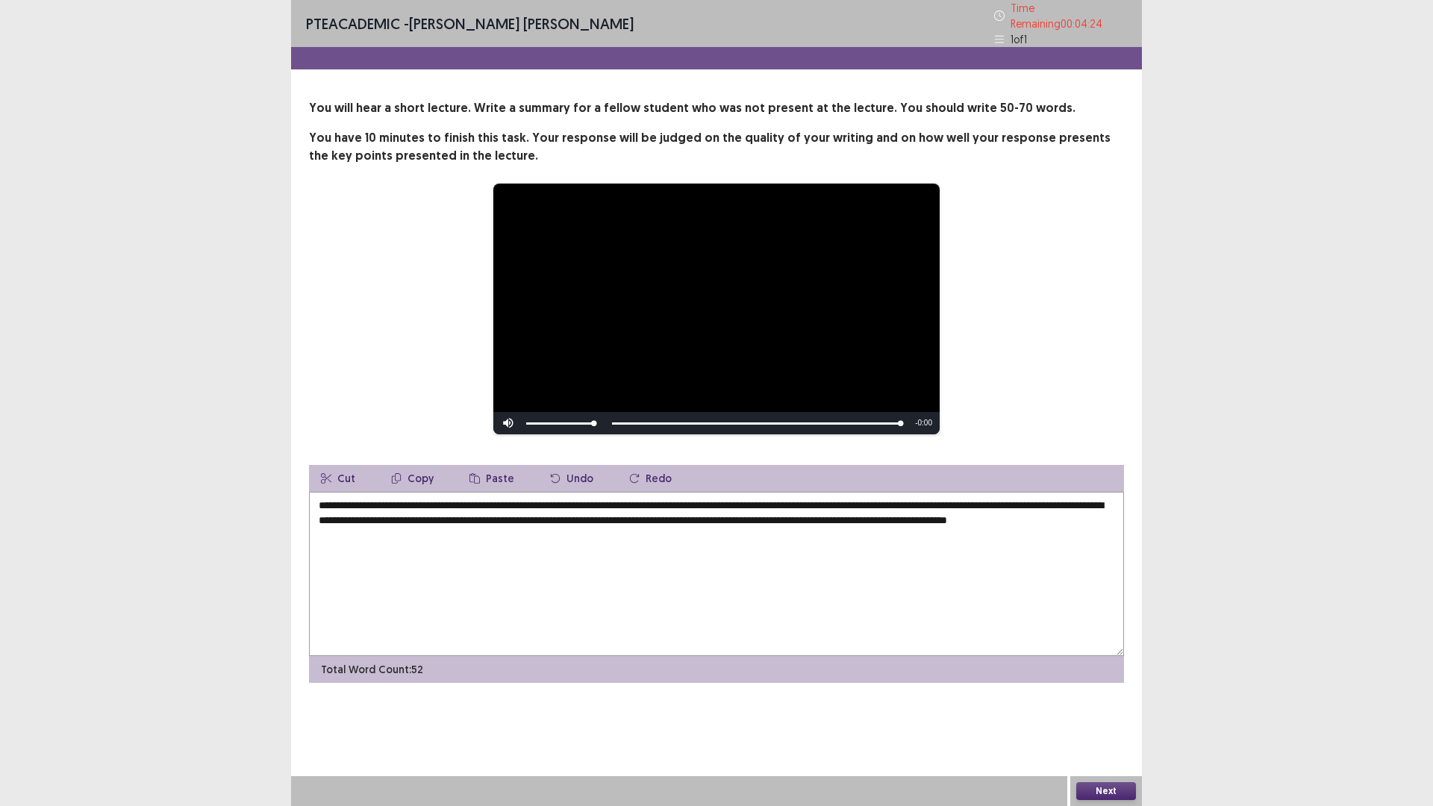
type textarea "**********"
click at [1104, 704] on button "Next" at bounding box center [1106, 791] width 60 height 18
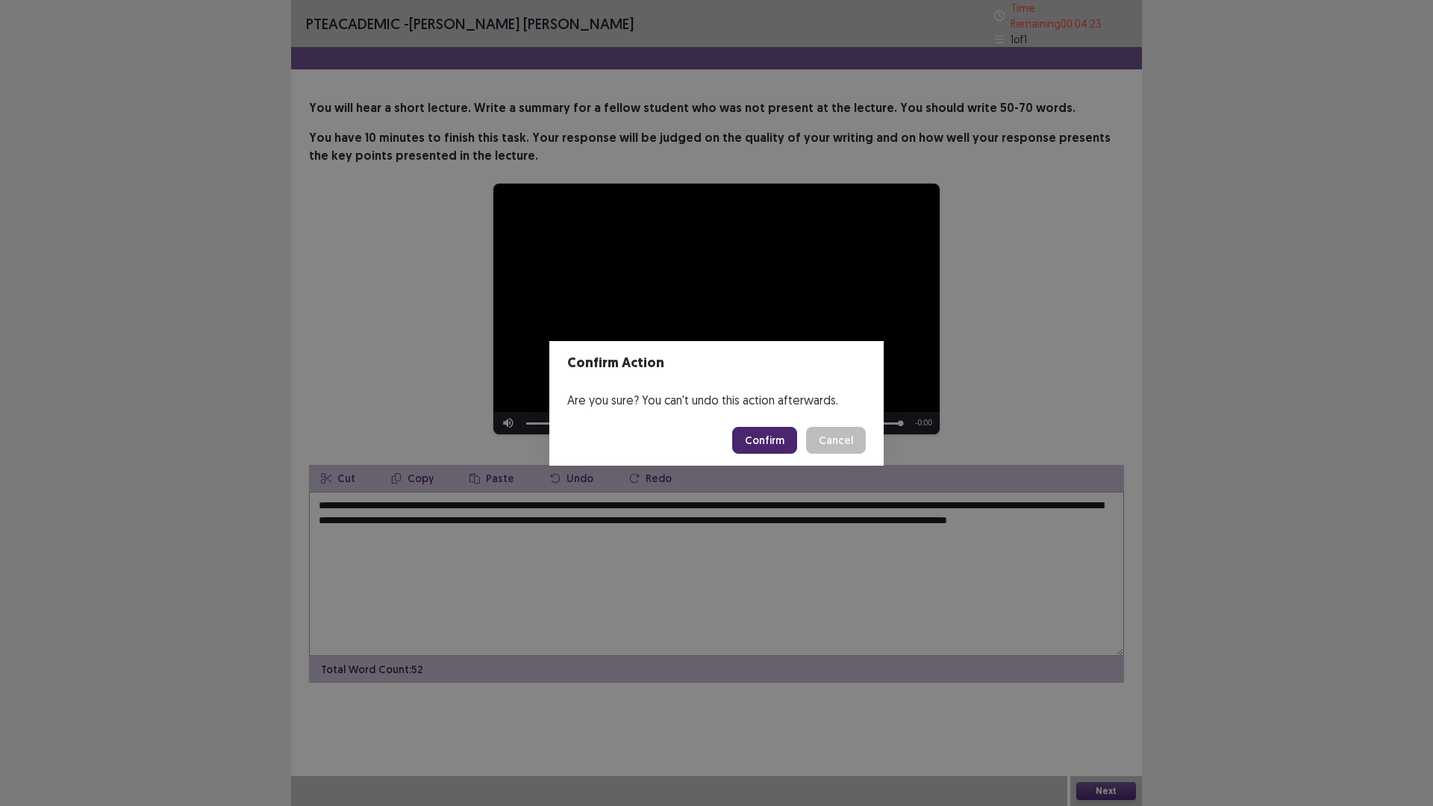
click at [760, 441] on button "Confirm" at bounding box center [764, 440] width 65 height 27
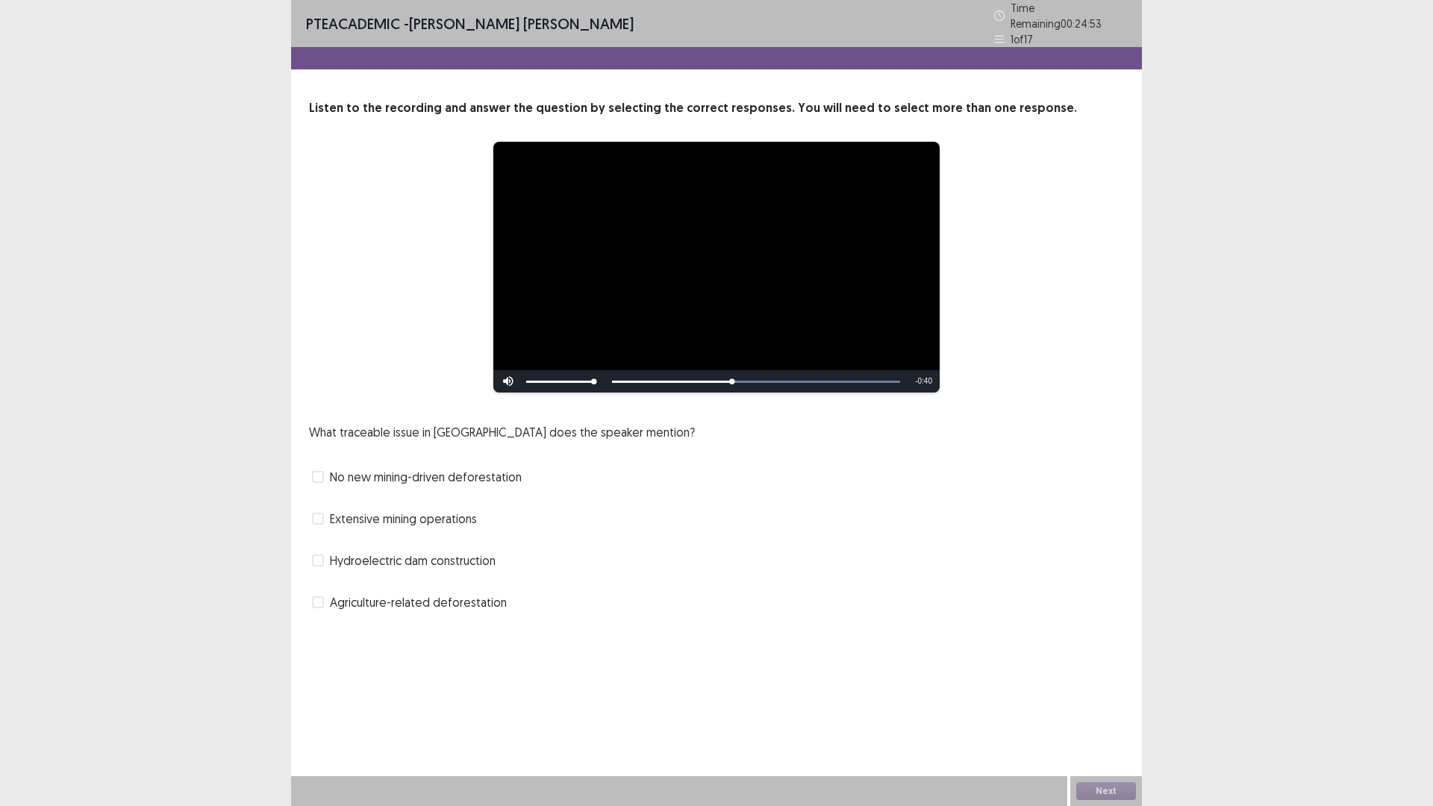
click at [495, 468] on span "No new mining-driven deforestation" at bounding box center [426, 477] width 192 height 18
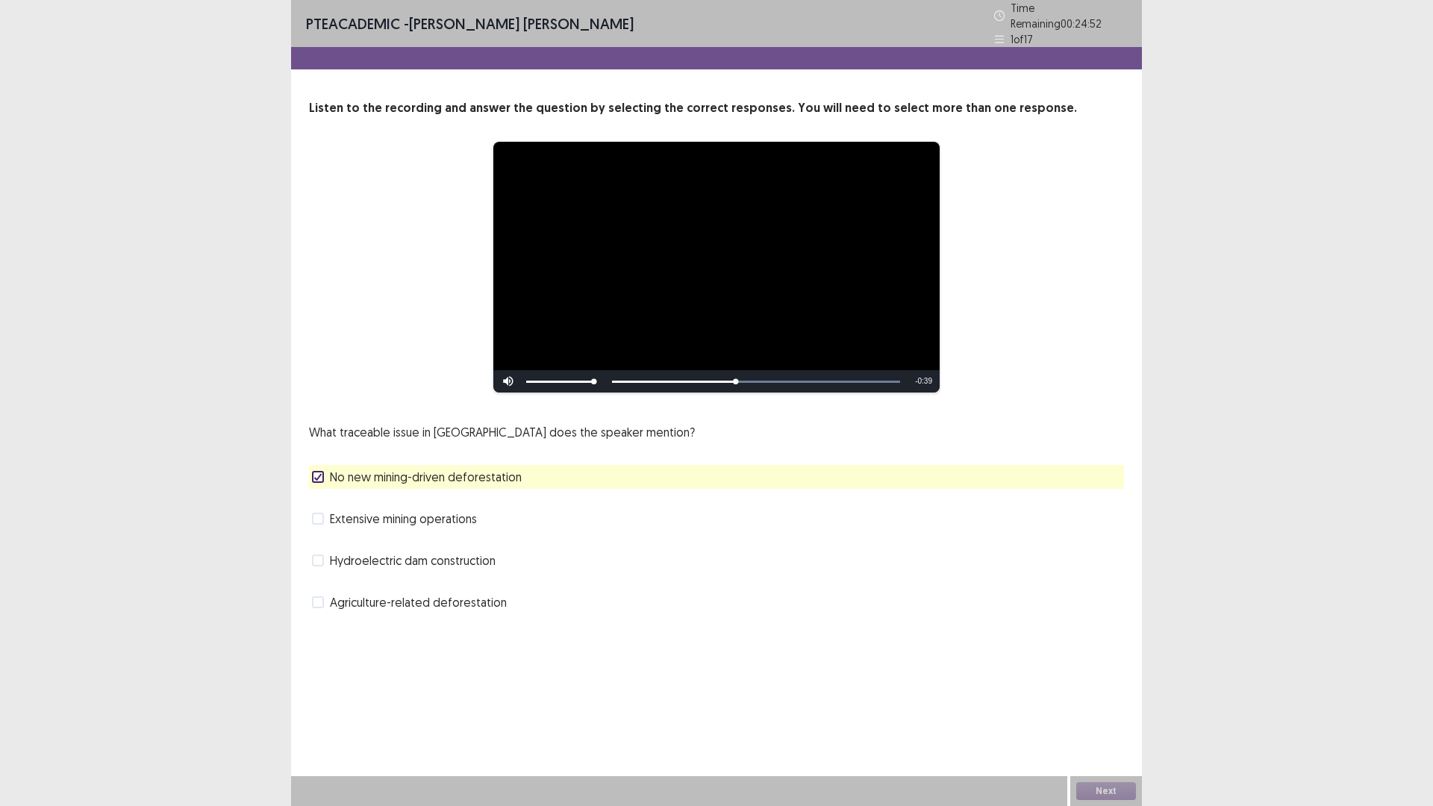
click at [468, 601] on span "Agriculture-related deforestation" at bounding box center [418, 602] width 177 height 18
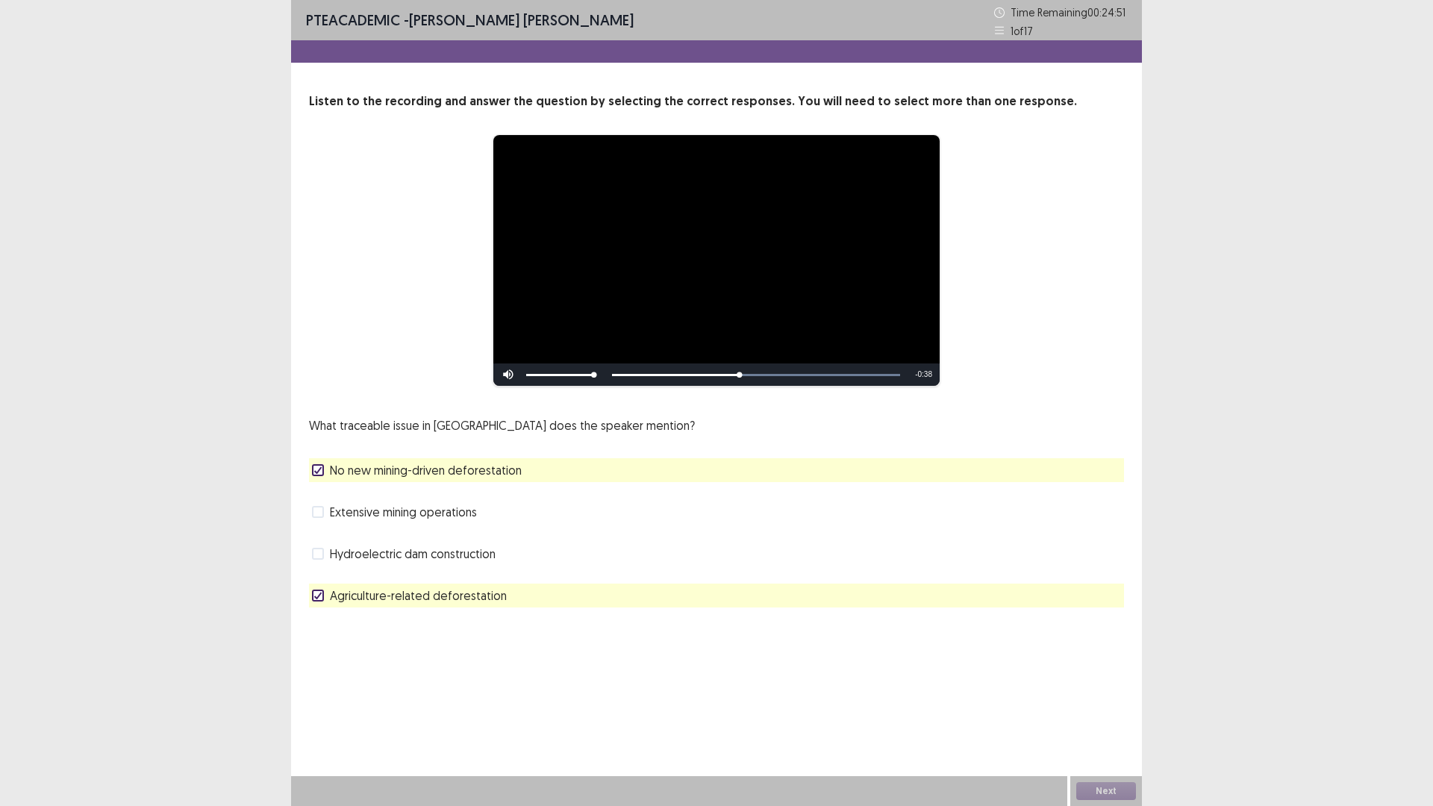
click at [466, 469] on span "No new mining-driven deforestation" at bounding box center [426, 470] width 192 height 18
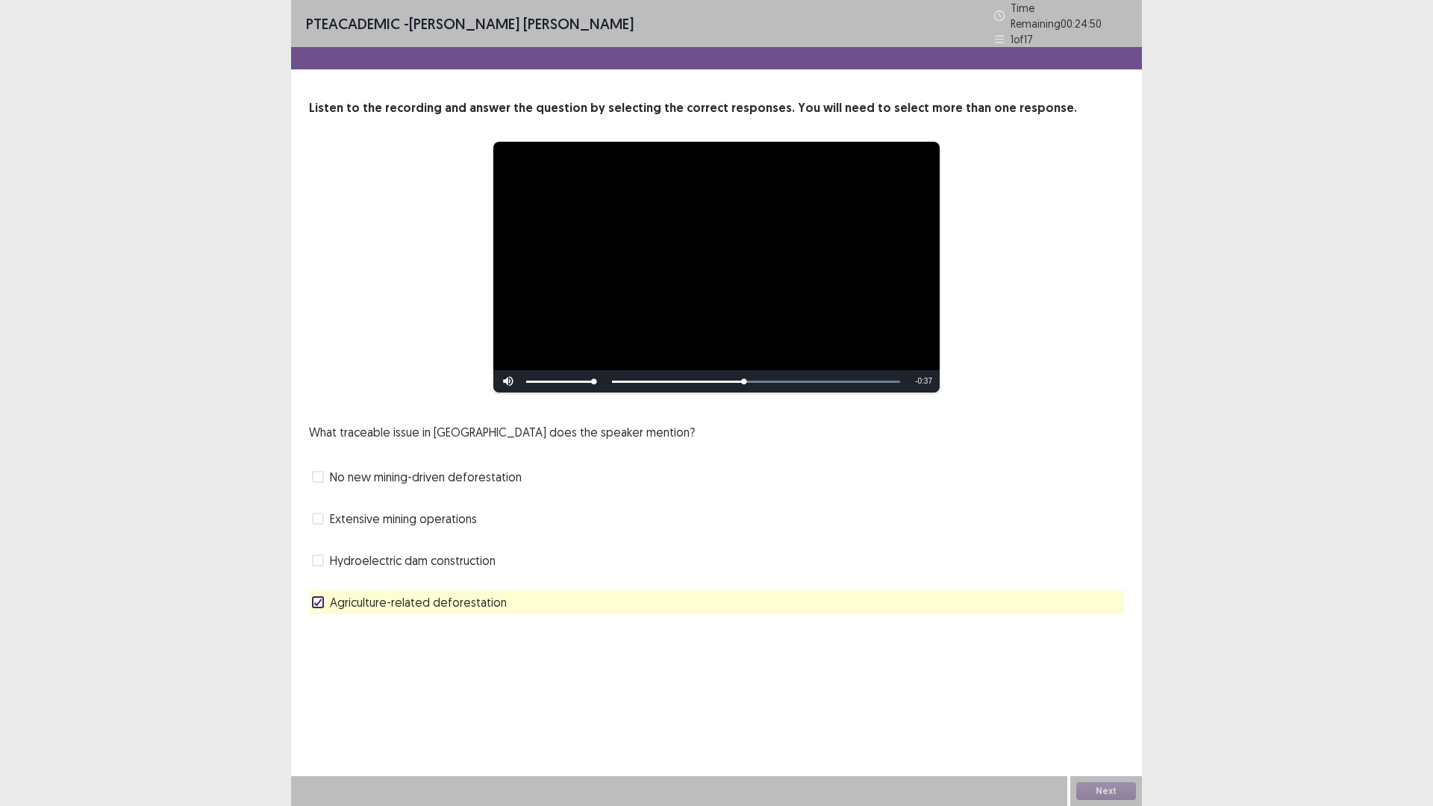
click at [452, 601] on span "Agriculture-related deforestation" at bounding box center [418, 602] width 177 height 18
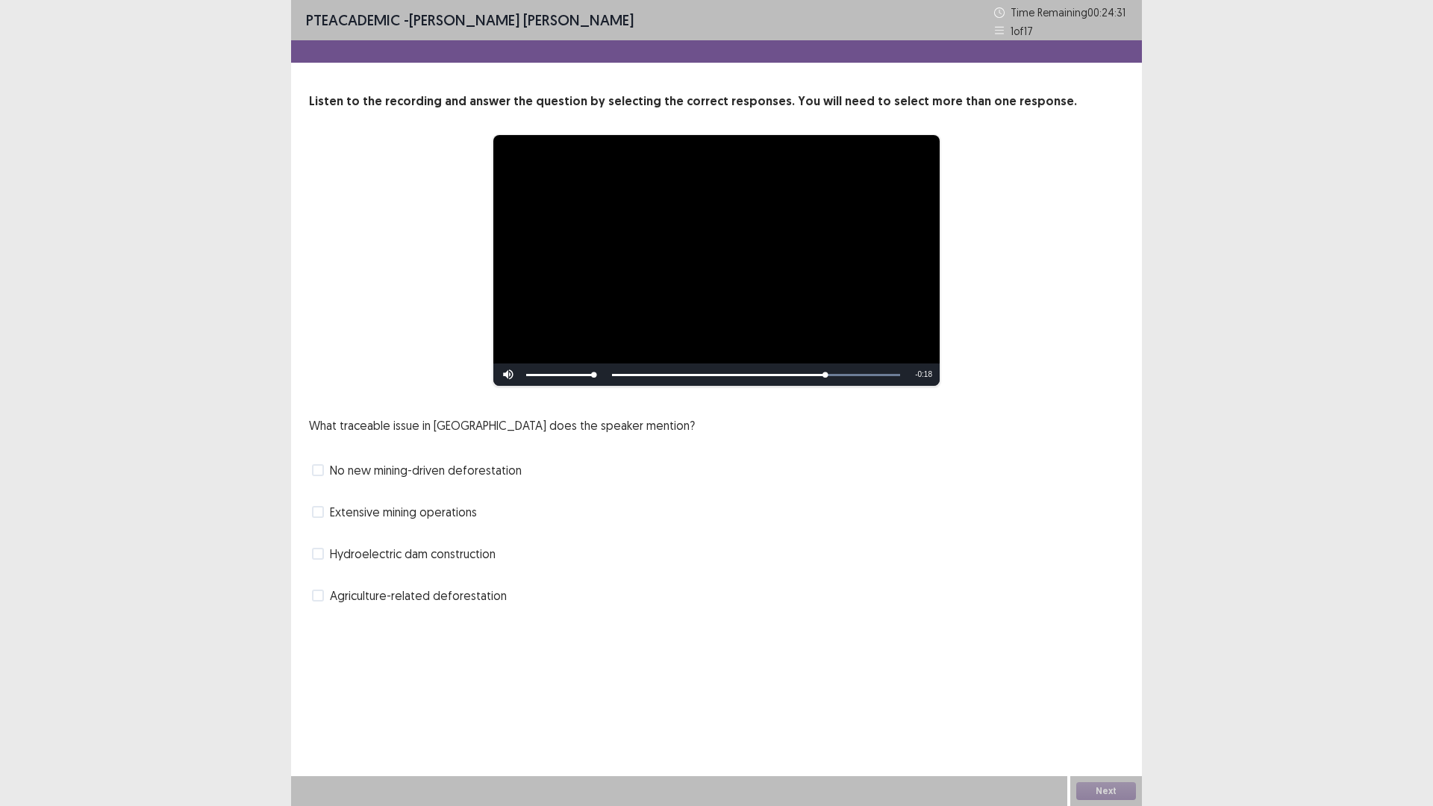
click at [490, 595] on span "Agriculture-related deforestation" at bounding box center [418, 596] width 177 height 18
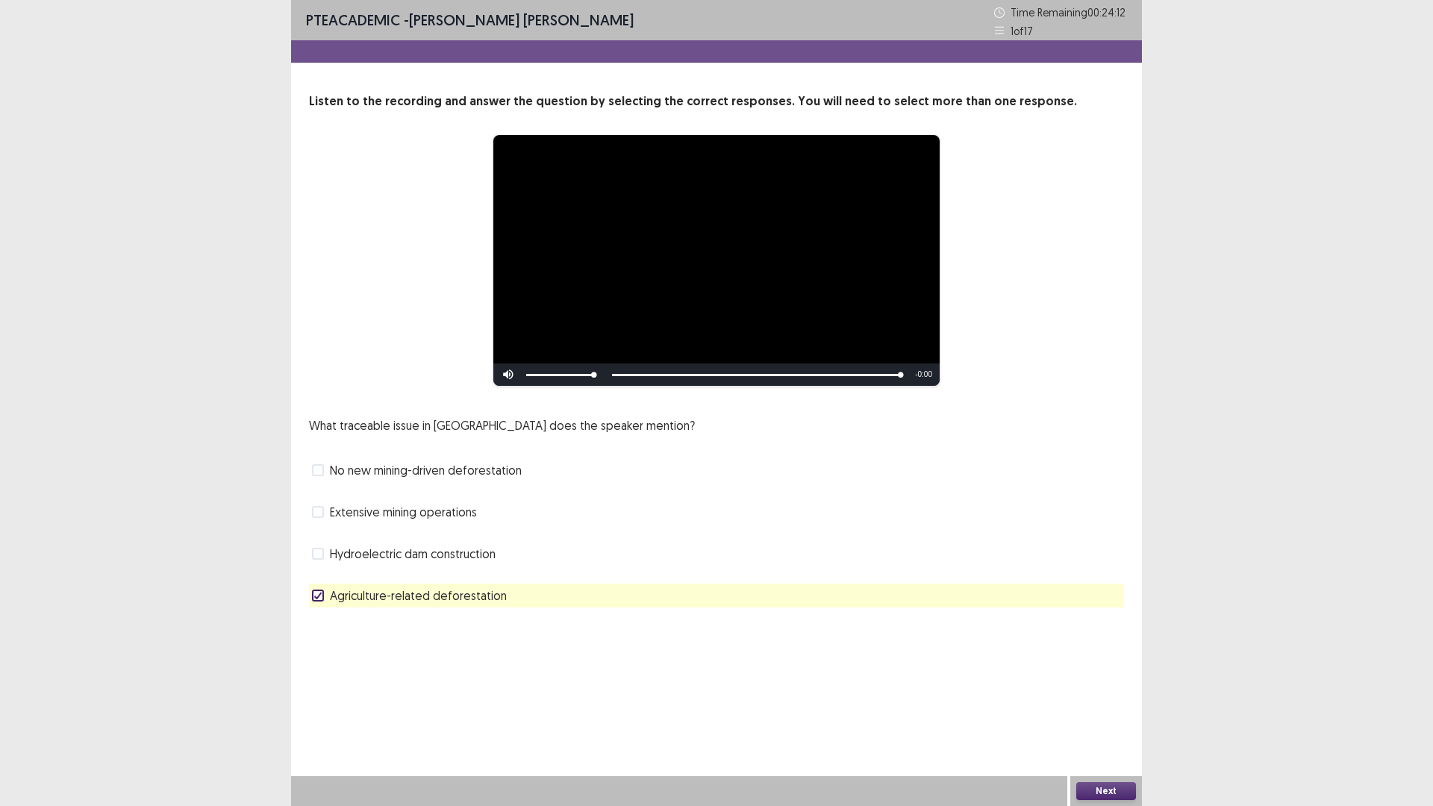
click at [407, 466] on span "No new mining-driven deforestation" at bounding box center [426, 470] width 192 height 18
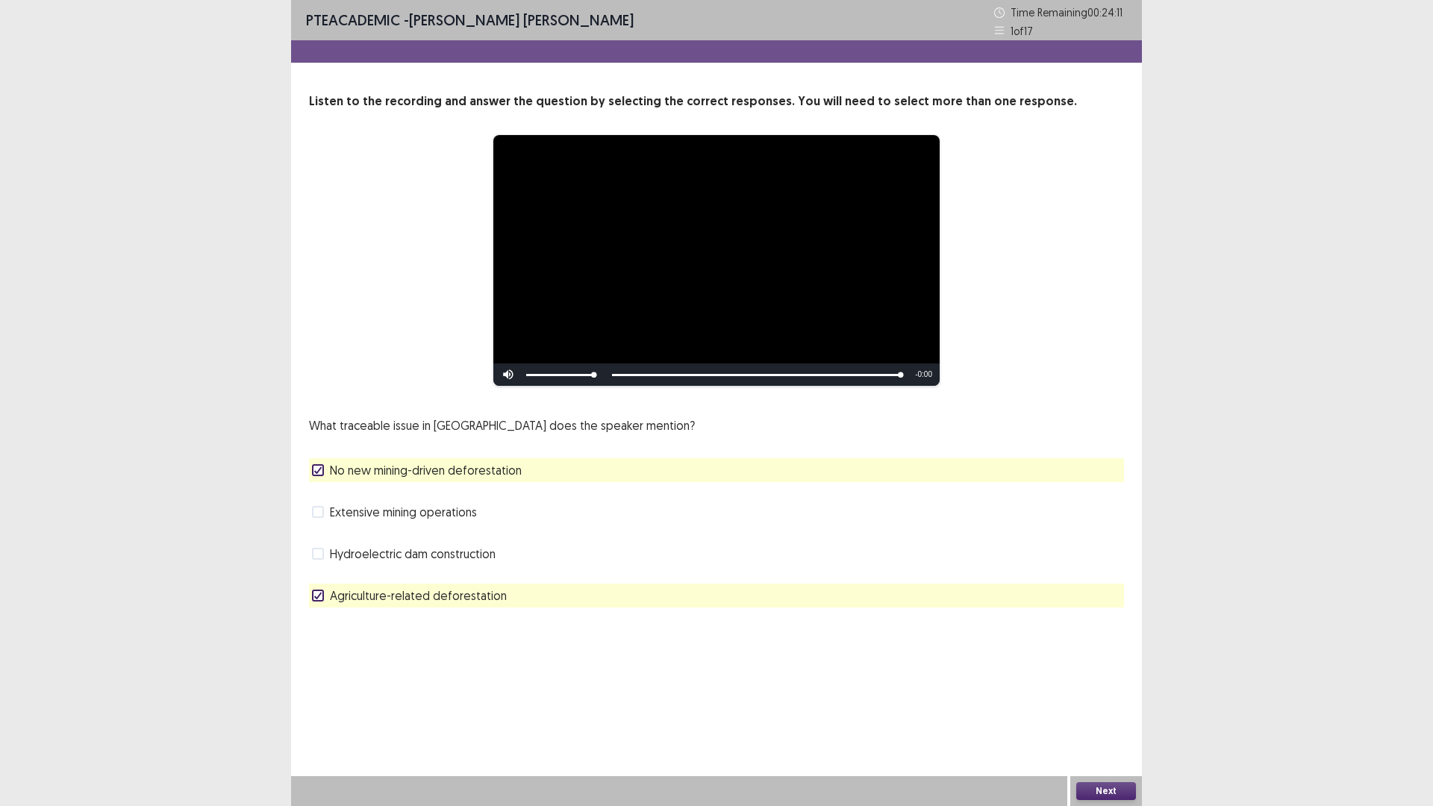
click at [1086, 704] on button "Next" at bounding box center [1106, 791] width 60 height 18
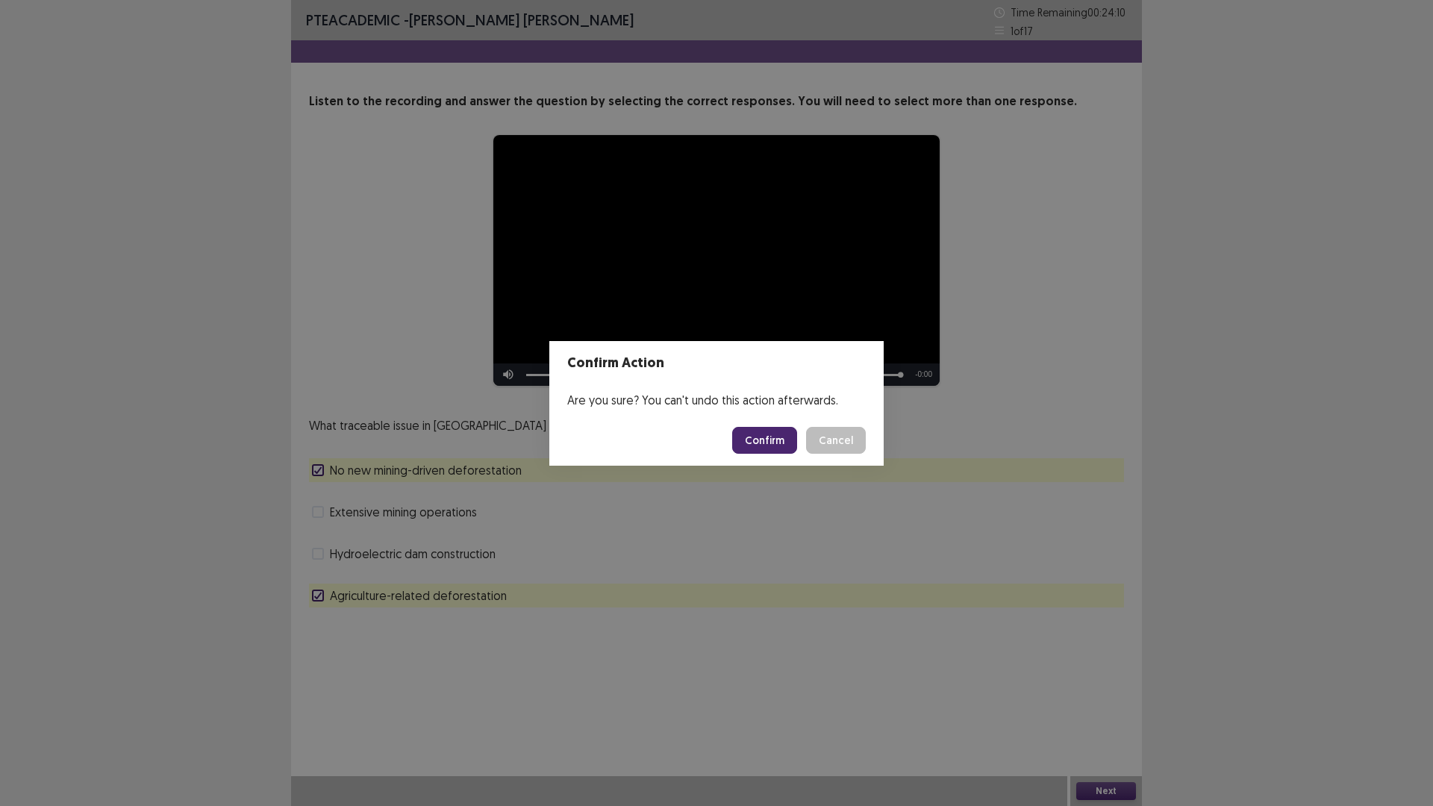
click at [757, 443] on button "Confirm" at bounding box center [764, 440] width 65 height 27
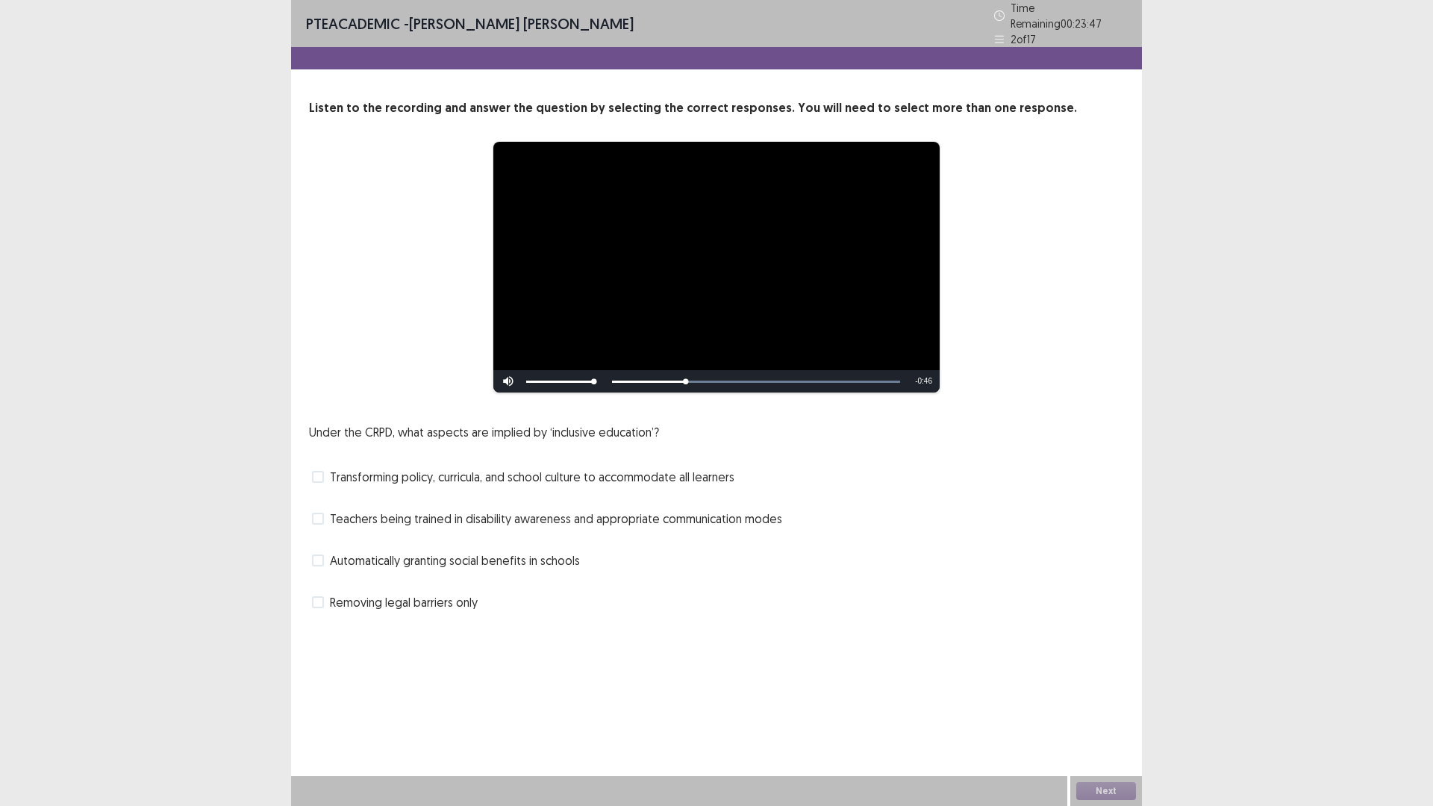
click at [507, 516] on span "Teachers being trained in disability awareness and appropriate communication mo…" at bounding box center [556, 519] width 452 height 18
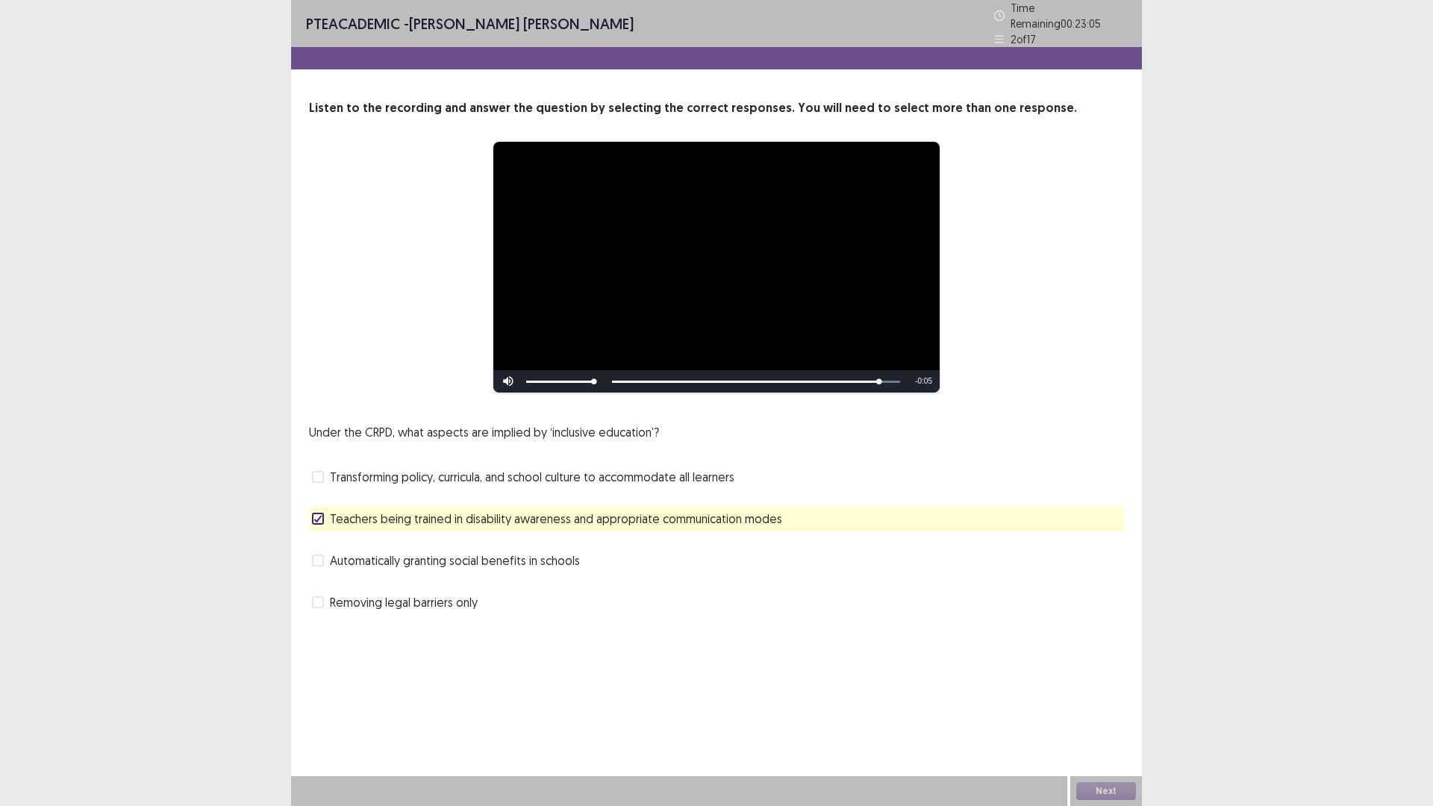
click at [509, 553] on span "Automatically granting social benefits in schools" at bounding box center [455, 560] width 250 height 18
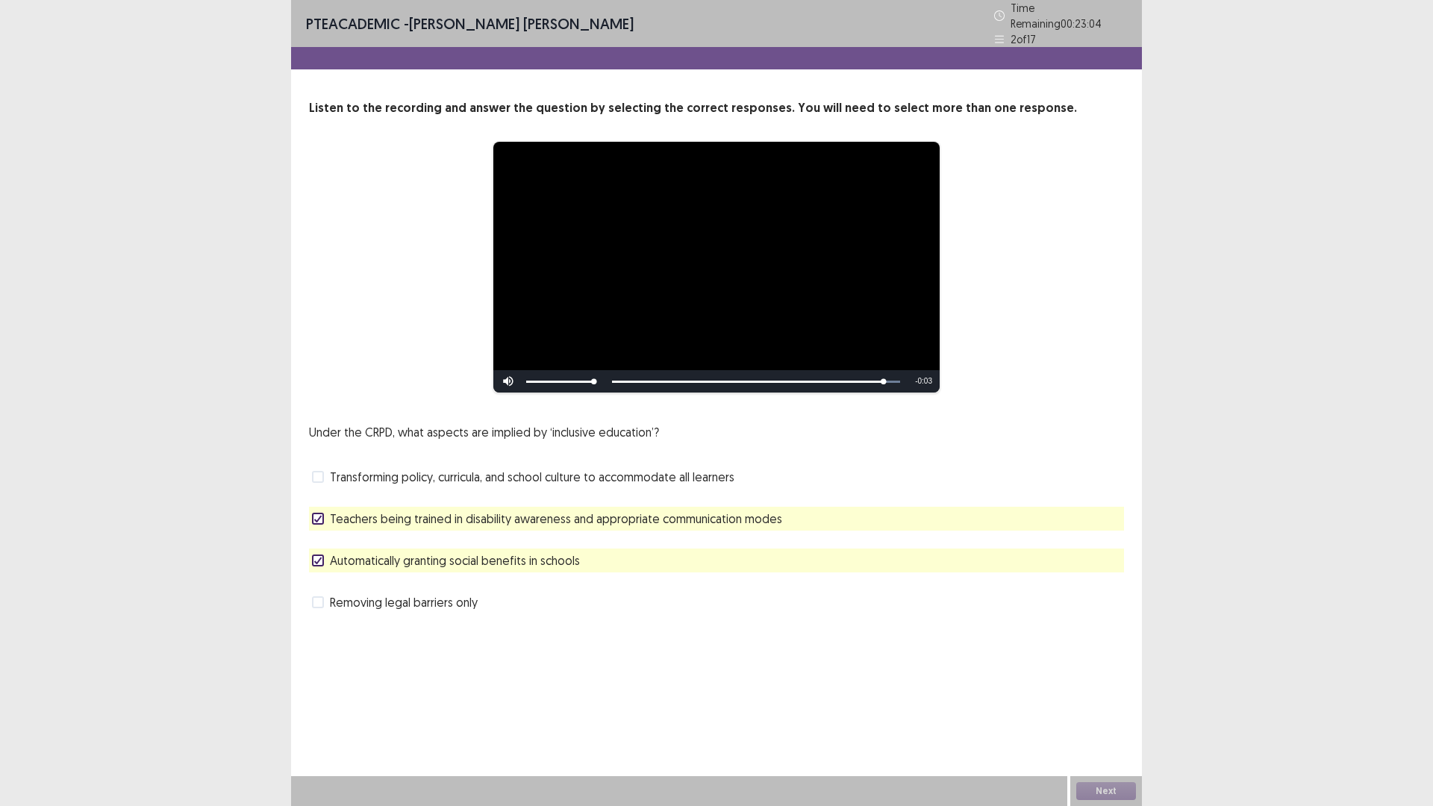
click at [519, 478] on span "Transforming policy, curricula, and school culture to accommodate all learners" at bounding box center [532, 477] width 404 height 18
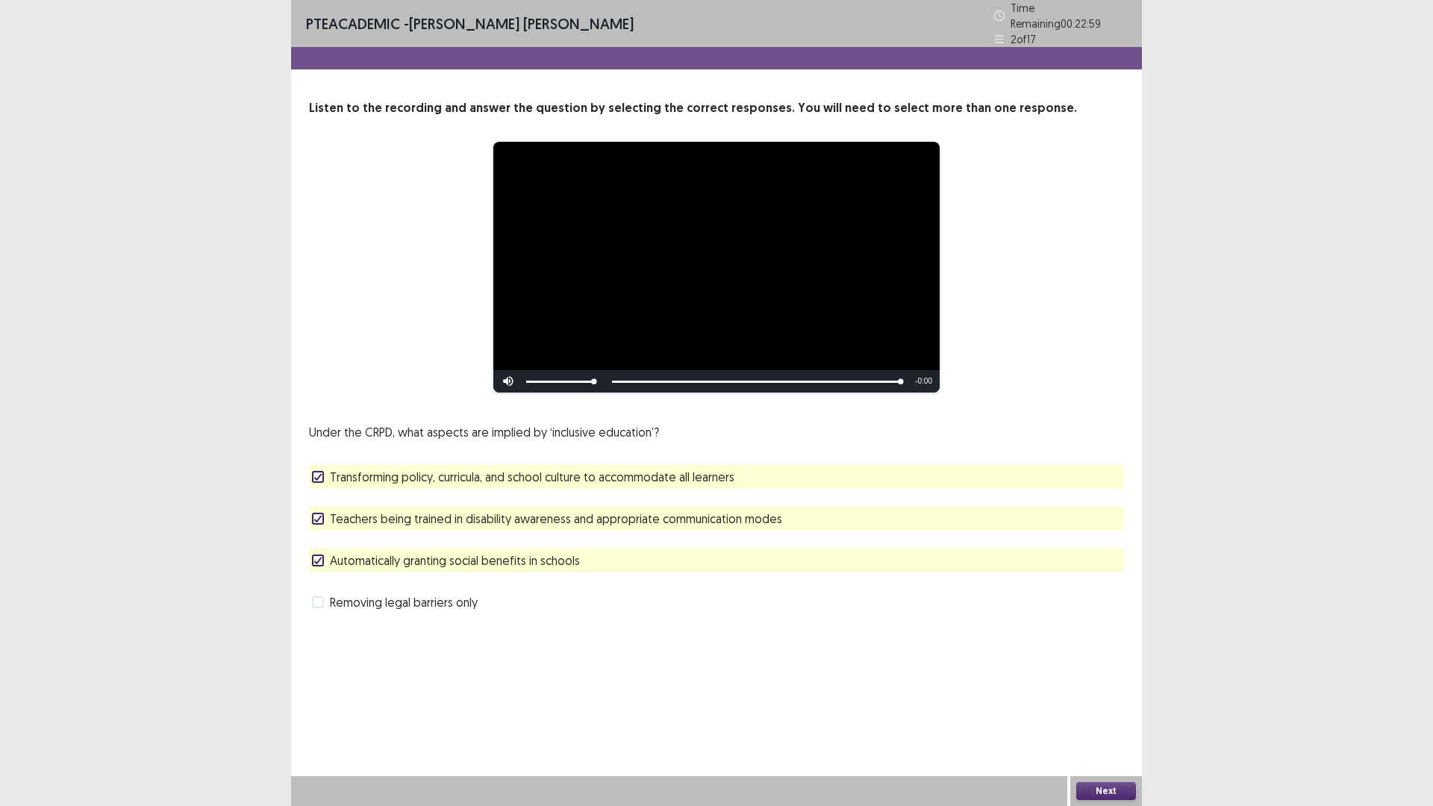
click at [1090, 704] on button "Next" at bounding box center [1106, 791] width 60 height 18
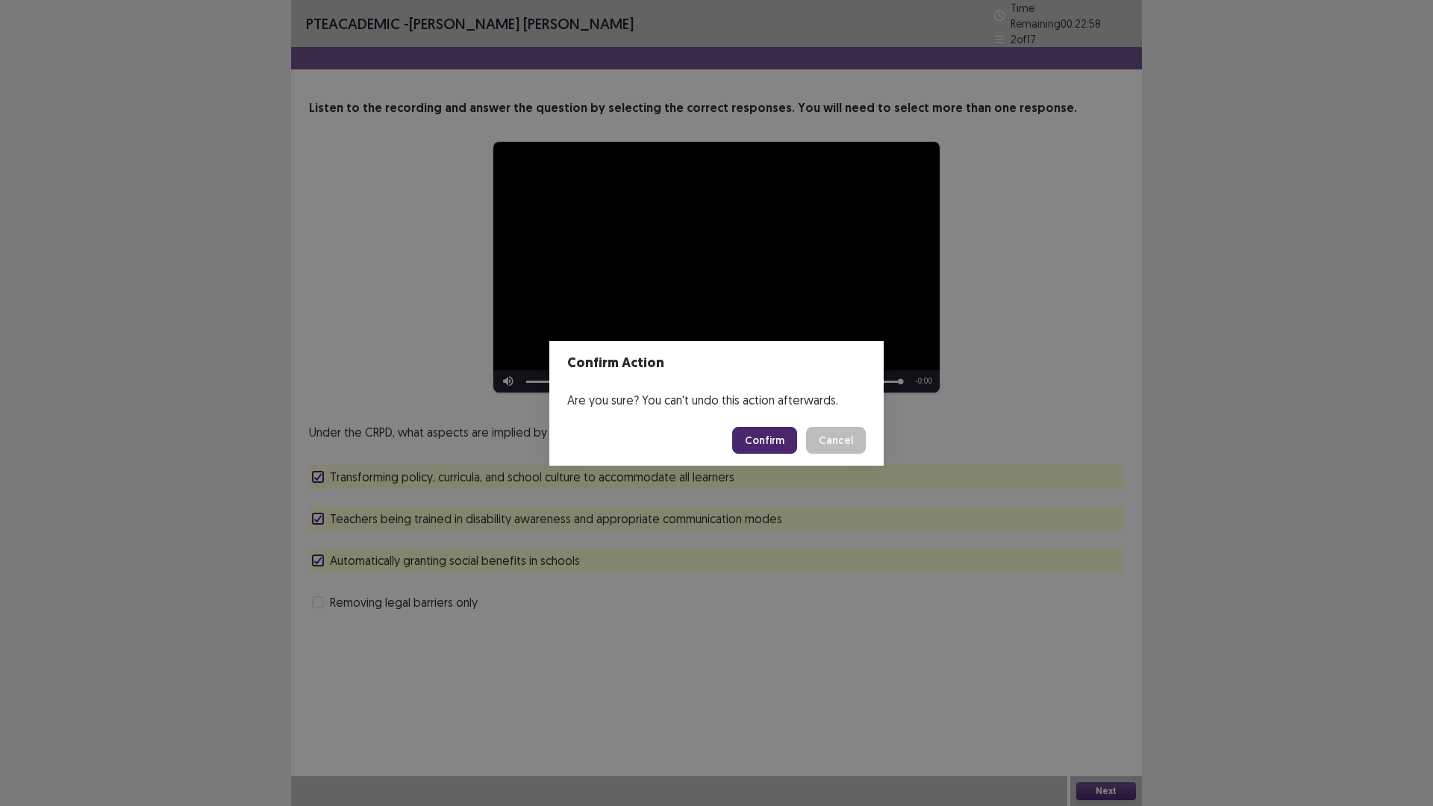
click at [754, 438] on button "Confirm" at bounding box center [764, 440] width 65 height 27
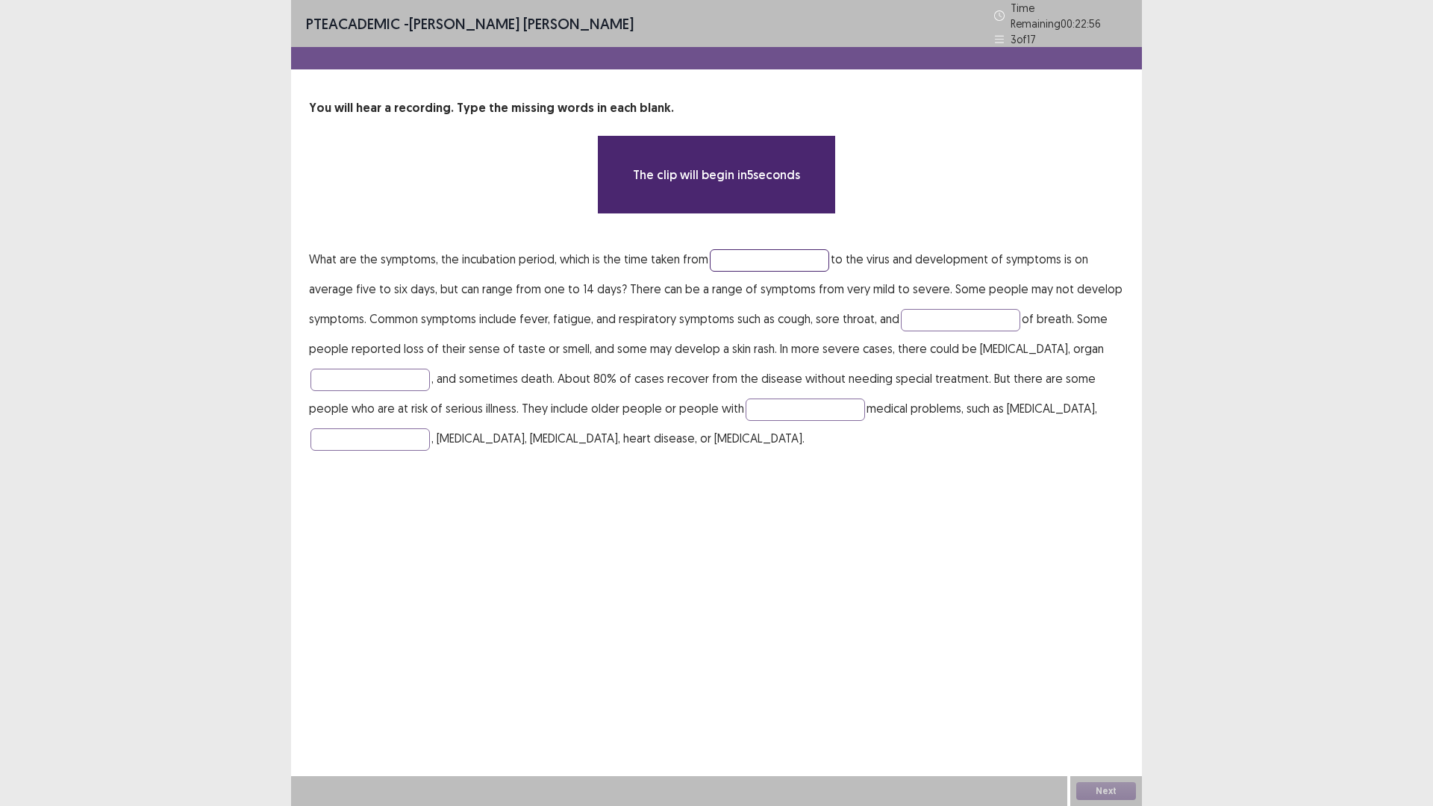
click at [746, 257] on input "text" at bounding box center [769, 260] width 119 height 22
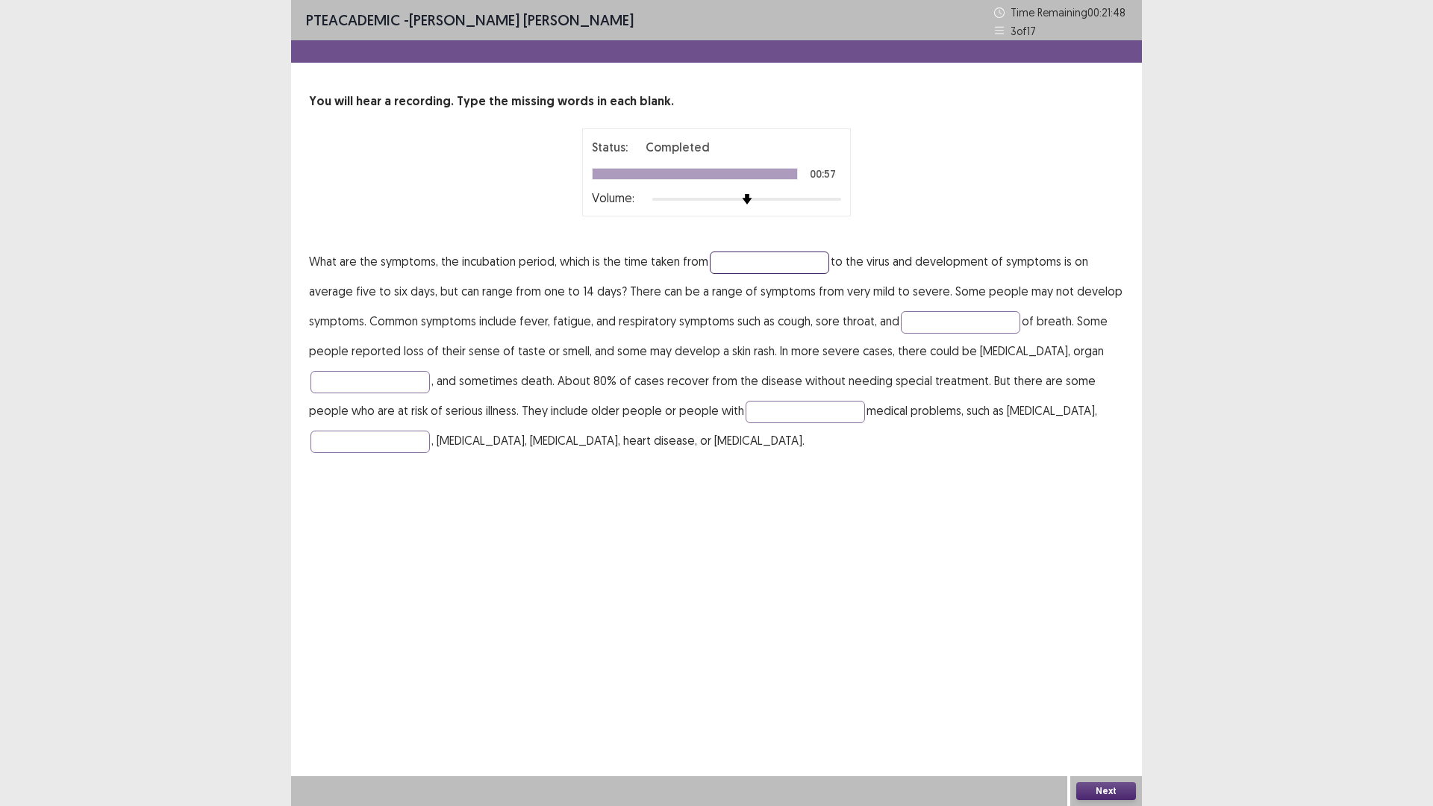
click at [746, 263] on input "text" at bounding box center [769, 262] width 119 height 22
type input "********"
click at [969, 319] on input "text" at bounding box center [960, 322] width 119 height 22
type input "*********"
click at [413, 378] on input "text" at bounding box center [369, 382] width 119 height 22
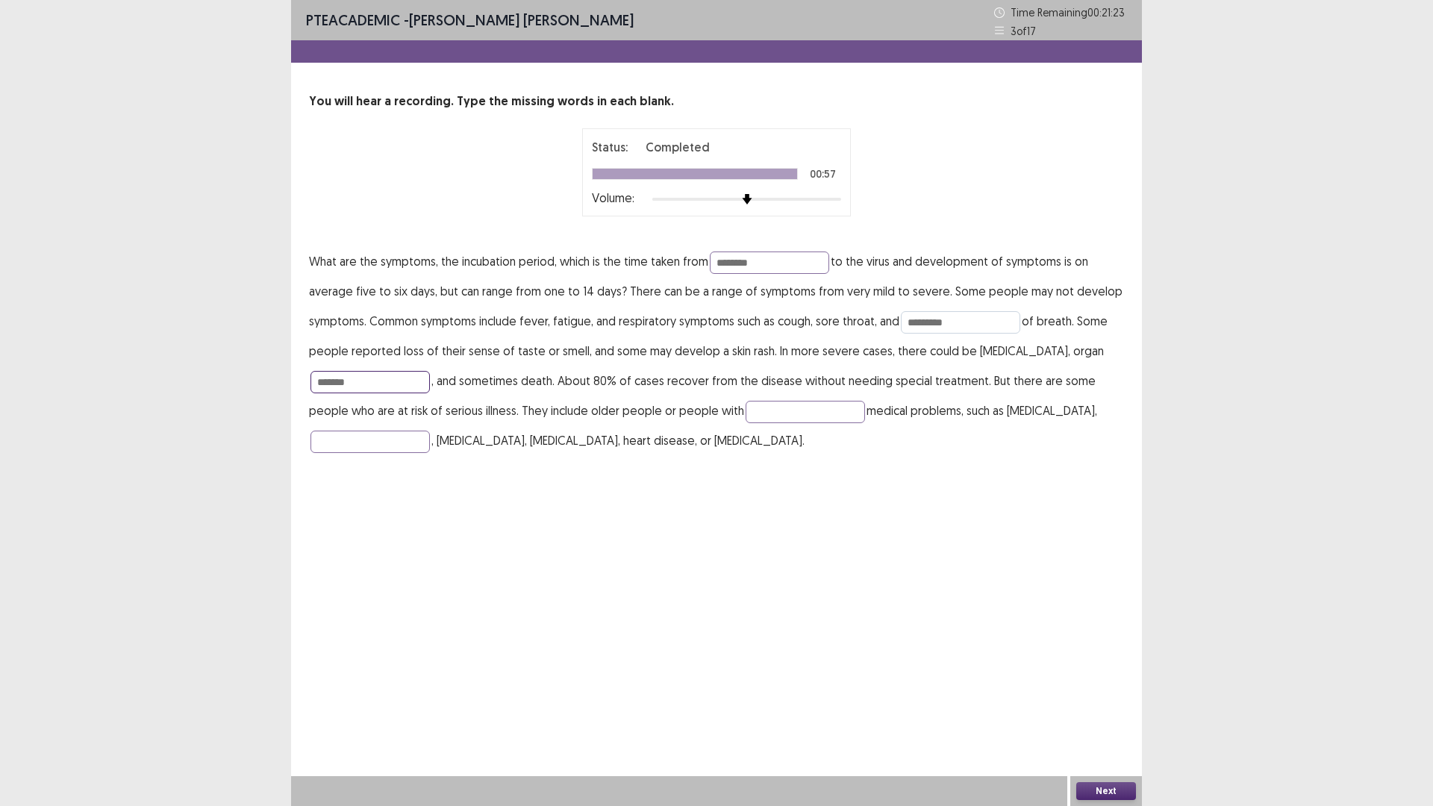
type input "*******"
click at [960, 325] on input "*********" at bounding box center [960, 322] width 119 height 22
type input "********"
click at [816, 416] on input "text" at bounding box center [805, 412] width 119 height 22
type input "**********"
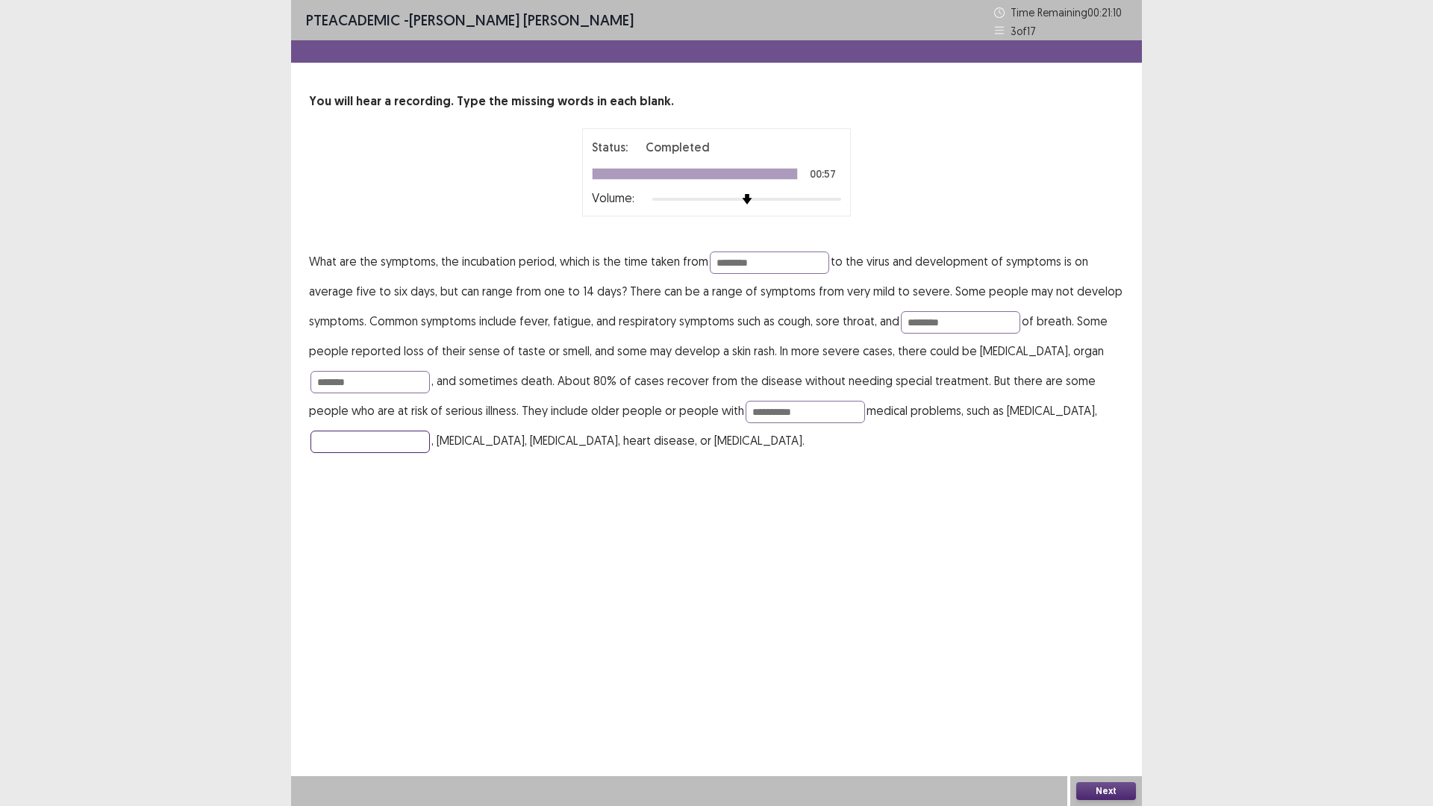
click at [372, 443] on input "text" at bounding box center [369, 442] width 119 height 22
type input "*******"
click at [1117, 704] on button "Next" at bounding box center [1106, 791] width 60 height 18
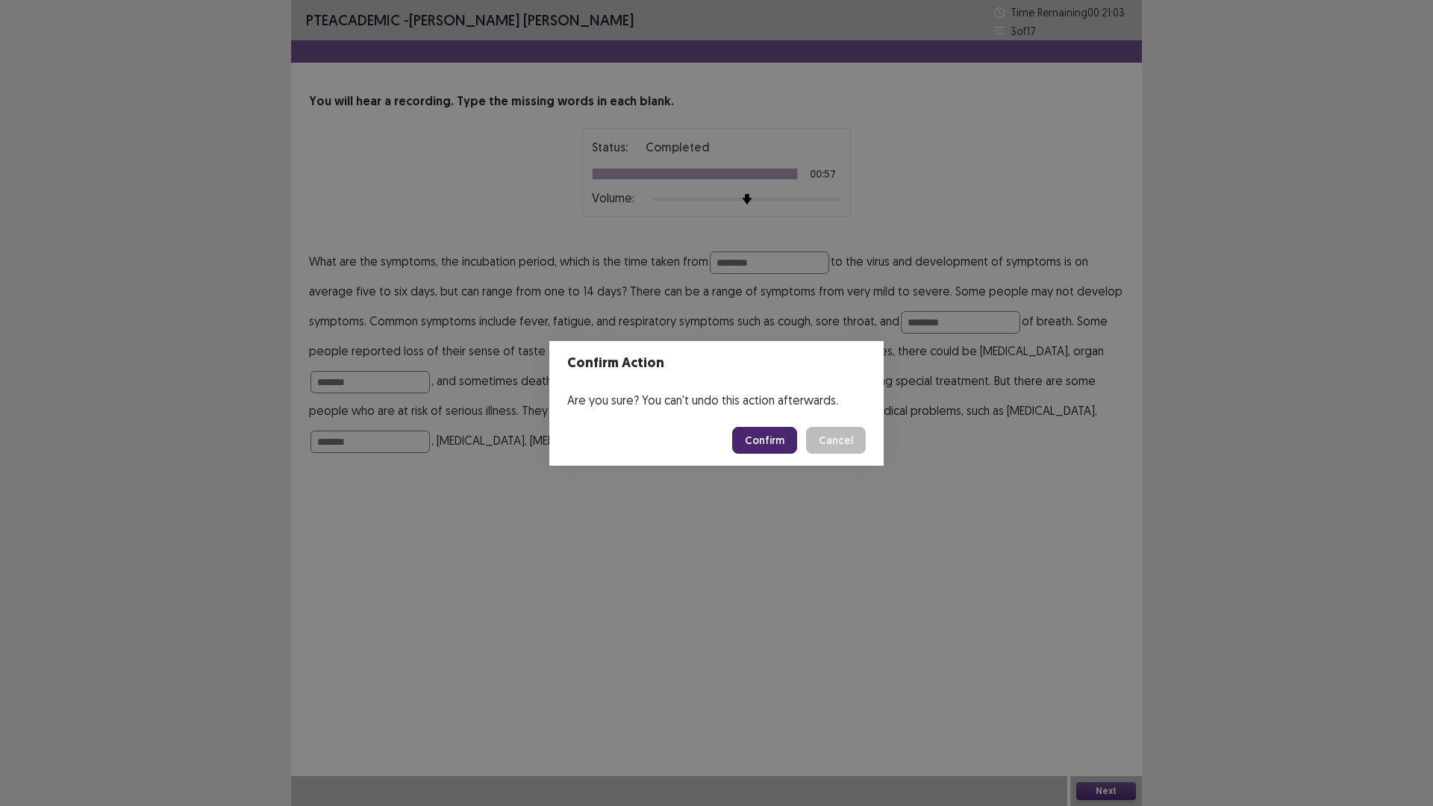
click at [757, 439] on button "Confirm" at bounding box center [764, 440] width 65 height 27
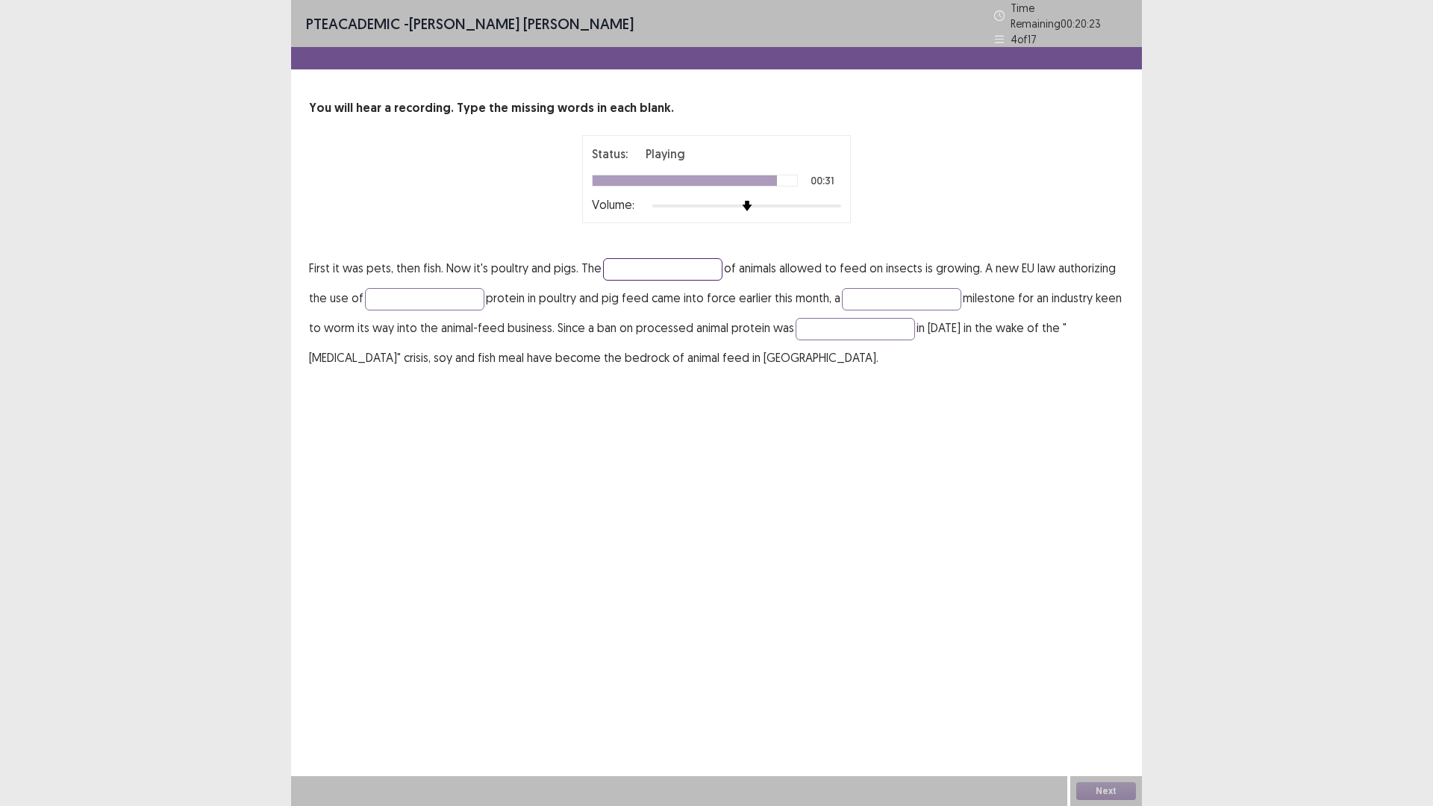
click at [655, 260] on input "text" at bounding box center [662, 269] width 119 height 22
type input "****"
click at [440, 290] on input "text" at bounding box center [424, 299] width 119 height 22
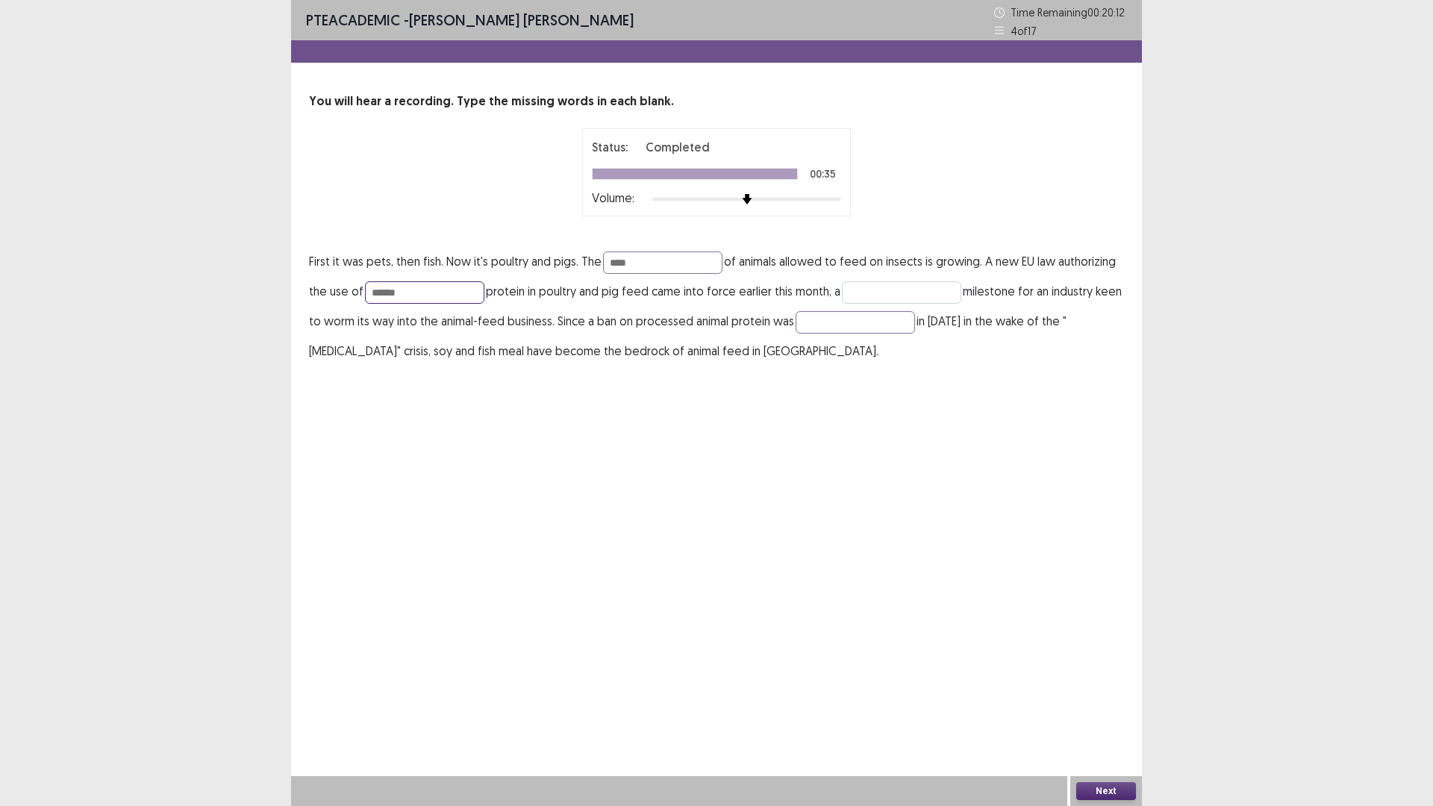
type input "******"
click at [925, 293] on input "text" at bounding box center [901, 292] width 119 height 22
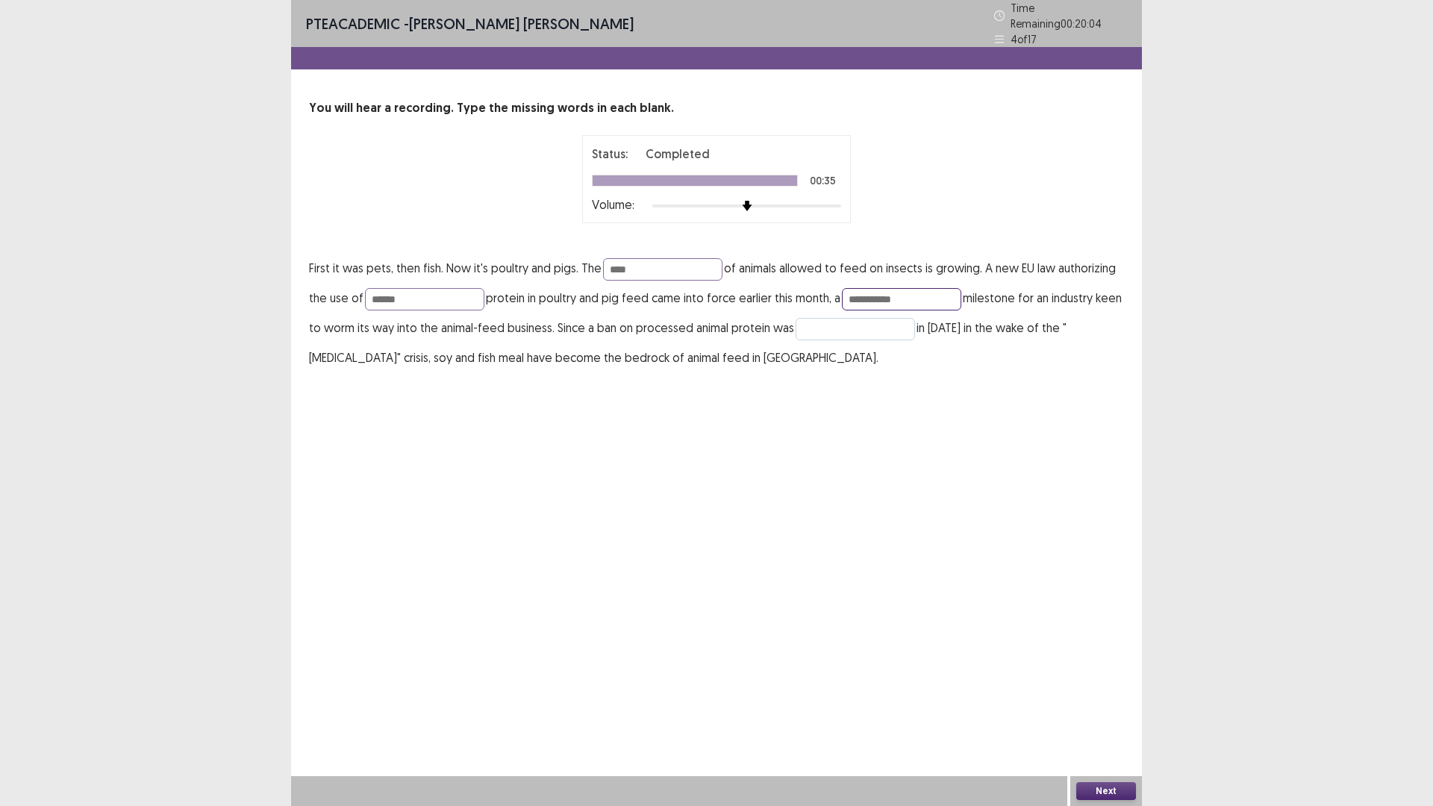
type input "**********"
click at [915, 323] on input "text" at bounding box center [855, 329] width 119 height 22
type input "******"
click at [1087, 704] on button "Next" at bounding box center [1106, 791] width 60 height 18
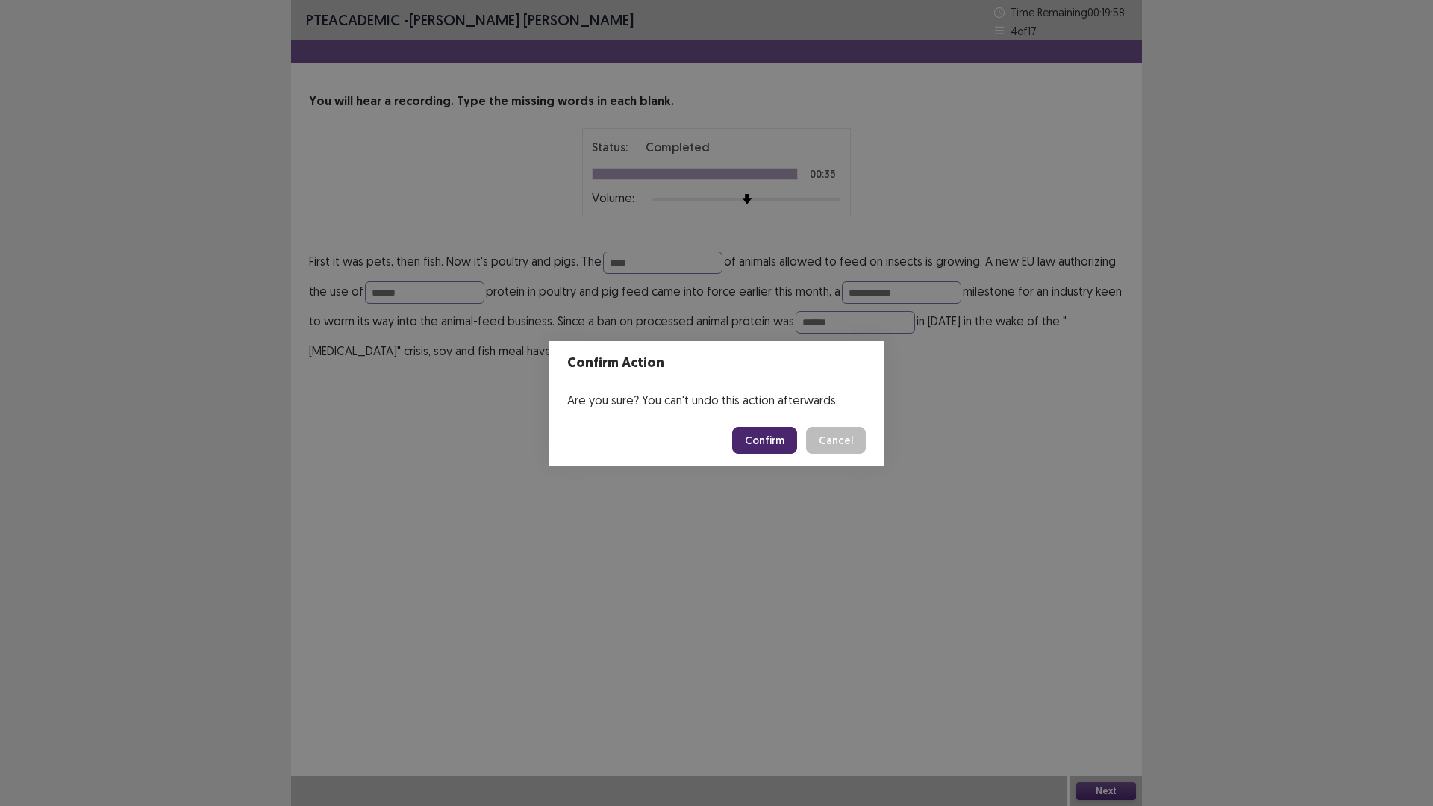
click at [788, 438] on button "Confirm" at bounding box center [764, 440] width 65 height 27
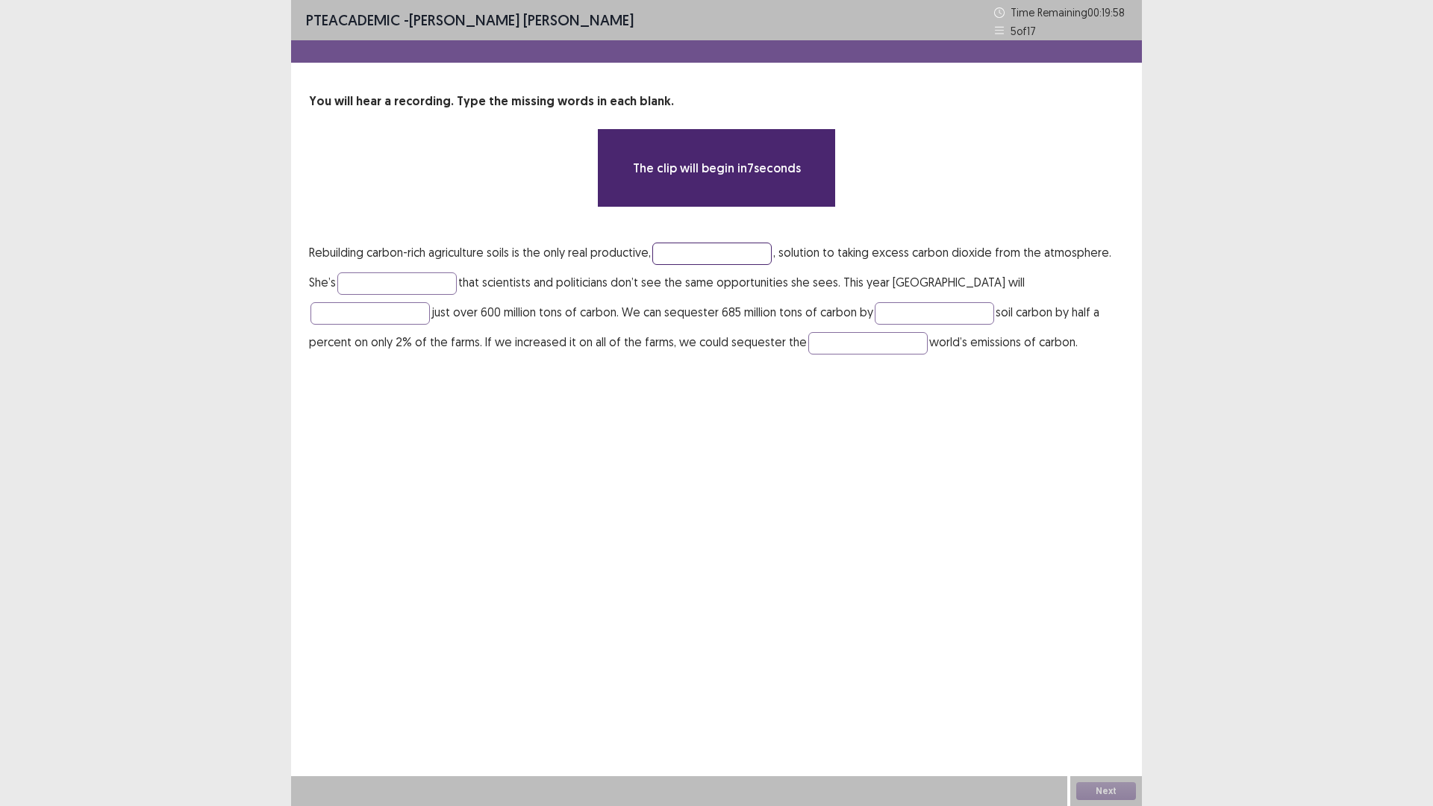
click at [681, 254] on input "text" at bounding box center [711, 254] width 119 height 22
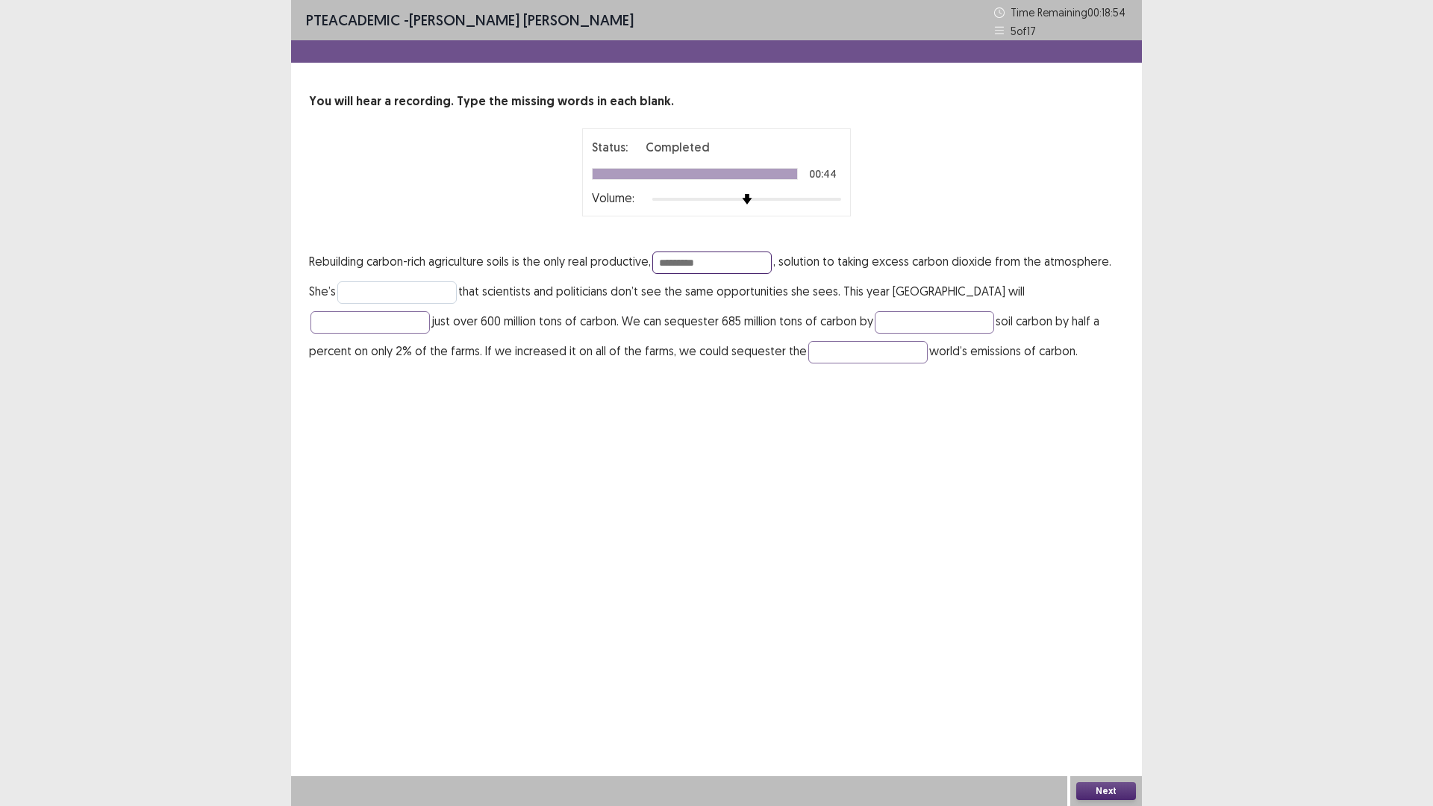
type input "*********"
click at [379, 291] on input "text" at bounding box center [396, 292] width 119 height 22
type input "*********"
click at [430, 311] on input "text" at bounding box center [369, 322] width 119 height 22
type input "****"
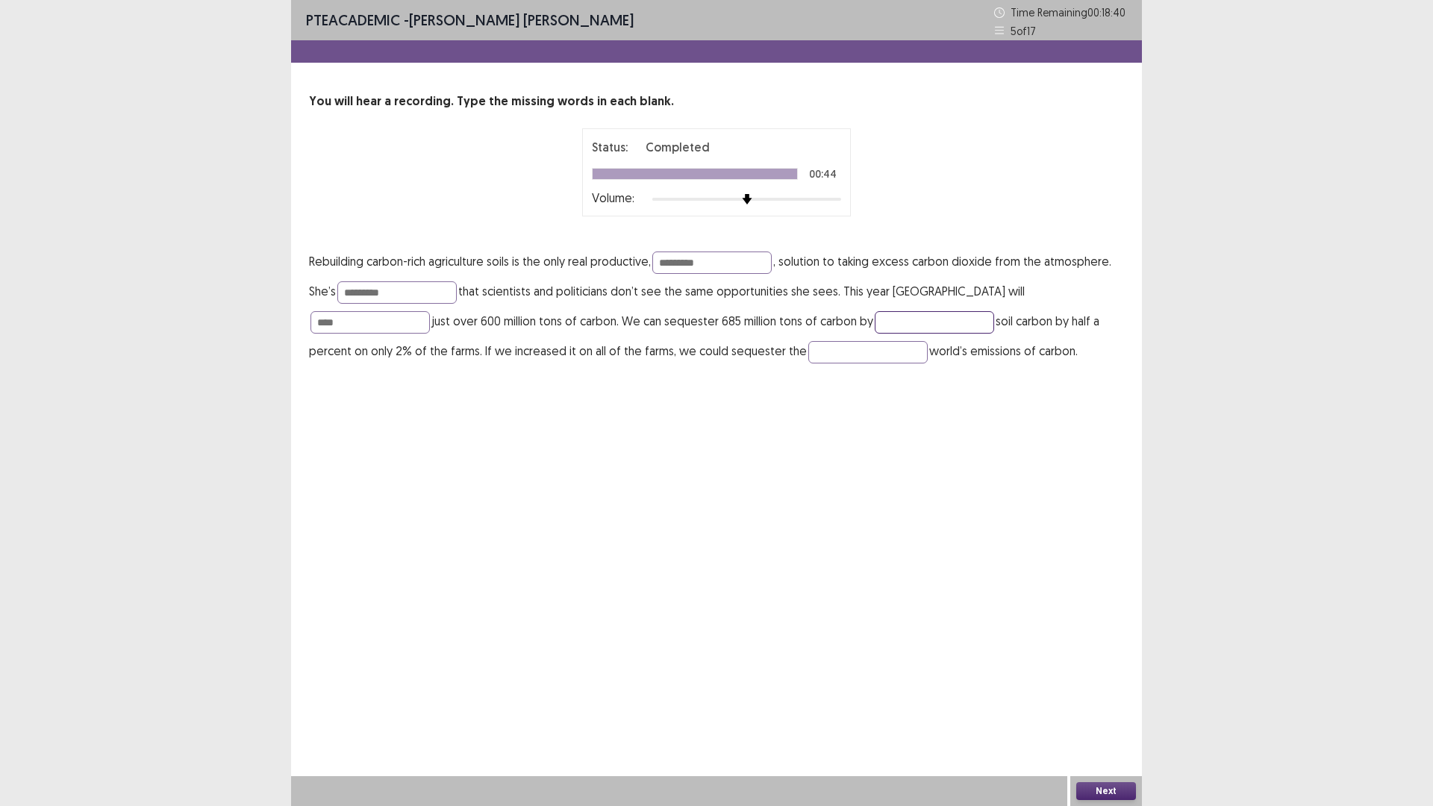
click at [875, 317] on input "text" at bounding box center [934, 322] width 119 height 22
type input "**********"
click at [808, 356] on input "text" at bounding box center [867, 352] width 119 height 22
type input "*****"
click at [1119, 704] on button "Next" at bounding box center [1106, 791] width 60 height 18
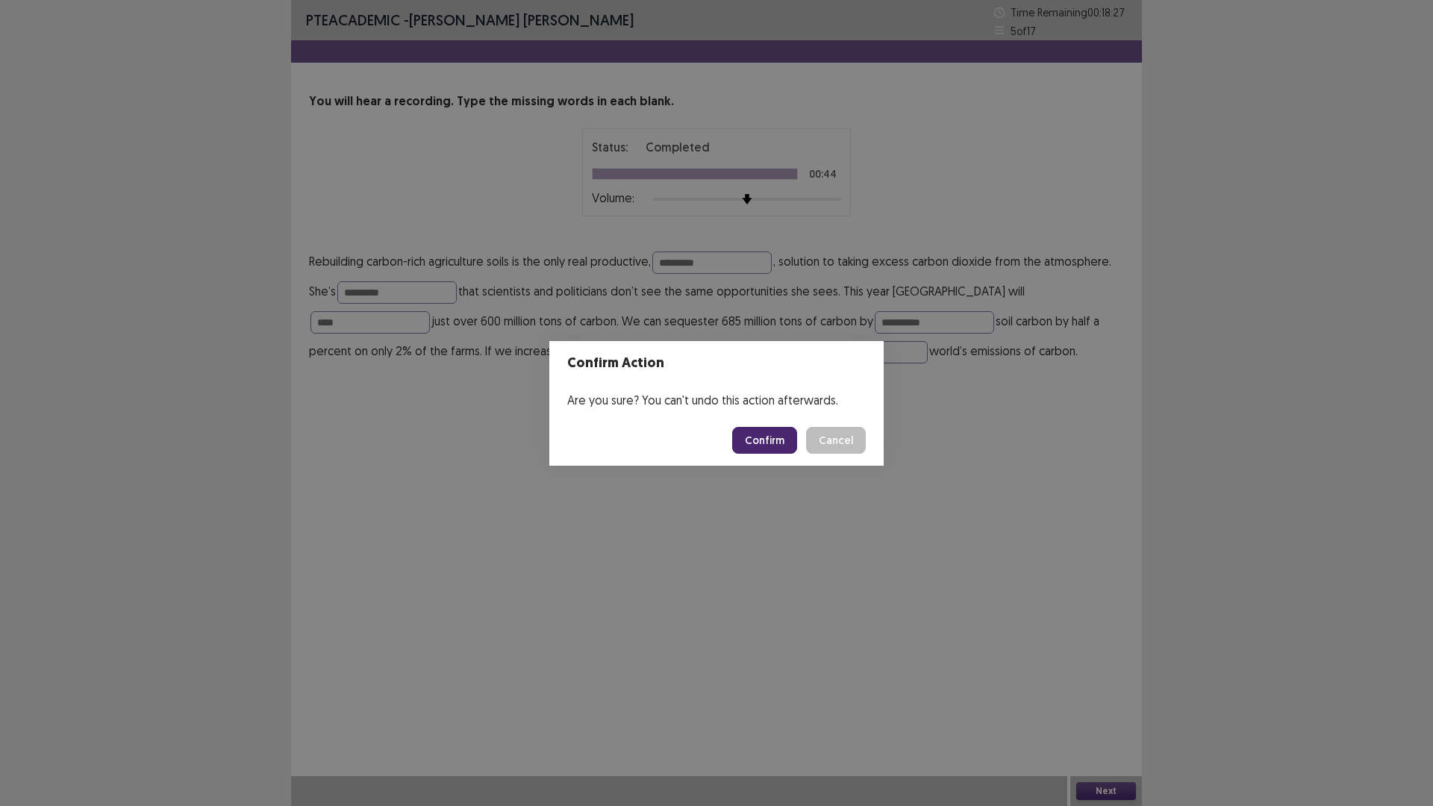
click at [764, 440] on button "Confirm" at bounding box center [764, 440] width 65 height 27
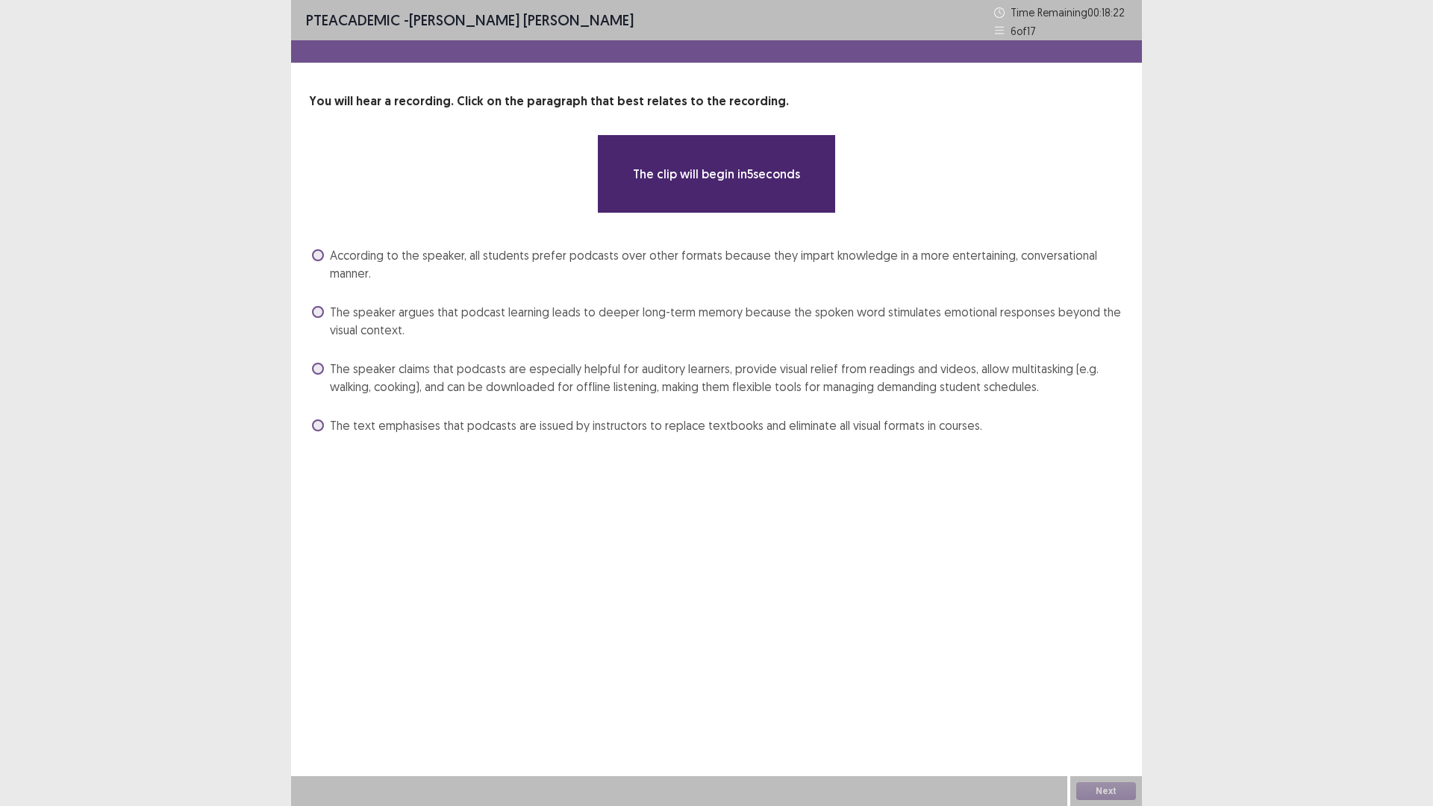
drag, startPoint x: 398, startPoint y: 243, endPoint x: 398, endPoint y: 261, distance: 18.7
click at [398, 257] on div "**********" at bounding box center [716, 265] width 851 height 345
click at [398, 261] on span "According to the speaker, all students prefer podcasts over other formats becau…" at bounding box center [727, 264] width 794 height 36
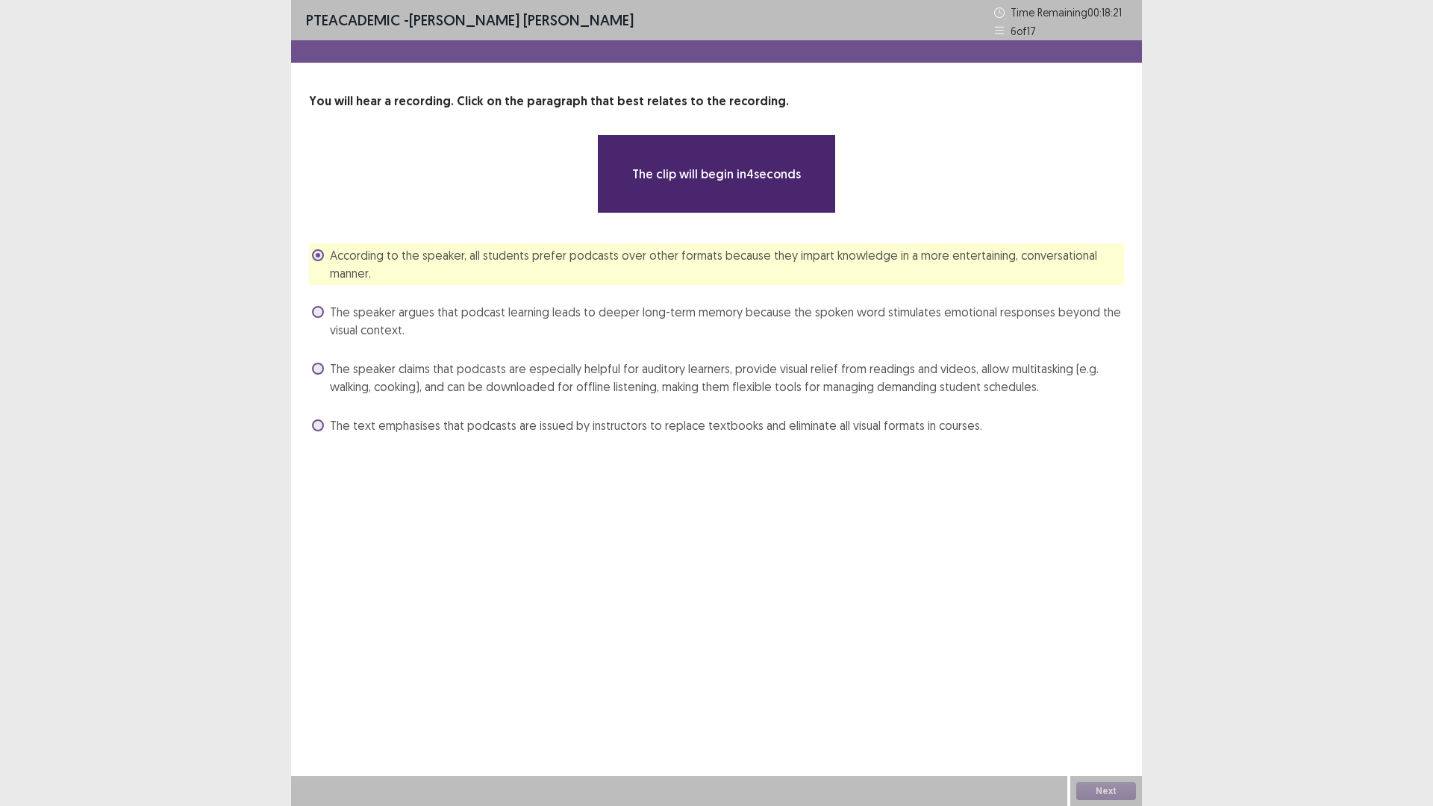
click at [360, 314] on span "The speaker argues that podcast learning leads to deeper long-term memory becau…" at bounding box center [727, 321] width 794 height 36
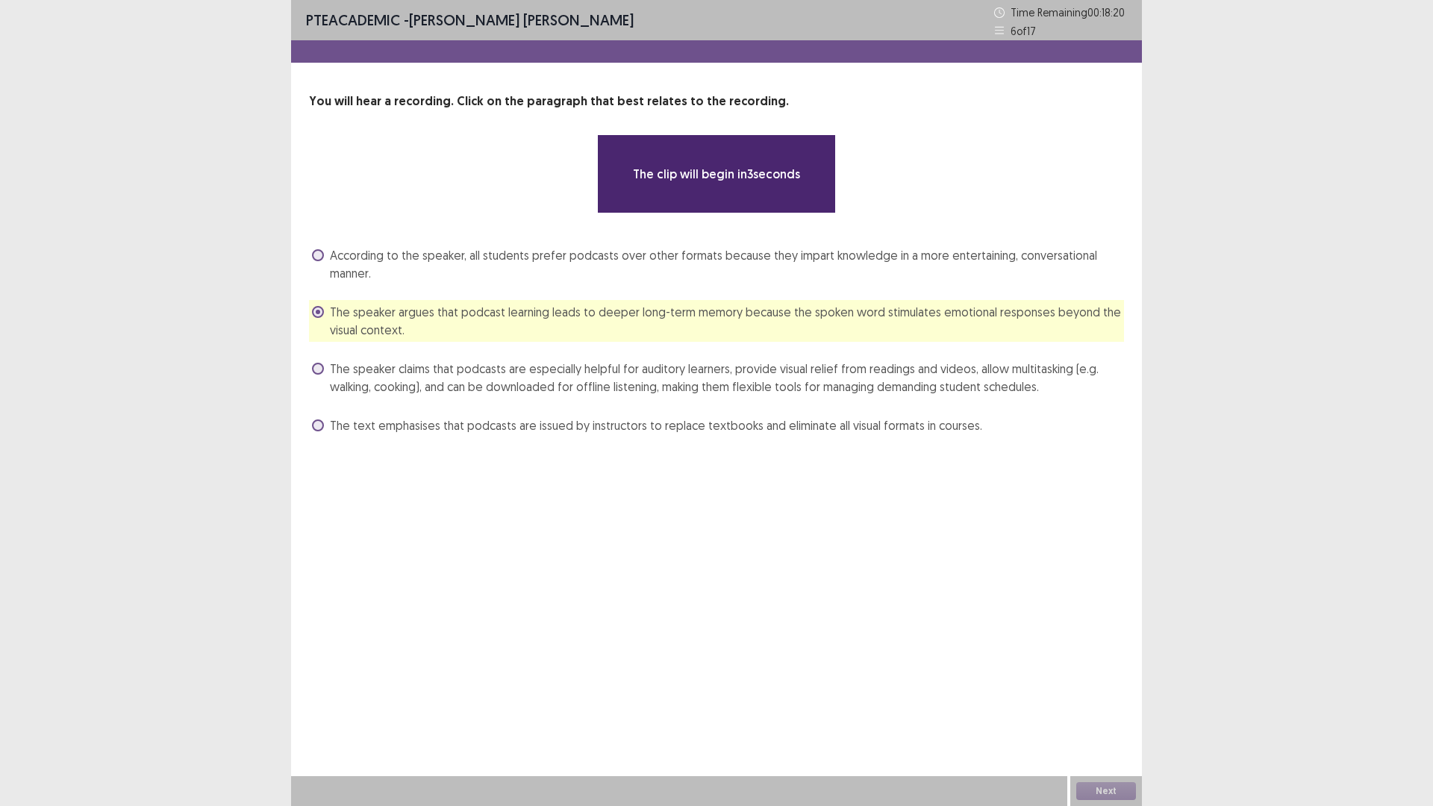
click at [335, 374] on span "The speaker claims that podcasts are especially helpful for auditory learners, …" at bounding box center [727, 378] width 794 height 36
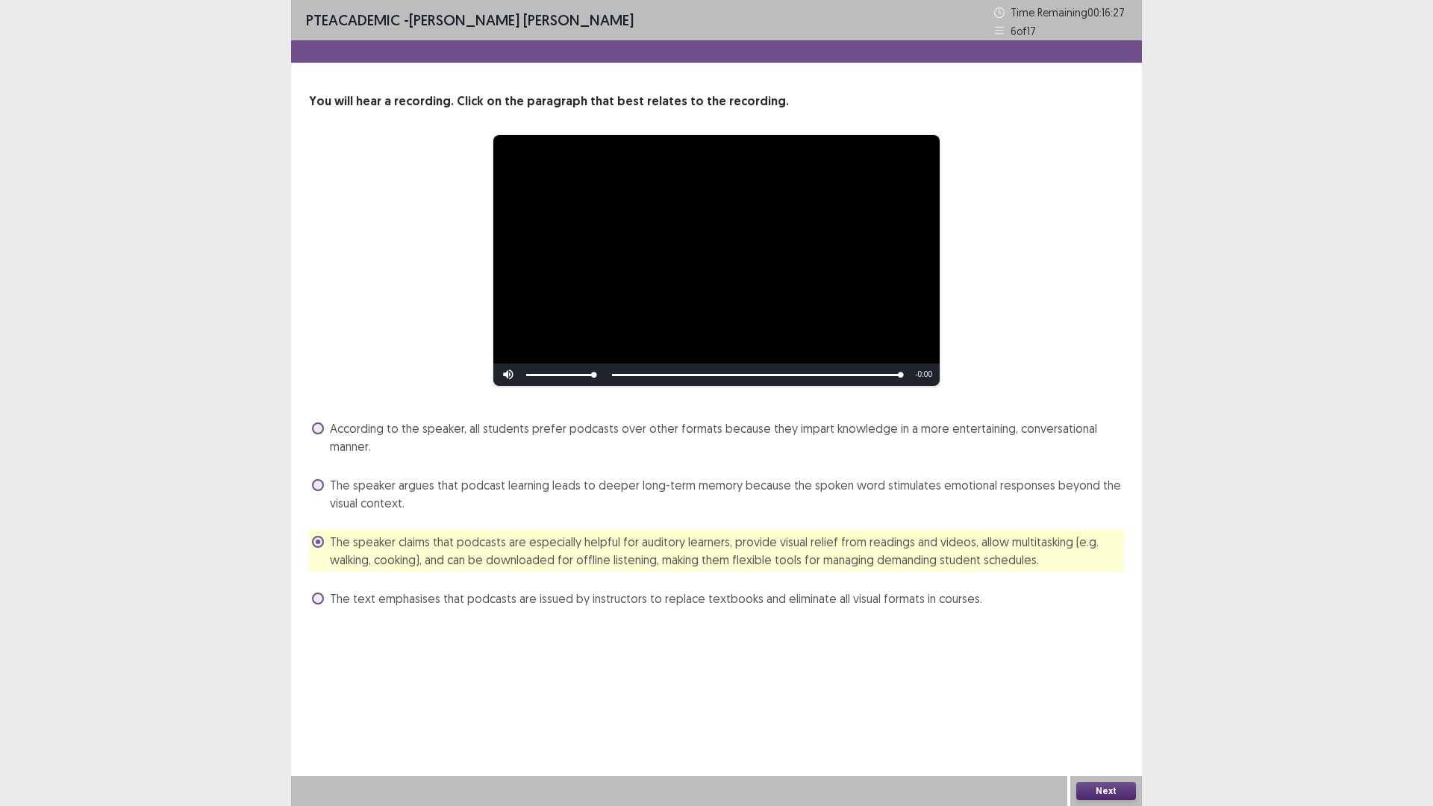
click at [1119, 704] on button "Next" at bounding box center [1106, 791] width 60 height 18
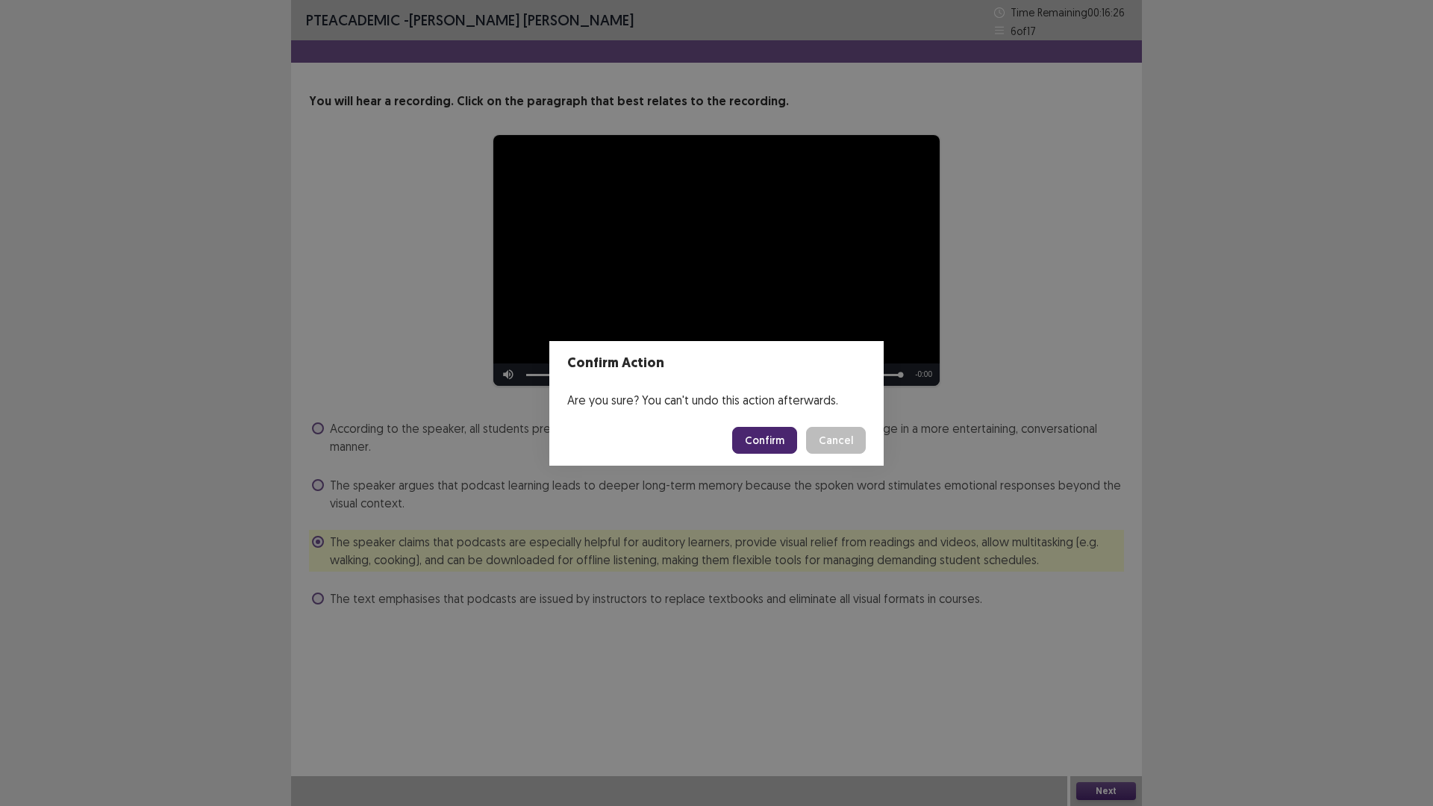
click at [760, 451] on button "Confirm" at bounding box center [764, 440] width 65 height 27
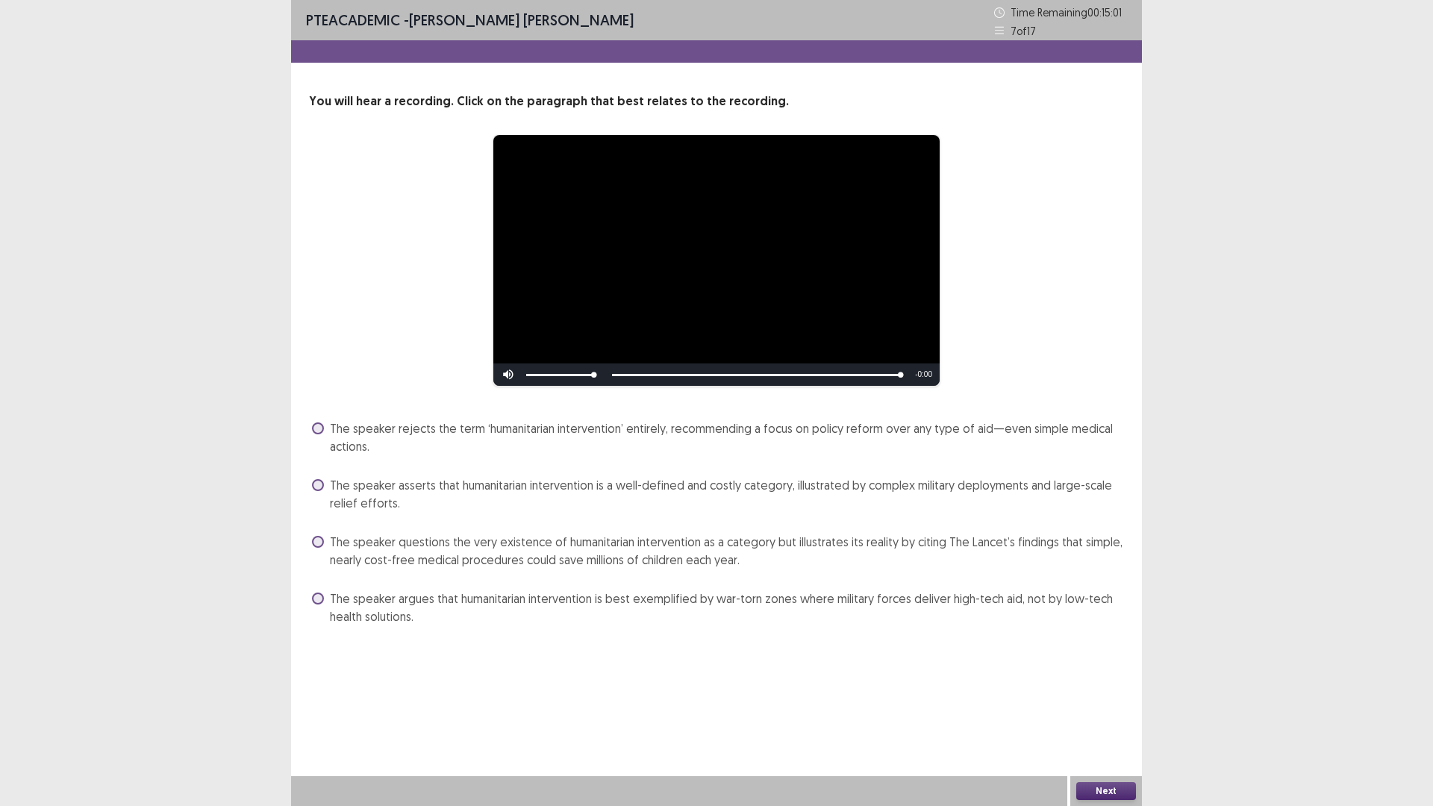
click at [964, 599] on span "The speaker argues that humanitarian intervention is best exemplified by war-to…" at bounding box center [727, 608] width 794 height 36
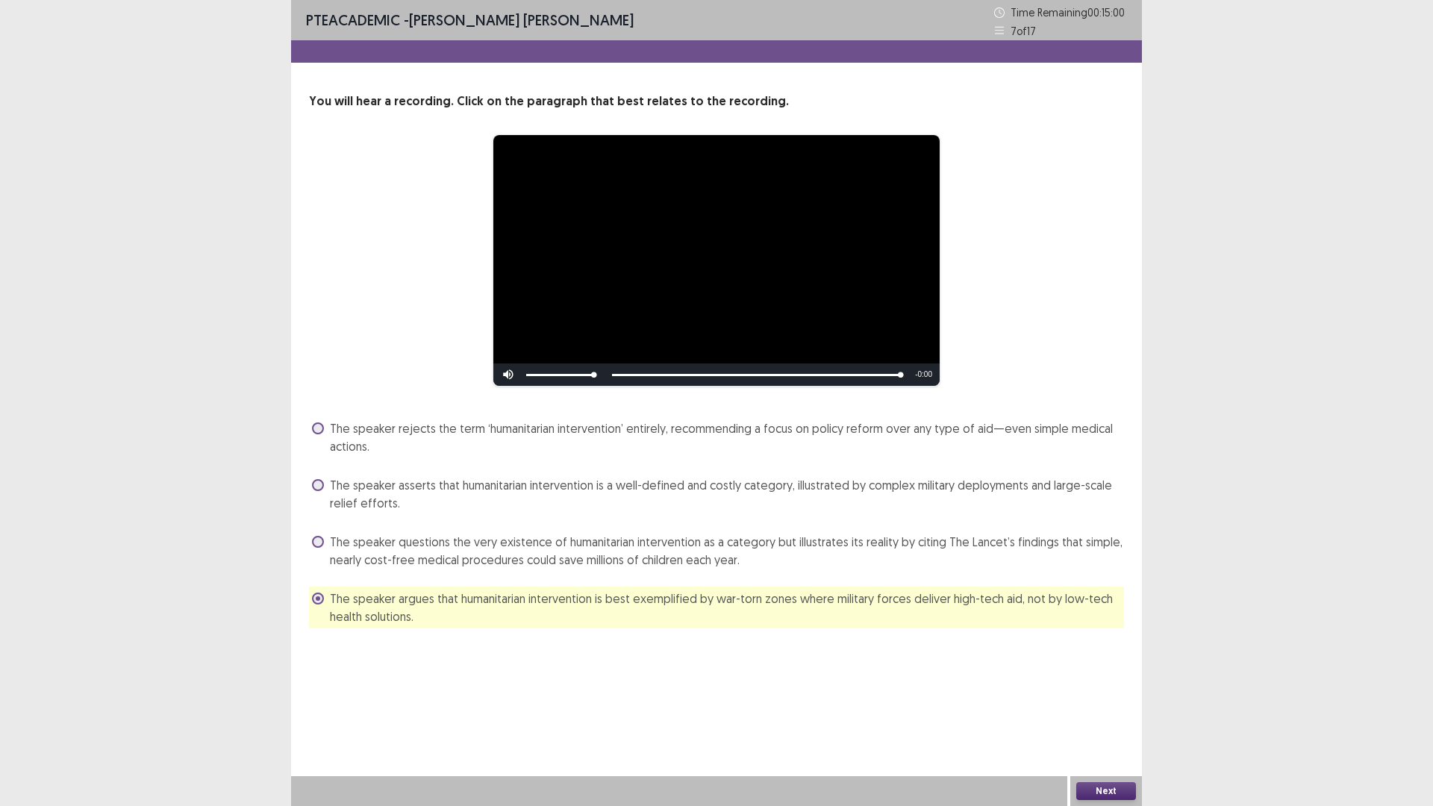
click at [1093, 704] on button "Next" at bounding box center [1106, 791] width 60 height 18
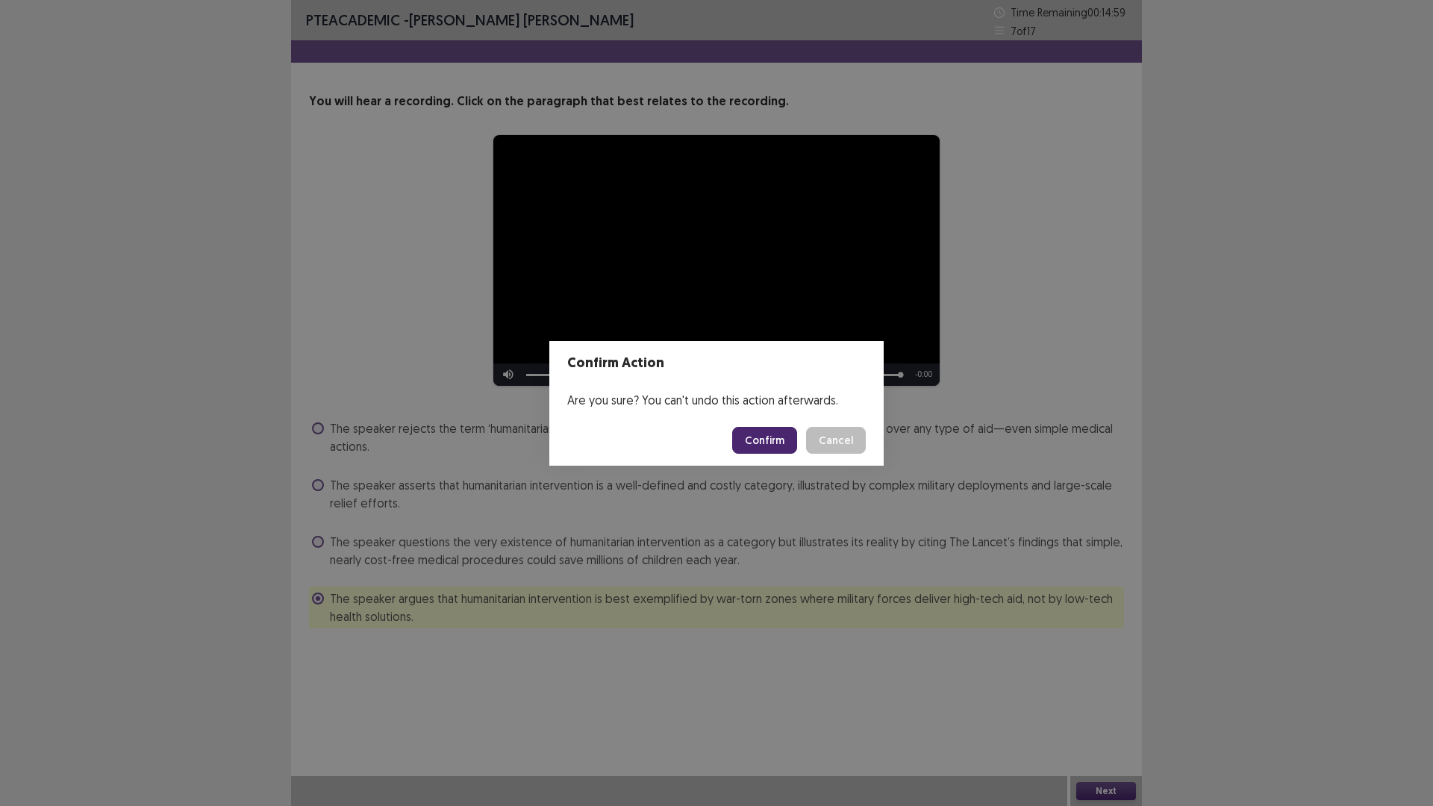
click at [763, 436] on button "Confirm" at bounding box center [764, 440] width 65 height 27
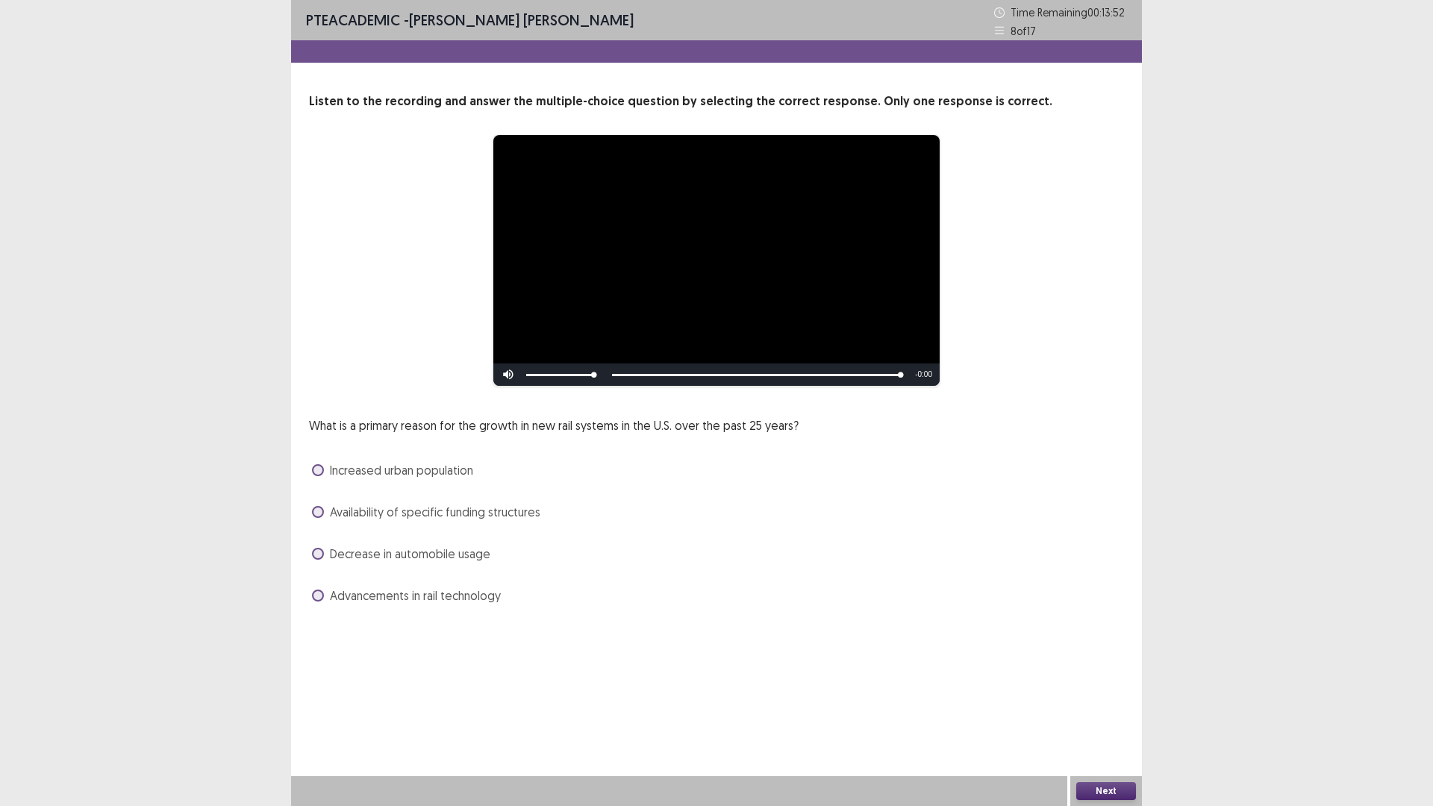
click at [404, 470] on span "Increased urban population" at bounding box center [401, 470] width 143 height 18
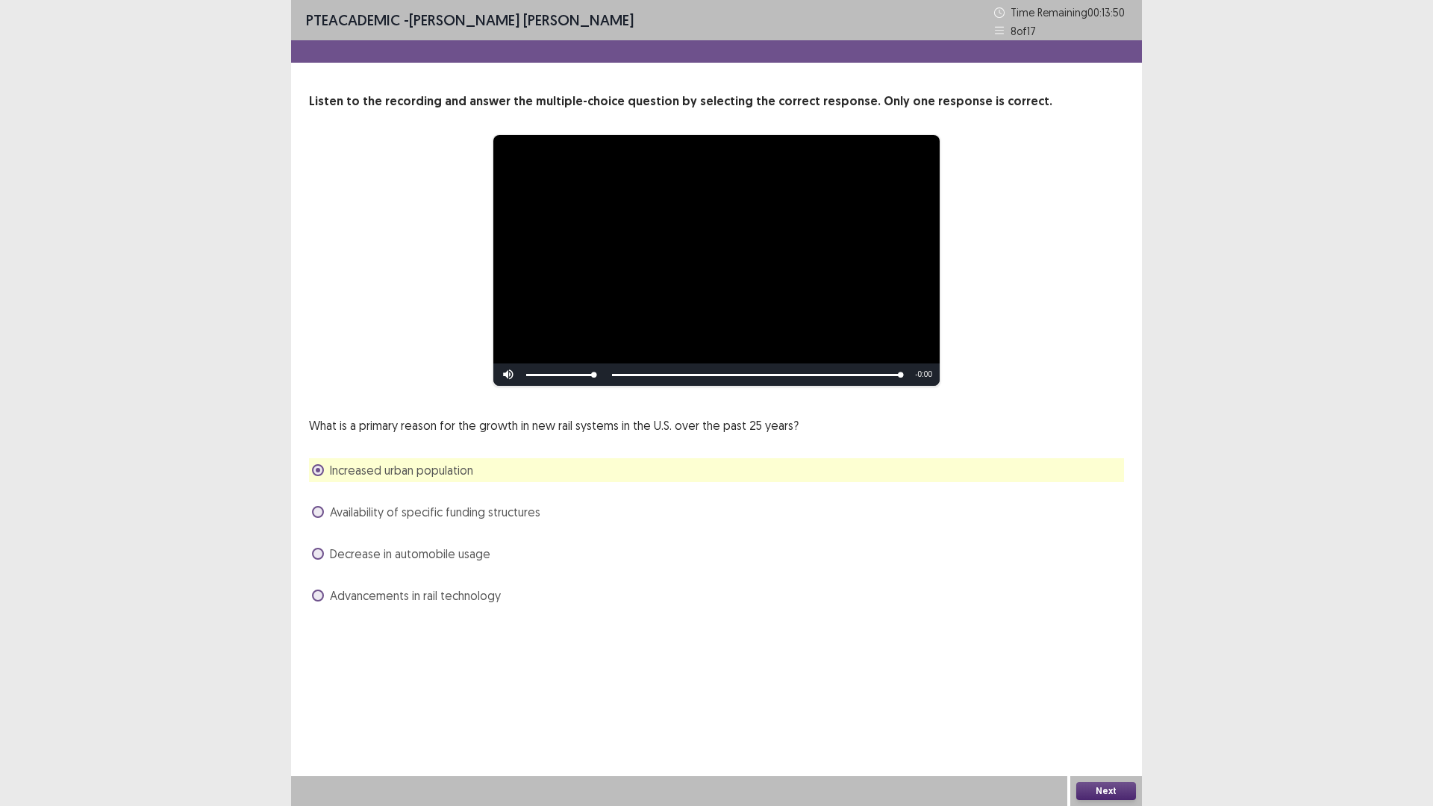
click at [1116, 704] on button "Next" at bounding box center [1106, 791] width 60 height 18
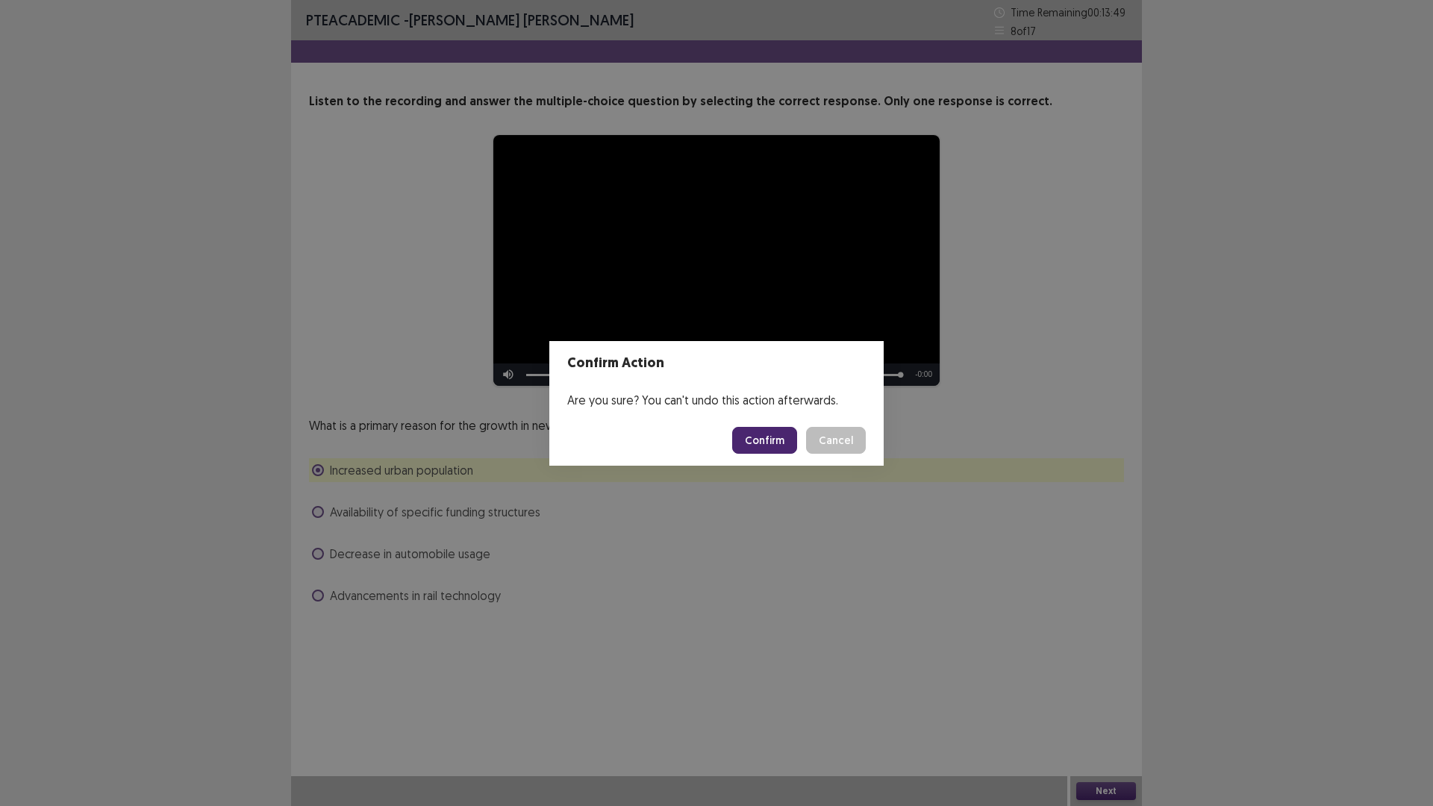
click at [767, 446] on button "Confirm" at bounding box center [764, 440] width 65 height 27
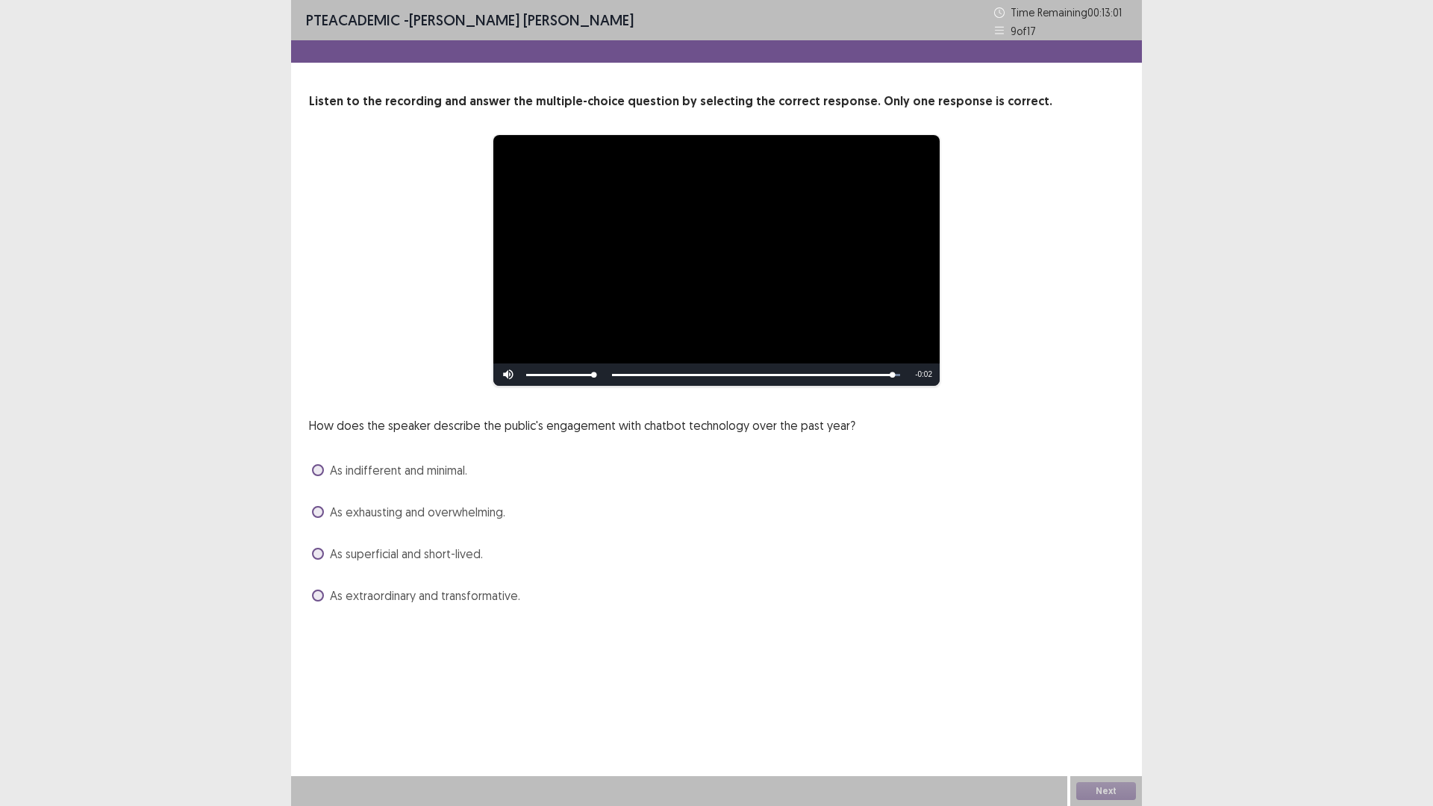
click at [463, 601] on span "As extraordinary and transformative." at bounding box center [425, 596] width 190 height 18
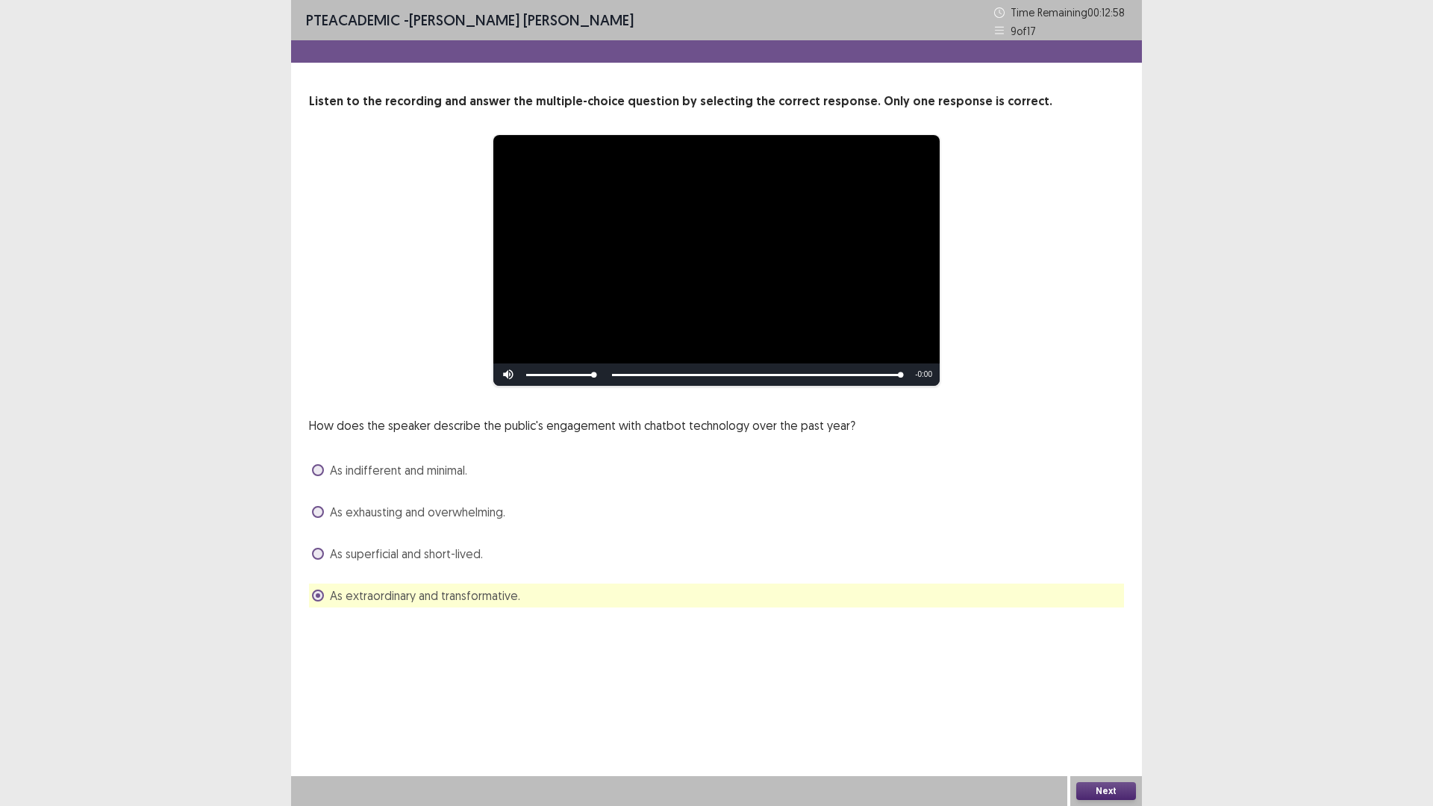
click at [1100, 704] on button "Next" at bounding box center [1106, 791] width 60 height 18
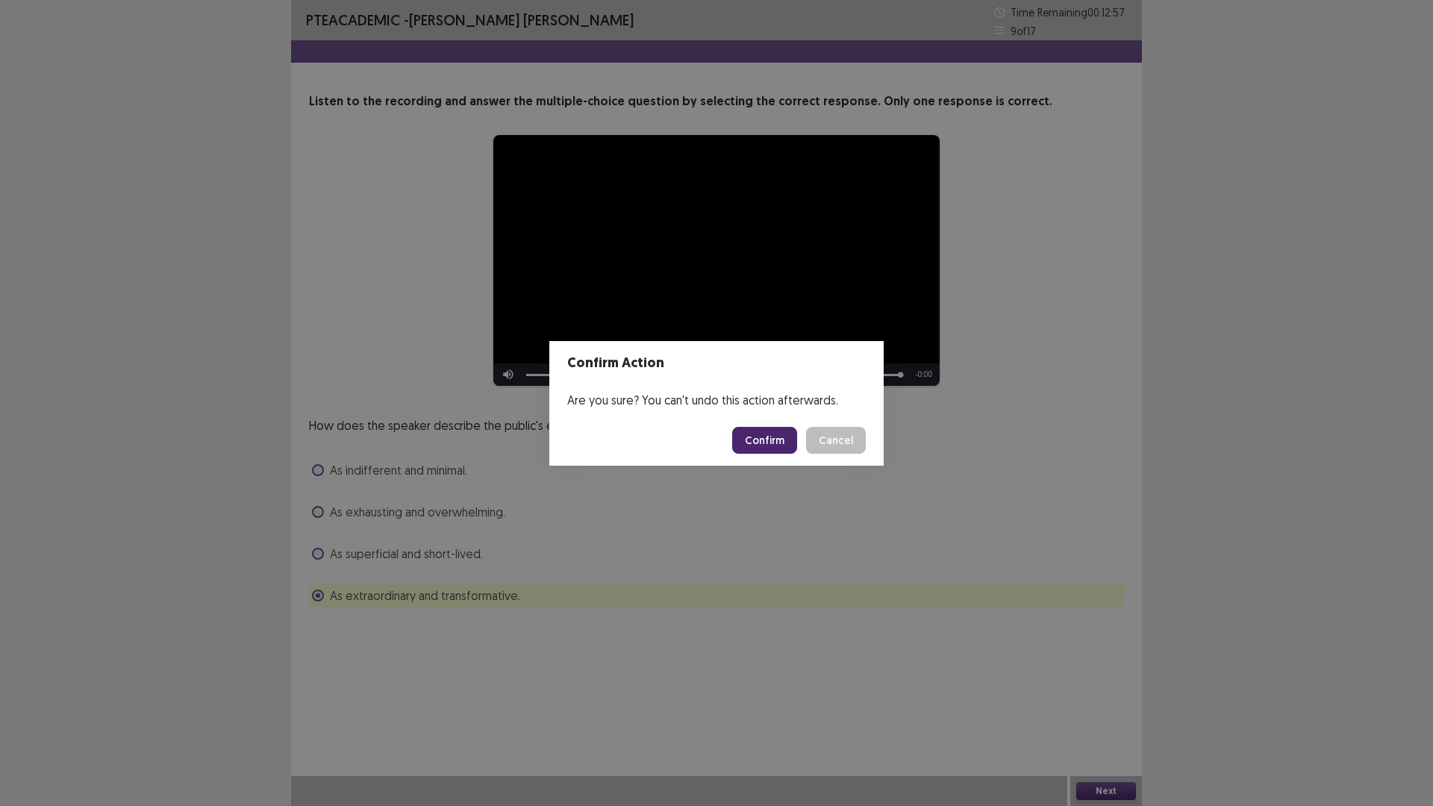
click at [760, 443] on button "Confirm" at bounding box center [764, 440] width 65 height 27
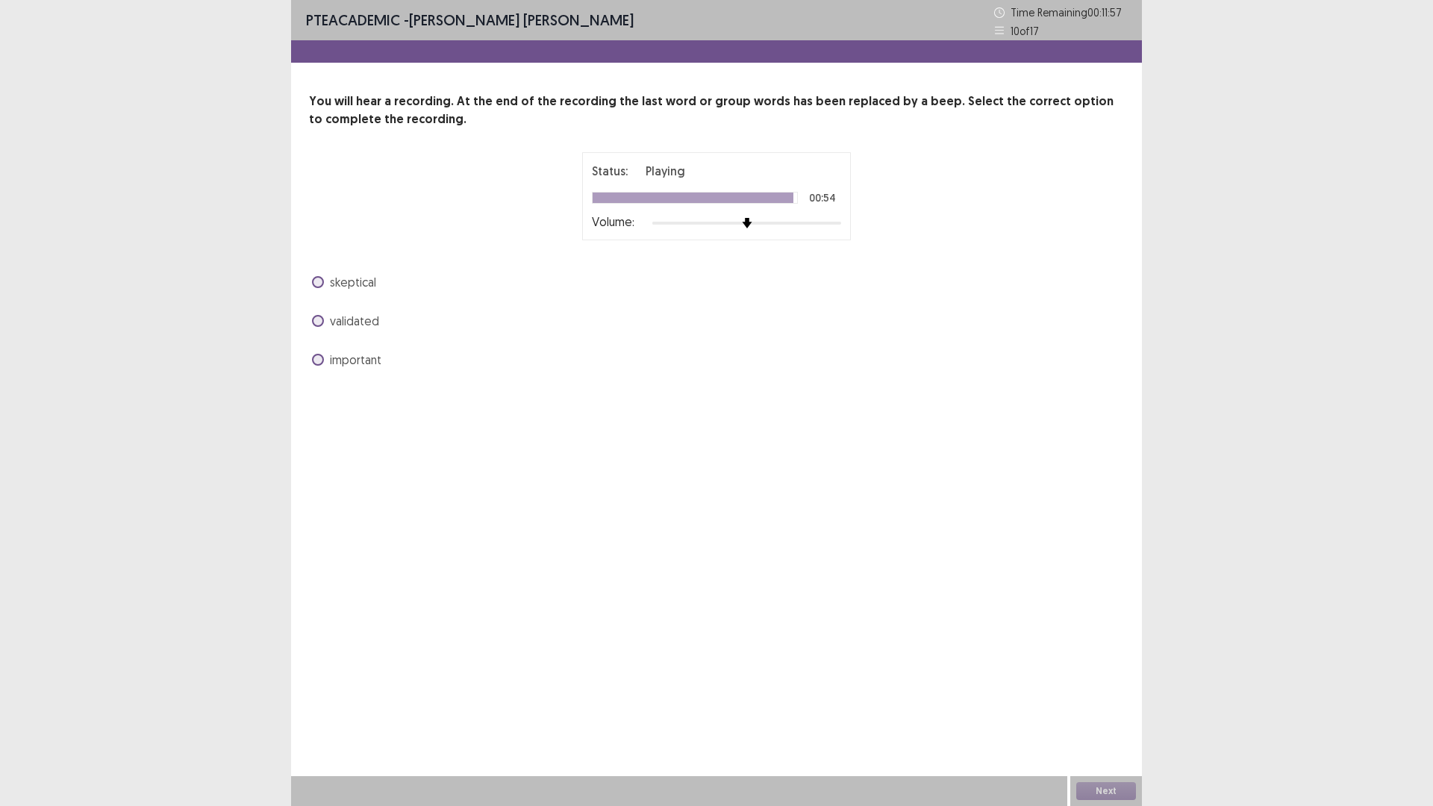
click at [368, 369] on div "important" at bounding box center [716, 360] width 815 height 24
click at [371, 361] on span "important" at bounding box center [355, 360] width 51 height 18
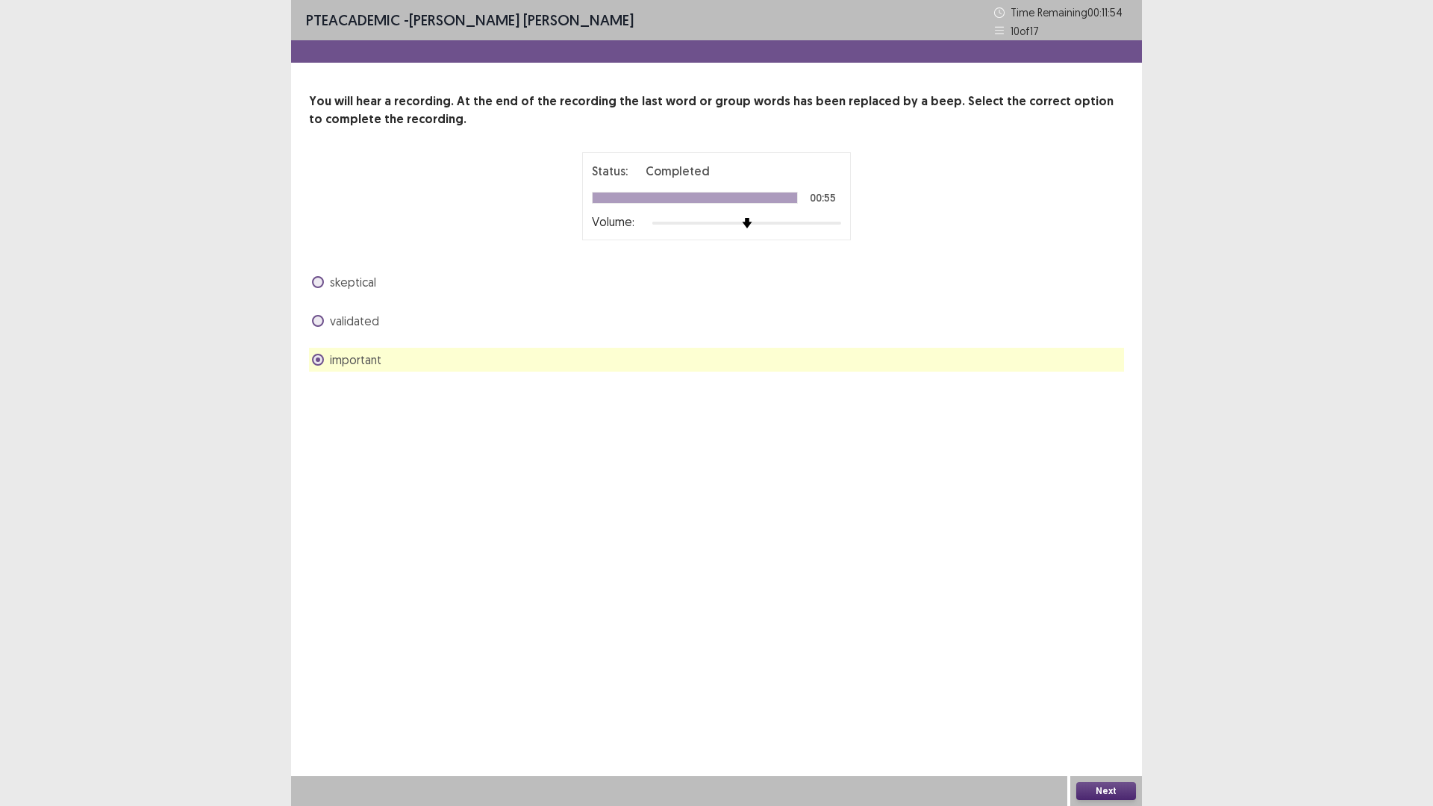
click at [1125, 704] on button "Next" at bounding box center [1106, 791] width 60 height 18
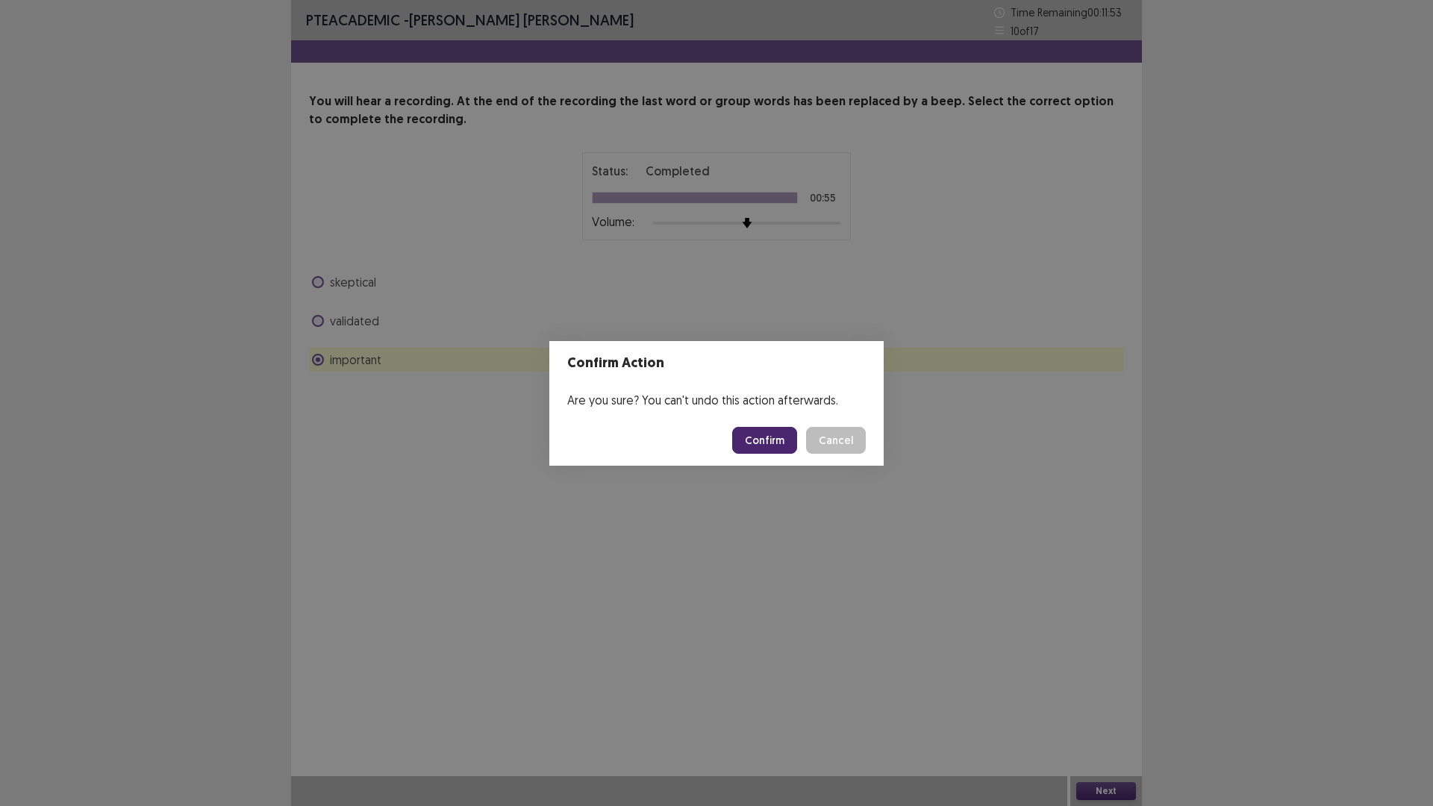
click at [754, 445] on button "Confirm" at bounding box center [764, 440] width 65 height 27
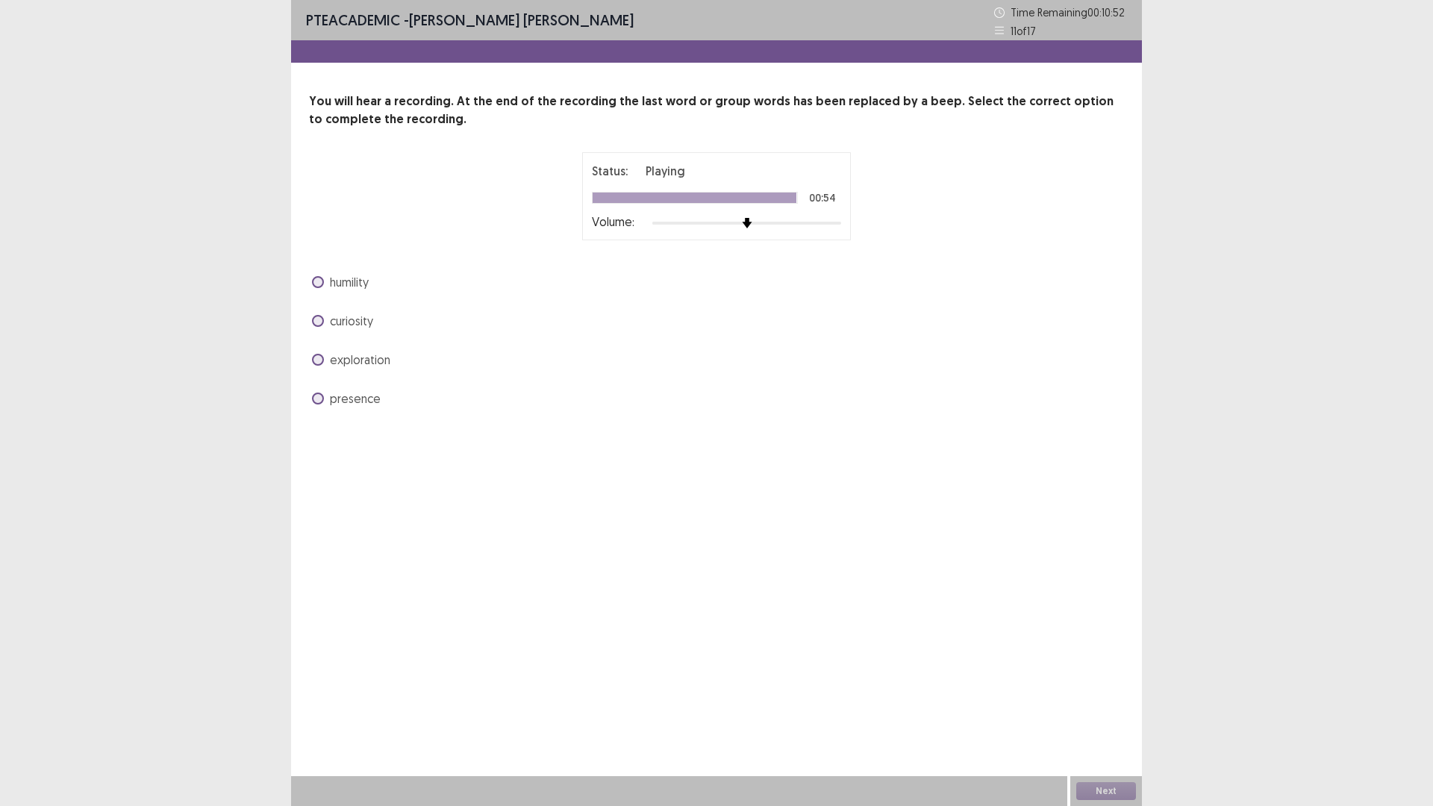
click at [381, 325] on div "curiosity" at bounding box center [716, 321] width 815 height 24
click at [346, 319] on span "curiosity" at bounding box center [351, 321] width 43 height 18
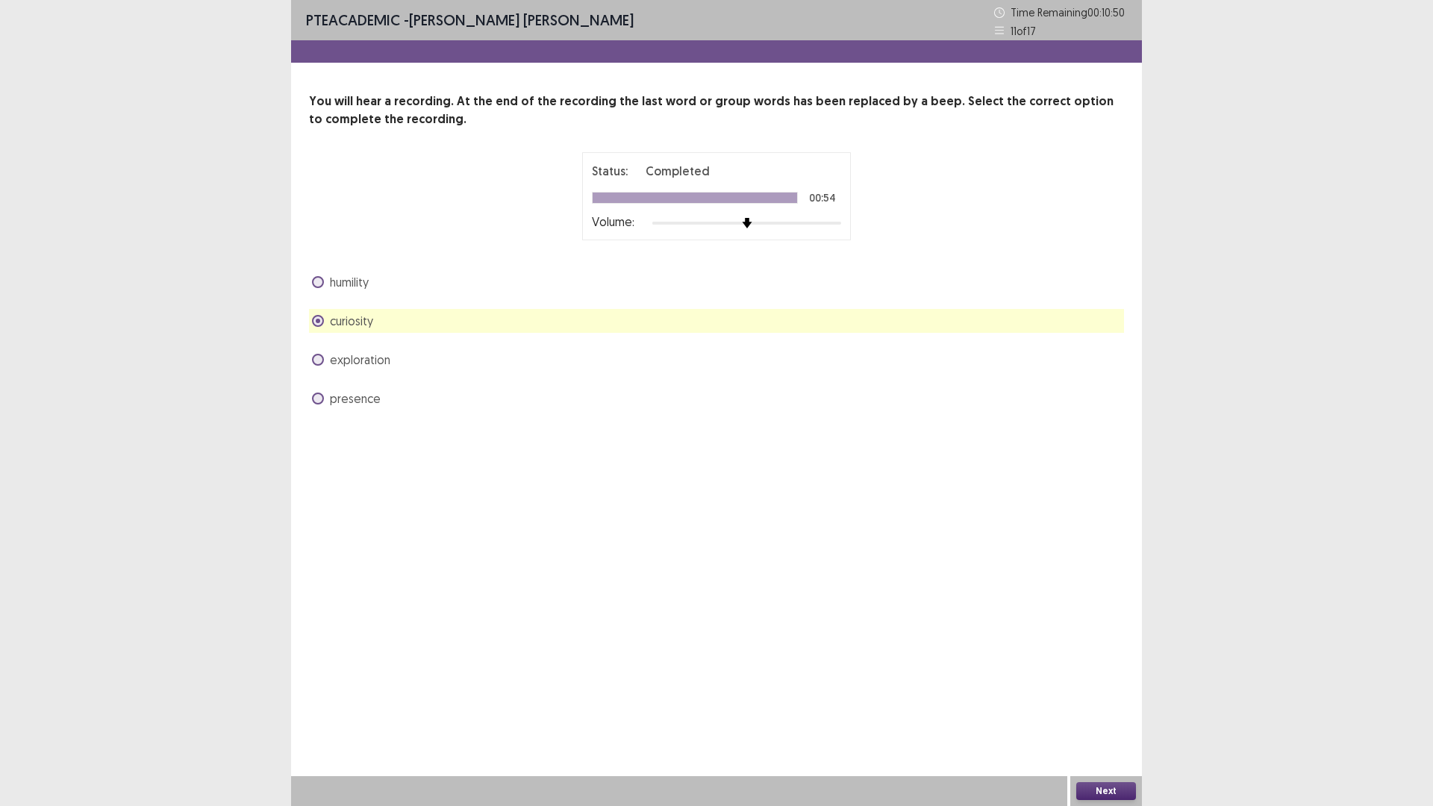
click at [1100, 704] on button "Next" at bounding box center [1106, 791] width 60 height 18
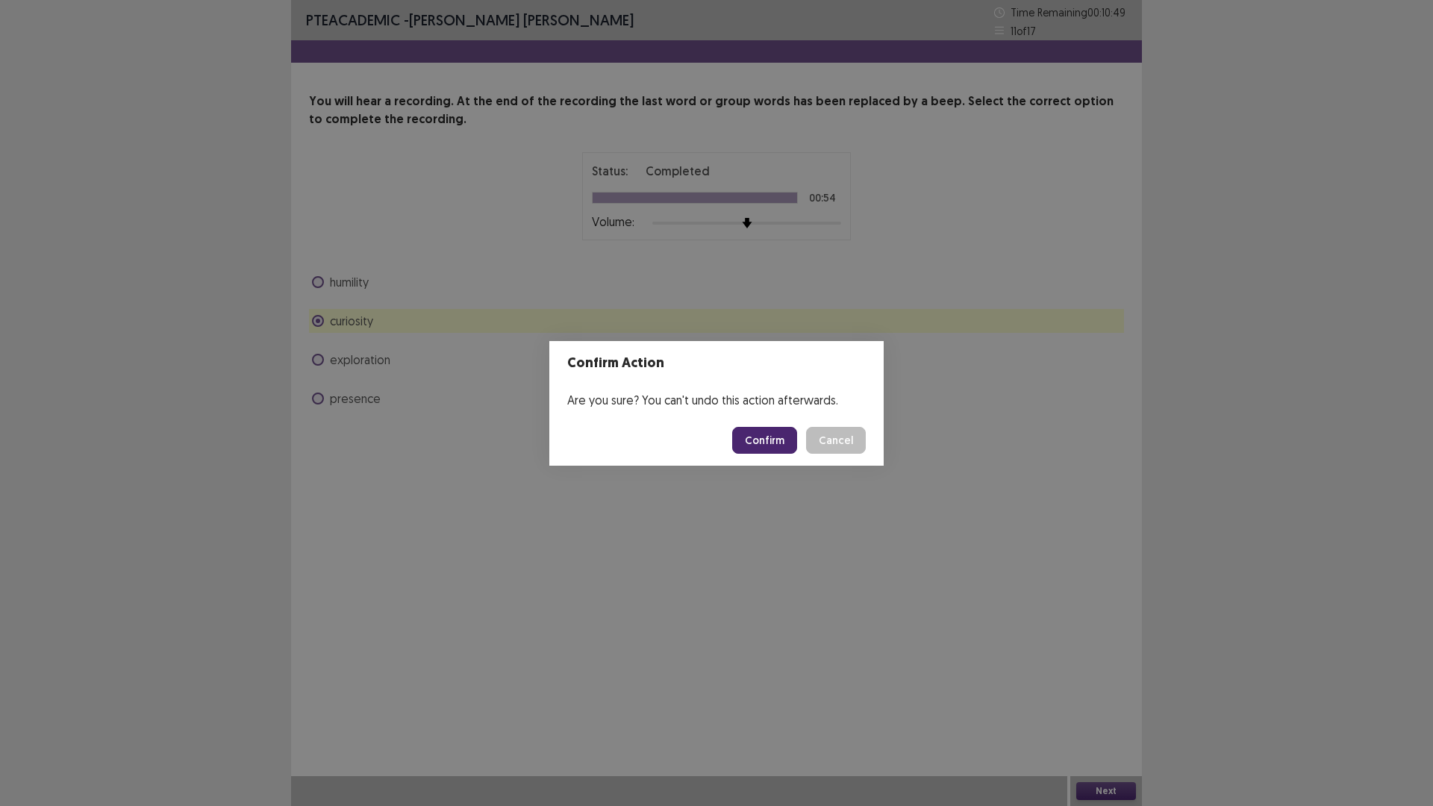
click at [767, 437] on button "Confirm" at bounding box center [764, 440] width 65 height 27
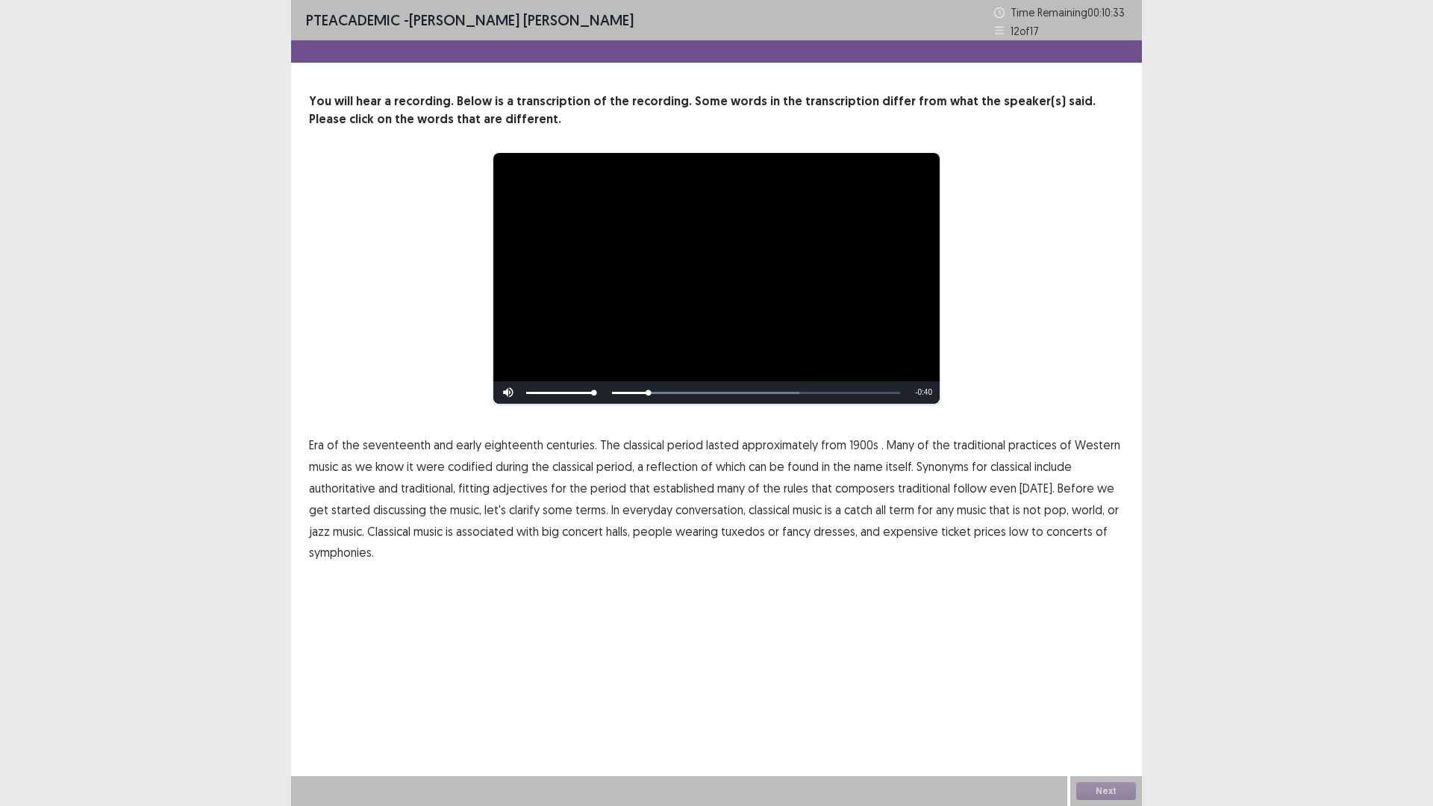
click at [856, 446] on span "1900s" at bounding box center [863, 445] width 29 height 18
click at [789, 491] on span "rules" at bounding box center [796, 488] width 25 height 18
click at [847, 513] on span "catch" at bounding box center [858, 510] width 28 height 18
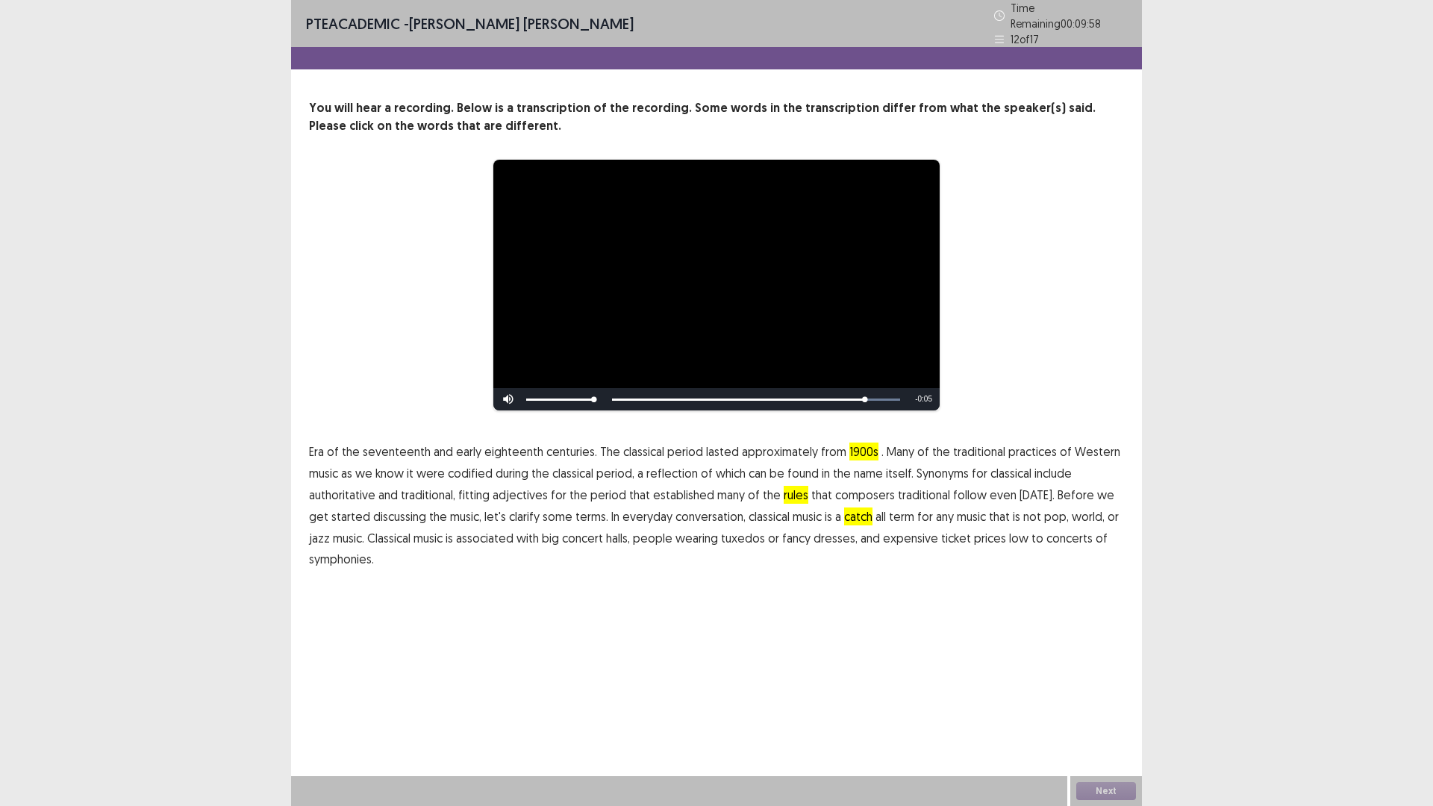
click at [563, 534] on span "concert" at bounding box center [582, 538] width 41 height 18
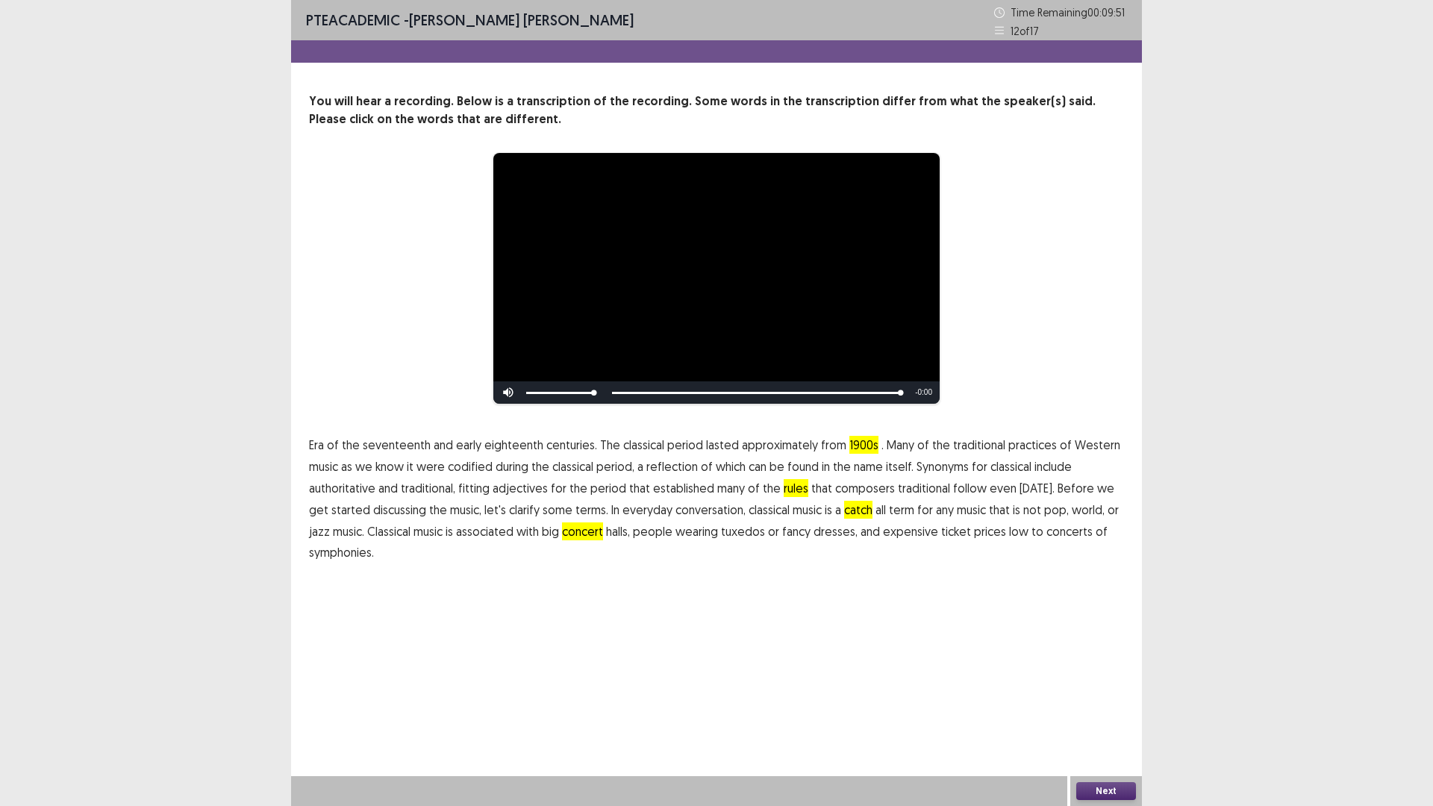
click at [356, 551] on span "symphonies." at bounding box center [341, 552] width 65 height 18
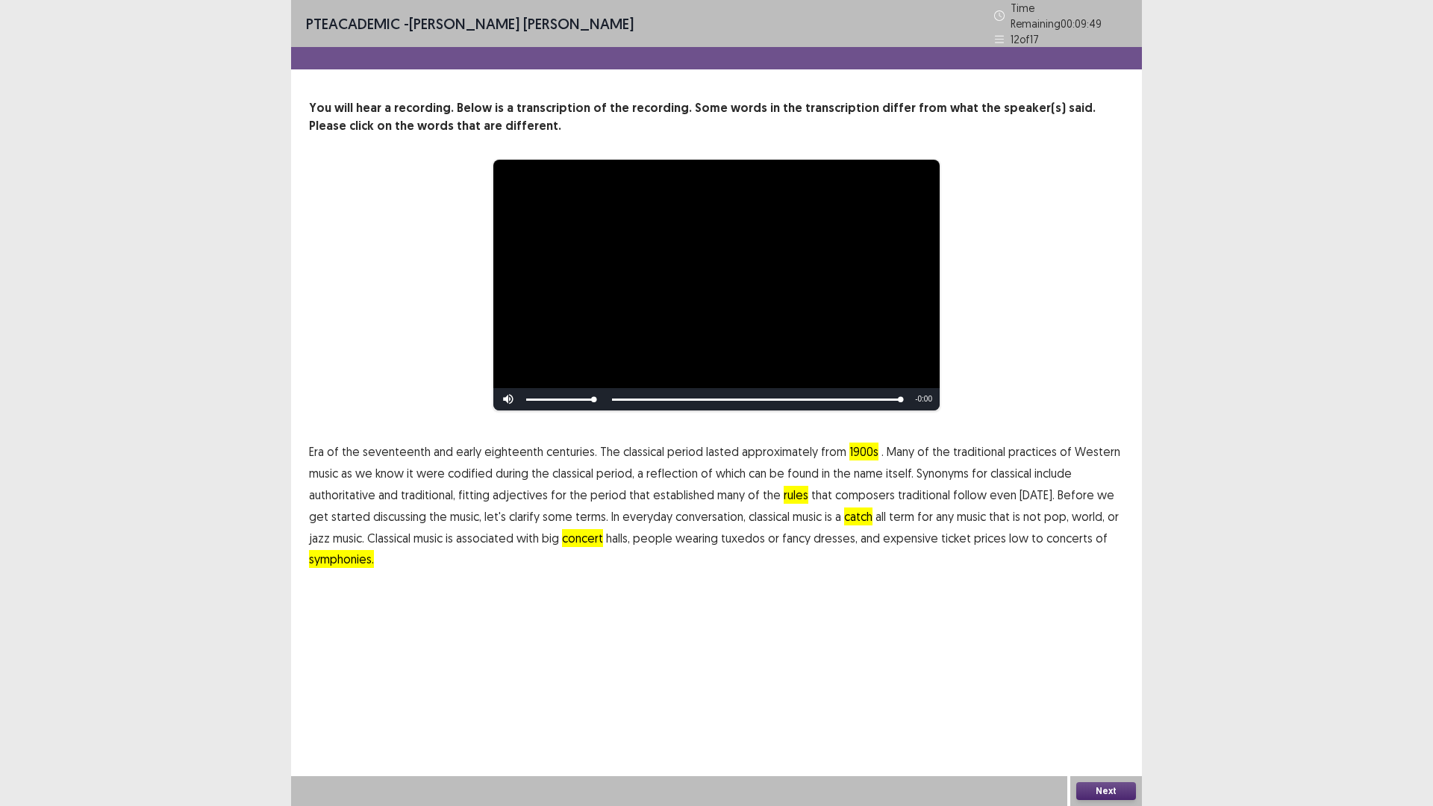
click at [1098, 704] on button "Next" at bounding box center [1106, 791] width 60 height 18
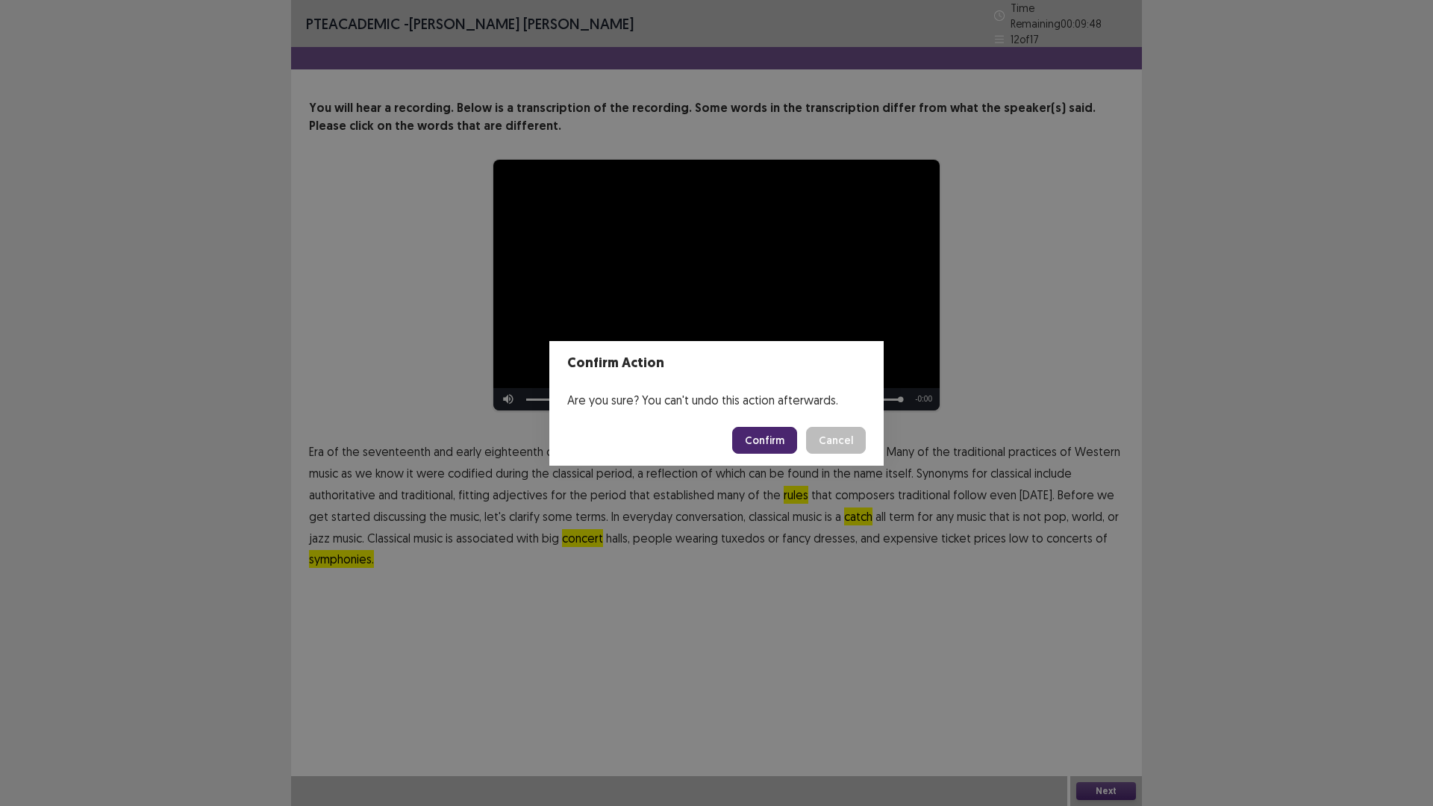
click at [775, 437] on button "Confirm" at bounding box center [764, 440] width 65 height 27
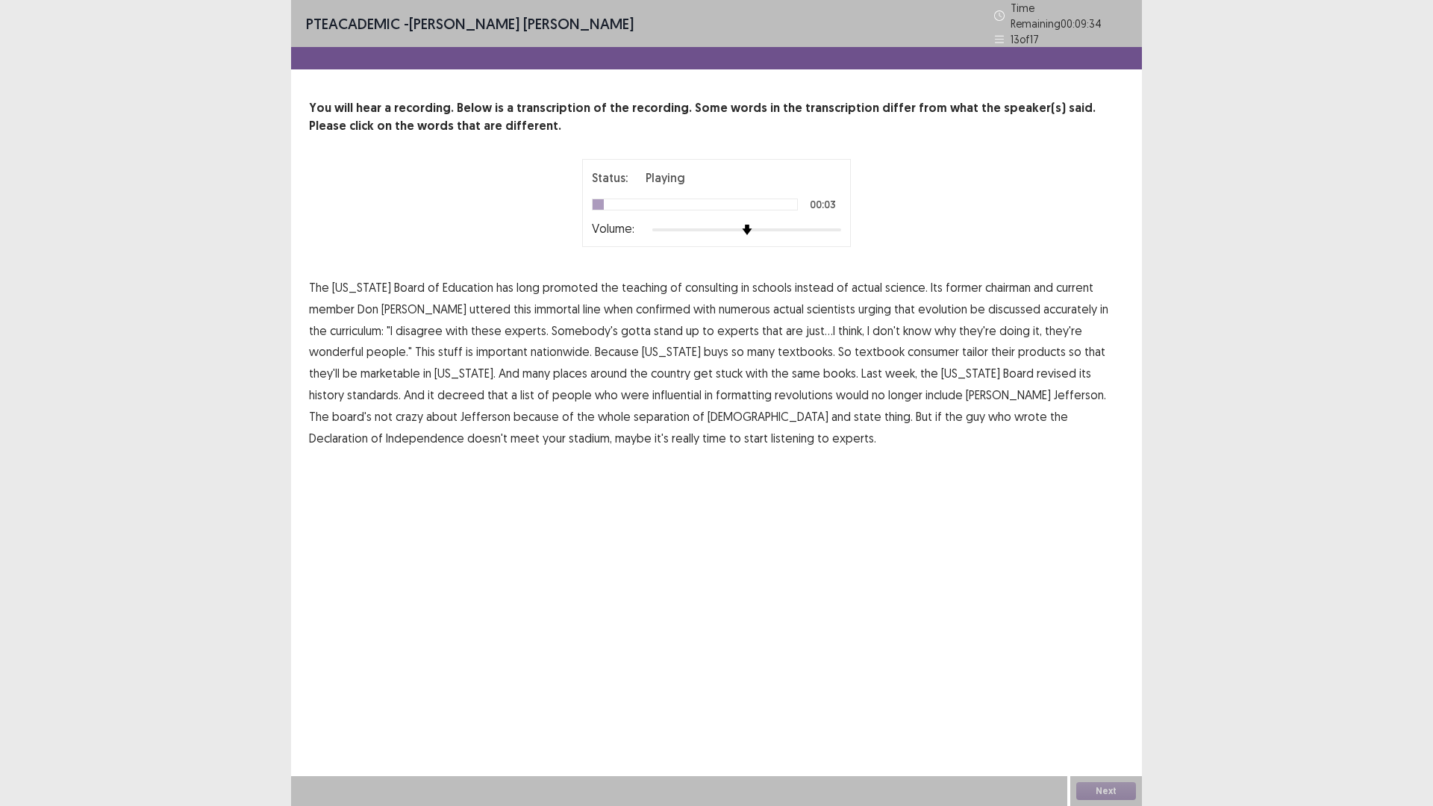
click at [696, 285] on span "consulting" at bounding box center [711, 287] width 53 height 18
click at [469, 303] on span "uttered" at bounding box center [489, 309] width 41 height 18
click at [907, 346] on span "consumer" at bounding box center [932, 352] width 51 height 18
click at [612, 429] on span "stadium," at bounding box center [590, 438] width 43 height 18
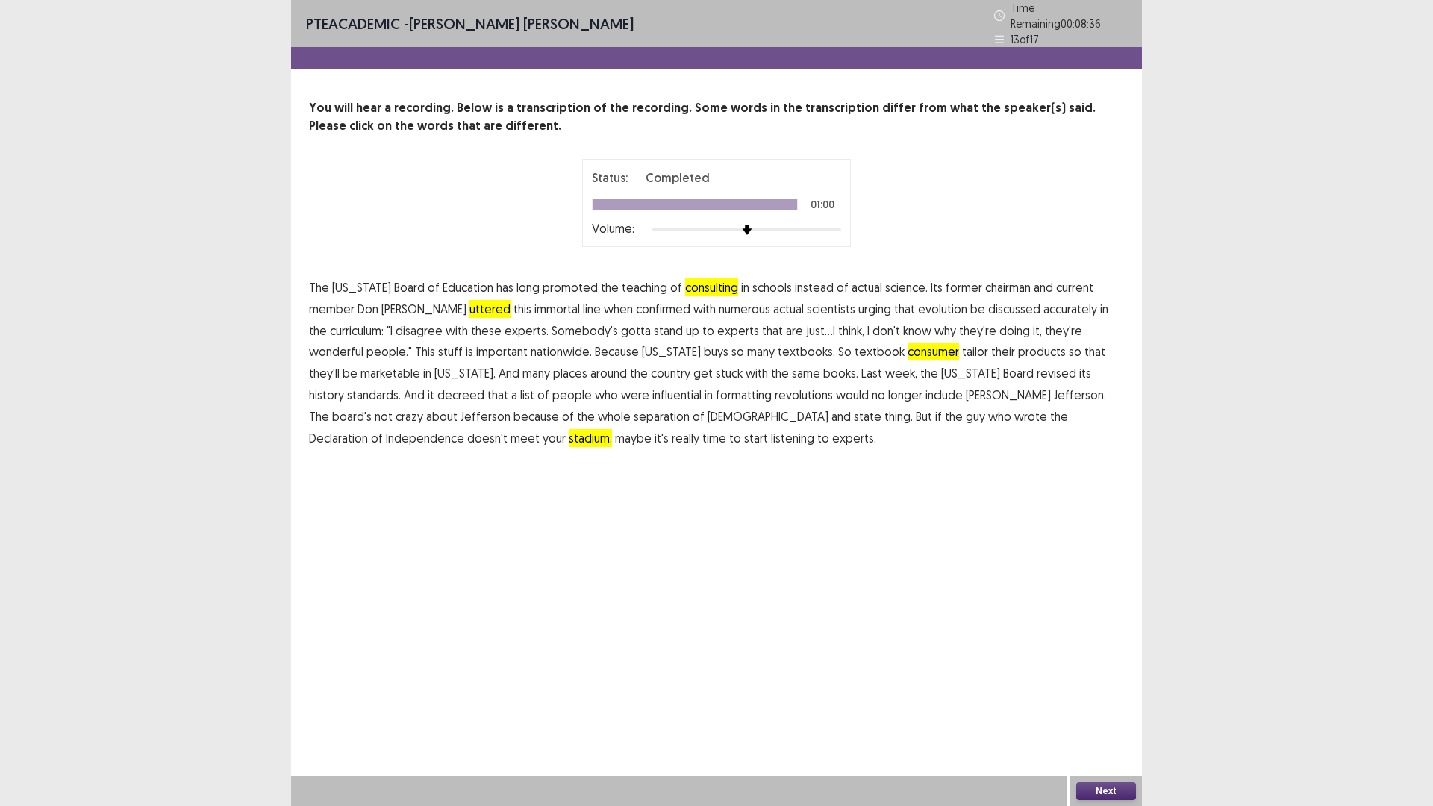
click at [1114, 704] on button "Next" at bounding box center [1106, 791] width 60 height 18
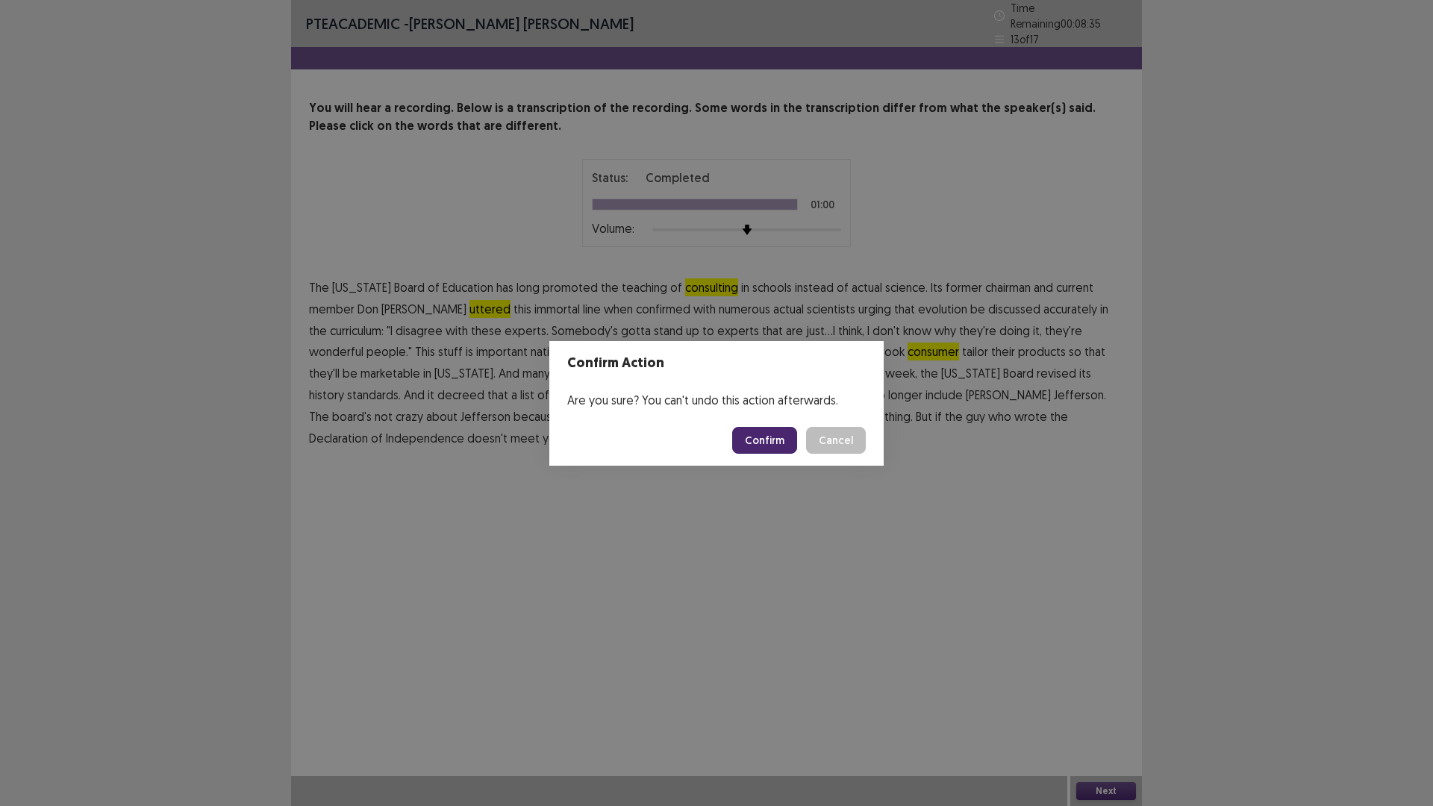
click at [769, 443] on button "Confirm" at bounding box center [764, 440] width 65 height 27
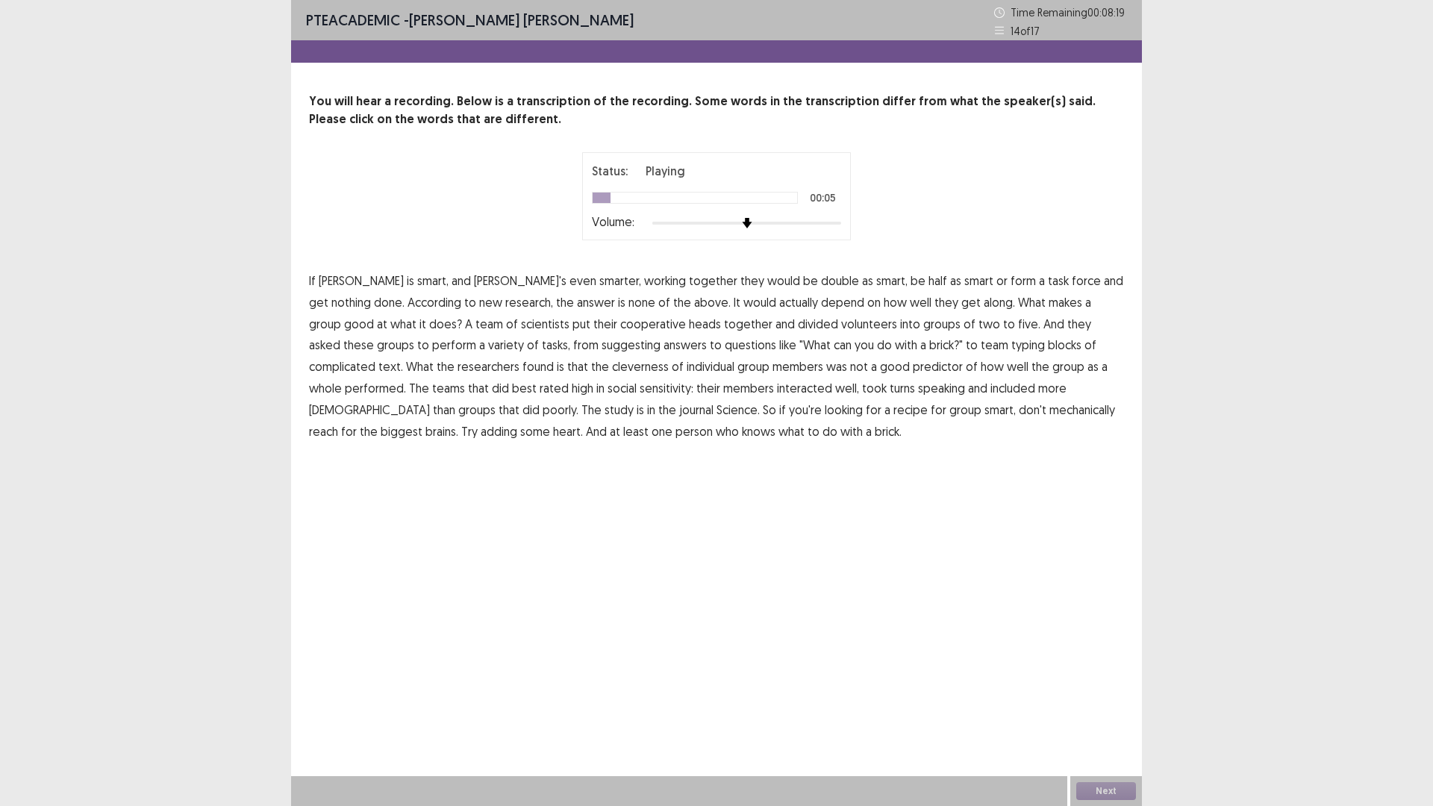
click at [821, 284] on span "double" at bounding box center [840, 281] width 38 height 18
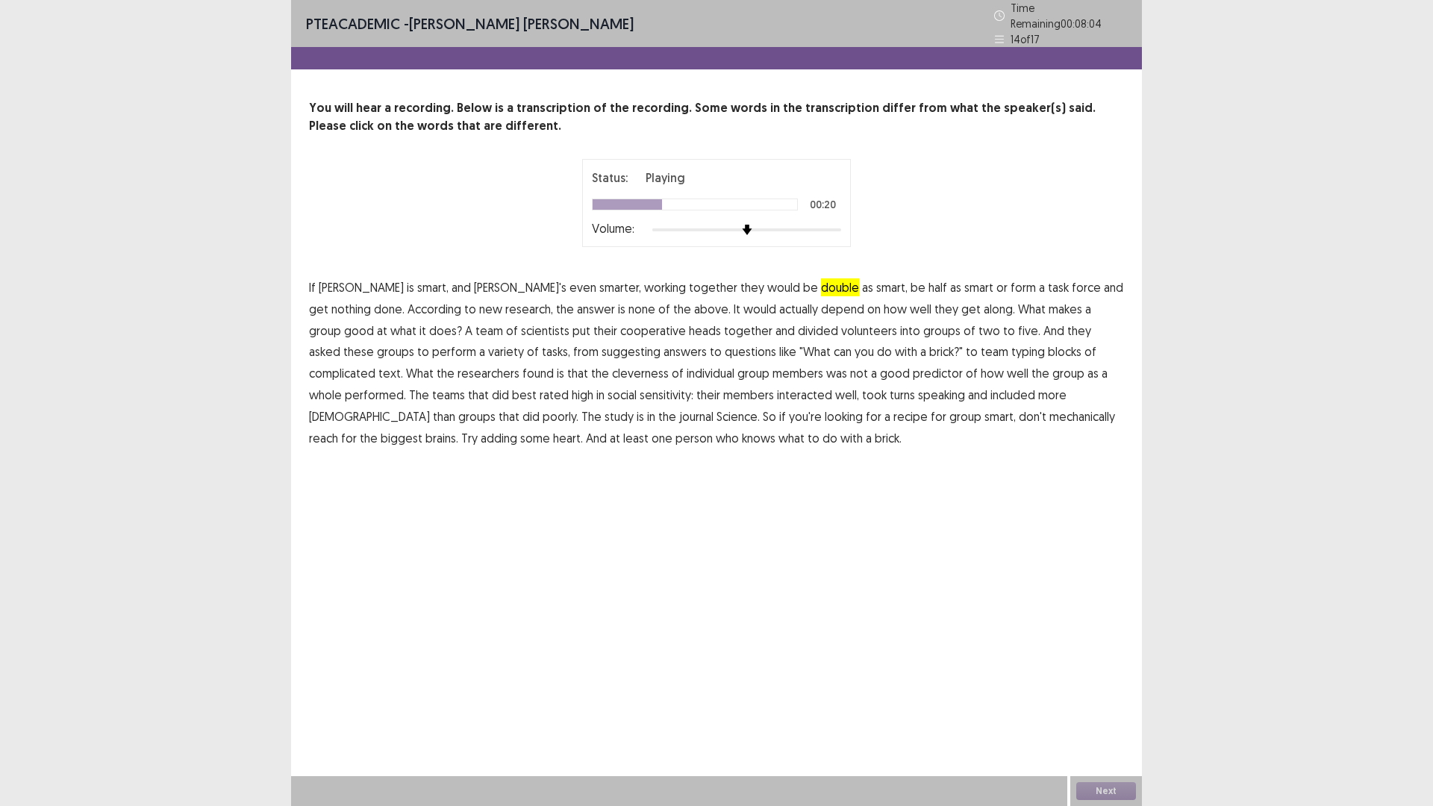
click at [620, 323] on span "cooperative" at bounding box center [653, 331] width 66 height 18
click at [601, 349] on span "suggesting" at bounding box center [630, 352] width 59 height 18
click at [612, 368] on span "cleverness" at bounding box center [640, 373] width 57 height 18
click at [890, 387] on span "turns" at bounding box center [902, 395] width 25 height 18
click at [1049, 407] on span "mechanically" at bounding box center [1082, 416] width 66 height 18
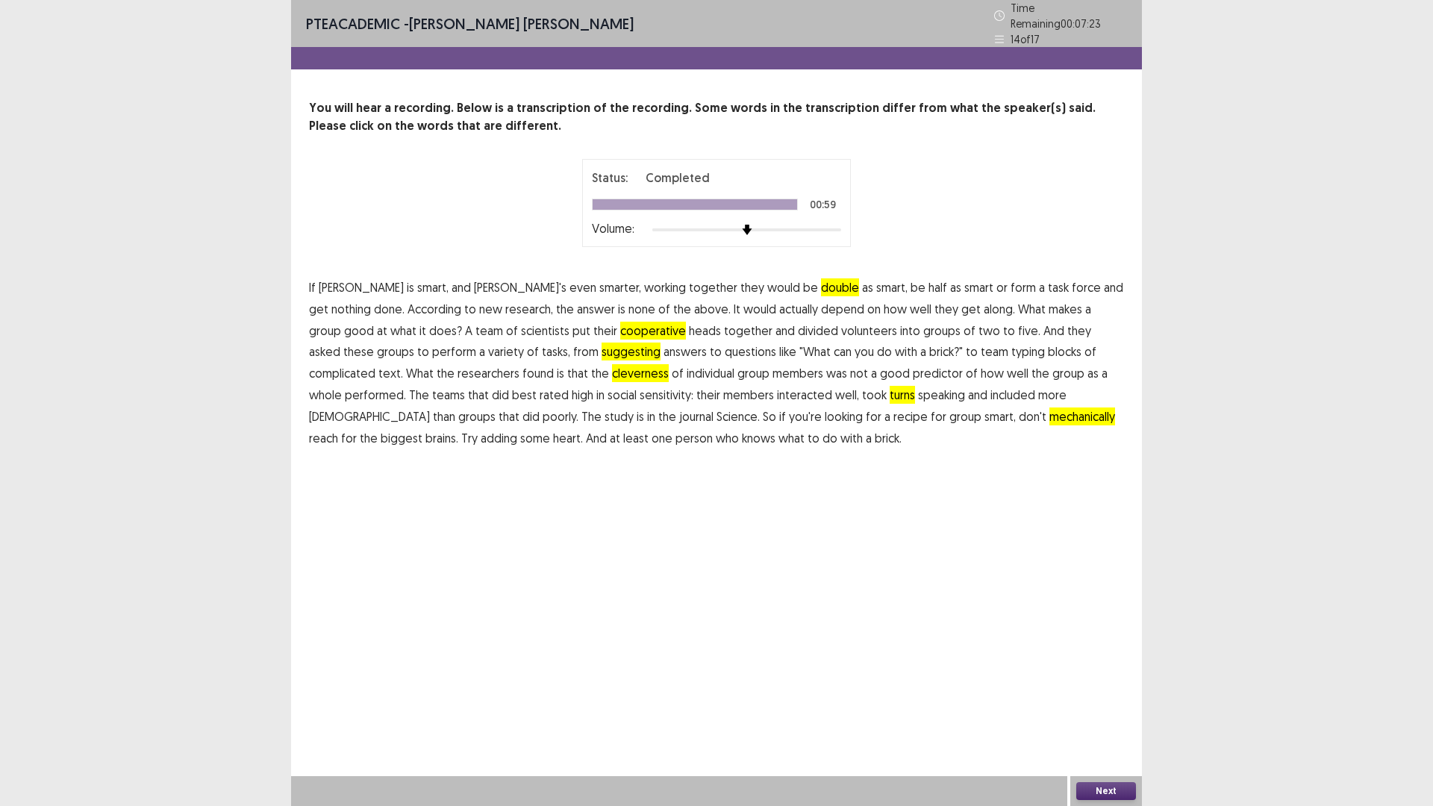
click at [1091, 704] on button "Next" at bounding box center [1106, 791] width 60 height 18
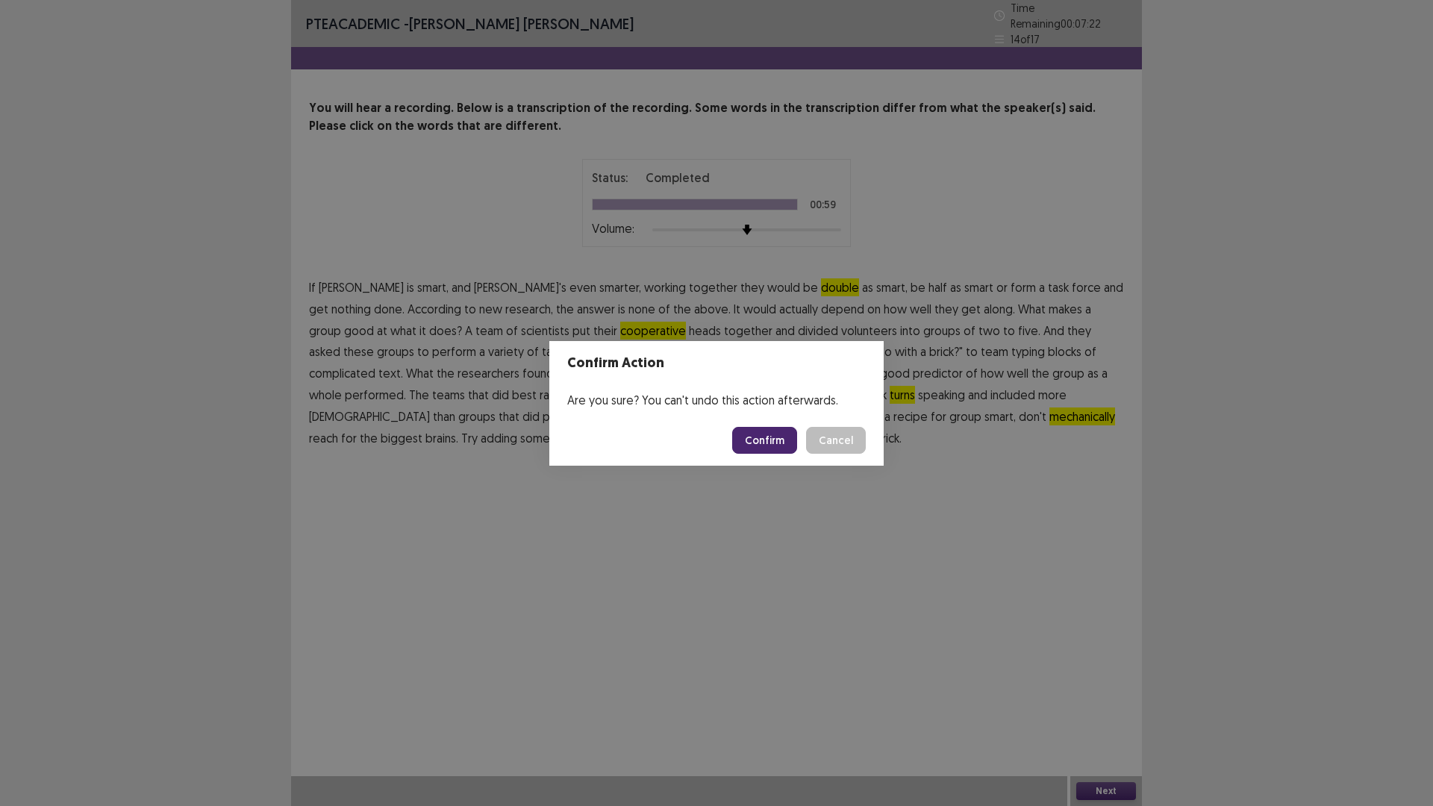
click at [750, 440] on button "Confirm" at bounding box center [764, 440] width 65 height 27
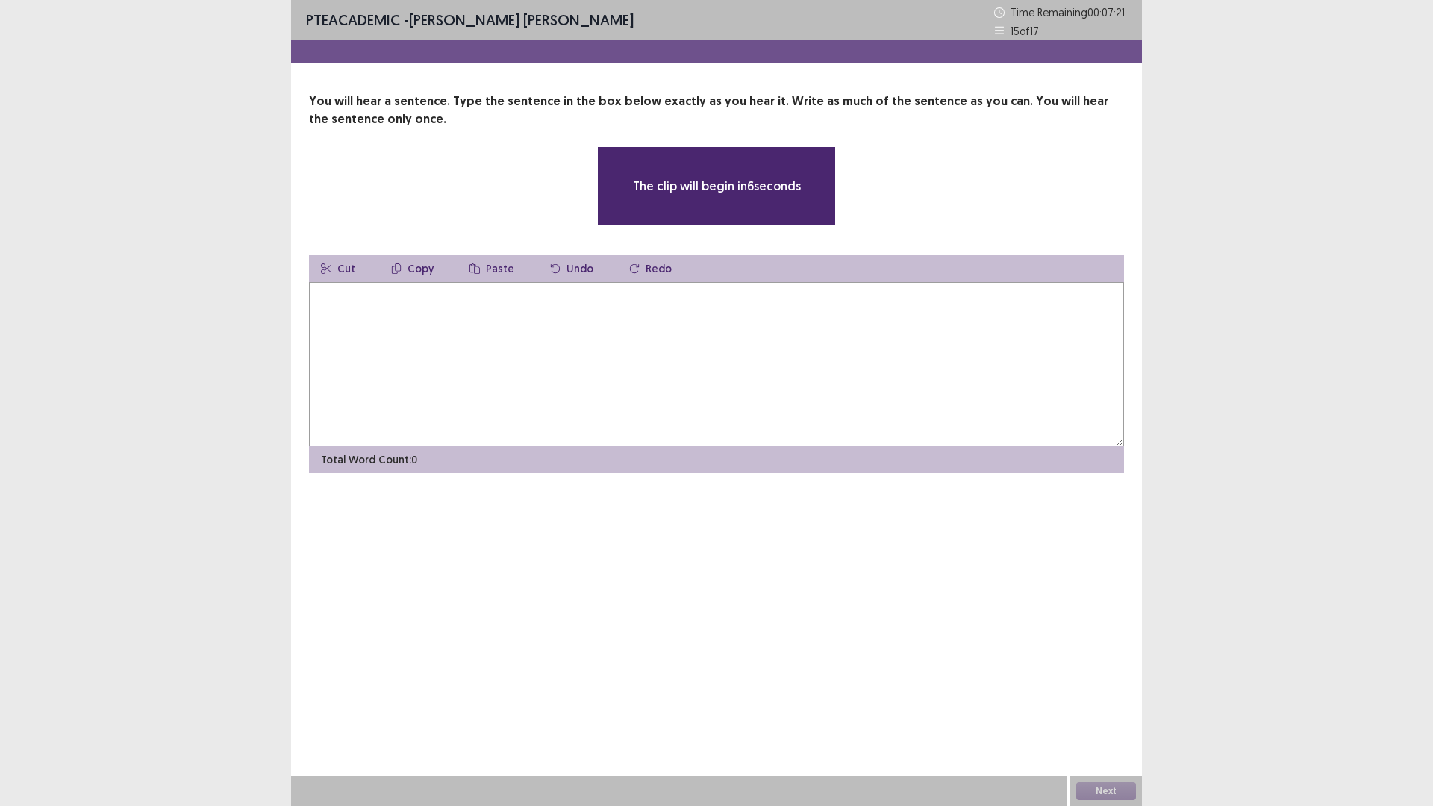
click at [369, 322] on textarea at bounding box center [716, 364] width 815 height 164
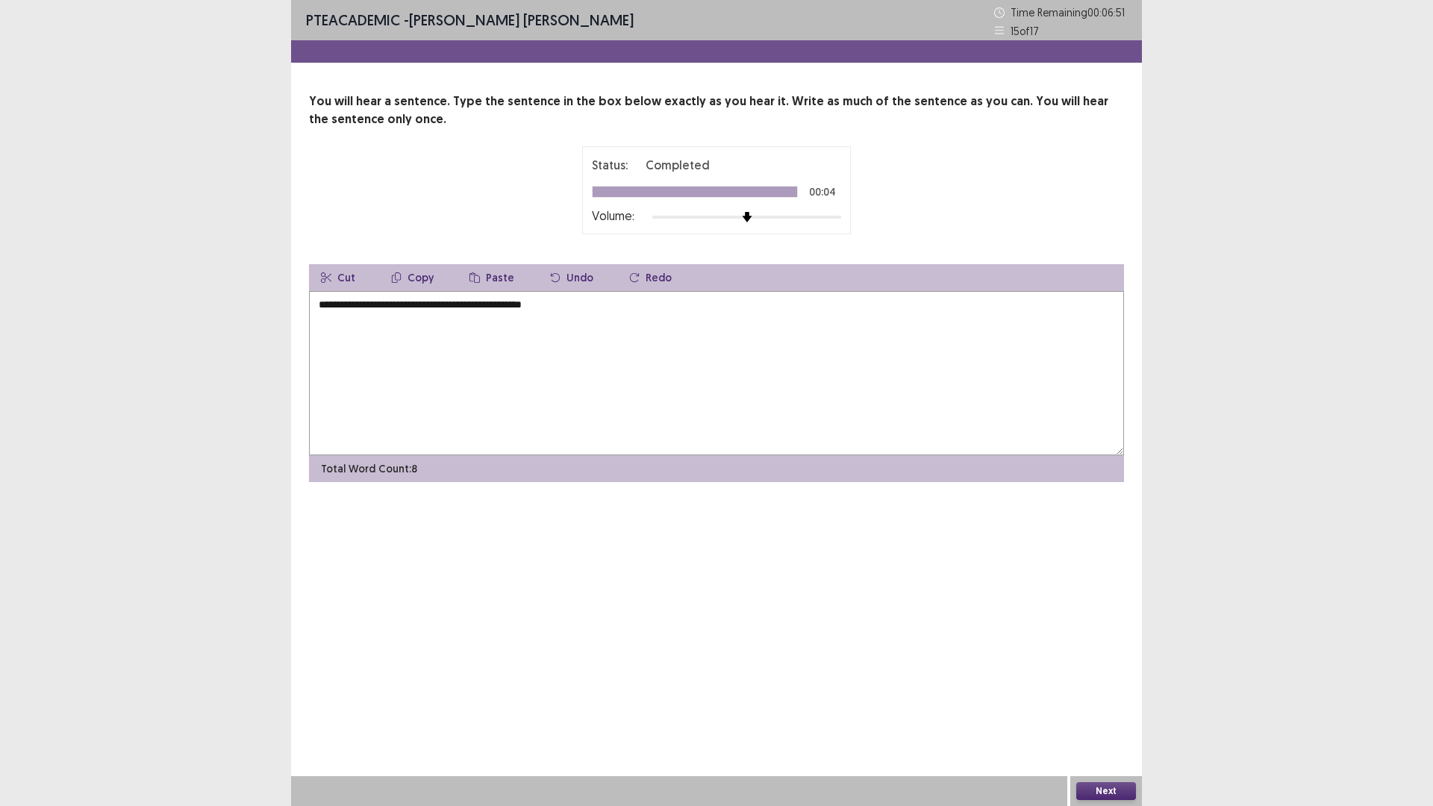
click at [375, 310] on textarea "**********" at bounding box center [716, 373] width 815 height 164
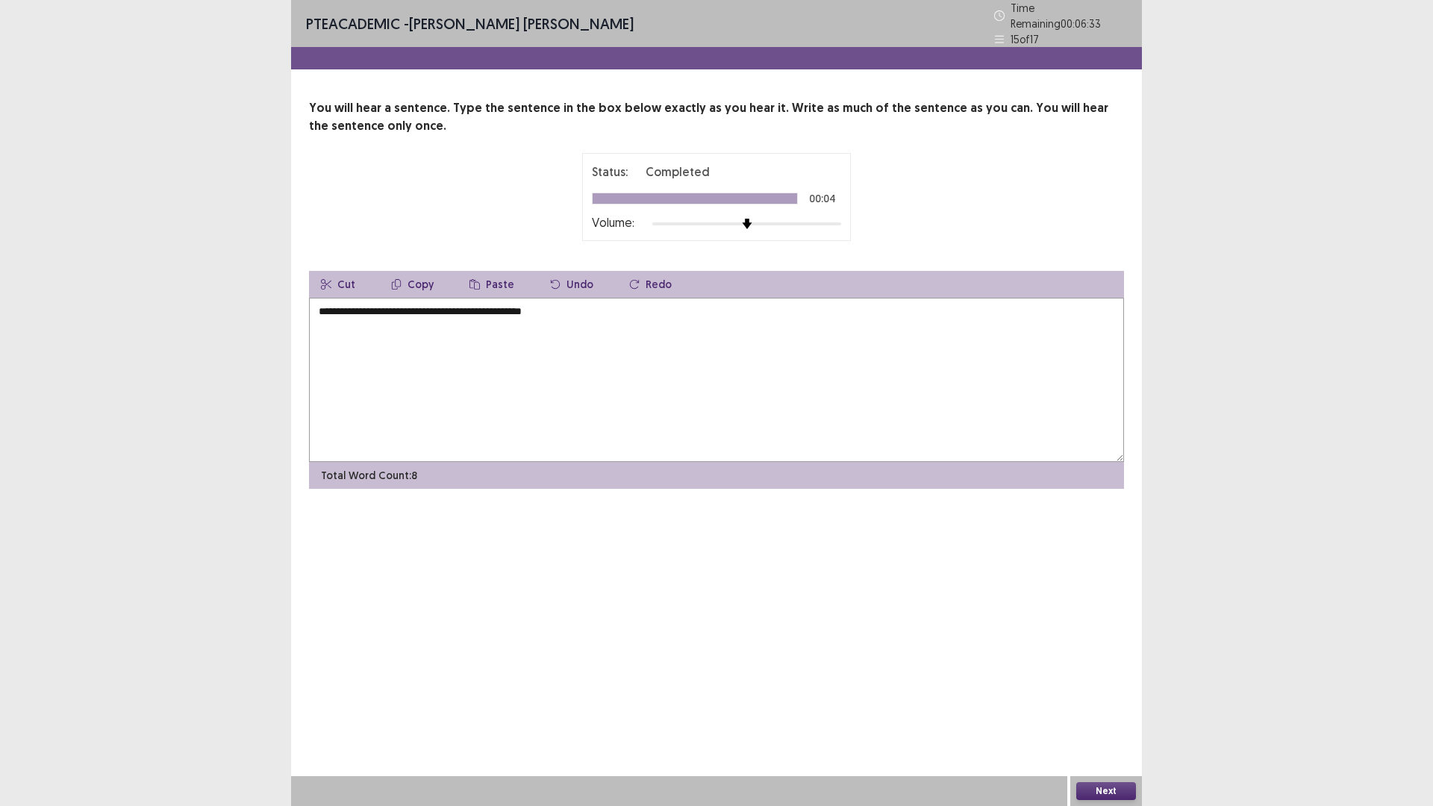
type textarea "**********"
click at [1112, 704] on button "Next" at bounding box center [1106, 791] width 60 height 18
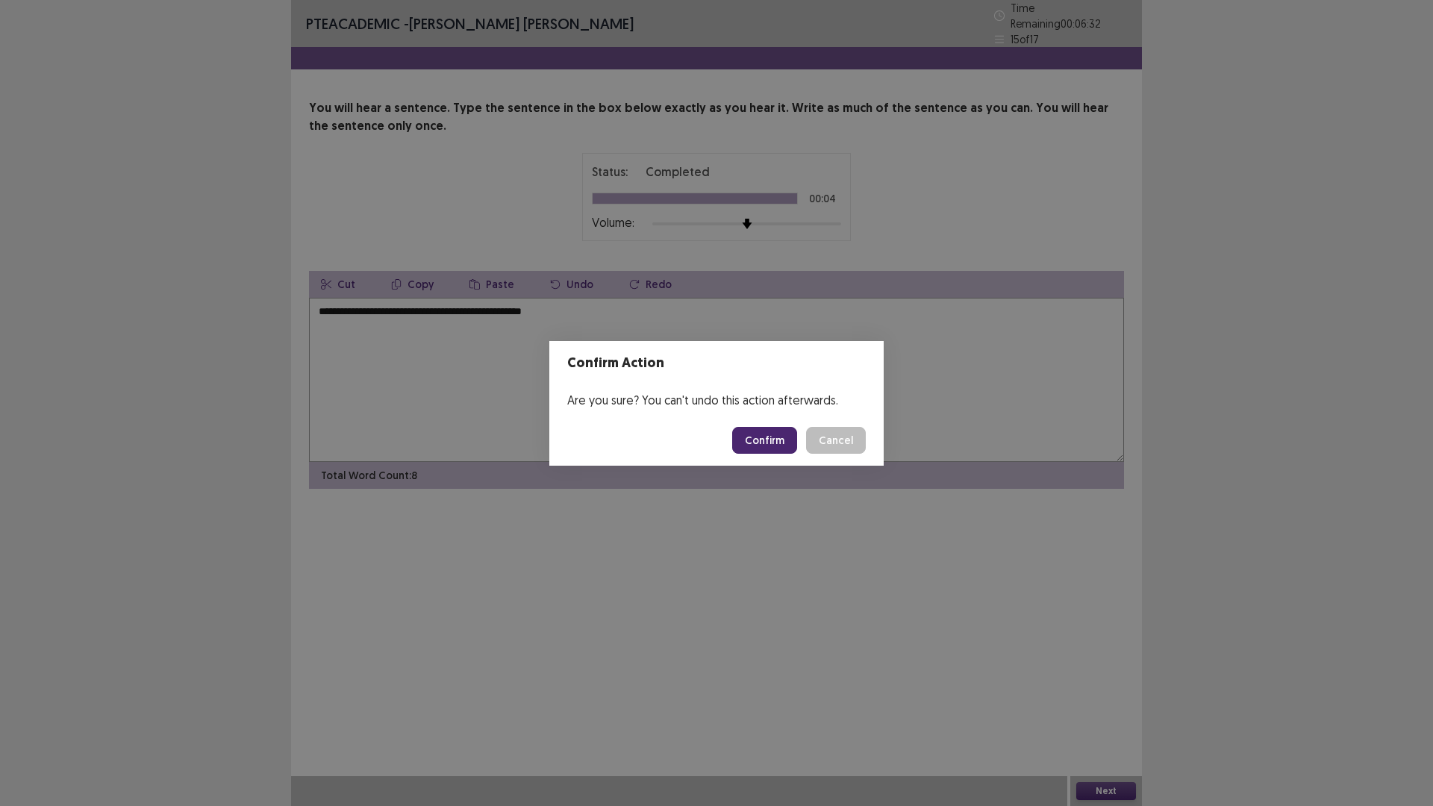
click at [773, 448] on button "Confirm" at bounding box center [764, 440] width 65 height 27
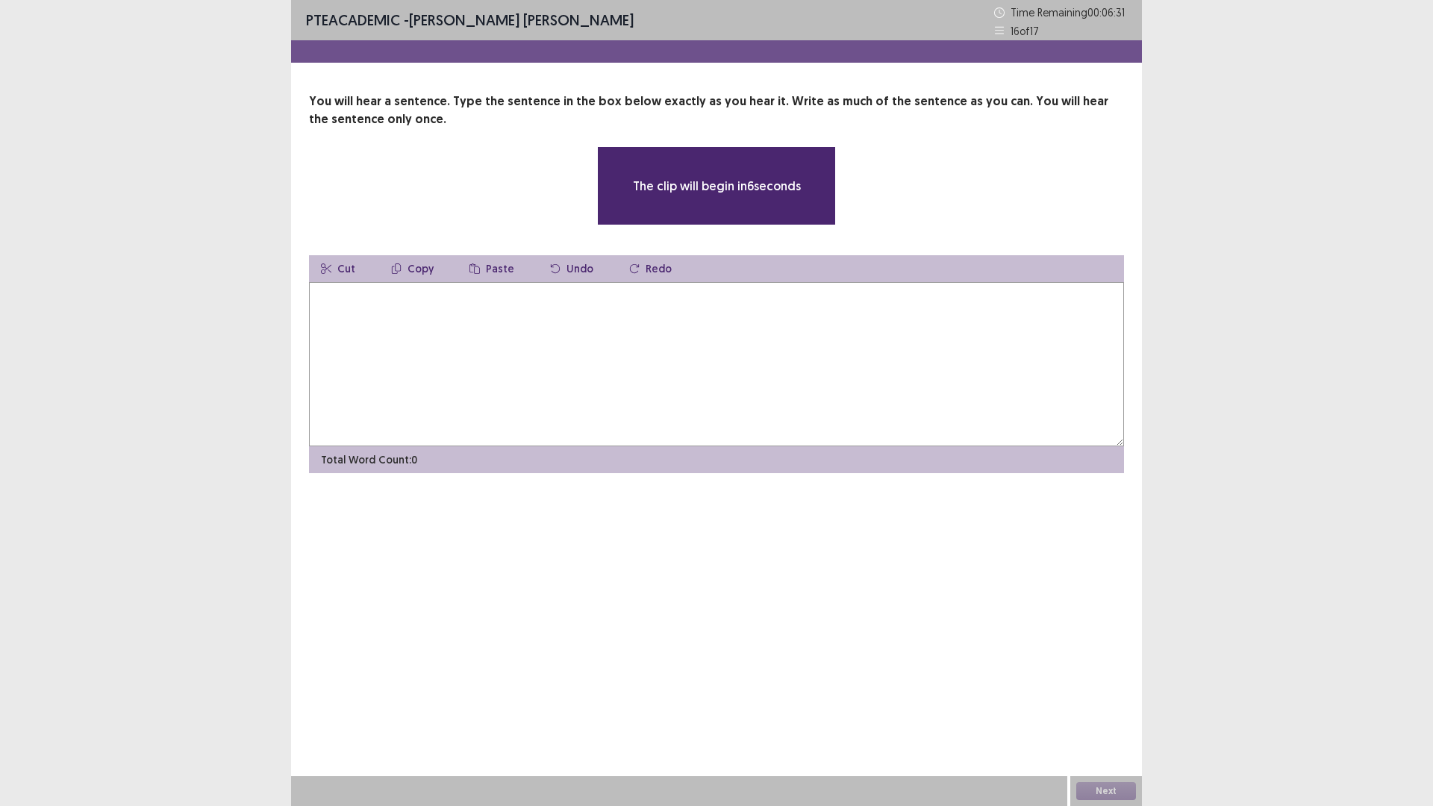
click at [608, 343] on textarea at bounding box center [716, 364] width 815 height 164
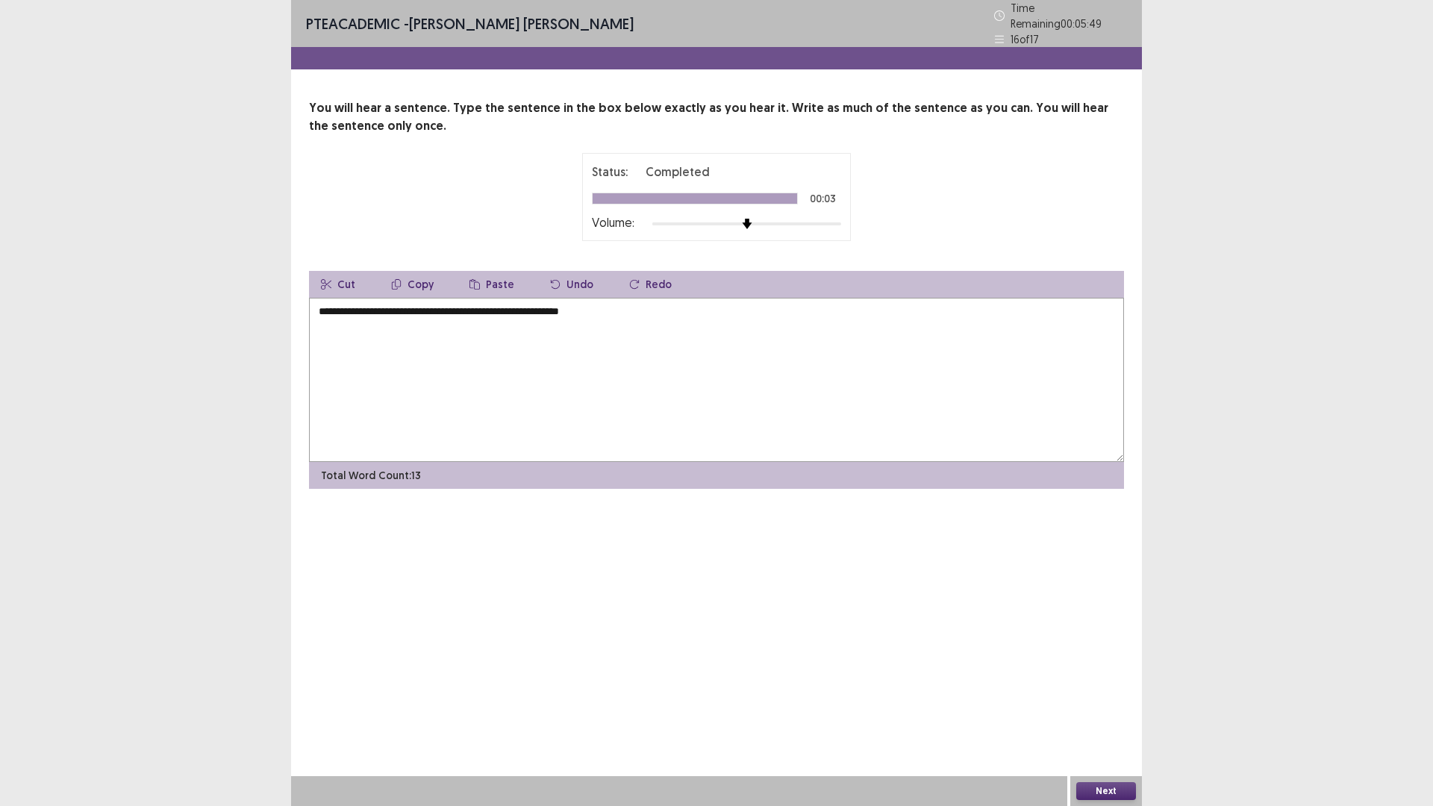
click at [432, 307] on textarea "**********" at bounding box center [716, 380] width 815 height 164
type textarea "**********"
click at [1096, 704] on button "Next" at bounding box center [1106, 791] width 60 height 18
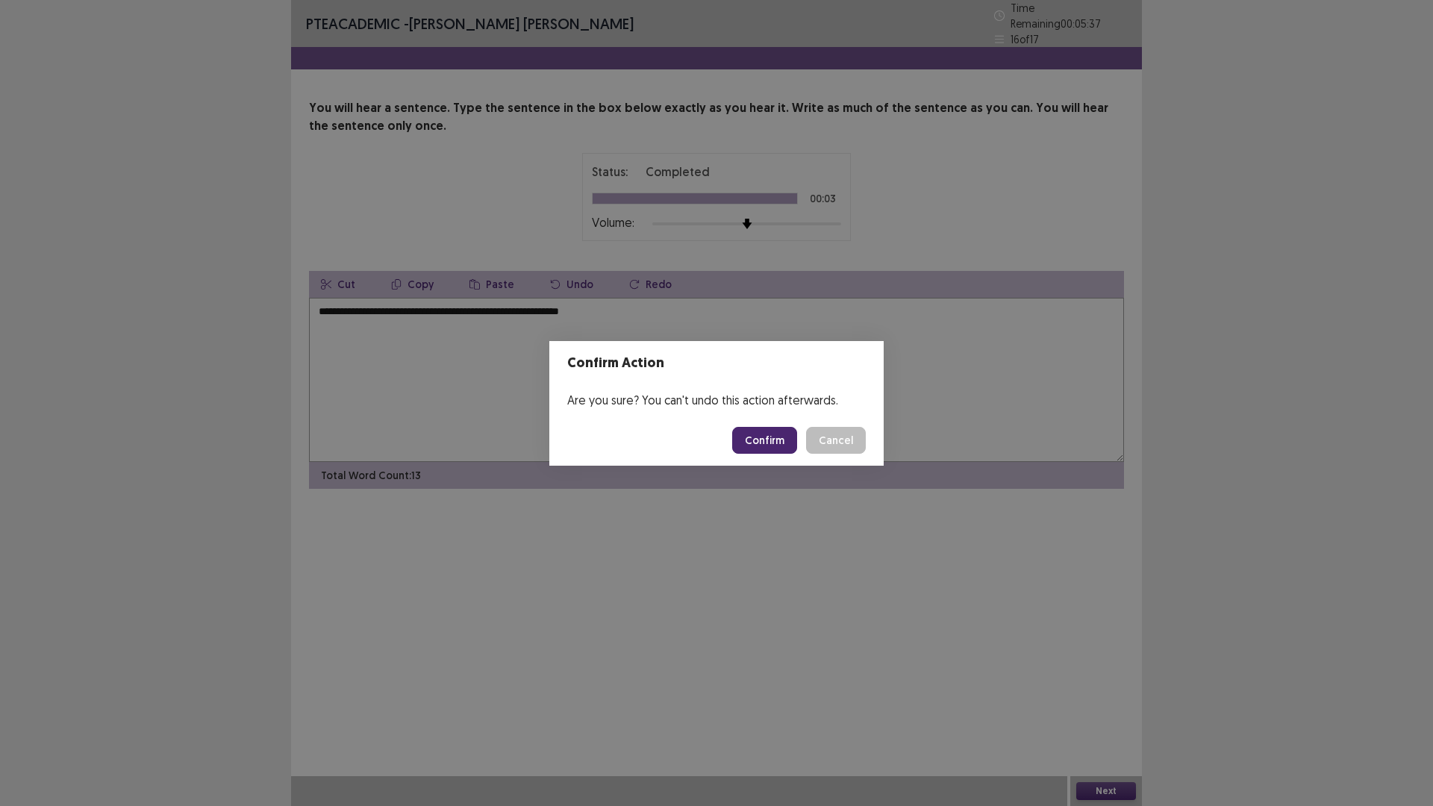
click at [756, 443] on button "Confirm" at bounding box center [764, 440] width 65 height 27
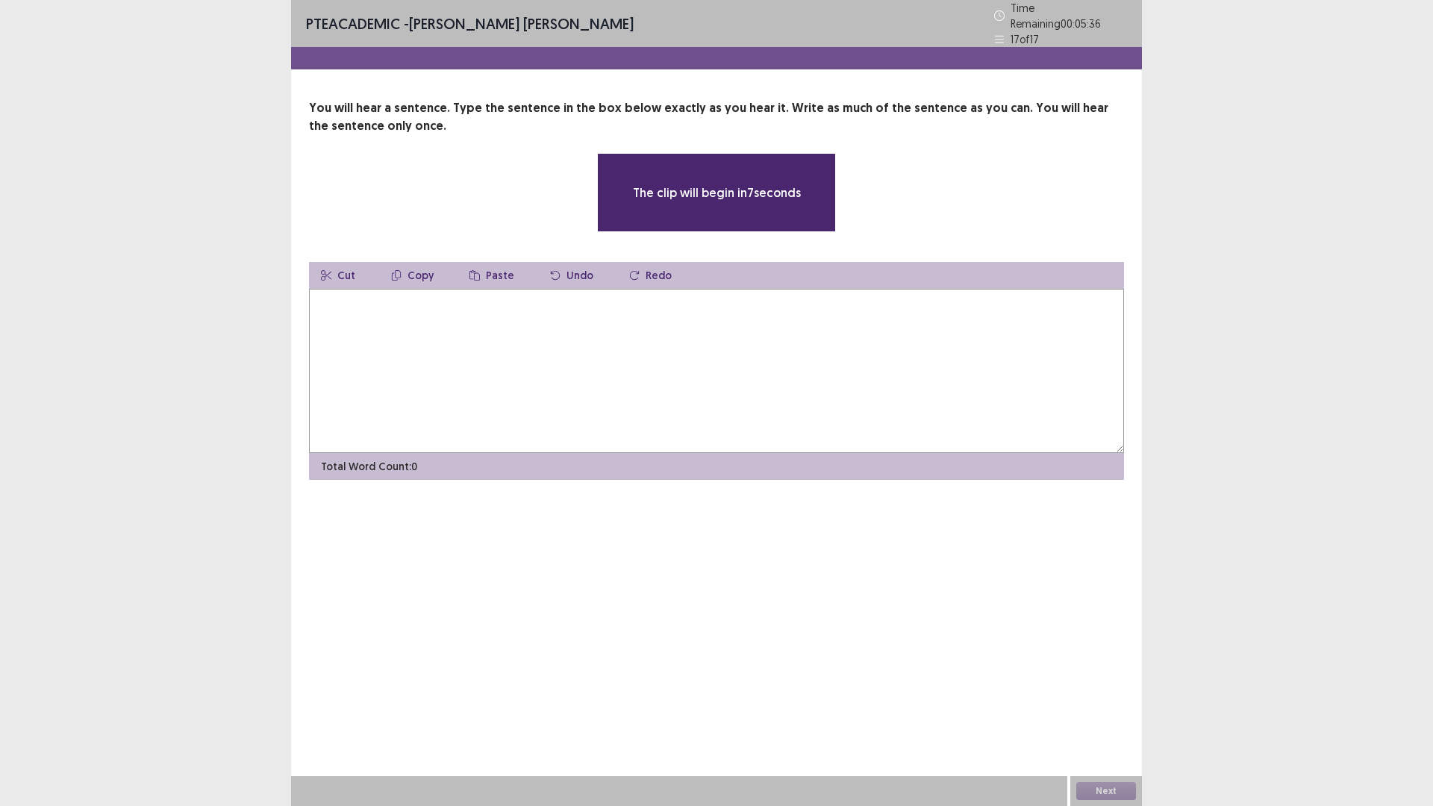
click at [501, 327] on textarea at bounding box center [716, 371] width 815 height 164
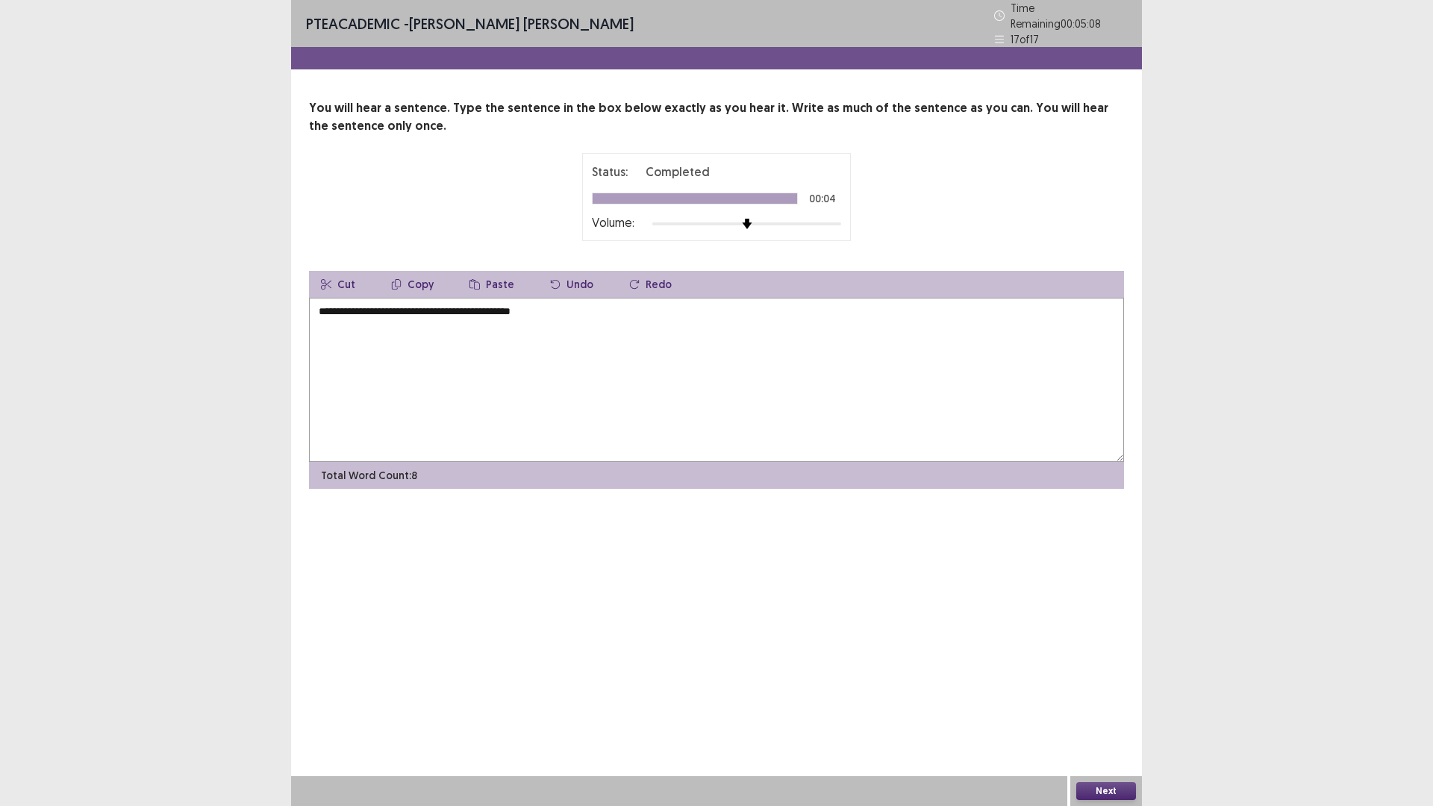
drag, startPoint x: 319, startPoint y: 307, endPoint x: 346, endPoint y: 304, distance: 27.8
click at [319, 307] on textarea "**********" at bounding box center [716, 380] width 815 height 164
type textarea "**********"
click at [1096, 704] on button "Next" at bounding box center [1106, 791] width 60 height 18
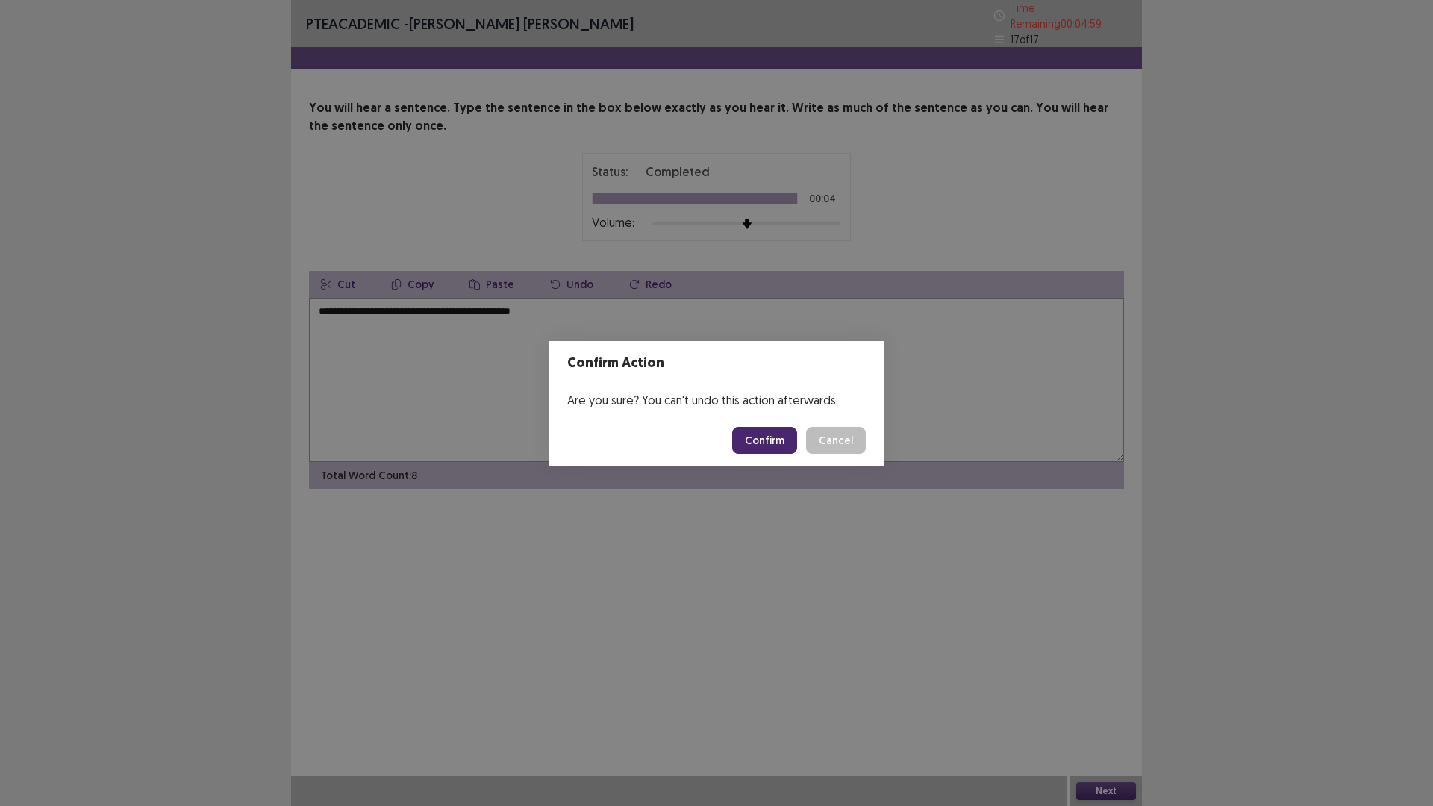
click at [763, 434] on button "Confirm" at bounding box center [764, 440] width 65 height 27
